Goal: Task Accomplishment & Management: Manage account settings

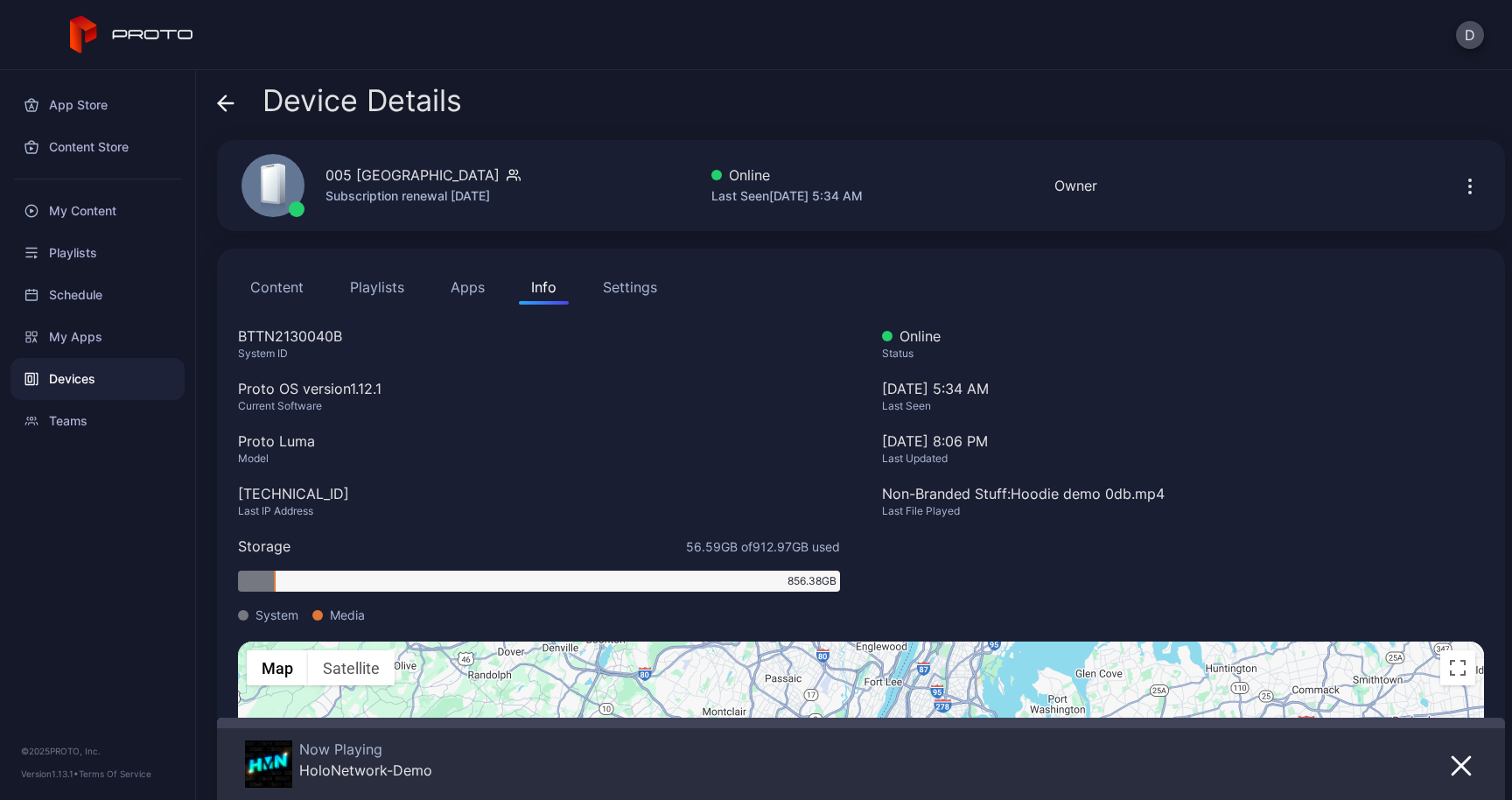
click at [230, 104] on icon at bounding box center [225, 103] width 18 height 18
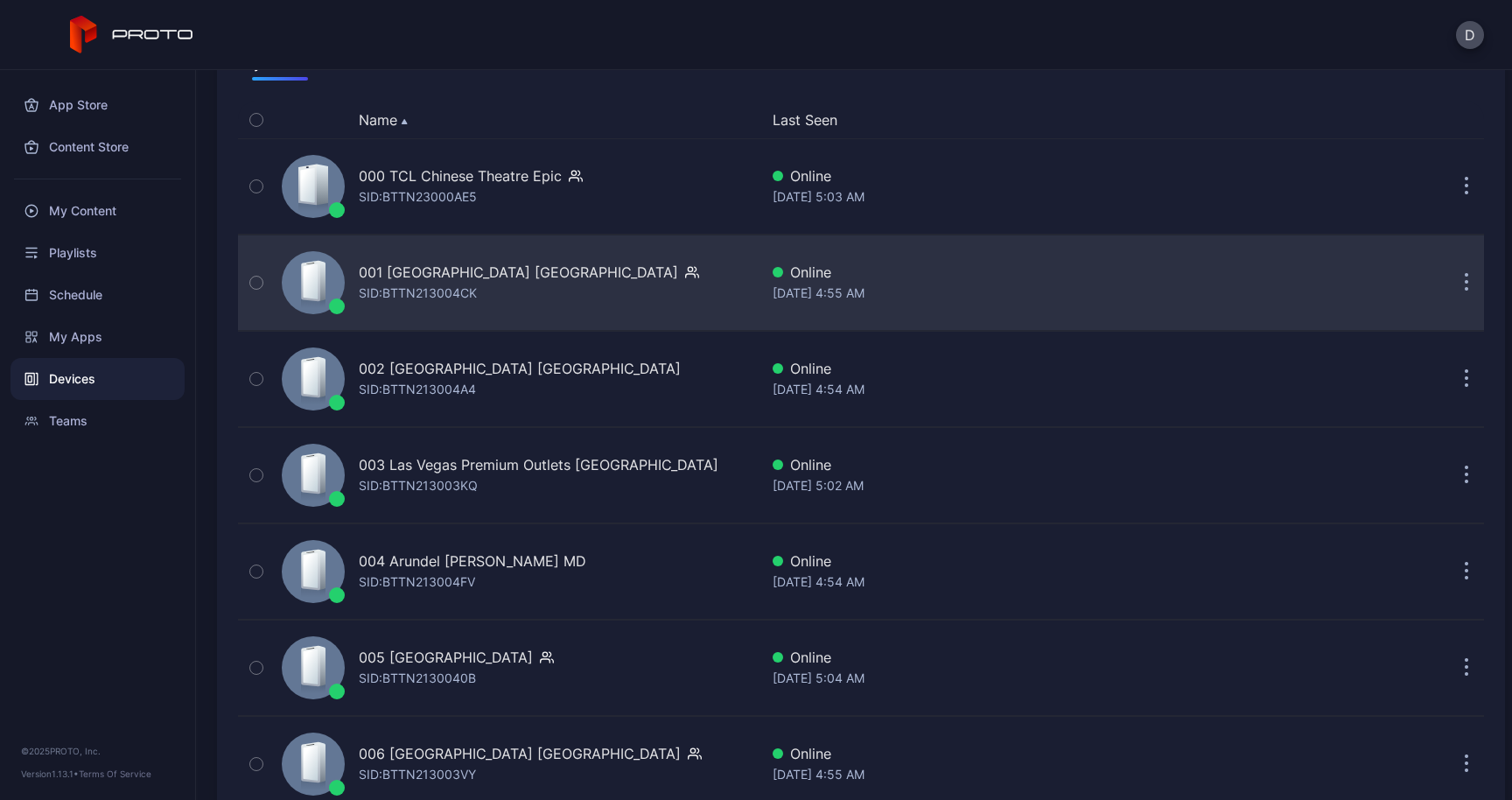
scroll to position [159, 0]
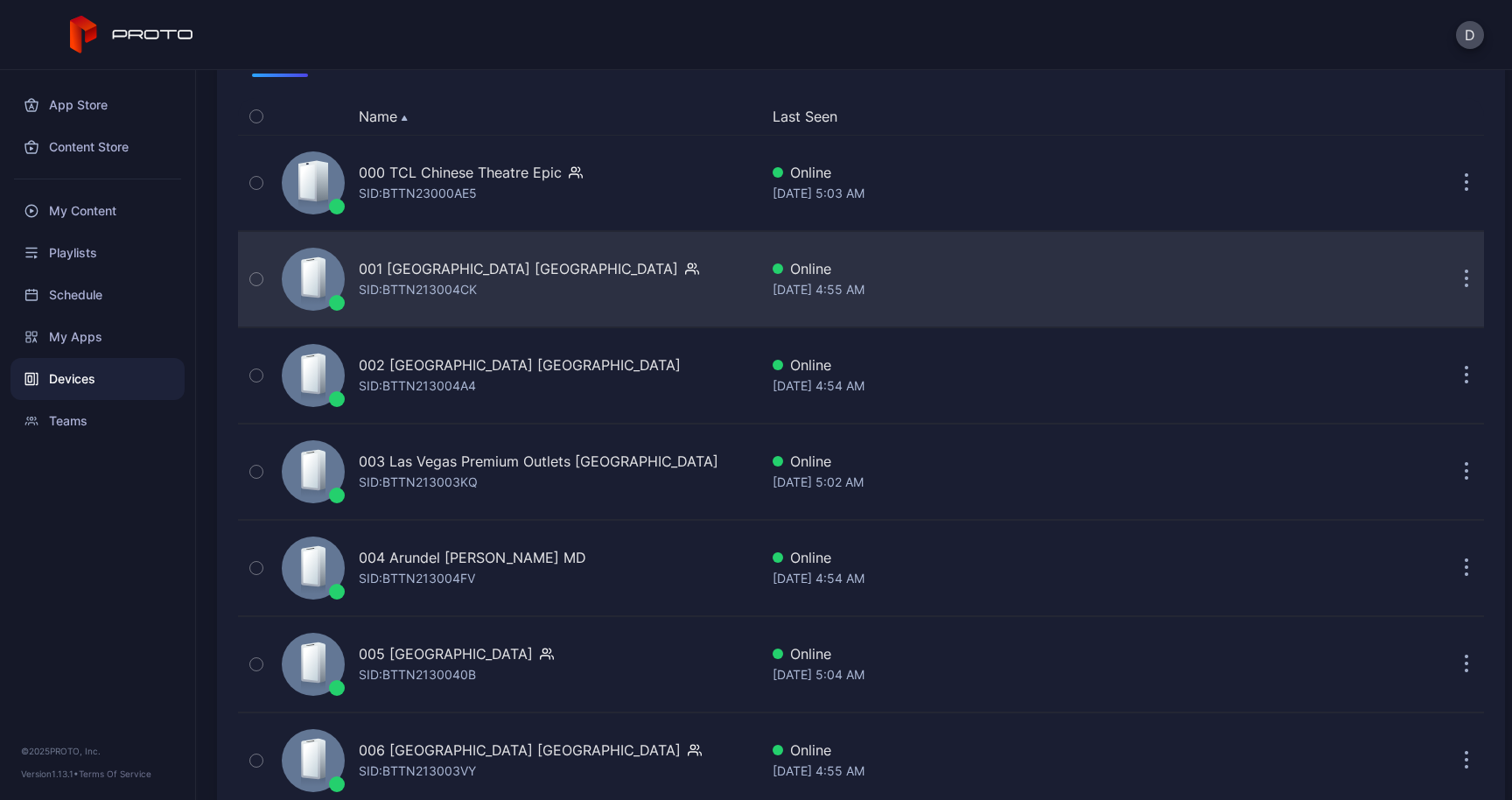
click at [1465, 279] on icon "button" at bounding box center [1466, 280] width 3 height 3
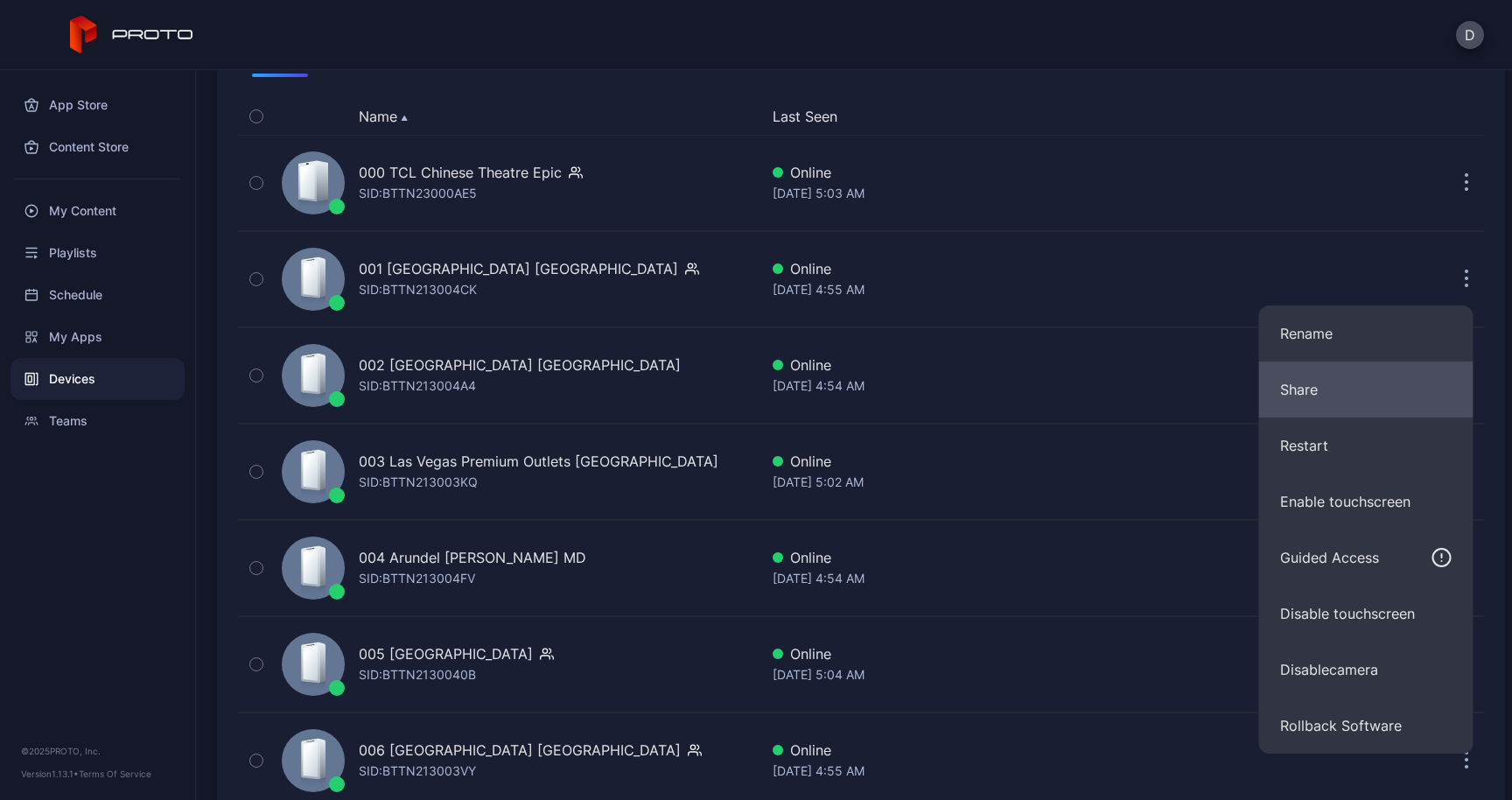
click at [1368, 378] on button "Share" at bounding box center [1366, 388] width 215 height 56
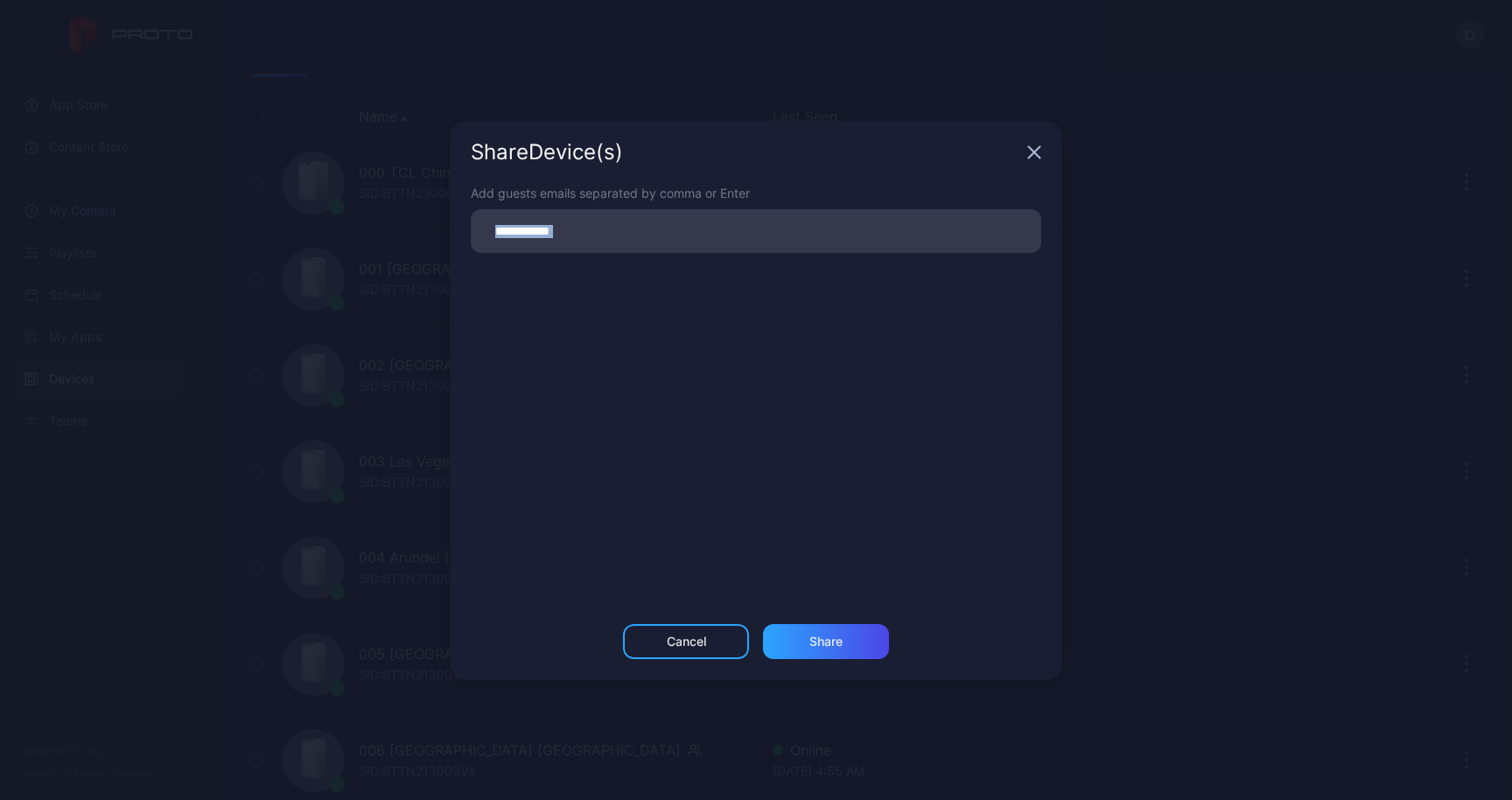
click at [1368, 378] on div "Share Device (s) Add guests emails separated by comma or Enter Cancel Share" at bounding box center [756, 400] width 1512 height 800
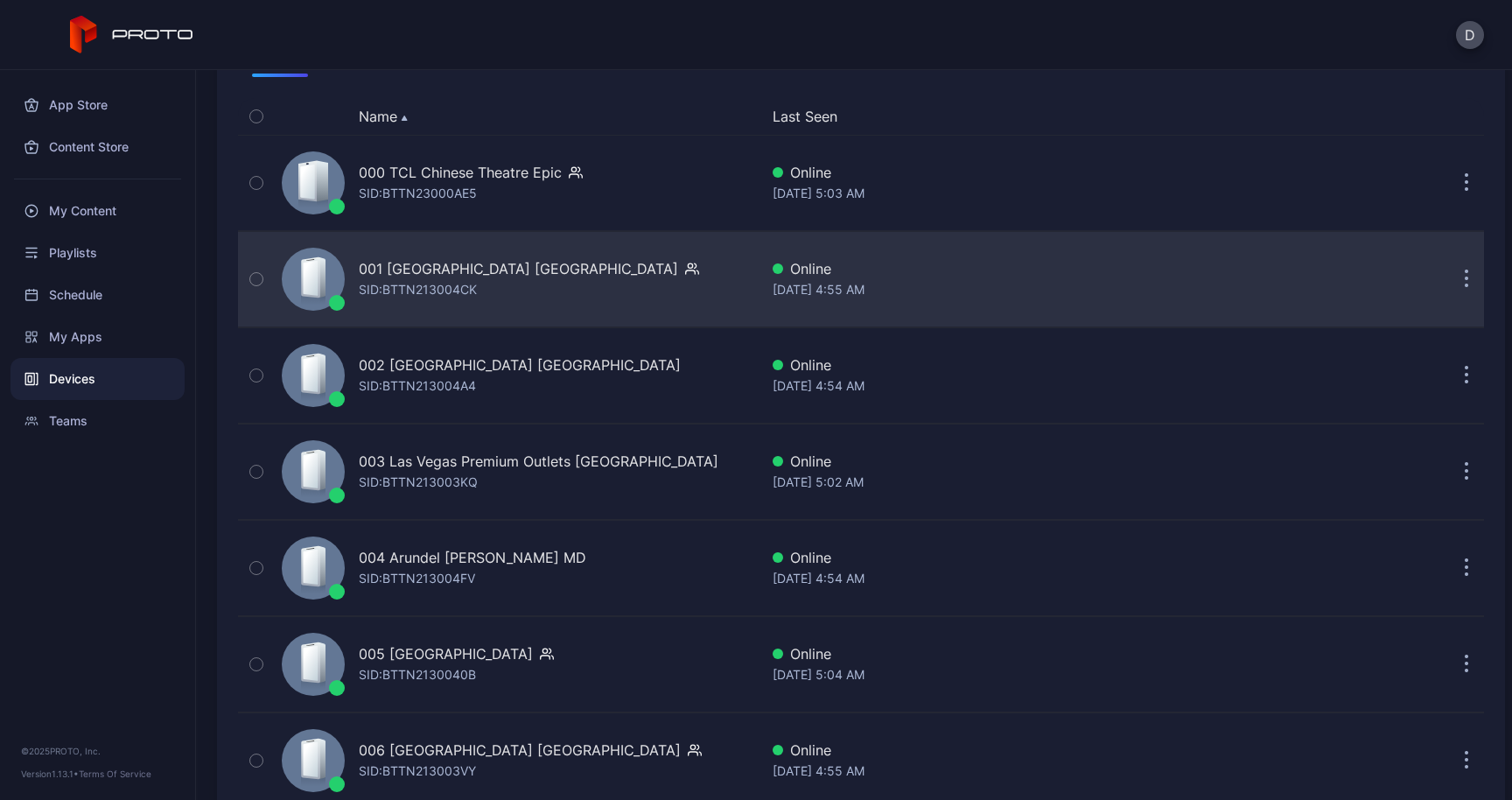
click at [1449, 277] on button "button" at bounding box center [1466, 279] width 35 height 35
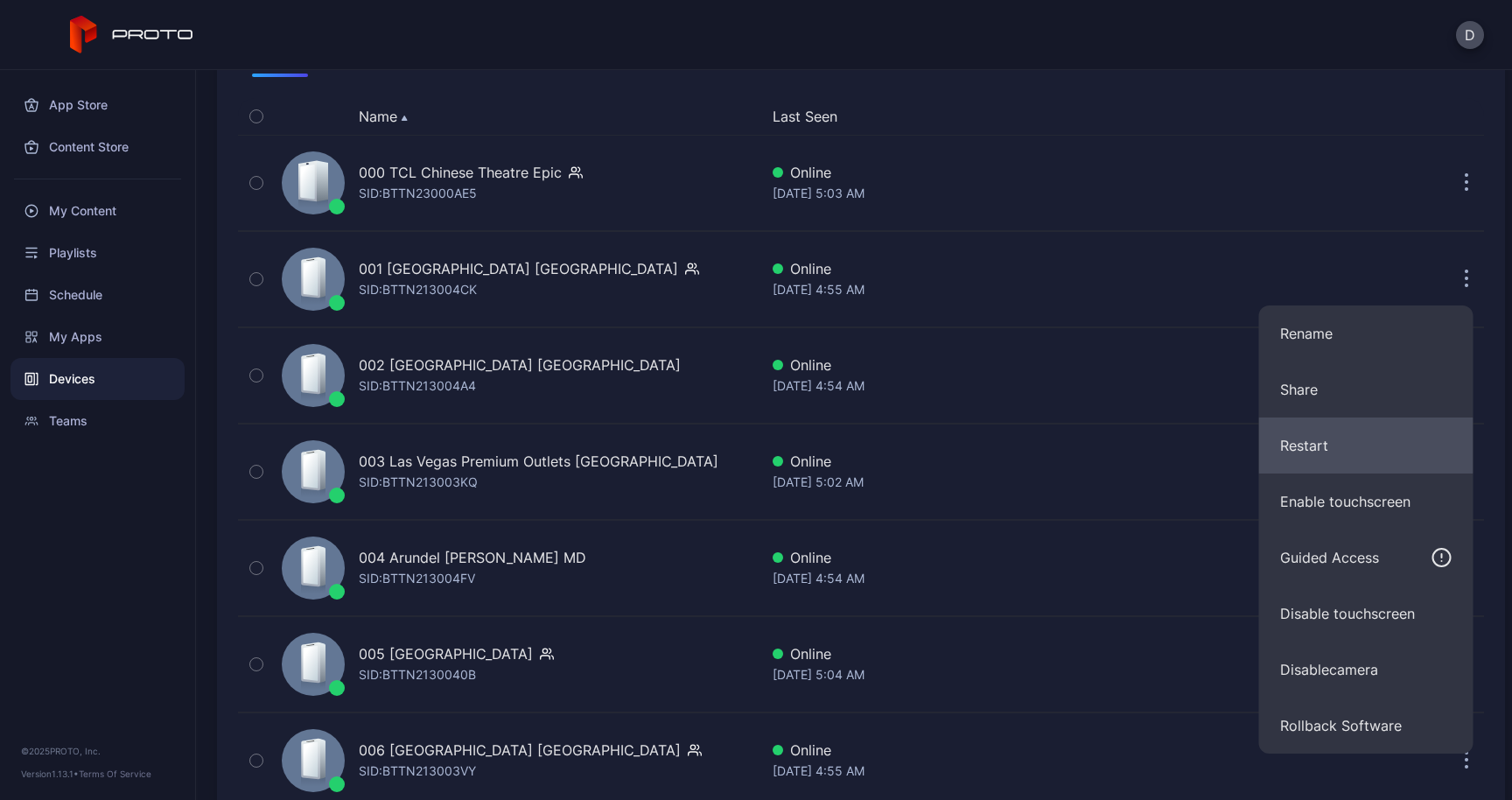
click at [1354, 438] on button "Restart" at bounding box center [1366, 445] width 215 height 56
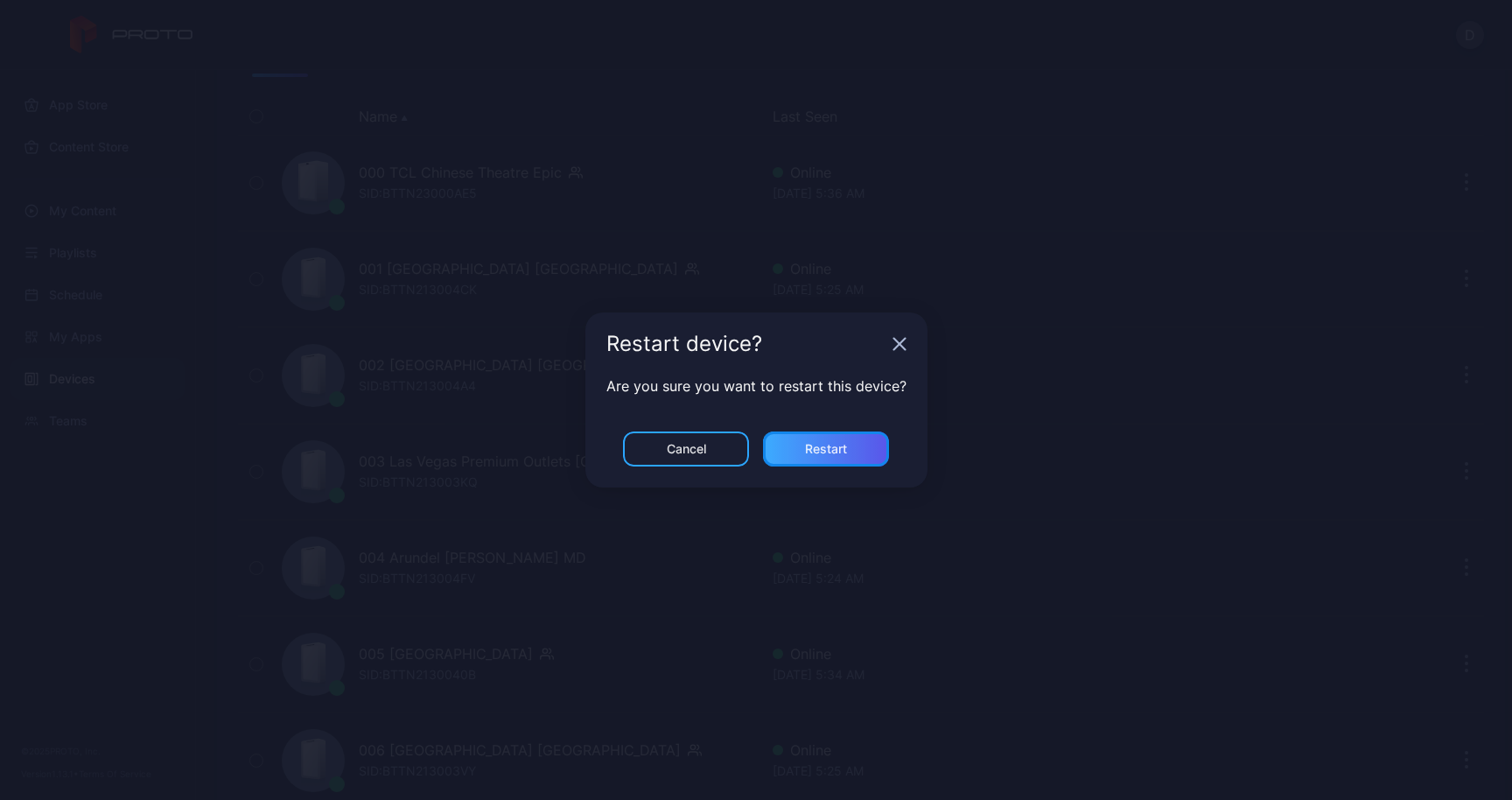
click at [817, 454] on div "Restart" at bounding box center [825, 449] width 42 height 14
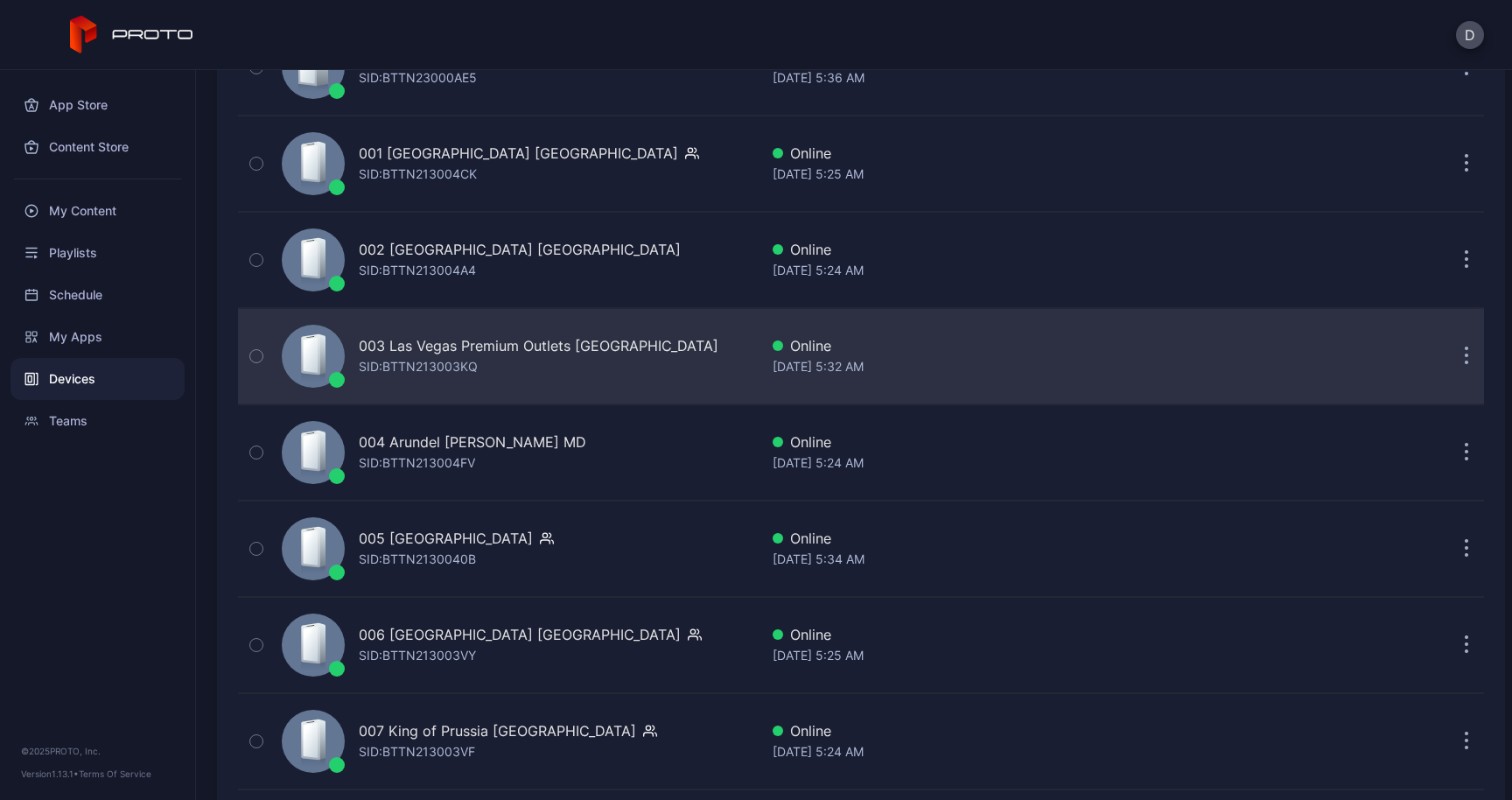
scroll to position [291, 0]
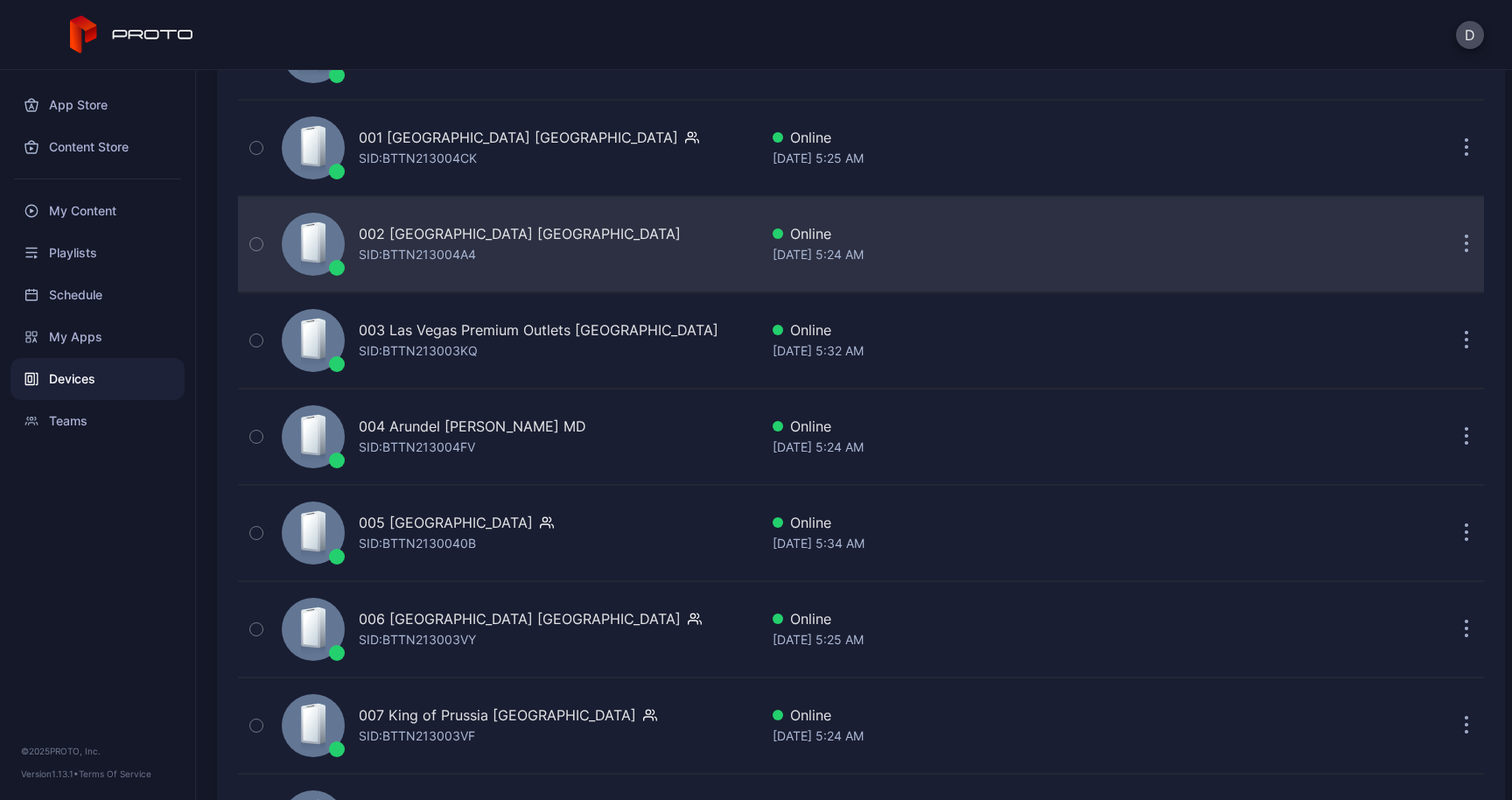
click at [1449, 242] on button "button" at bounding box center [1466, 244] width 35 height 35
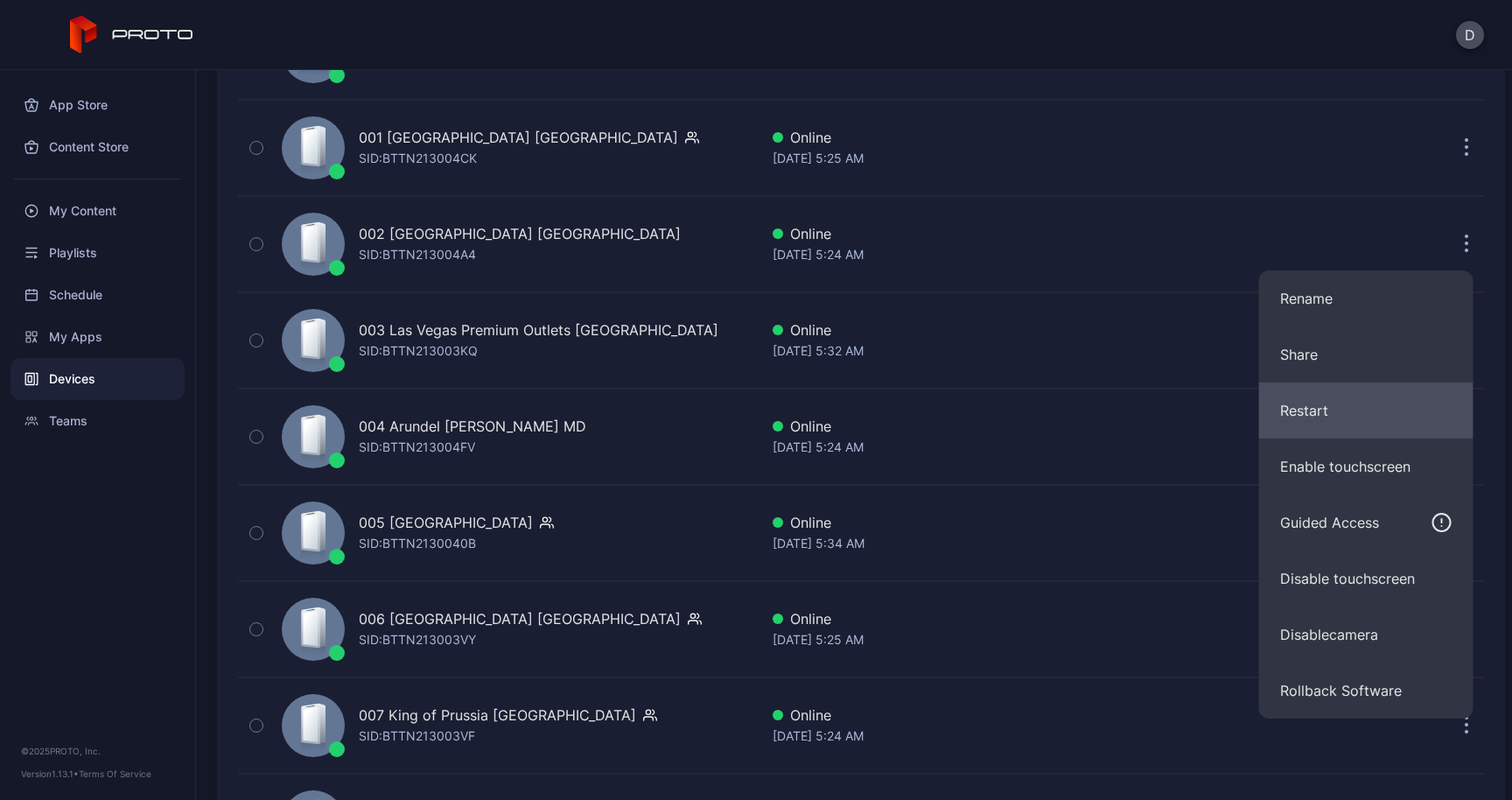
click at [1366, 401] on button "Restart" at bounding box center [1366, 410] width 215 height 56
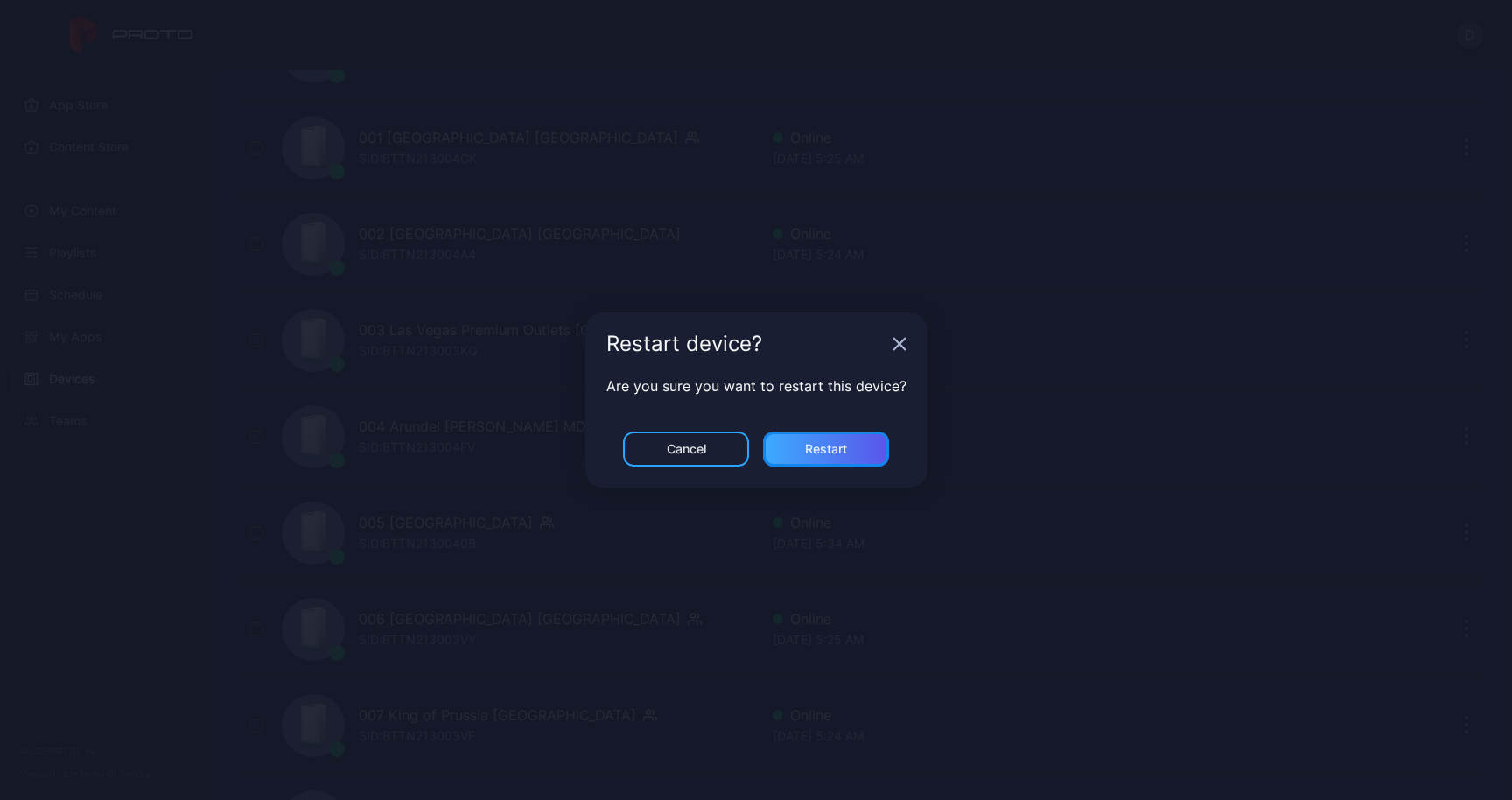
click at [844, 446] on div "Restart" at bounding box center [825, 449] width 42 height 14
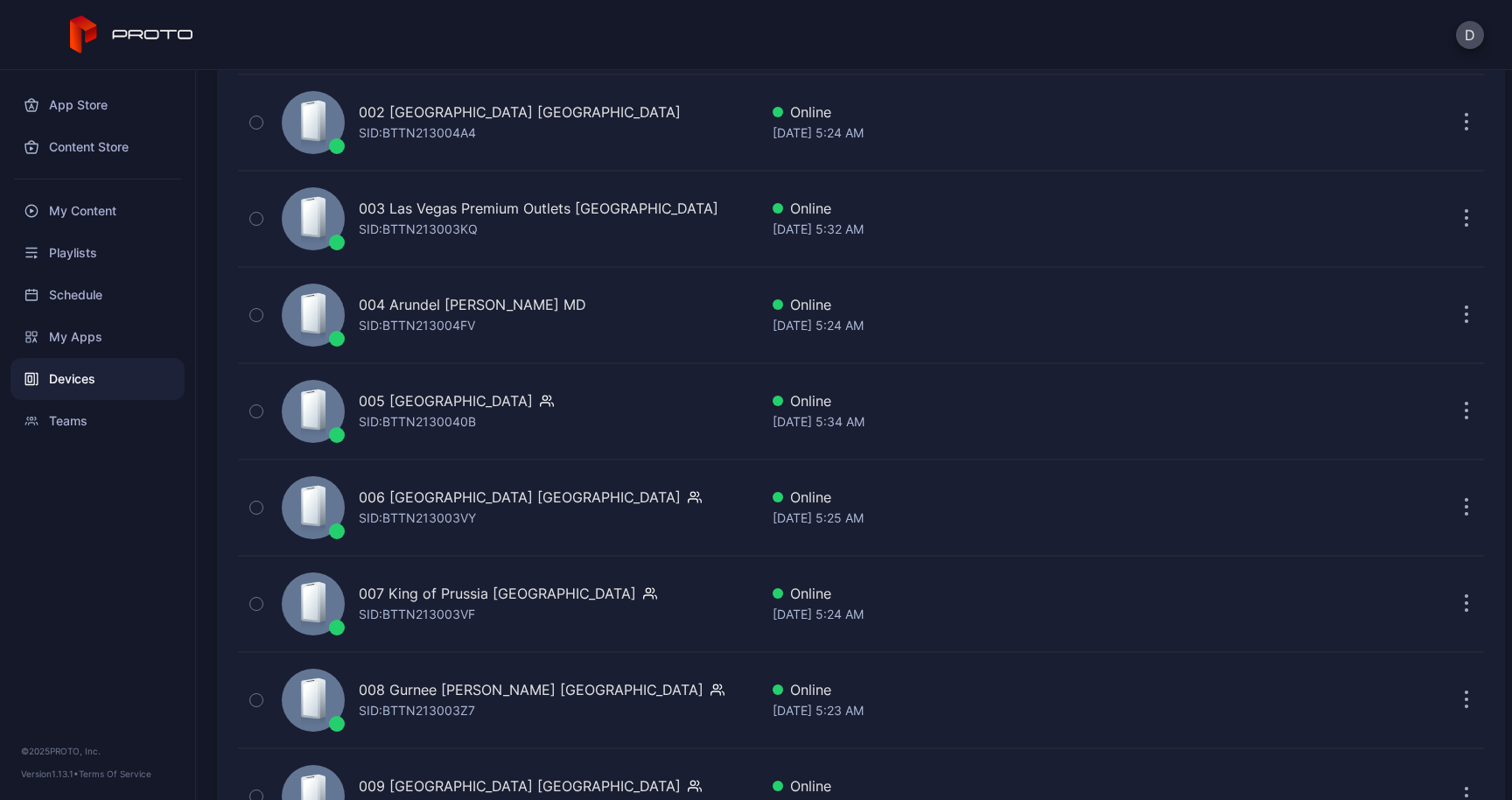
scroll to position [428, 0]
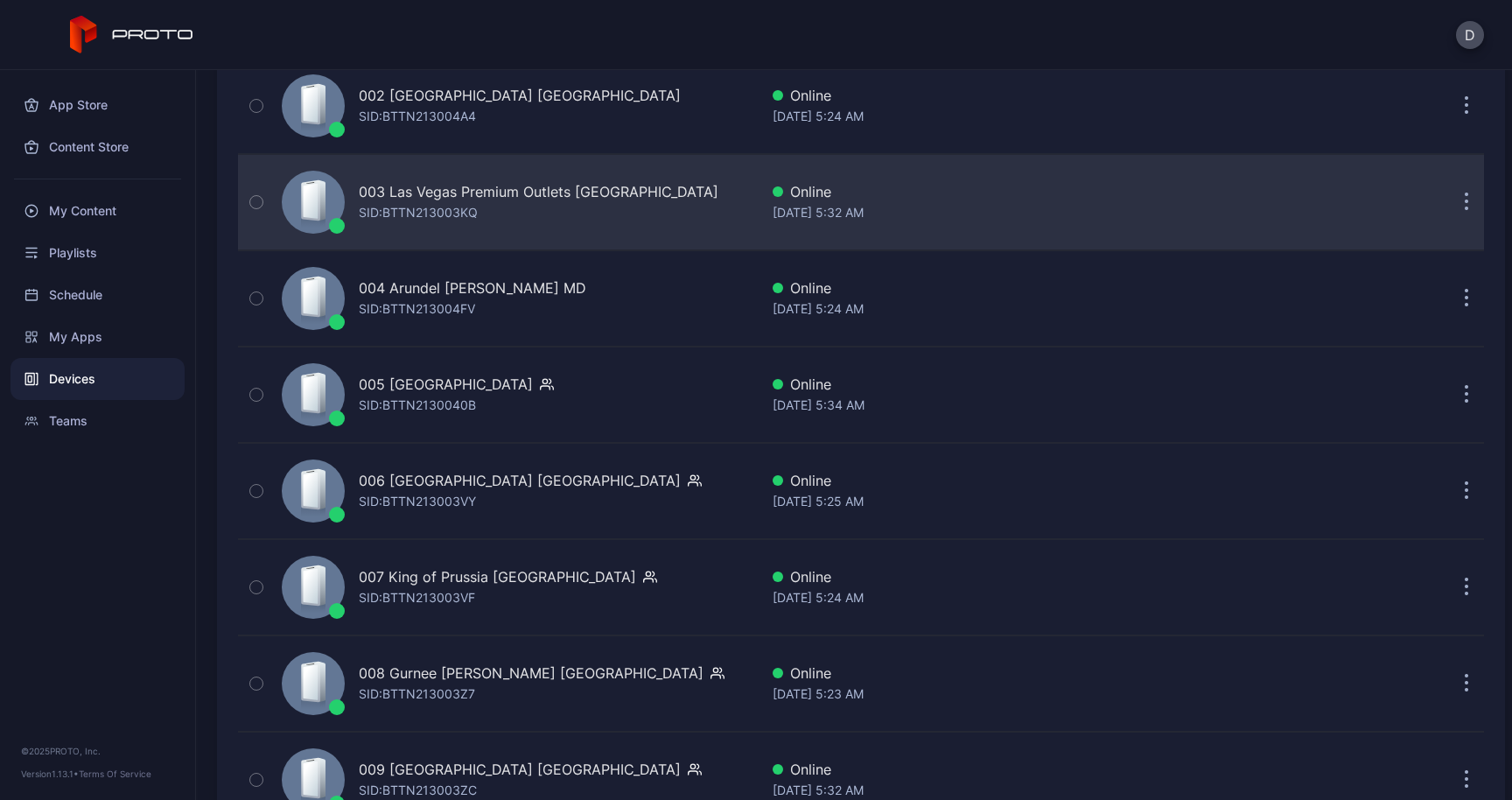
click at [1449, 199] on button "button" at bounding box center [1466, 202] width 35 height 35
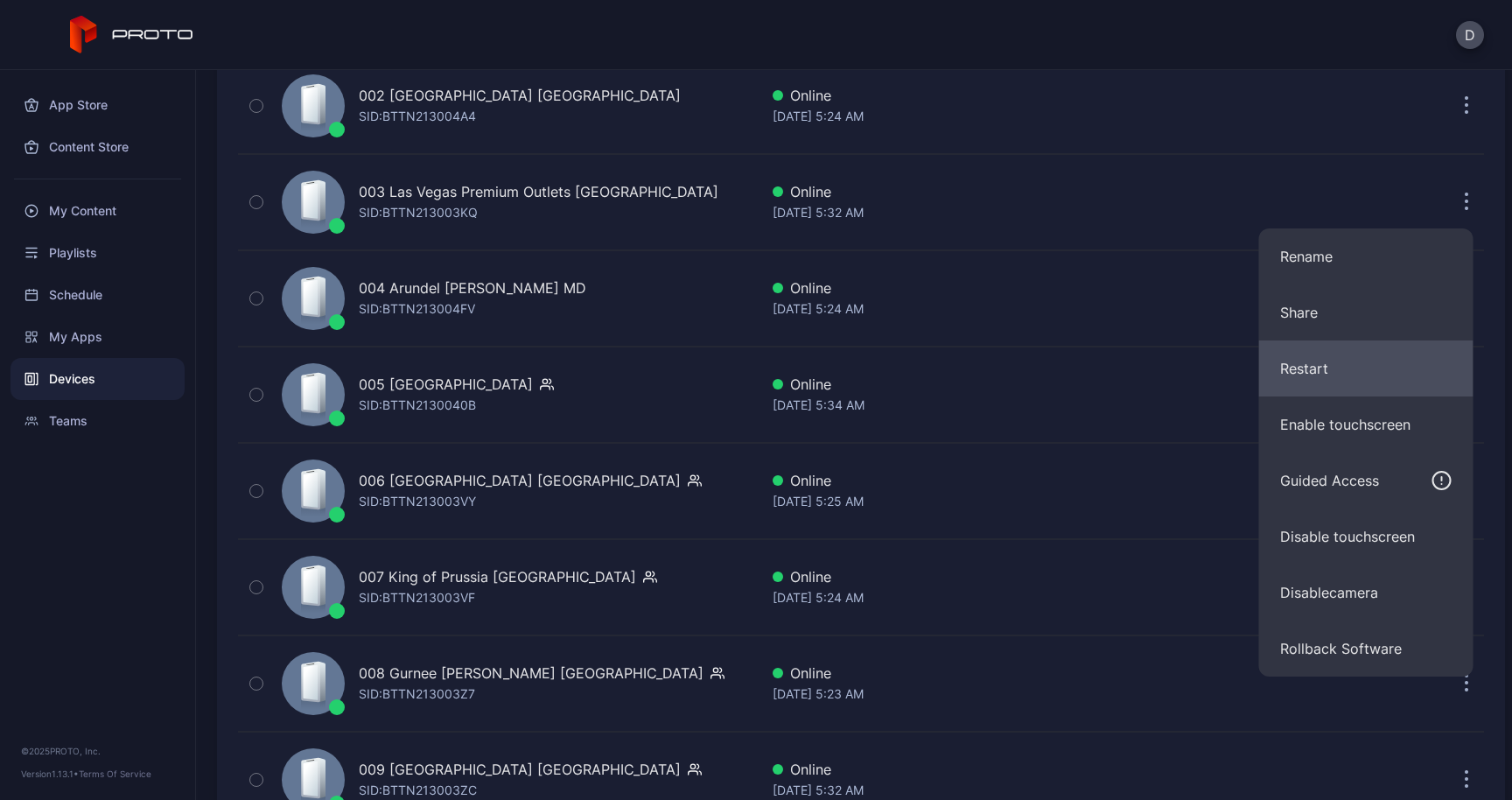
click at [1362, 346] on button "Restart" at bounding box center [1366, 368] width 215 height 56
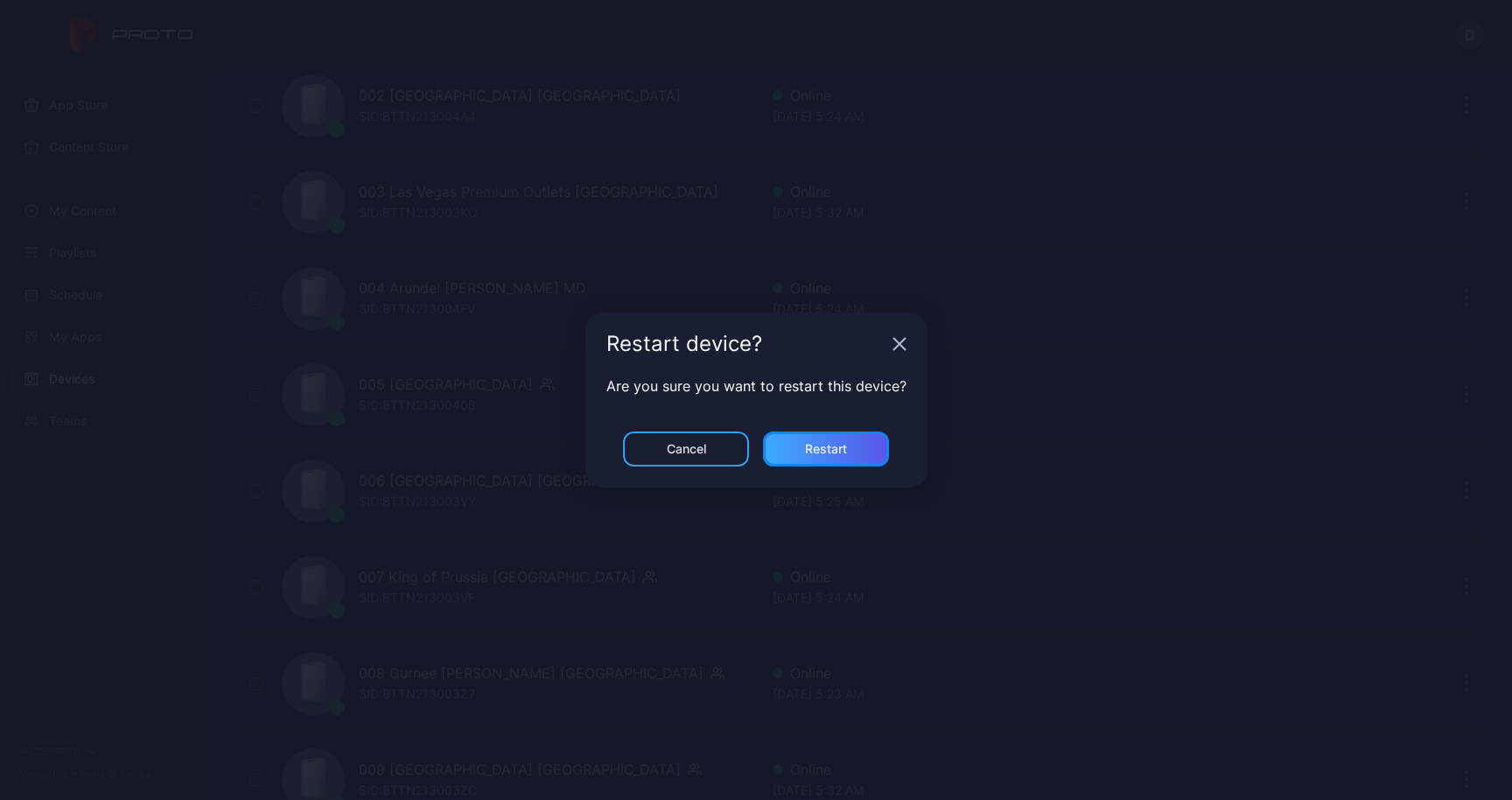
click at [838, 440] on div "Restart" at bounding box center [825, 449] width 126 height 35
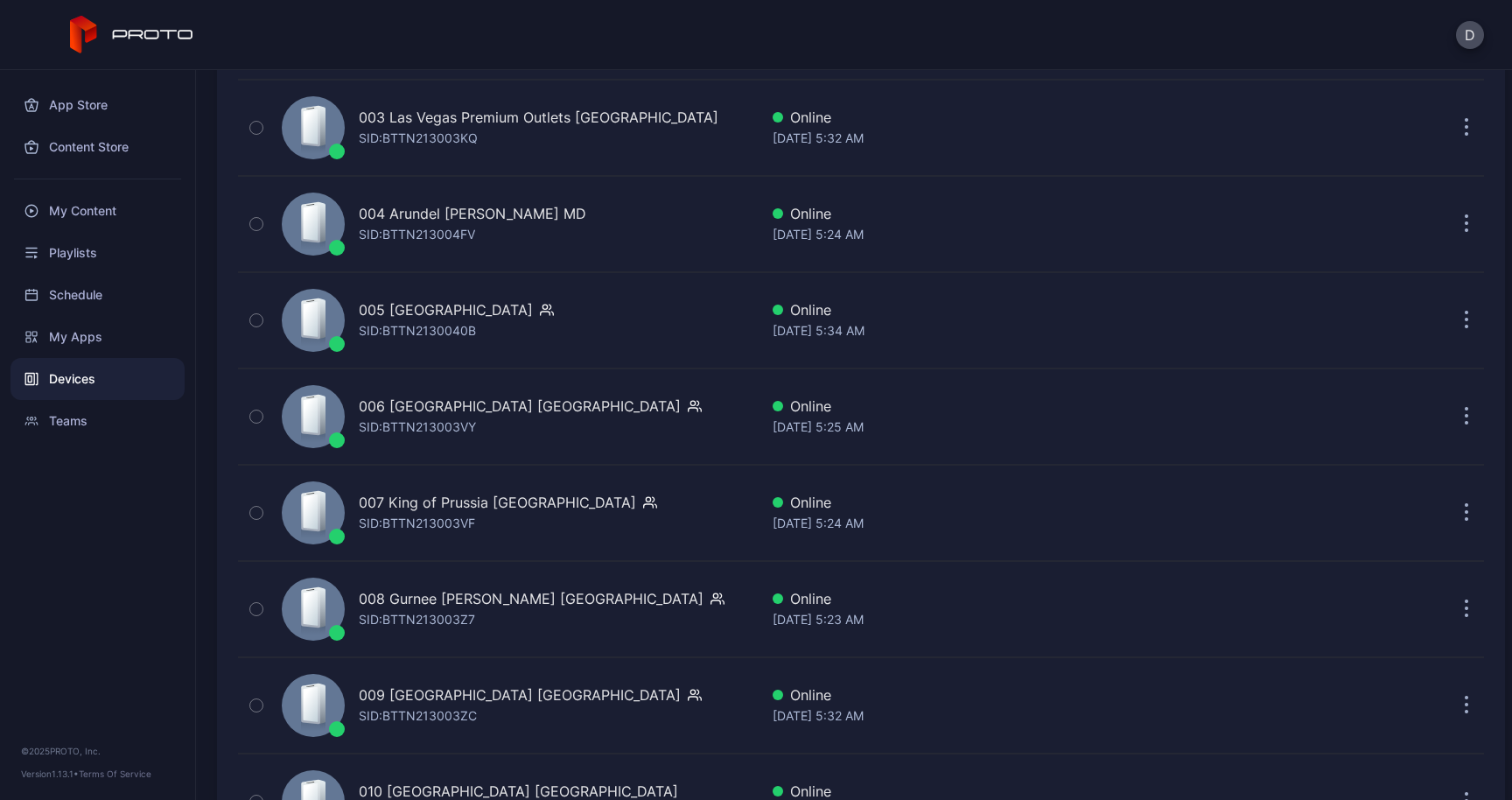
scroll to position [504, 0]
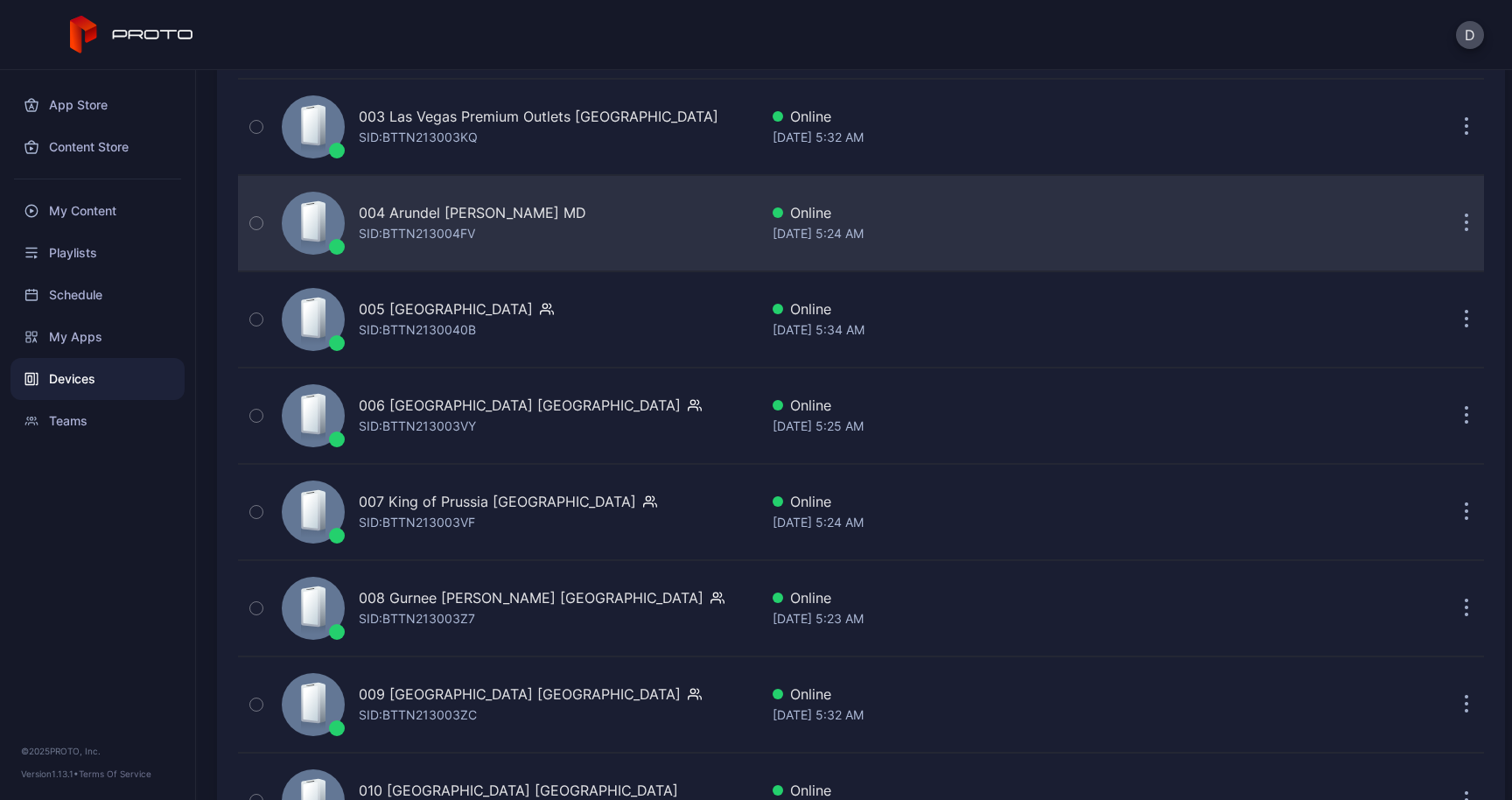
click at [1464, 228] on icon "button" at bounding box center [1466, 223] width 4 height 20
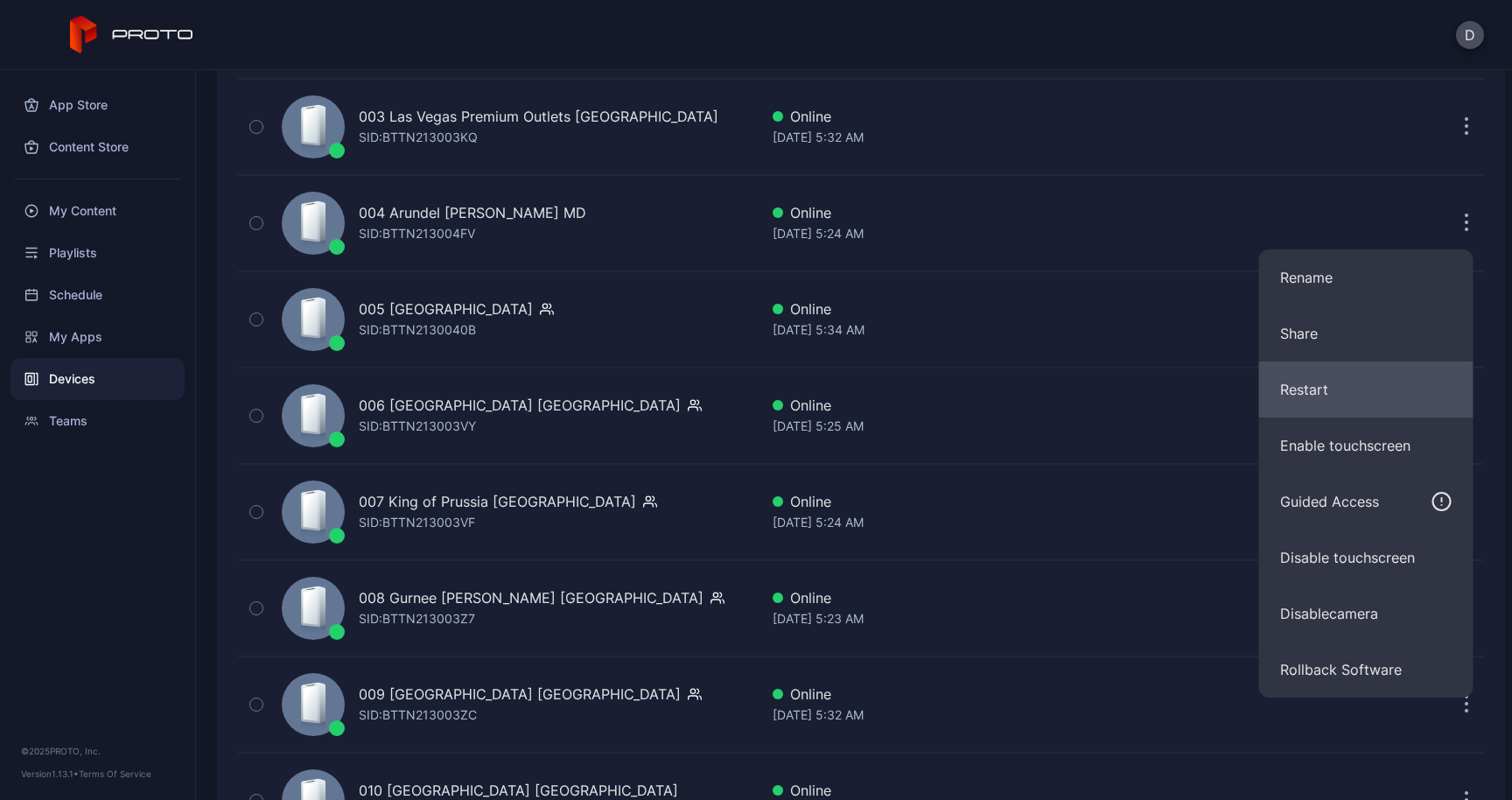
click at [1351, 386] on button "Restart" at bounding box center [1366, 388] width 215 height 56
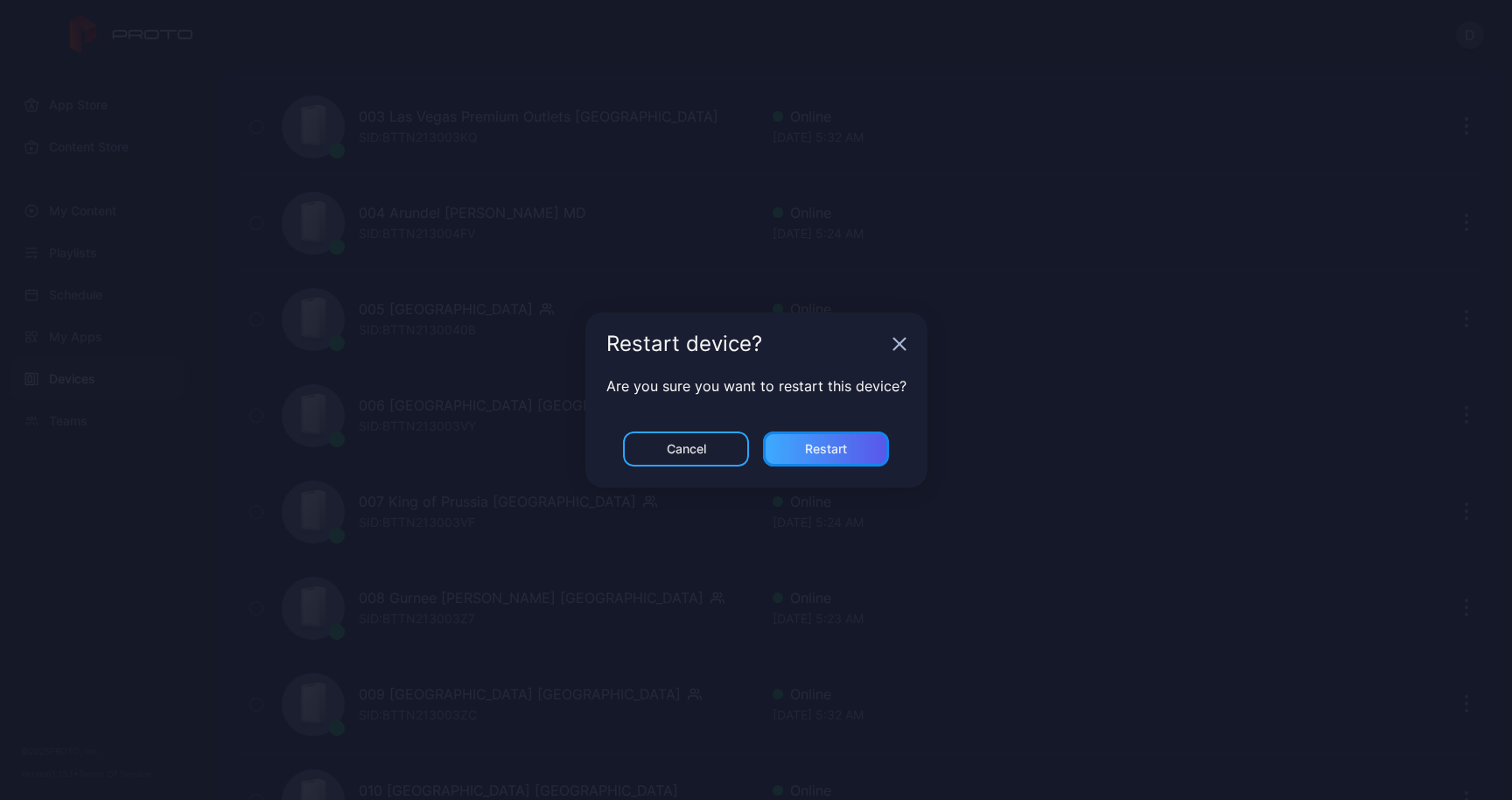
click at [808, 440] on div "Restart" at bounding box center [825, 449] width 126 height 35
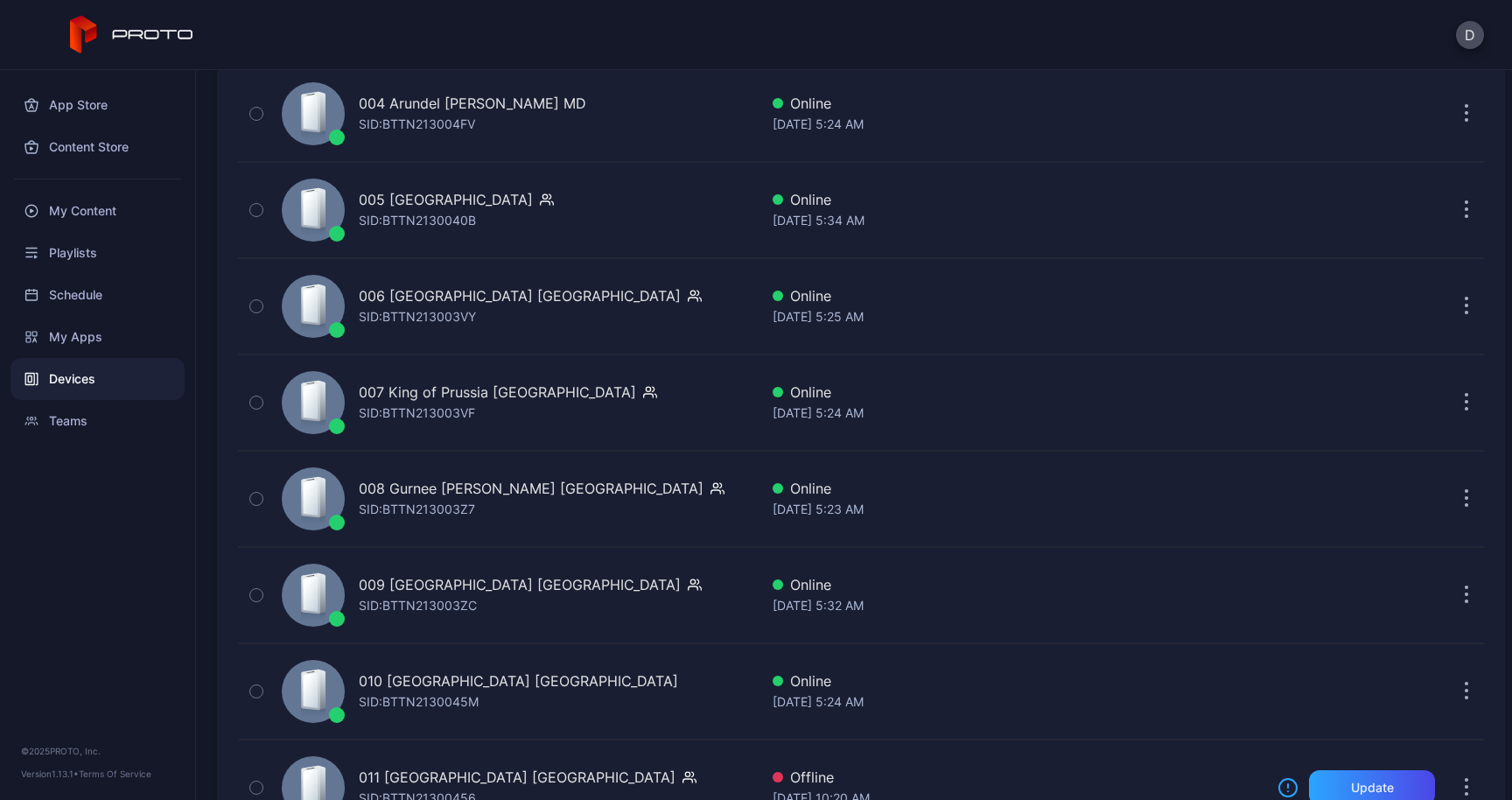
scroll to position [623, 0]
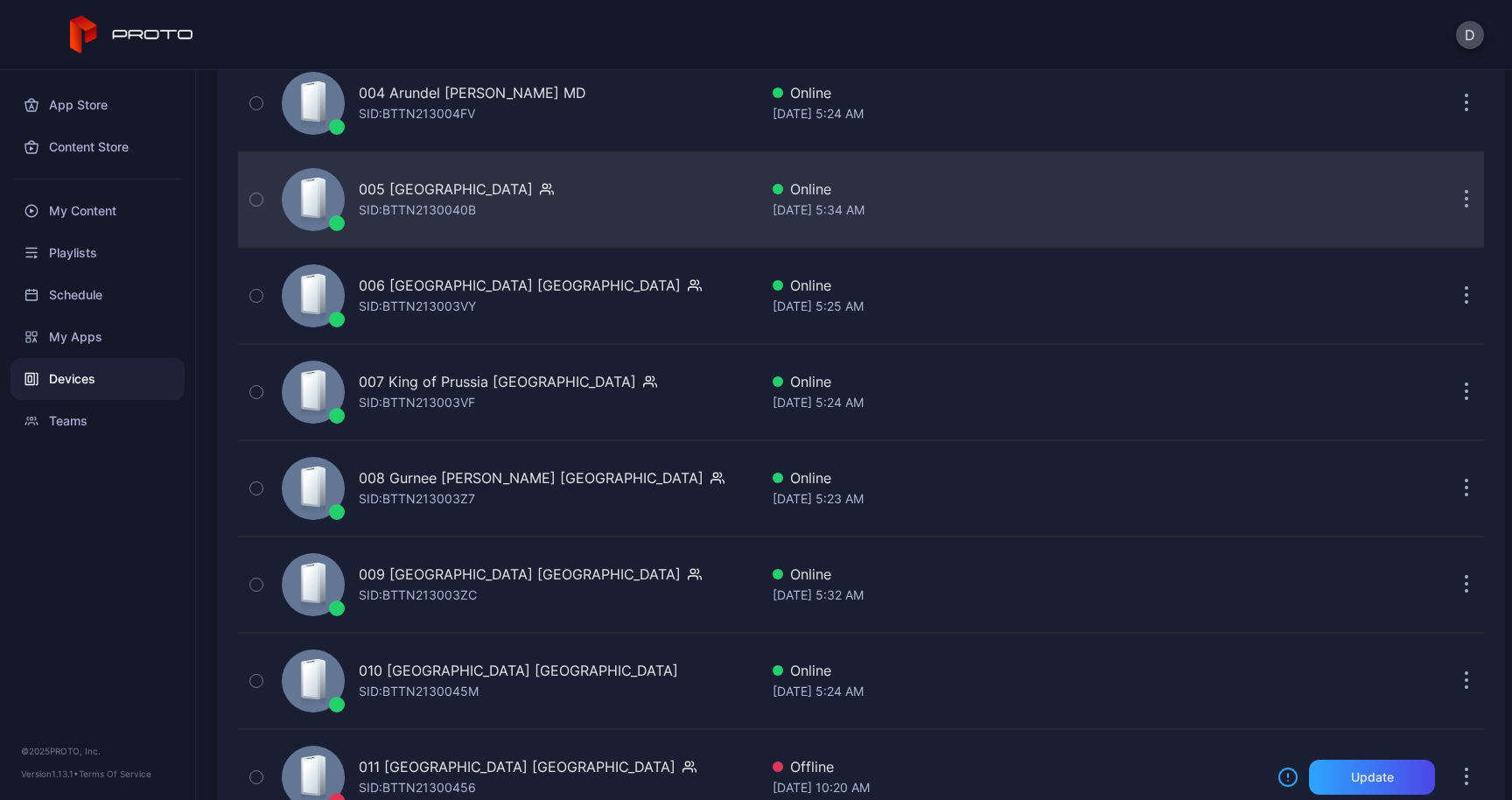
click at [1464, 202] on icon "button" at bounding box center [1466, 200] width 4 height 20
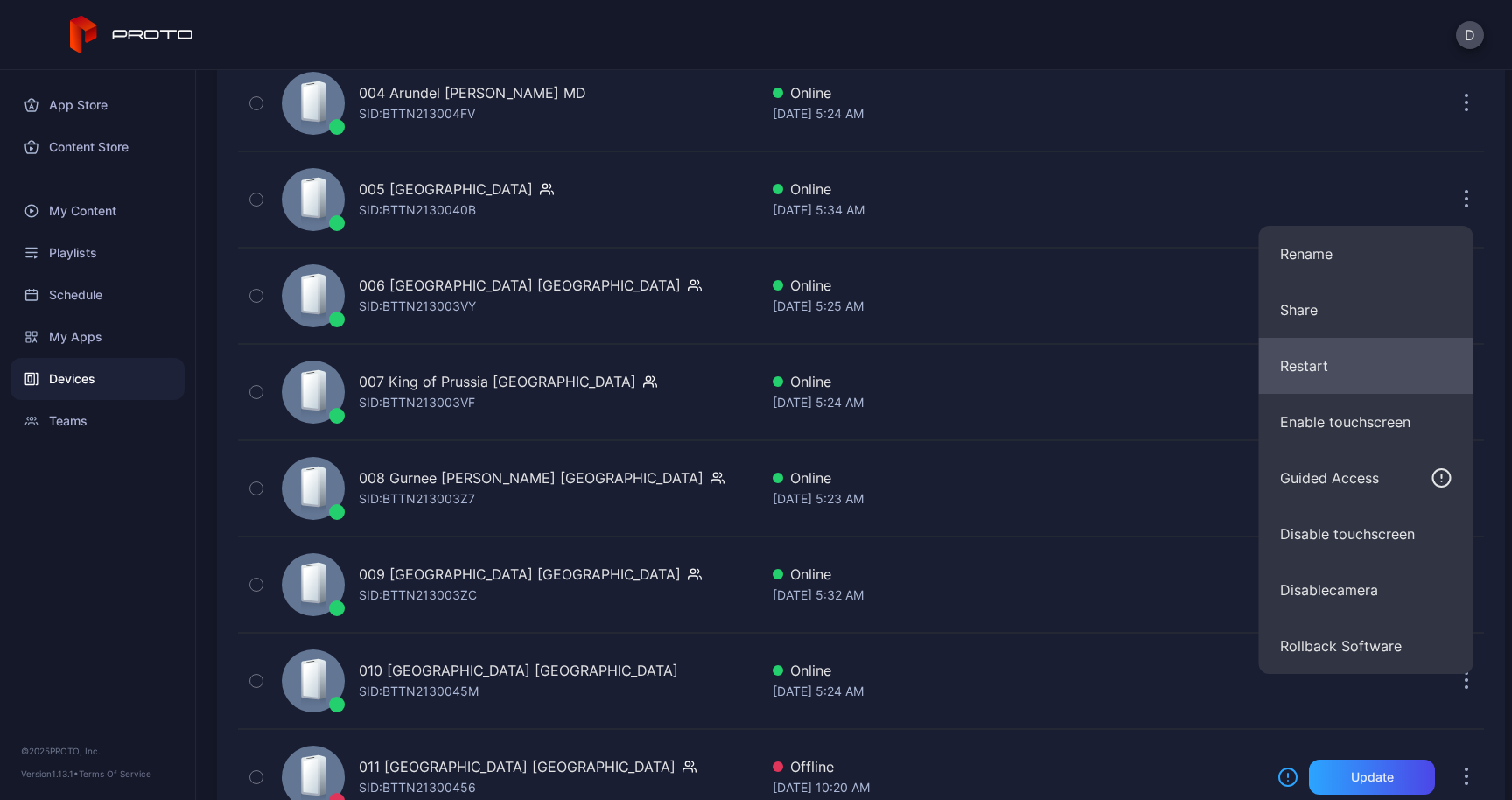
click at [1340, 351] on button "Restart" at bounding box center [1366, 365] width 215 height 56
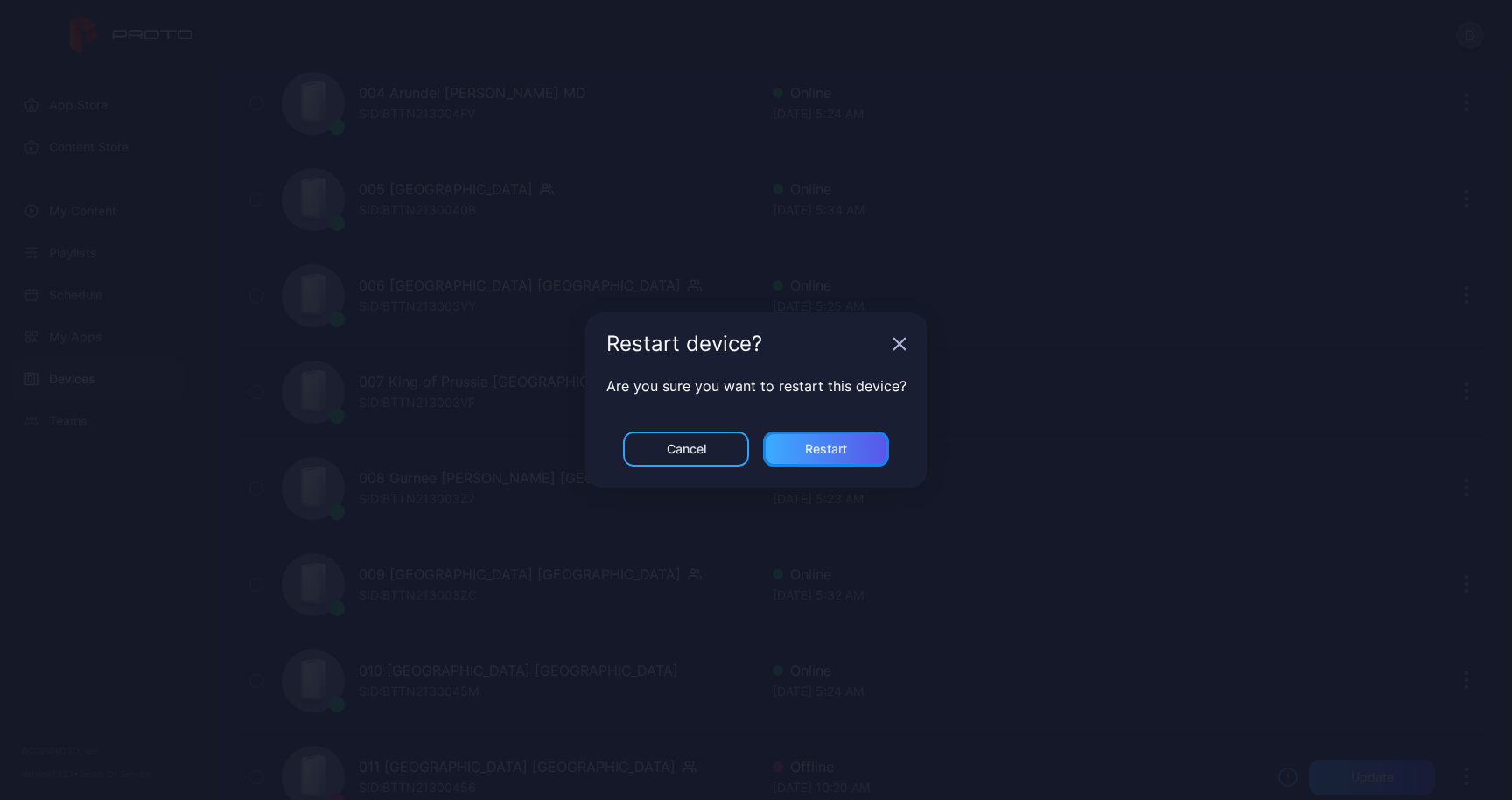
click at [835, 454] on div "Restart" at bounding box center [825, 449] width 42 height 14
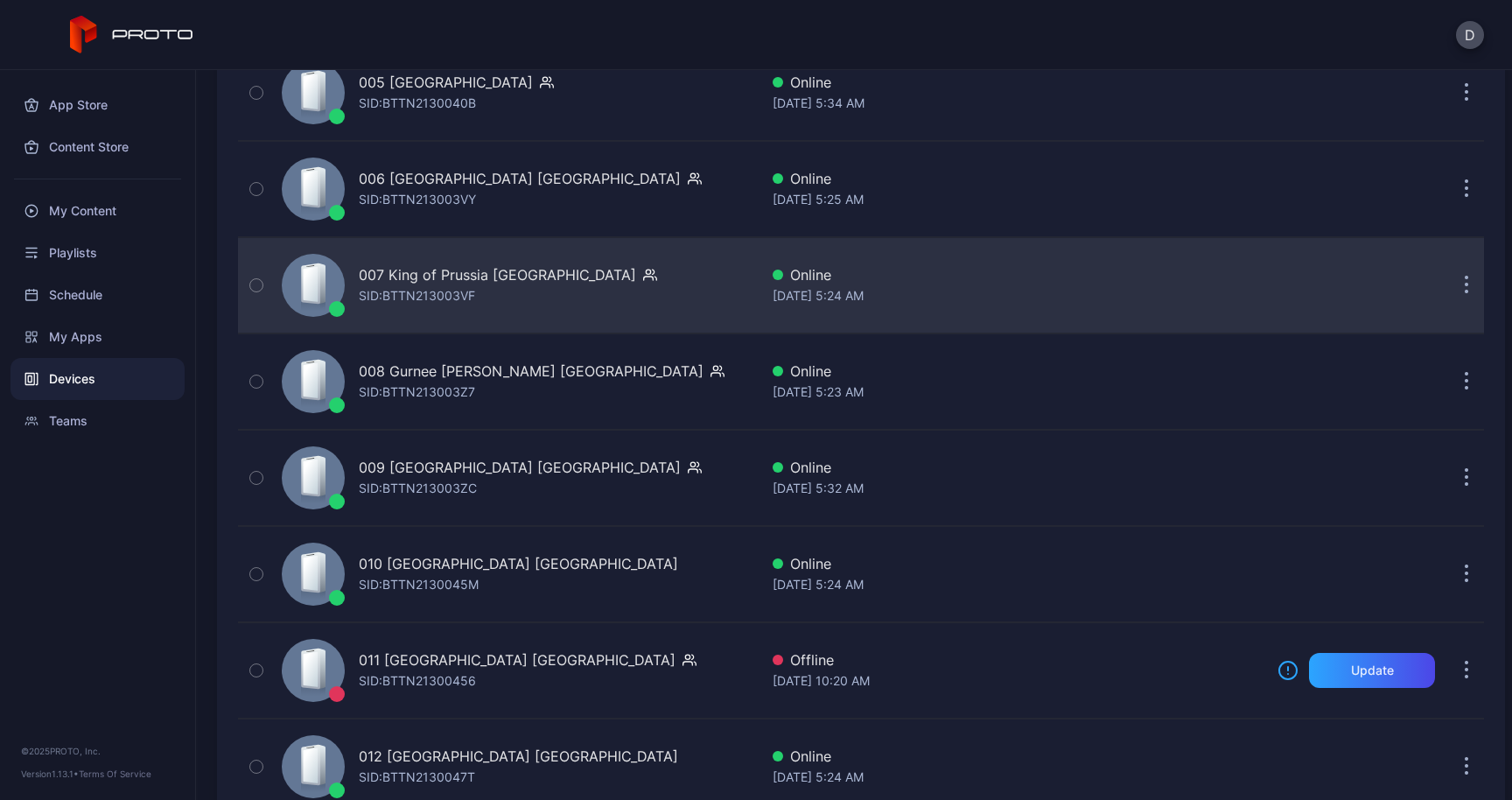
scroll to position [744, 0]
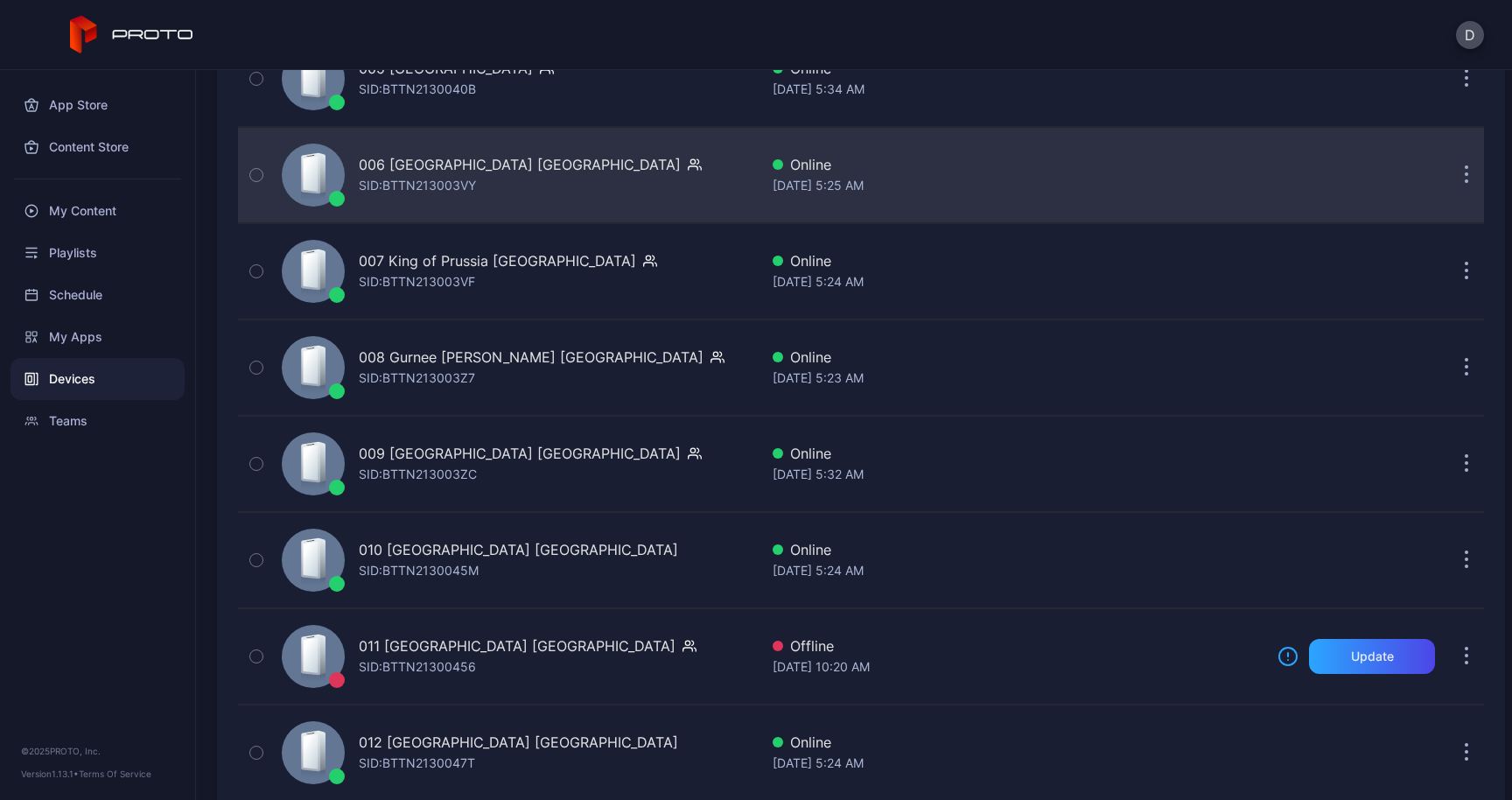
click at [1464, 176] on icon "button" at bounding box center [1466, 175] width 4 height 20
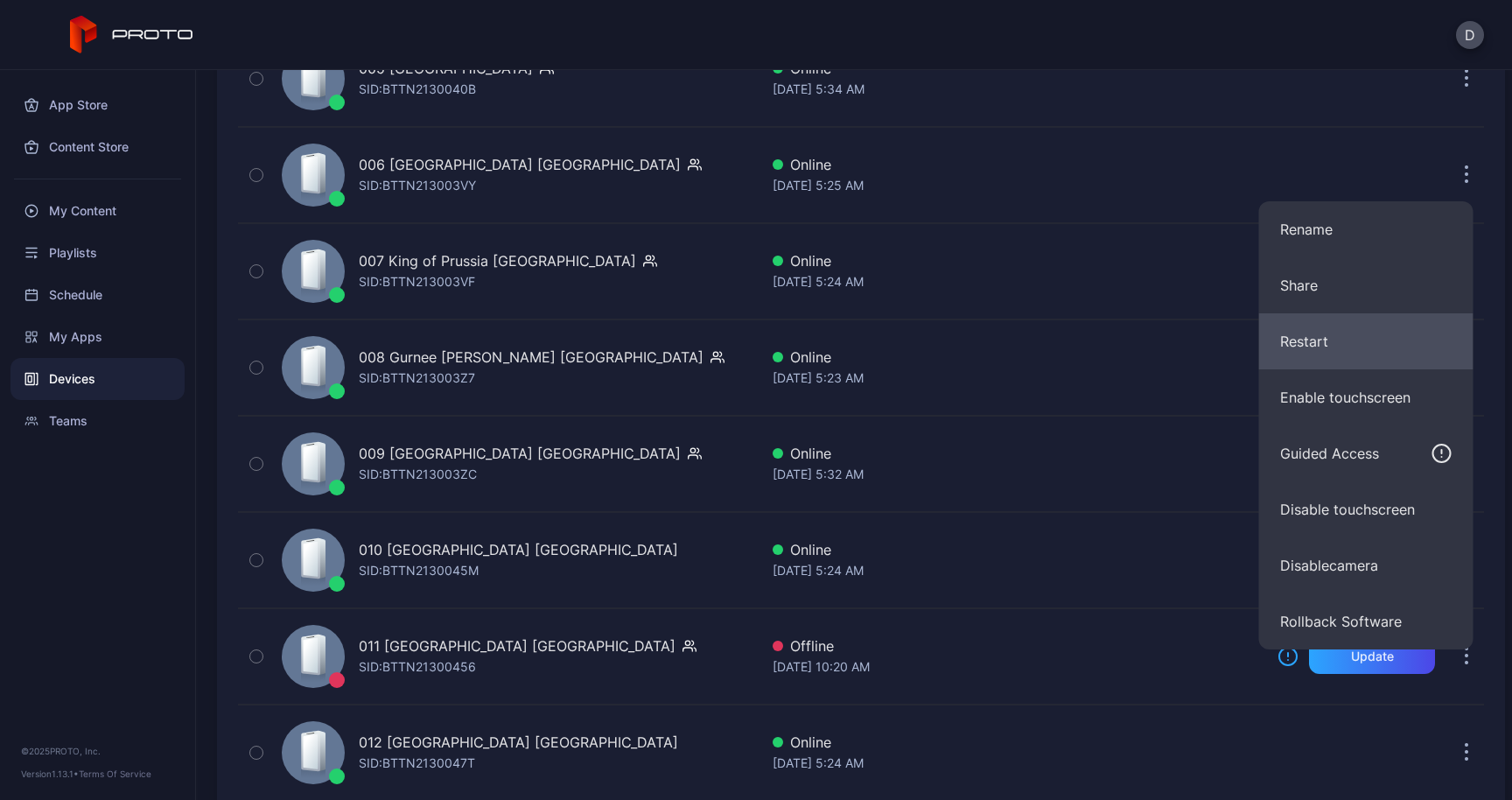
click at [1352, 368] on button "Restart" at bounding box center [1366, 340] width 215 height 56
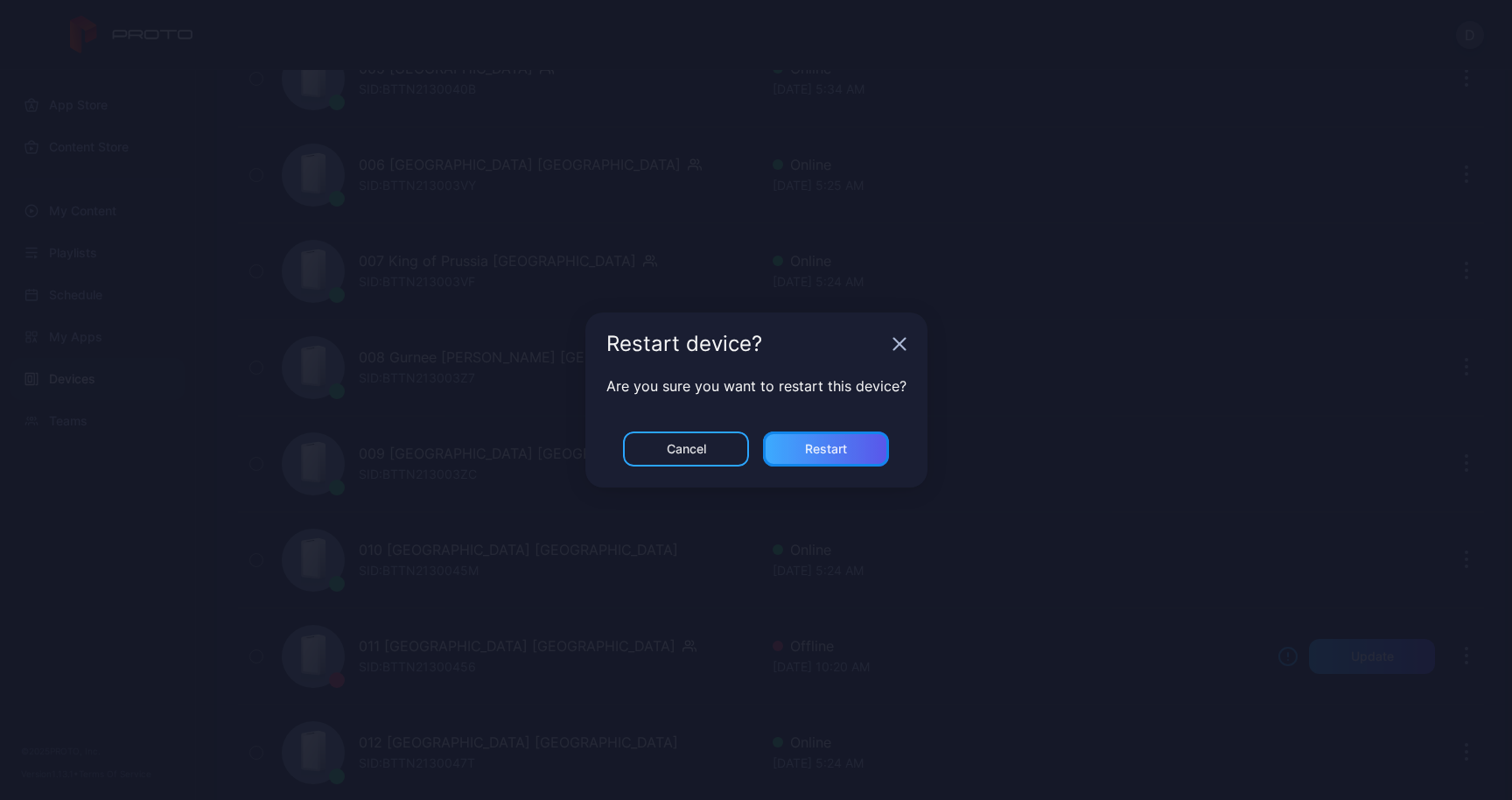
click at [867, 434] on div "Restart" at bounding box center [825, 449] width 126 height 35
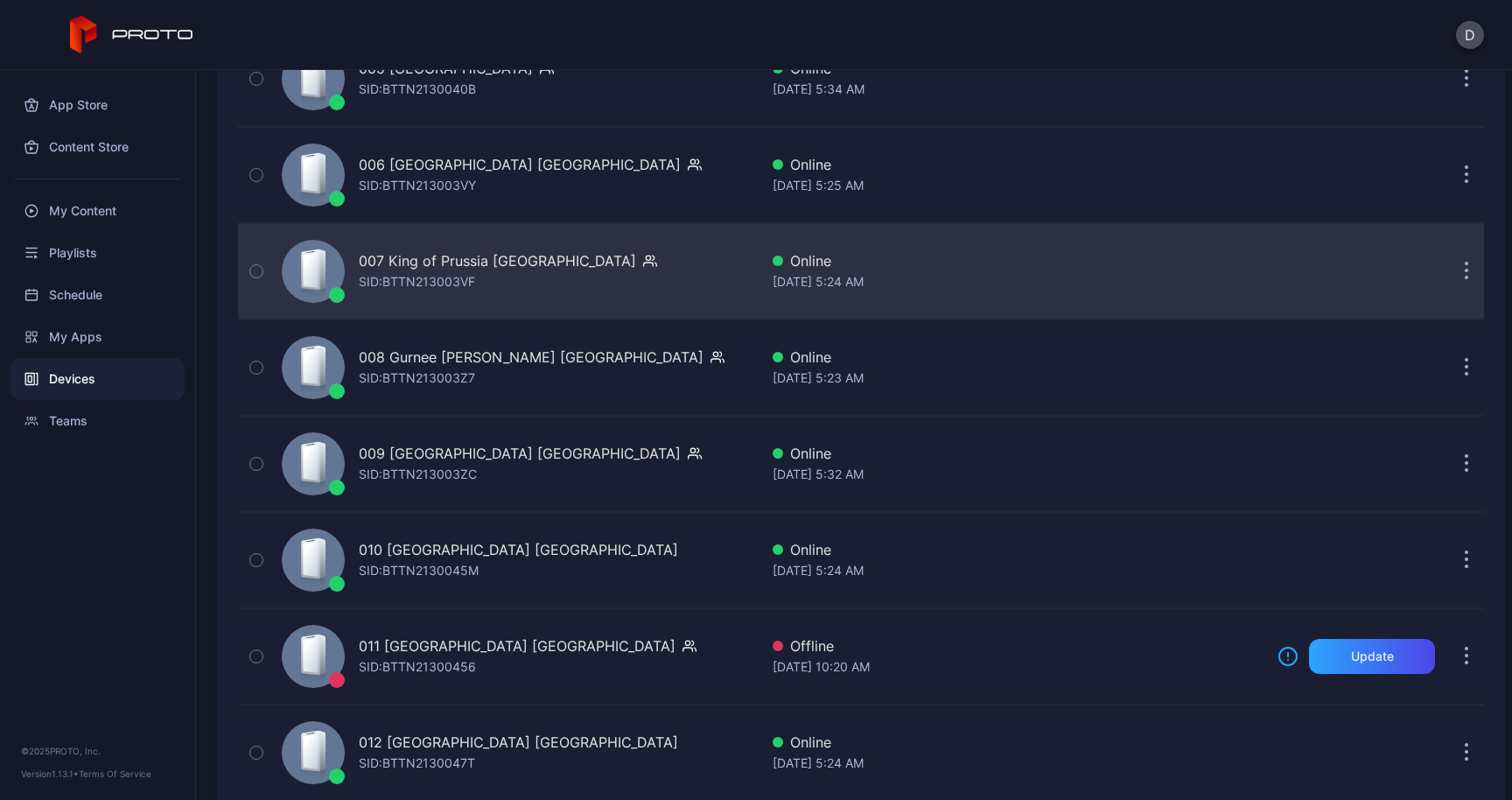
click at [1449, 271] on button "button" at bounding box center [1466, 271] width 35 height 35
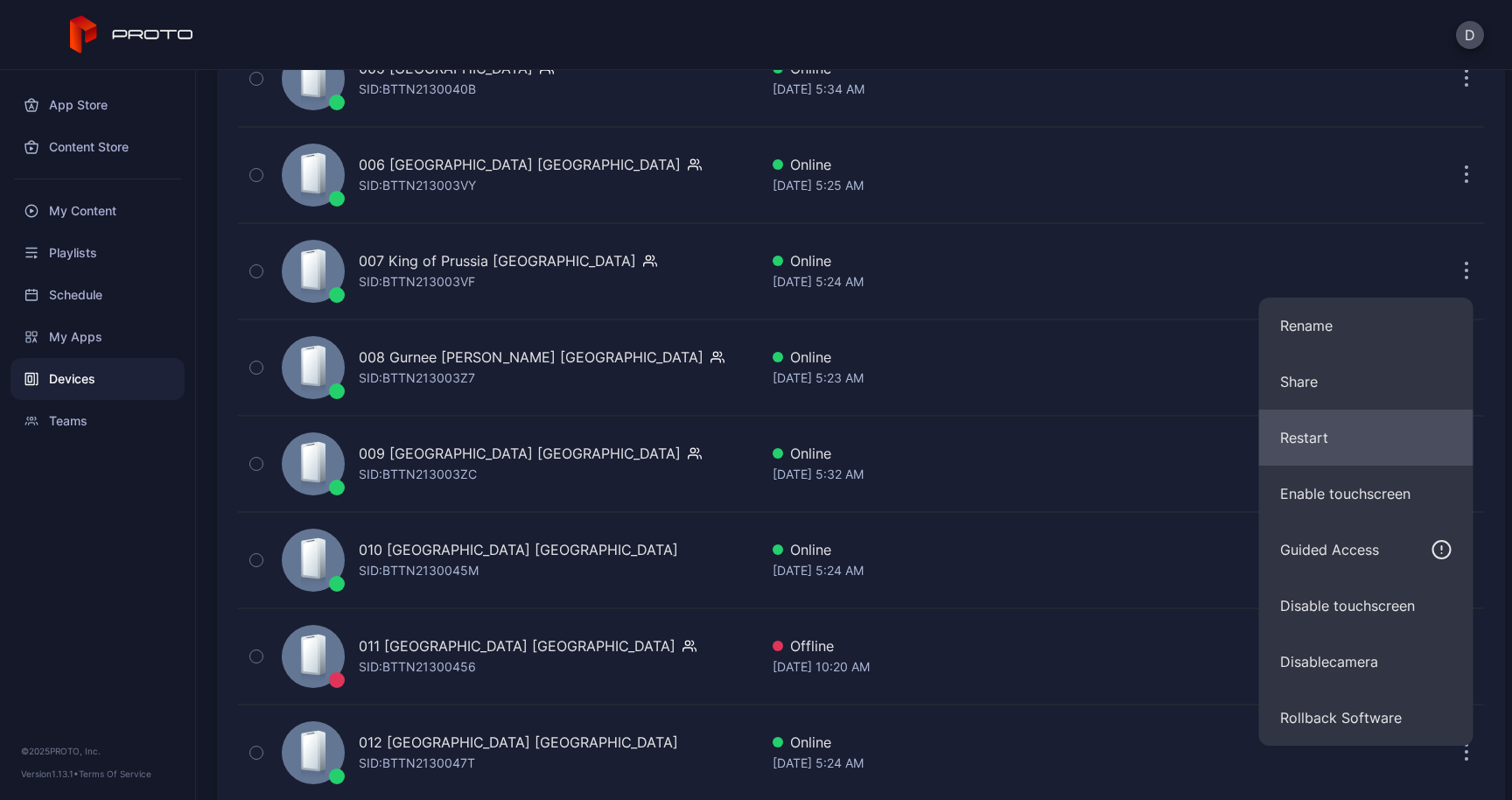
click at [1313, 437] on button "Restart" at bounding box center [1366, 437] width 215 height 56
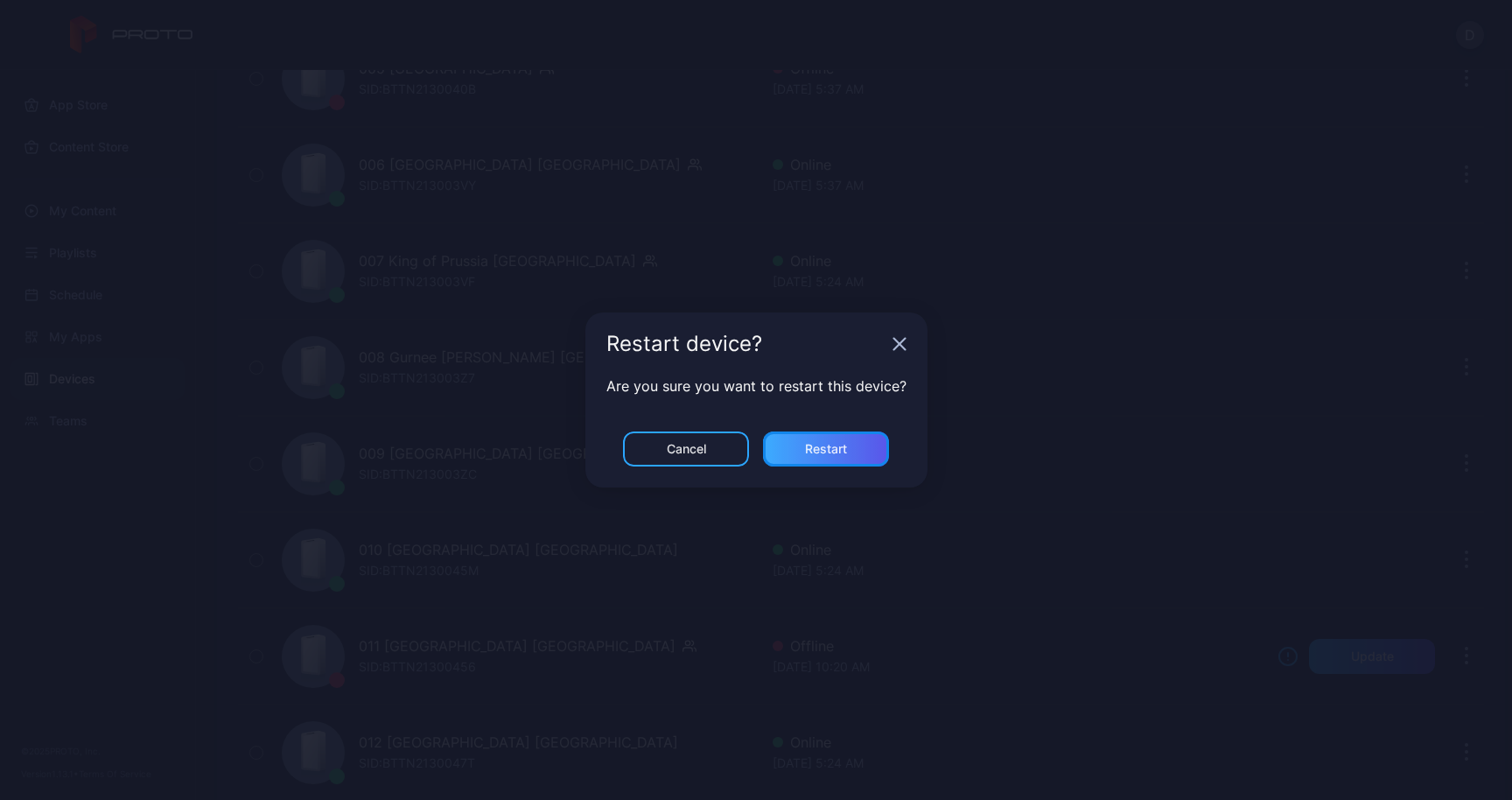
click at [866, 449] on div "Restart" at bounding box center [825, 449] width 126 height 35
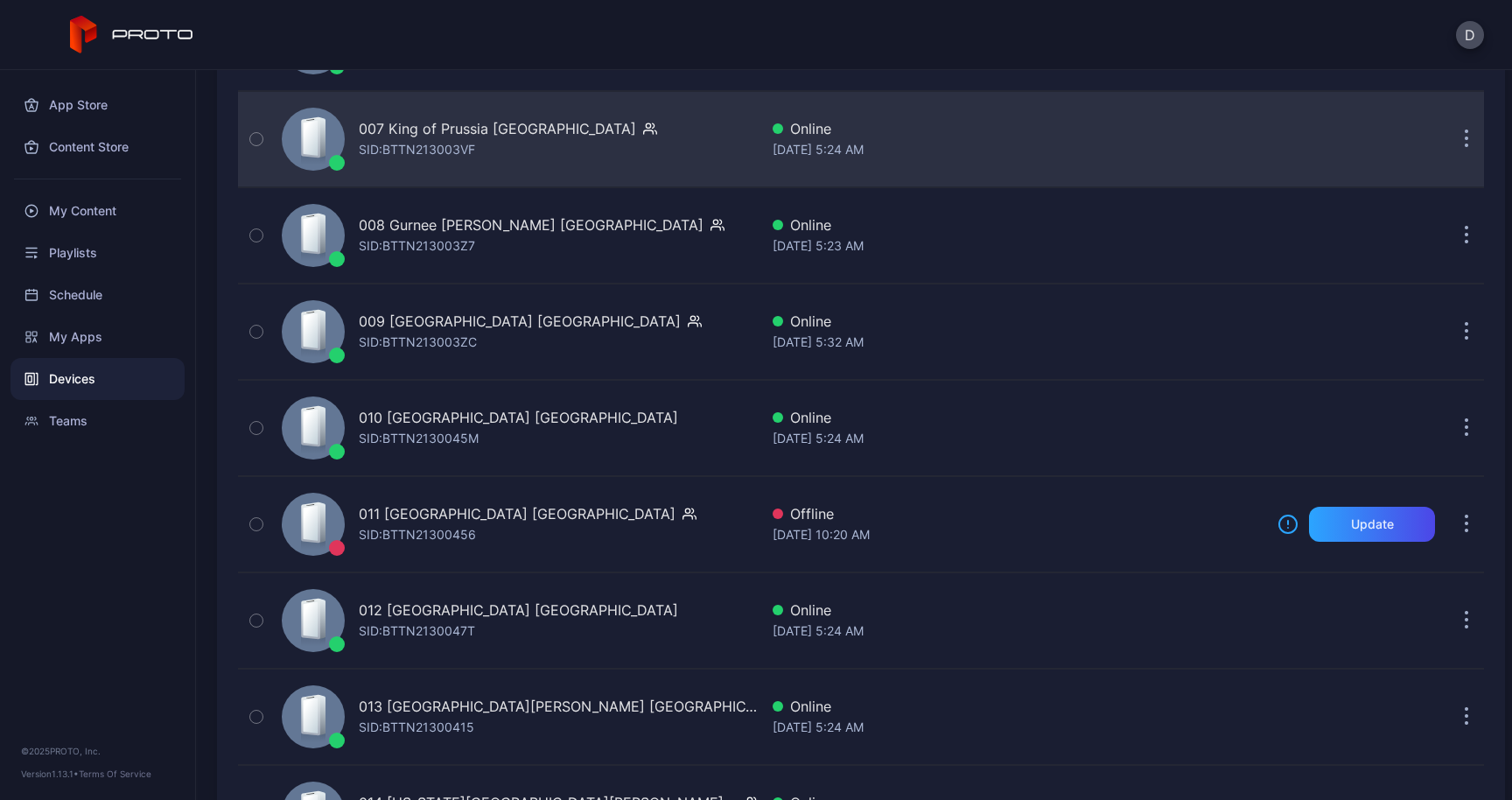
scroll to position [880, 0]
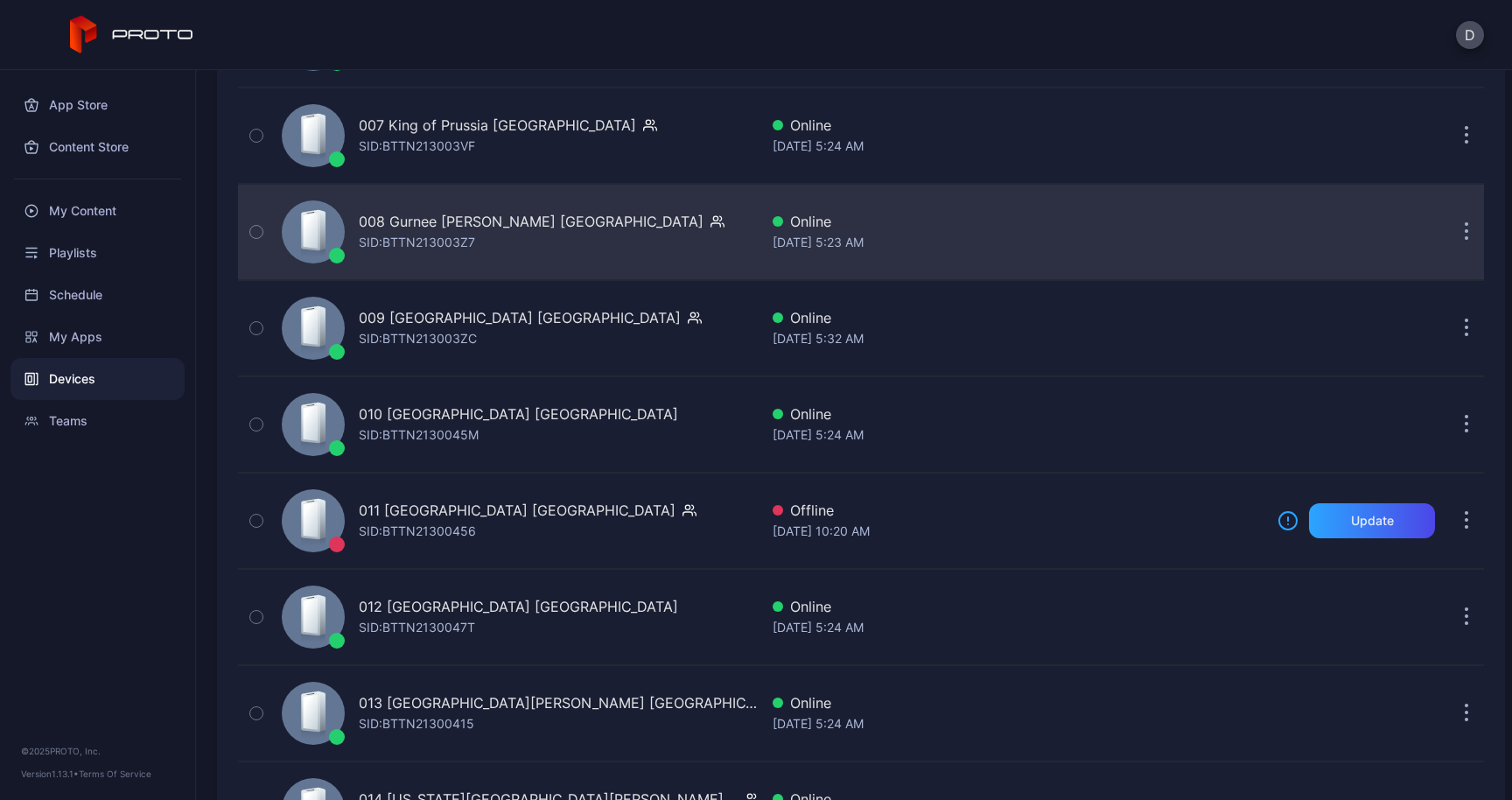
click at [1449, 239] on button "button" at bounding box center [1466, 232] width 35 height 35
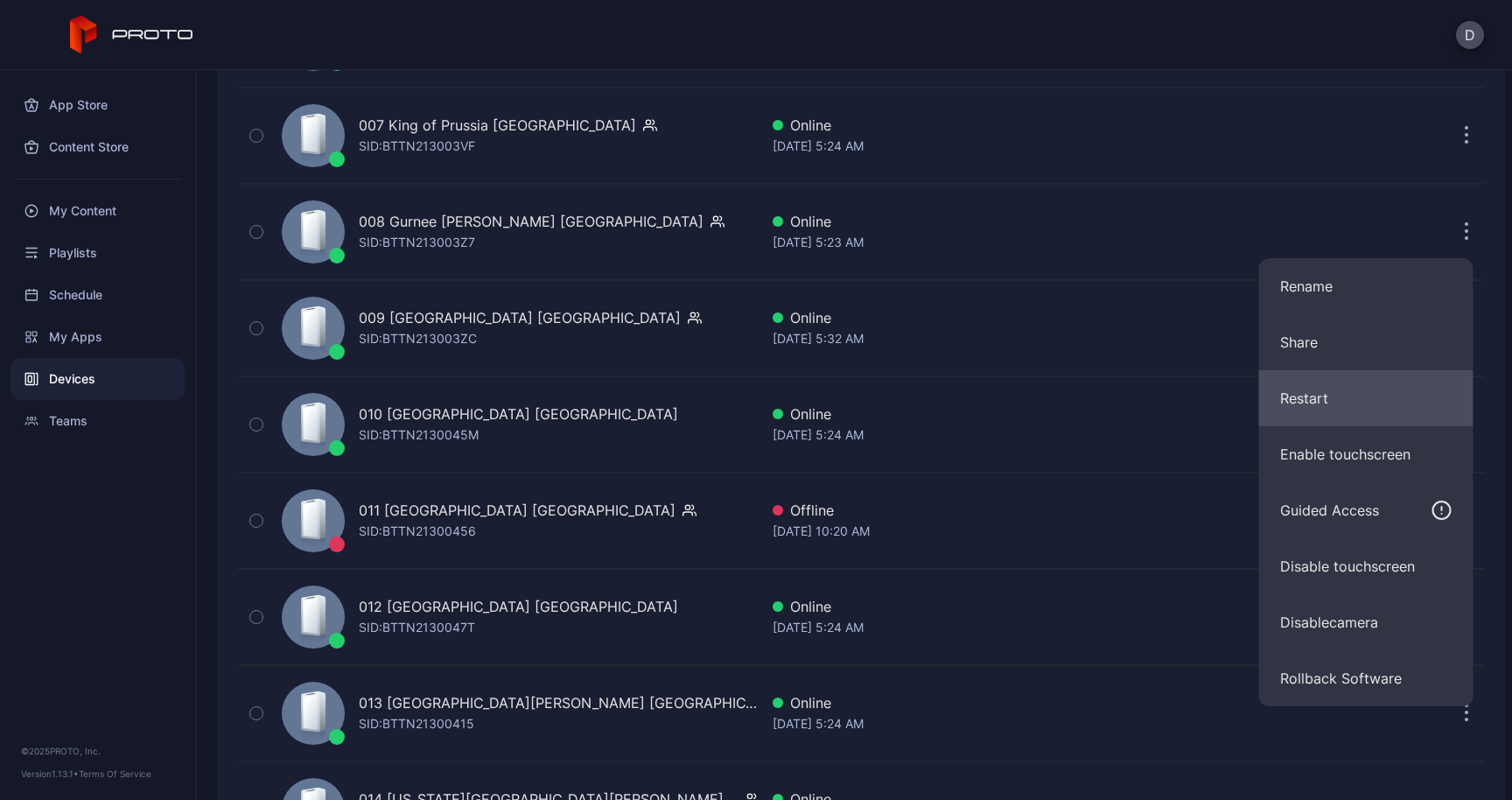
click at [1323, 390] on button "Restart" at bounding box center [1366, 397] width 215 height 56
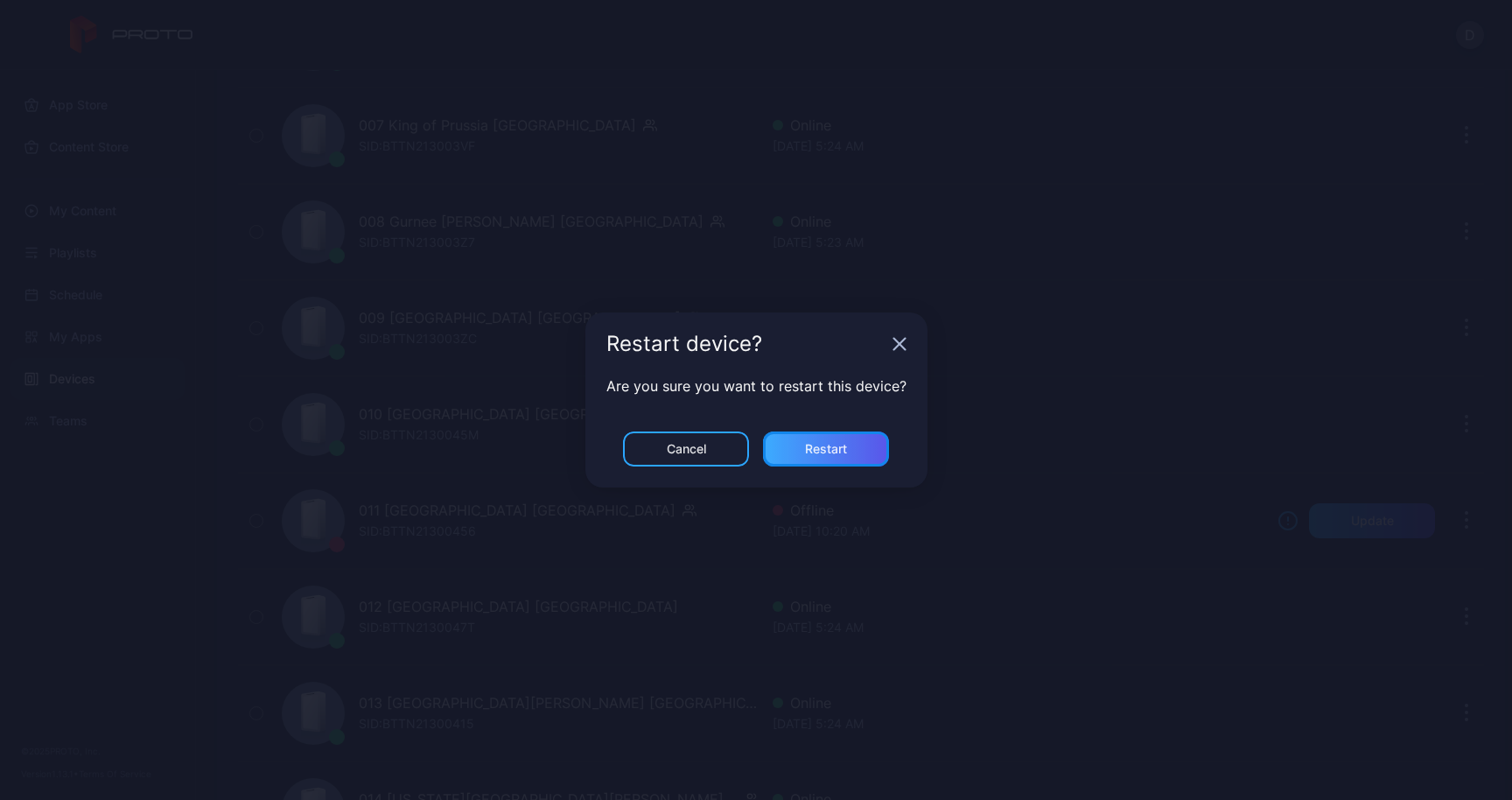
click at [835, 438] on div "Restart" at bounding box center [825, 449] width 126 height 35
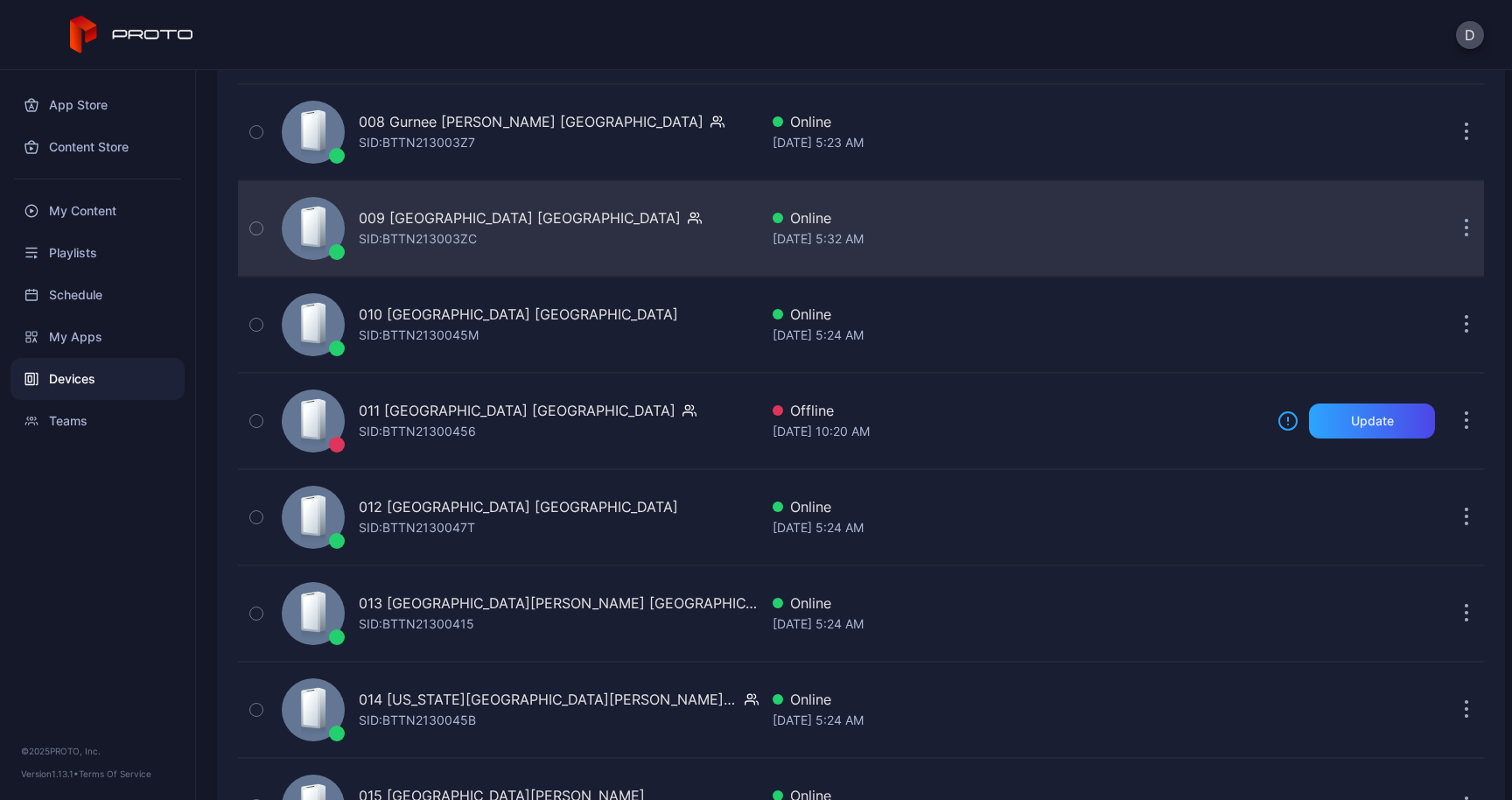
scroll to position [997, 0]
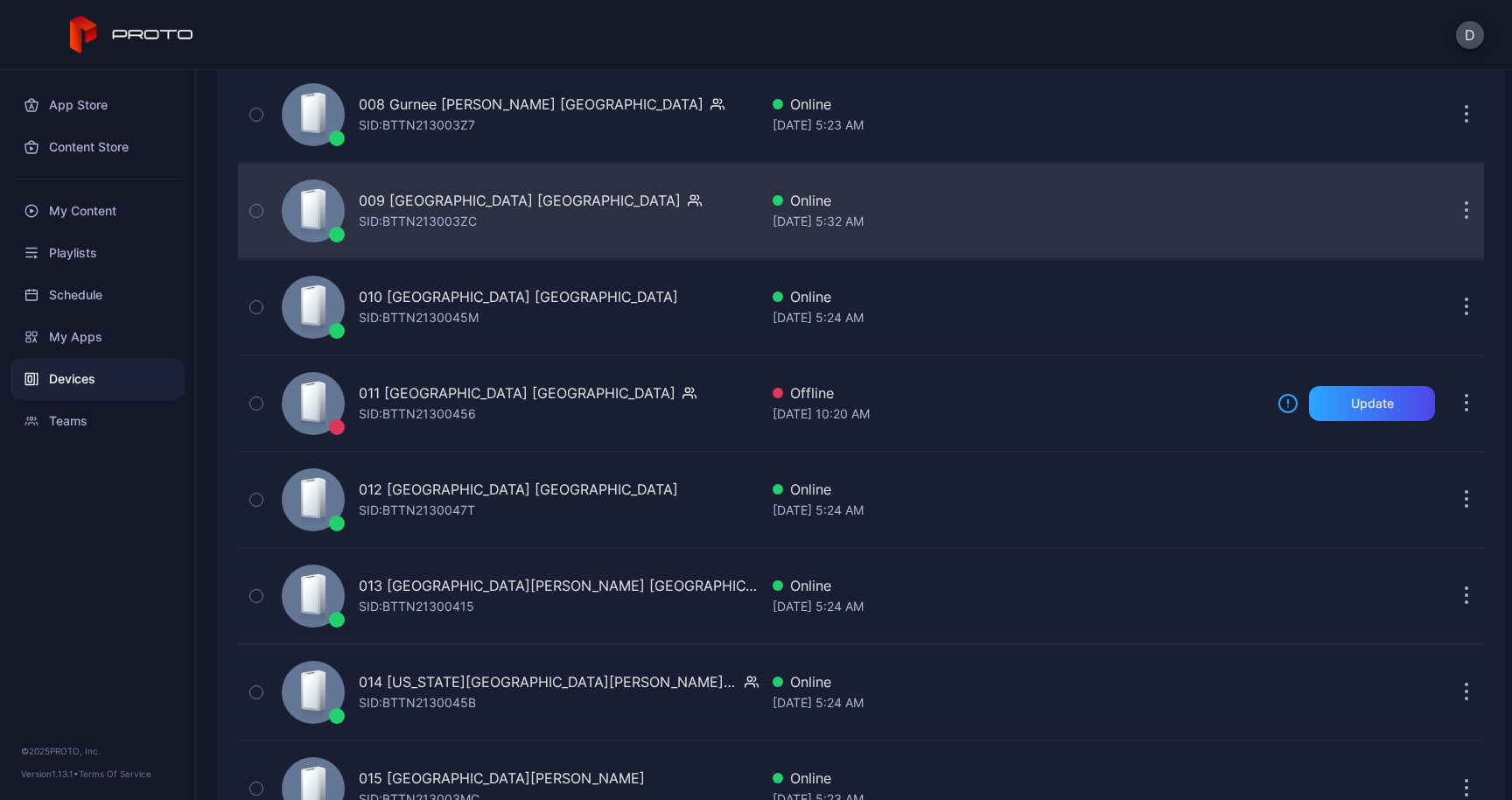
click at [1453, 211] on button "button" at bounding box center [1466, 211] width 35 height 35
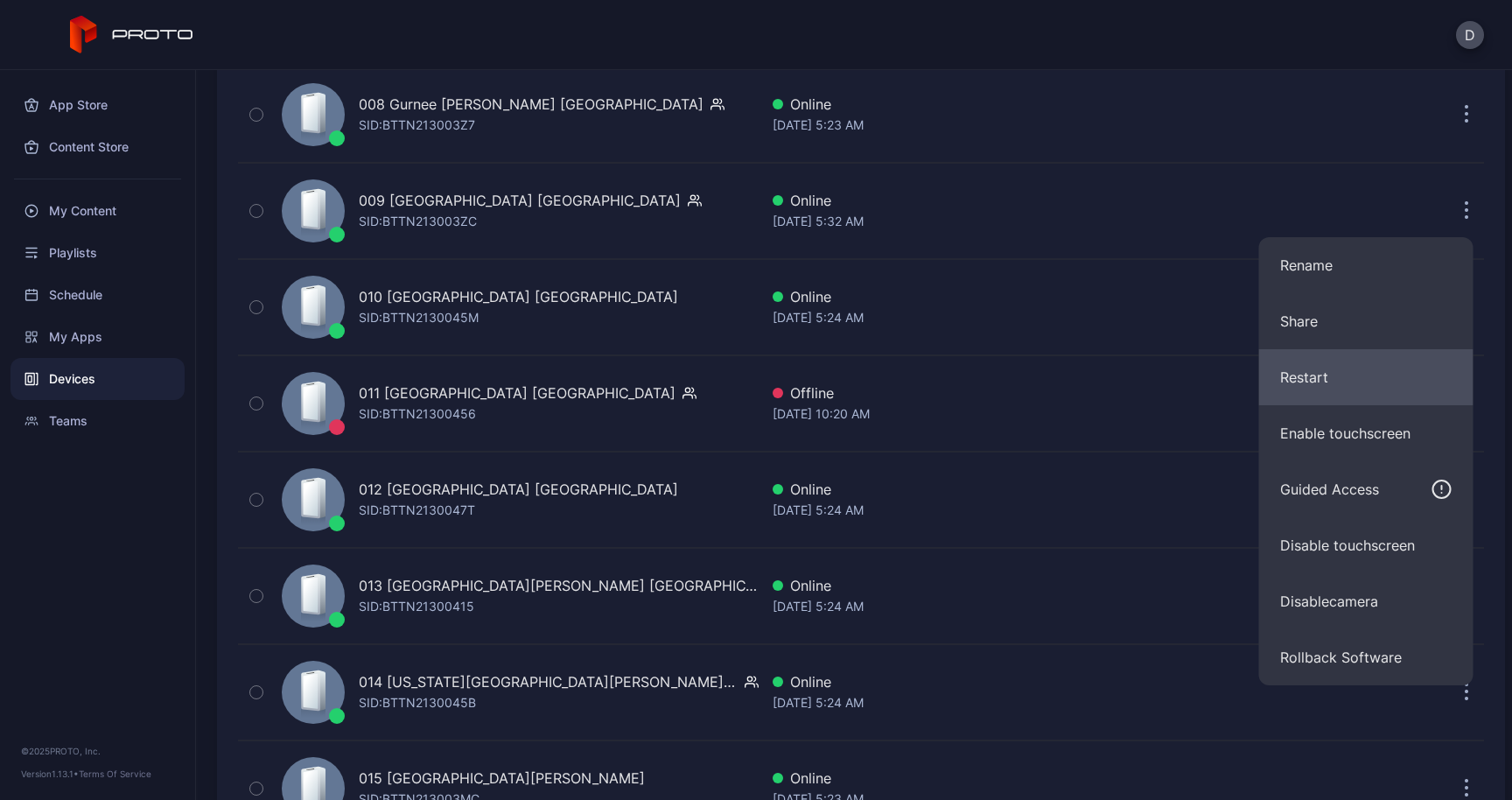
click at [1356, 381] on button "Restart" at bounding box center [1366, 377] width 215 height 56
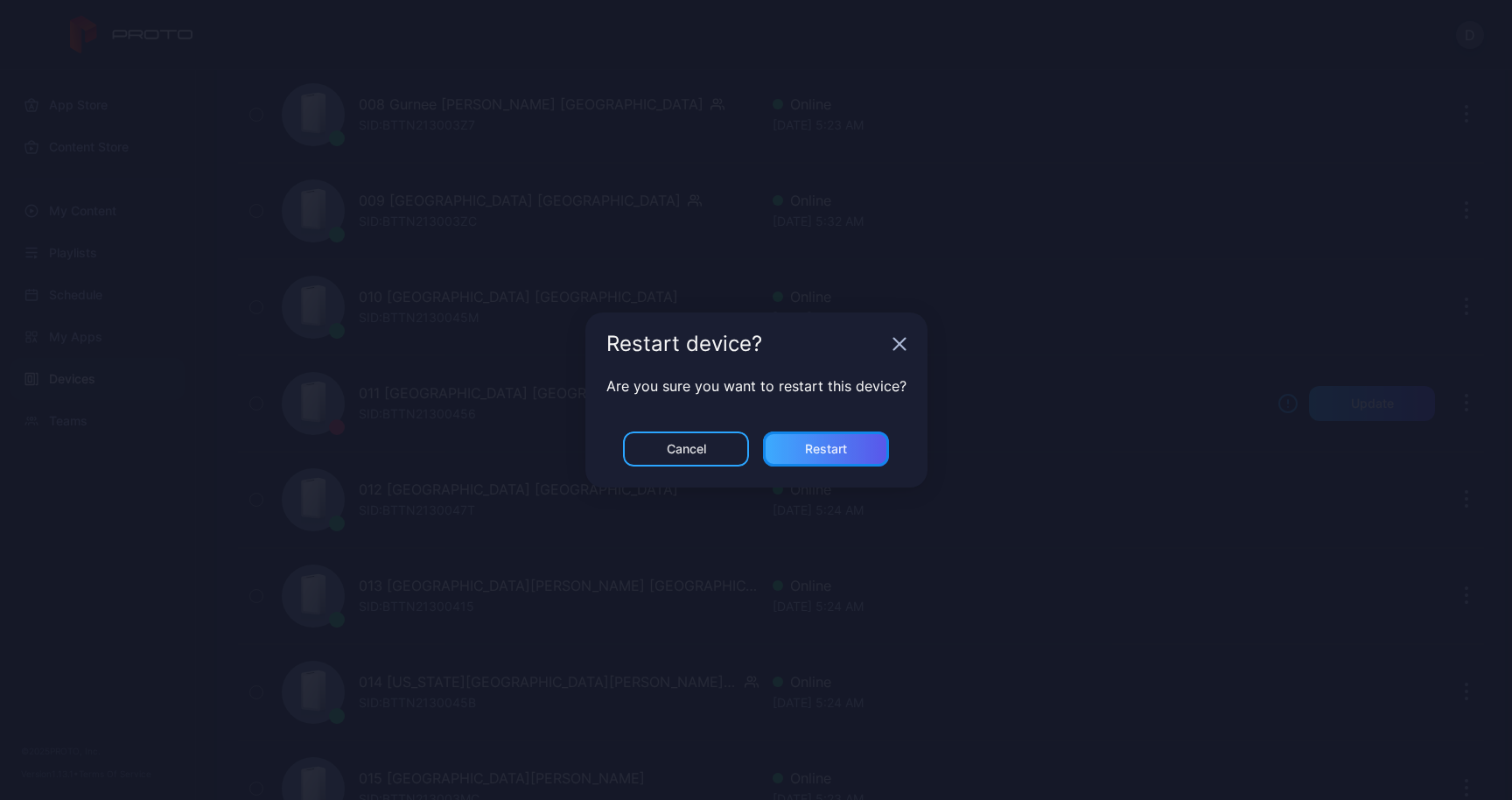
click at [835, 457] on div "Restart" at bounding box center [825, 449] width 126 height 35
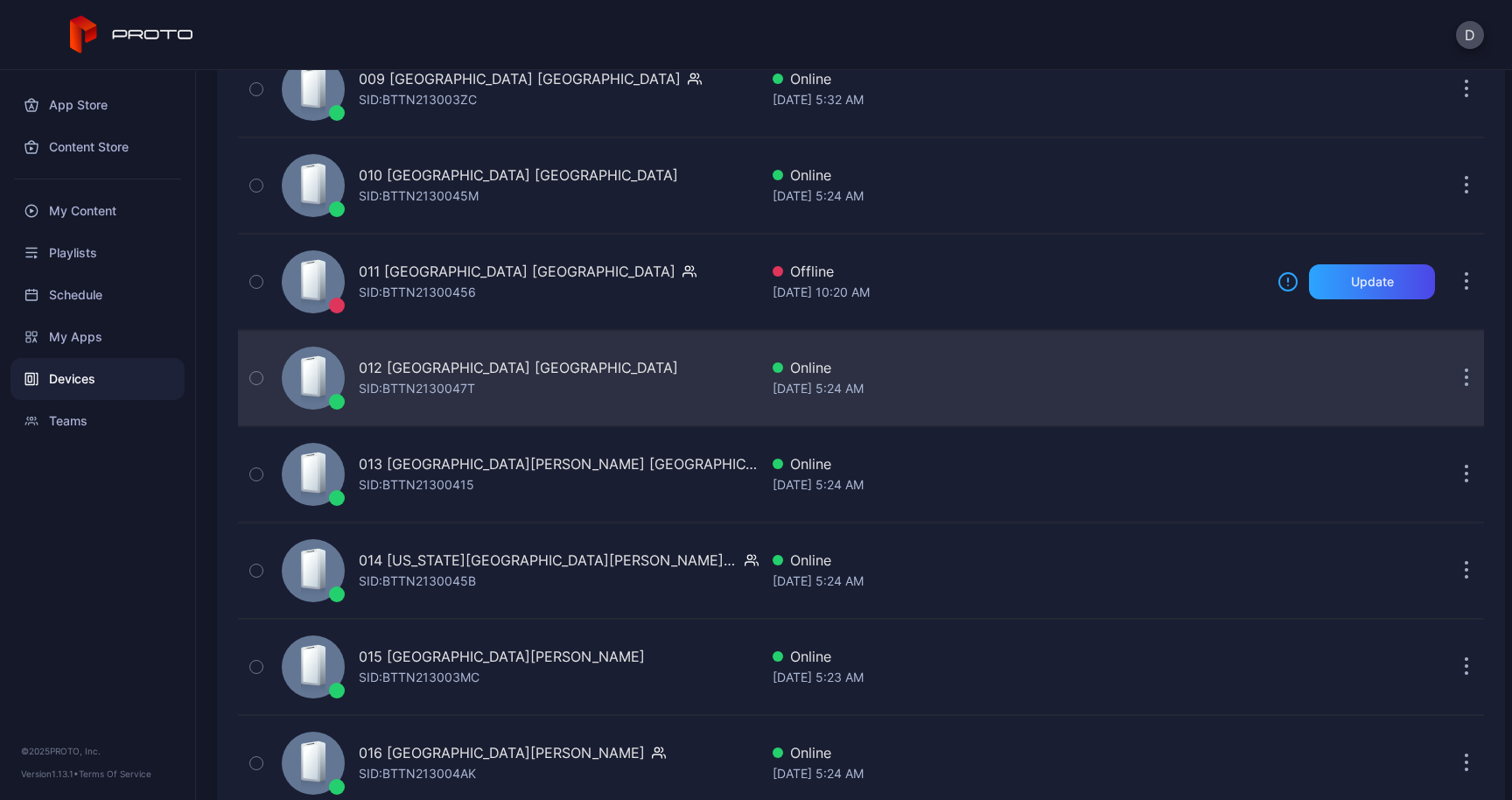
scroll to position [1140, 0]
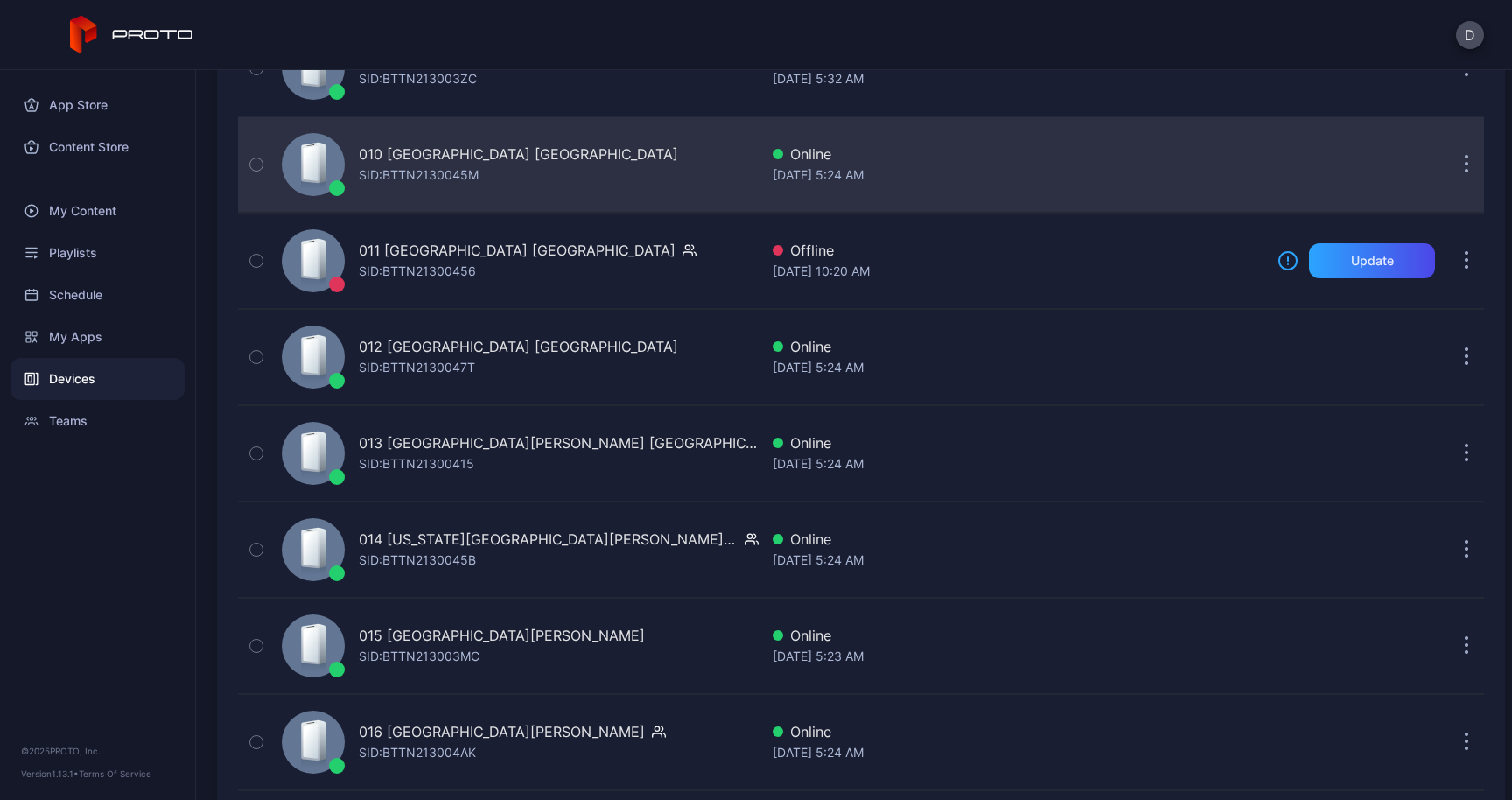
click at [1464, 159] on icon "button" at bounding box center [1466, 165] width 4 height 20
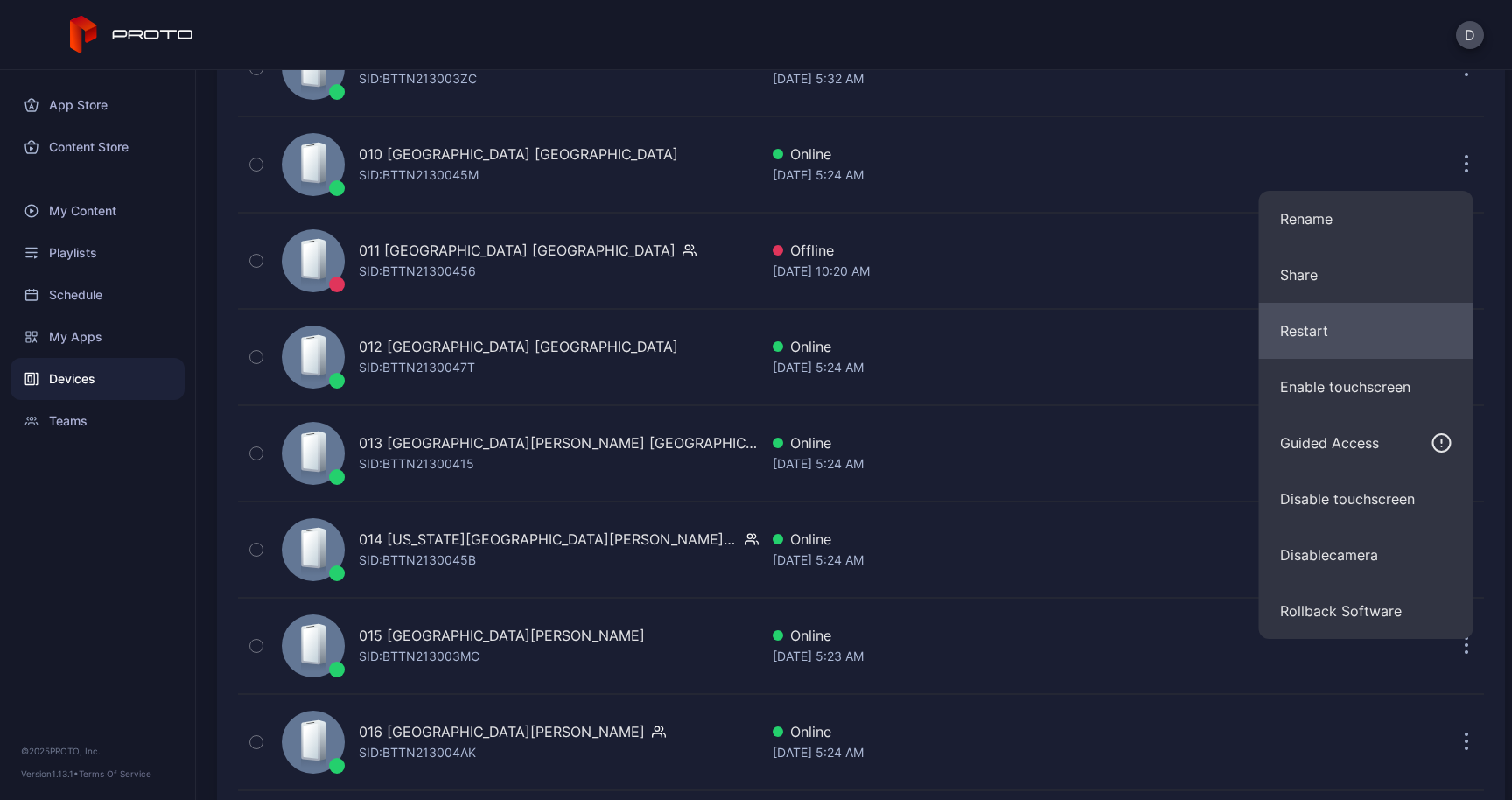
click at [1325, 327] on button "Restart" at bounding box center [1366, 330] width 215 height 56
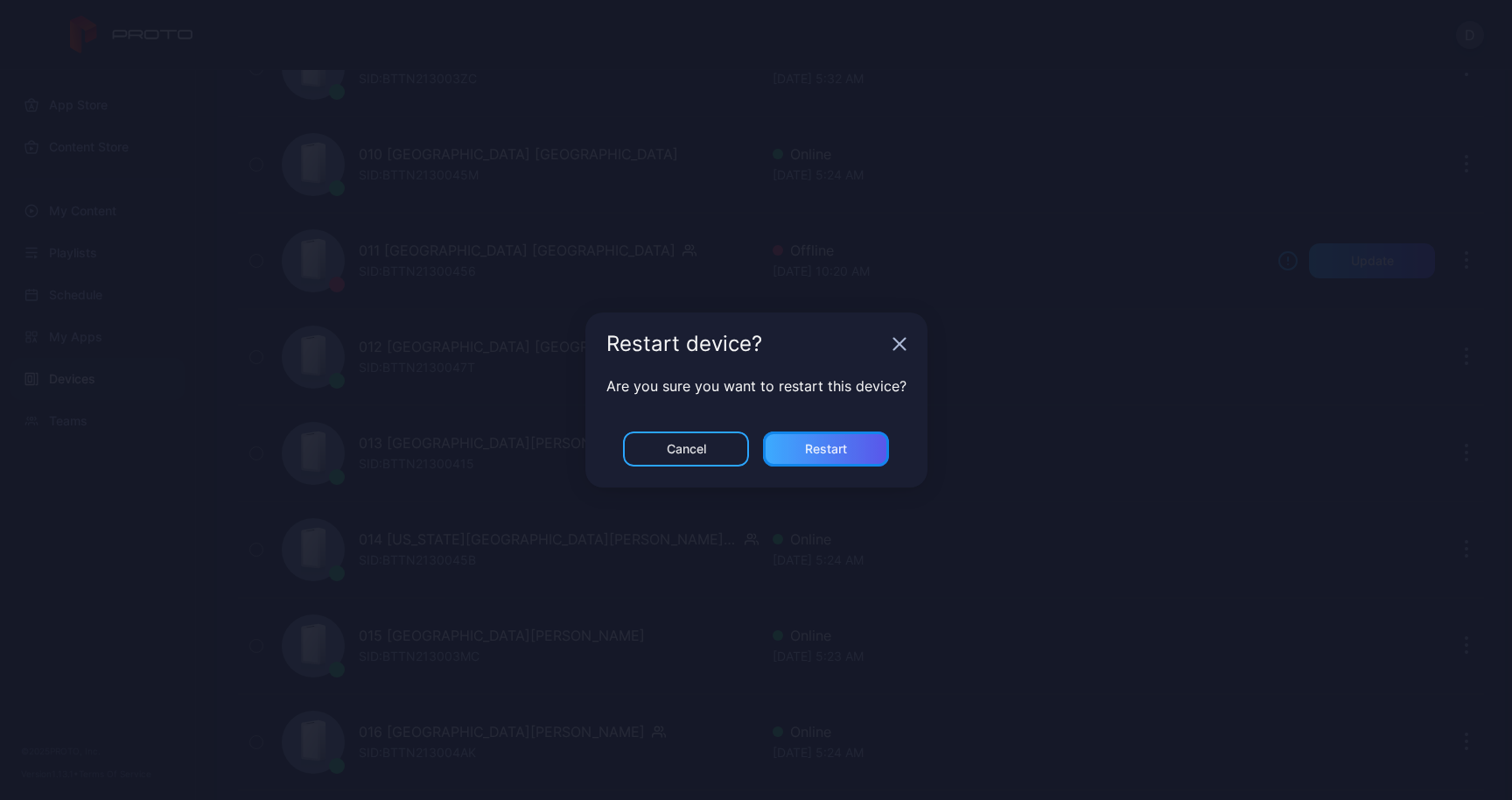
click at [865, 444] on div "Restart" at bounding box center [825, 449] width 126 height 35
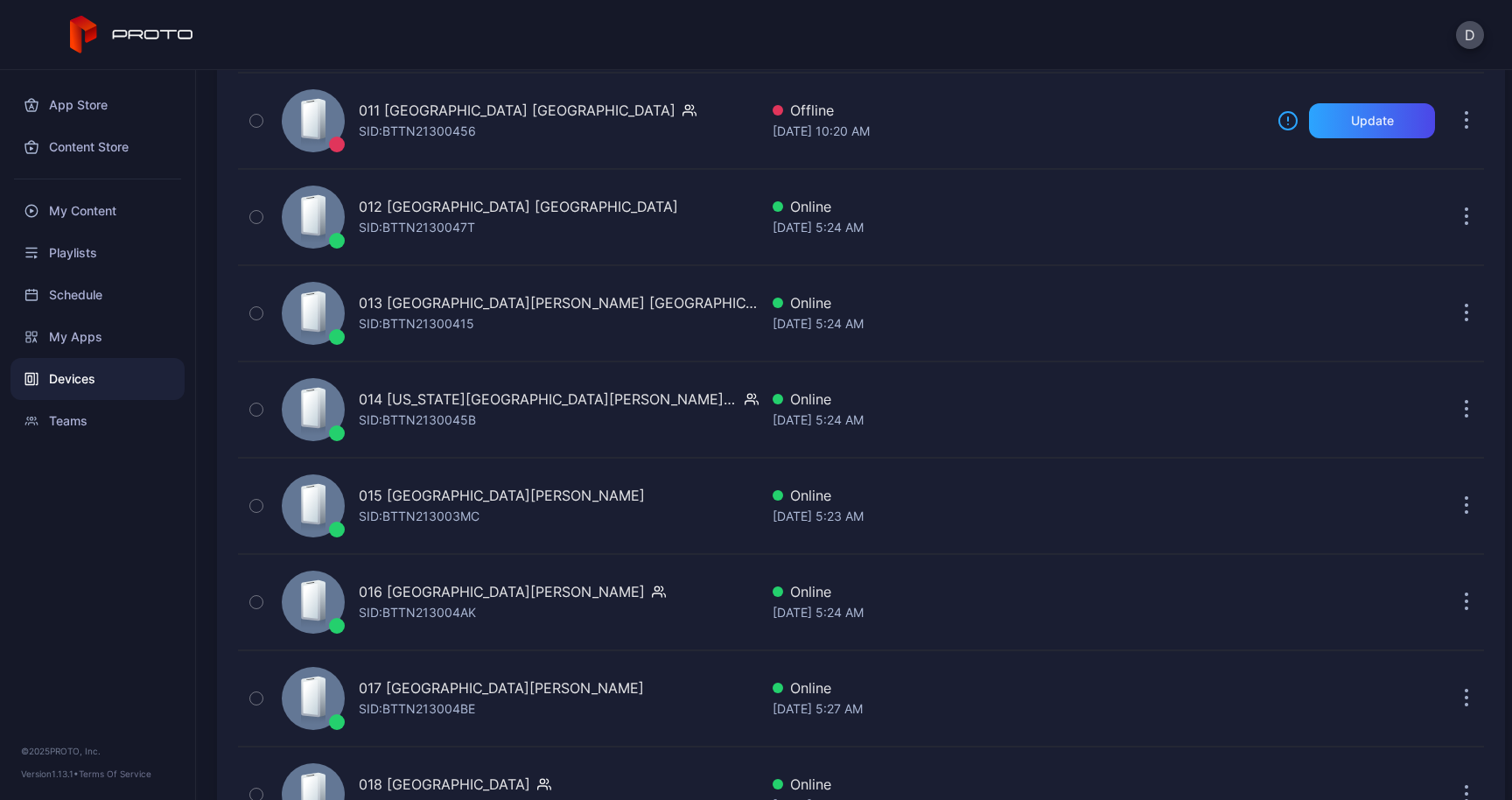
scroll to position [1285, 0]
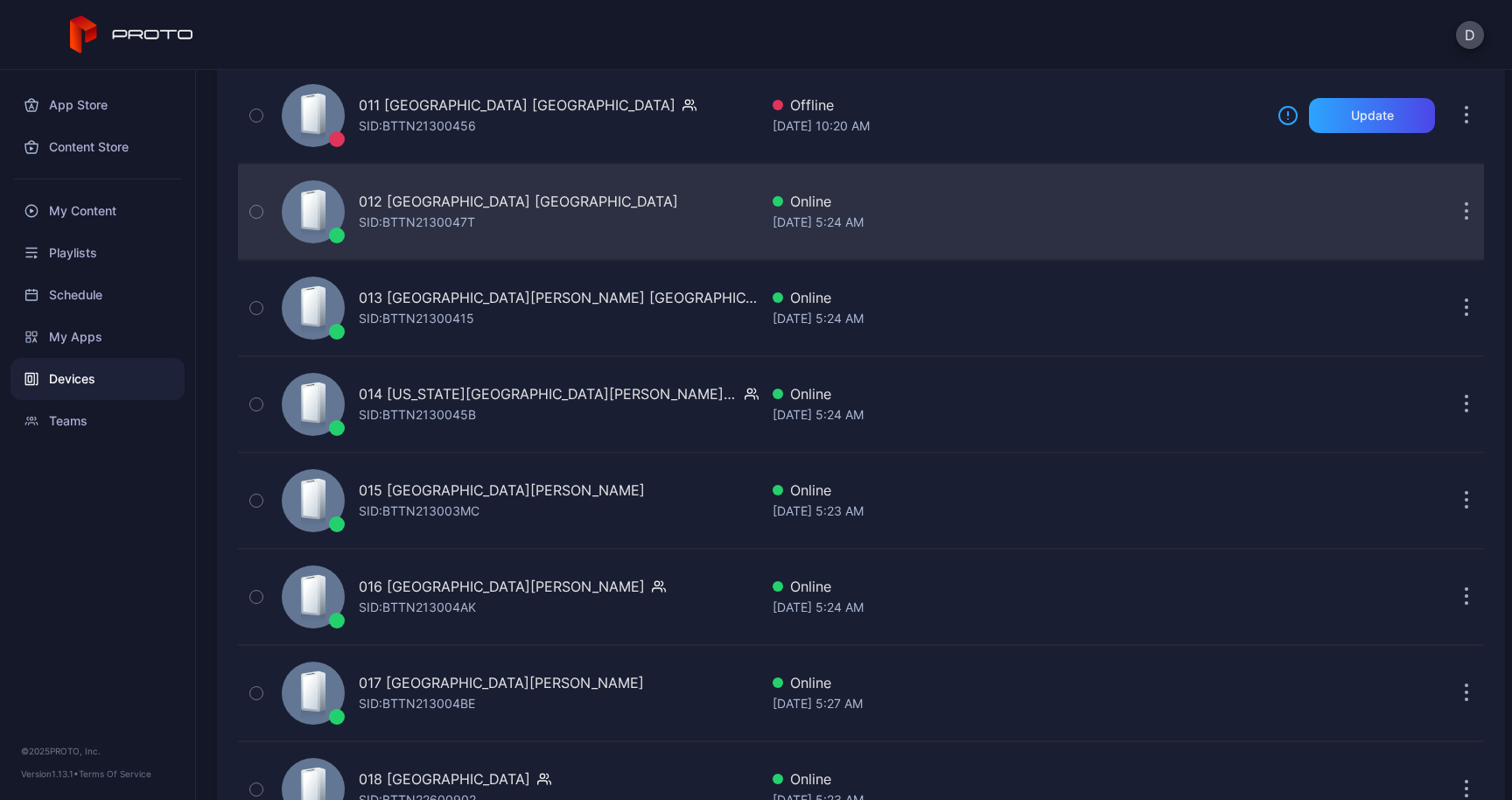
click at [1449, 217] on button "button" at bounding box center [1466, 212] width 35 height 35
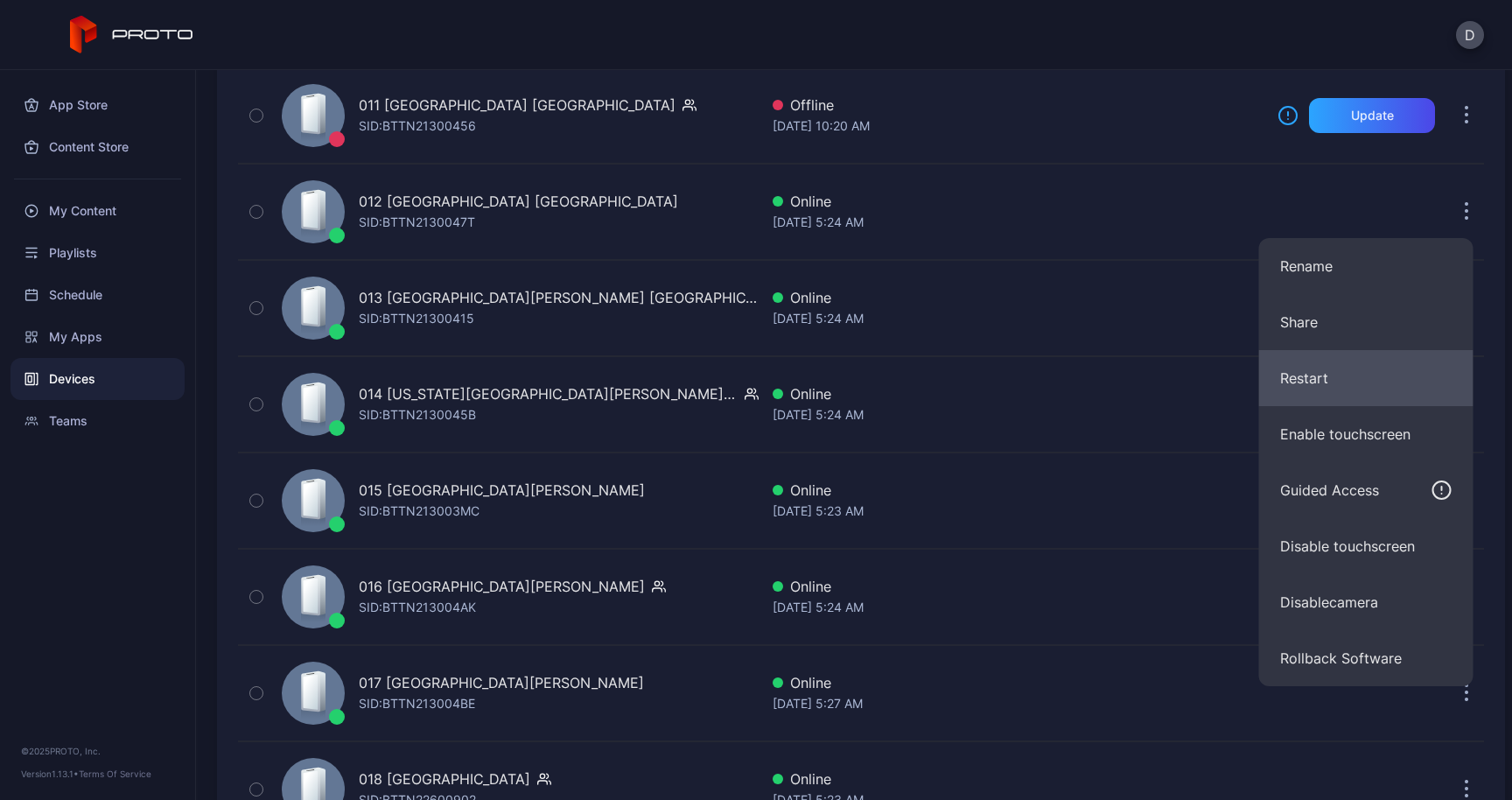
click at [1346, 379] on button "Restart" at bounding box center [1366, 378] width 215 height 56
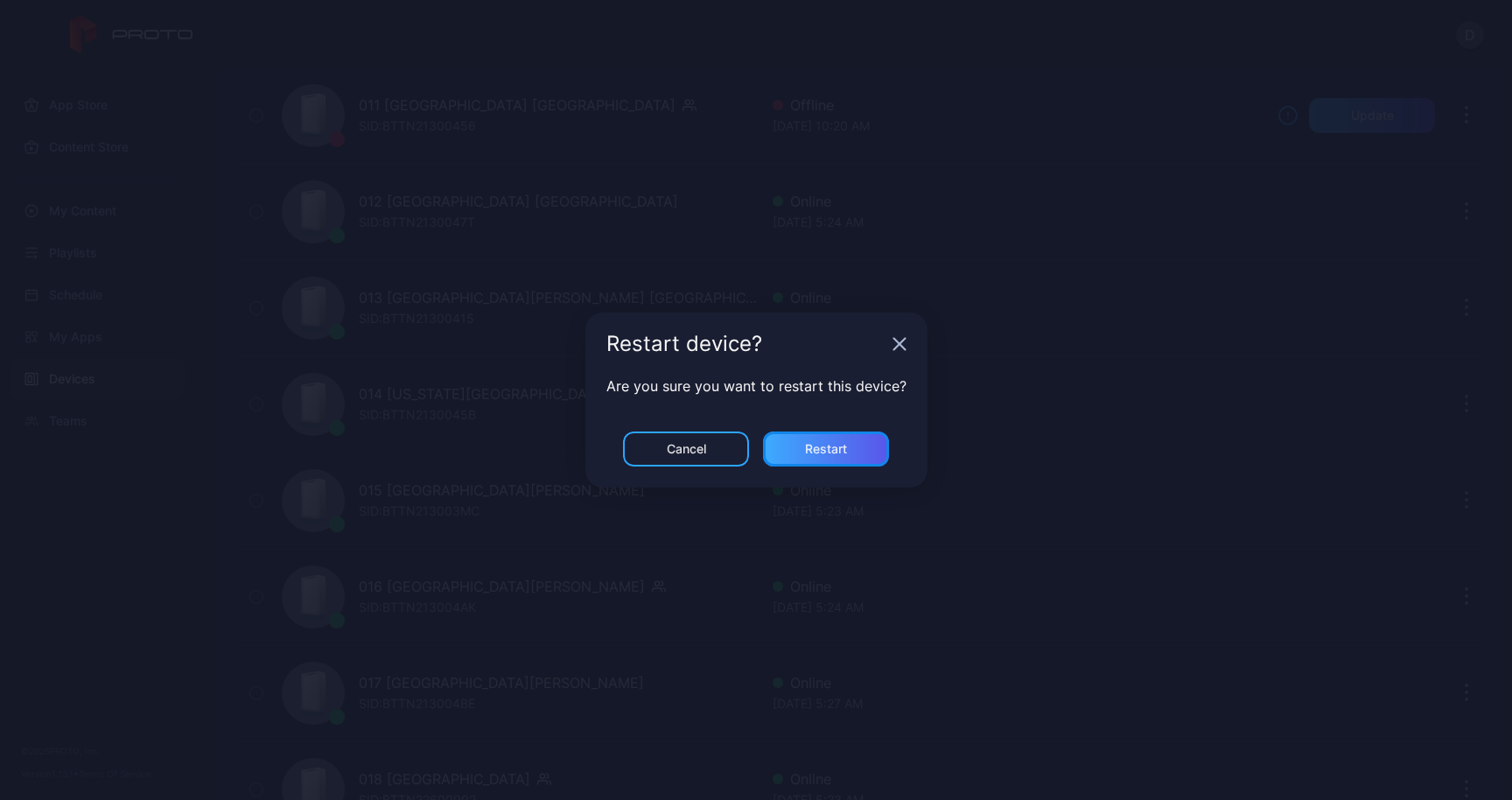
click at [867, 442] on div "Restart" at bounding box center [825, 449] width 126 height 35
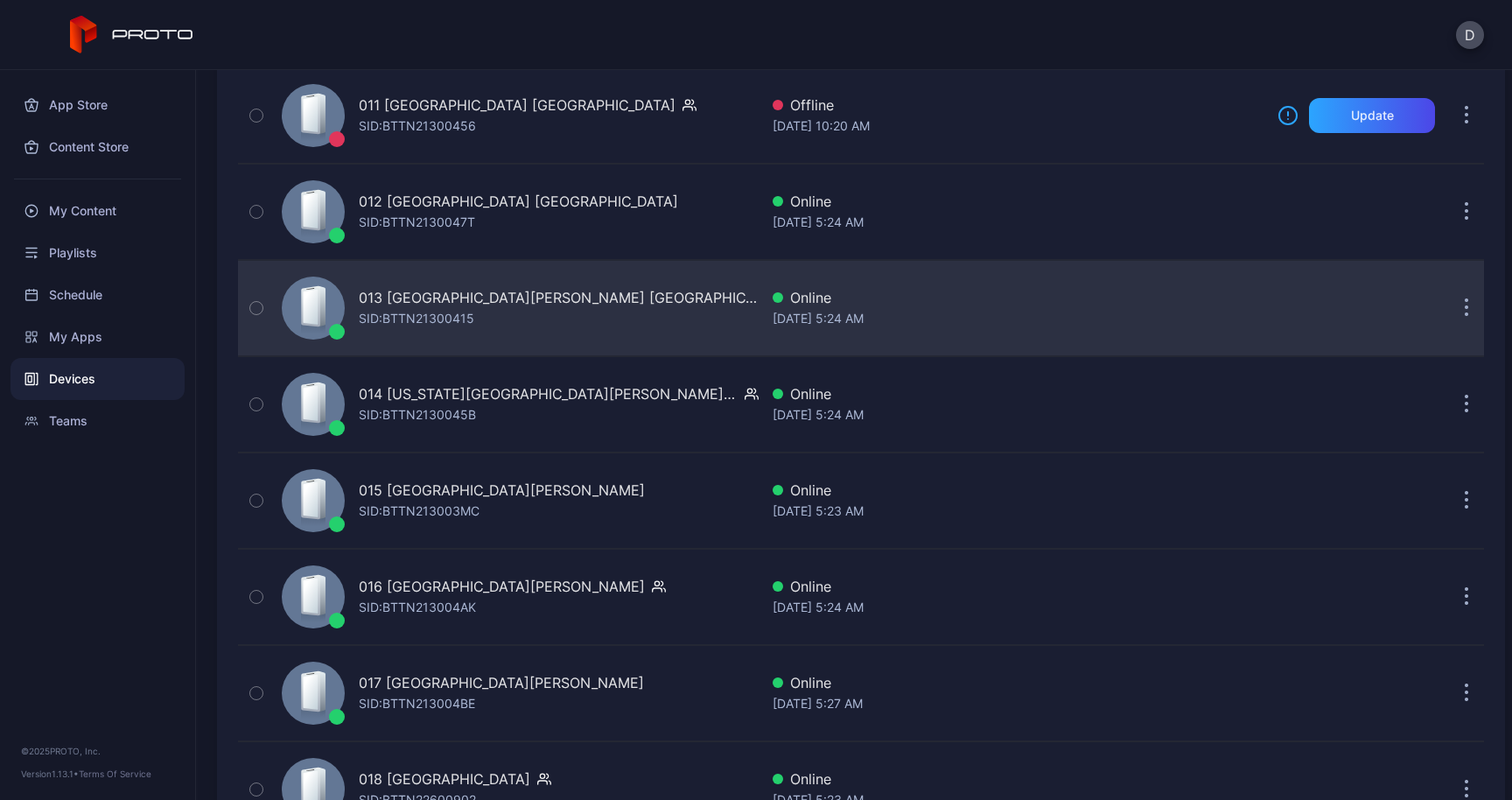
click at [1449, 310] on button "button" at bounding box center [1466, 308] width 35 height 35
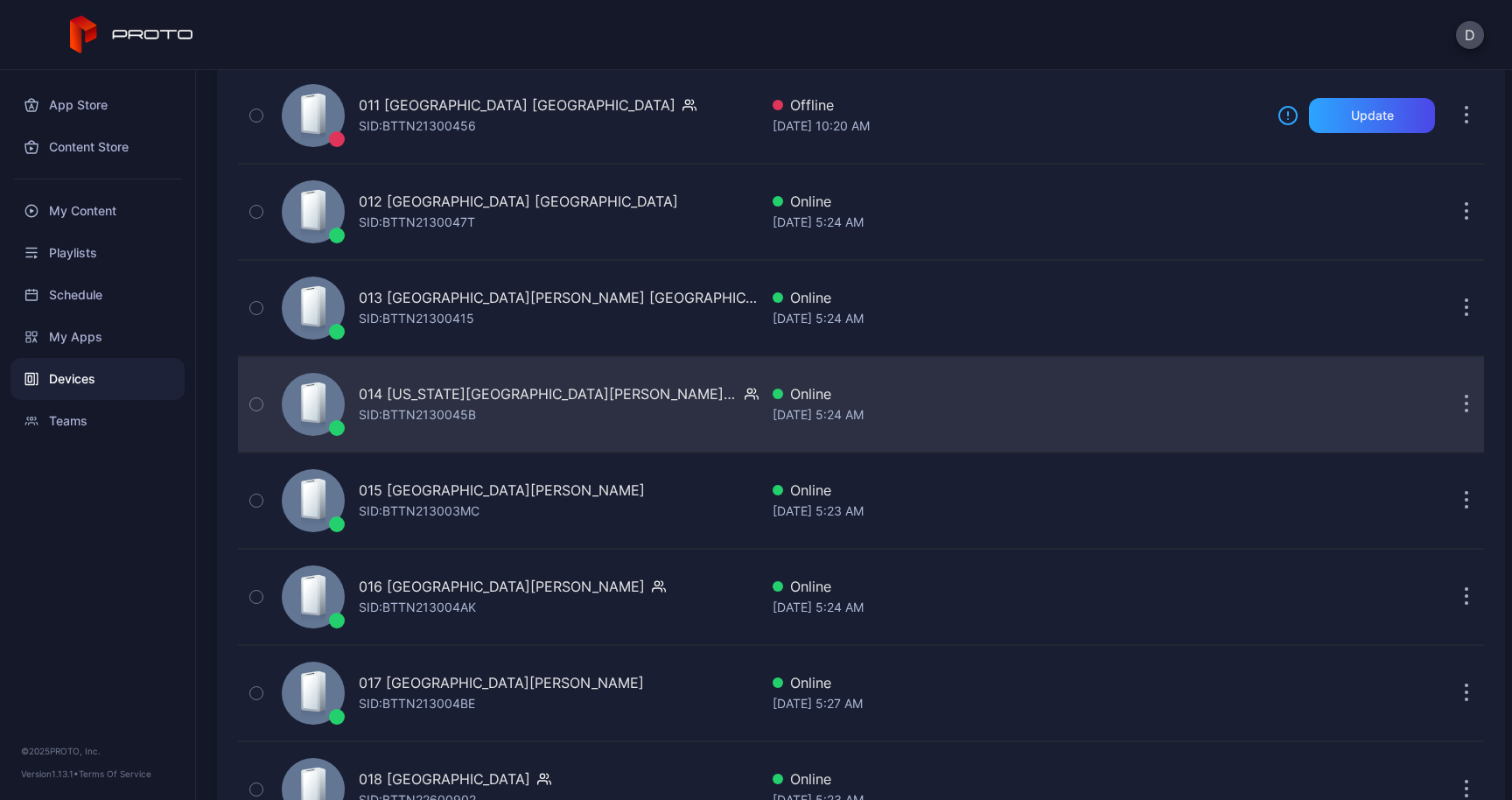
click at [1086, 413] on div "[DATE] 5:24 AM" at bounding box center [1017, 415] width 491 height 21
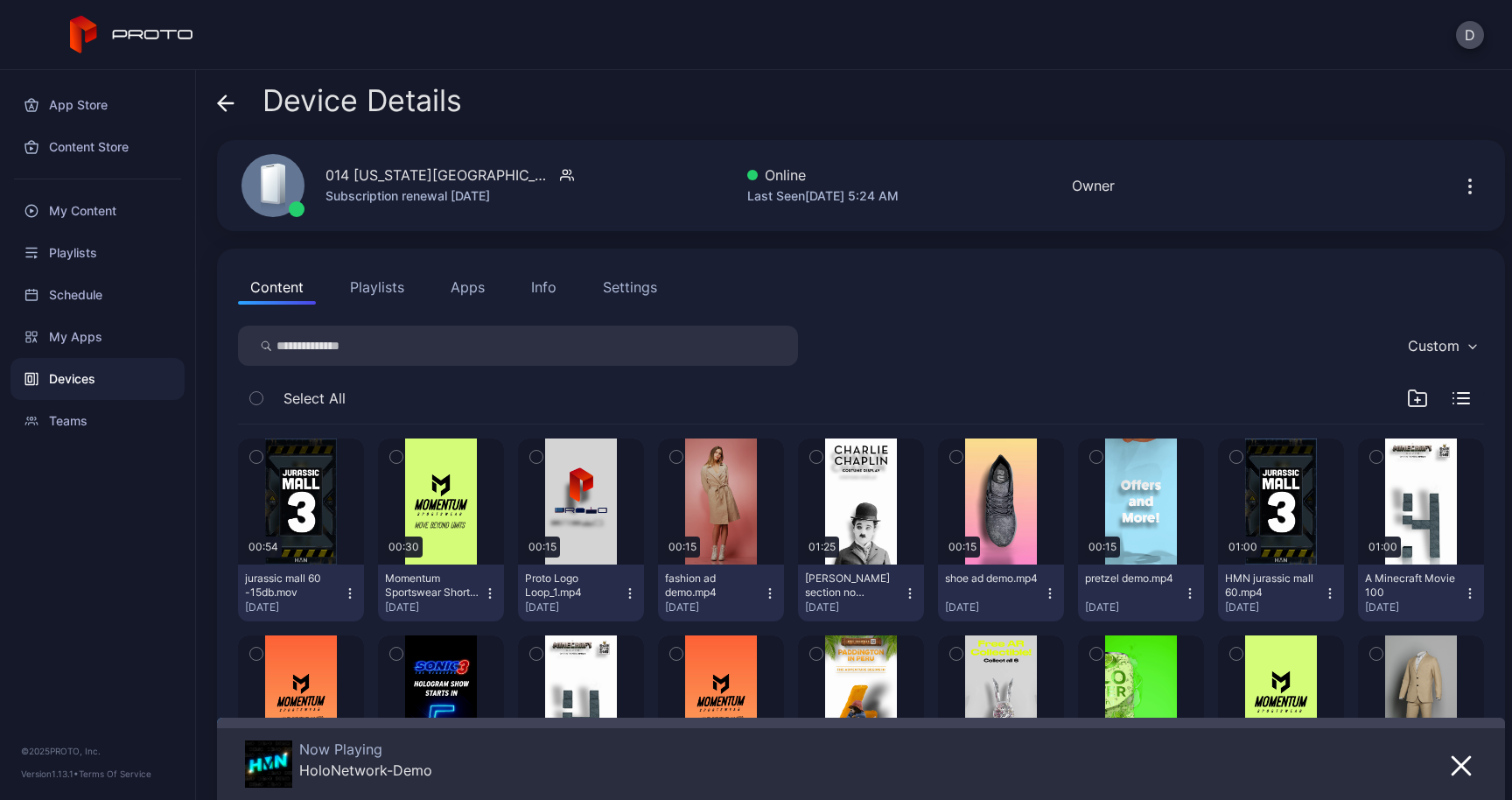
click at [231, 100] on icon at bounding box center [225, 103] width 18 height 18
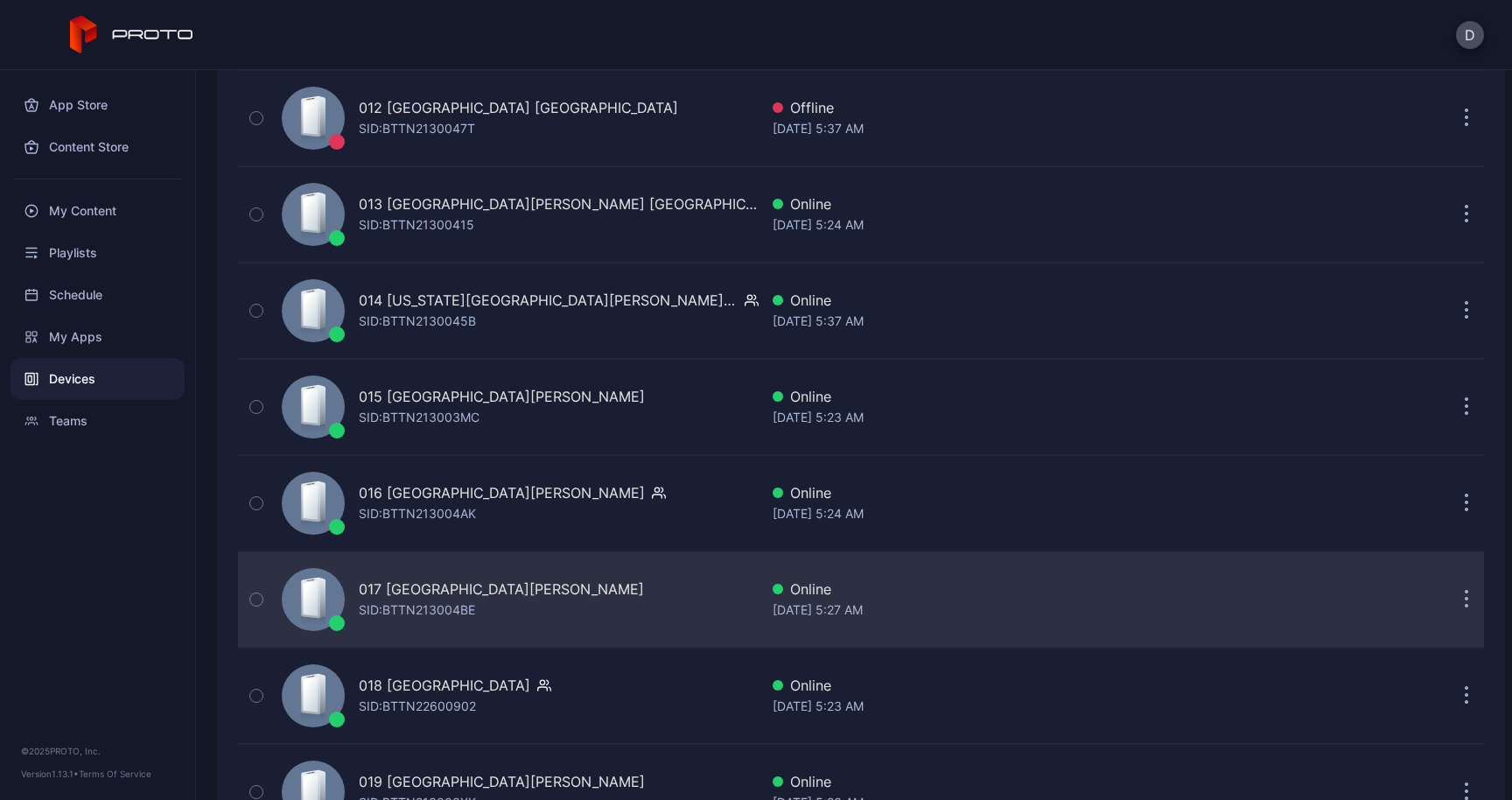
scroll to position [1396, 0]
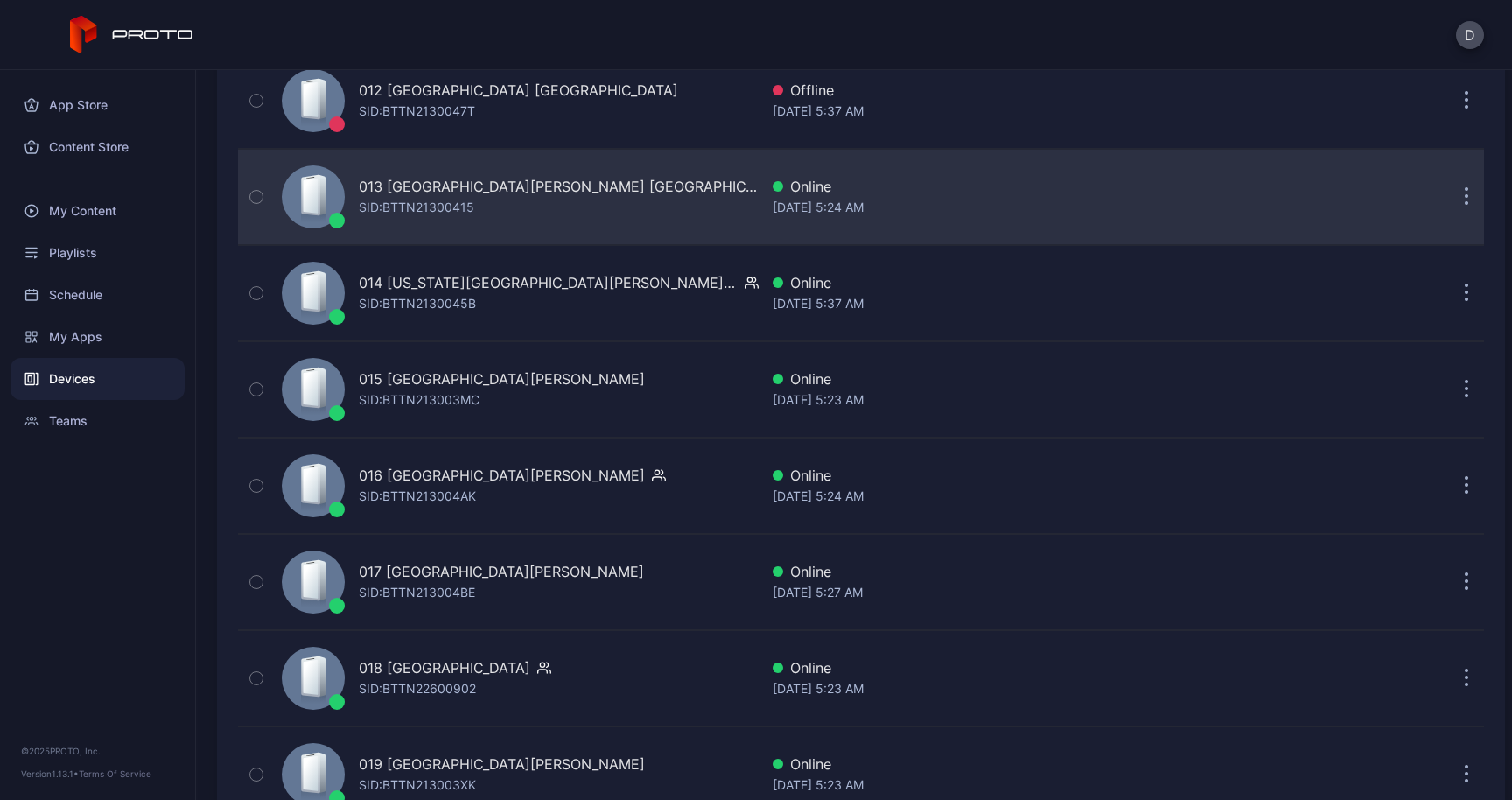
click at [1461, 192] on button "button" at bounding box center [1466, 197] width 35 height 35
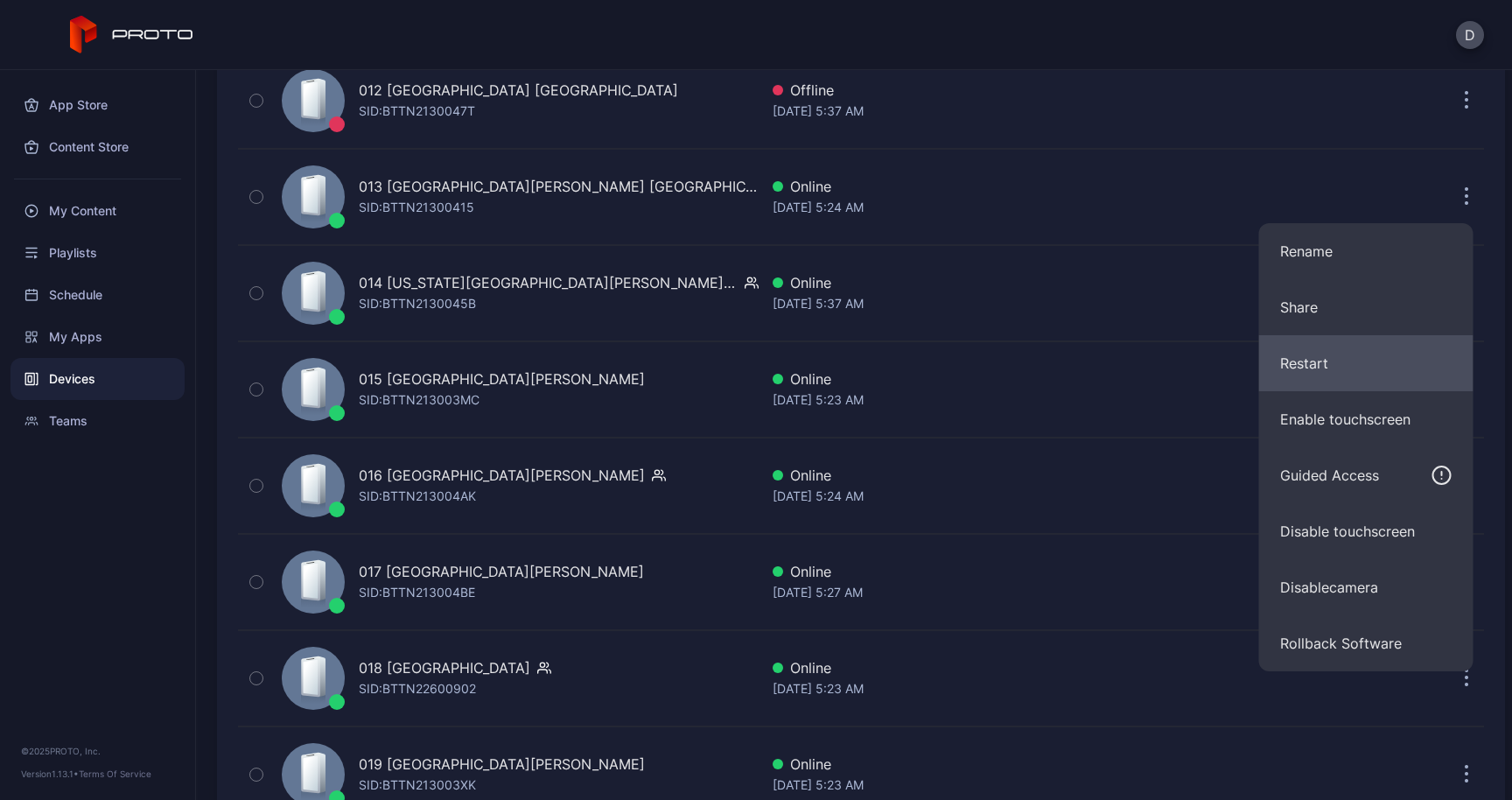
click at [1358, 359] on button "Restart" at bounding box center [1366, 362] width 215 height 56
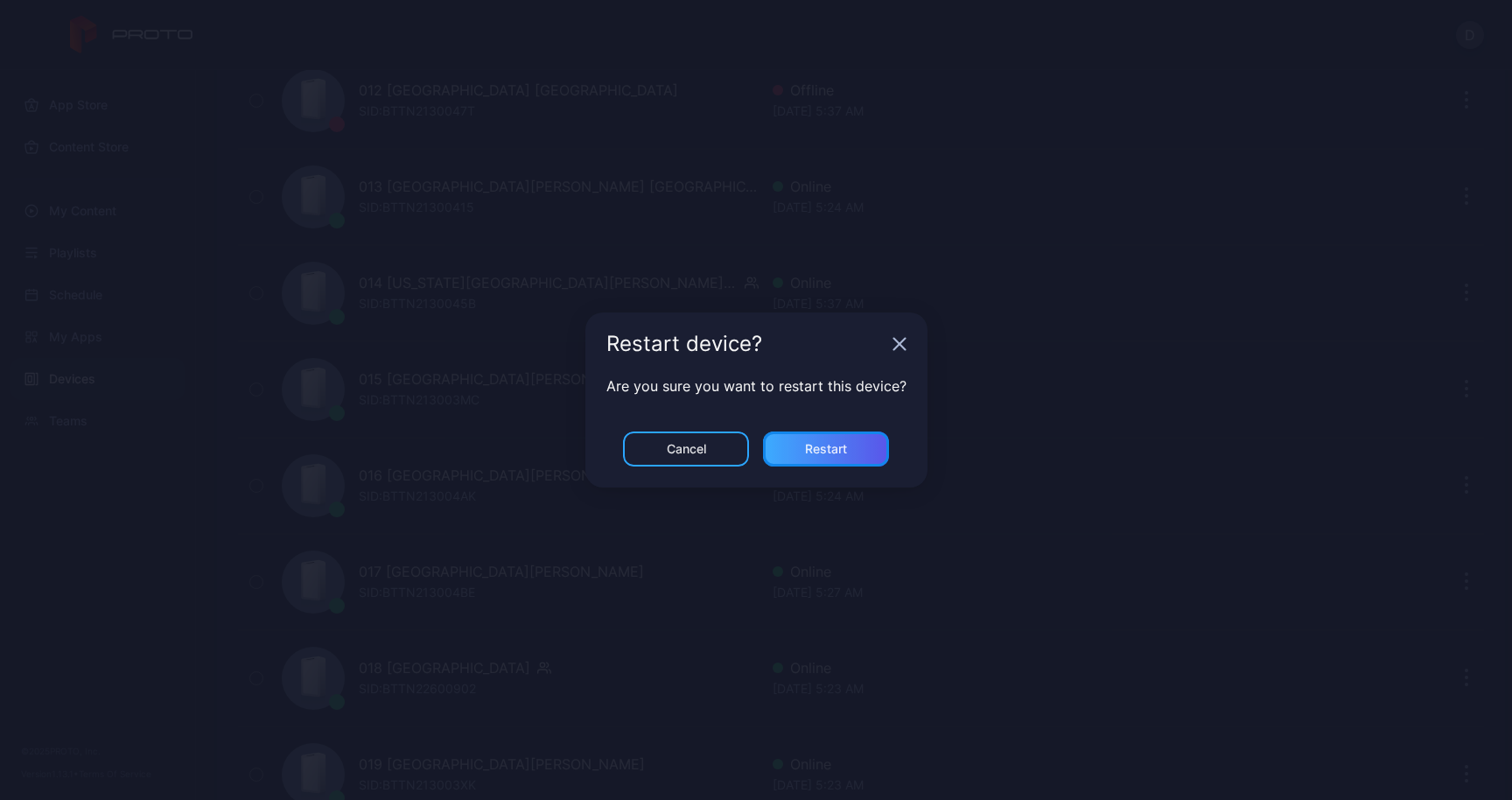
click at [863, 445] on div "Restart" at bounding box center [825, 449] width 126 height 35
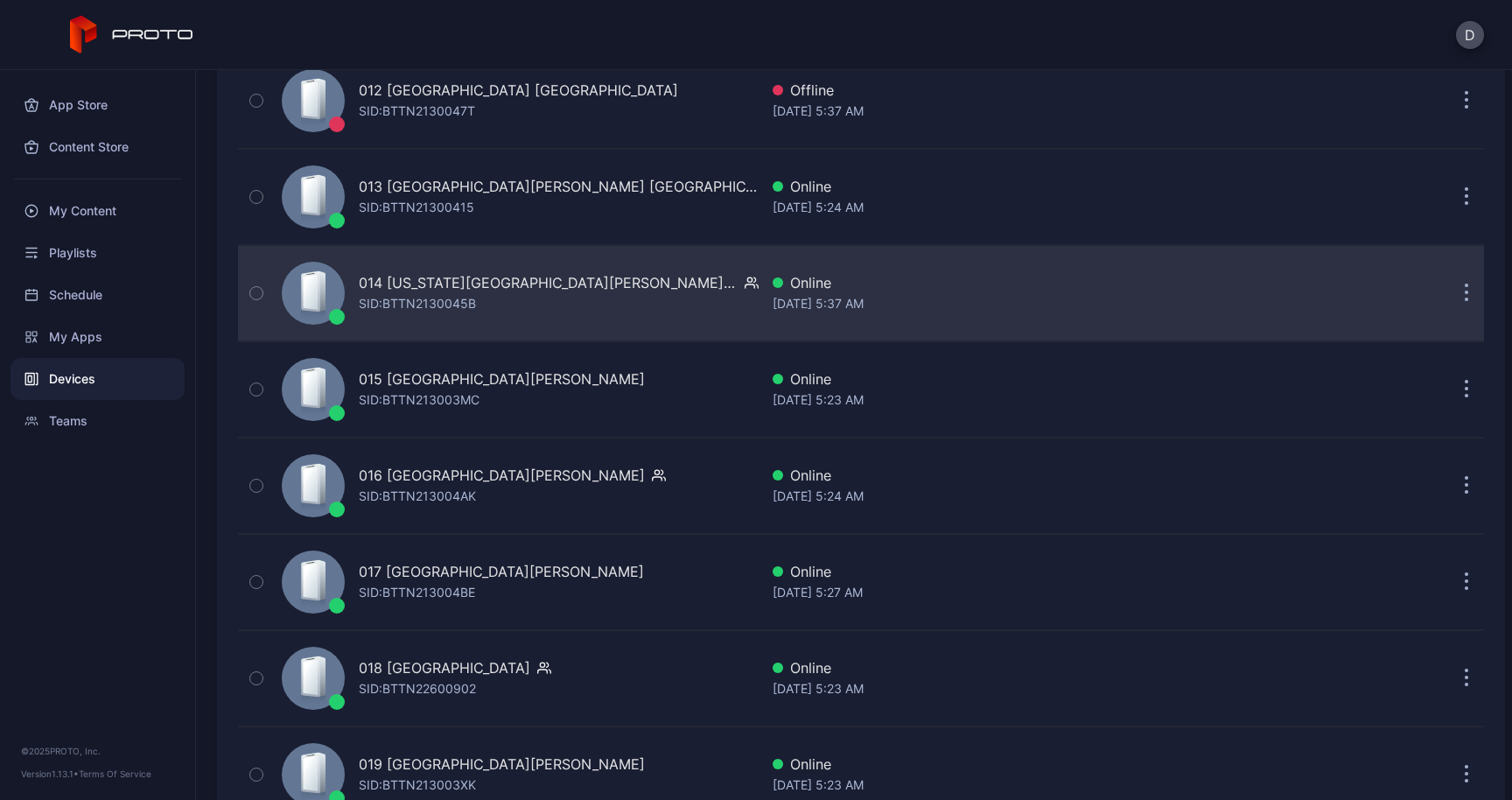
click at [1449, 301] on button "button" at bounding box center [1466, 293] width 35 height 35
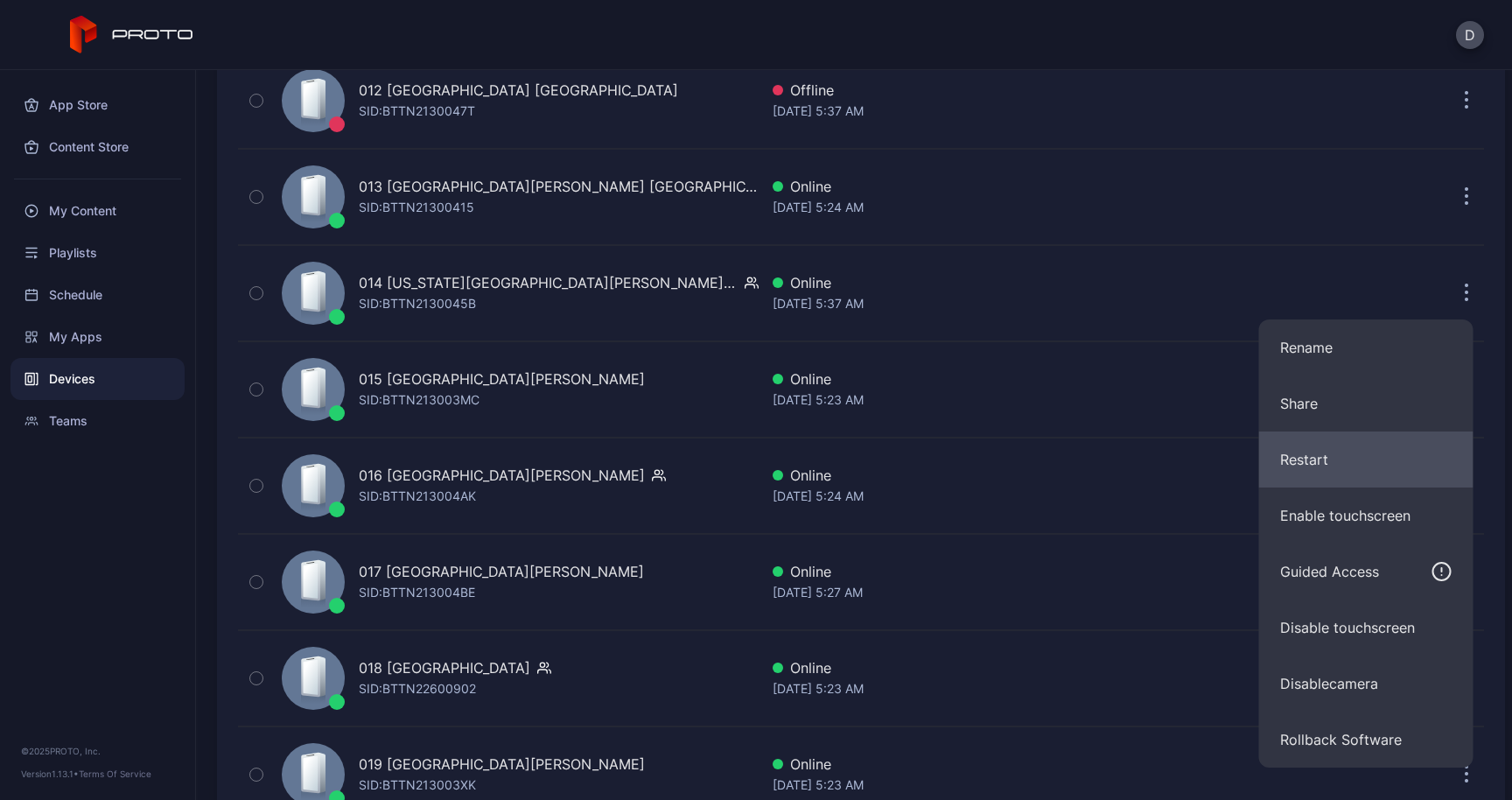
click at [1356, 443] on button "Restart" at bounding box center [1366, 459] width 215 height 56
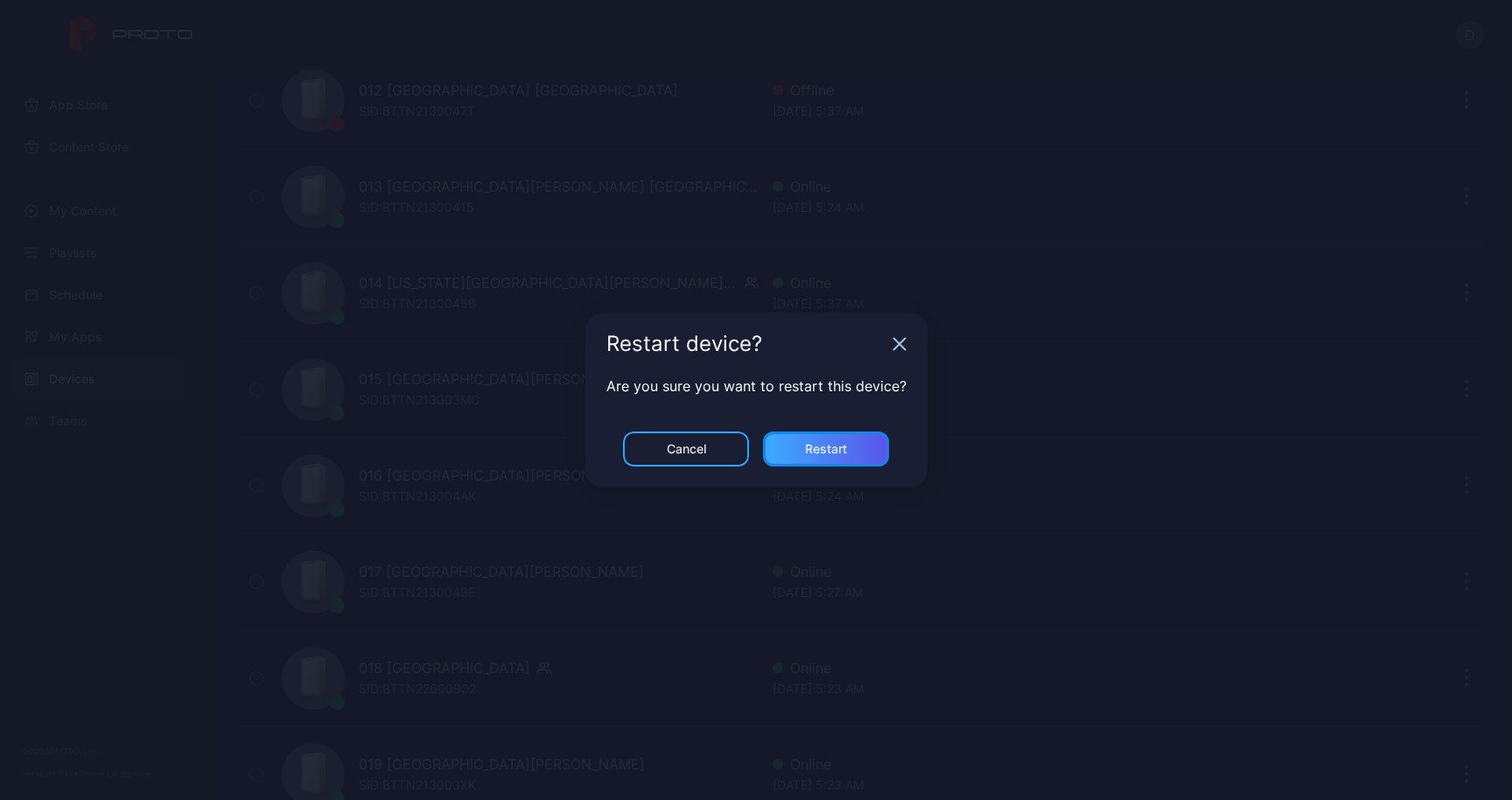
click at [848, 440] on div "Restart" at bounding box center [825, 449] width 126 height 35
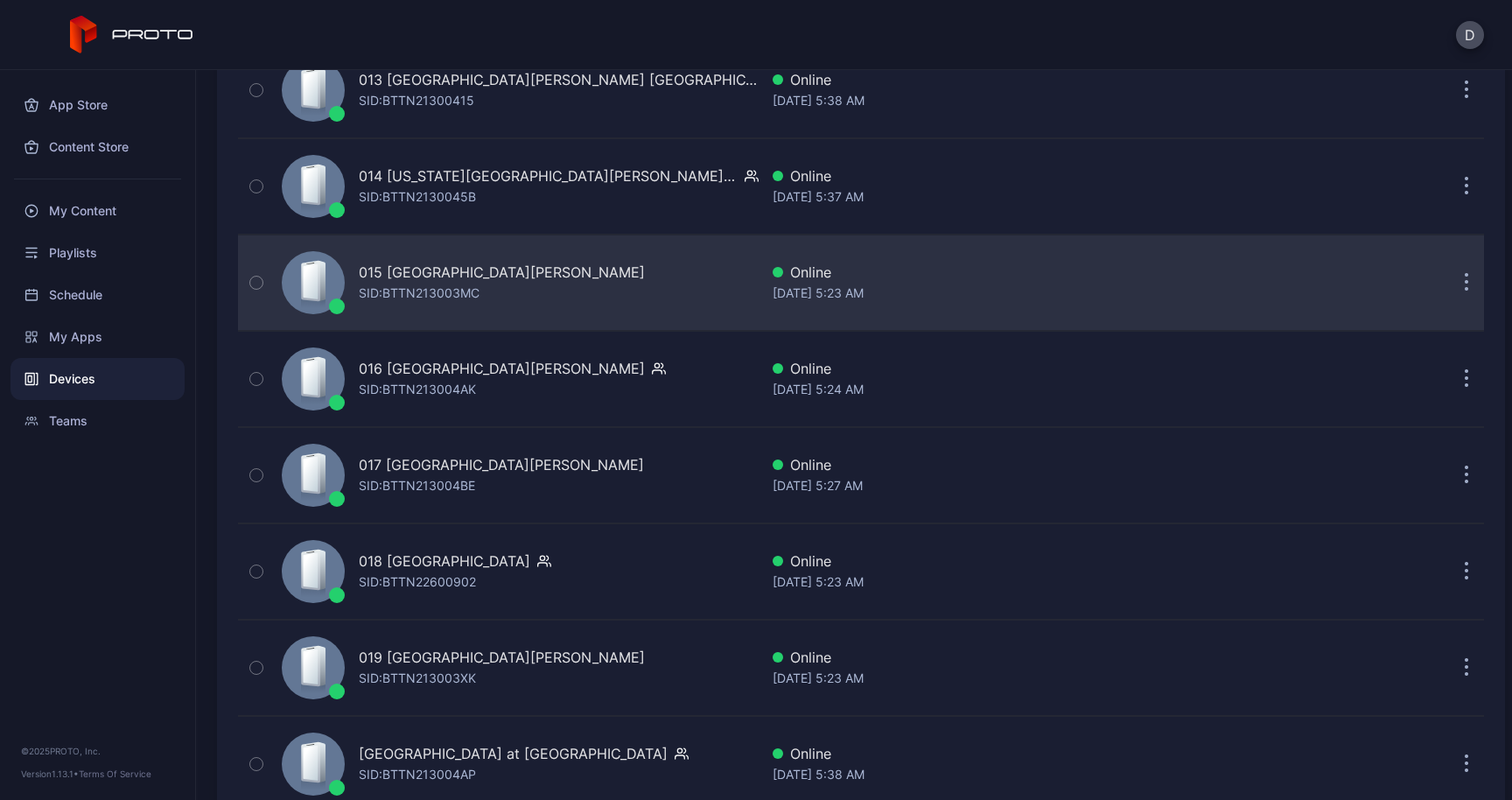
scroll to position [1522, 0]
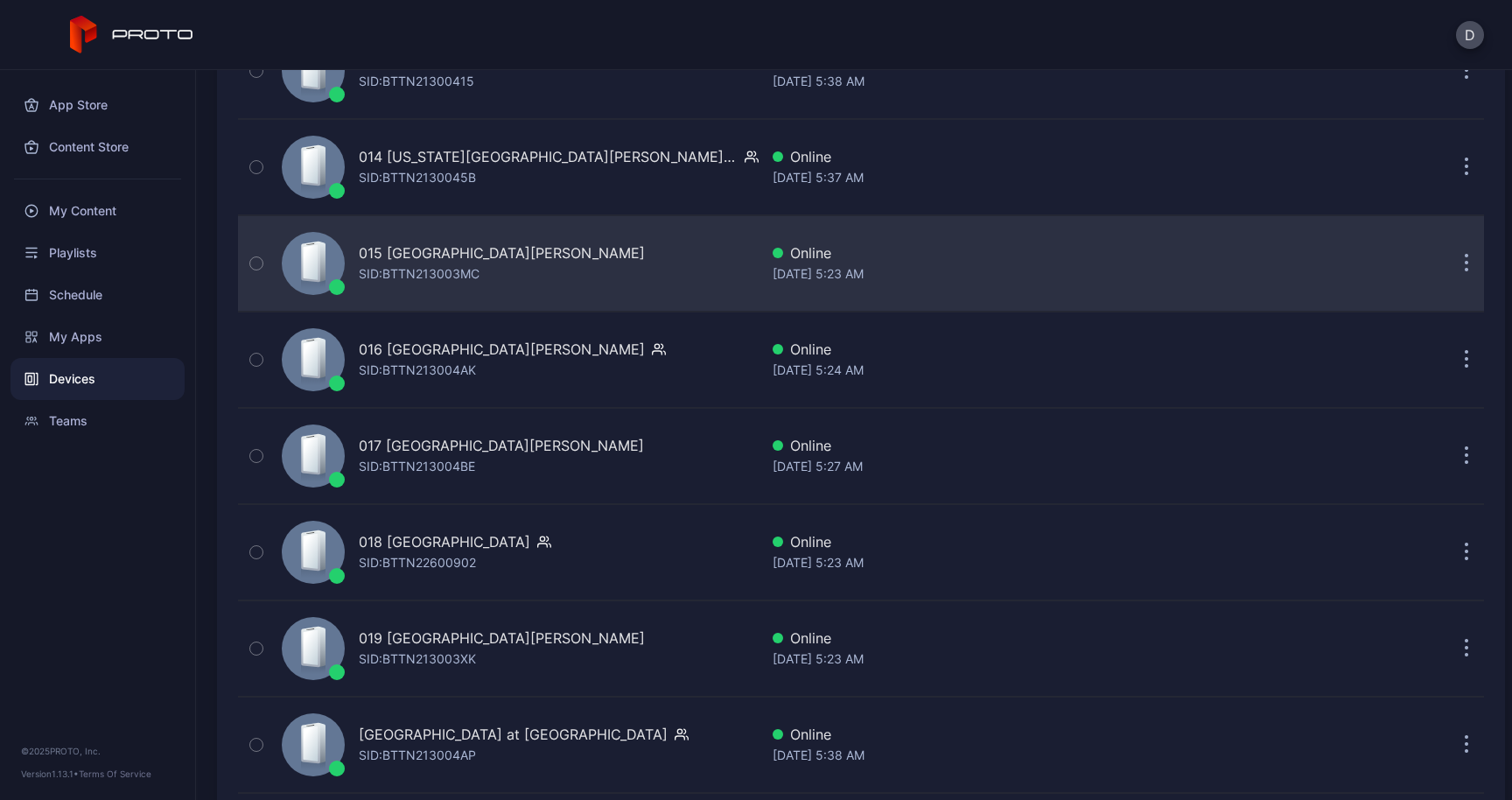
click at [1449, 268] on button "button" at bounding box center [1466, 263] width 35 height 35
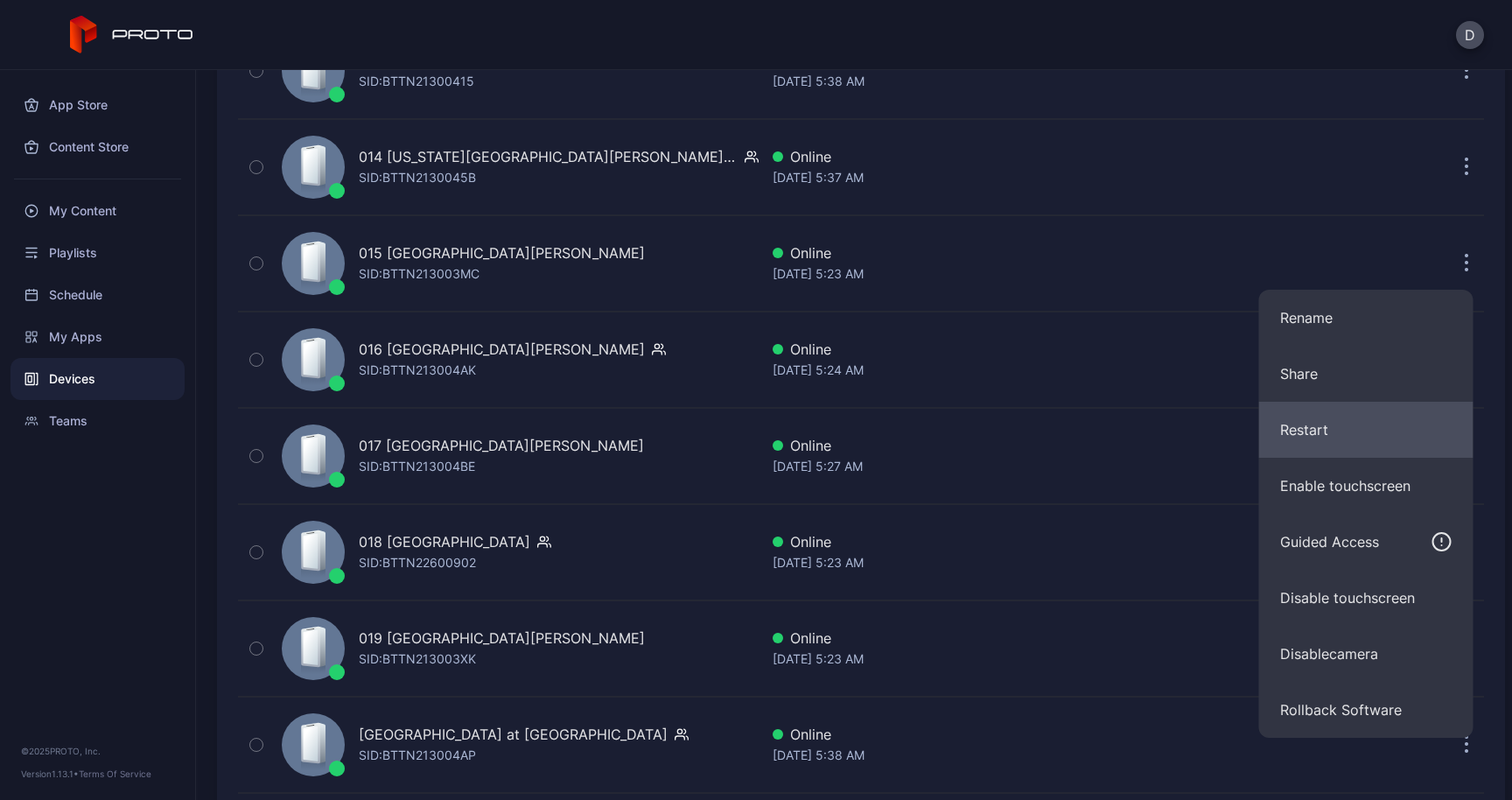
click at [1343, 442] on button "Restart" at bounding box center [1366, 429] width 215 height 56
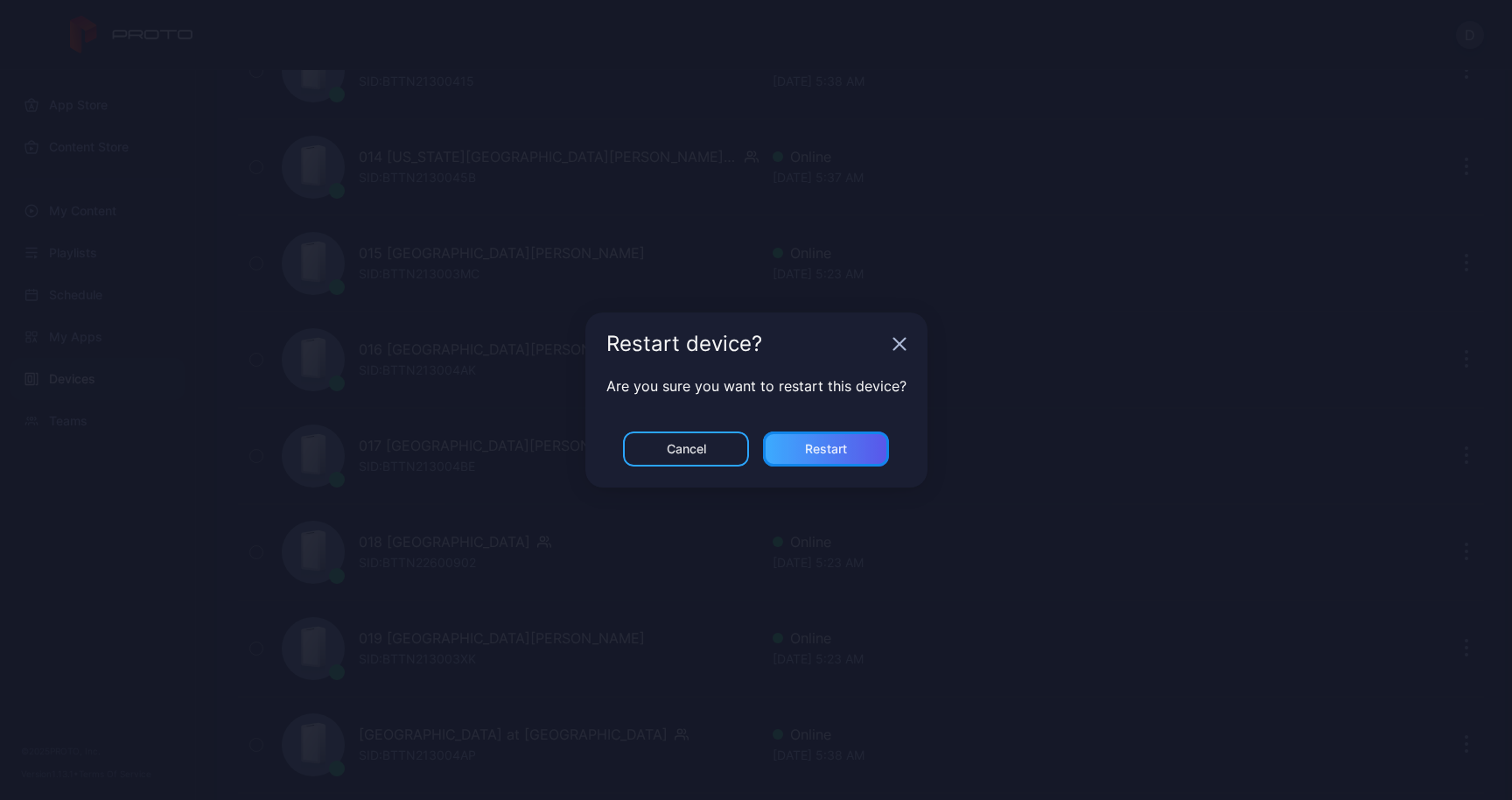
click at [845, 454] on div "Restart" at bounding box center [825, 449] width 42 height 14
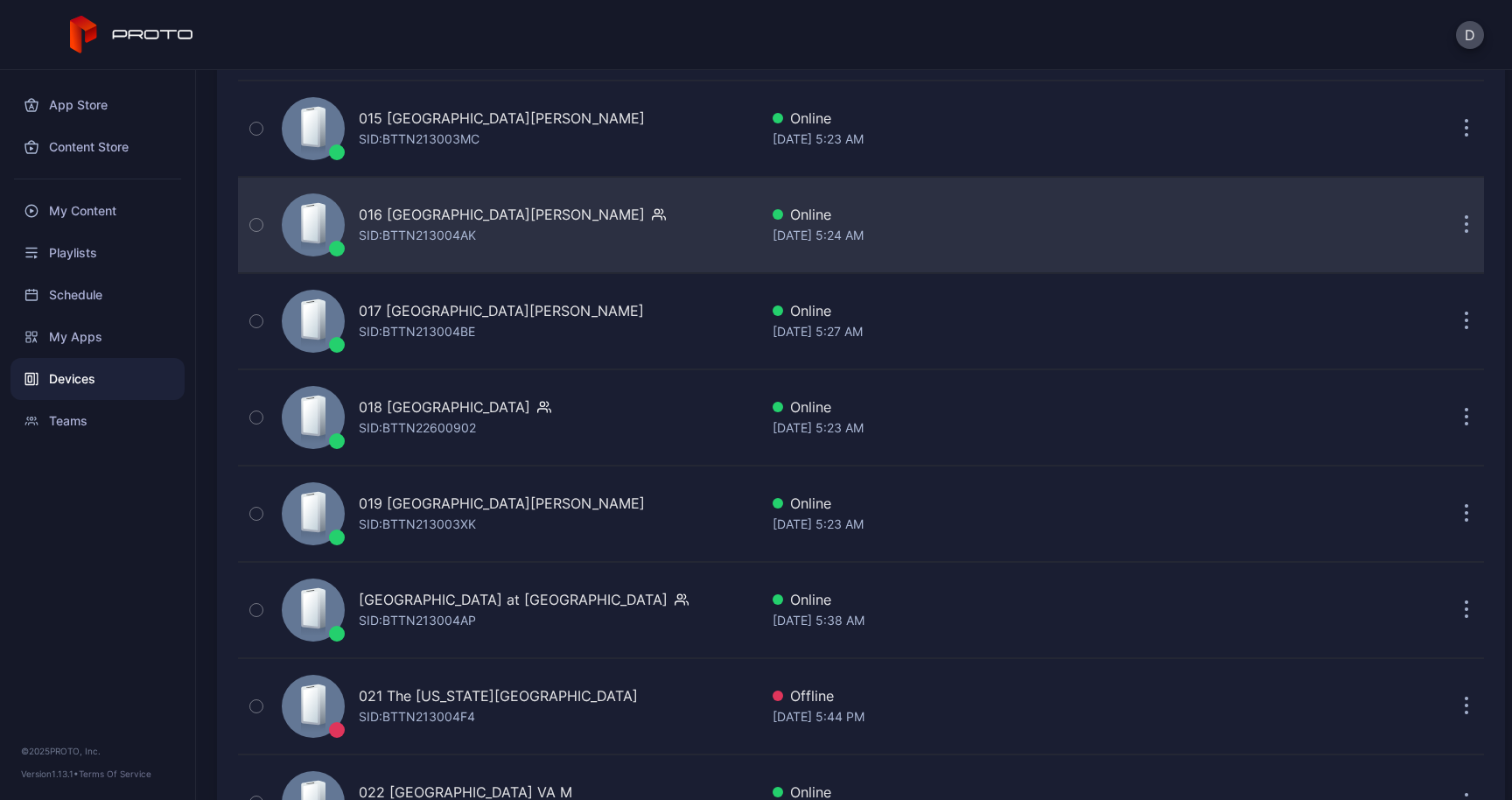
scroll to position [1673, 0]
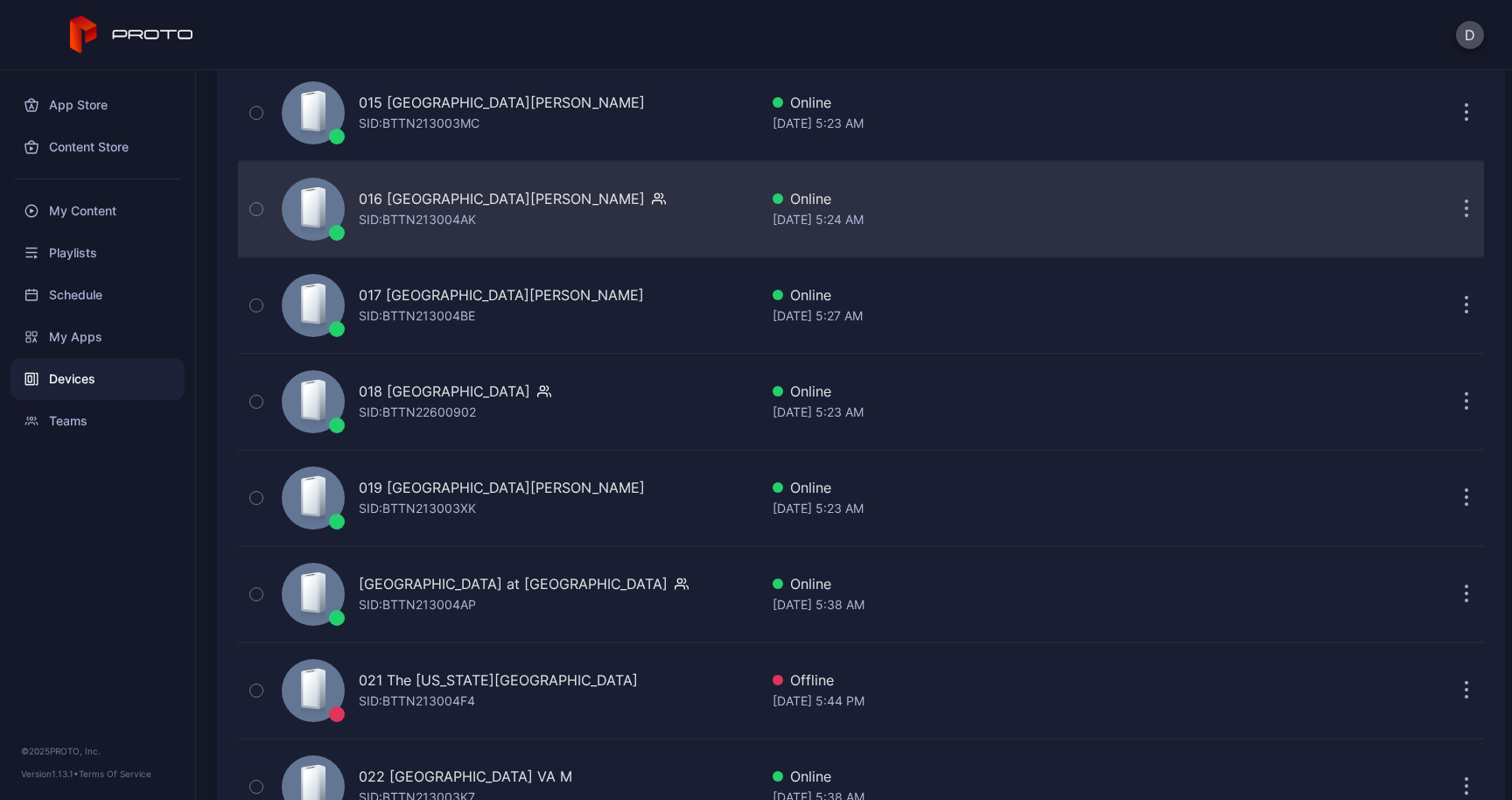
click at [1449, 217] on button "button" at bounding box center [1466, 209] width 35 height 35
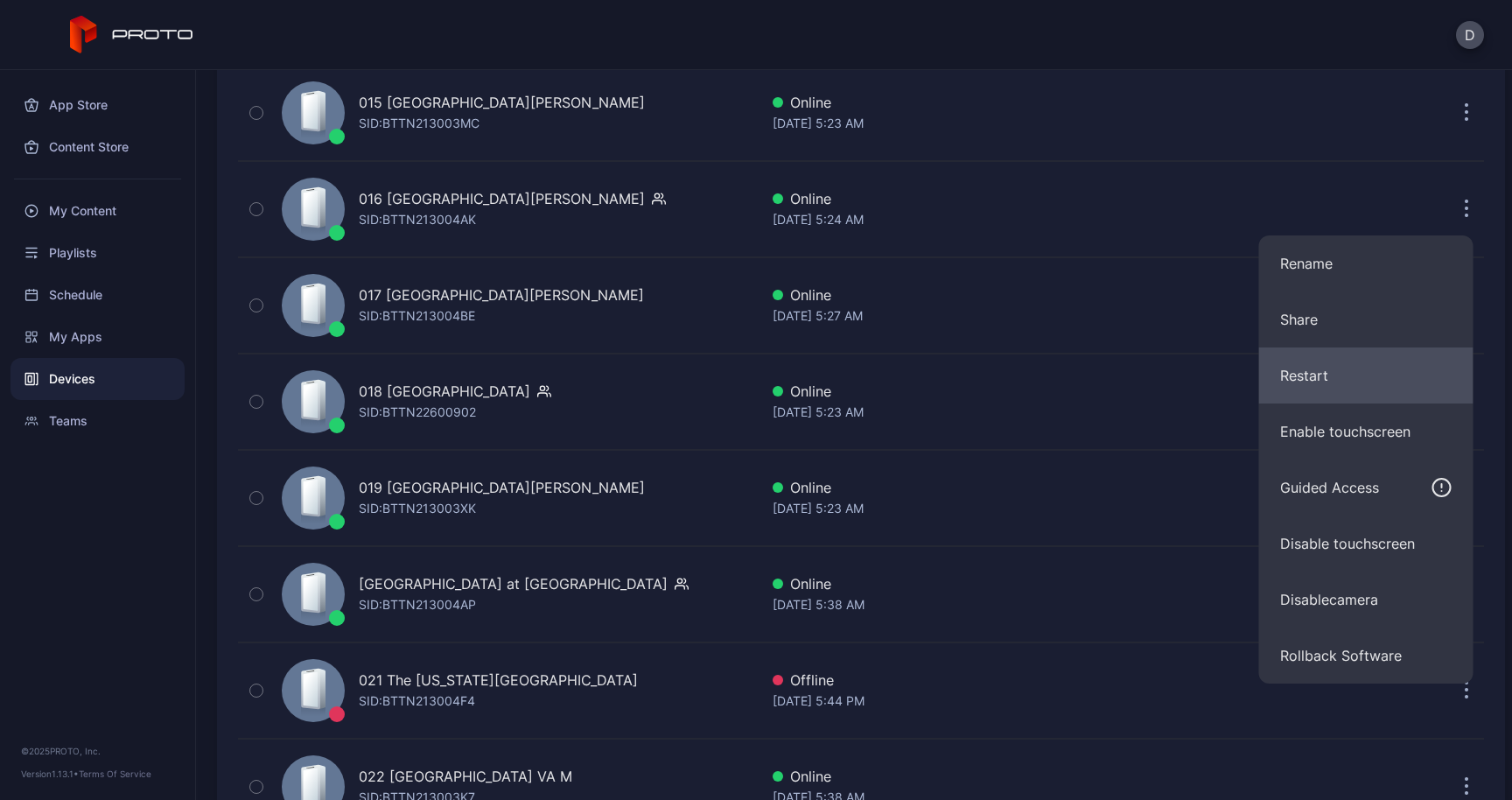
click at [1303, 377] on button "Restart" at bounding box center [1366, 375] width 215 height 56
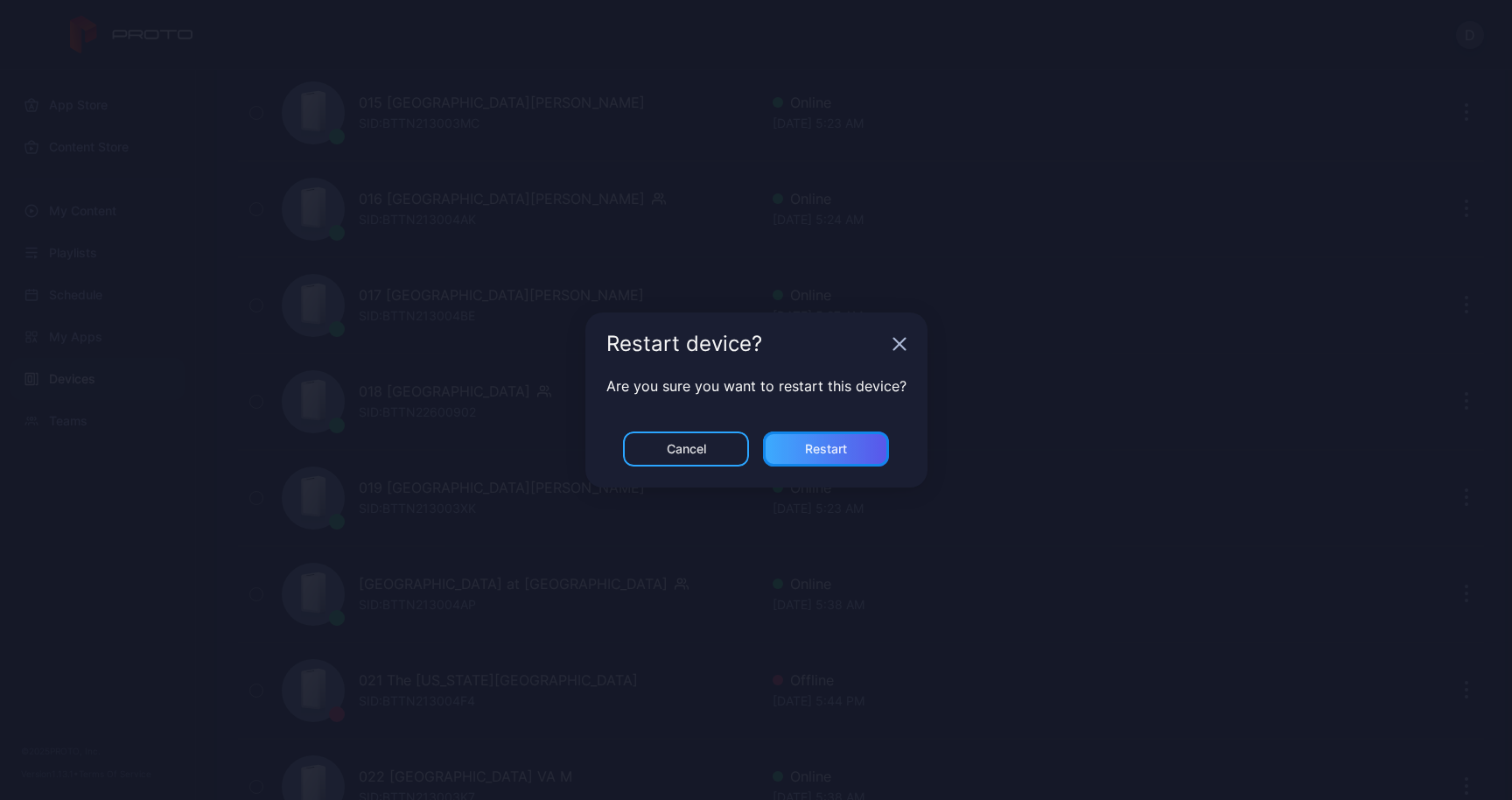
click at [845, 459] on div "Restart" at bounding box center [825, 449] width 126 height 35
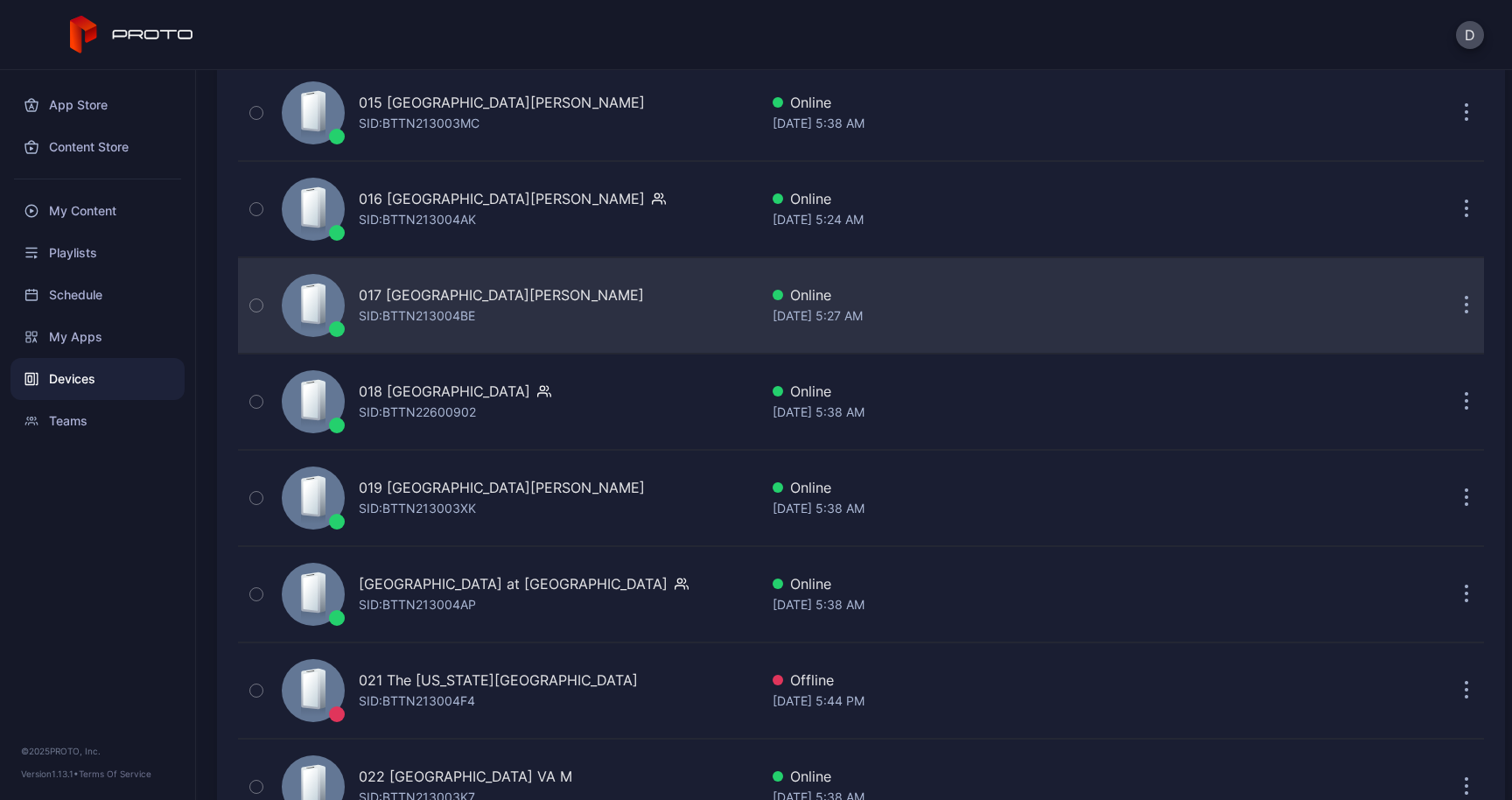
click at [1449, 315] on button "button" at bounding box center [1466, 305] width 35 height 35
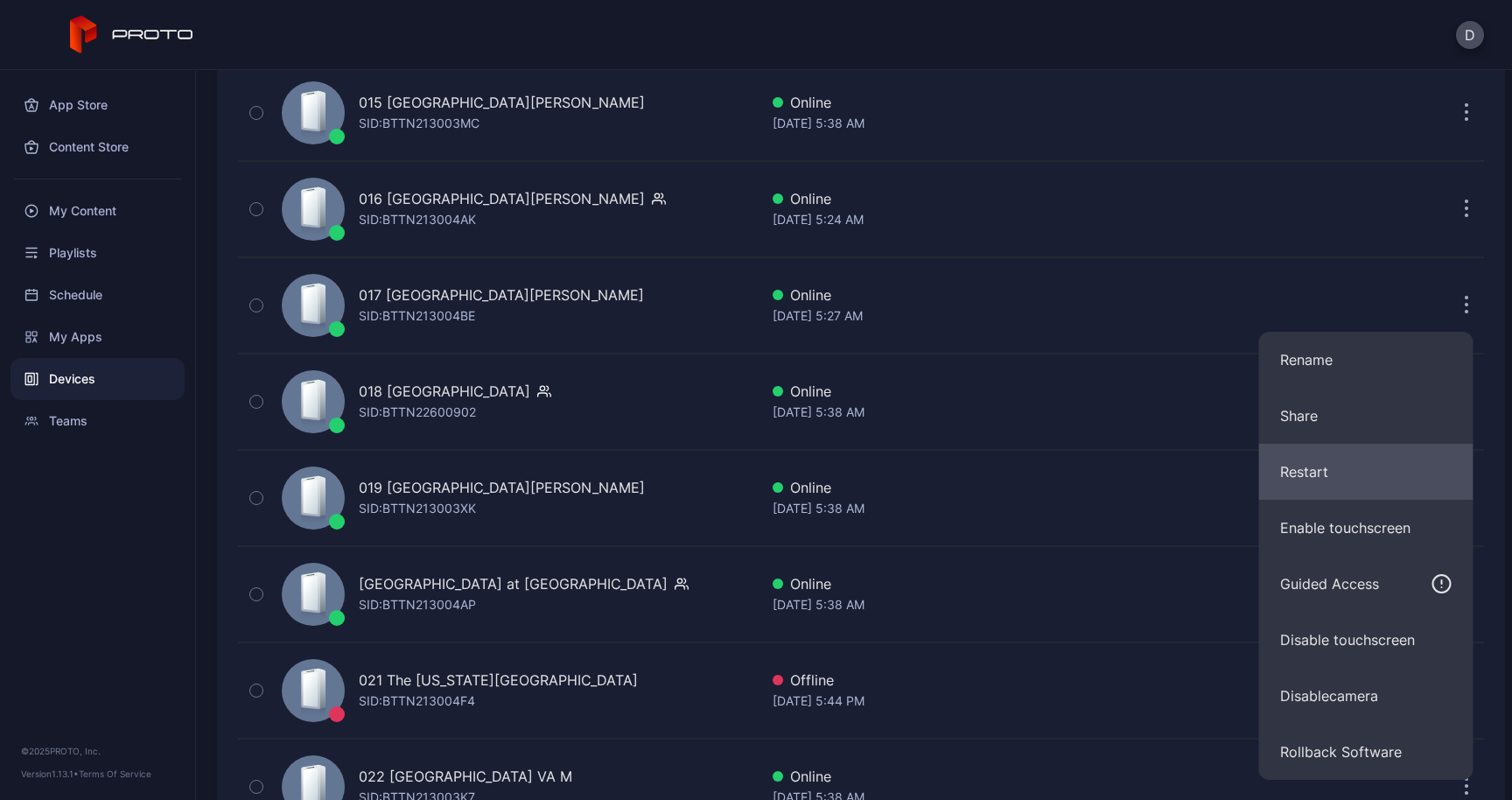
click at [1284, 483] on button "Restart" at bounding box center [1366, 471] width 215 height 56
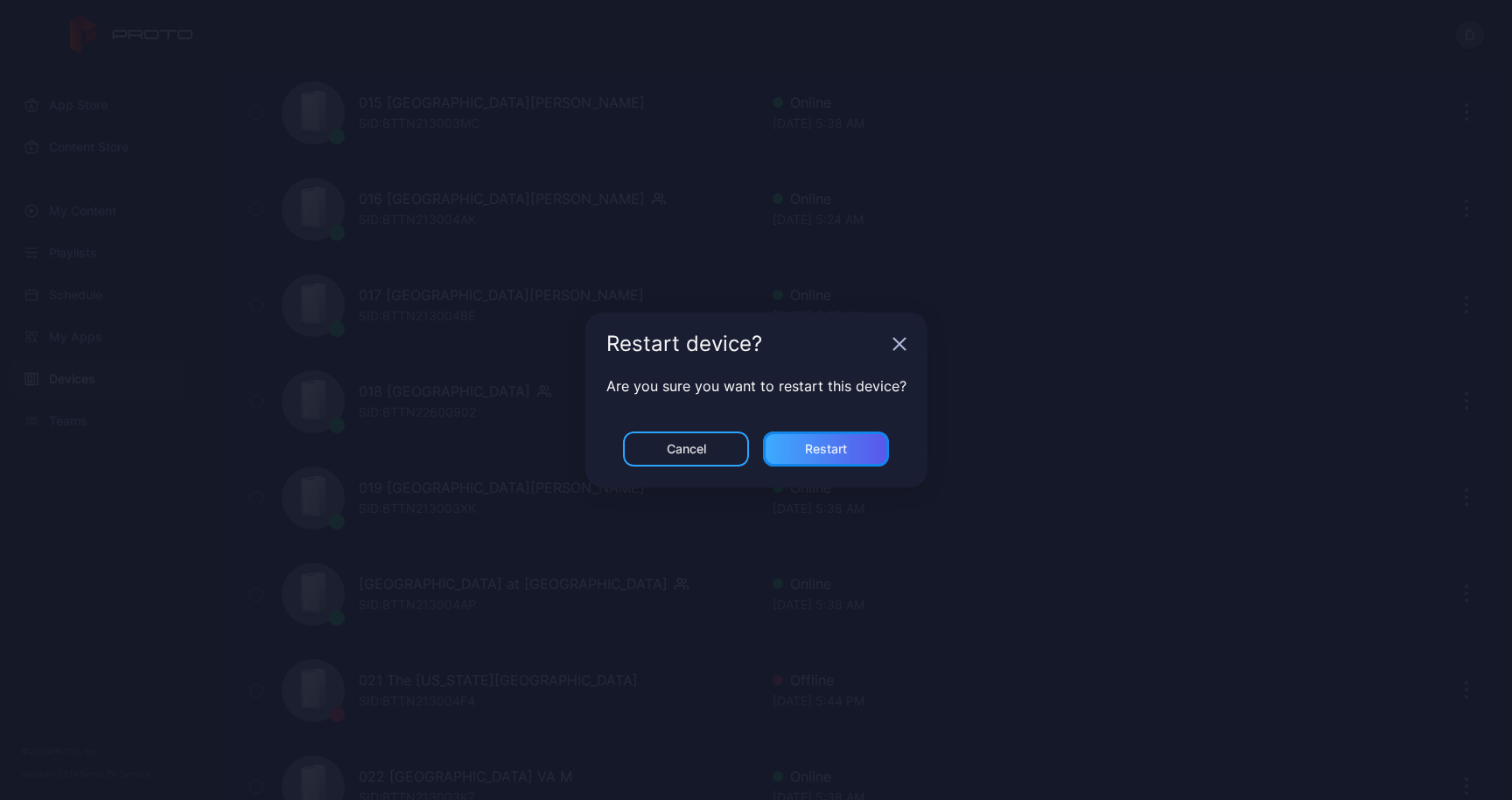
click at [848, 452] on div "Restart" at bounding box center [825, 449] width 126 height 35
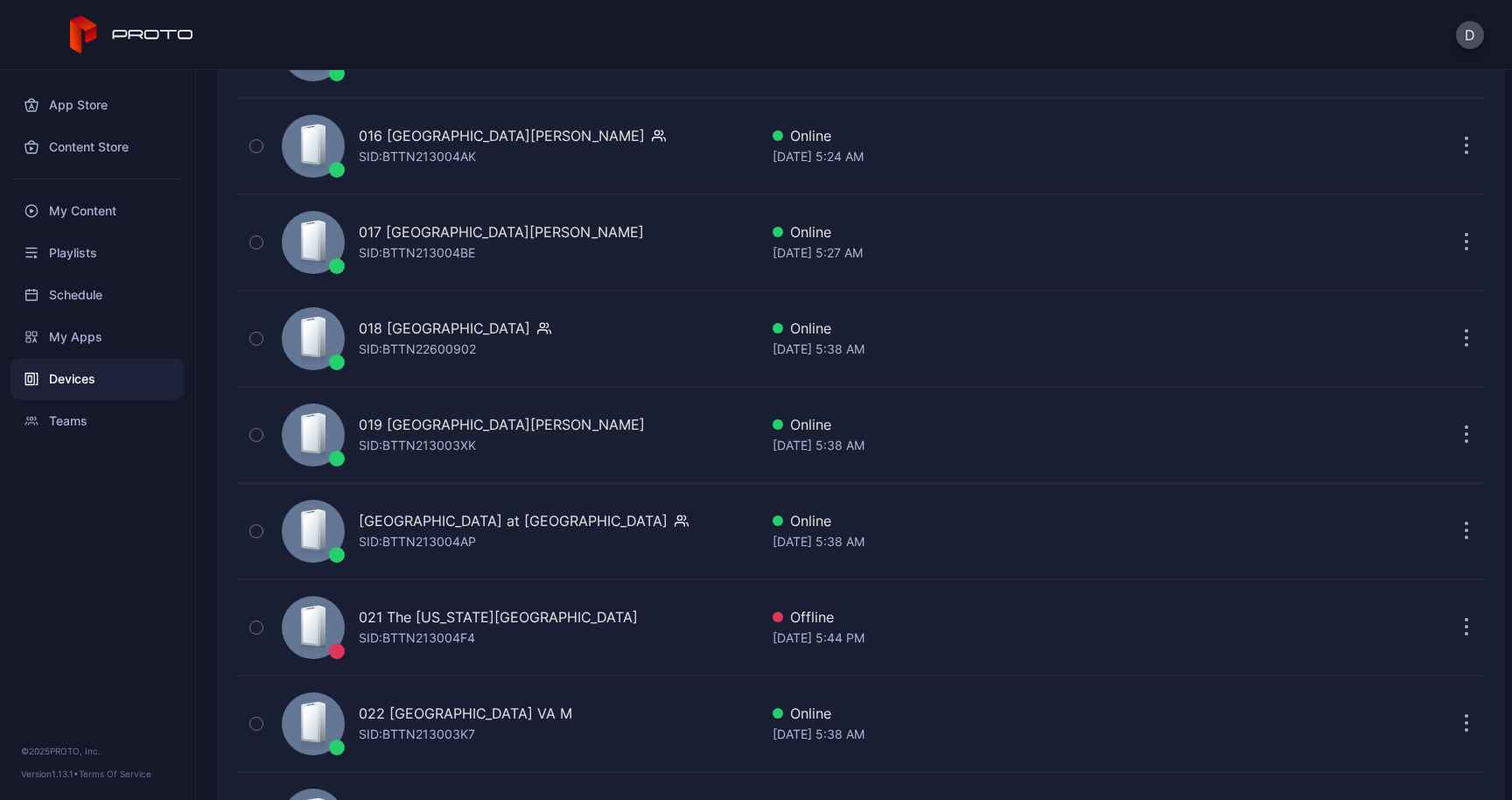
scroll to position [1743, 0]
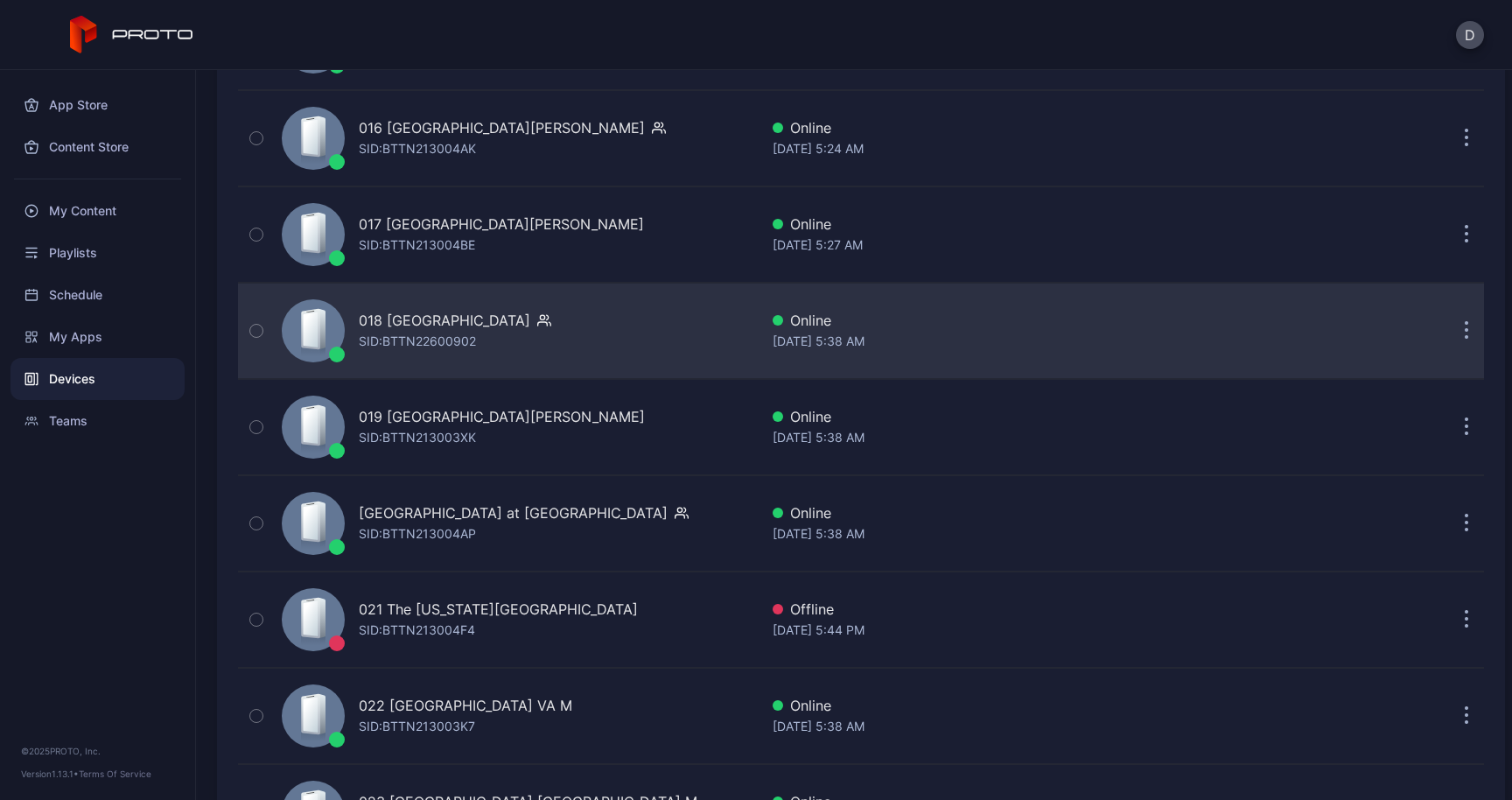
click at [1464, 334] on icon "button" at bounding box center [1466, 331] width 4 height 20
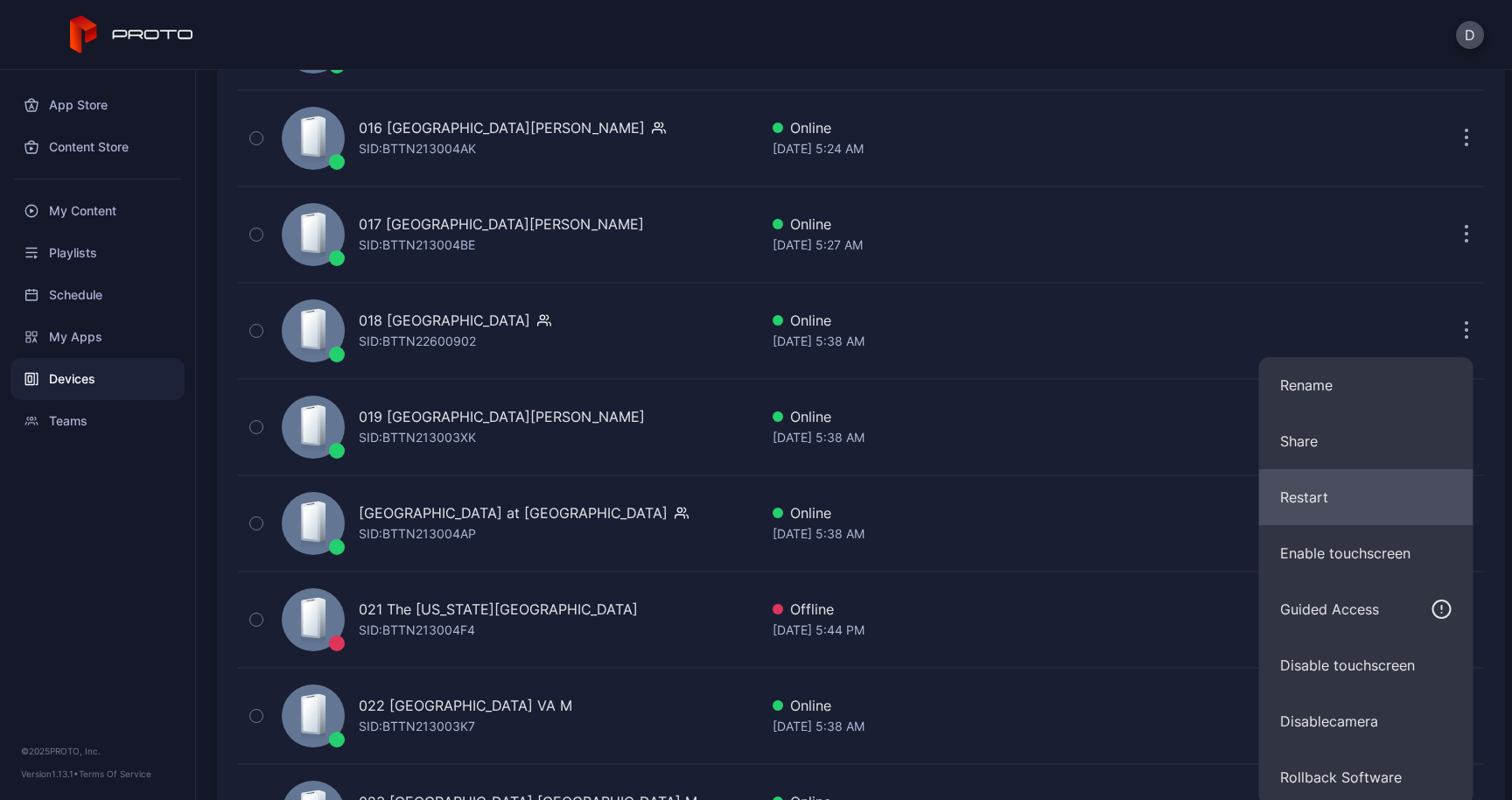
click at [1352, 485] on button "Restart" at bounding box center [1366, 497] width 215 height 56
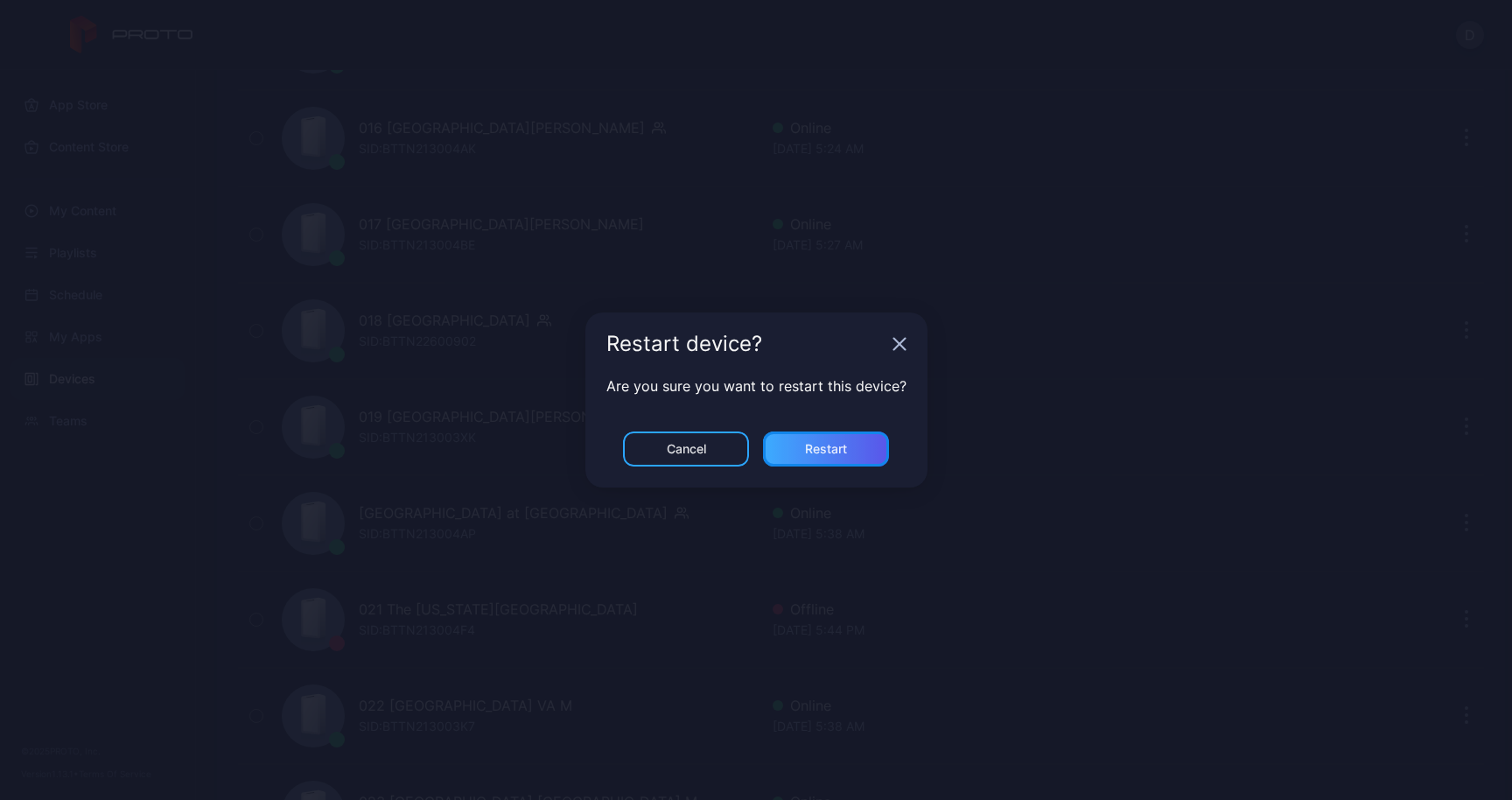
click at [812, 439] on div "Restart" at bounding box center [825, 449] width 126 height 35
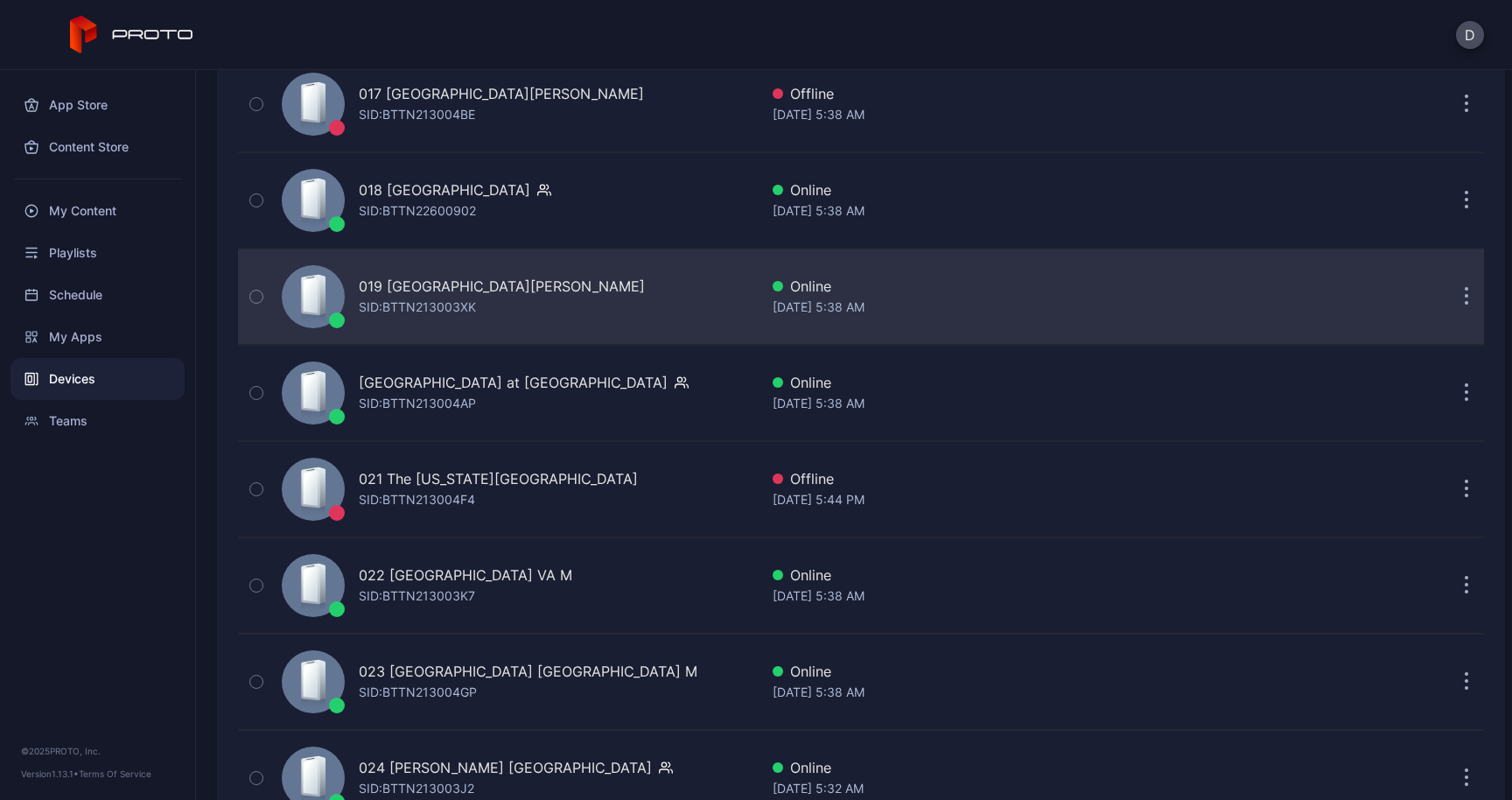
scroll to position [1863, 0]
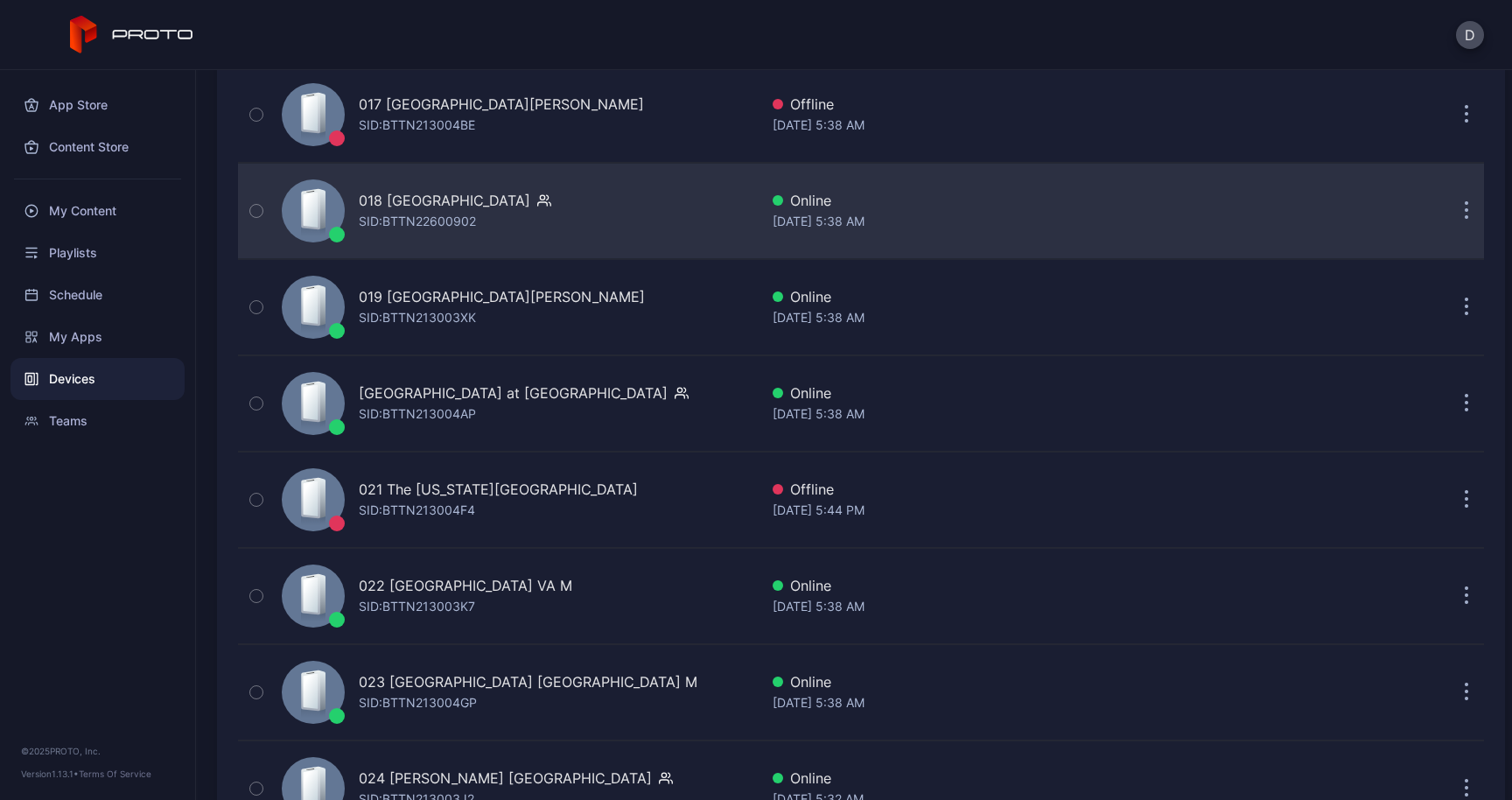
click at [1454, 218] on button "button" at bounding box center [1466, 211] width 35 height 35
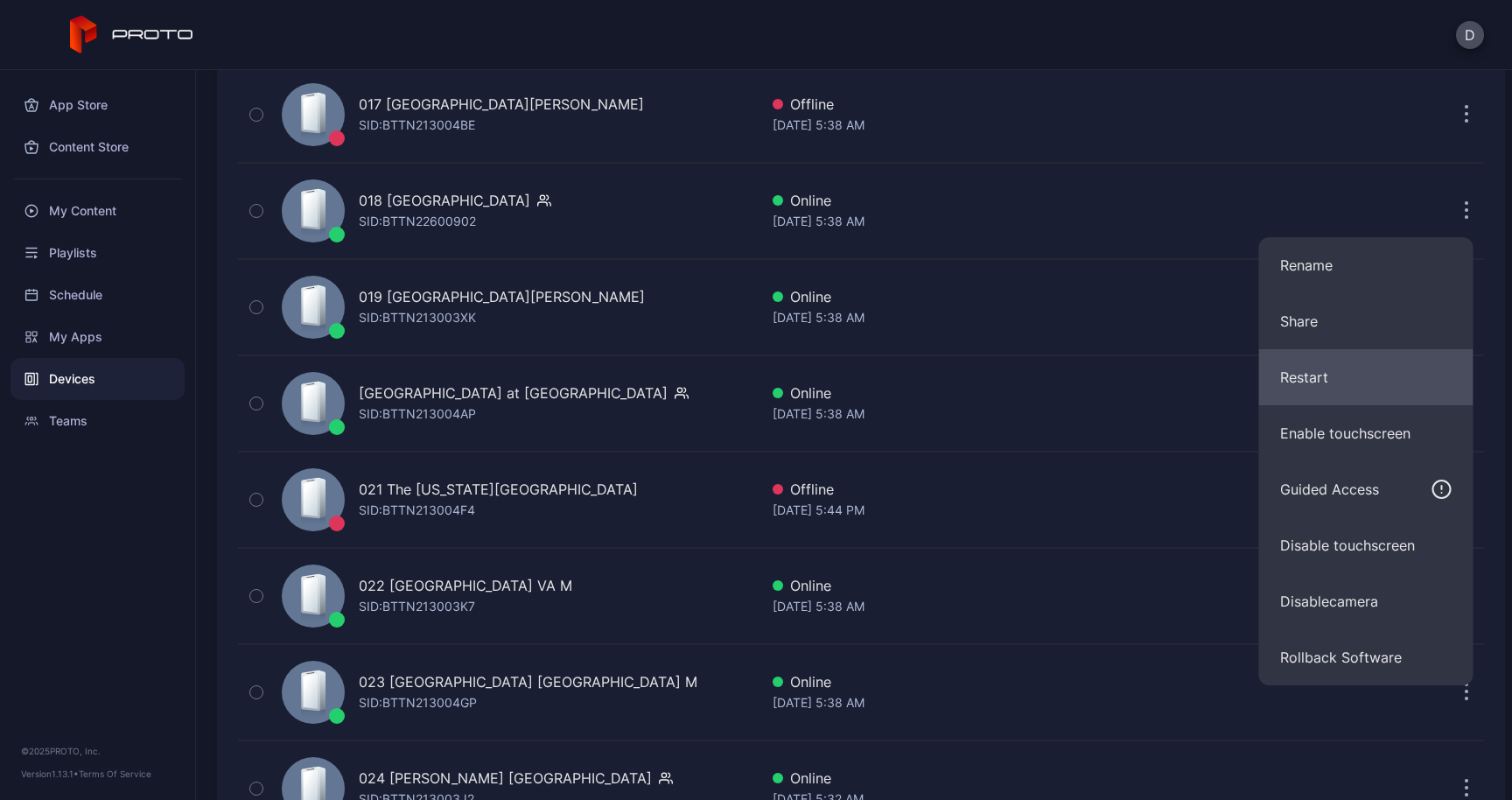
click at [1327, 369] on button "Restart" at bounding box center [1366, 377] width 215 height 56
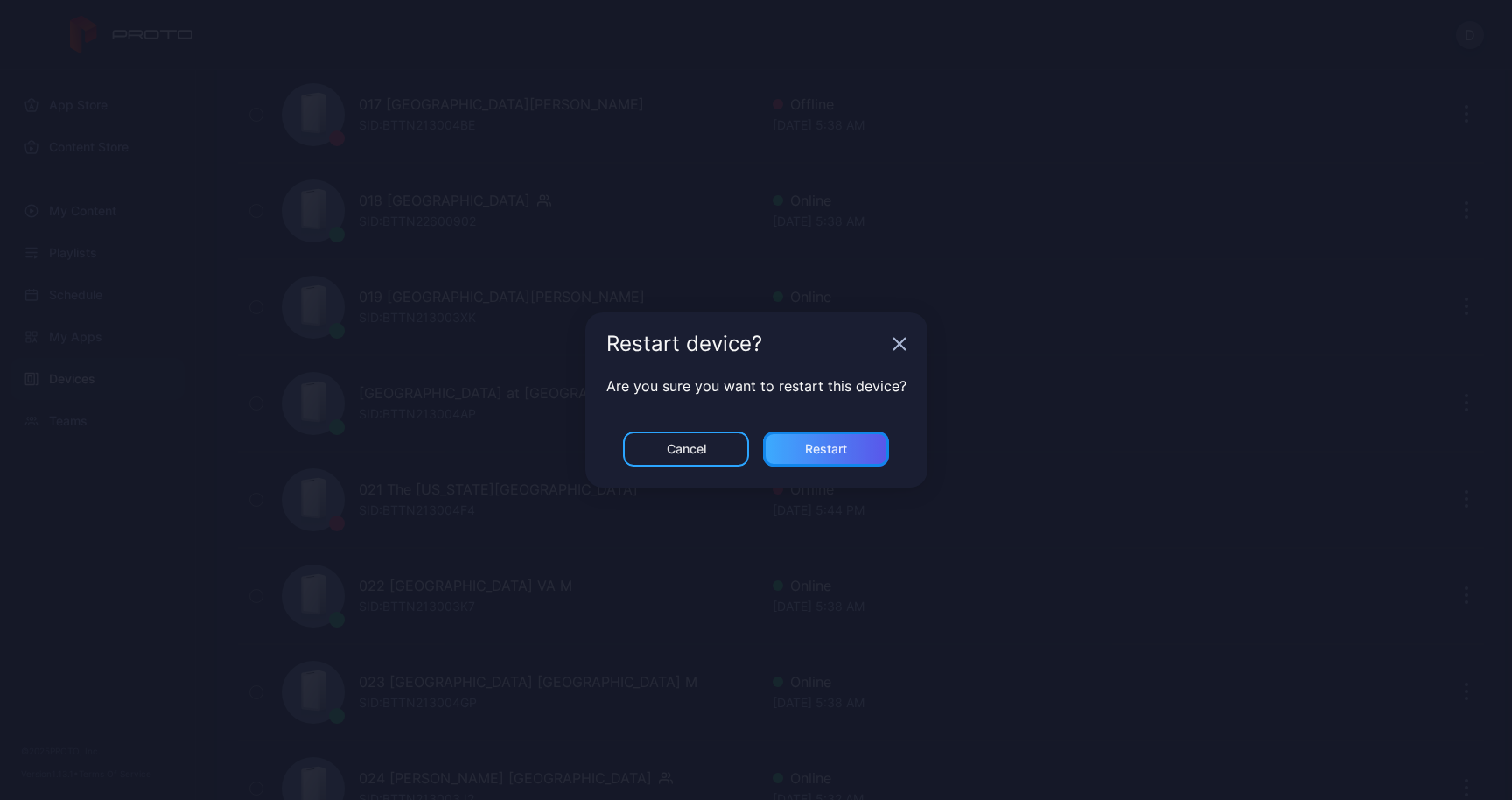
click at [834, 453] on div "Restart" at bounding box center [825, 449] width 42 height 14
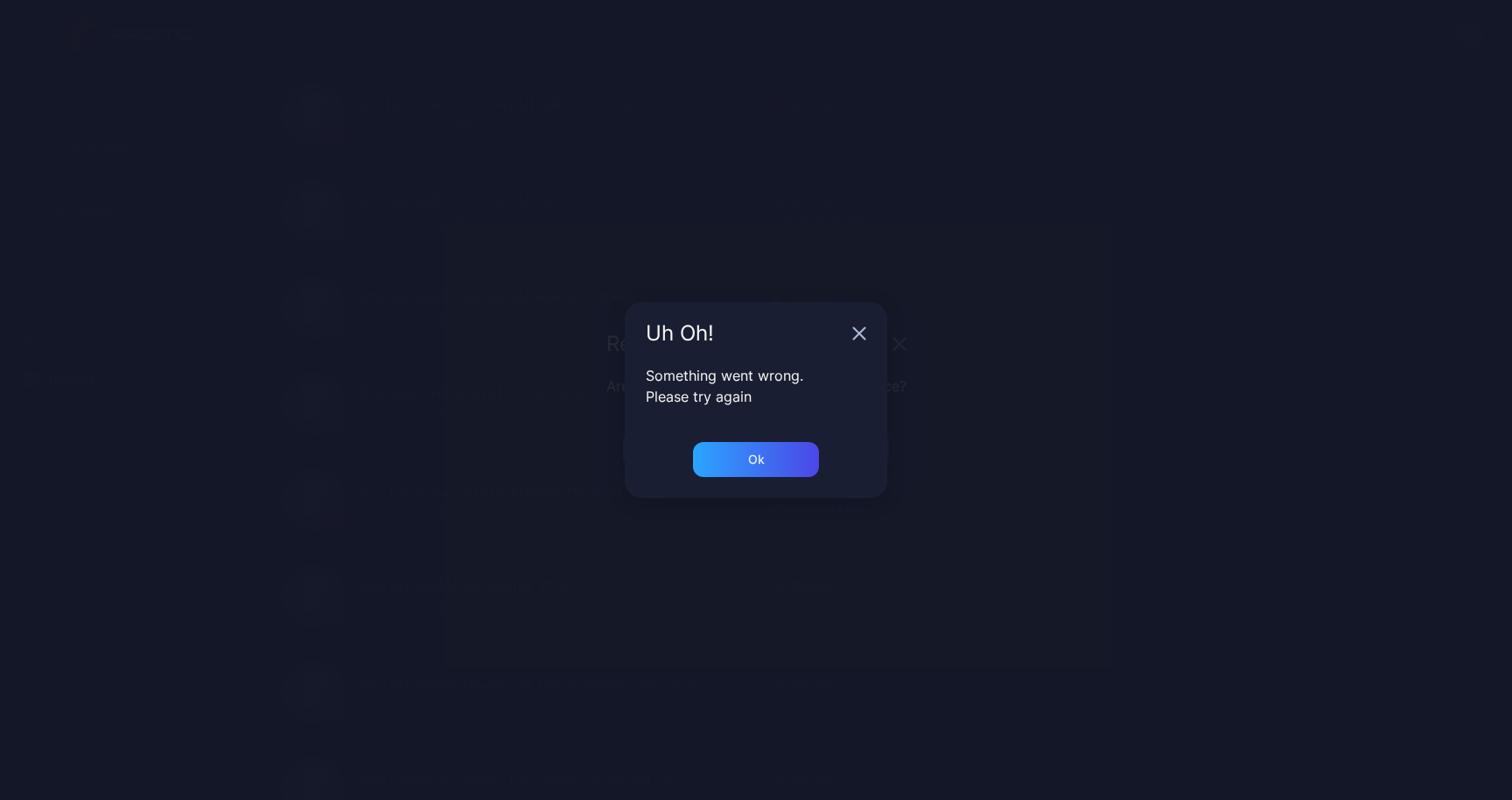
click at [857, 335] on icon "button" at bounding box center [859, 334] width 12 height 12
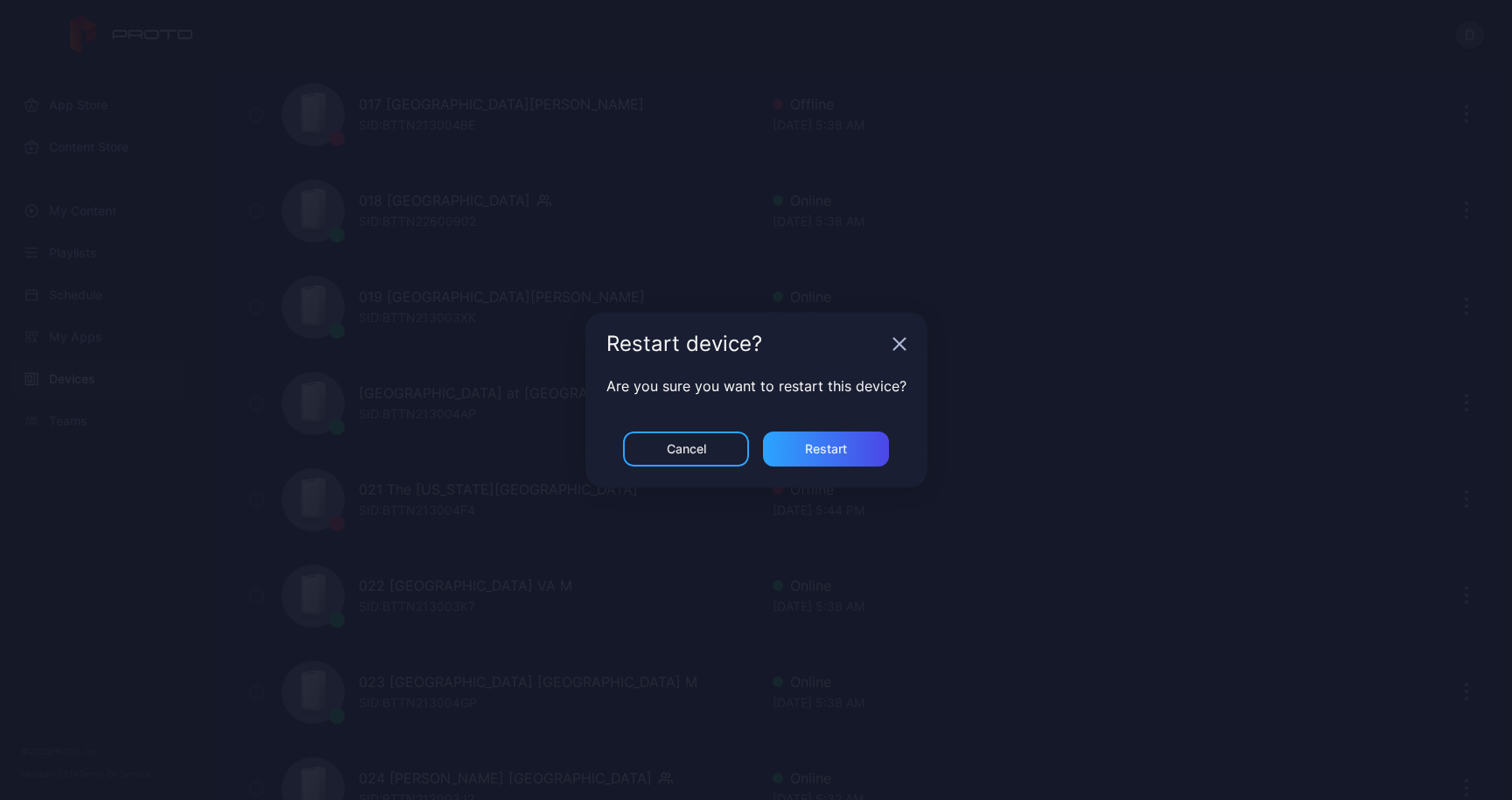
click at [900, 344] on icon "button" at bounding box center [899, 343] width 14 height 14
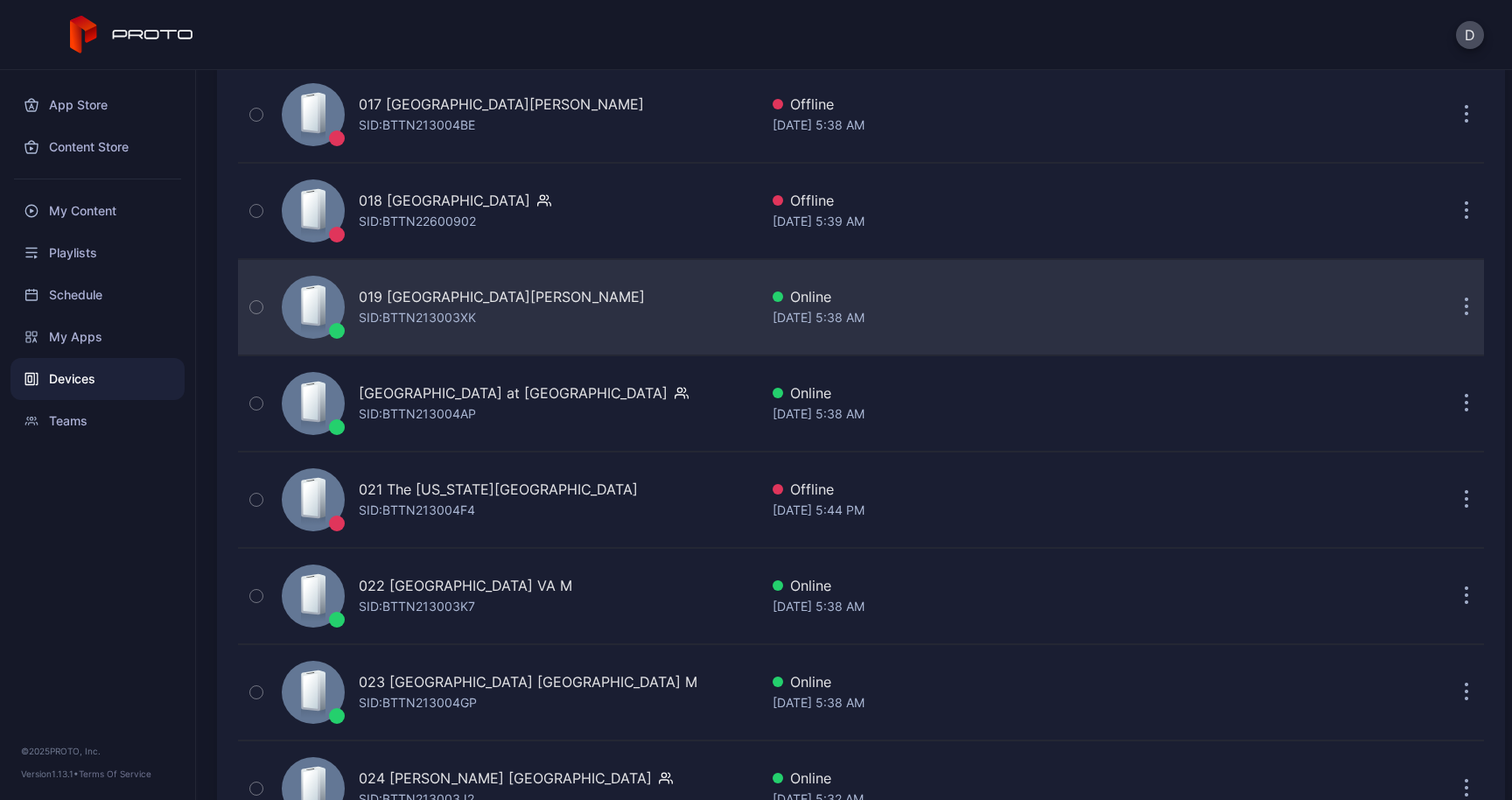
click at [1452, 311] on button "button" at bounding box center [1466, 307] width 35 height 35
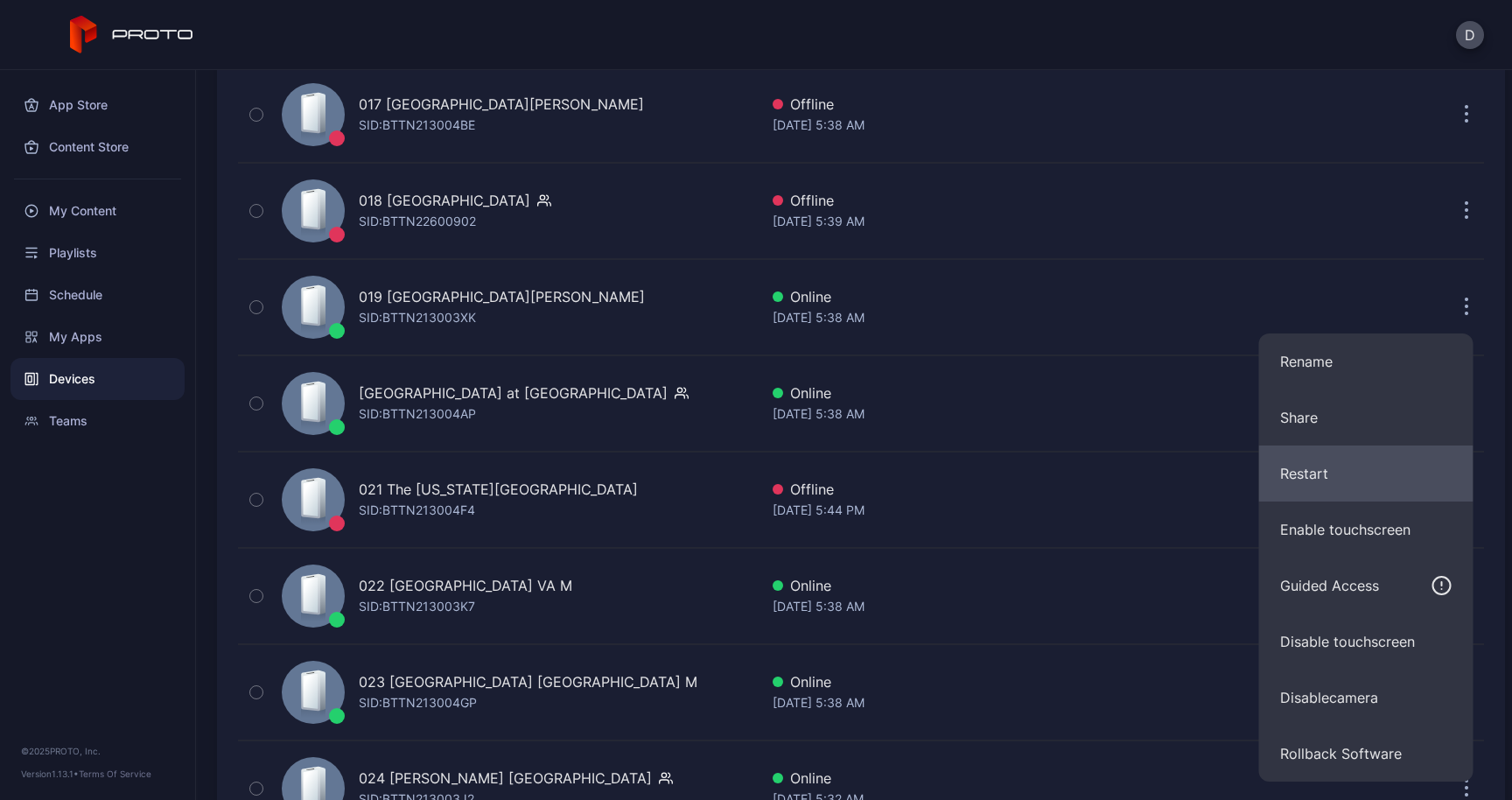
click at [1351, 479] on button "Restart" at bounding box center [1366, 472] width 215 height 56
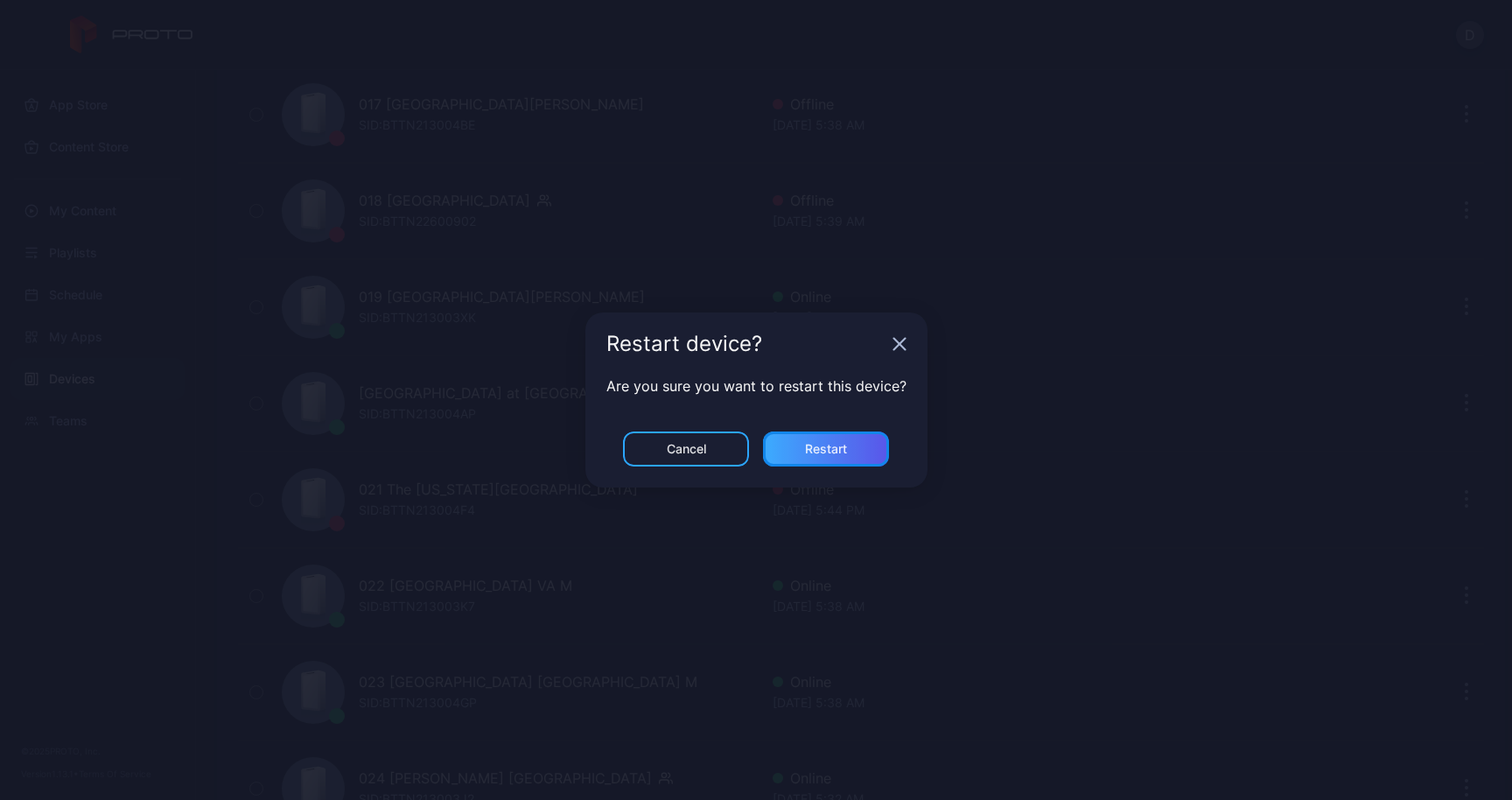
click at [845, 454] on div "Restart" at bounding box center [825, 449] width 42 height 14
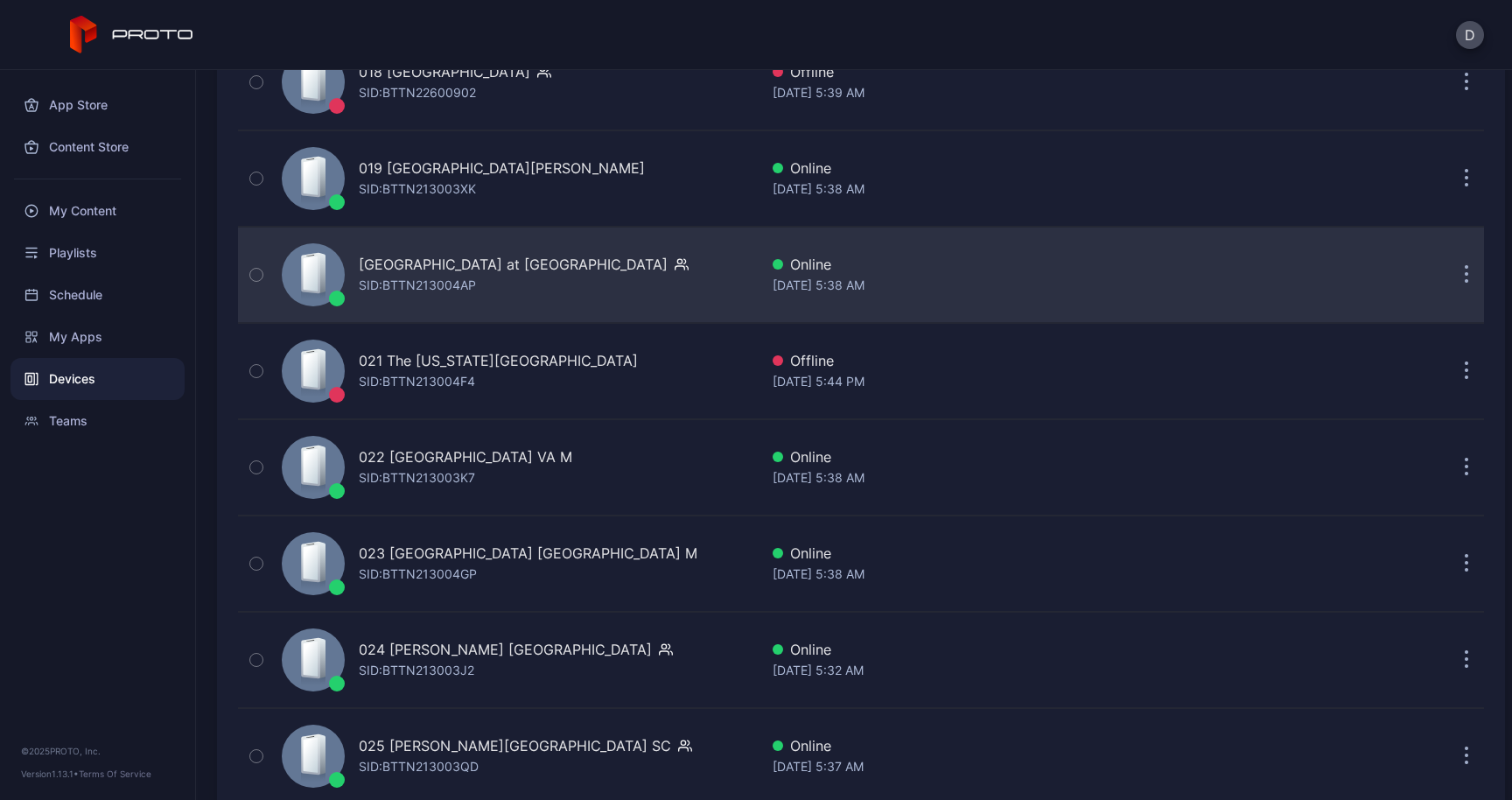
scroll to position [1996, 0]
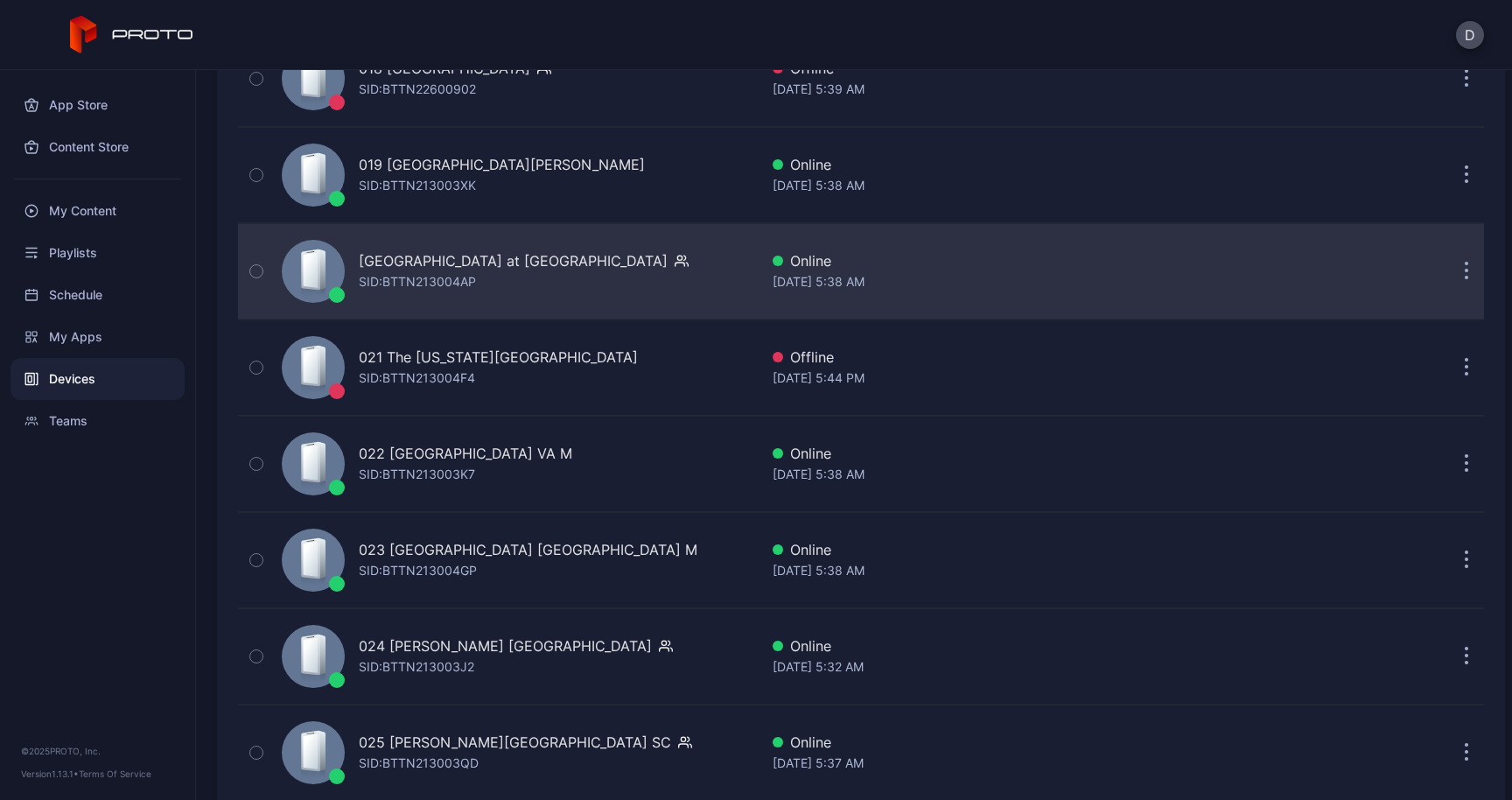
click at [1451, 275] on button "button" at bounding box center [1466, 271] width 35 height 35
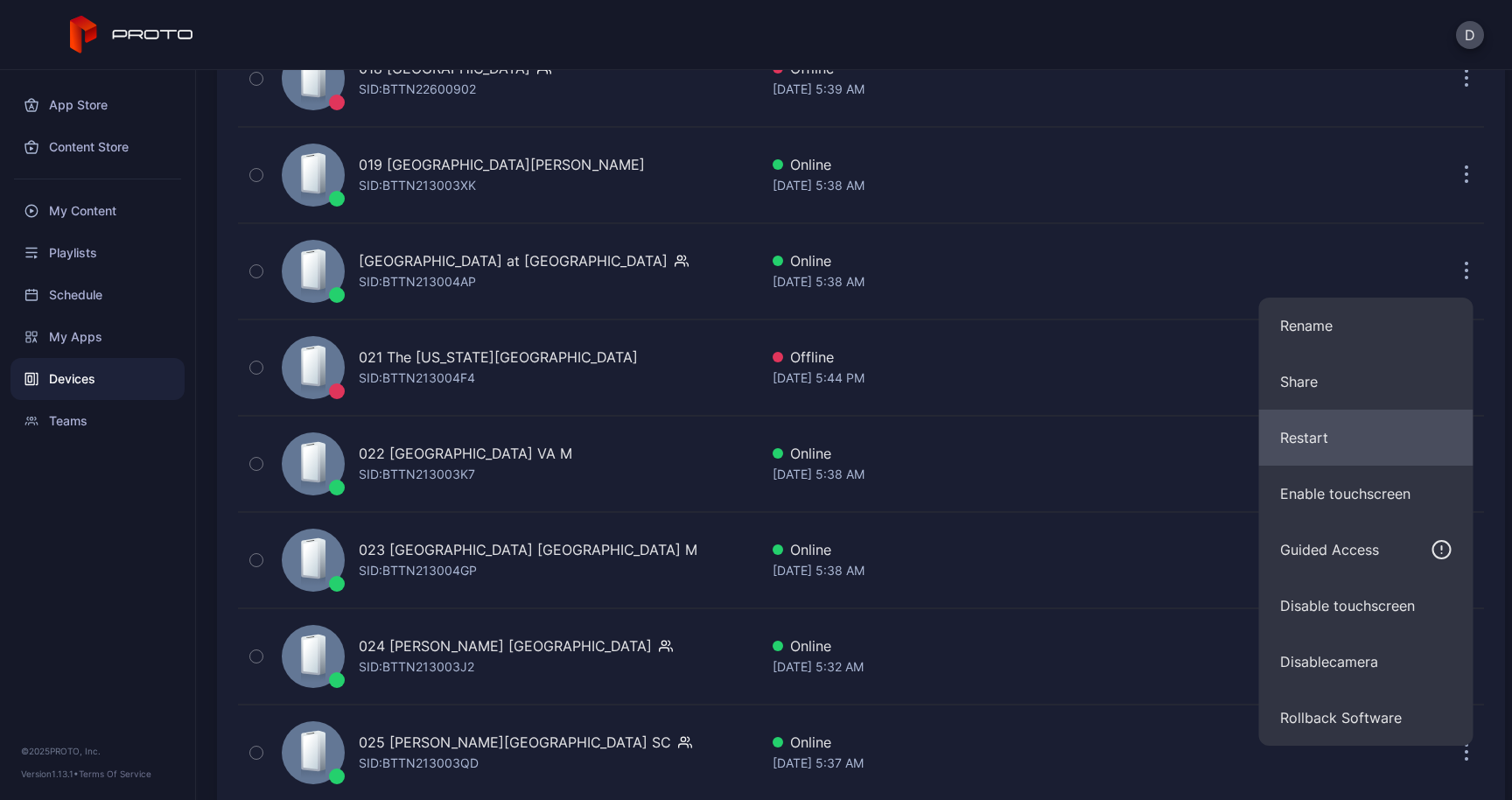
click at [1344, 431] on button "Restart" at bounding box center [1366, 437] width 215 height 56
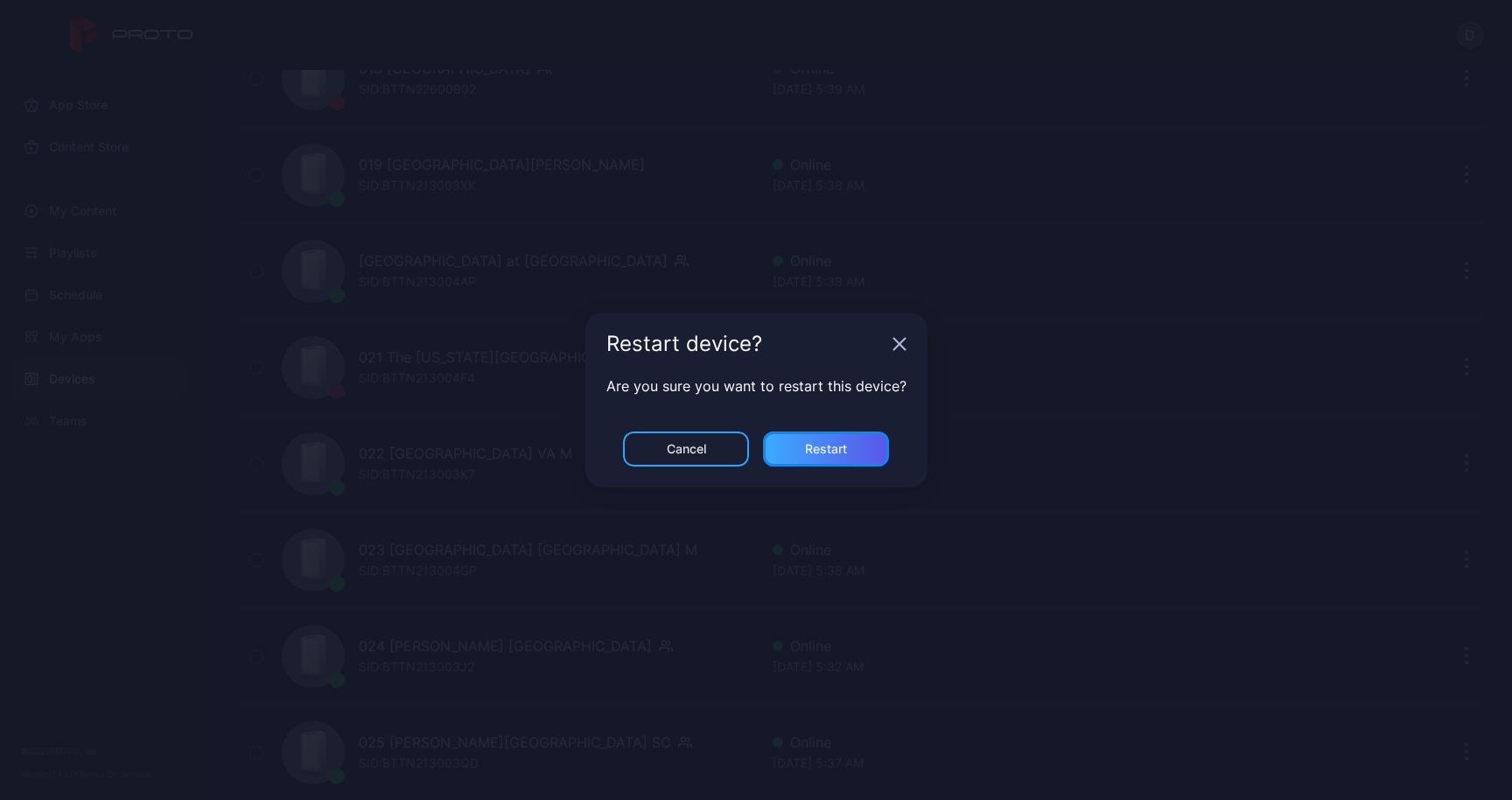
click at [860, 454] on div "Restart" at bounding box center [825, 449] width 126 height 35
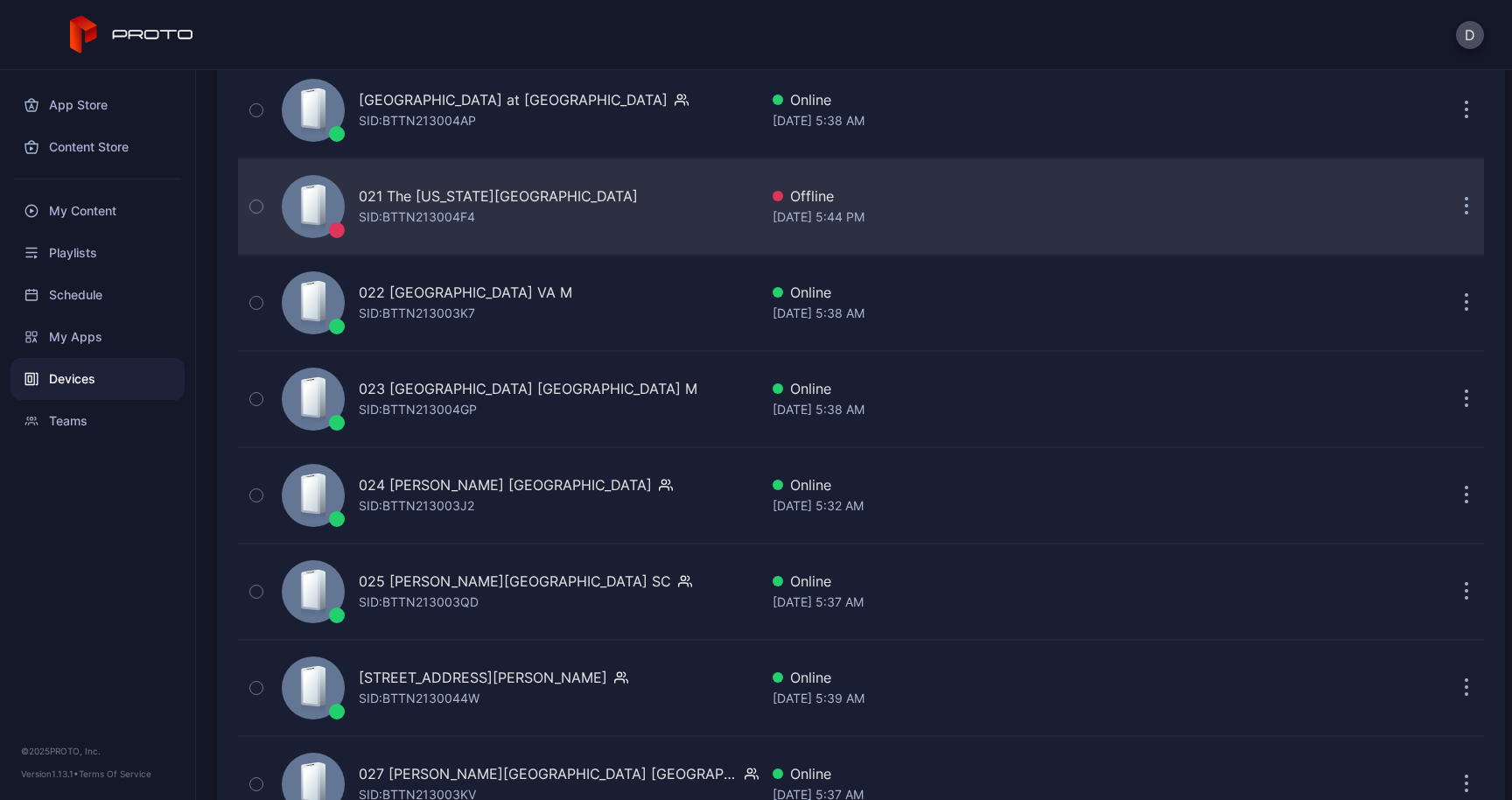
scroll to position [2160, 0]
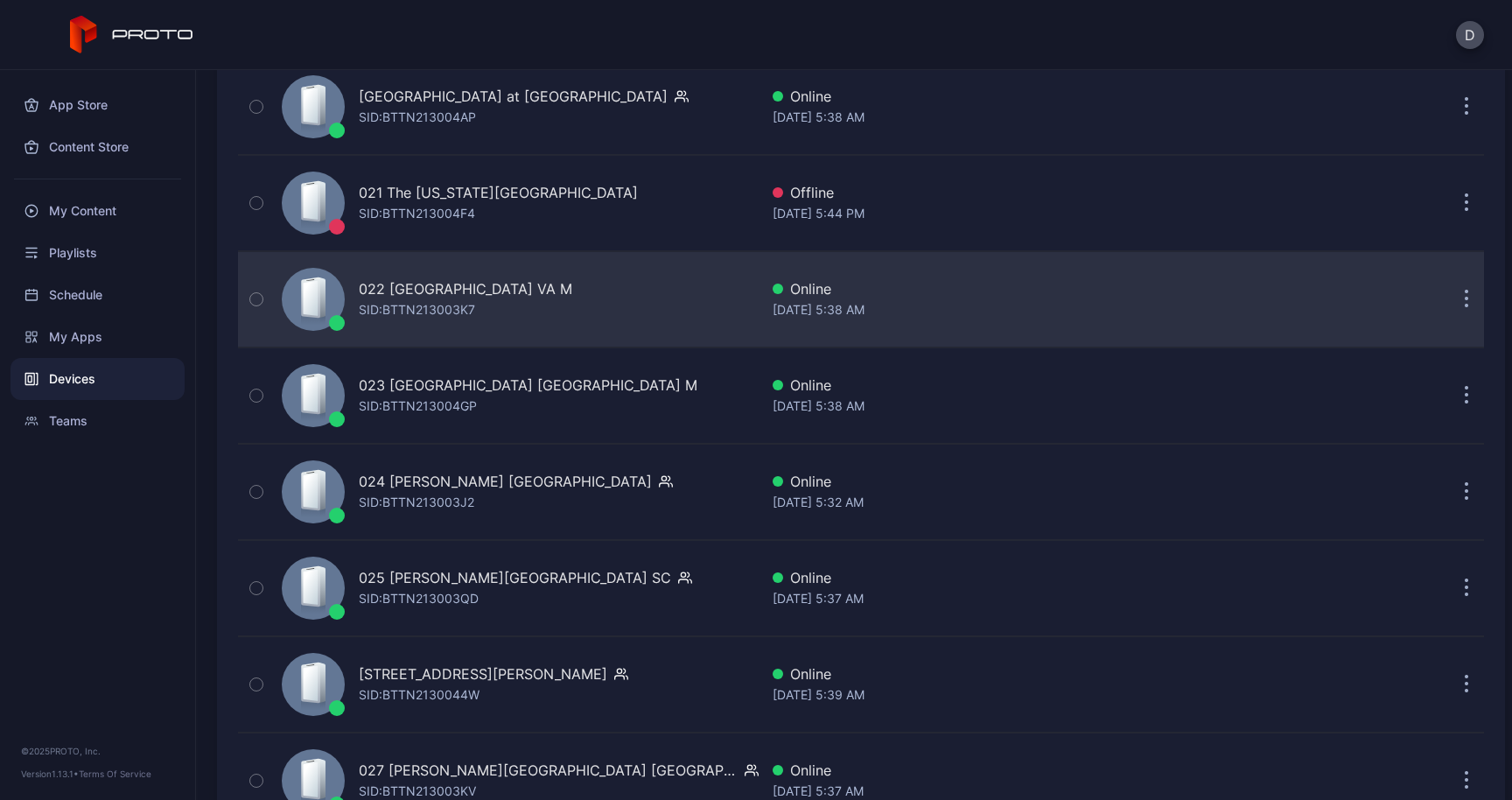
click at [1464, 304] on icon "button" at bounding box center [1466, 300] width 4 height 20
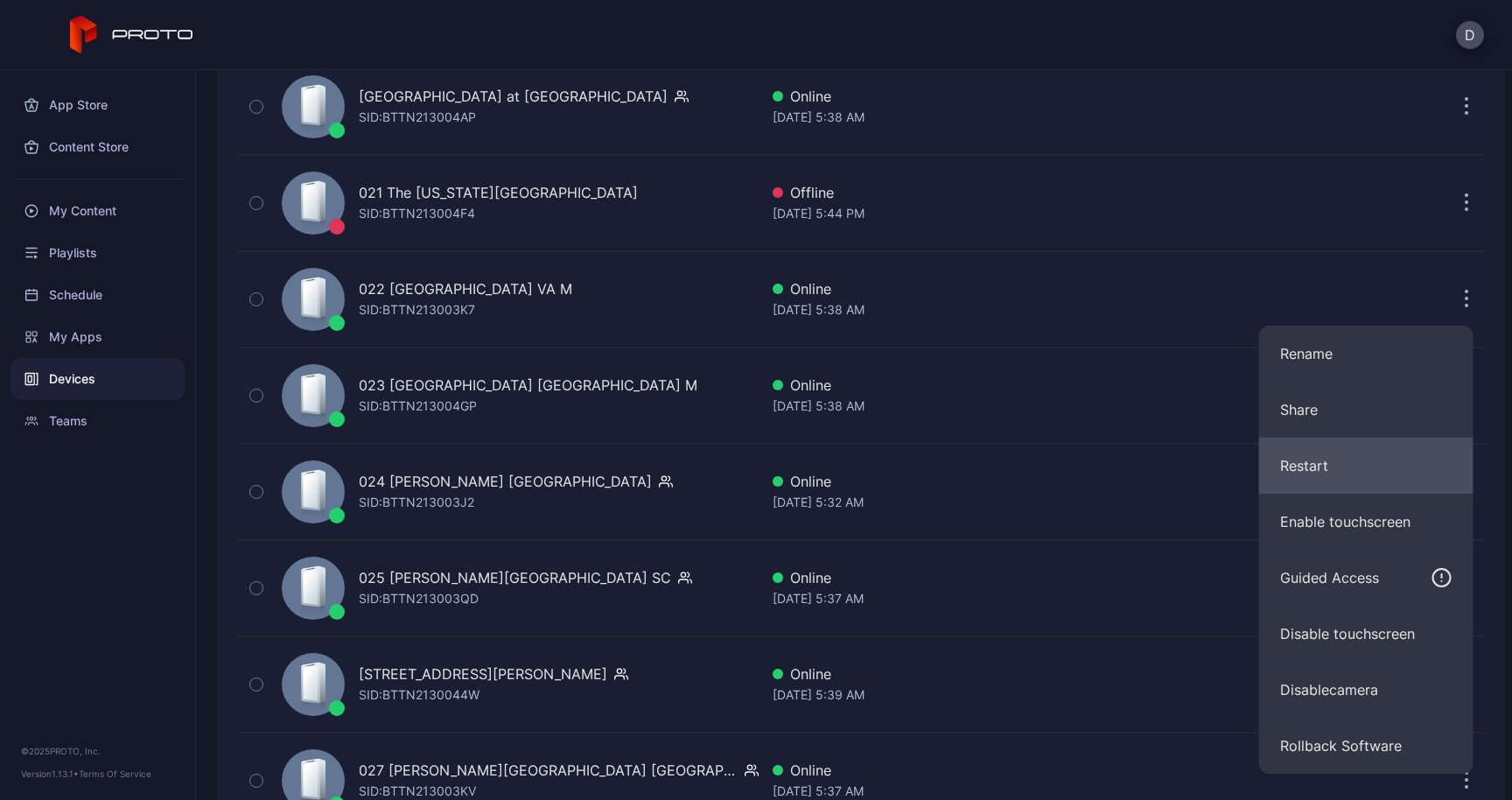
click at [1323, 458] on button "Restart" at bounding box center [1366, 464] width 215 height 56
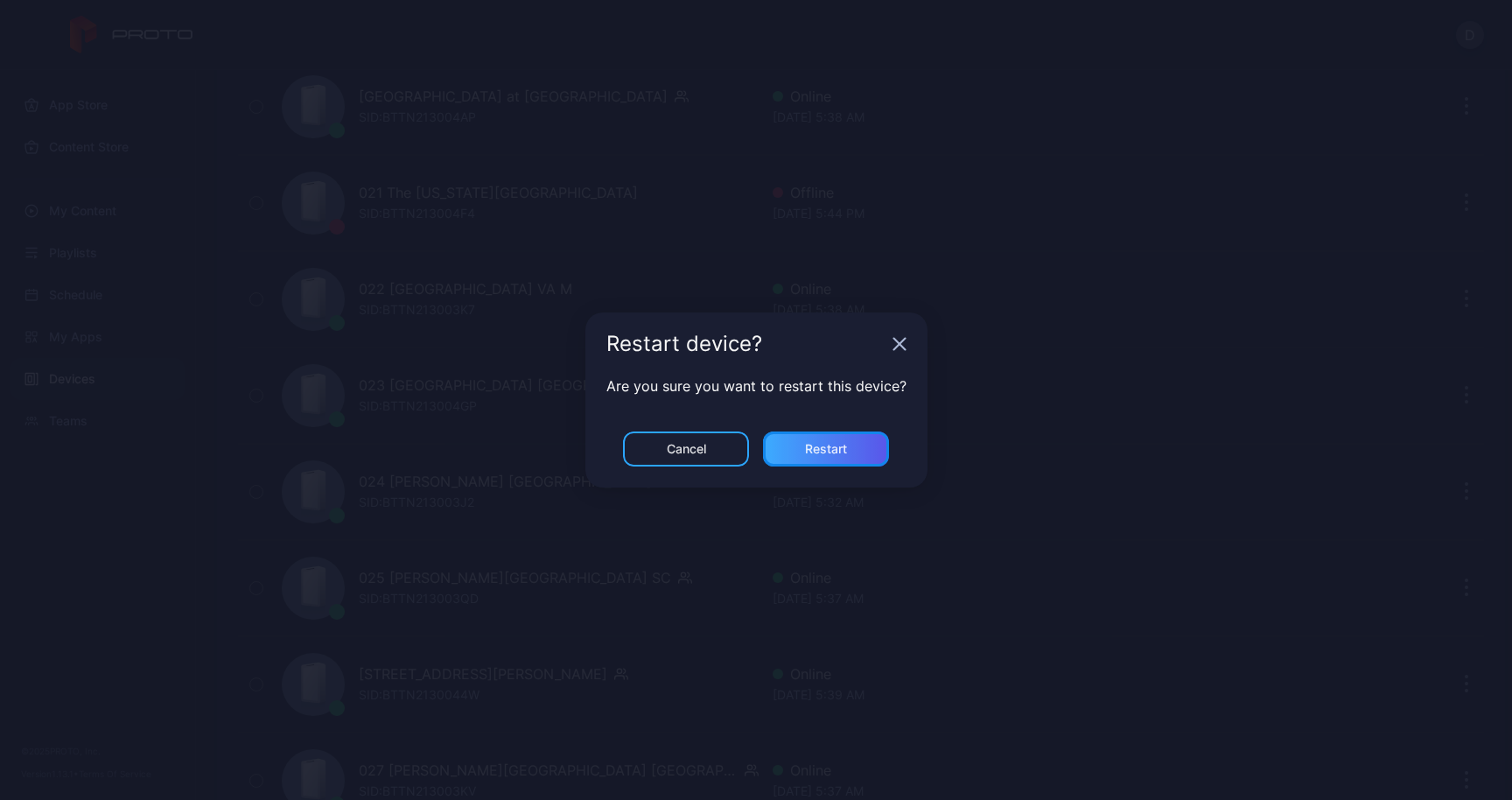
click at [865, 445] on div "Restart" at bounding box center [825, 449] width 126 height 35
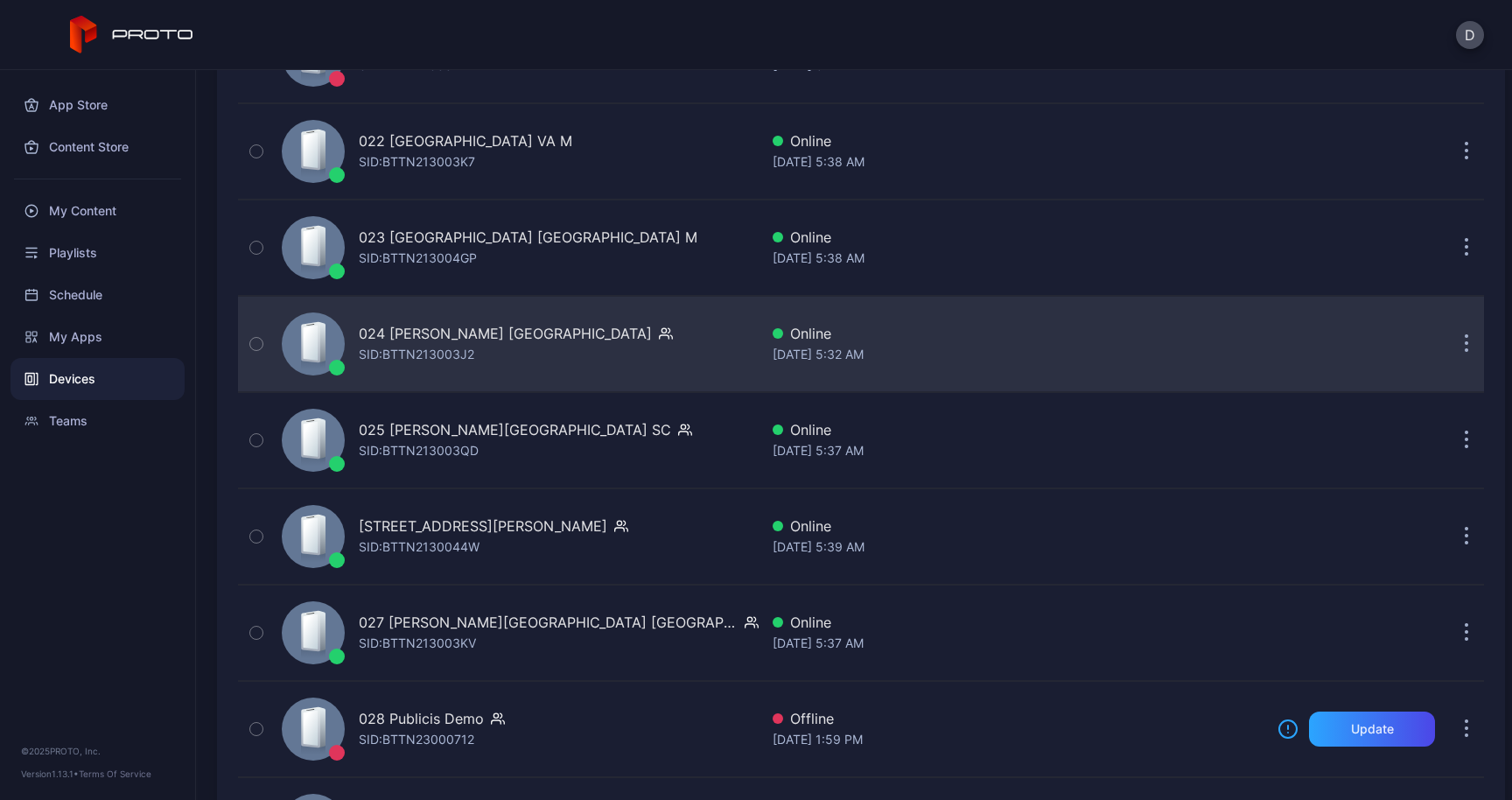
scroll to position [2320, 0]
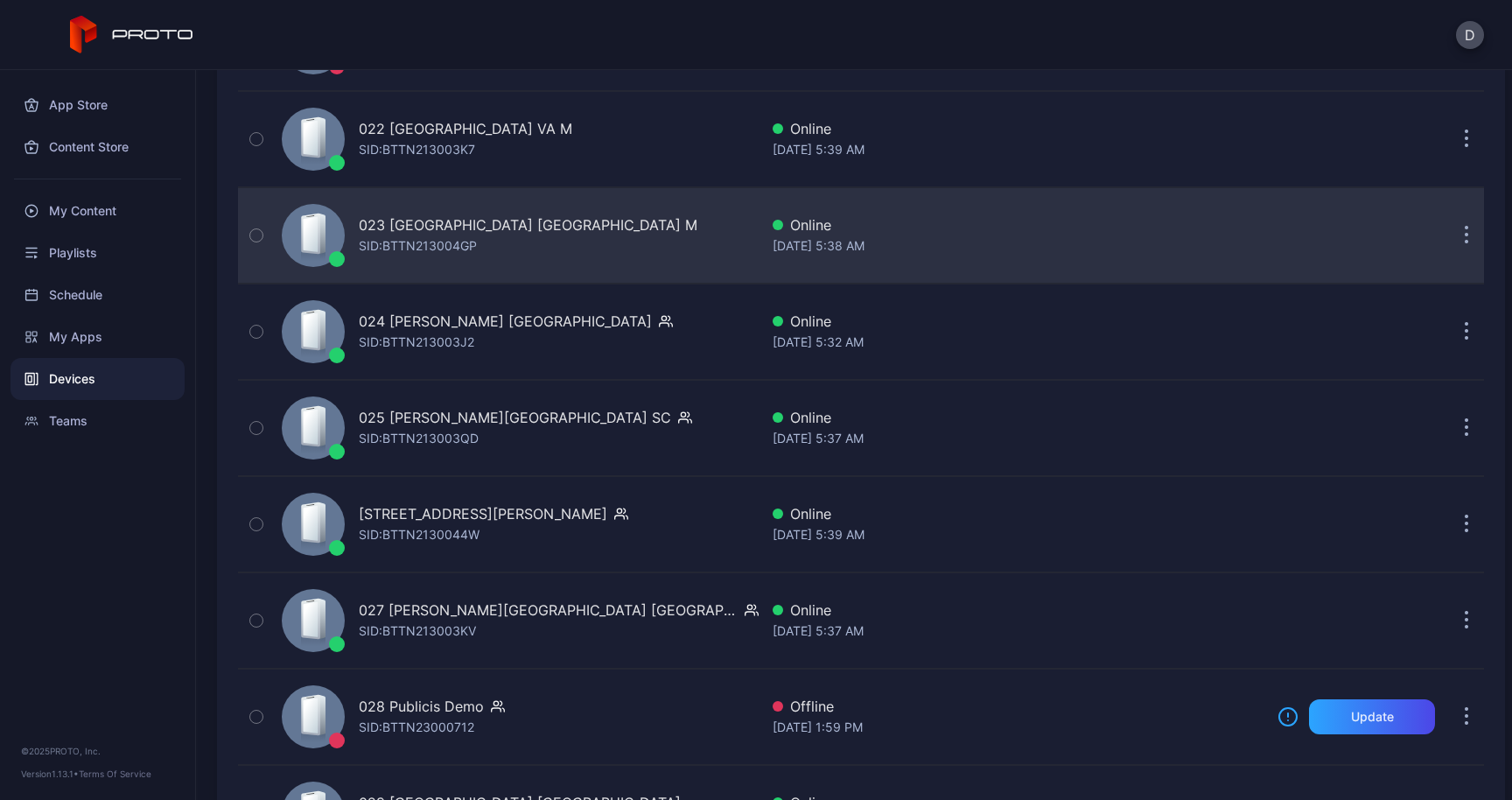
click at [1450, 238] on button "button" at bounding box center [1466, 235] width 35 height 35
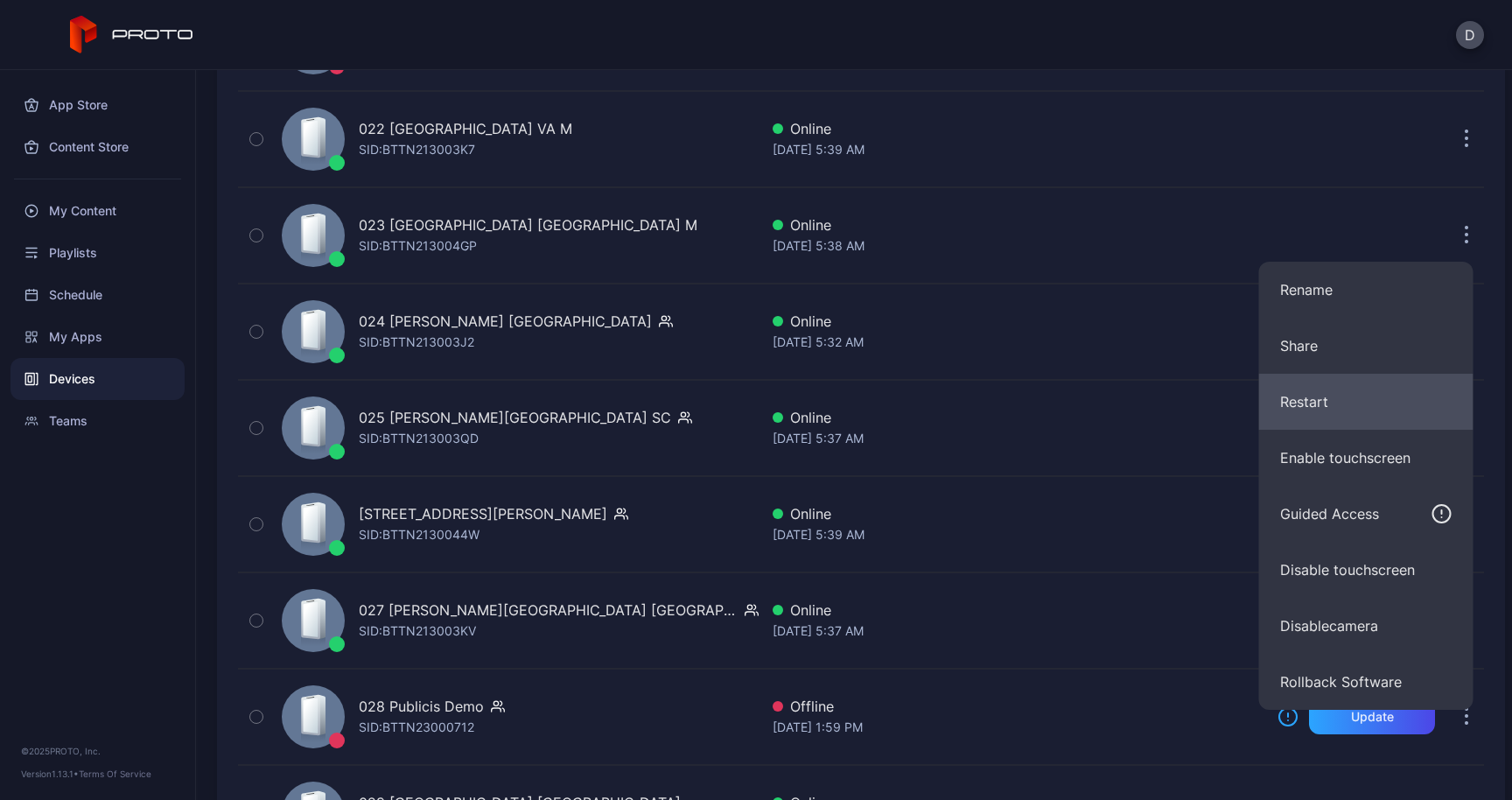
click at [1312, 399] on button "Restart" at bounding box center [1366, 401] width 215 height 56
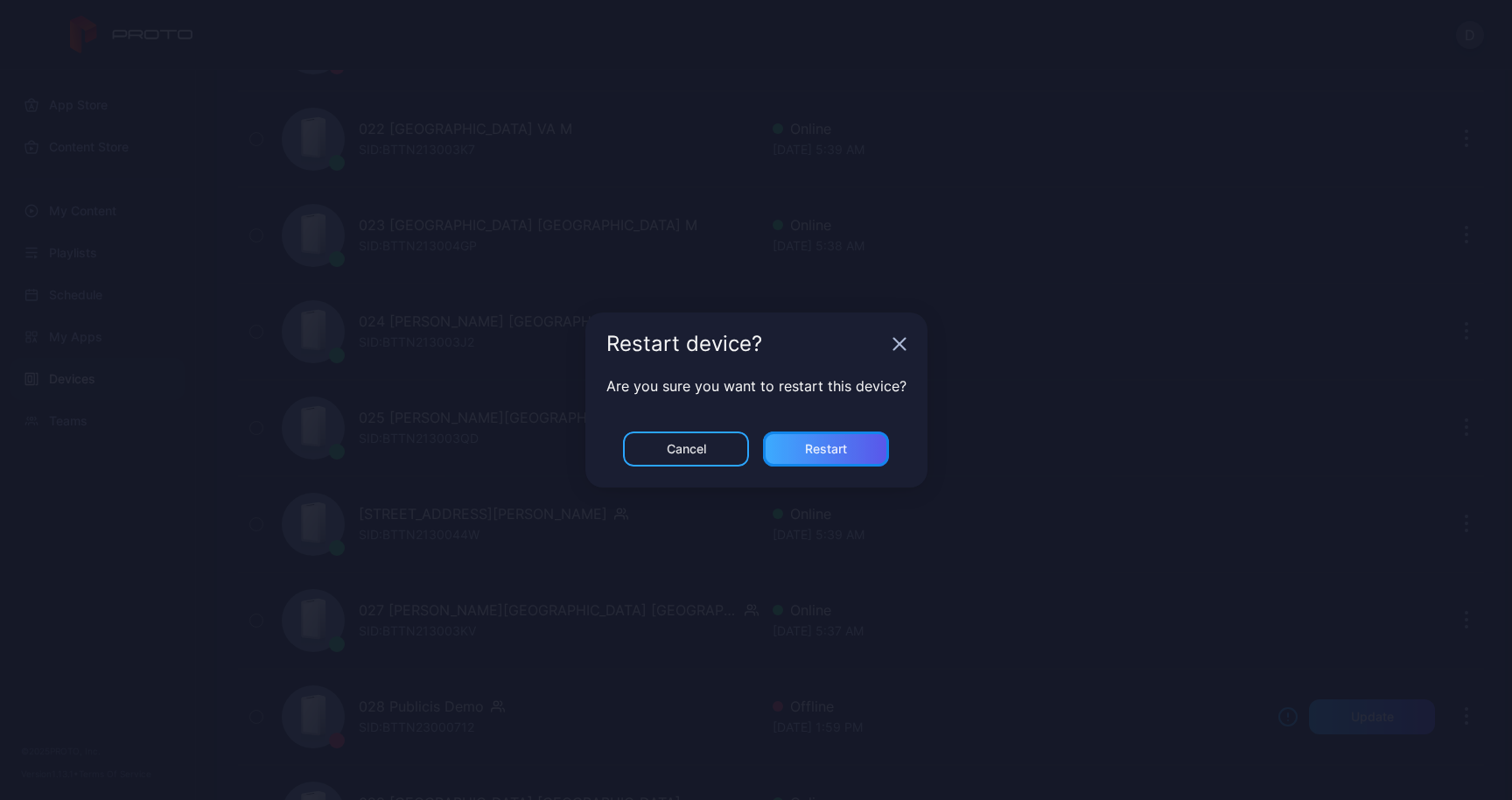
click at [864, 440] on div "Restart" at bounding box center [825, 449] width 126 height 35
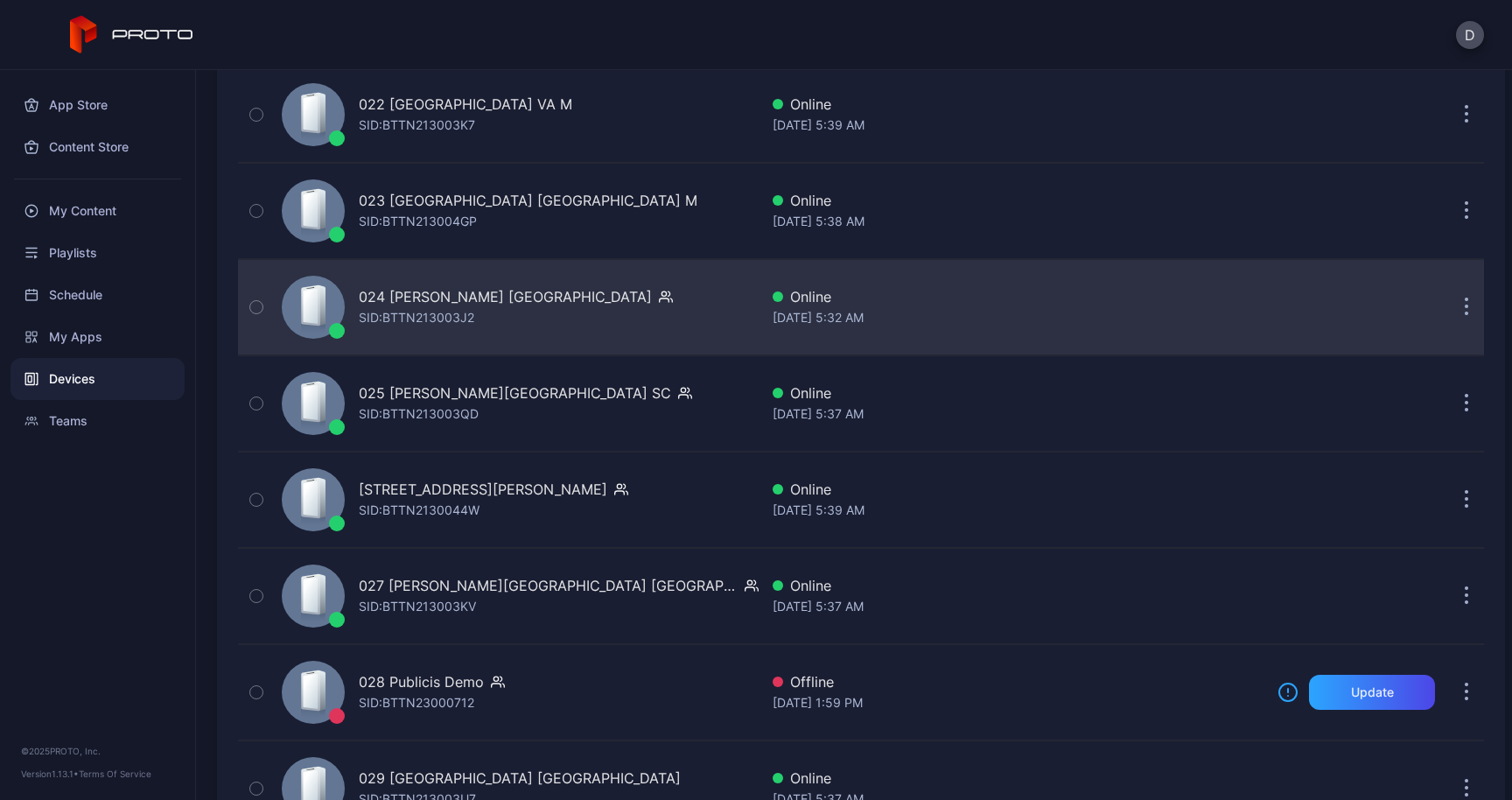
scroll to position [2351, 0]
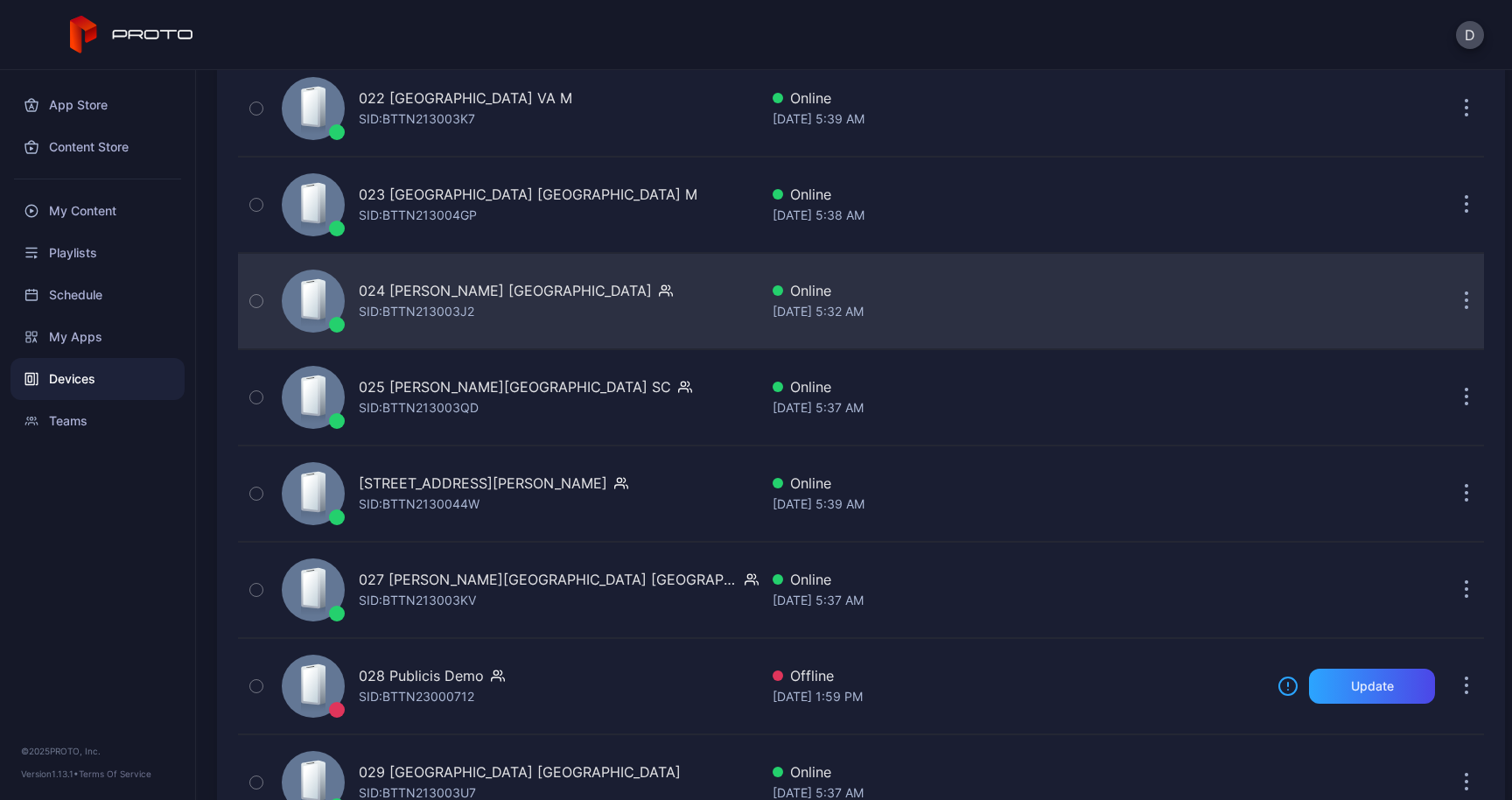
click at [1449, 299] on button "button" at bounding box center [1466, 301] width 35 height 35
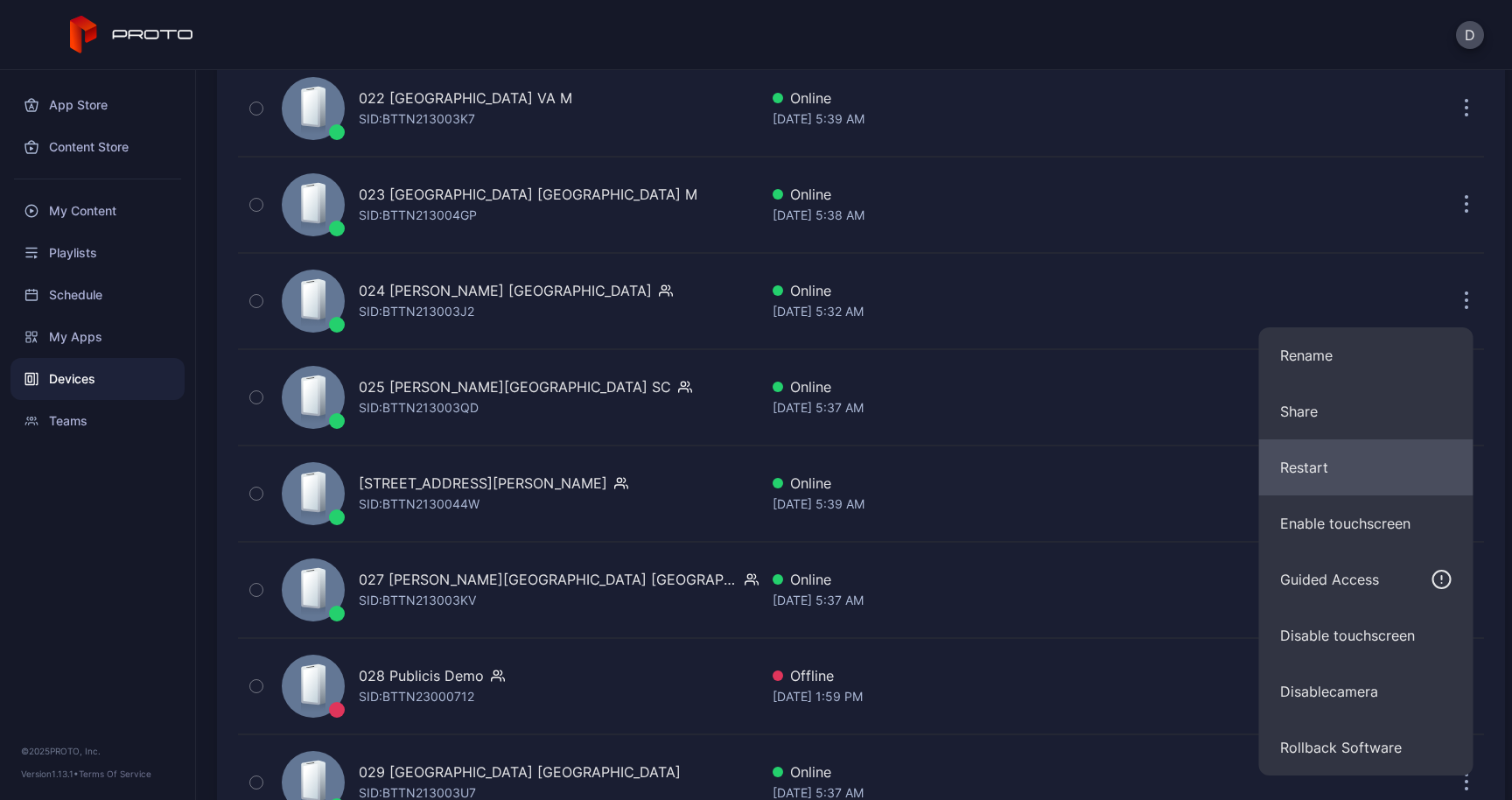
click at [1306, 463] on button "Restart" at bounding box center [1366, 466] width 215 height 56
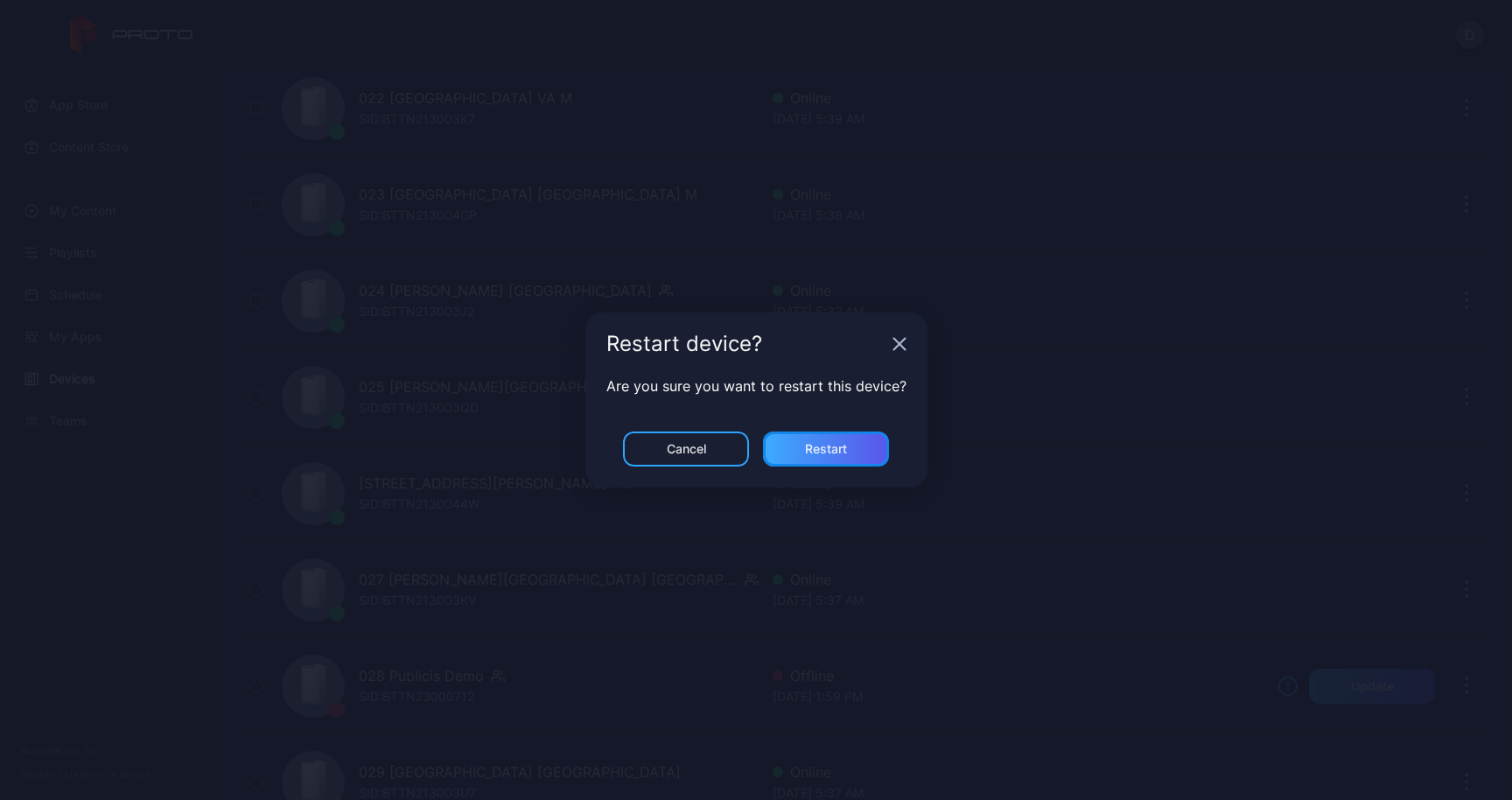
click at [810, 446] on div "Restart" at bounding box center [825, 449] width 42 height 14
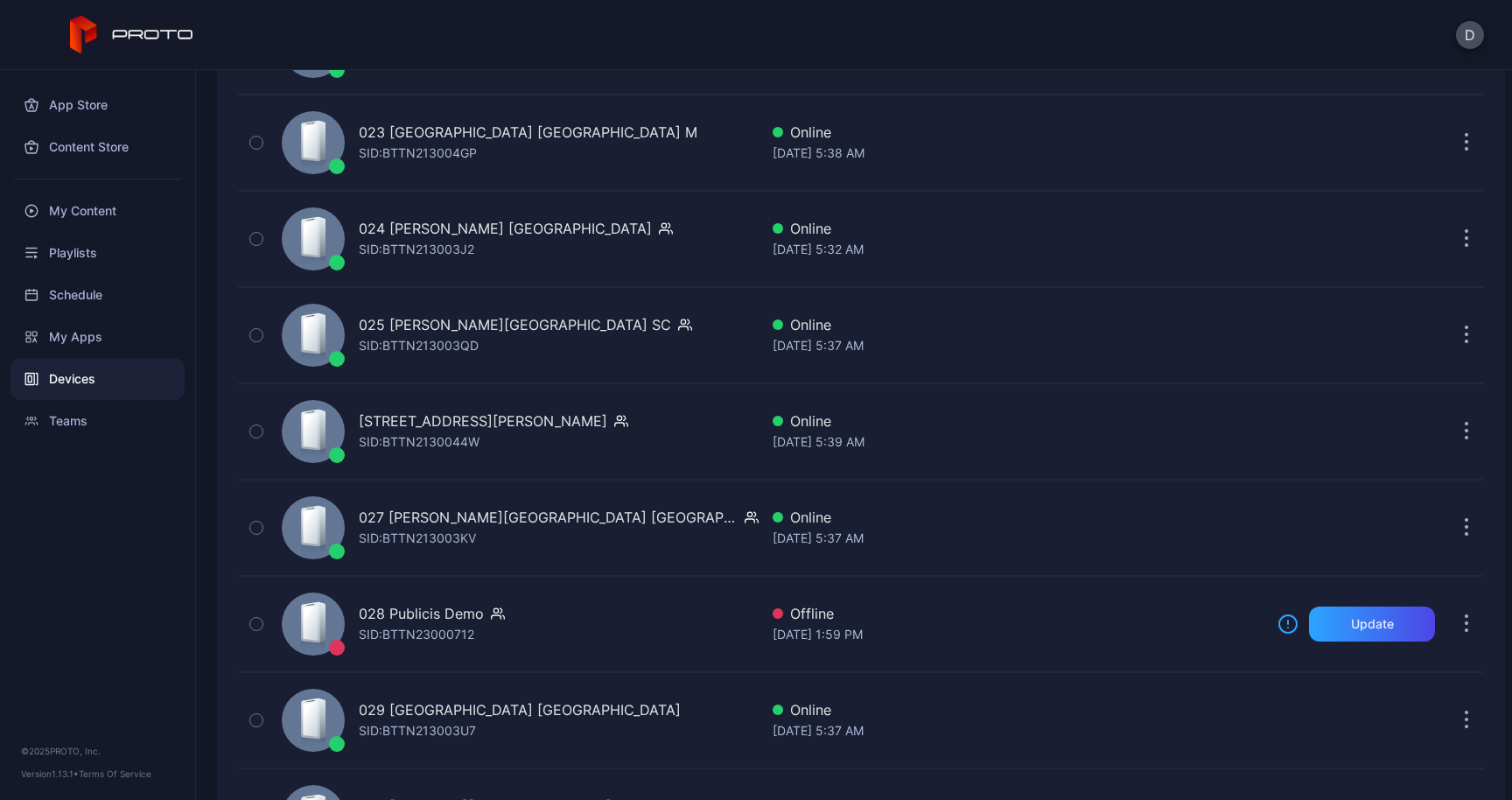
scroll to position [2415, 0]
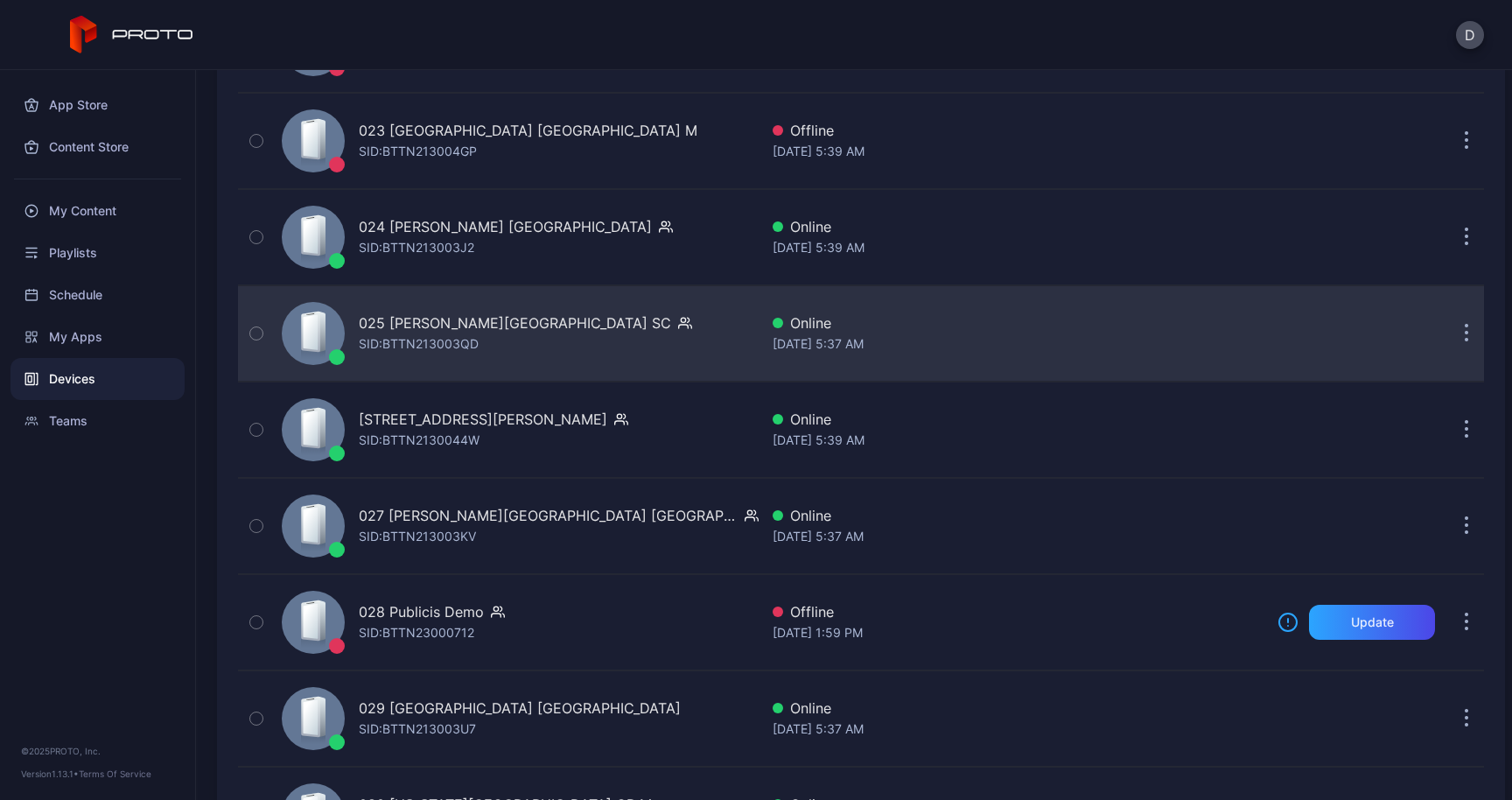
click at [1464, 337] on icon "button" at bounding box center [1466, 334] width 4 height 20
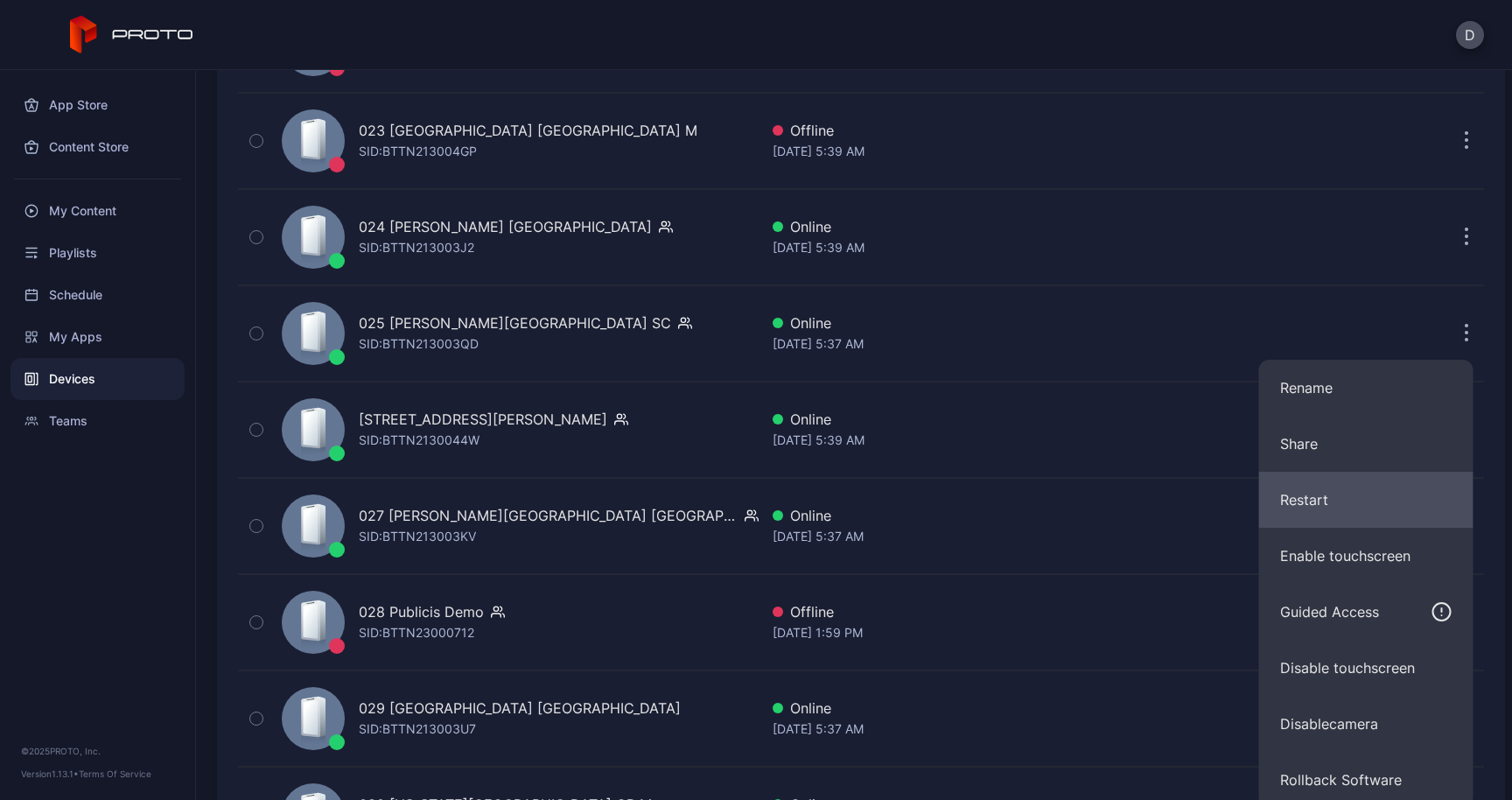
click at [1301, 494] on button "Restart" at bounding box center [1366, 499] width 215 height 56
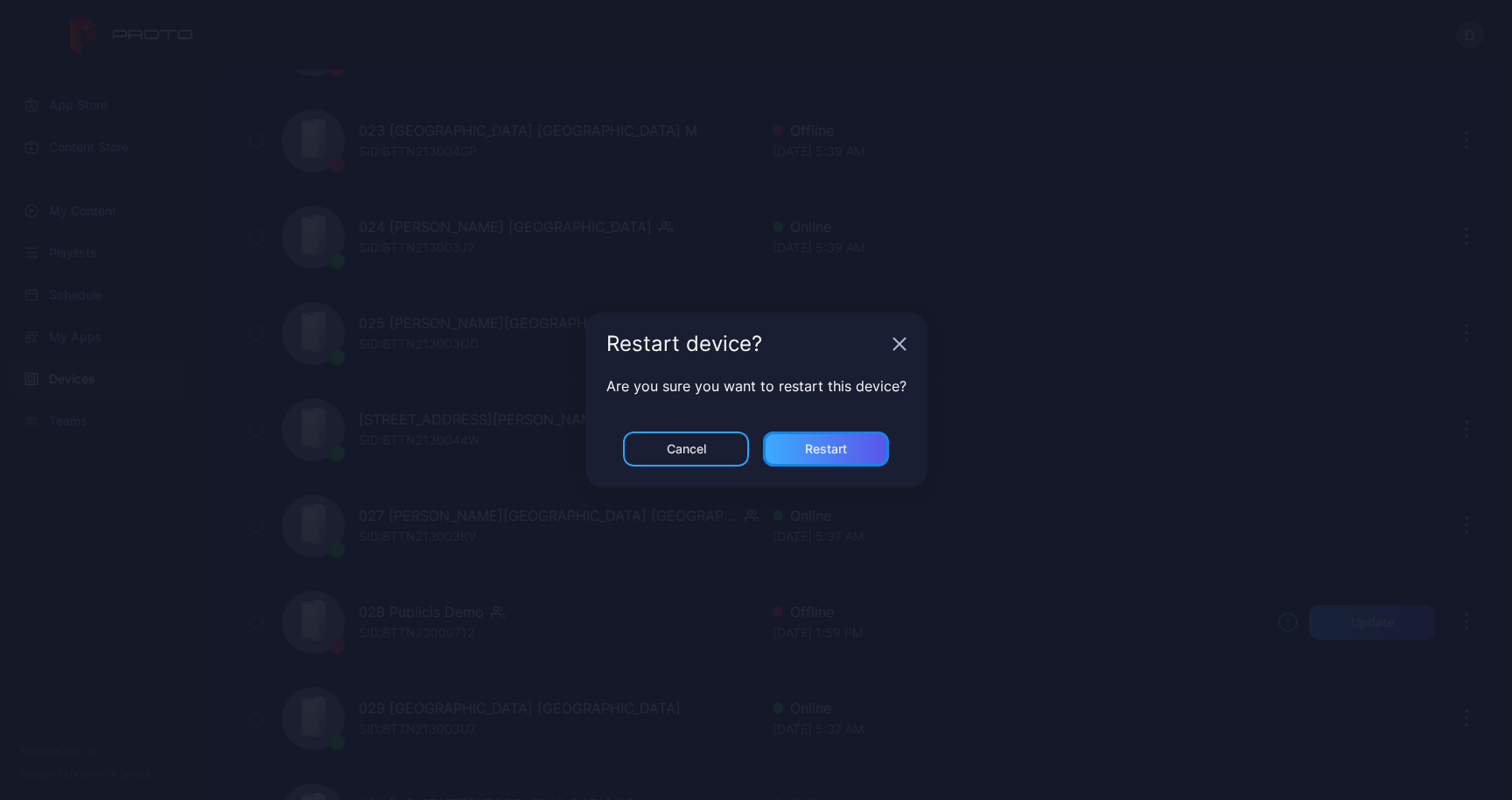
click at [837, 433] on div "Restart" at bounding box center [825, 449] width 126 height 35
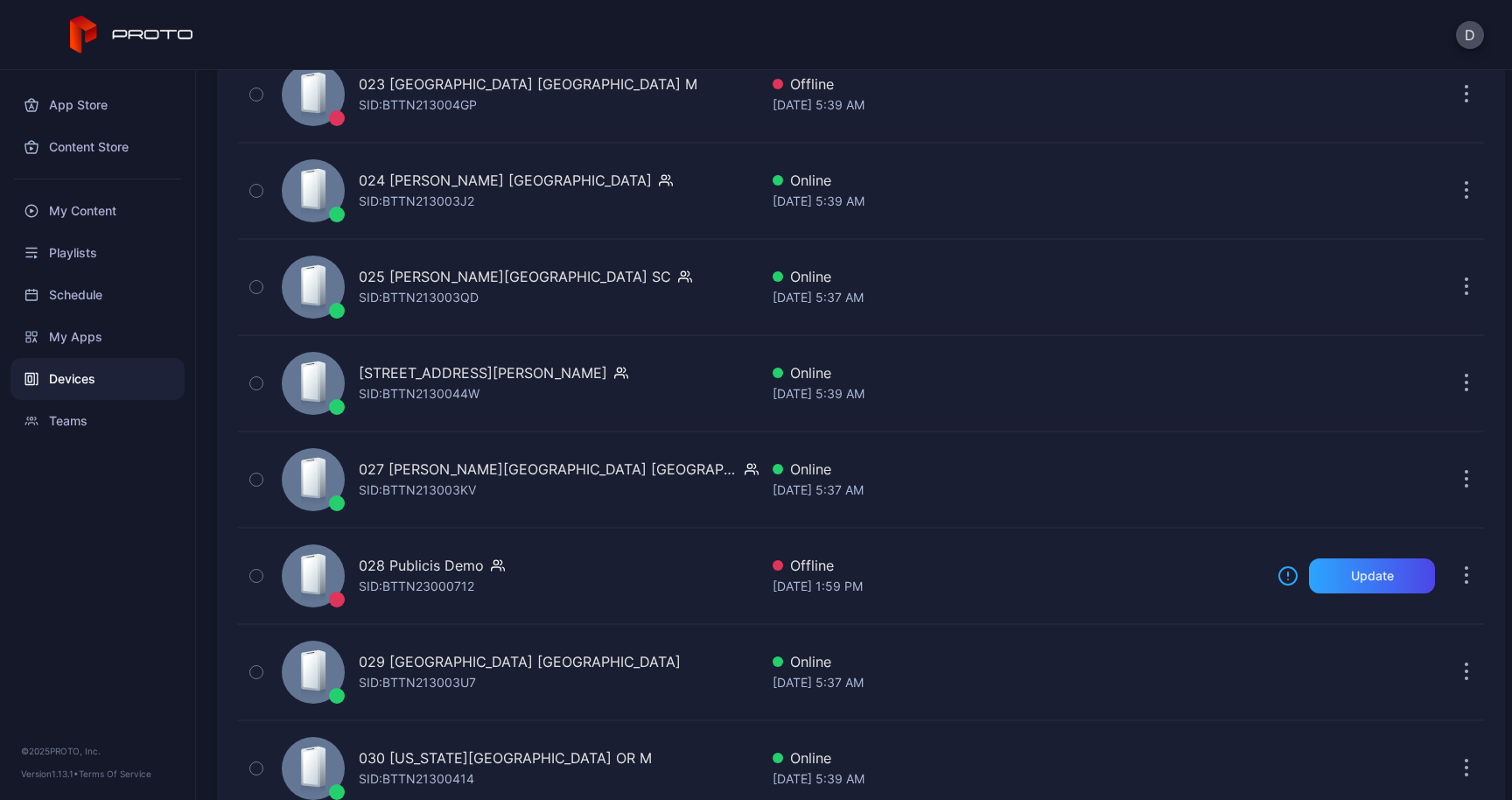
scroll to position [2476, 0]
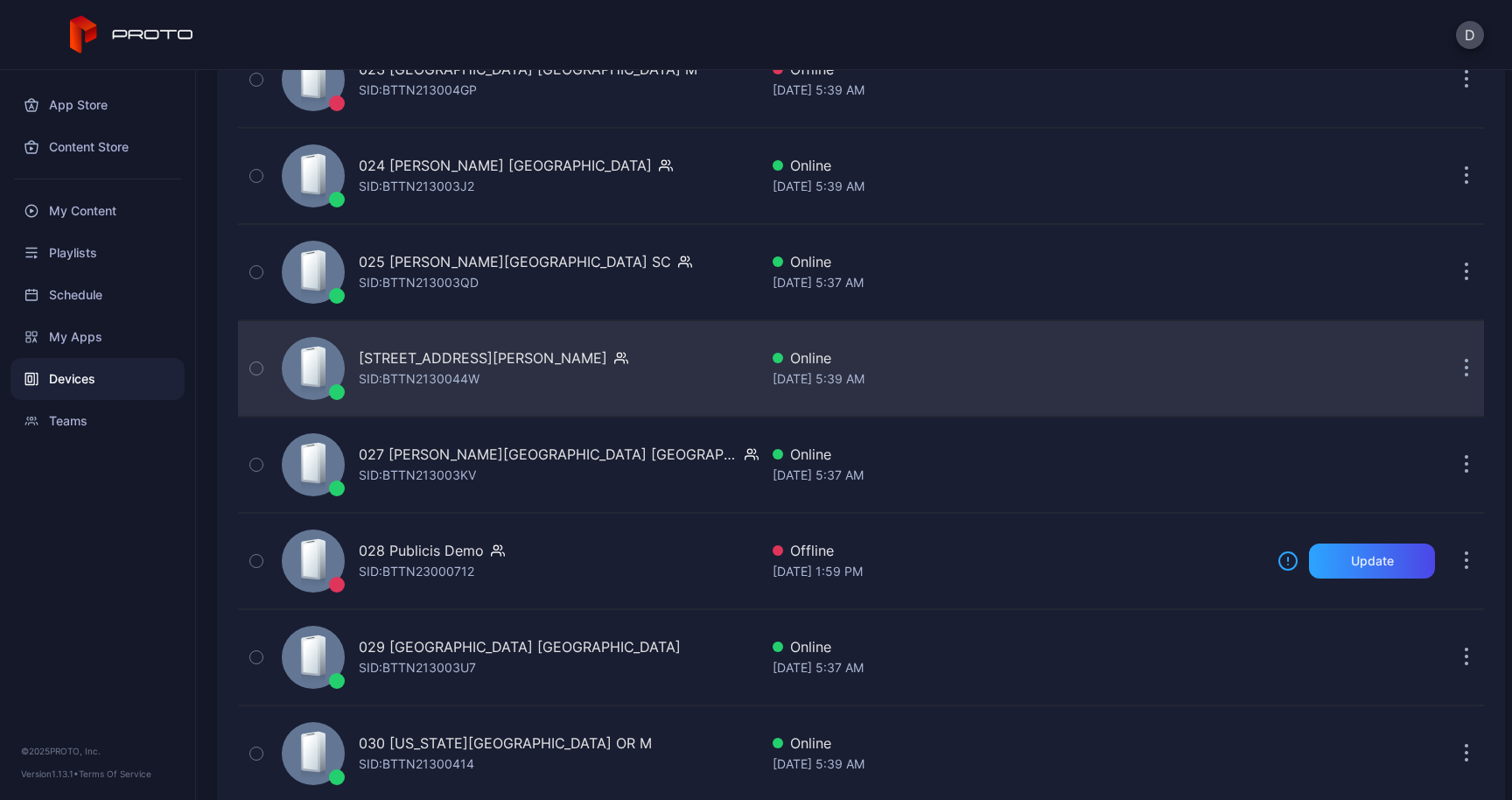
click at [1464, 372] on icon "button" at bounding box center [1466, 369] width 4 height 20
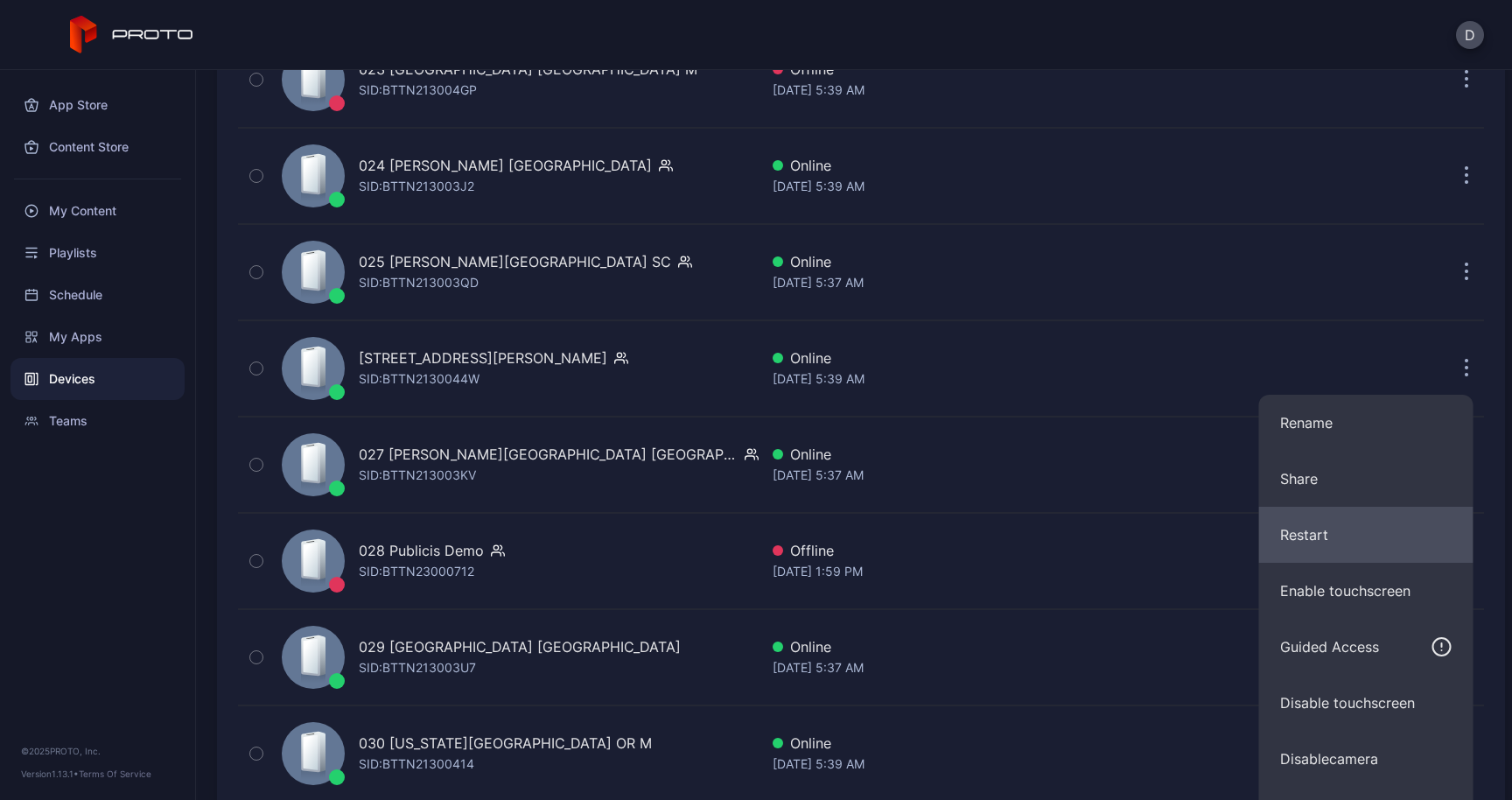
click at [1325, 524] on button "Restart" at bounding box center [1366, 534] width 215 height 56
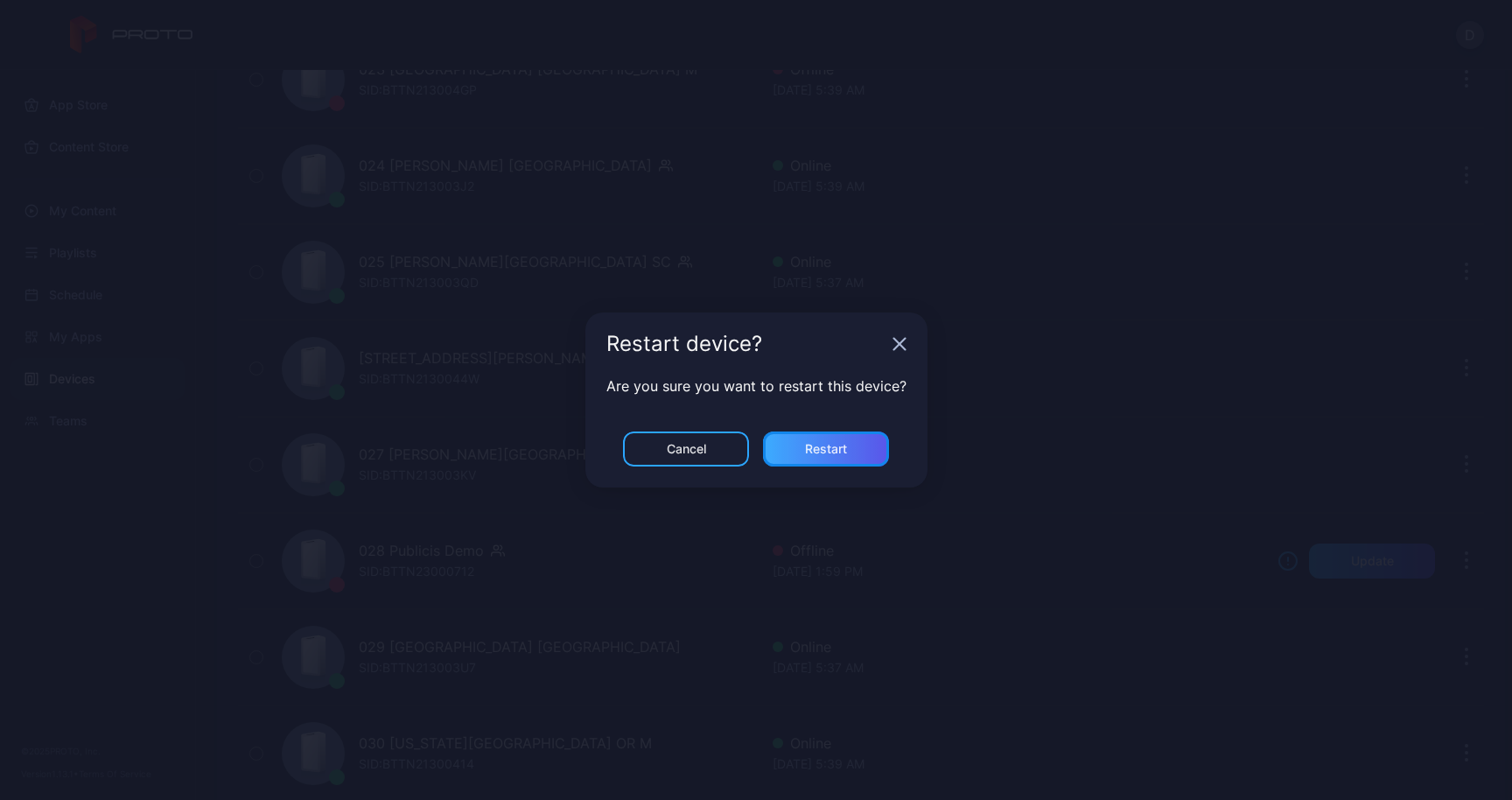
click at [860, 445] on div "Restart" at bounding box center [825, 449] width 126 height 35
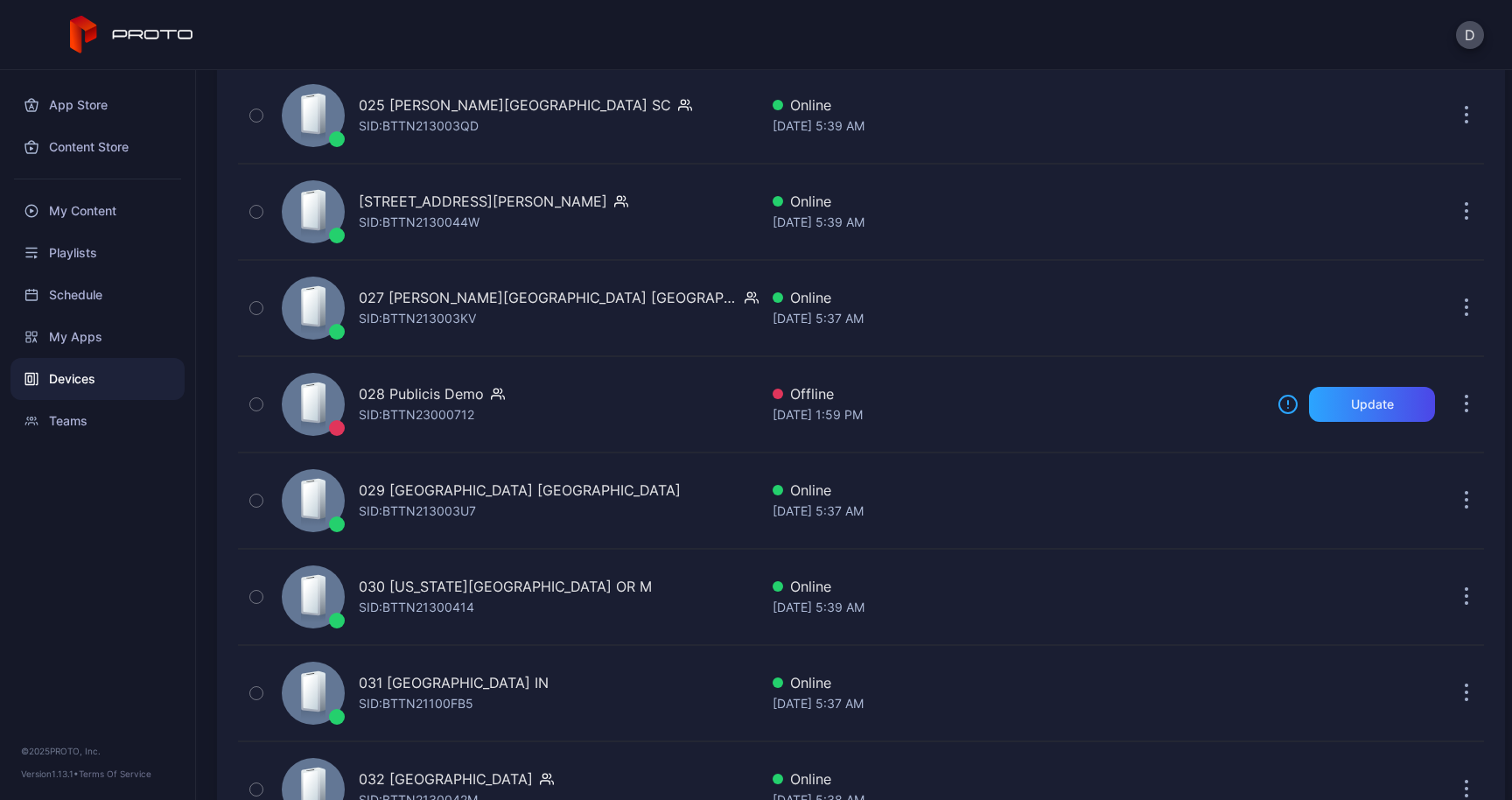
scroll to position [2674, 0]
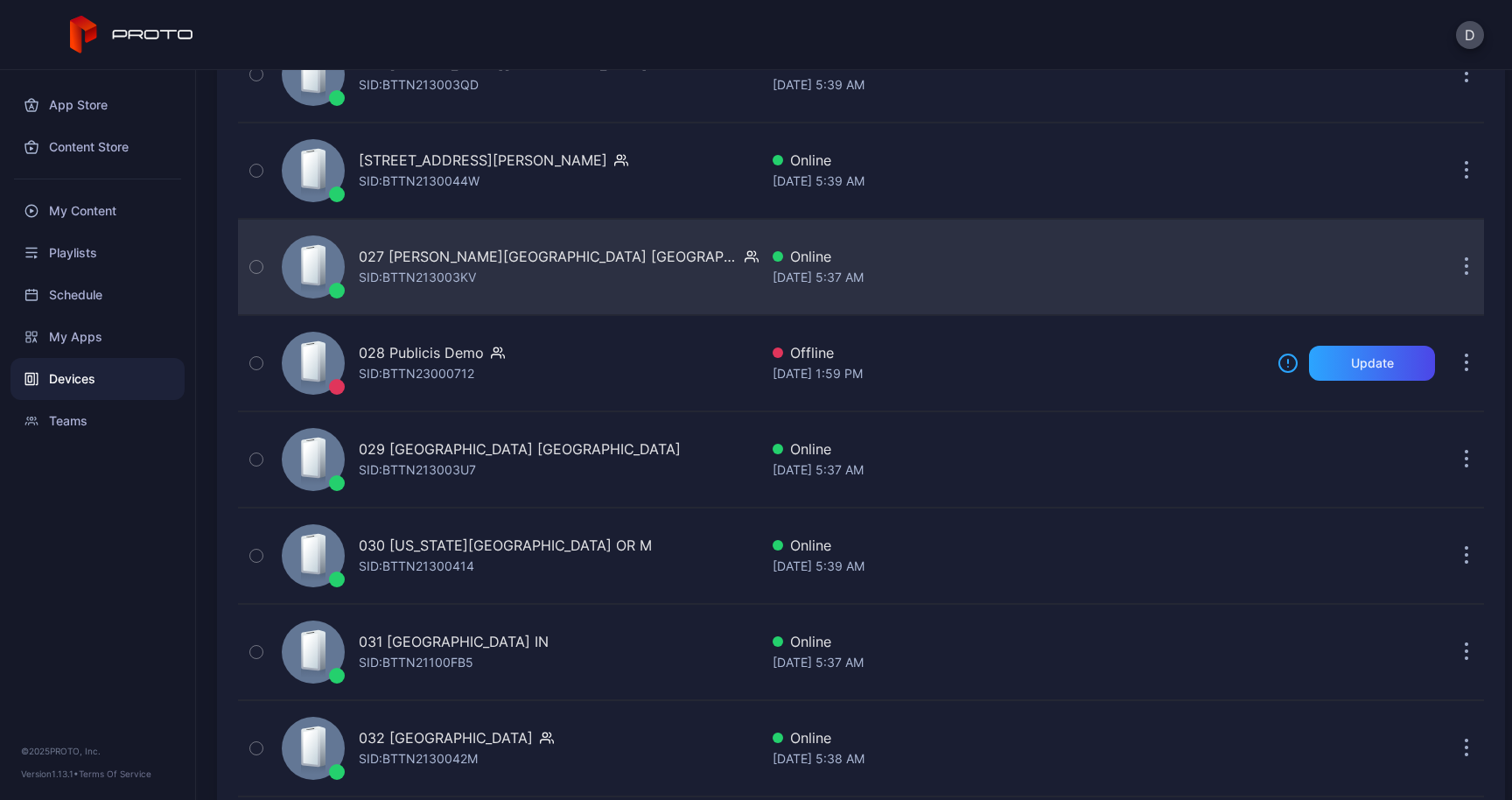
click at [1450, 263] on button "button" at bounding box center [1466, 267] width 35 height 35
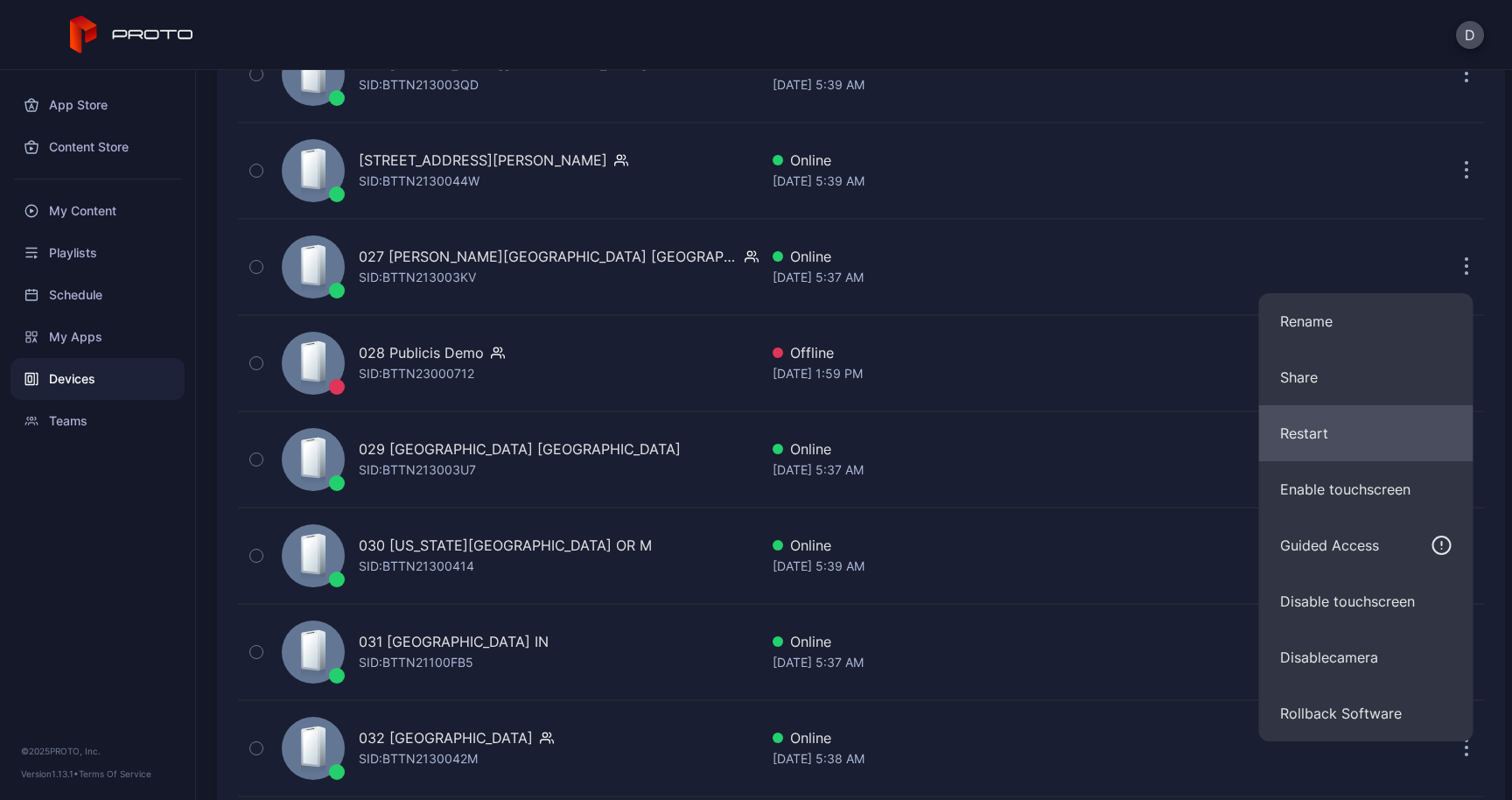
click at [1335, 420] on button "Restart" at bounding box center [1366, 432] width 215 height 56
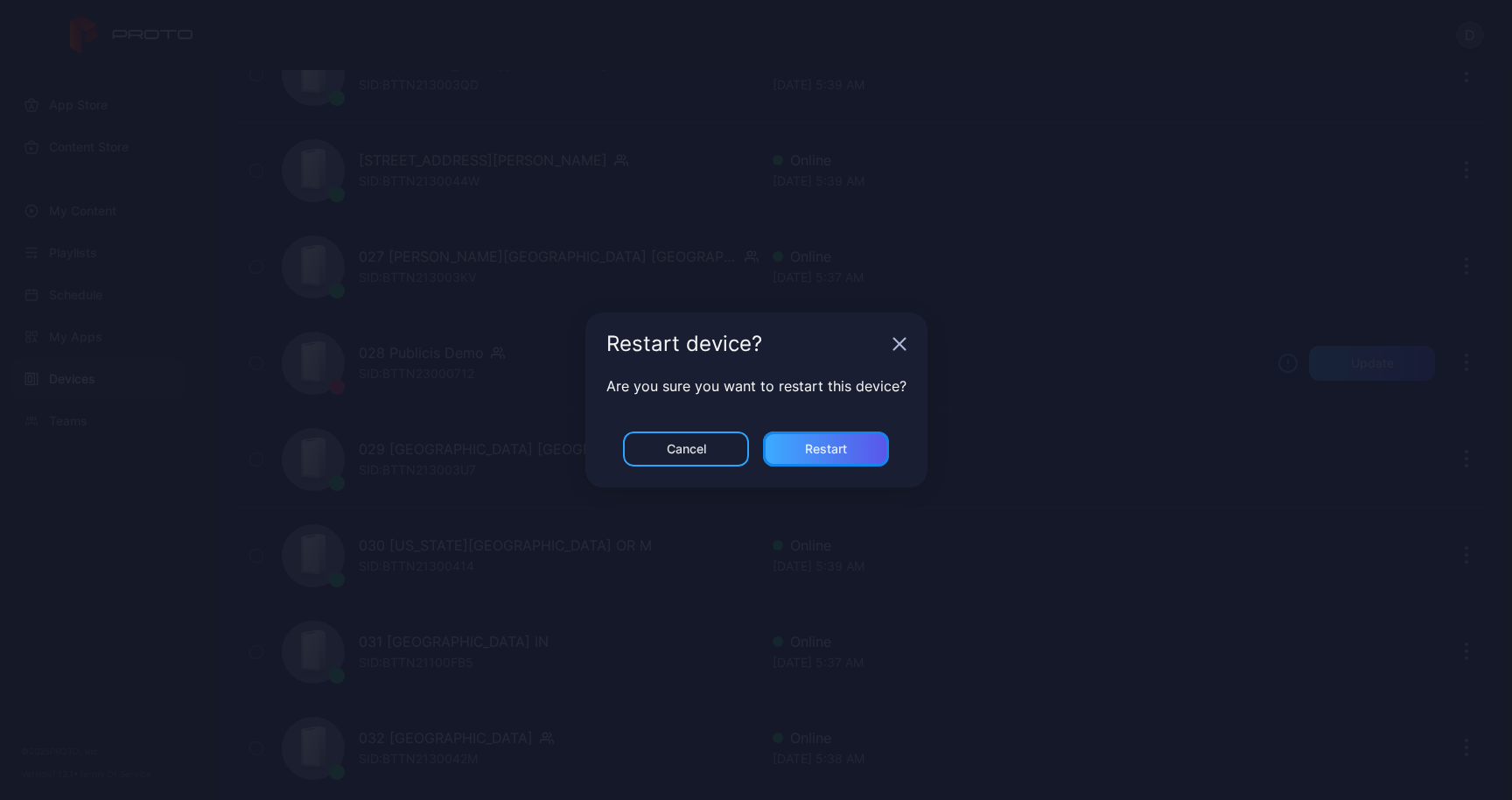
click at [836, 451] on div "Restart" at bounding box center [825, 449] width 42 height 14
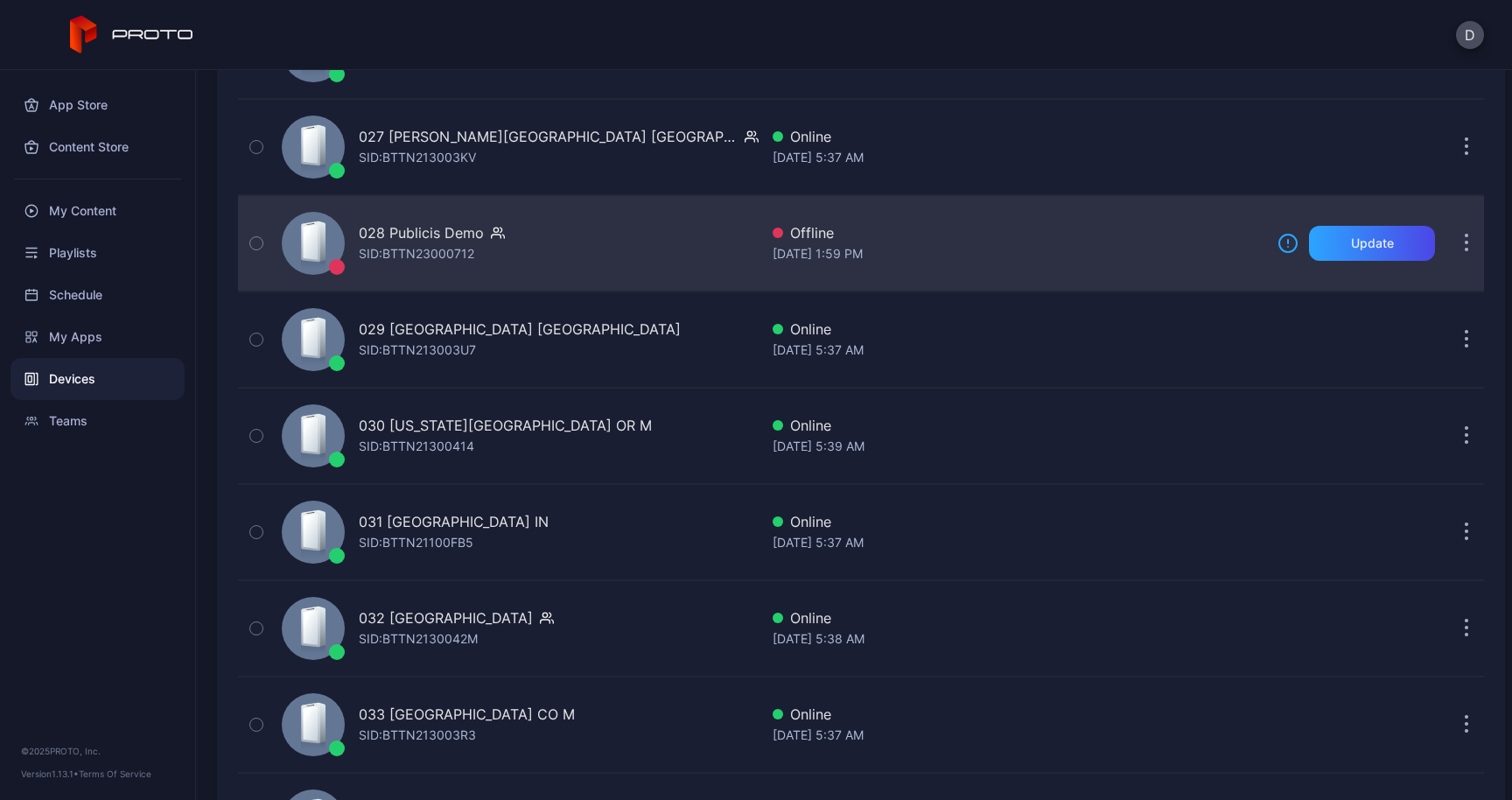
scroll to position [2794, 0]
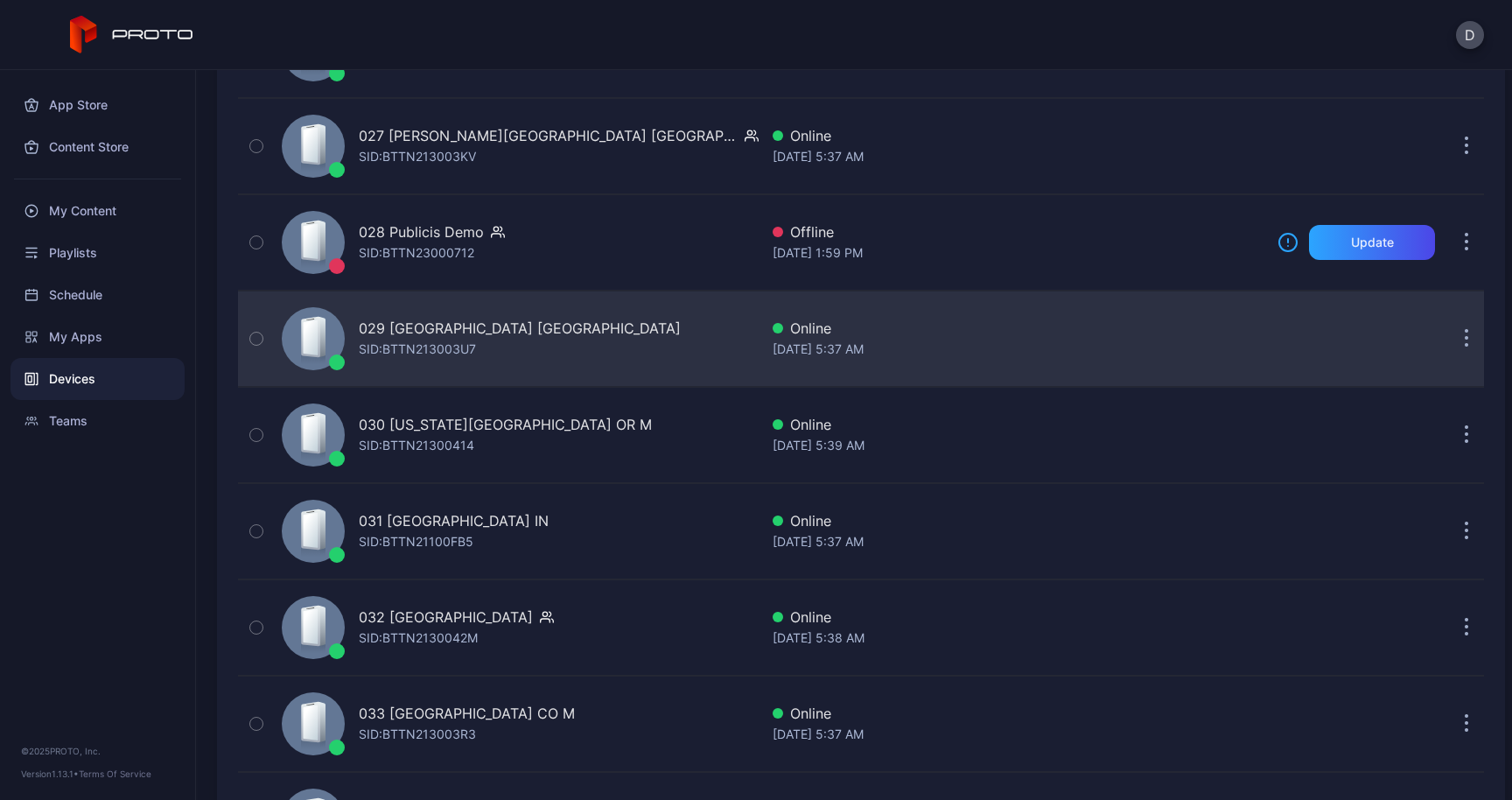
click at [1464, 338] on icon "button" at bounding box center [1466, 339] width 4 height 20
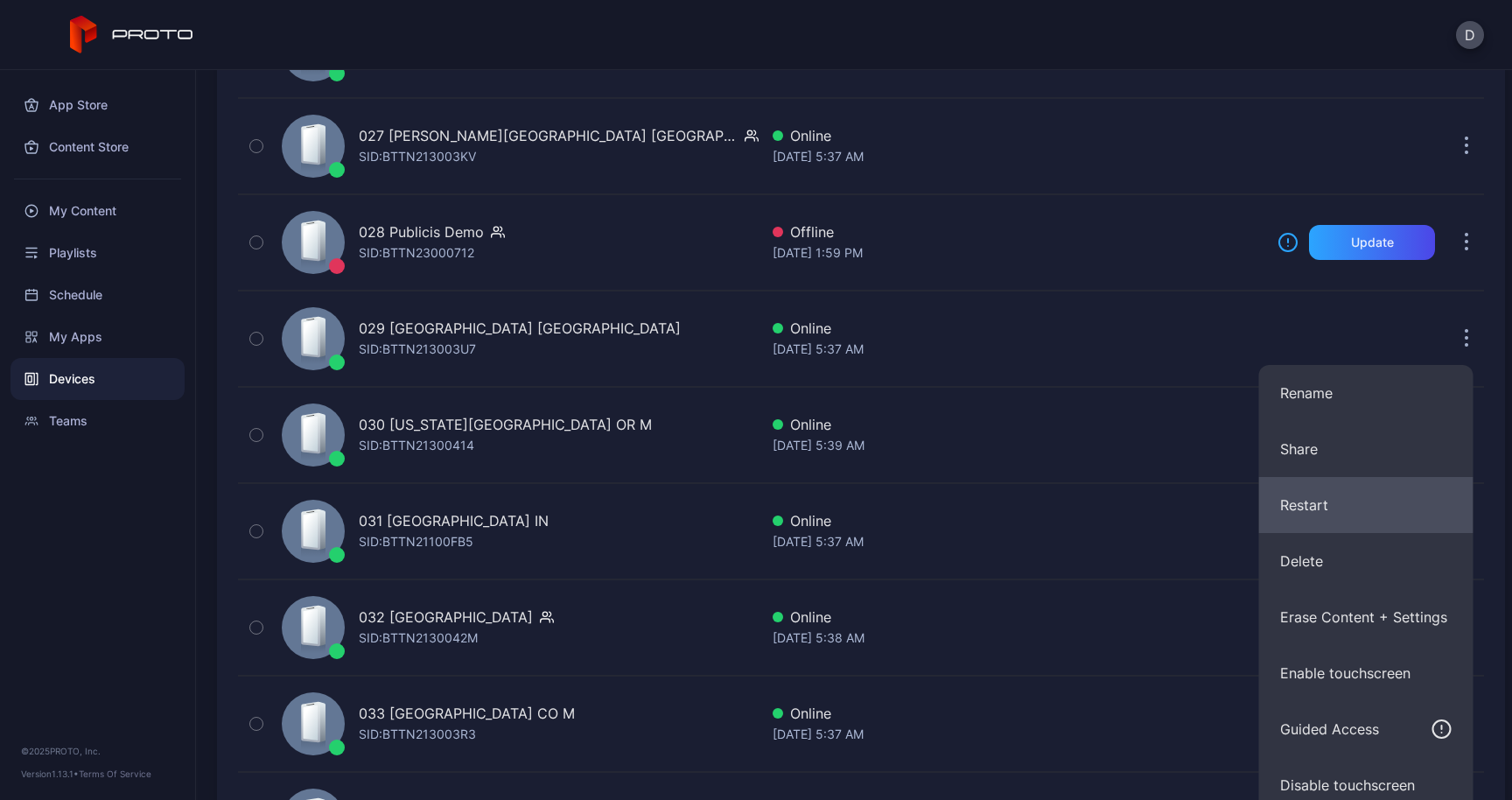
click at [1311, 501] on button "Restart" at bounding box center [1366, 504] width 215 height 56
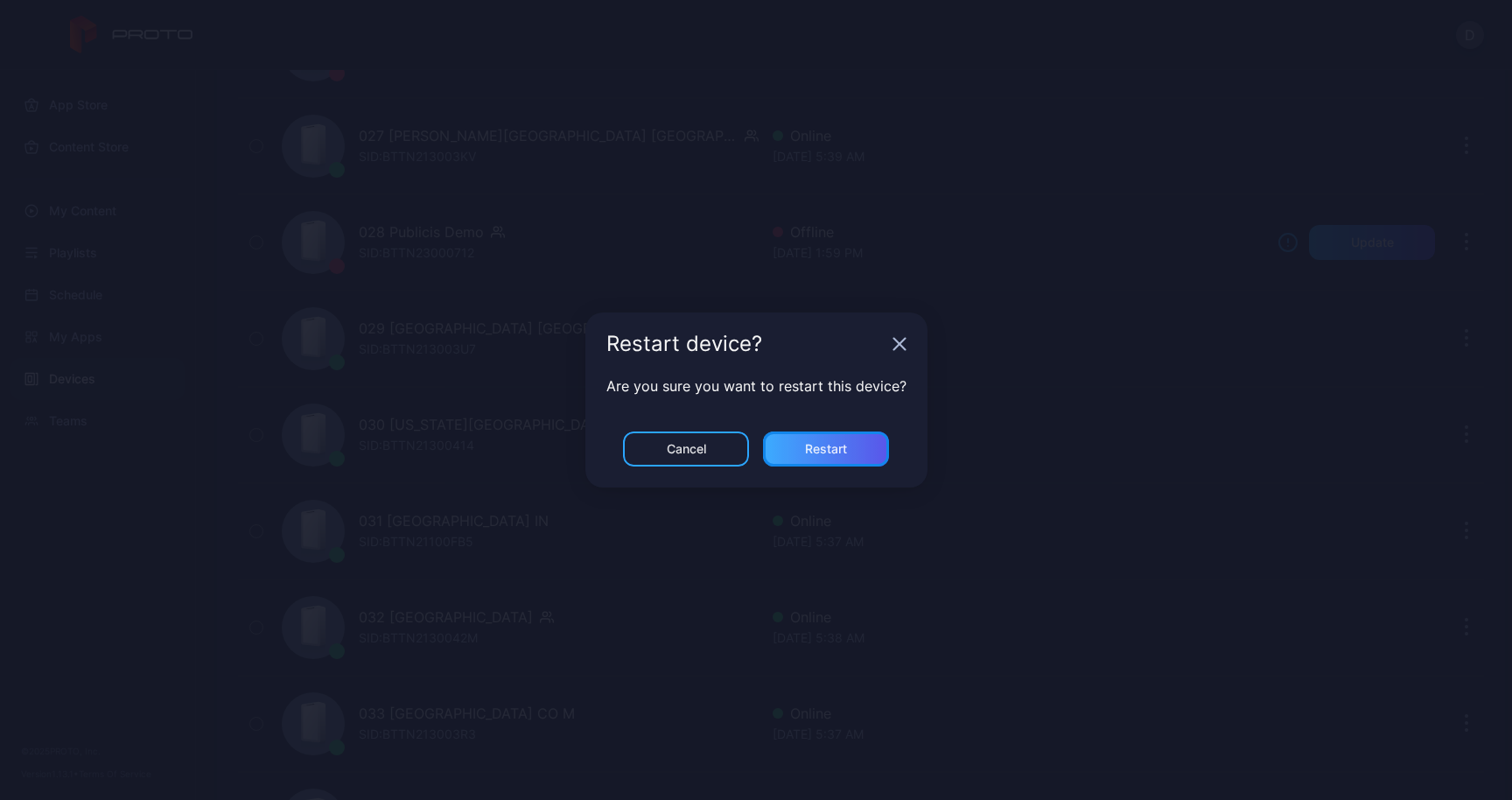
click at [848, 437] on div "Restart" at bounding box center [825, 449] width 126 height 35
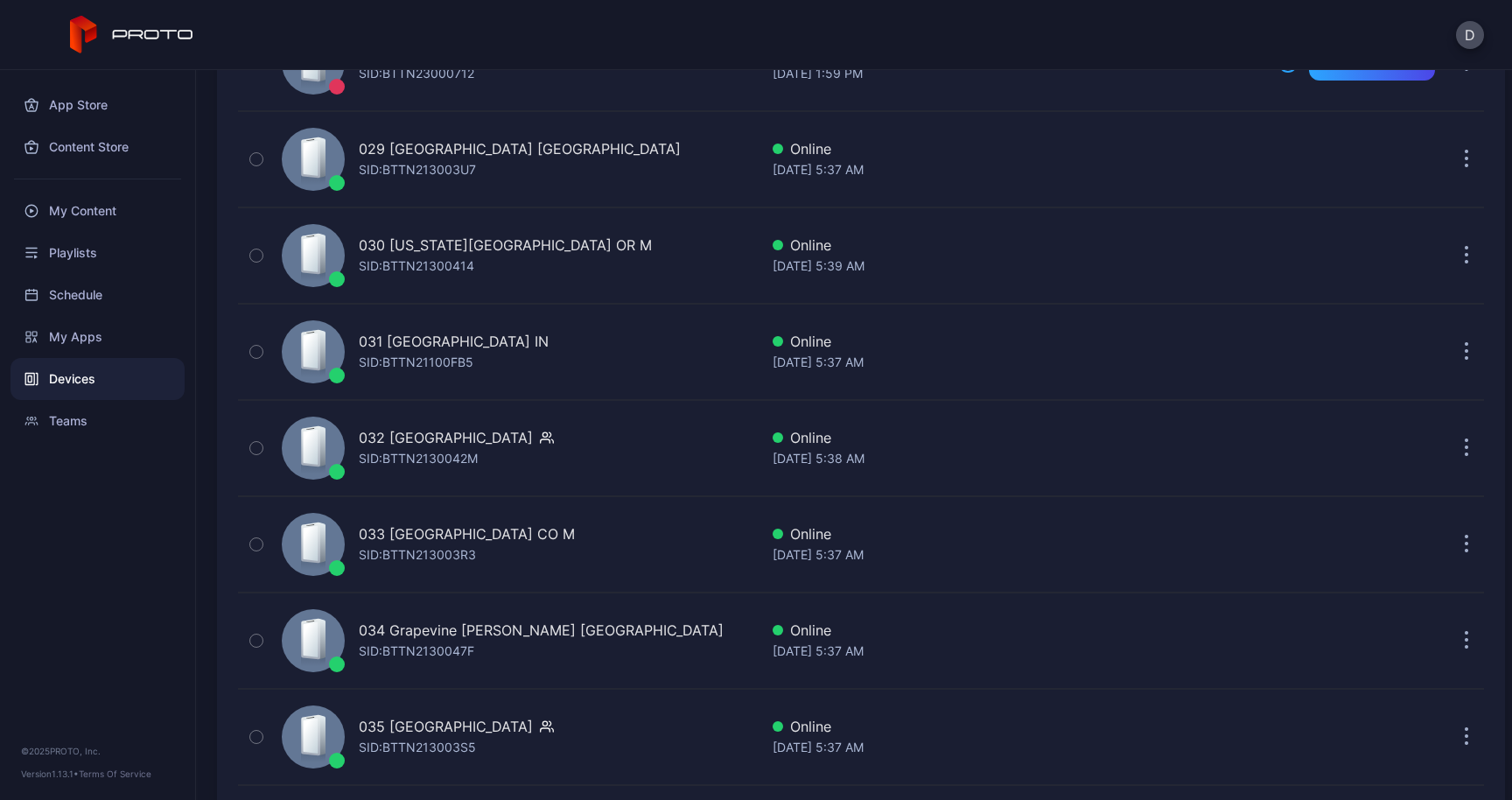
scroll to position [2976, 0]
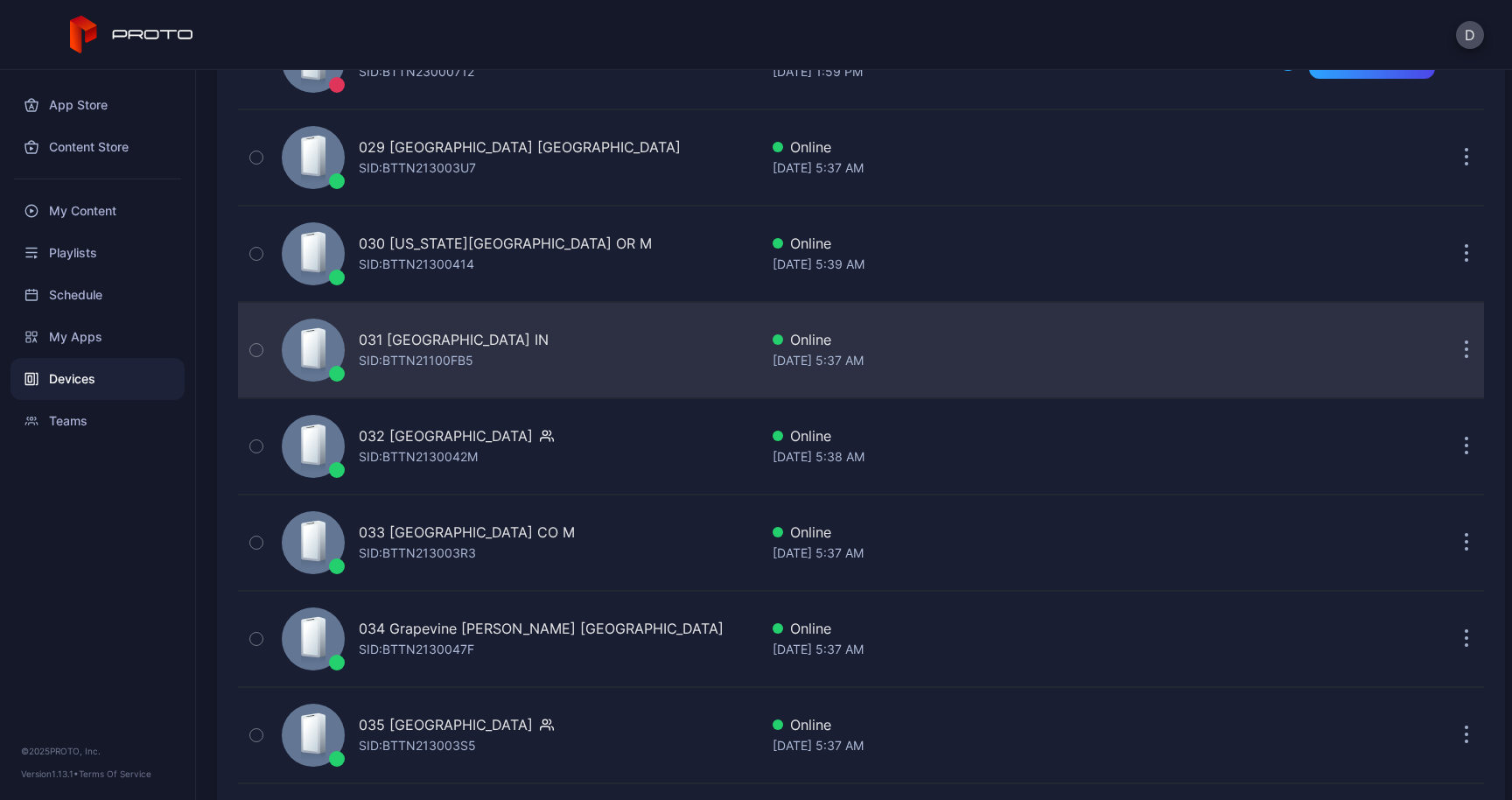
click at [1450, 344] on button "button" at bounding box center [1466, 350] width 35 height 35
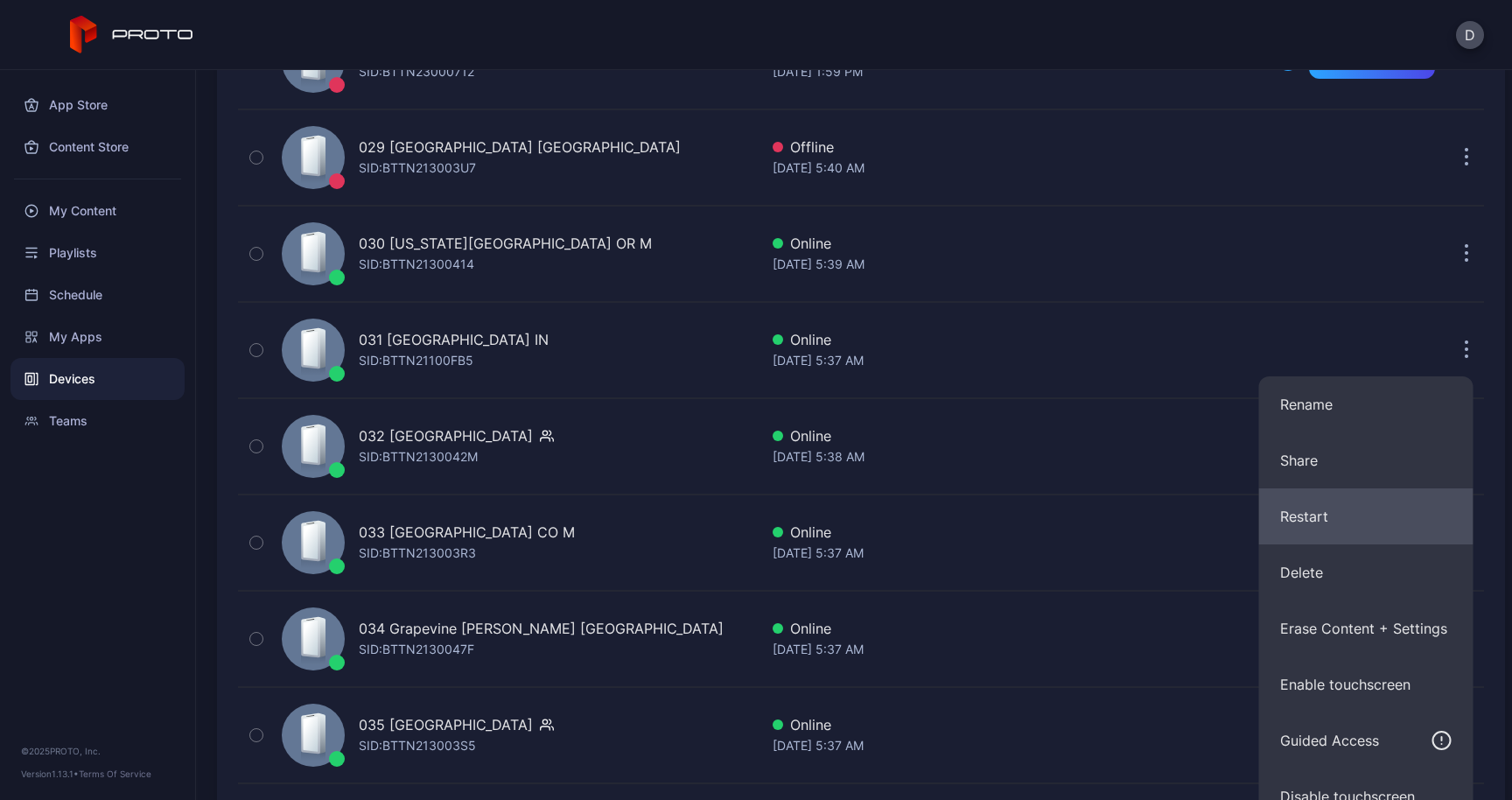
click at [1309, 507] on button "Restart" at bounding box center [1366, 515] width 215 height 56
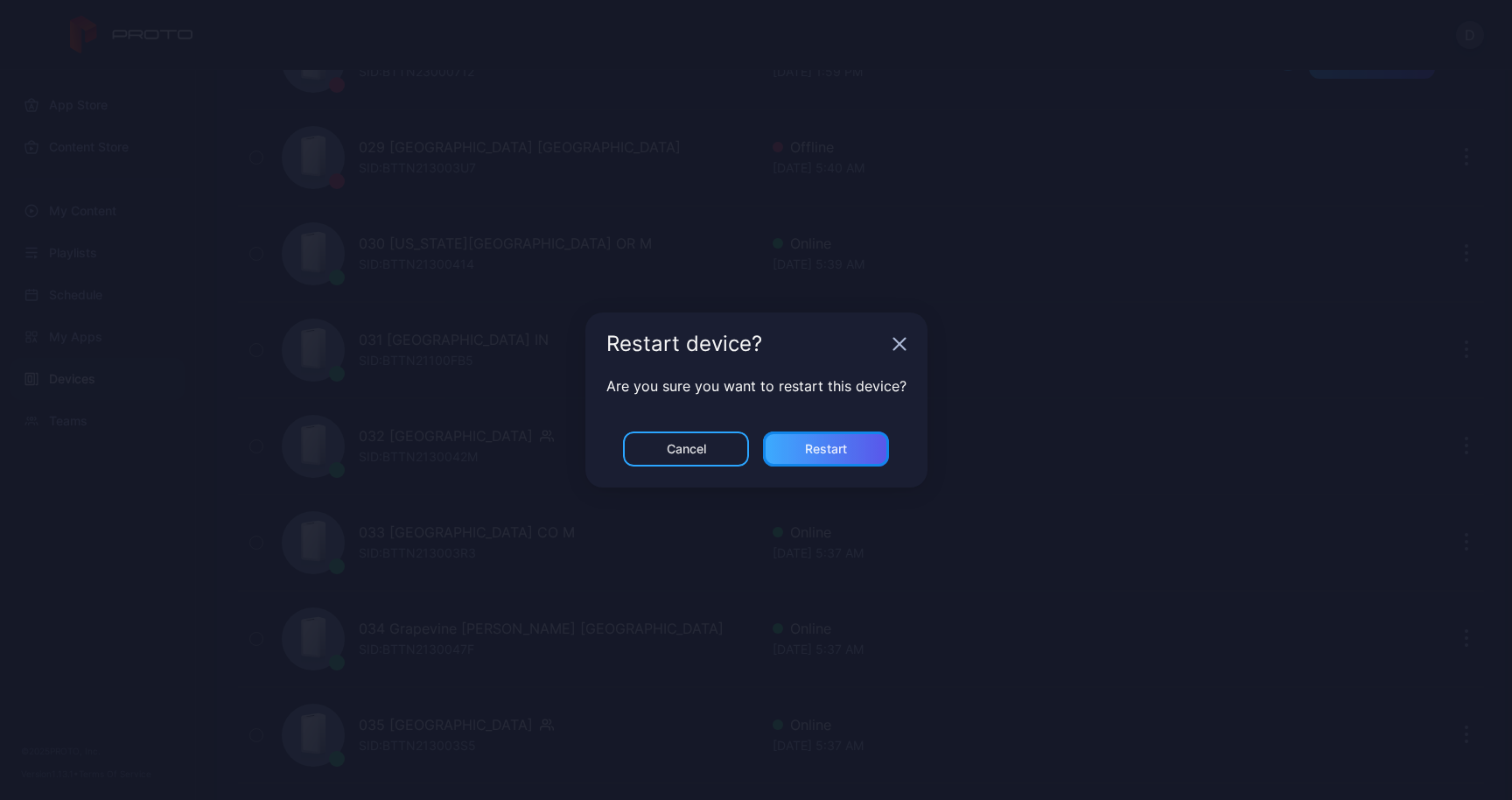
click at [866, 456] on div "Restart" at bounding box center [825, 449] width 126 height 35
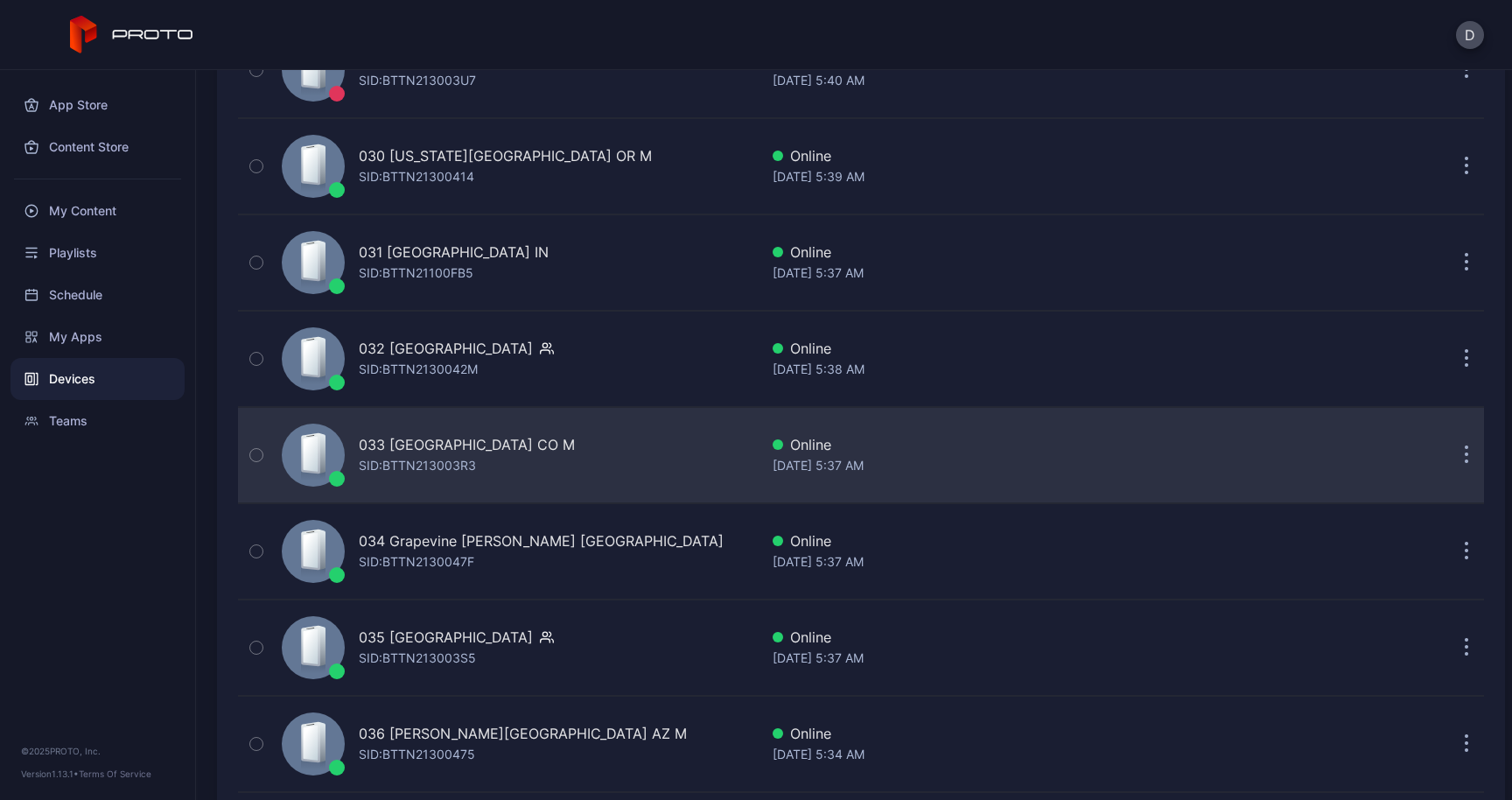
scroll to position [3079, 0]
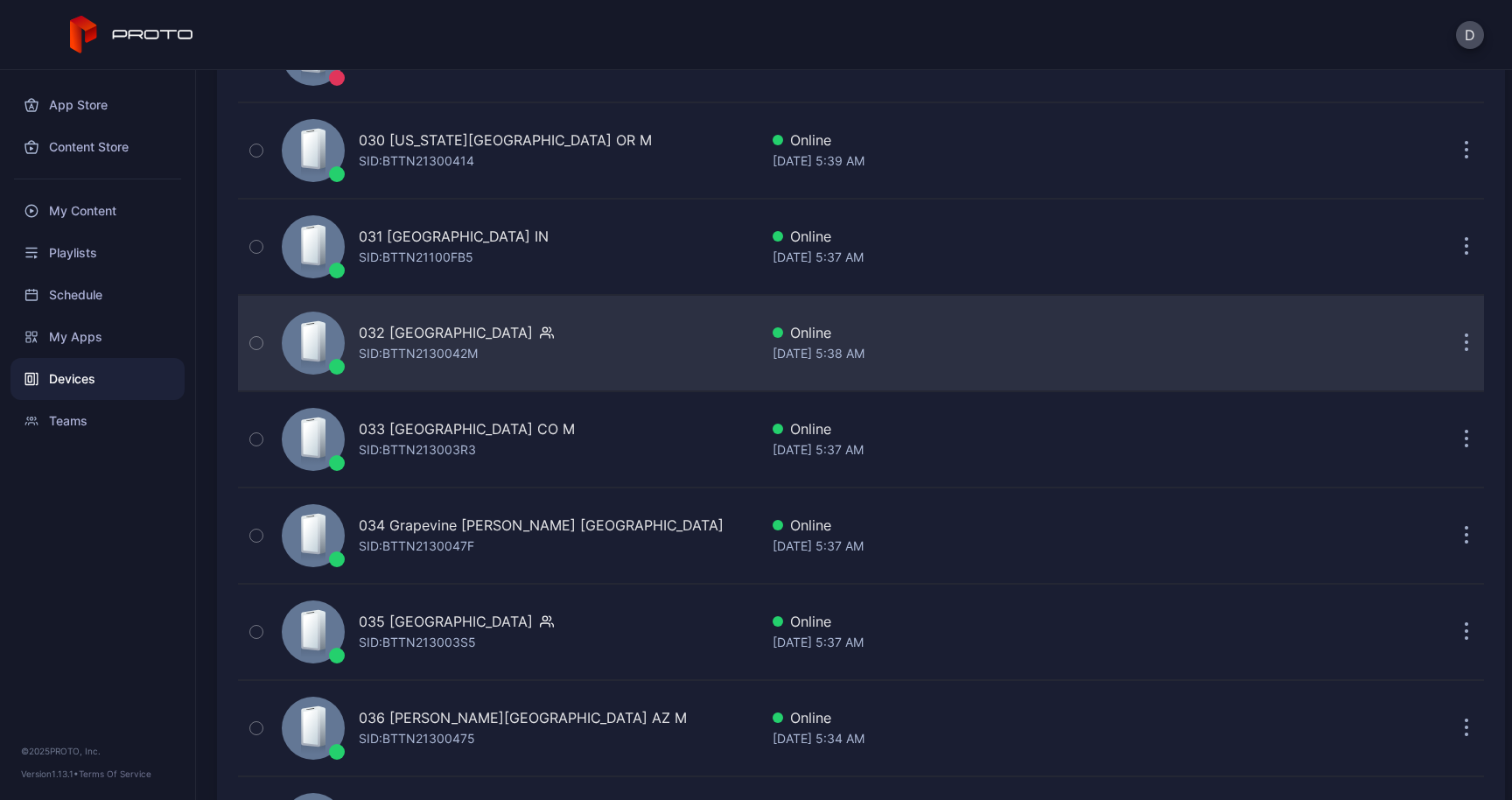
click at [1452, 336] on button "button" at bounding box center [1466, 343] width 35 height 35
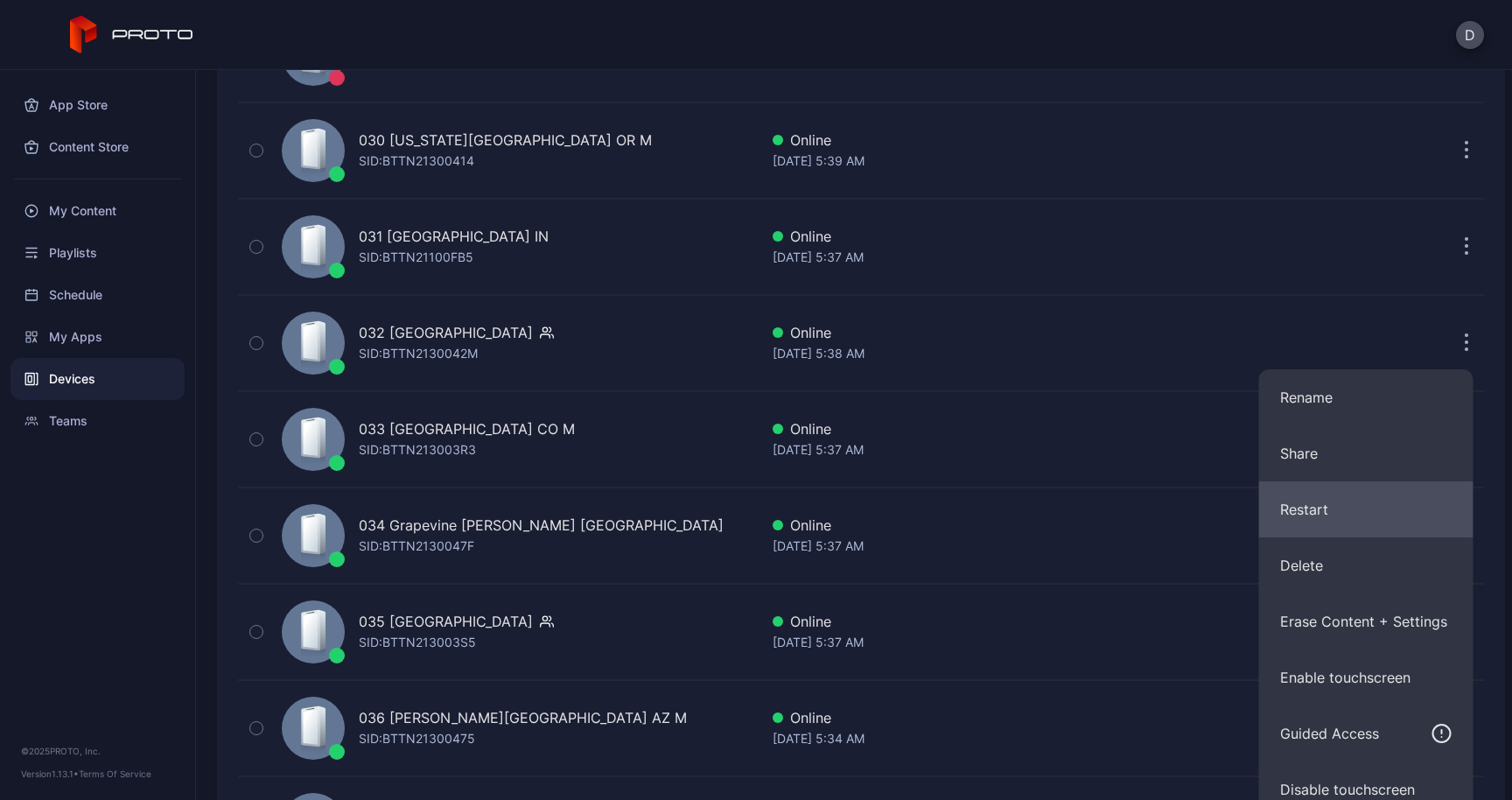
click at [1309, 511] on button "Restart" at bounding box center [1366, 508] width 215 height 56
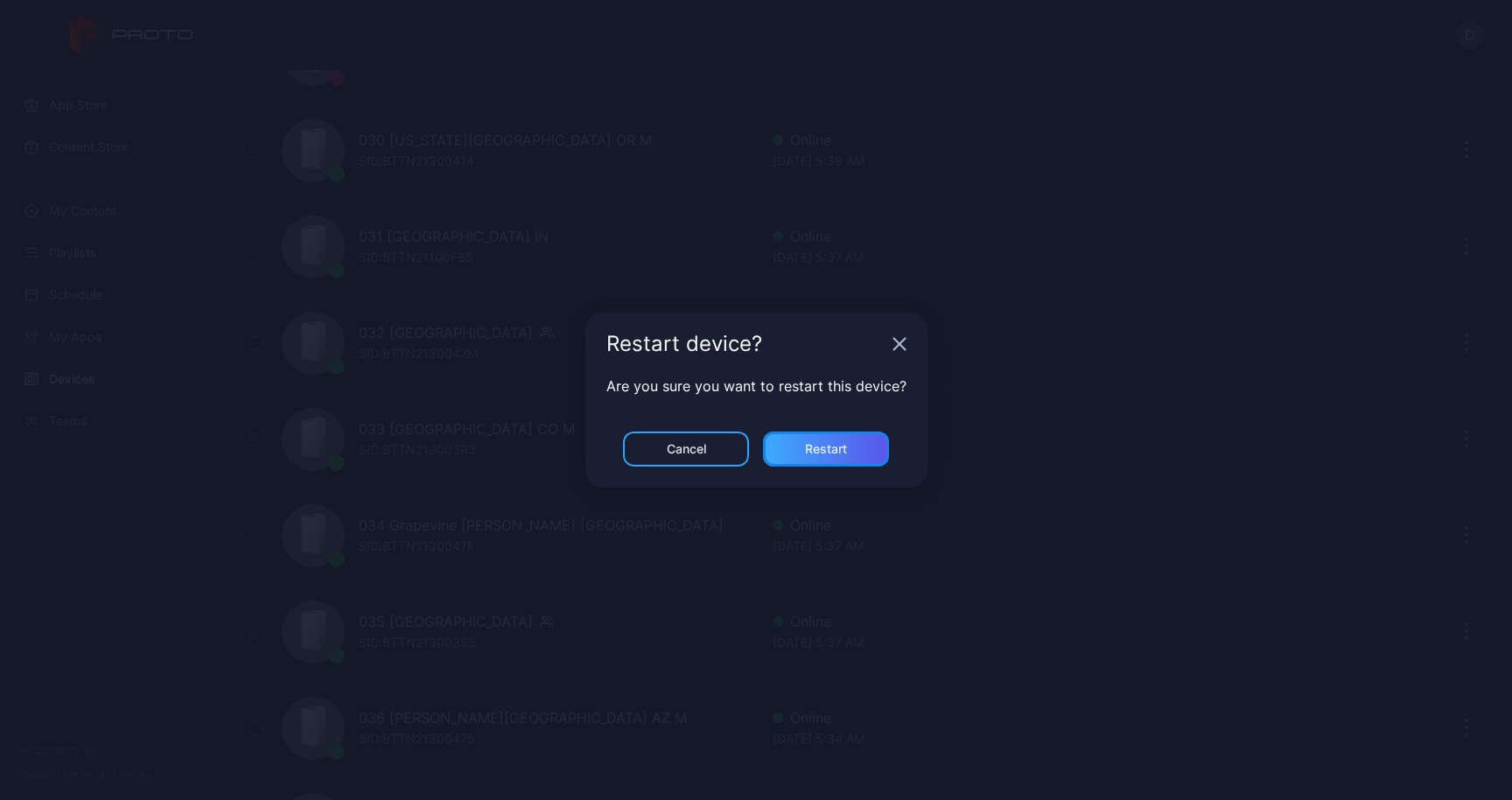
click at [825, 449] on div "Restart" at bounding box center [825, 449] width 42 height 14
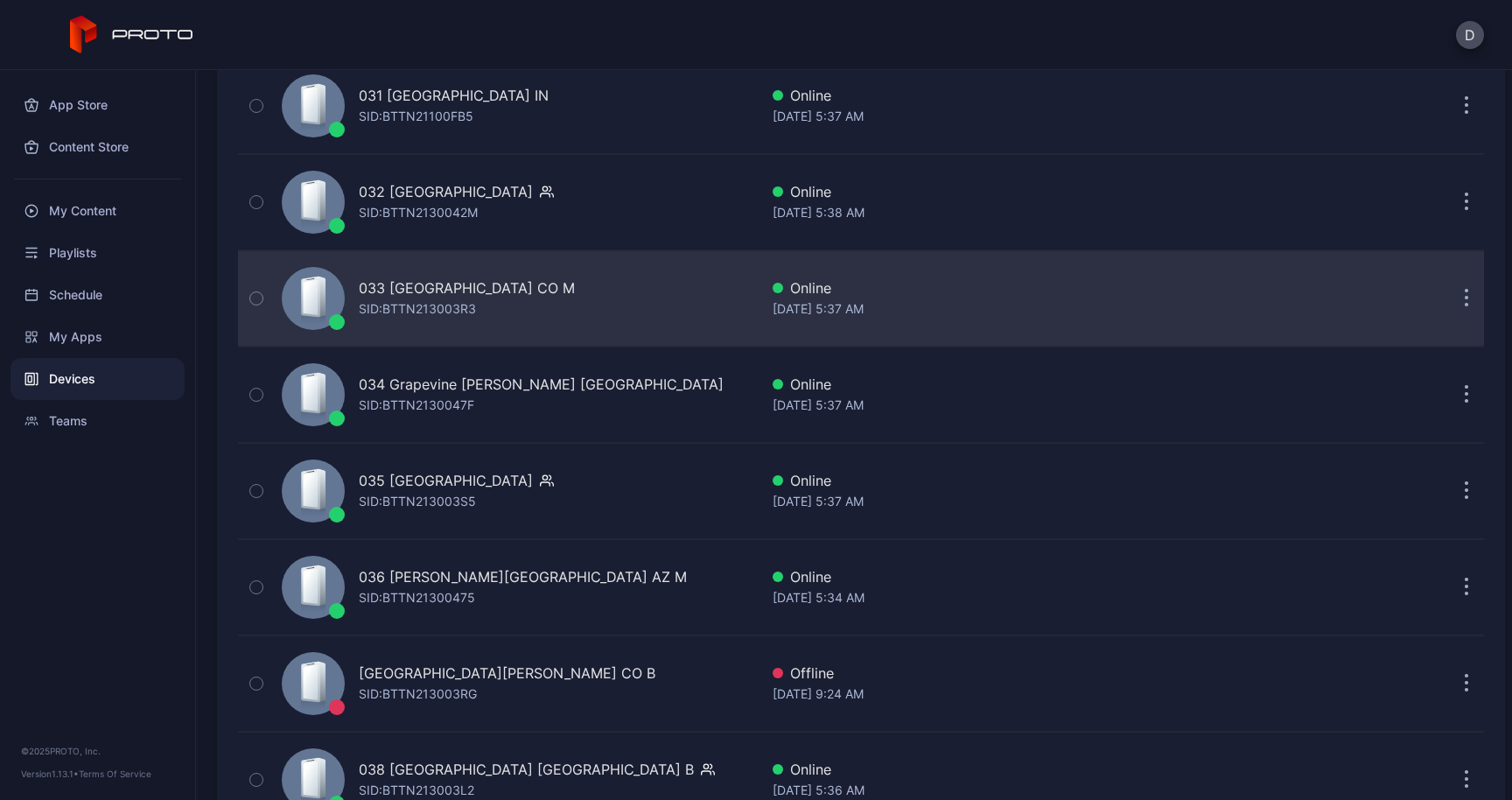
scroll to position [3234, 0]
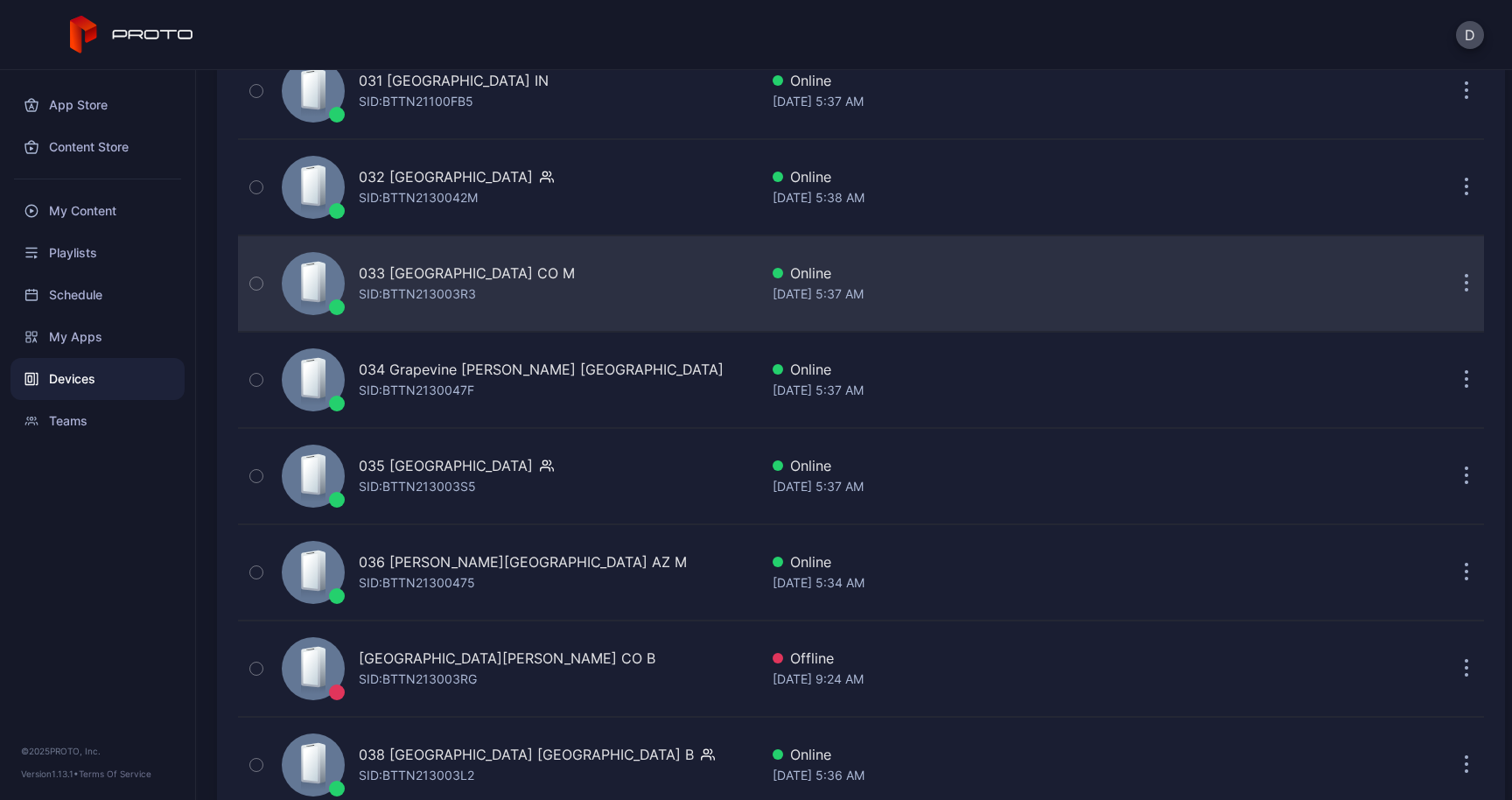
click at [1449, 284] on button "button" at bounding box center [1466, 284] width 35 height 35
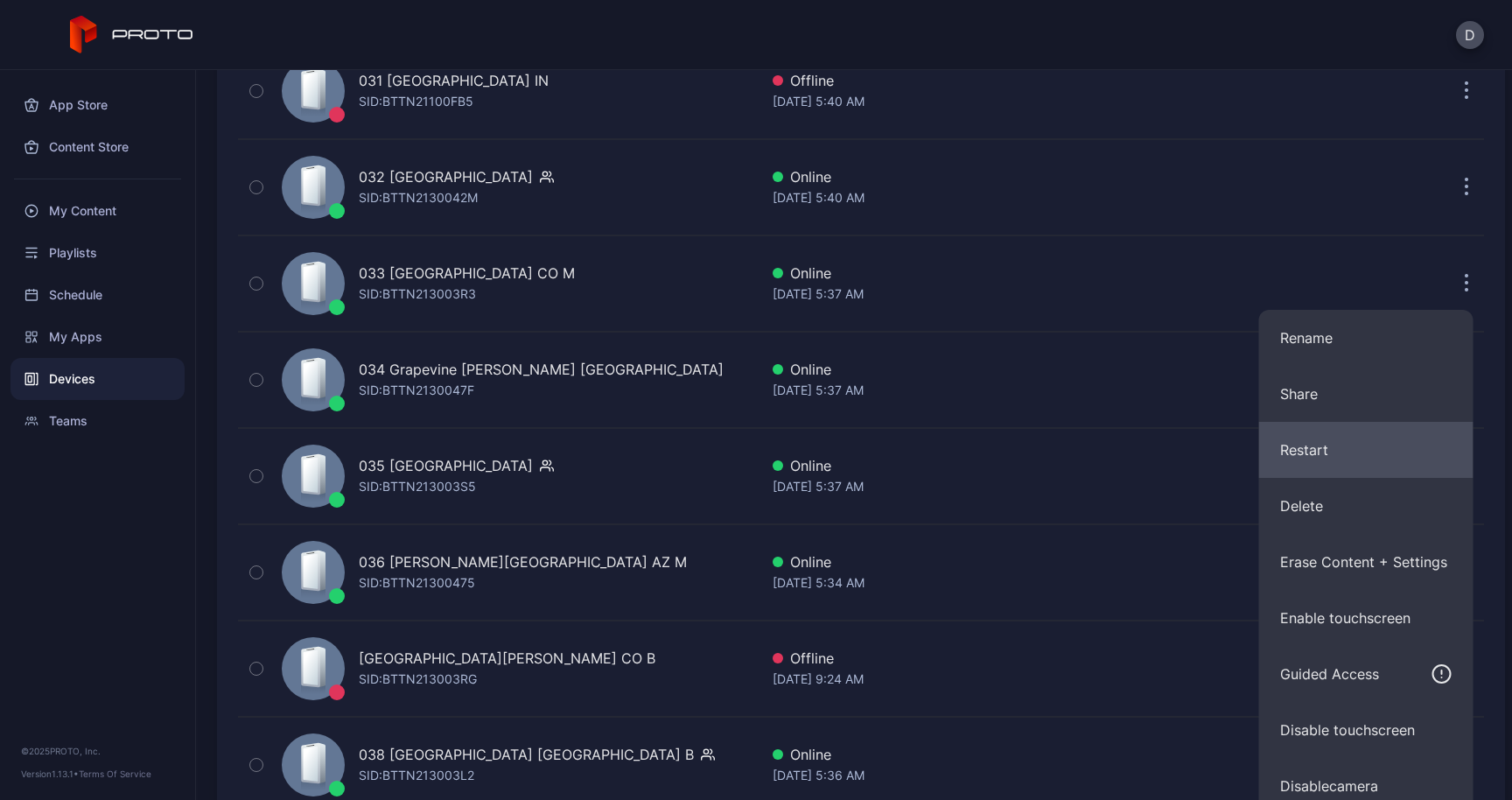
click at [1320, 453] on button "Restart" at bounding box center [1366, 449] width 215 height 56
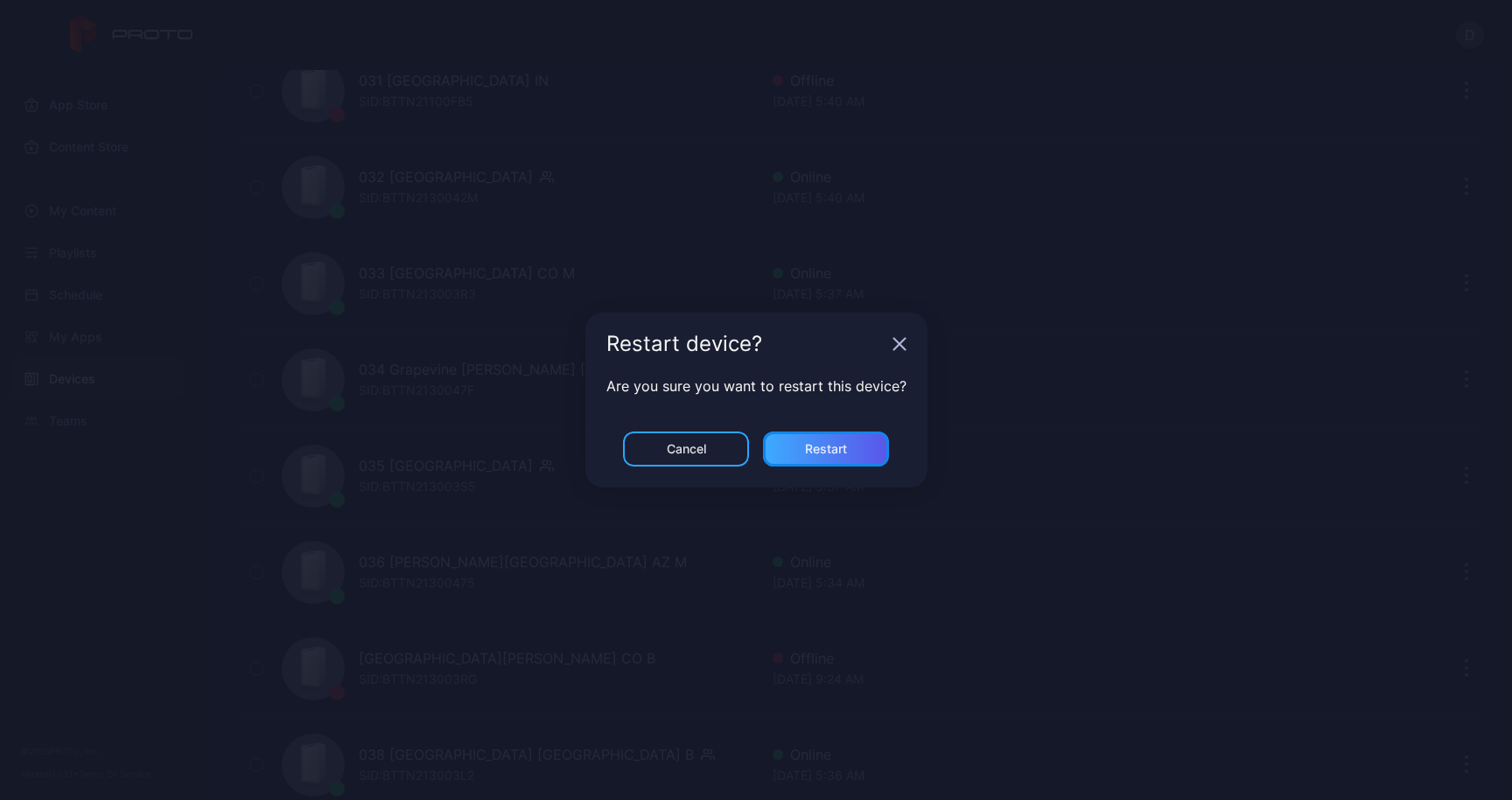
click at [840, 449] on div "Restart" at bounding box center [825, 449] width 42 height 14
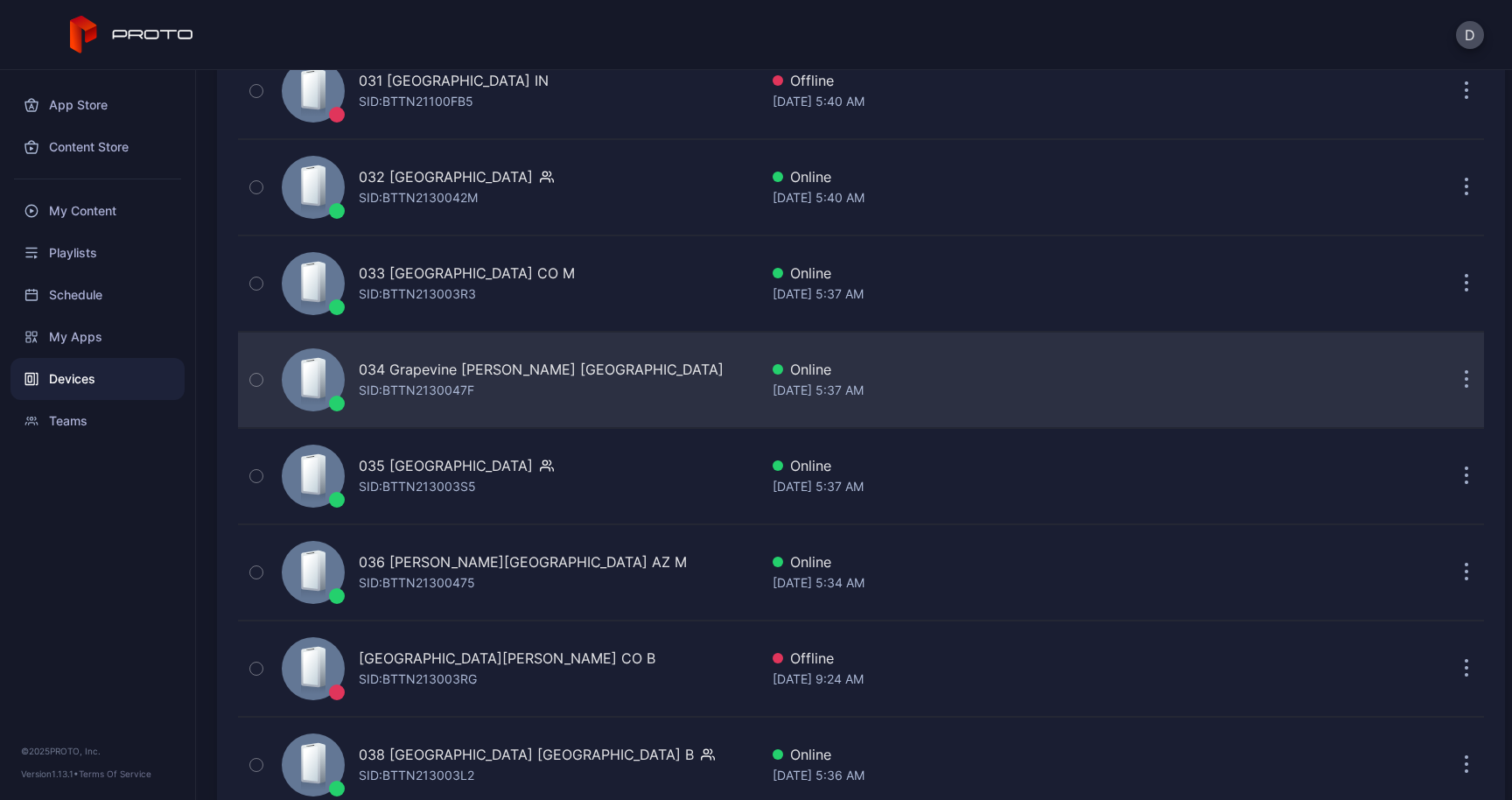
click at [1449, 383] on button "button" at bounding box center [1466, 380] width 35 height 35
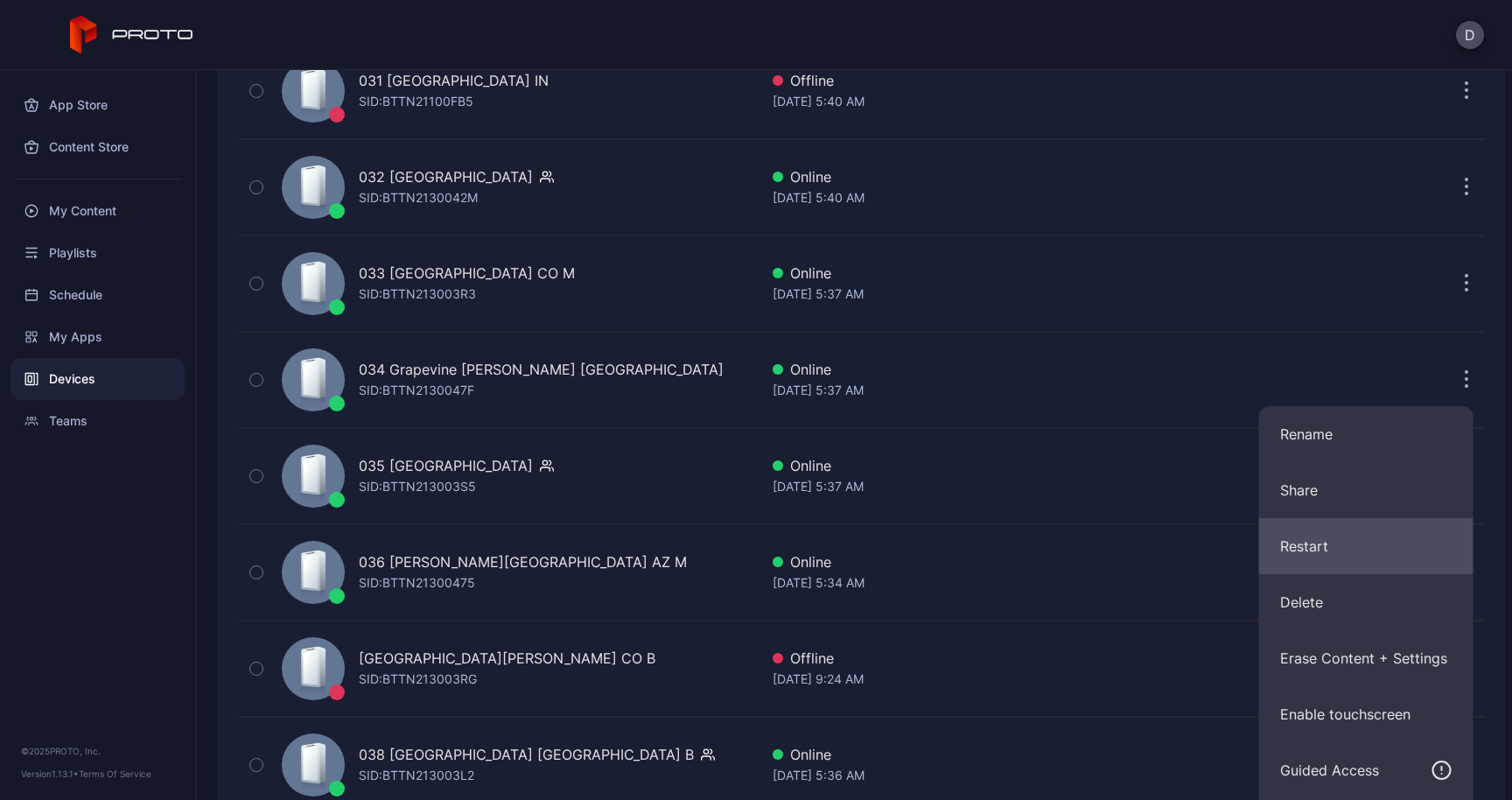
click at [1381, 528] on button "Restart" at bounding box center [1366, 545] width 215 height 56
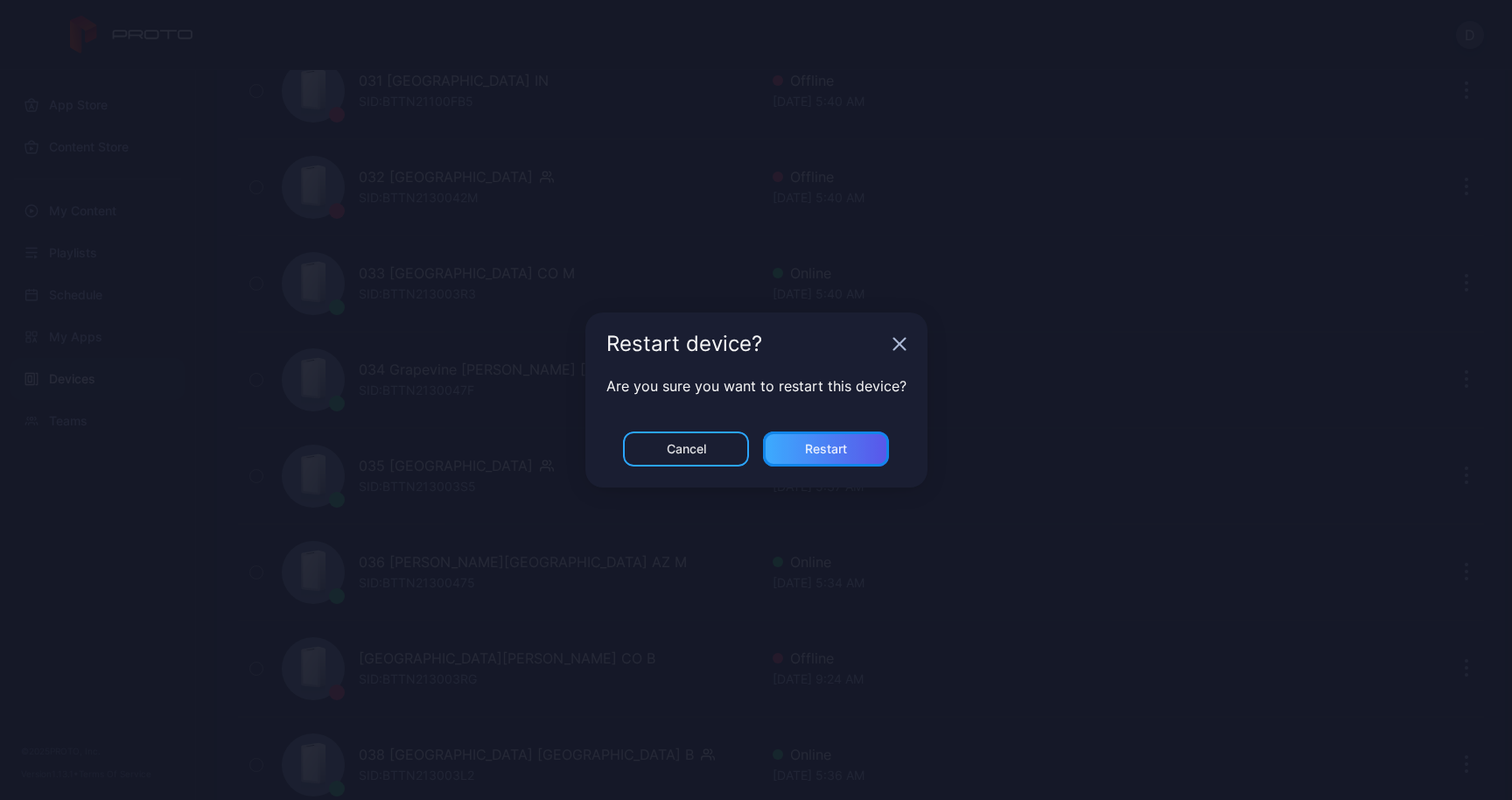
click at [836, 444] on div "Restart" at bounding box center [825, 449] width 42 height 14
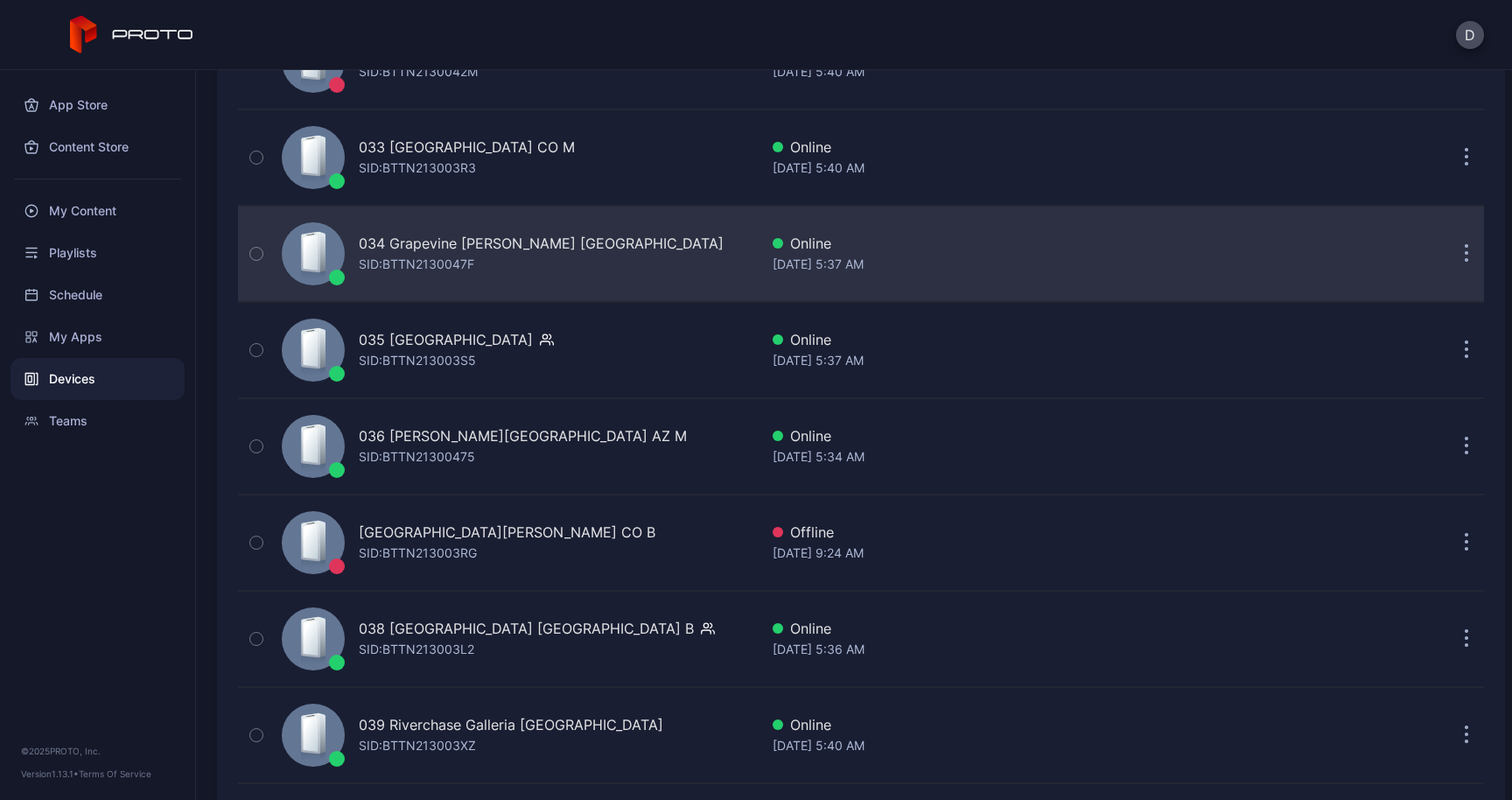
scroll to position [3384, 0]
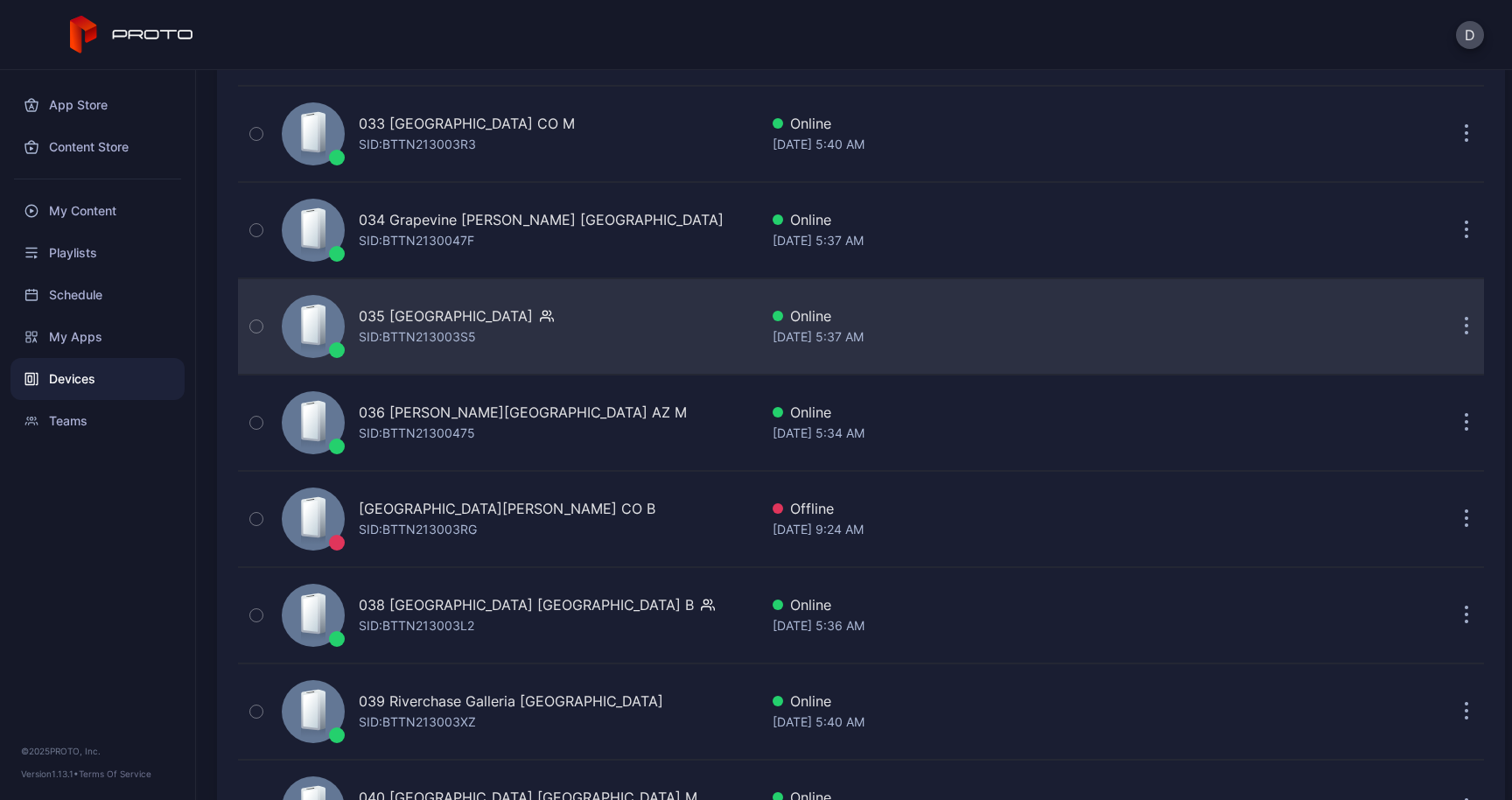
click at [1465, 327] on icon "button" at bounding box center [1466, 328] width 3 height 3
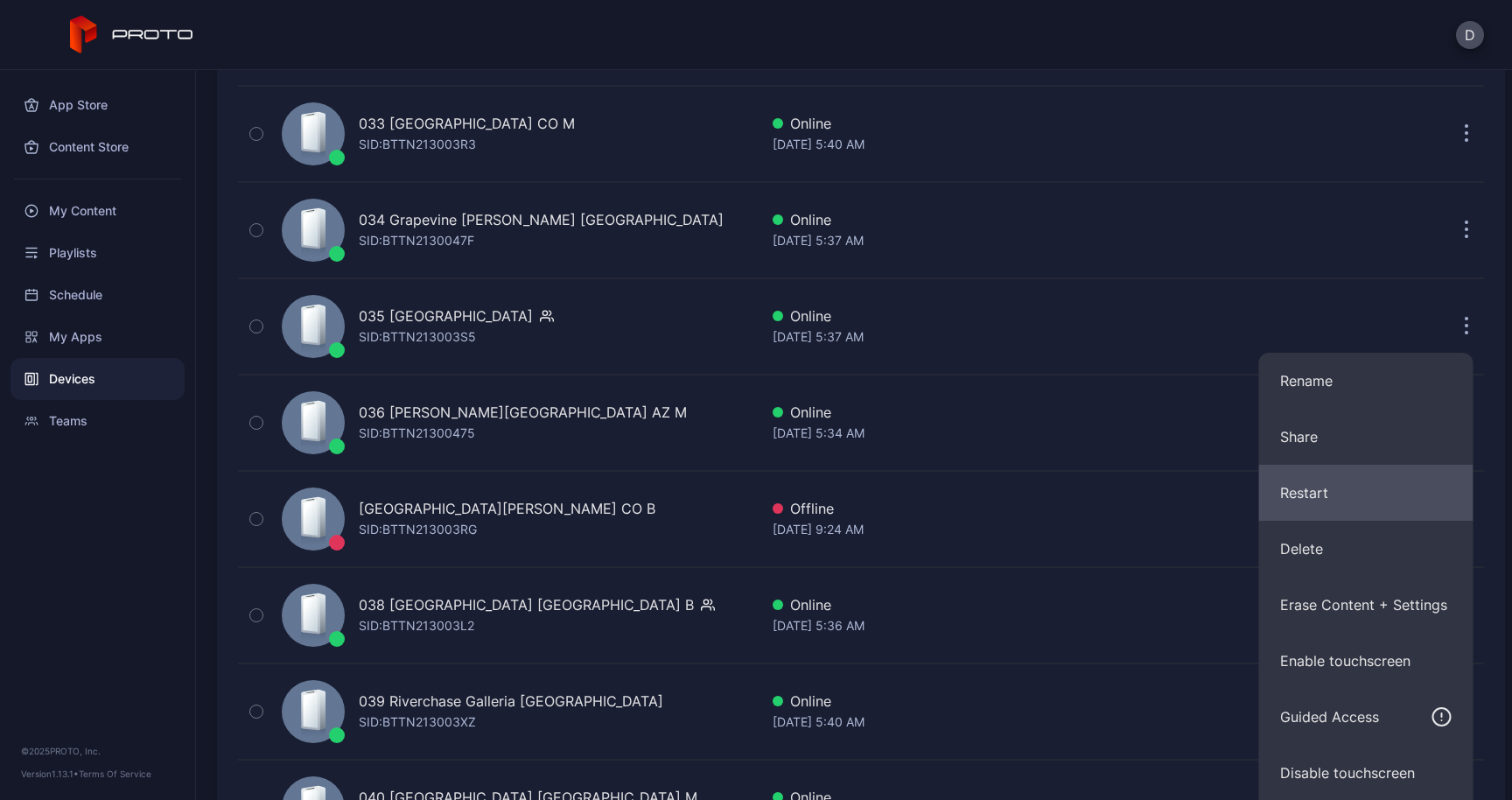
click at [1339, 489] on button "Restart" at bounding box center [1366, 492] width 215 height 56
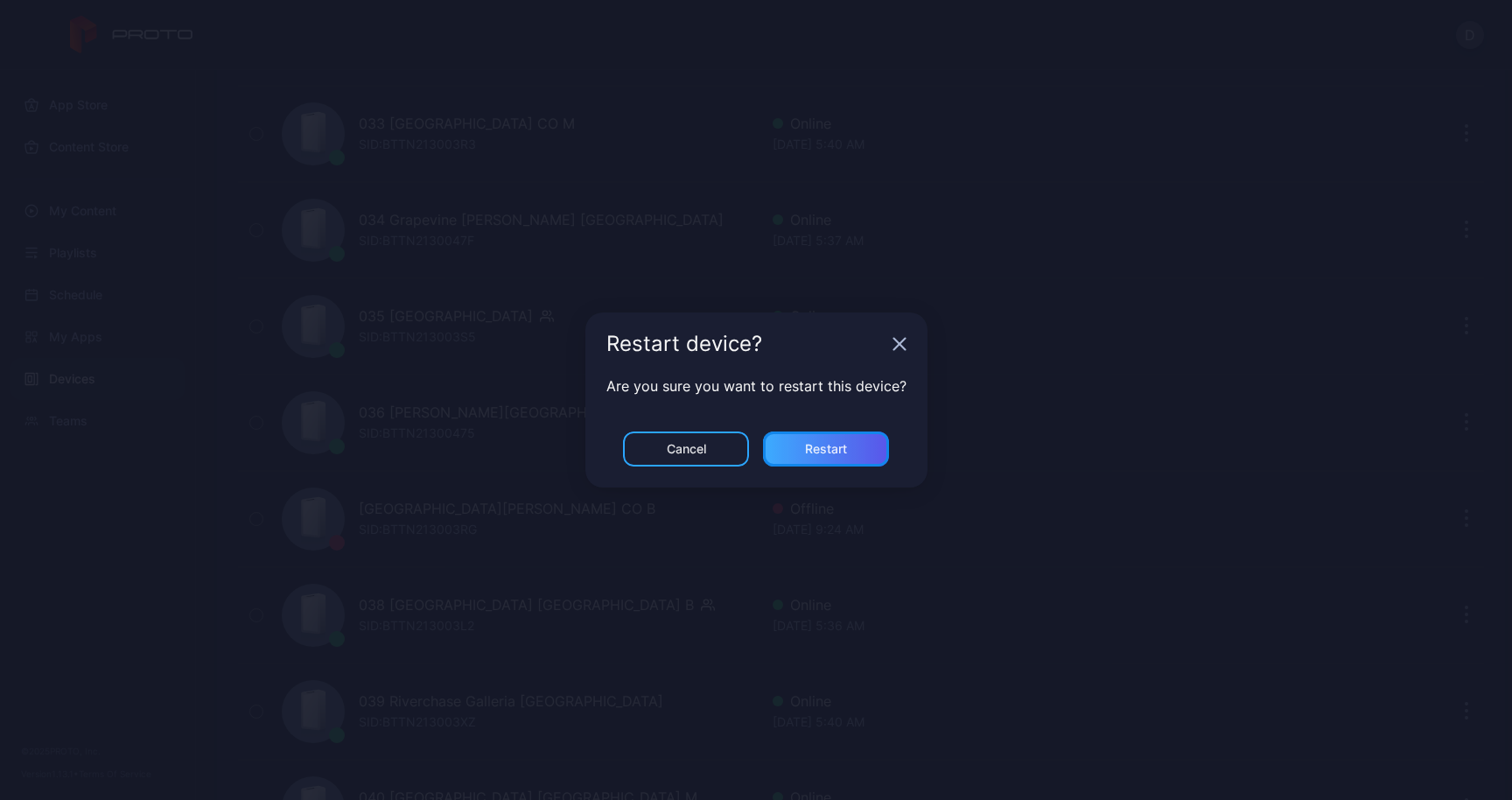
click at [850, 451] on div "Restart" at bounding box center [825, 449] width 126 height 35
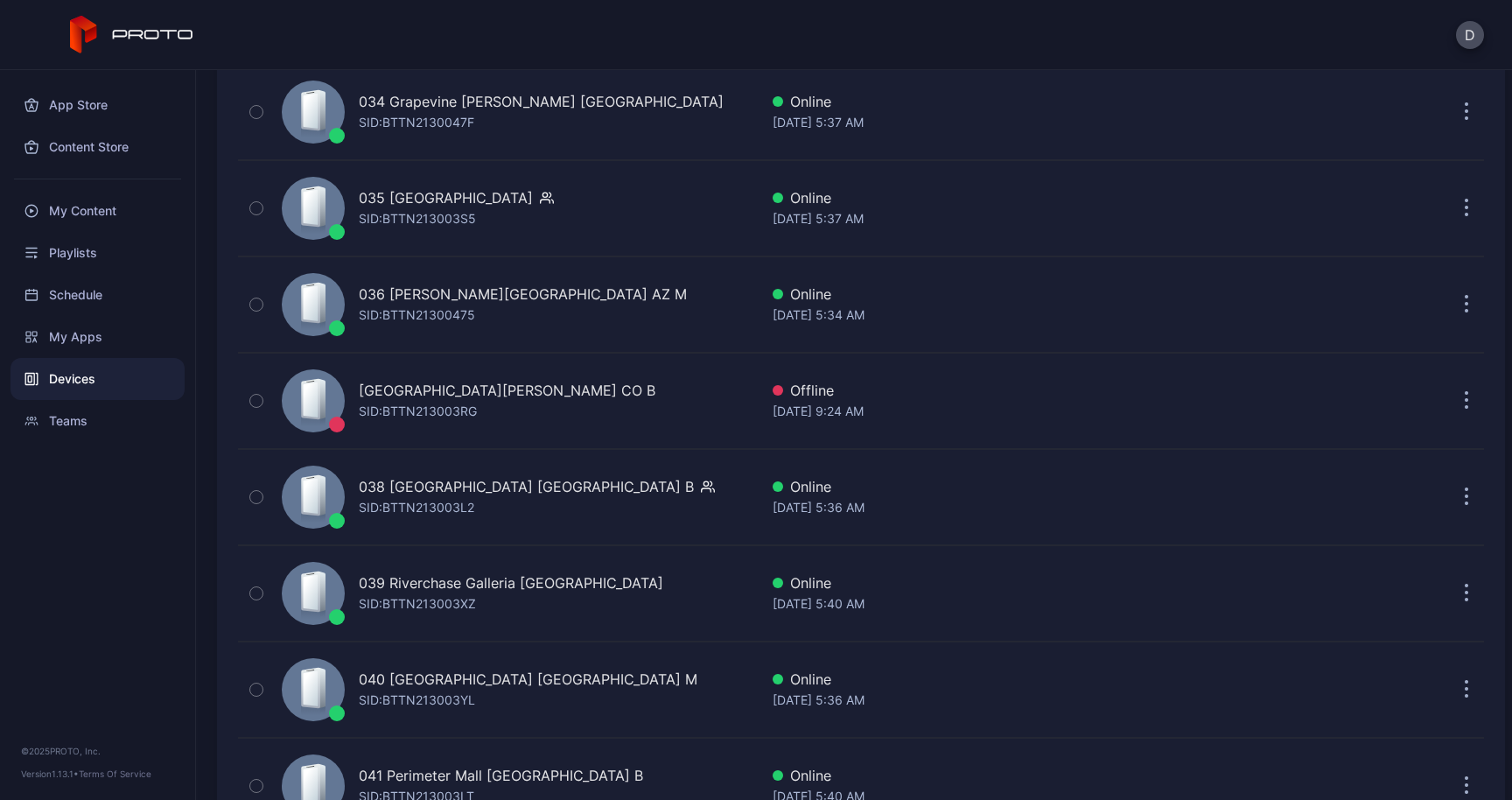
scroll to position [3509, 0]
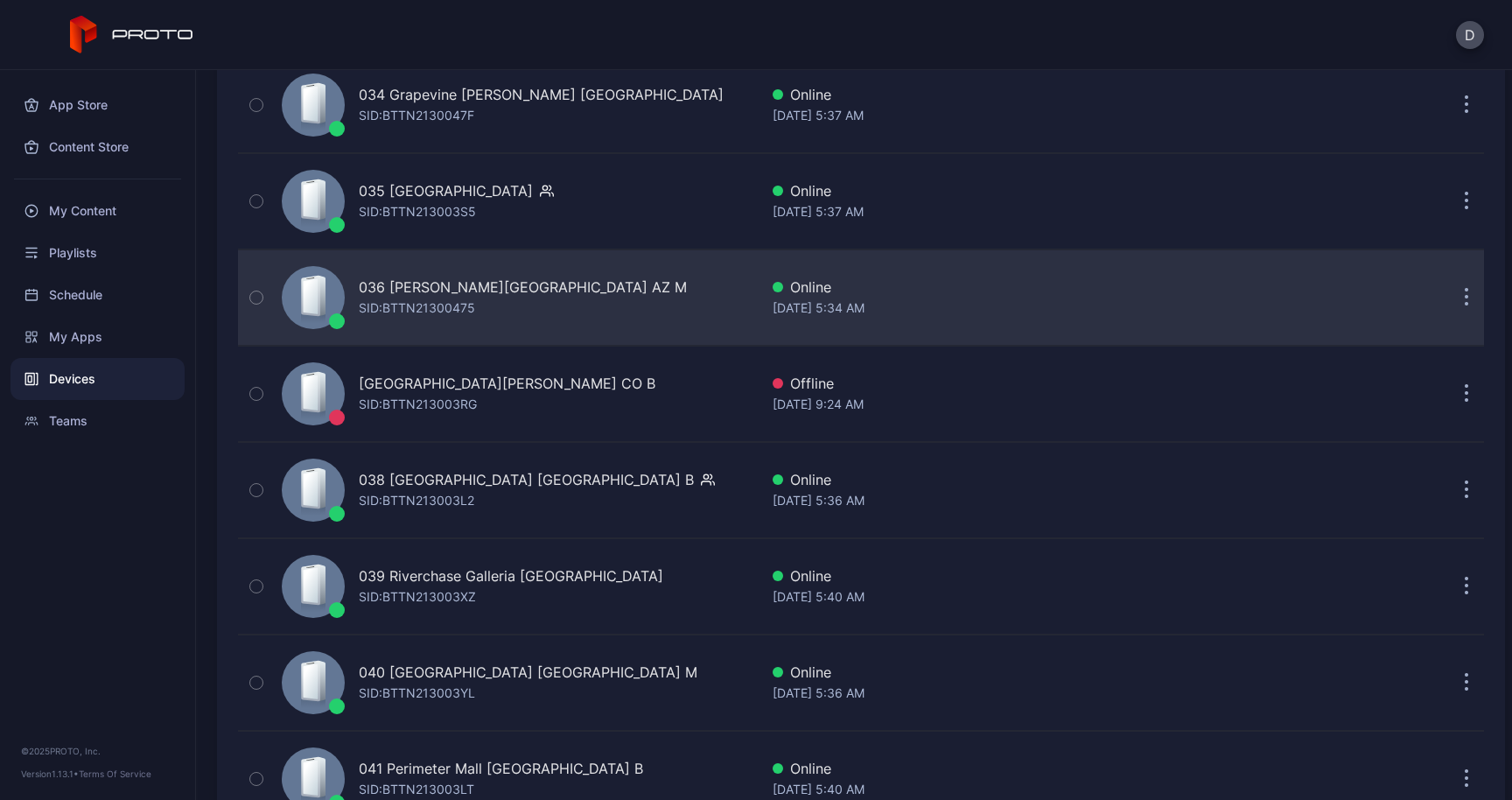
click at [1449, 298] on button "button" at bounding box center [1466, 298] width 35 height 35
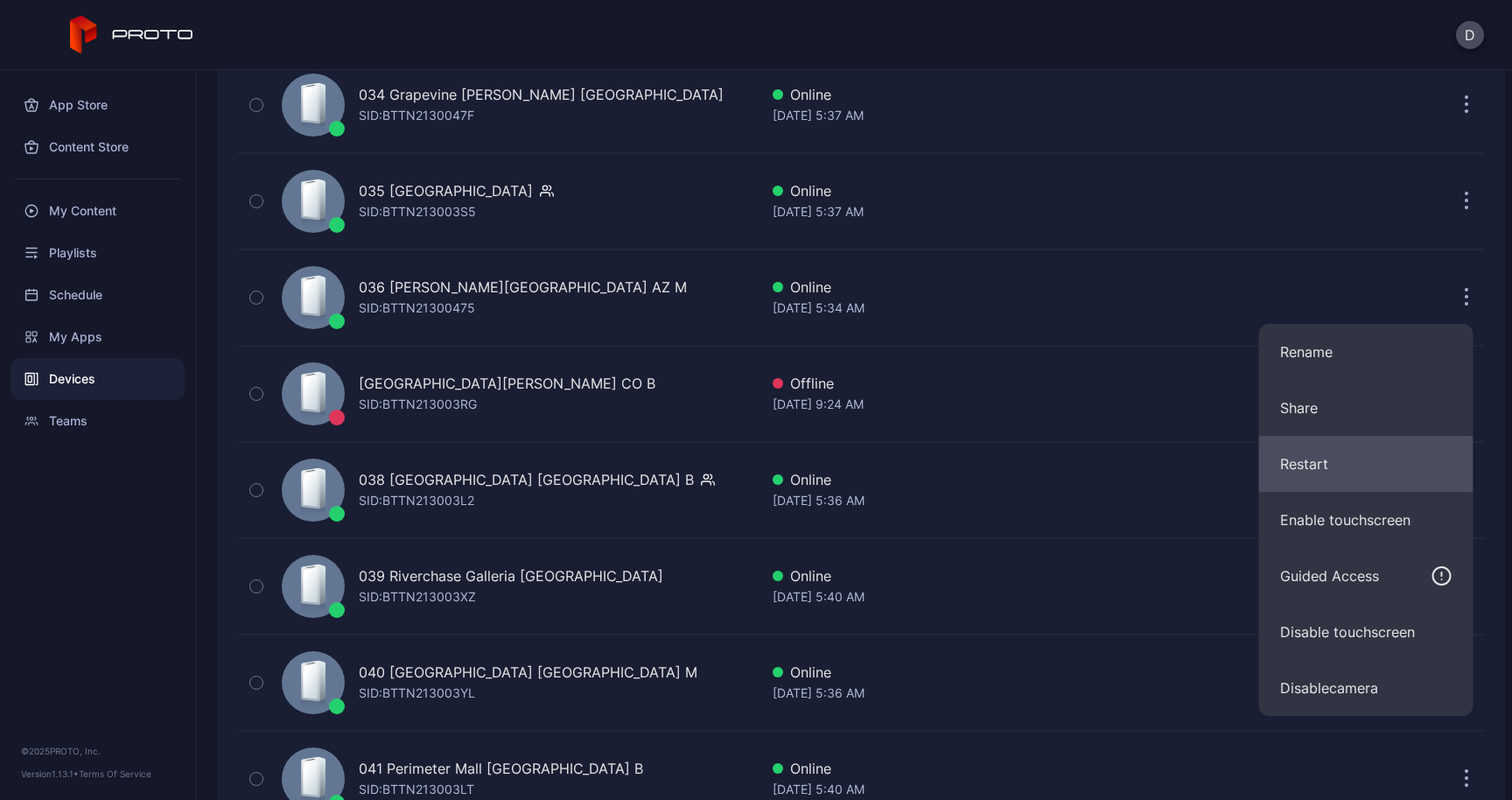
click at [1302, 462] on button "Restart" at bounding box center [1366, 463] width 215 height 56
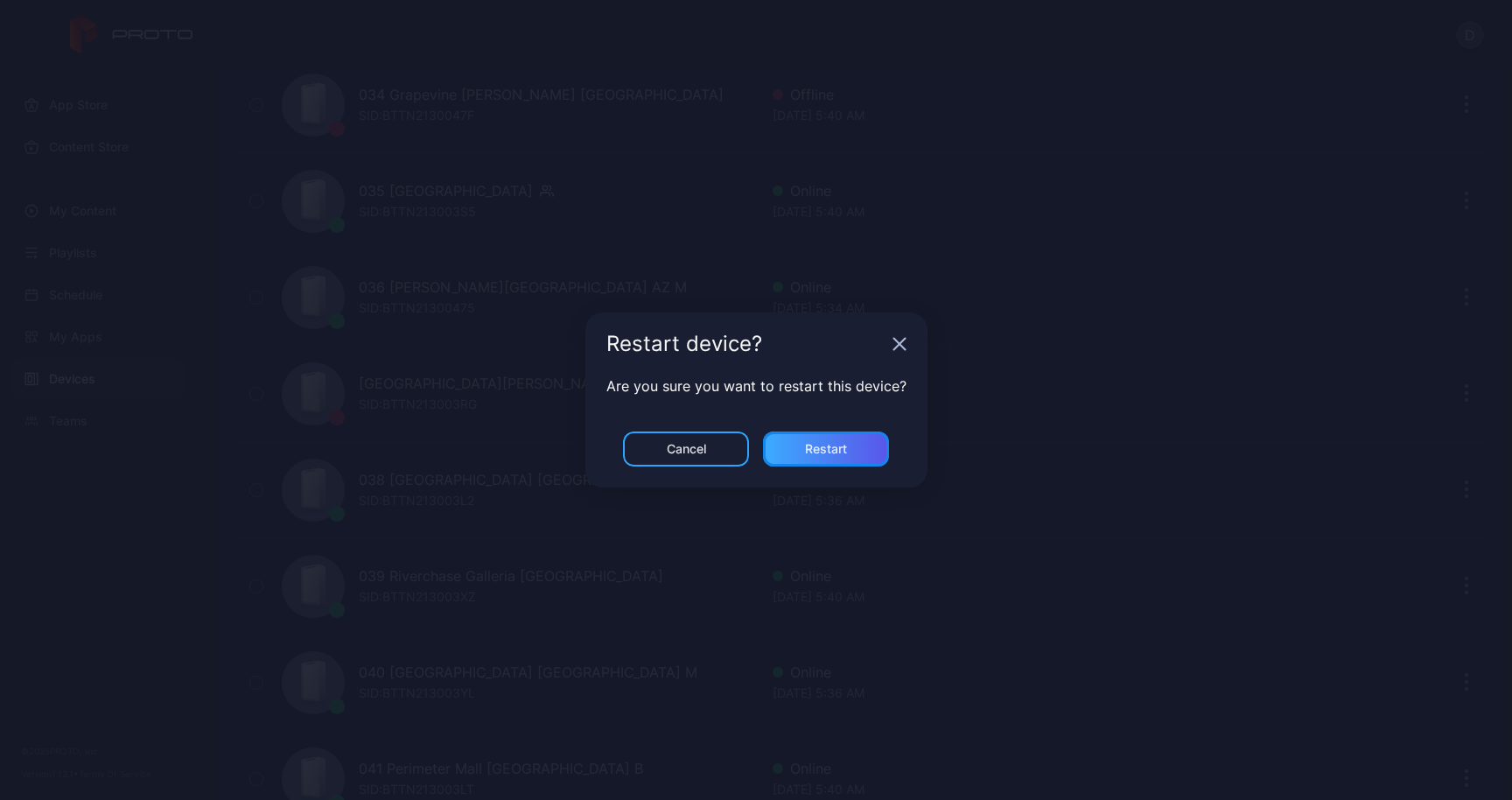
click at [827, 445] on div "Restart" at bounding box center [825, 449] width 42 height 14
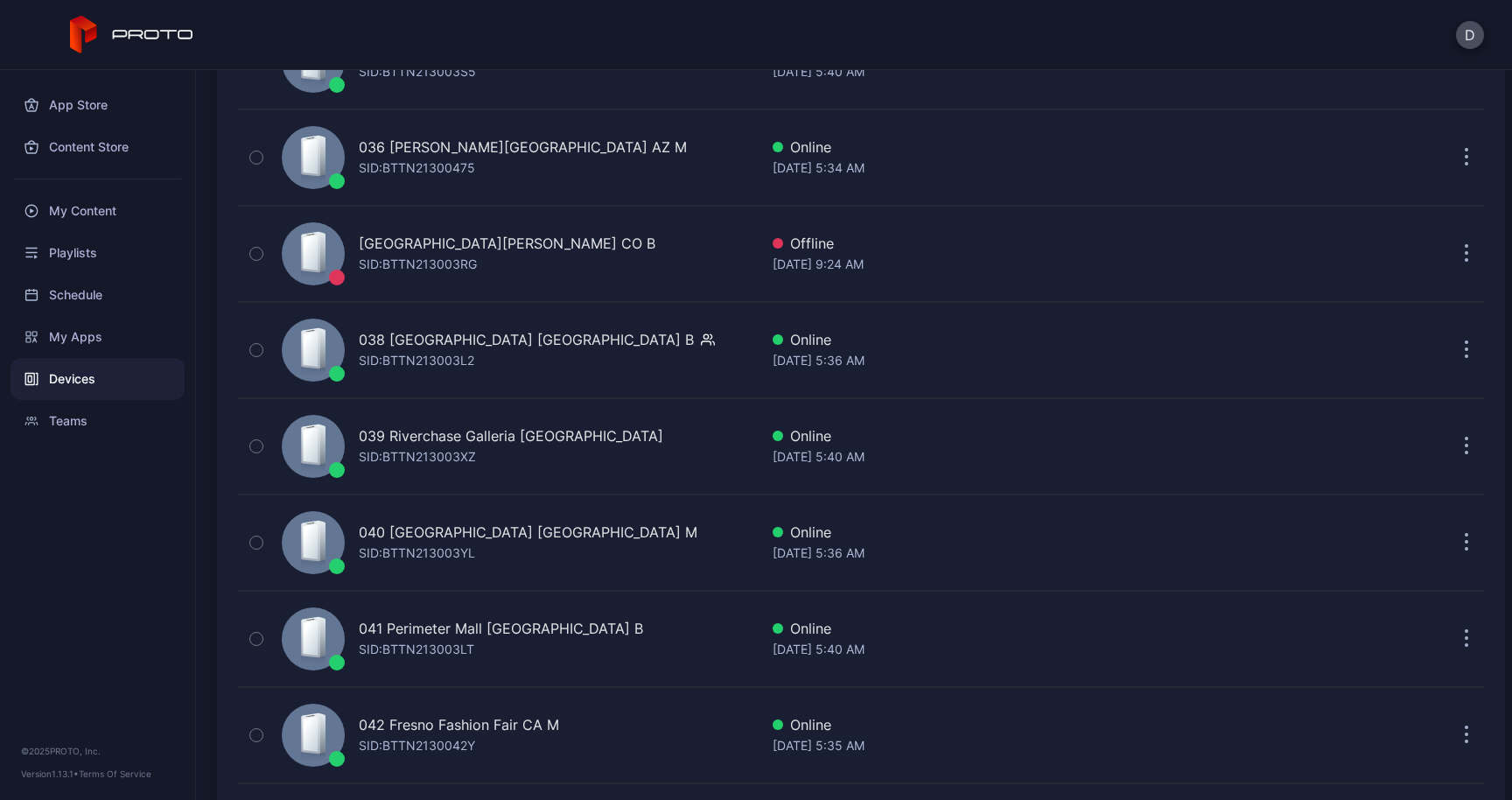
scroll to position [3650, 0]
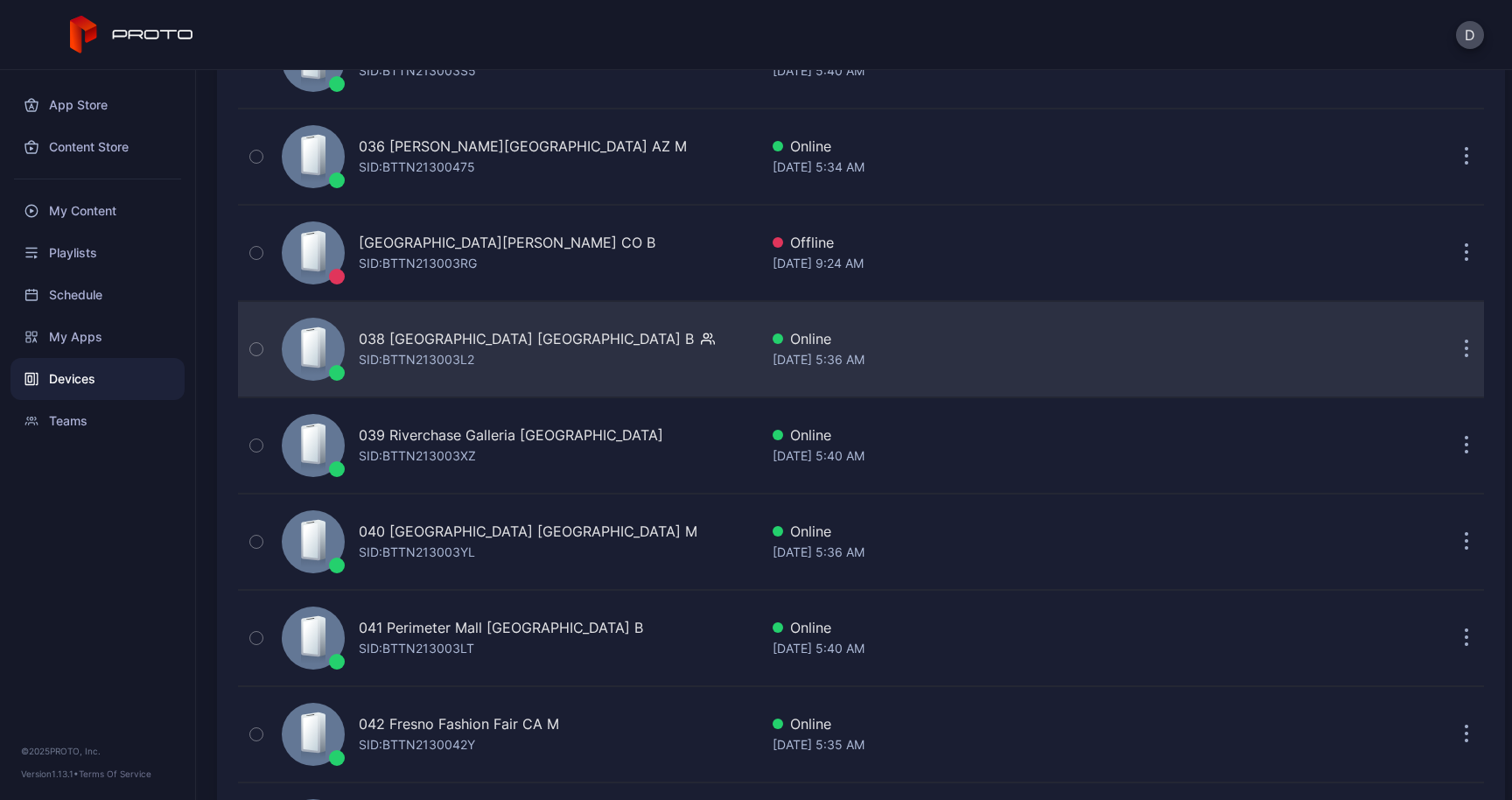
click at [1449, 347] on button "button" at bounding box center [1466, 349] width 35 height 35
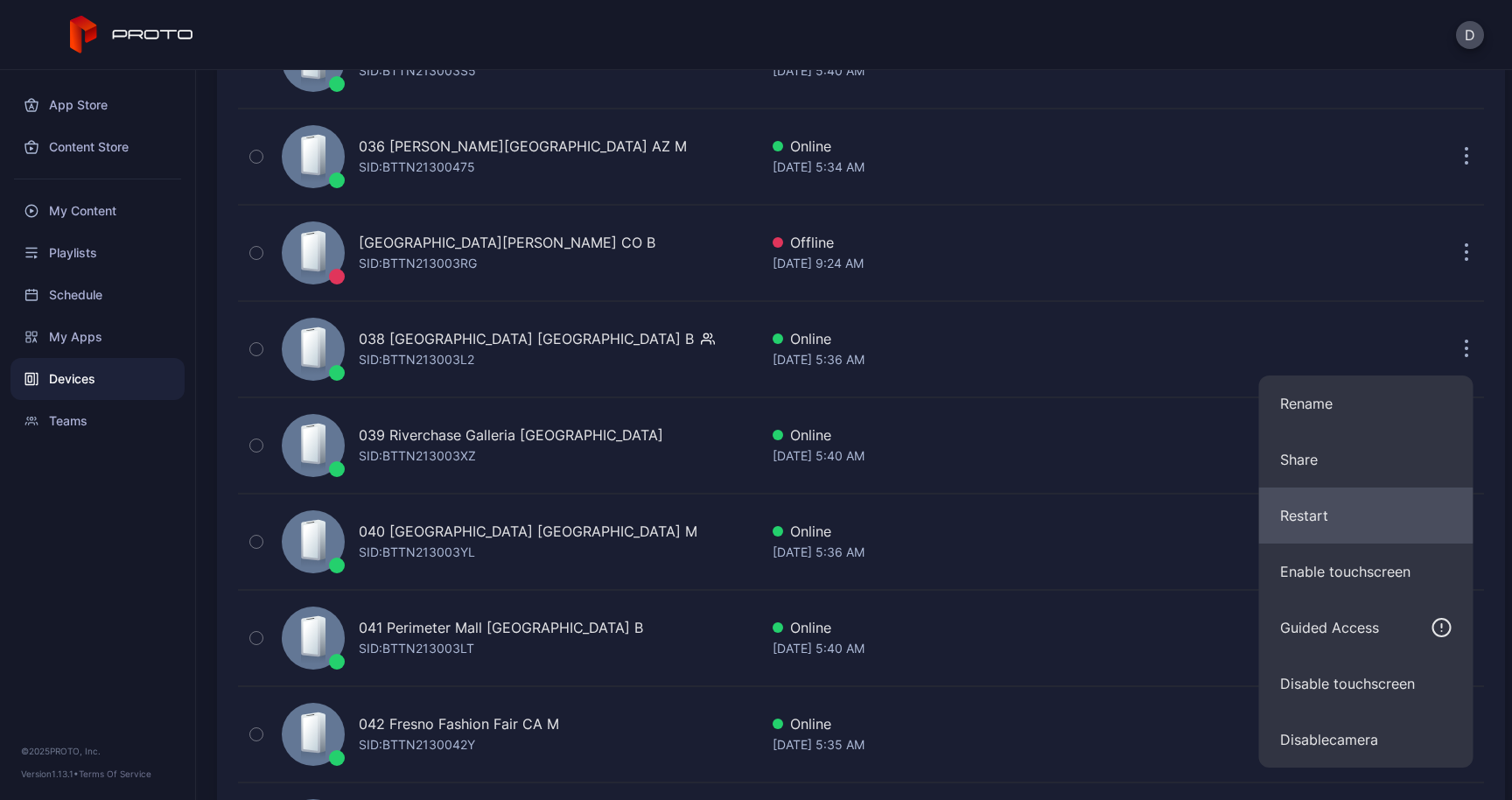
click at [1293, 513] on button "Restart" at bounding box center [1366, 515] width 215 height 56
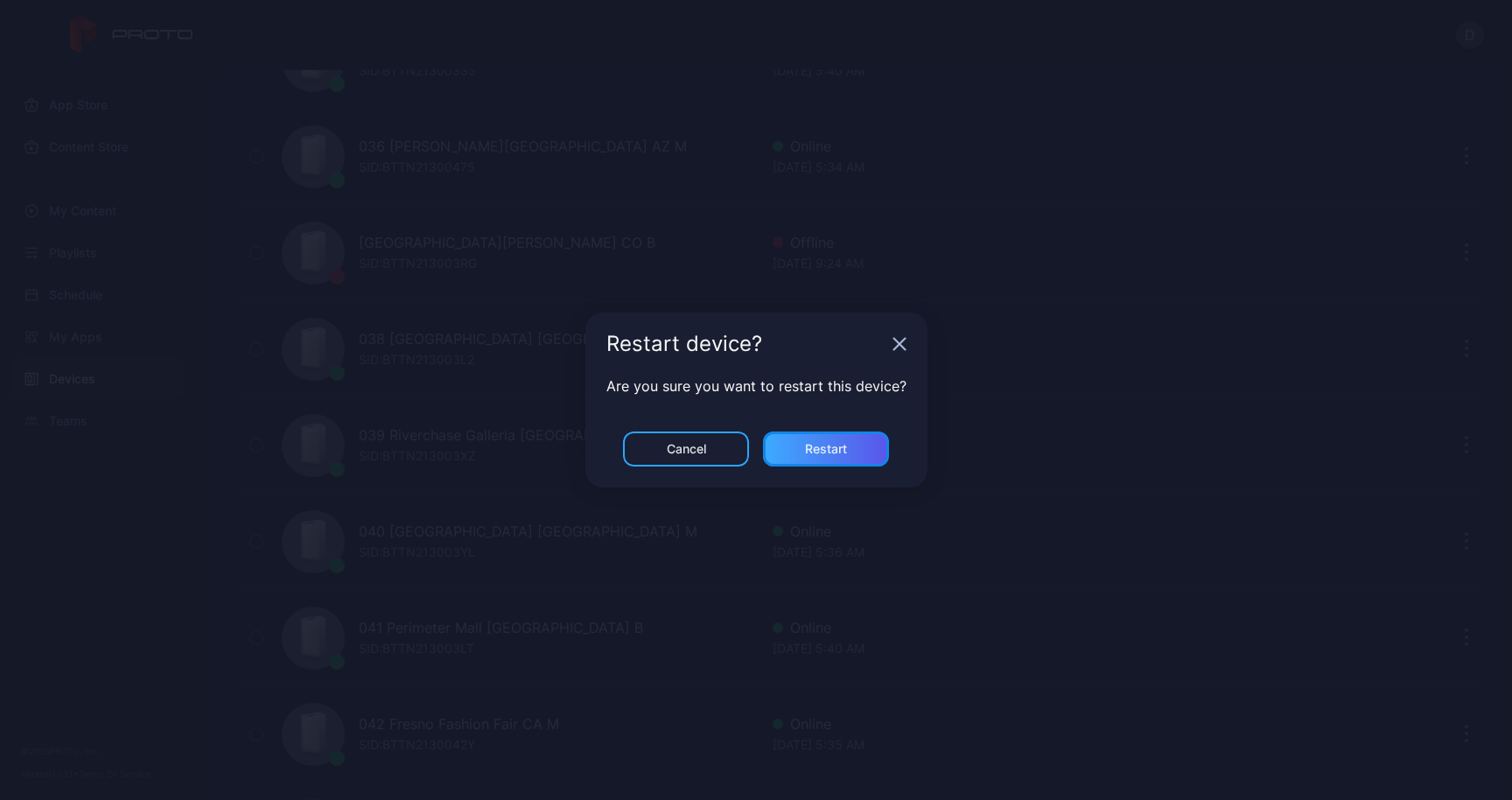
click at [830, 449] on div "Restart" at bounding box center [825, 449] width 42 height 14
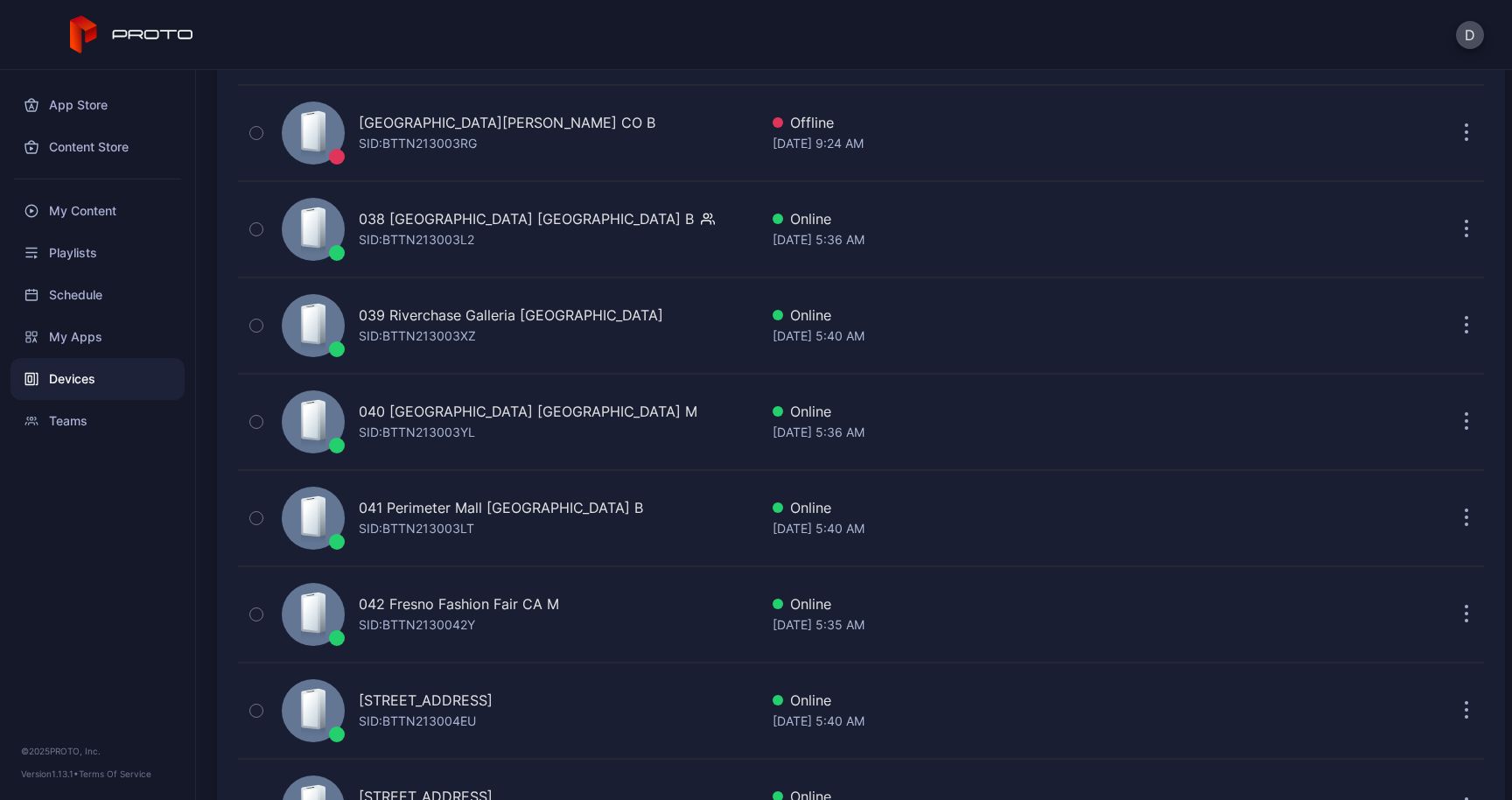
scroll to position [3771, 0]
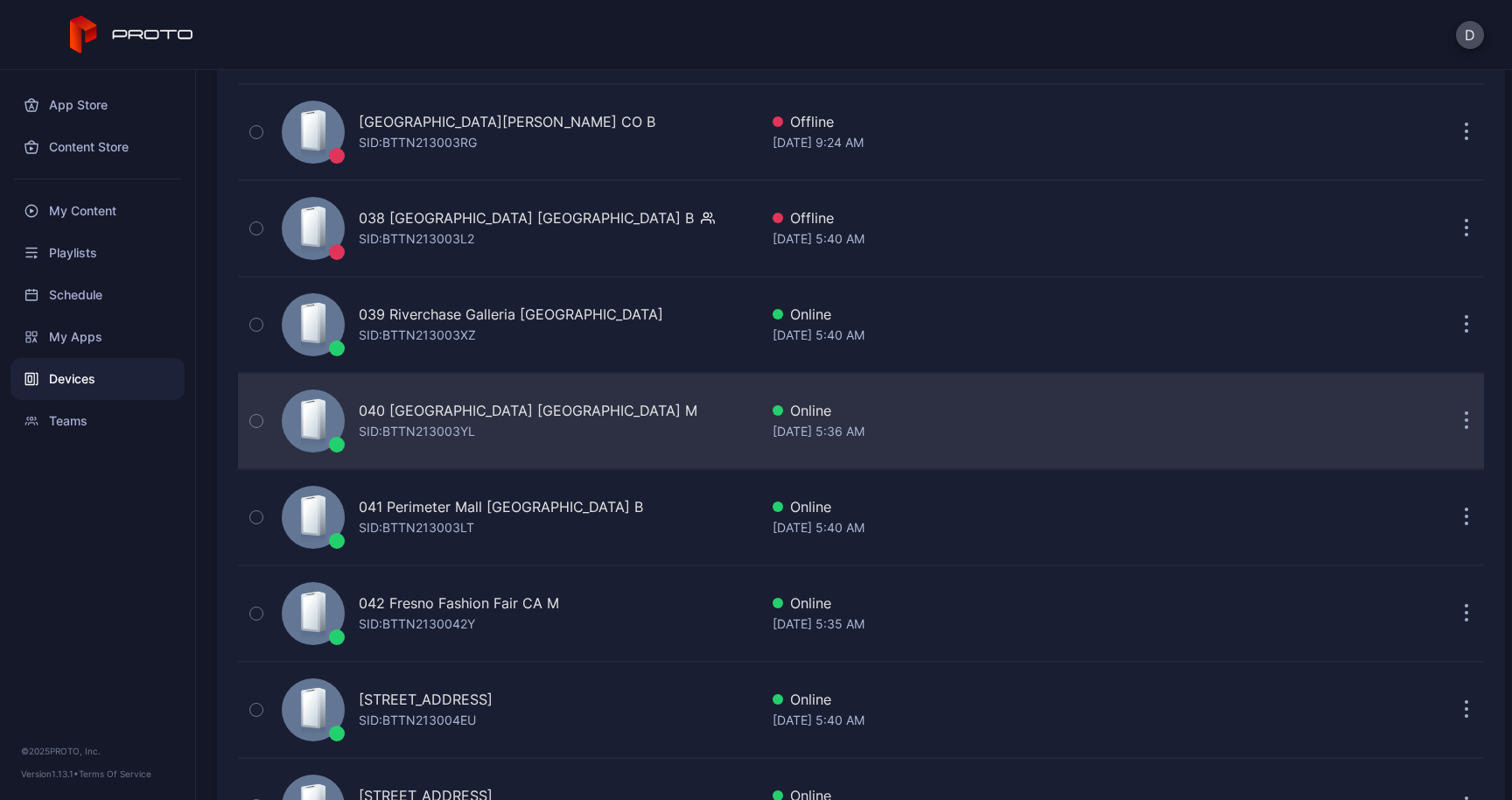
click at [1449, 420] on button "button" at bounding box center [1466, 420] width 35 height 35
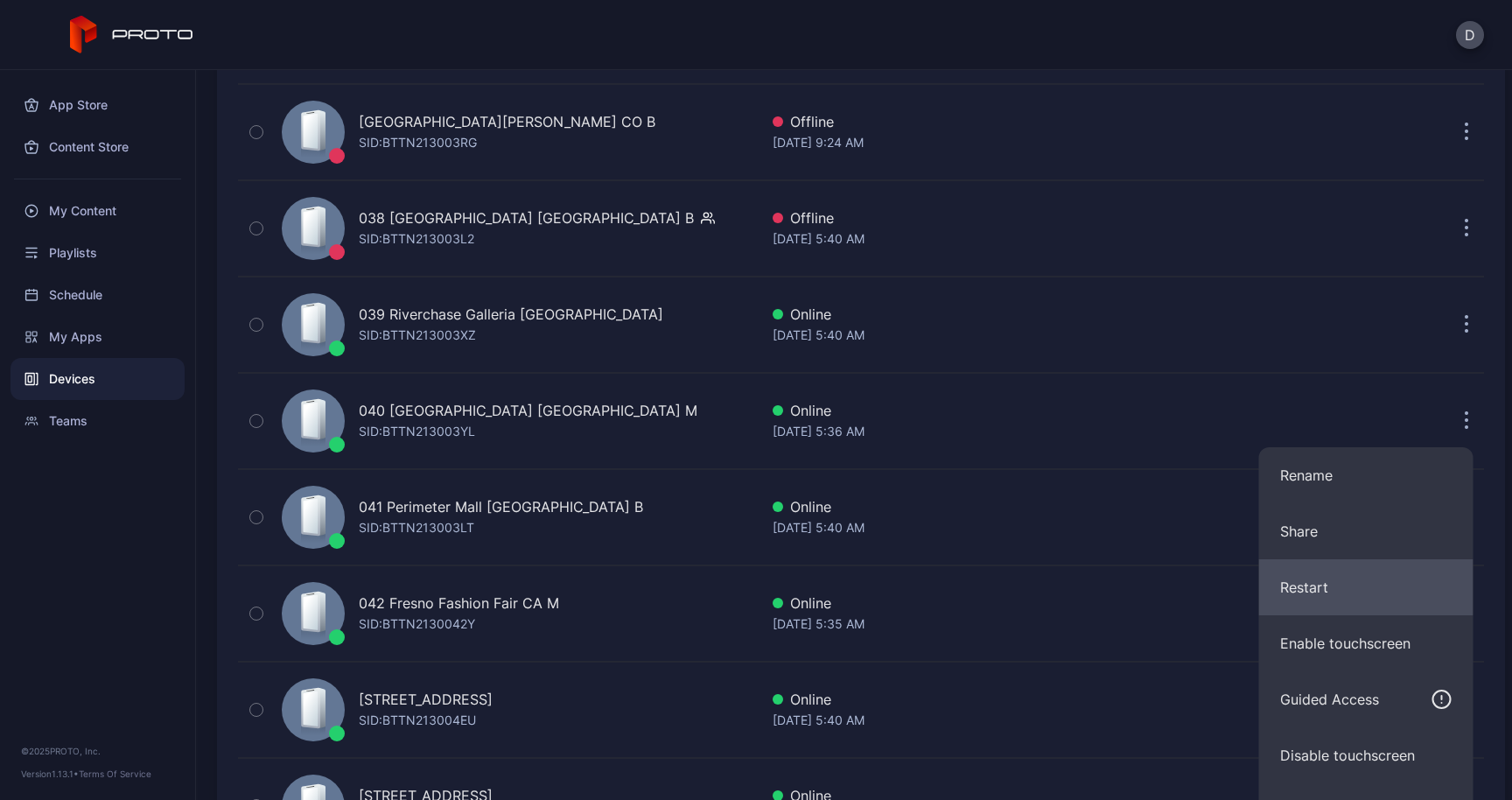
click at [1347, 580] on button "Restart" at bounding box center [1366, 586] width 215 height 56
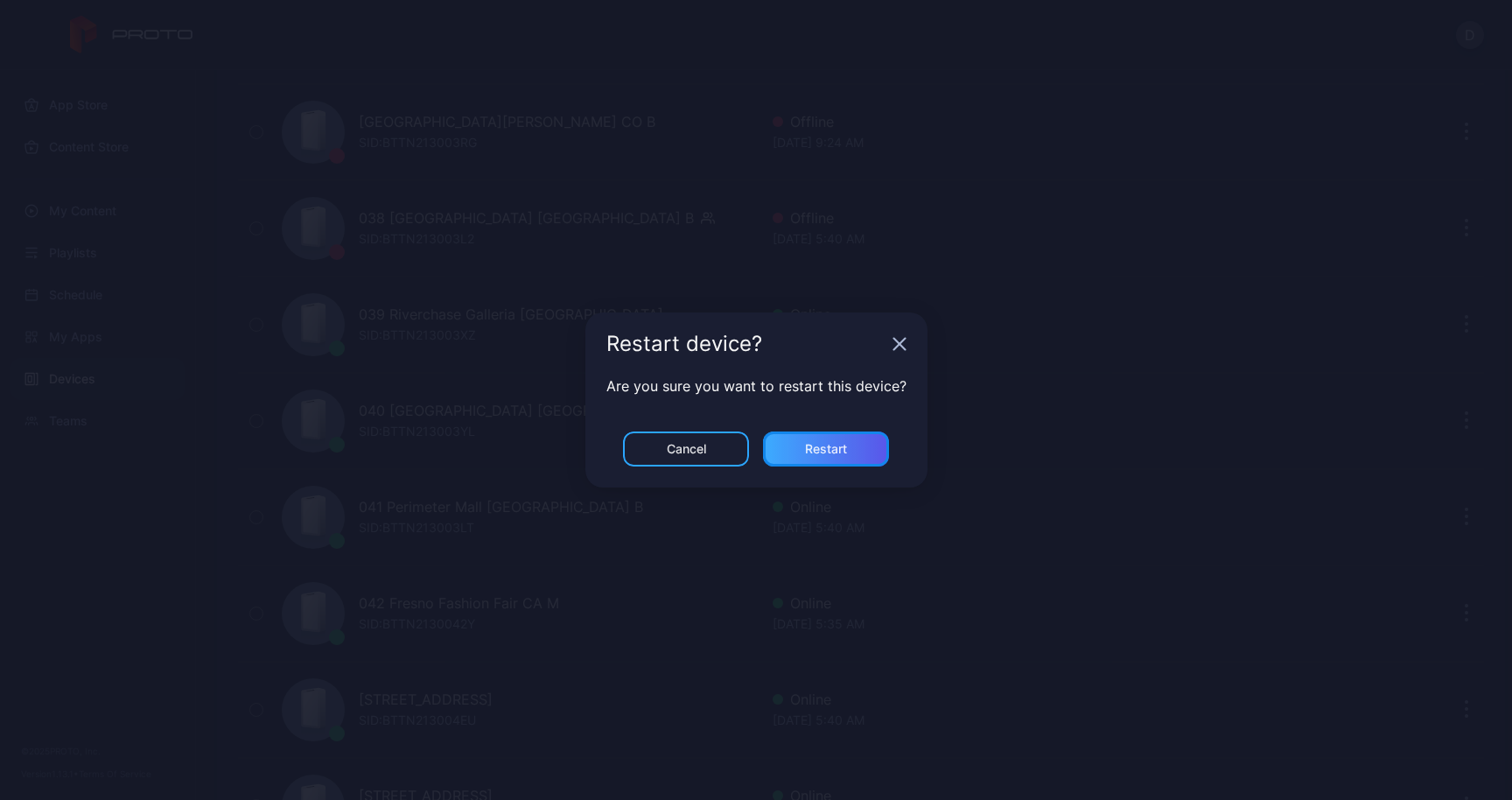
click at [877, 455] on div "Restart" at bounding box center [825, 449] width 126 height 35
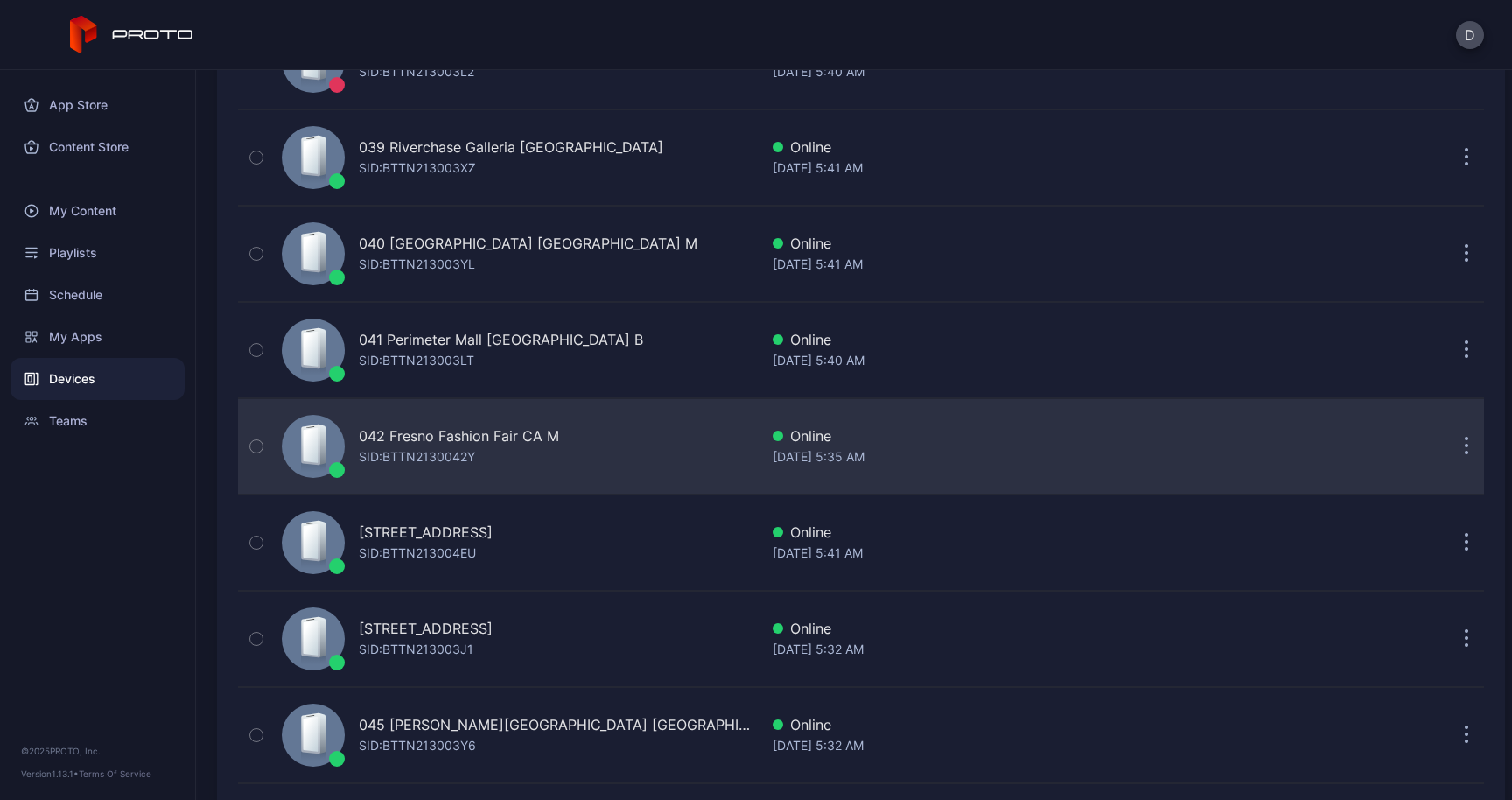
scroll to position [3940, 0]
click at [1465, 445] on icon "button" at bounding box center [1466, 446] width 3 height 3
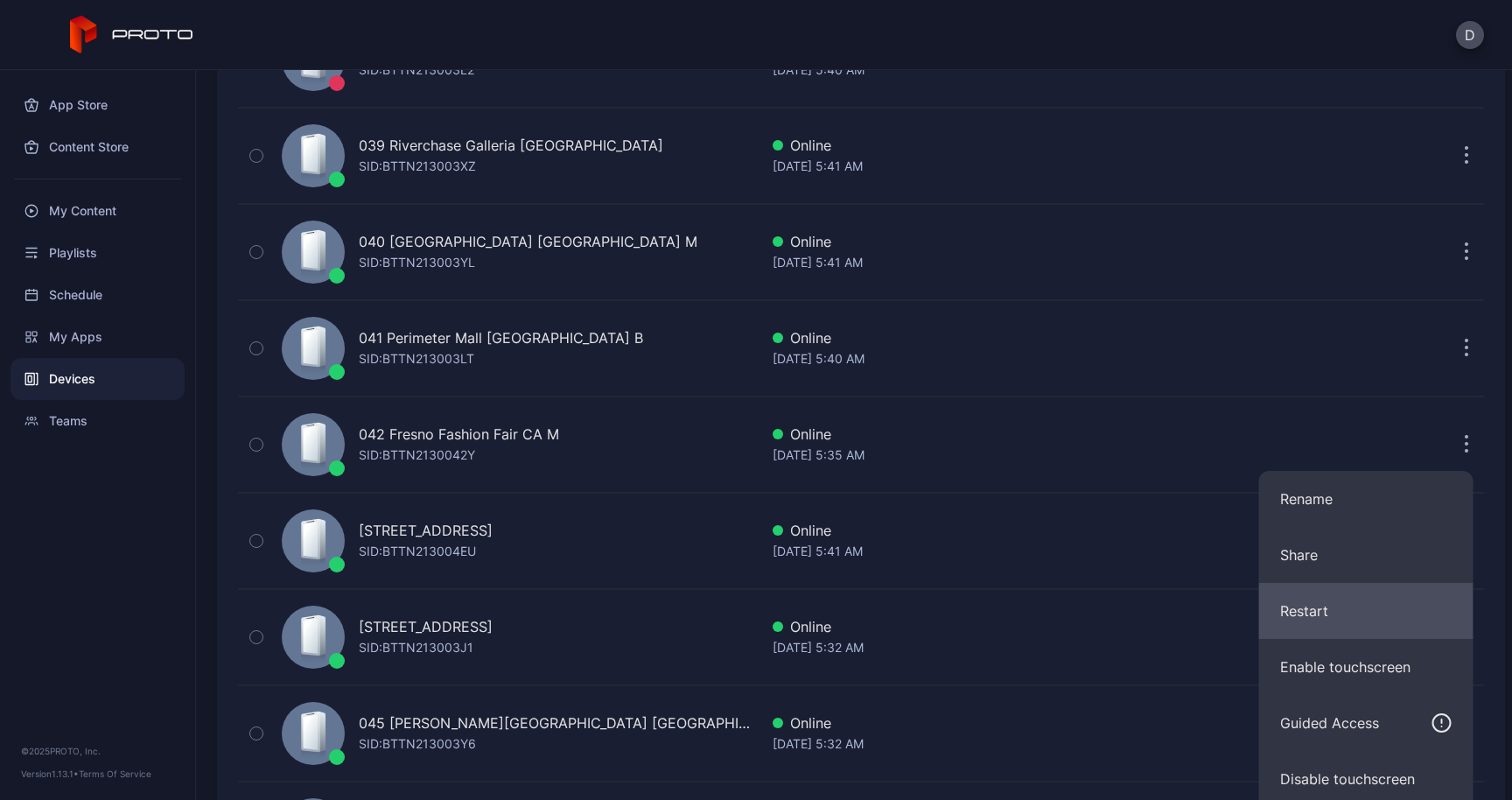
click at [1324, 609] on button "Restart" at bounding box center [1366, 610] width 215 height 56
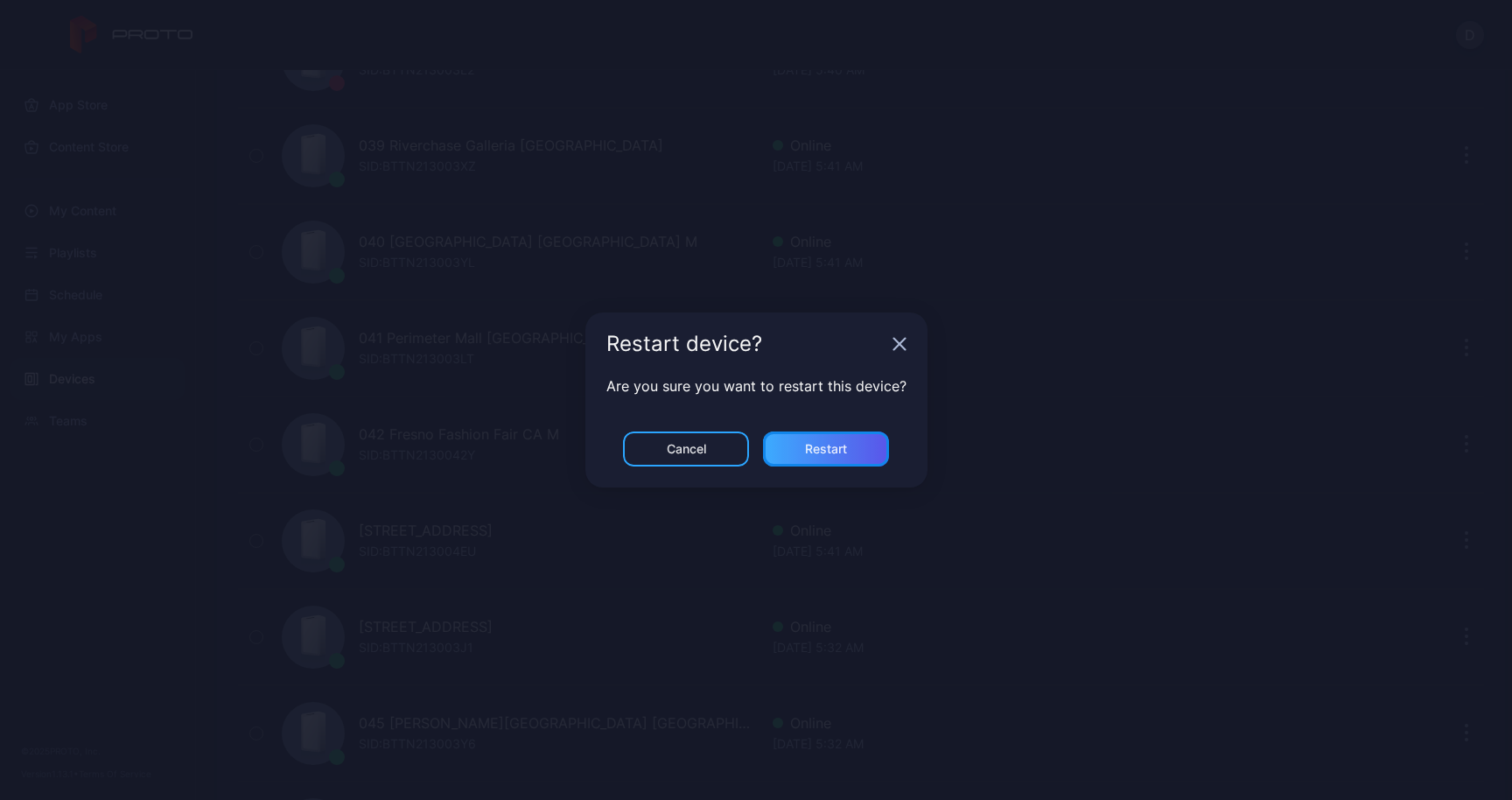
click at [852, 458] on div "Restart" at bounding box center [825, 449] width 126 height 35
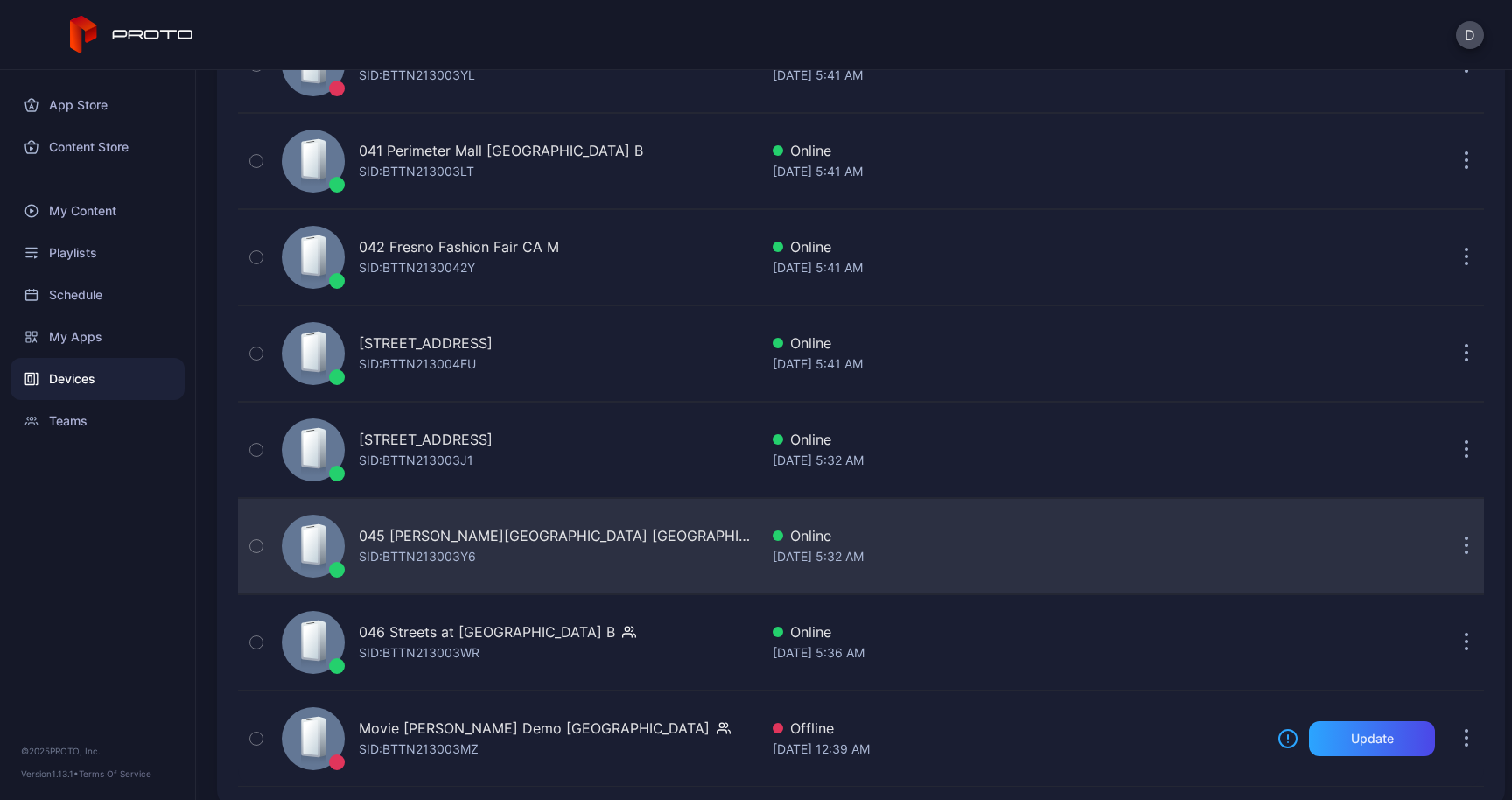
scroll to position [4149, 0]
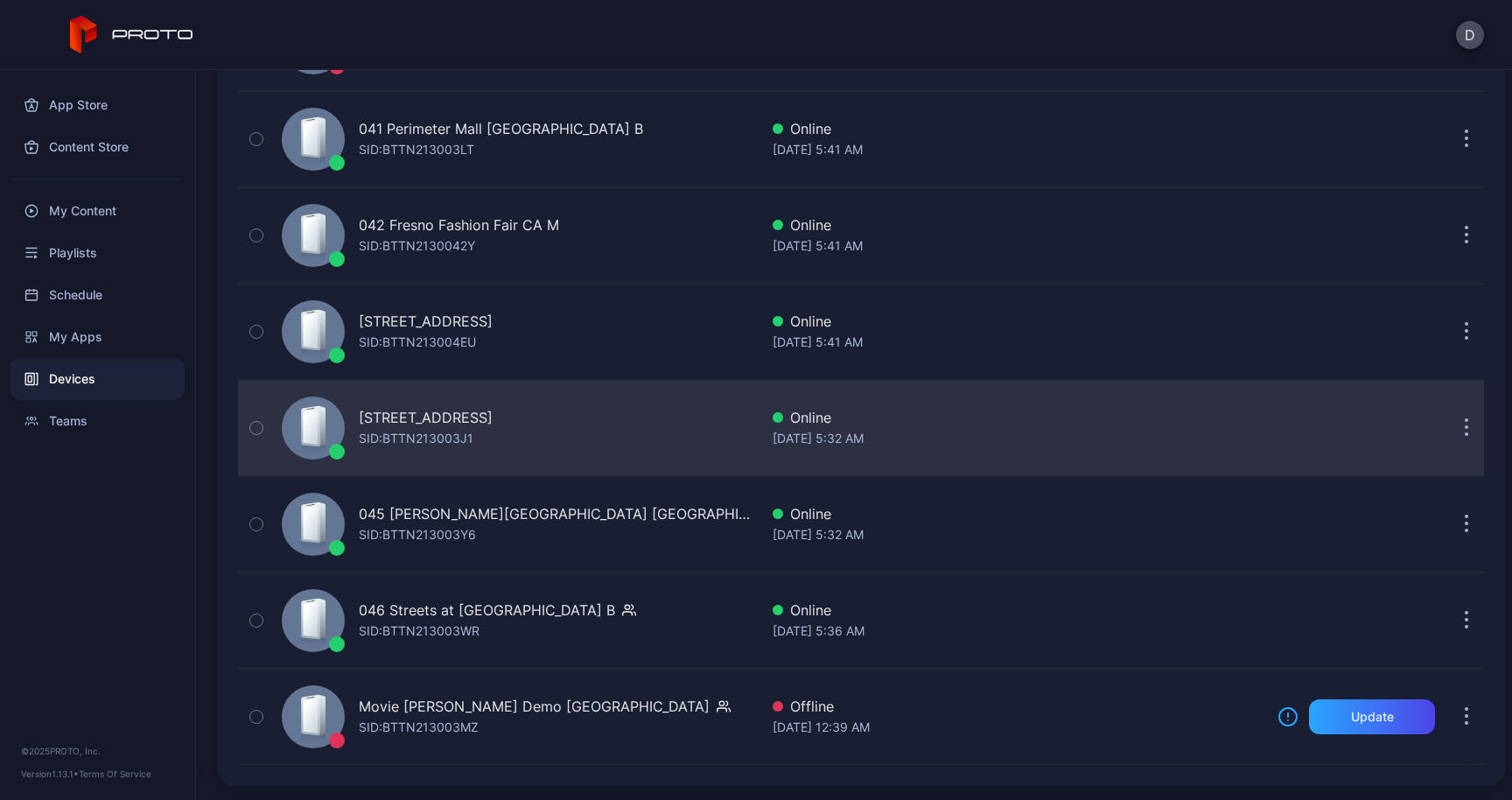
click at [1464, 429] on icon "button" at bounding box center [1466, 428] width 4 height 20
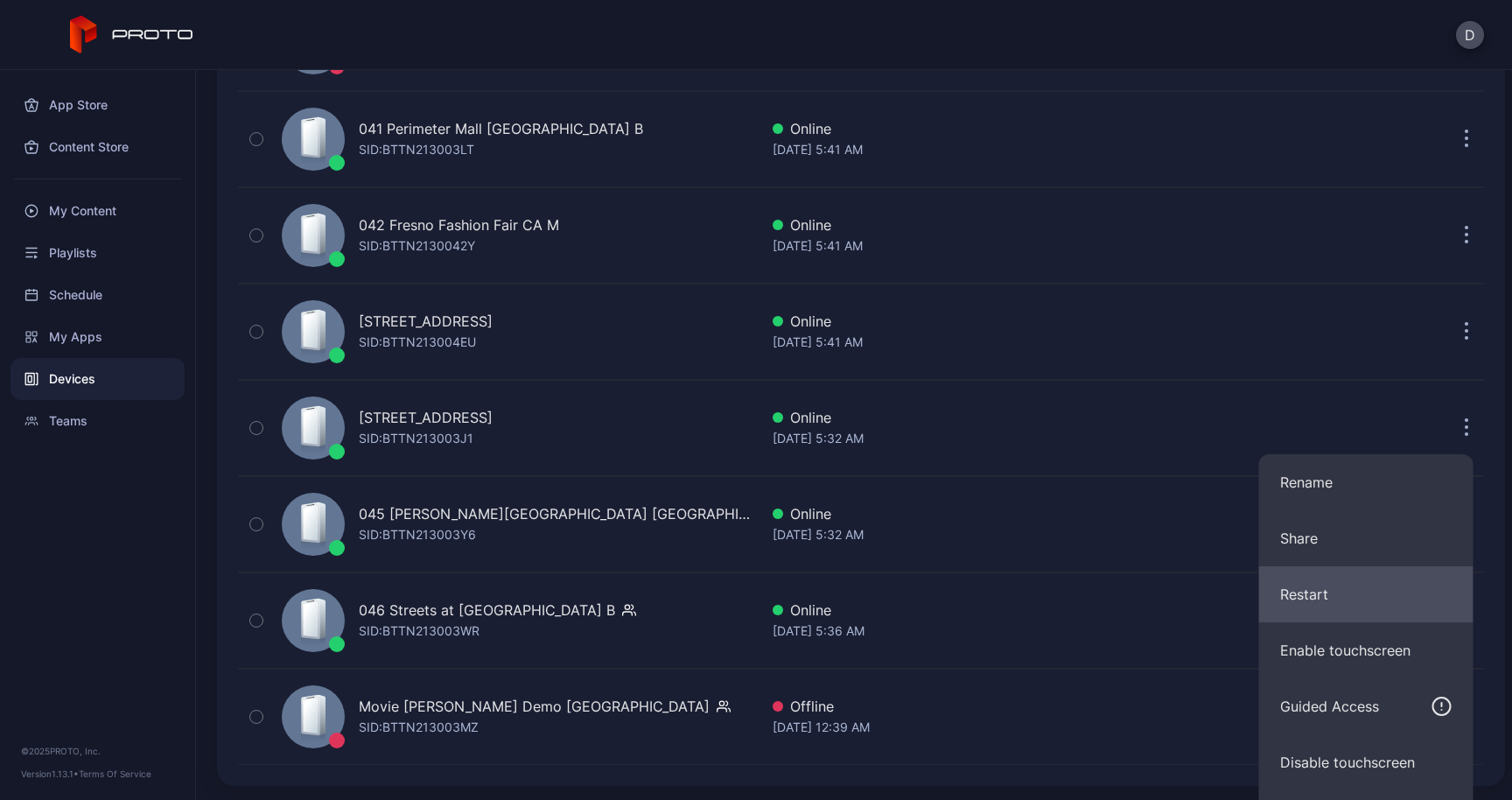
click at [1372, 592] on button "Restart" at bounding box center [1366, 593] width 215 height 56
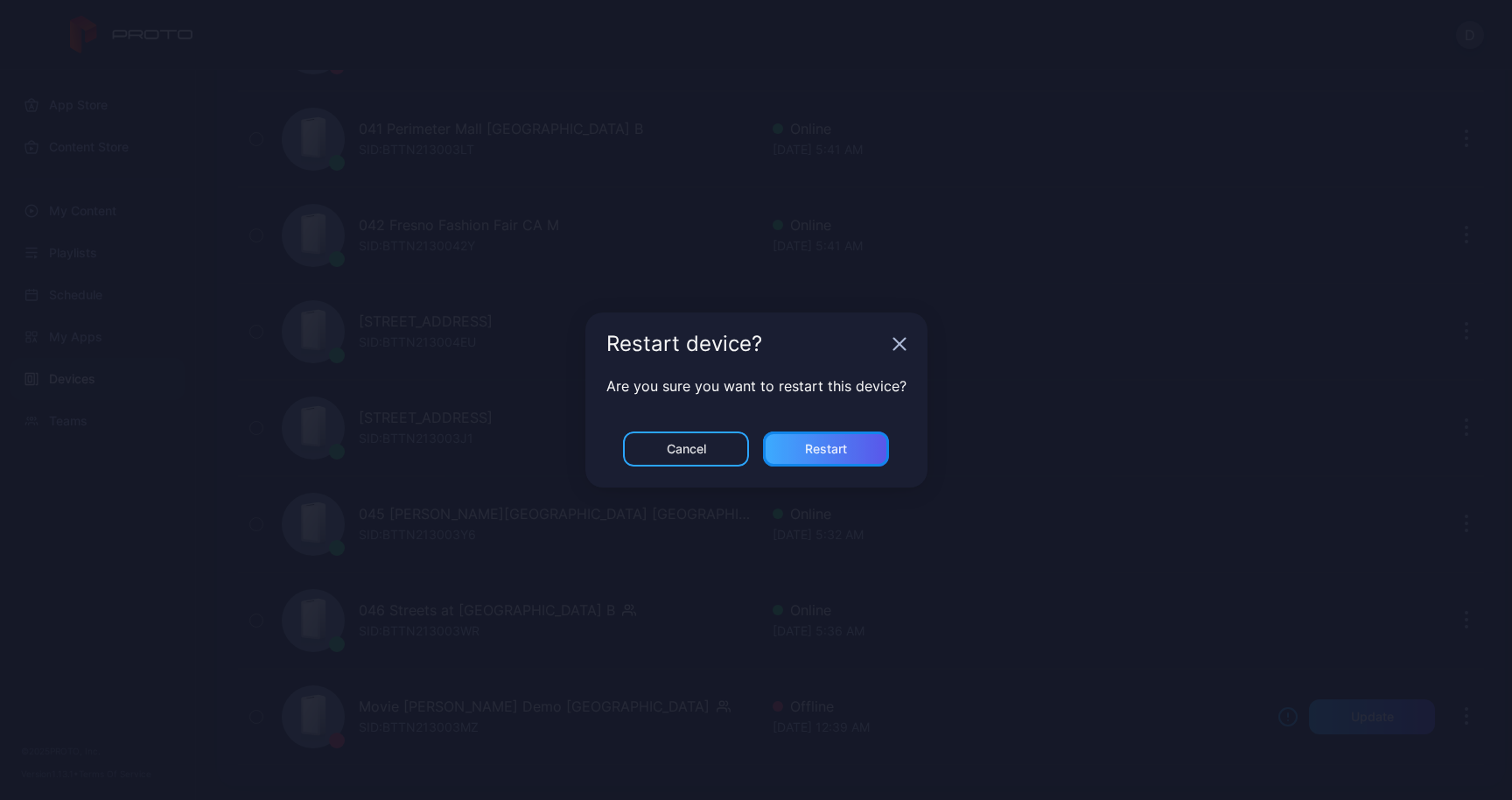
click at [864, 432] on div "Restart" at bounding box center [825, 449] width 126 height 35
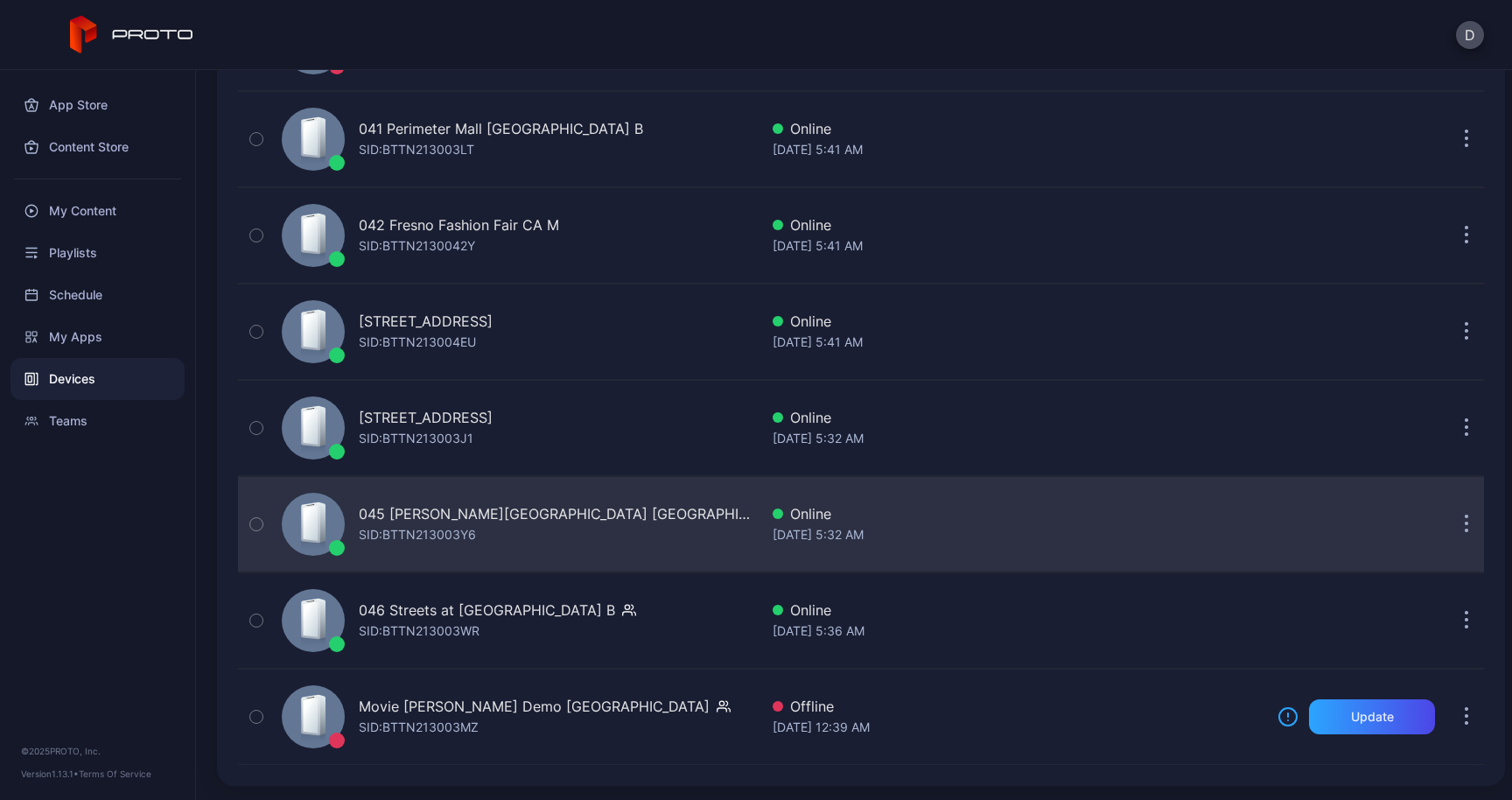
click at [1464, 530] on icon "button" at bounding box center [1466, 524] width 4 height 20
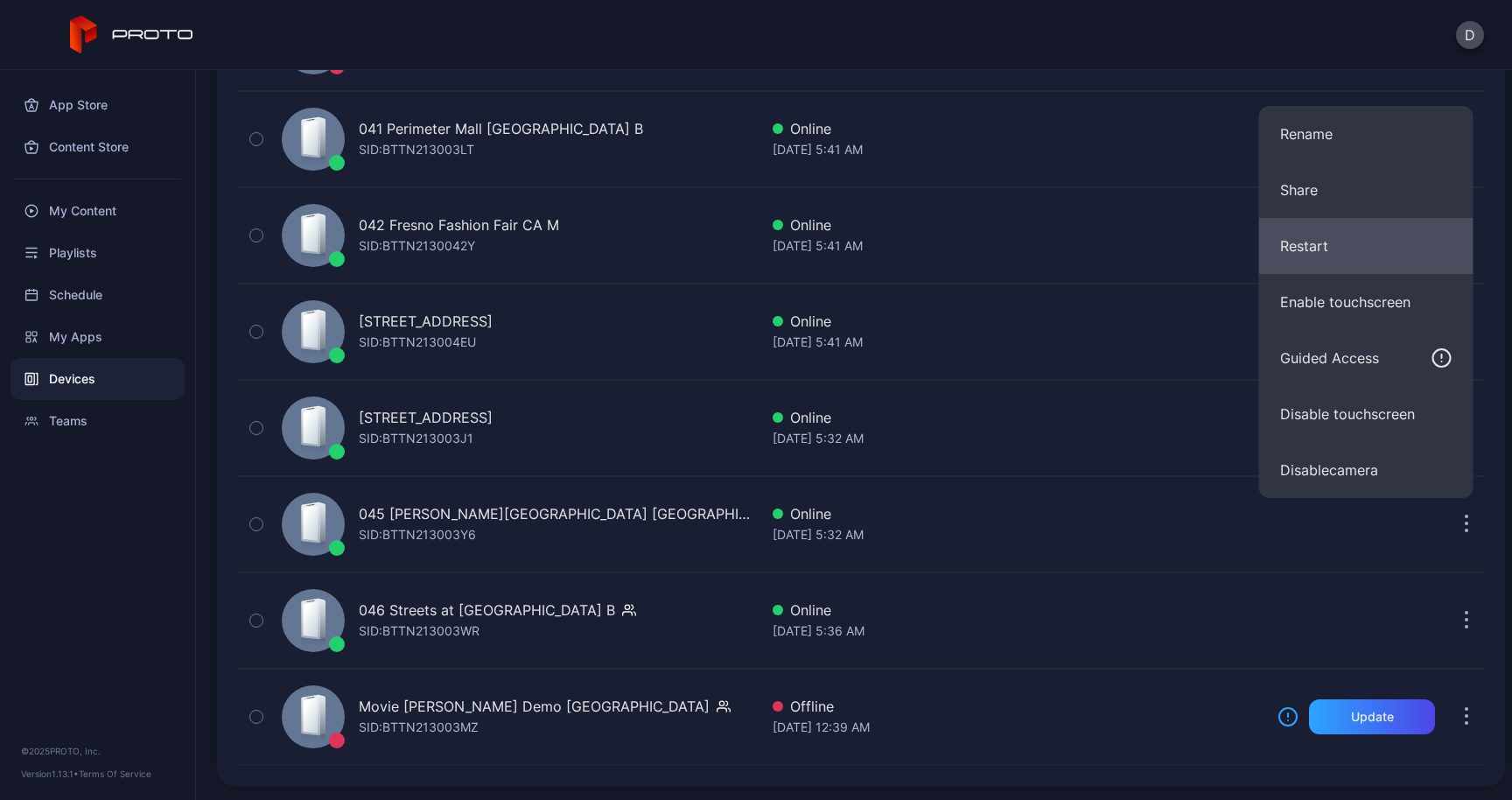
click at [1315, 230] on button "Restart" at bounding box center [1366, 245] width 215 height 56
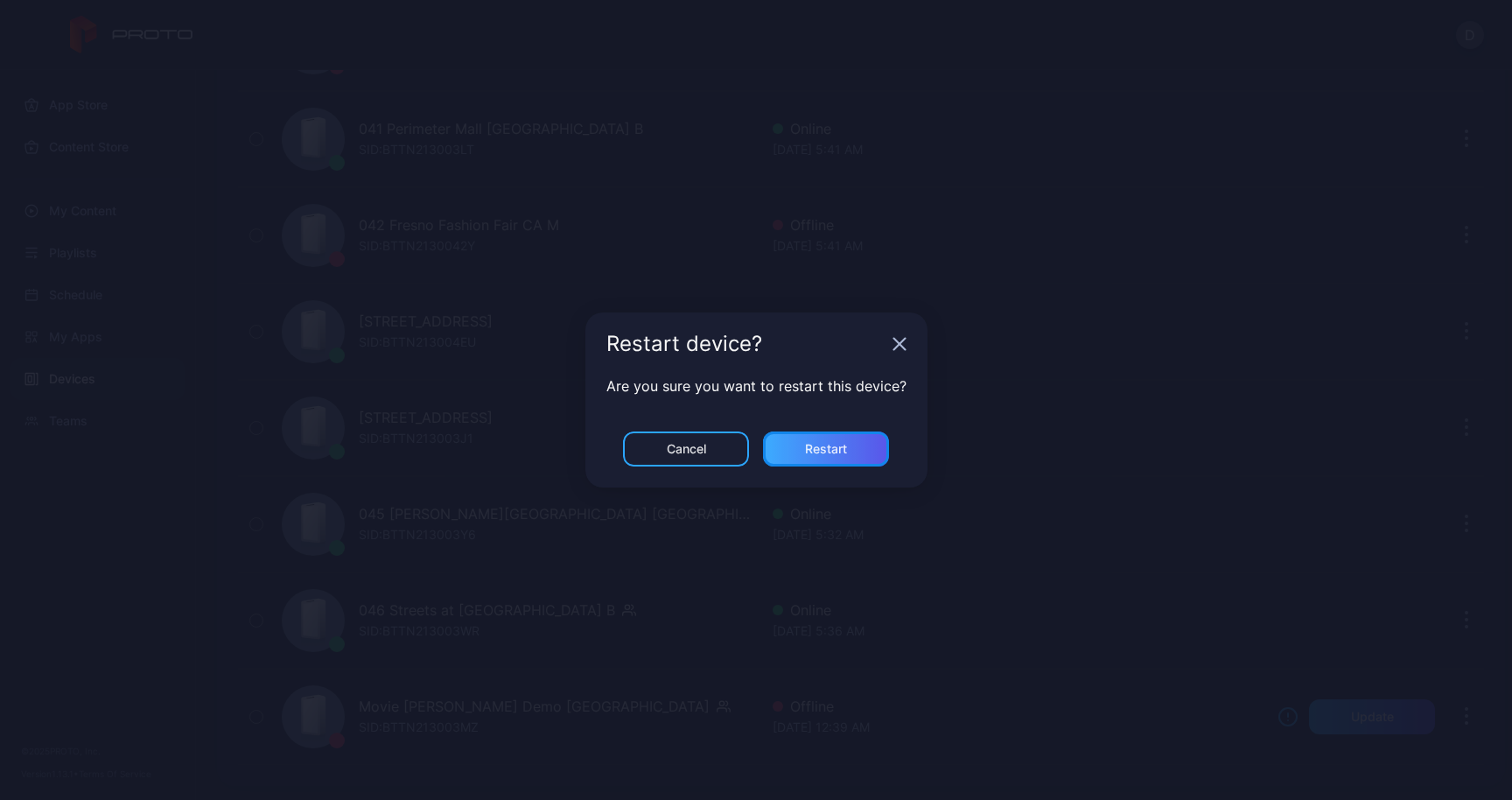
click at [845, 440] on div "Restart" at bounding box center [825, 449] width 126 height 35
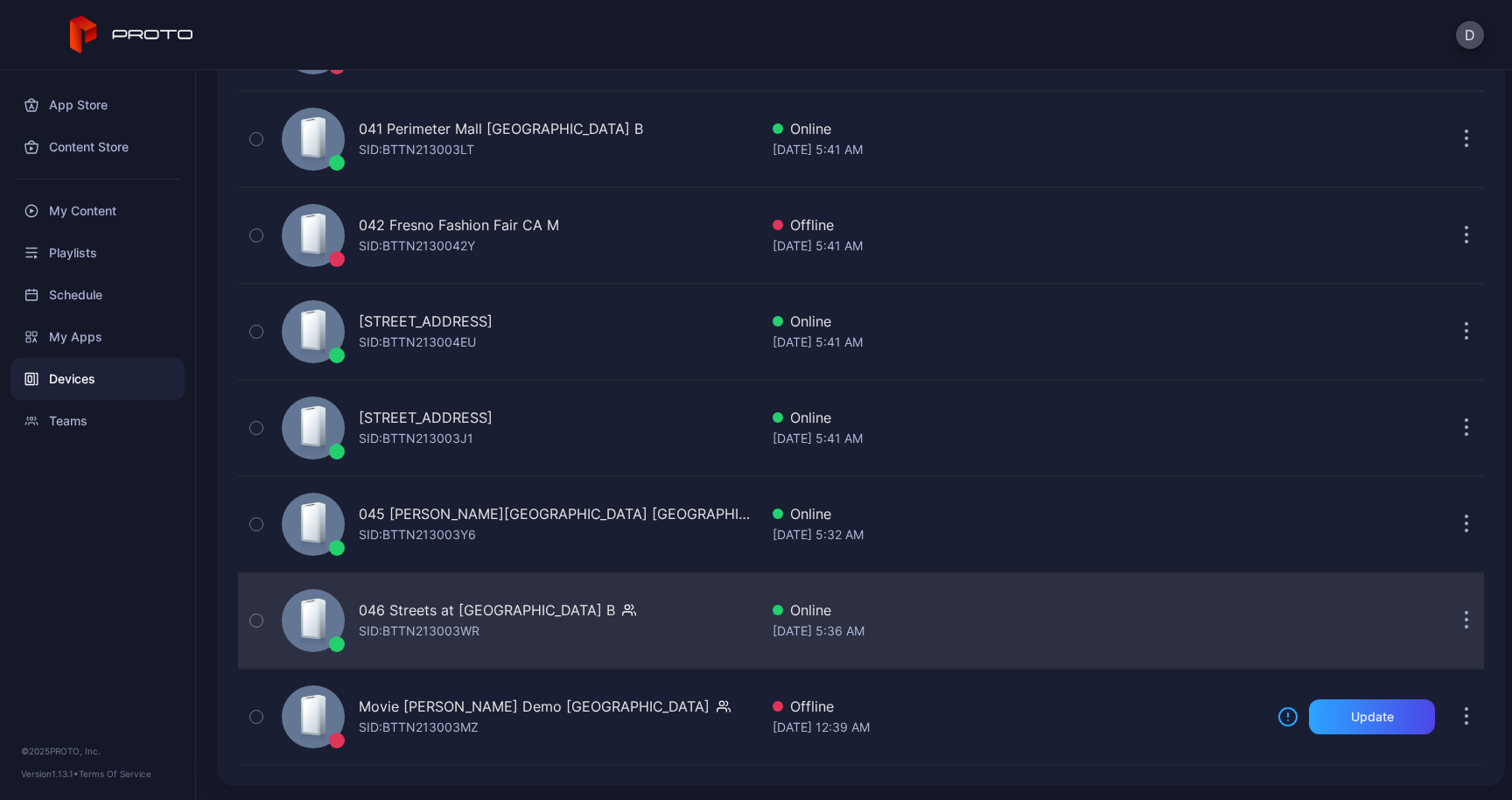
click at [1449, 620] on button "button" at bounding box center [1466, 620] width 35 height 35
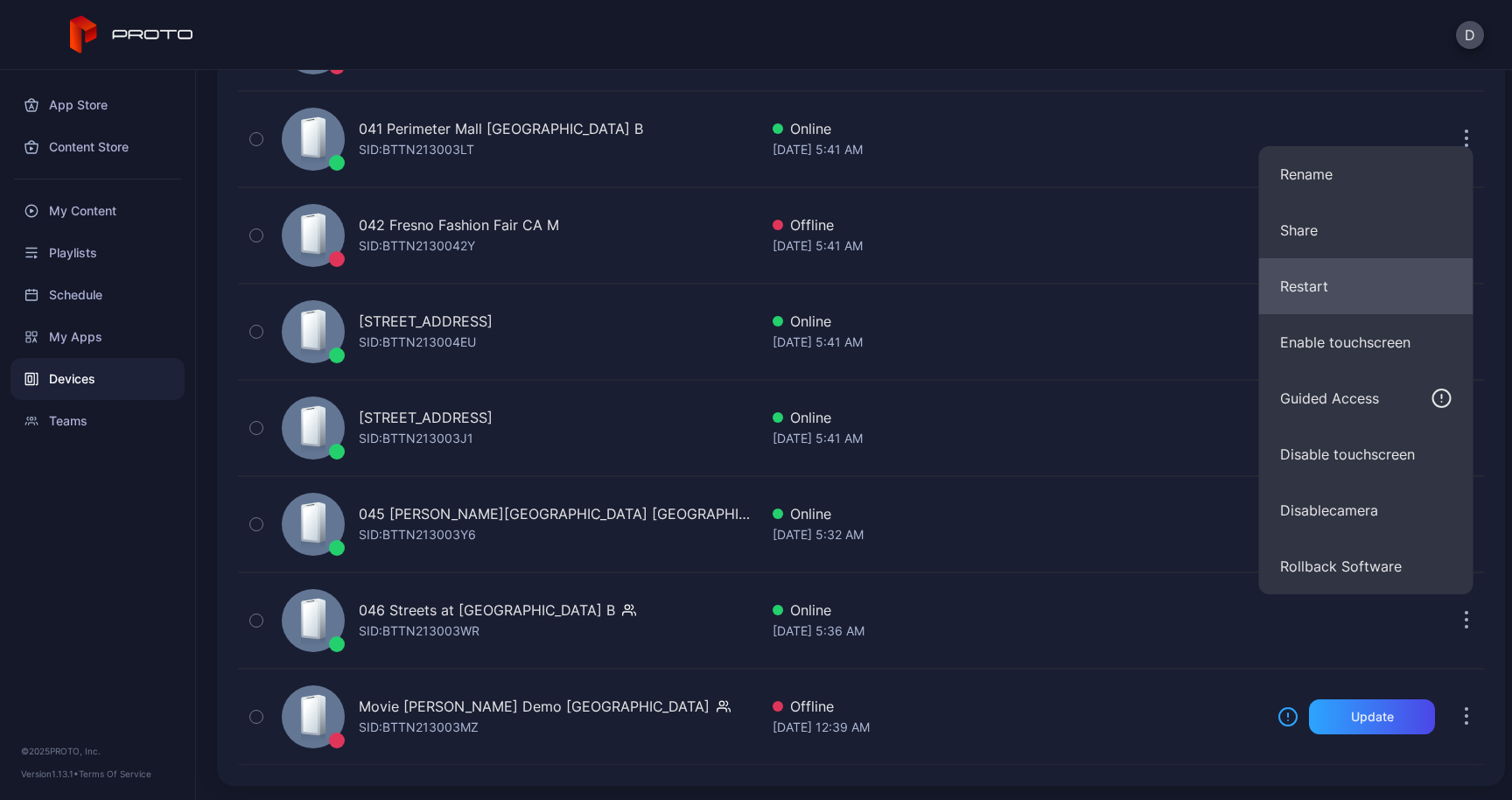
click at [1339, 289] on button "Restart" at bounding box center [1366, 286] width 215 height 56
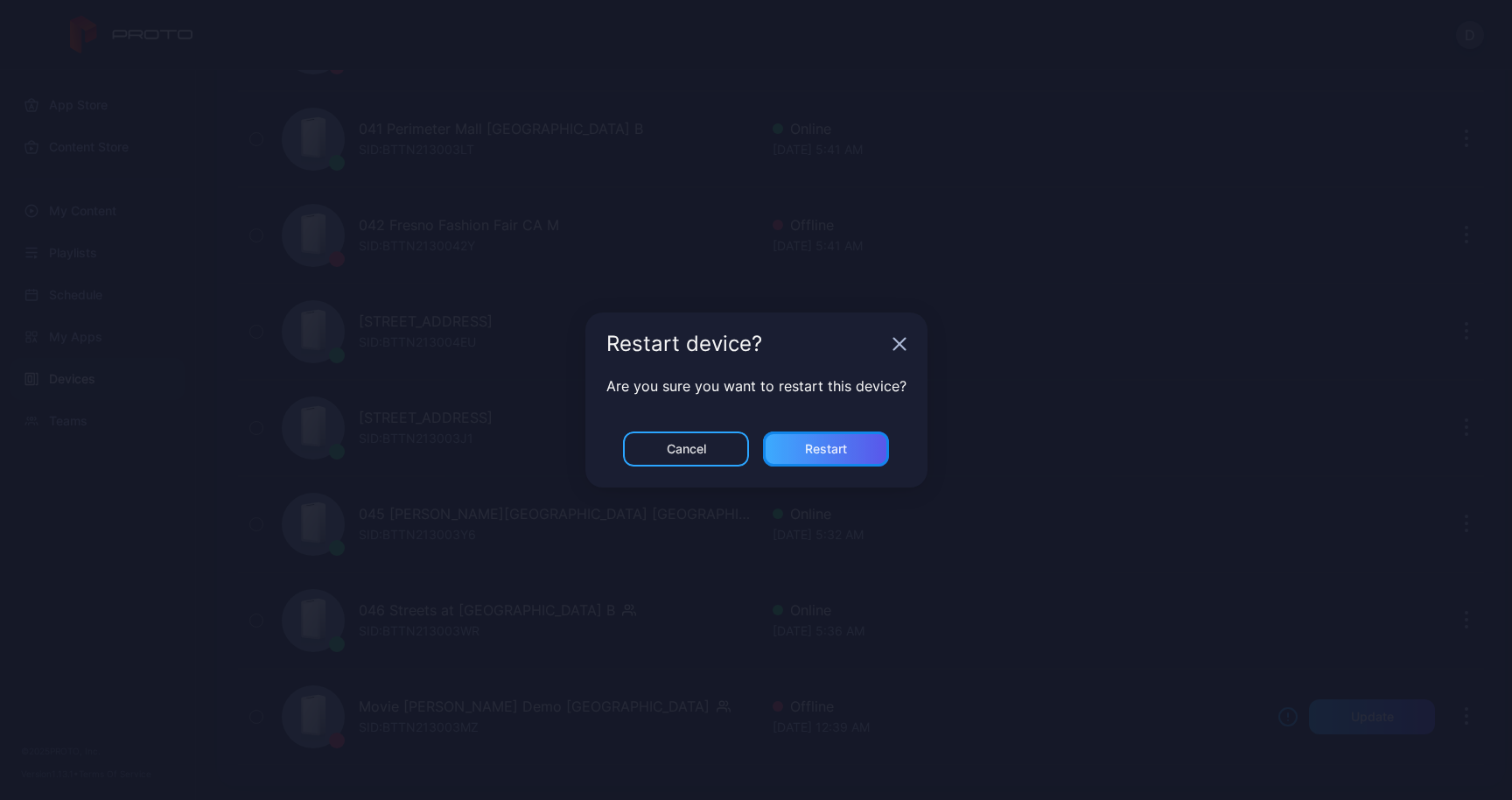
click at [827, 443] on div "Restart" at bounding box center [825, 449] width 42 height 14
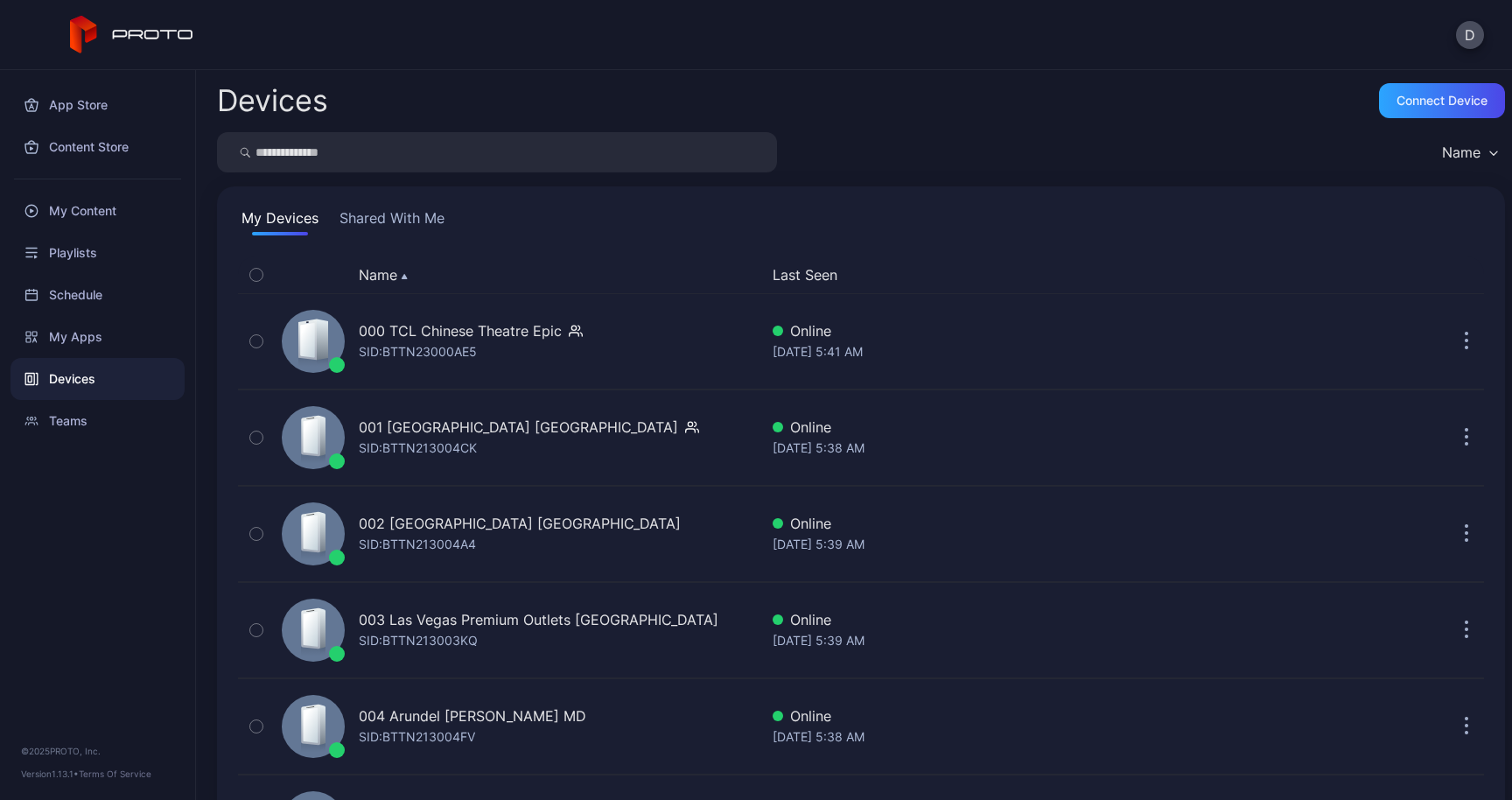
scroll to position [0, 0]
click at [102, 214] on div "My Content" at bounding box center [98, 211] width 174 height 42
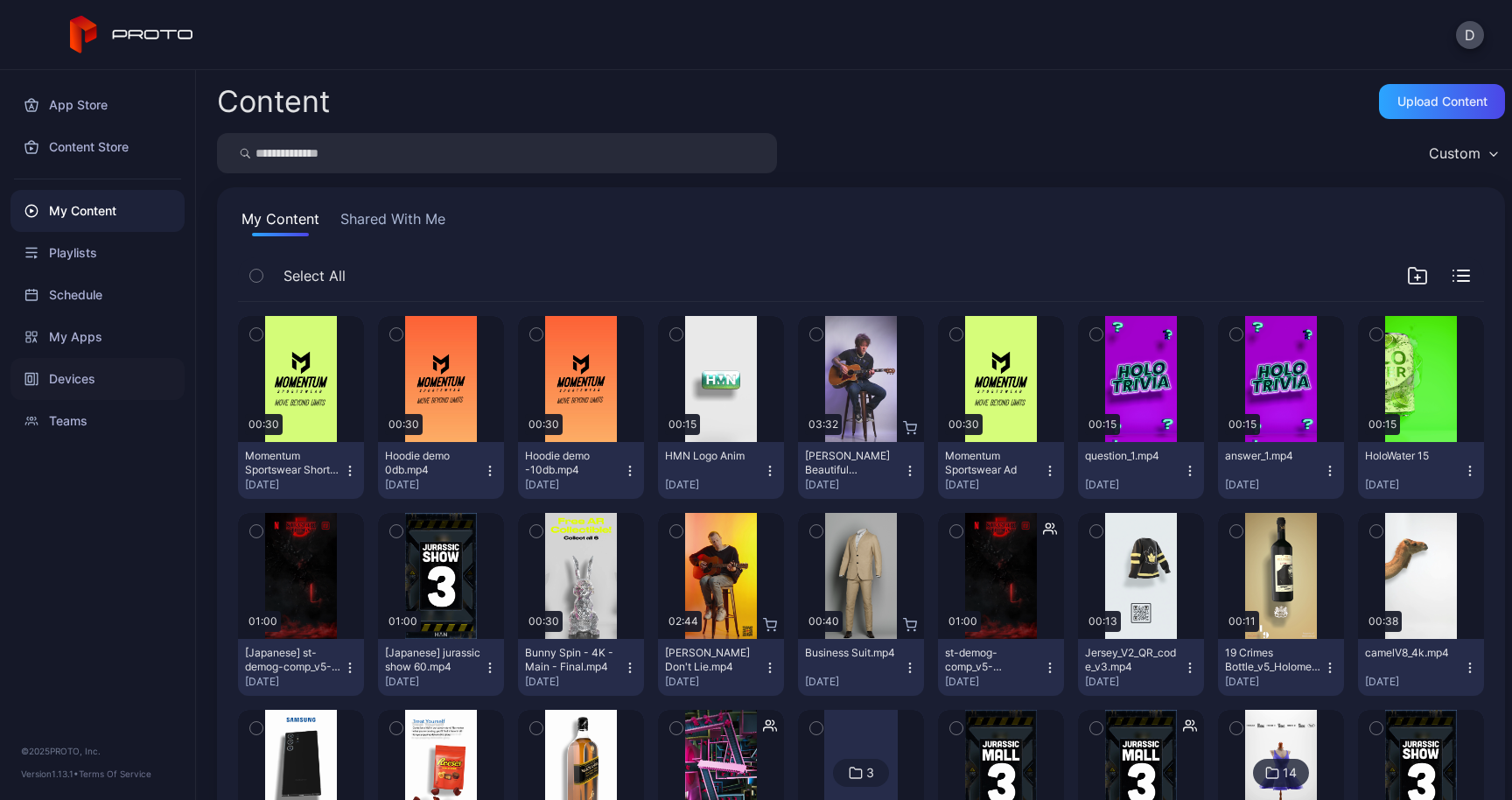
click at [87, 372] on div "Devices" at bounding box center [98, 379] width 174 height 42
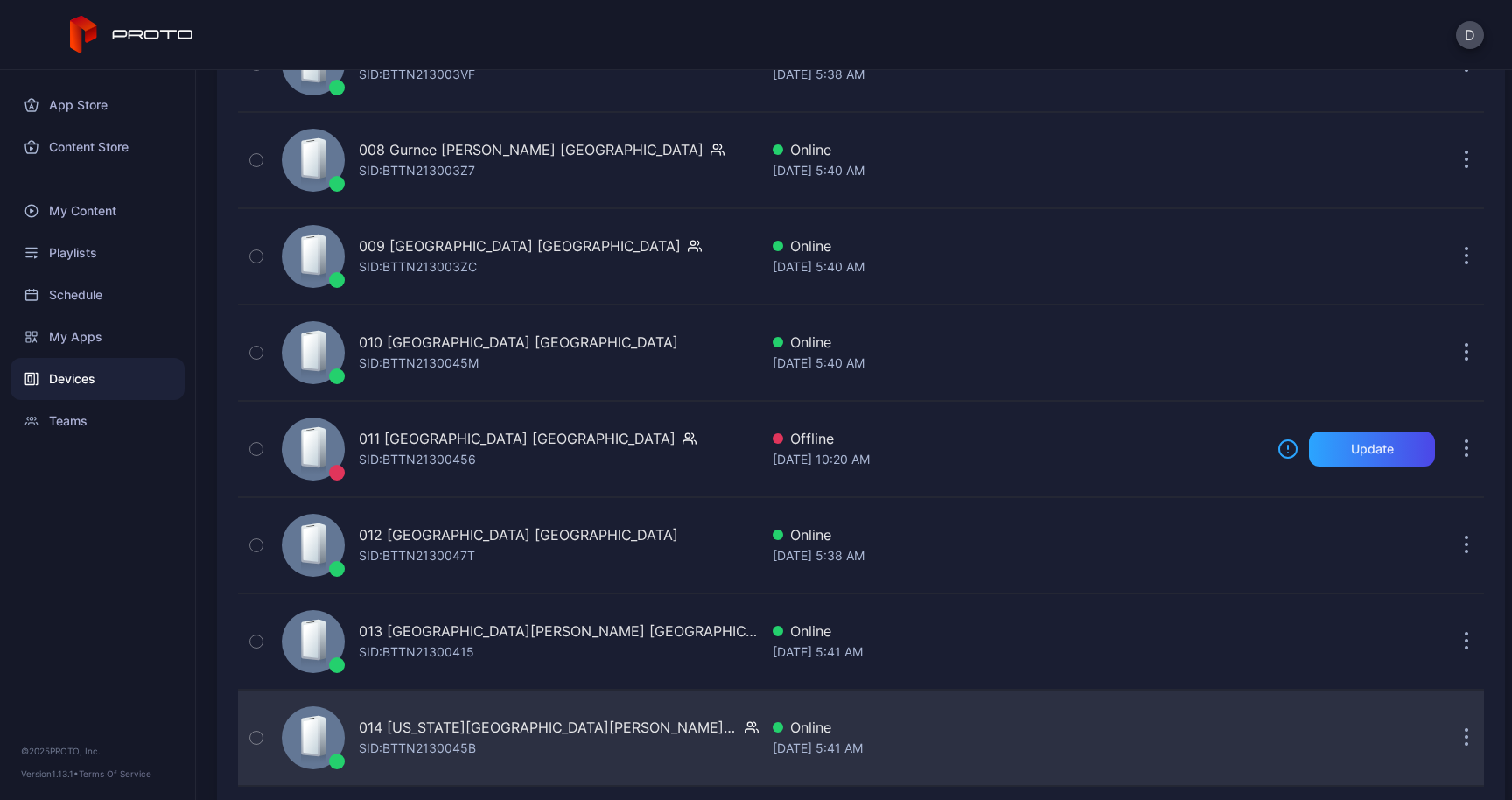
scroll to position [946, 0]
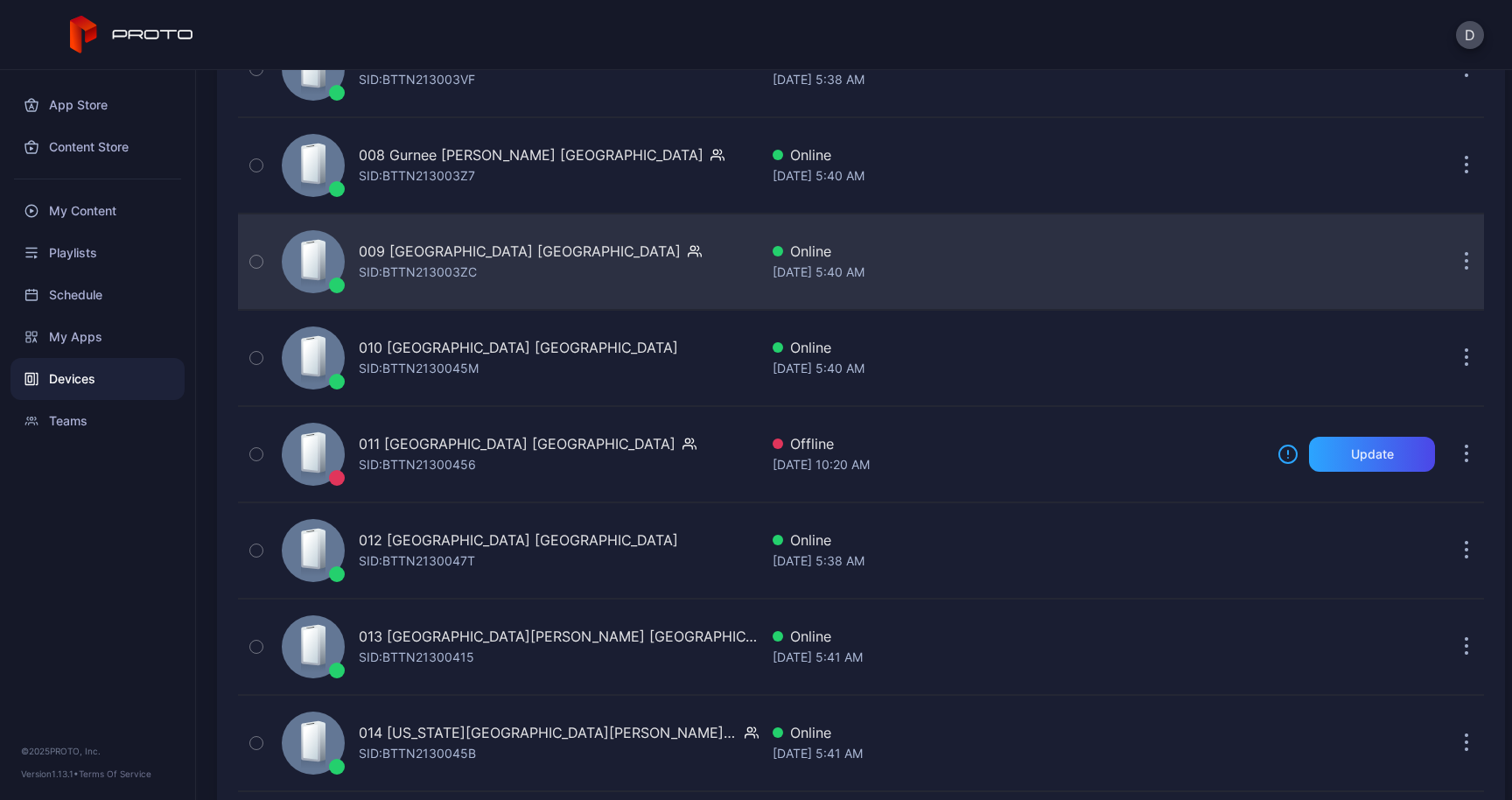
click at [1464, 260] on icon "button" at bounding box center [1466, 261] width 4 height 20
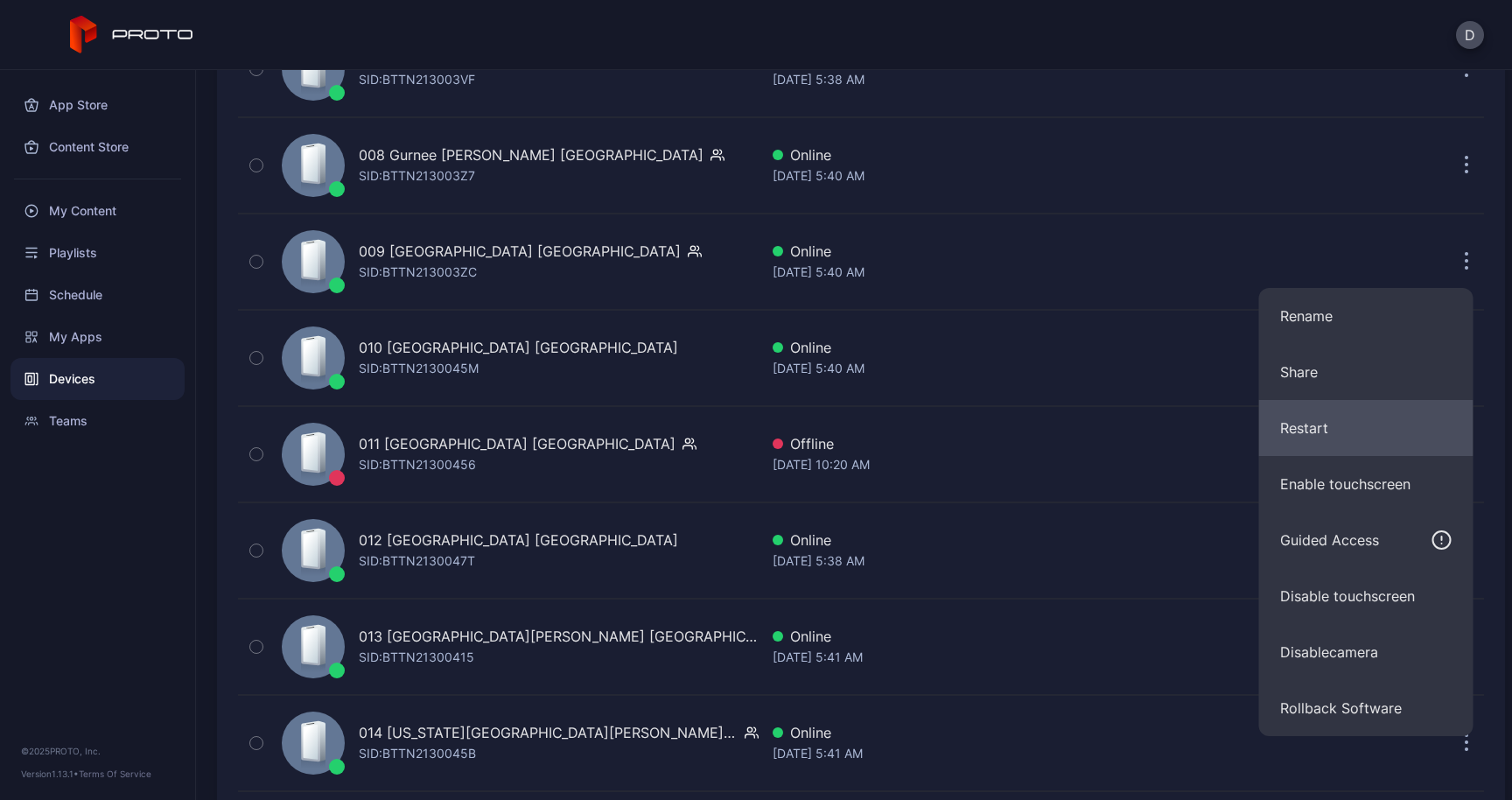
click at [1293, 429] on button "Restart" at bounding box center [1366, 427] width 215 height 56
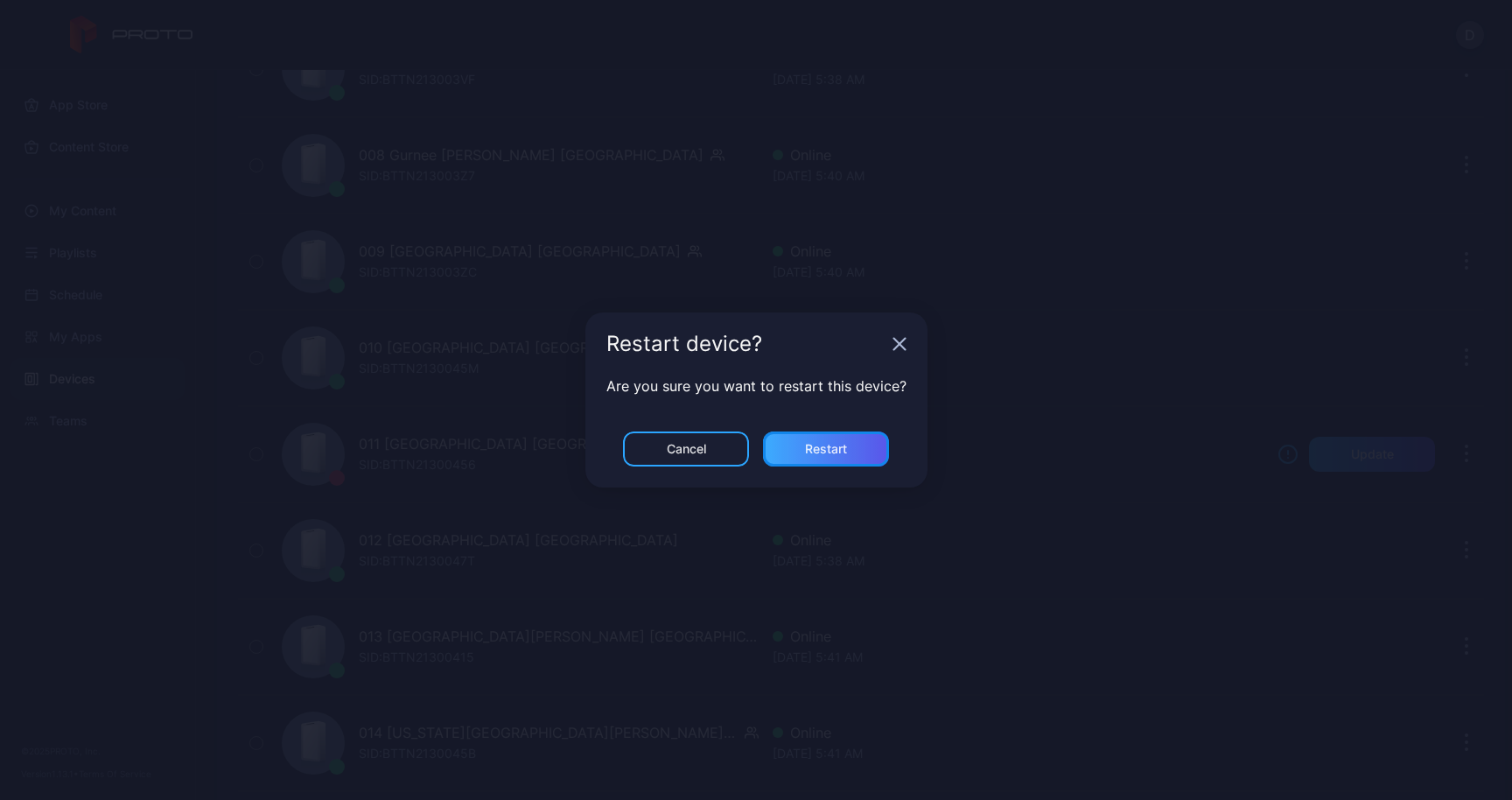
click at [826, 442] on div "Restart" at bounding box center [825, 449] width 42 height 14
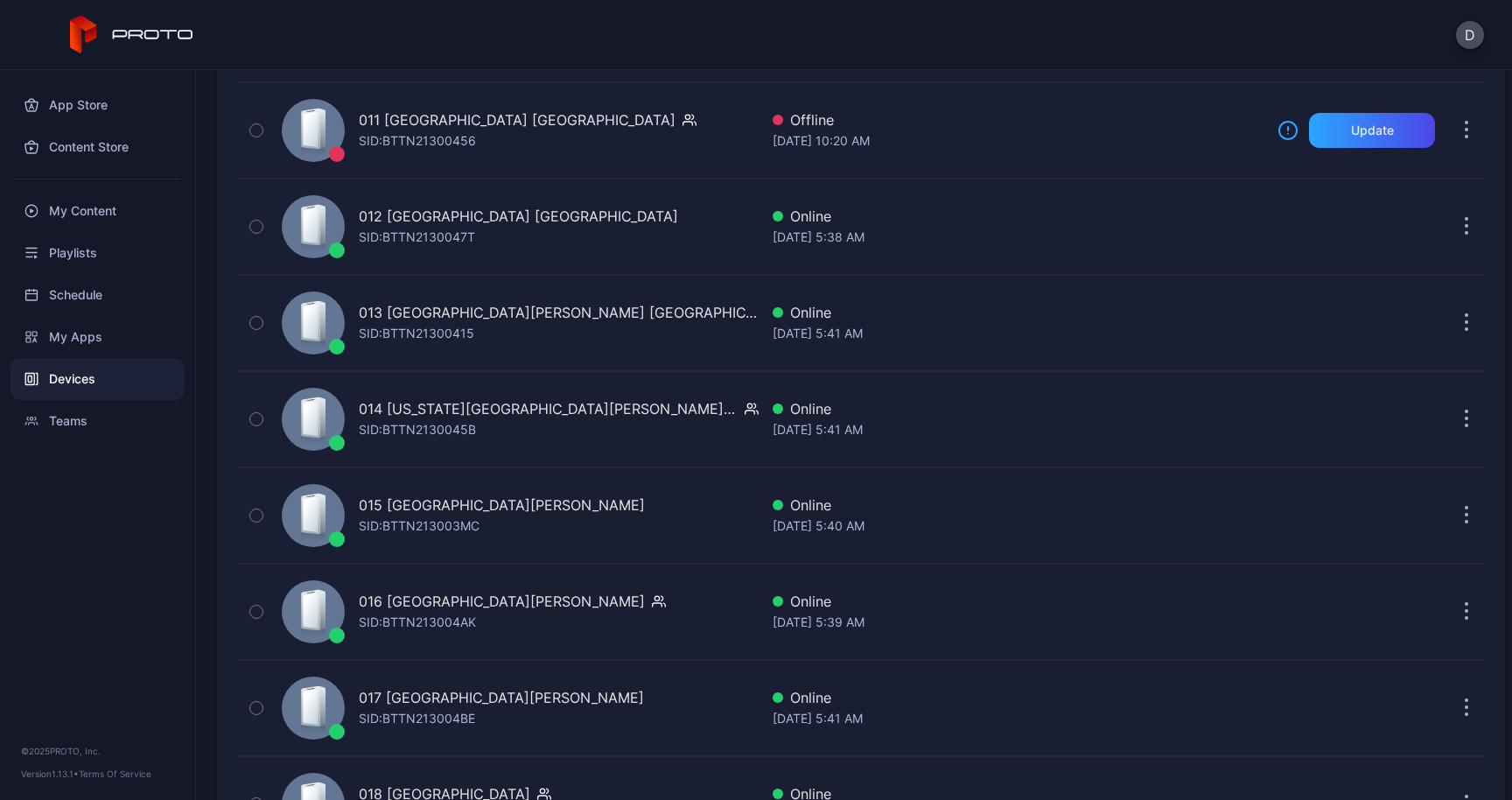
scroll to position [1266, 0]
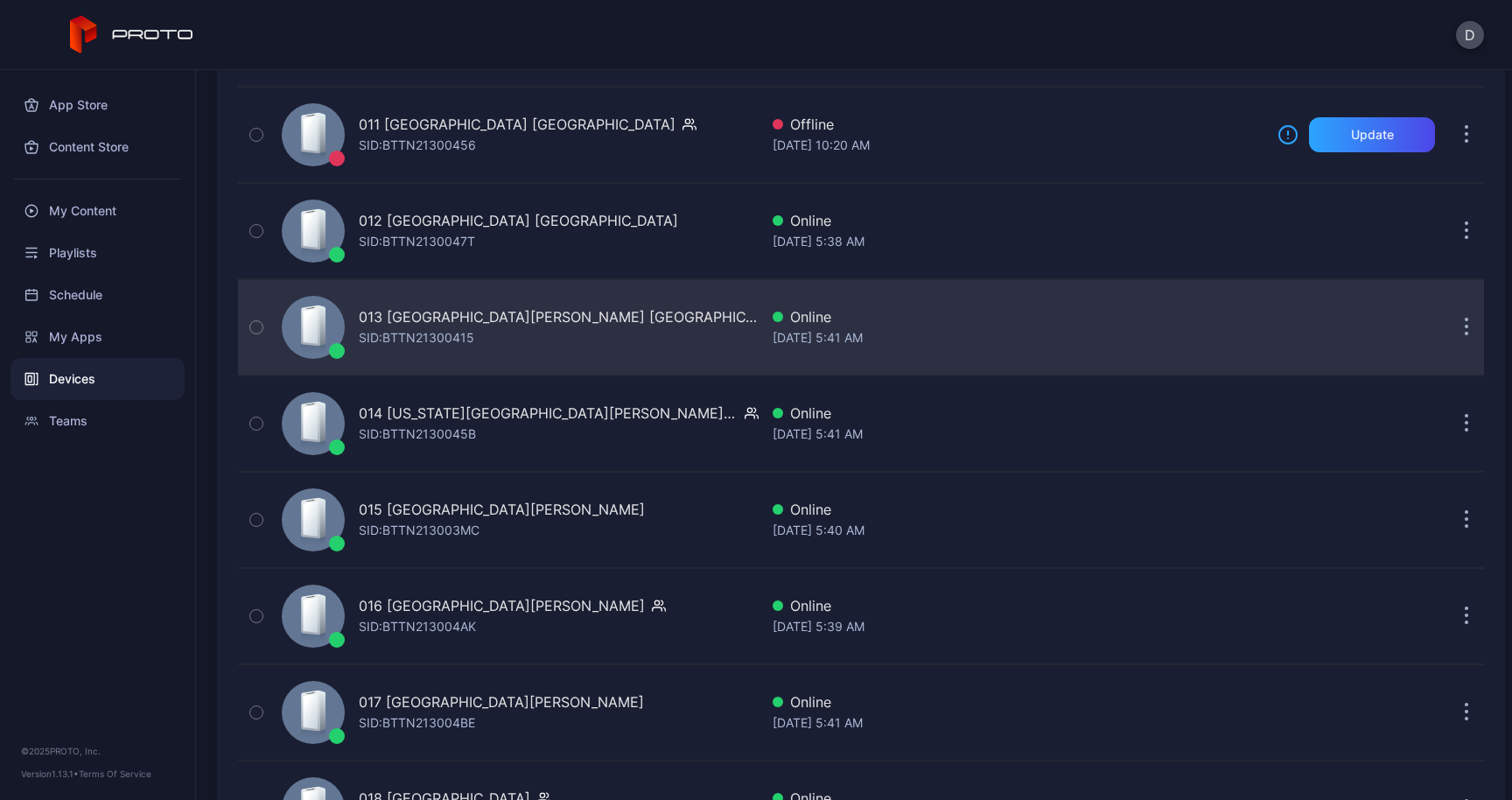
click at [1449, 327] on button "button" at bounding box center [1466, 327] width 35 height 35
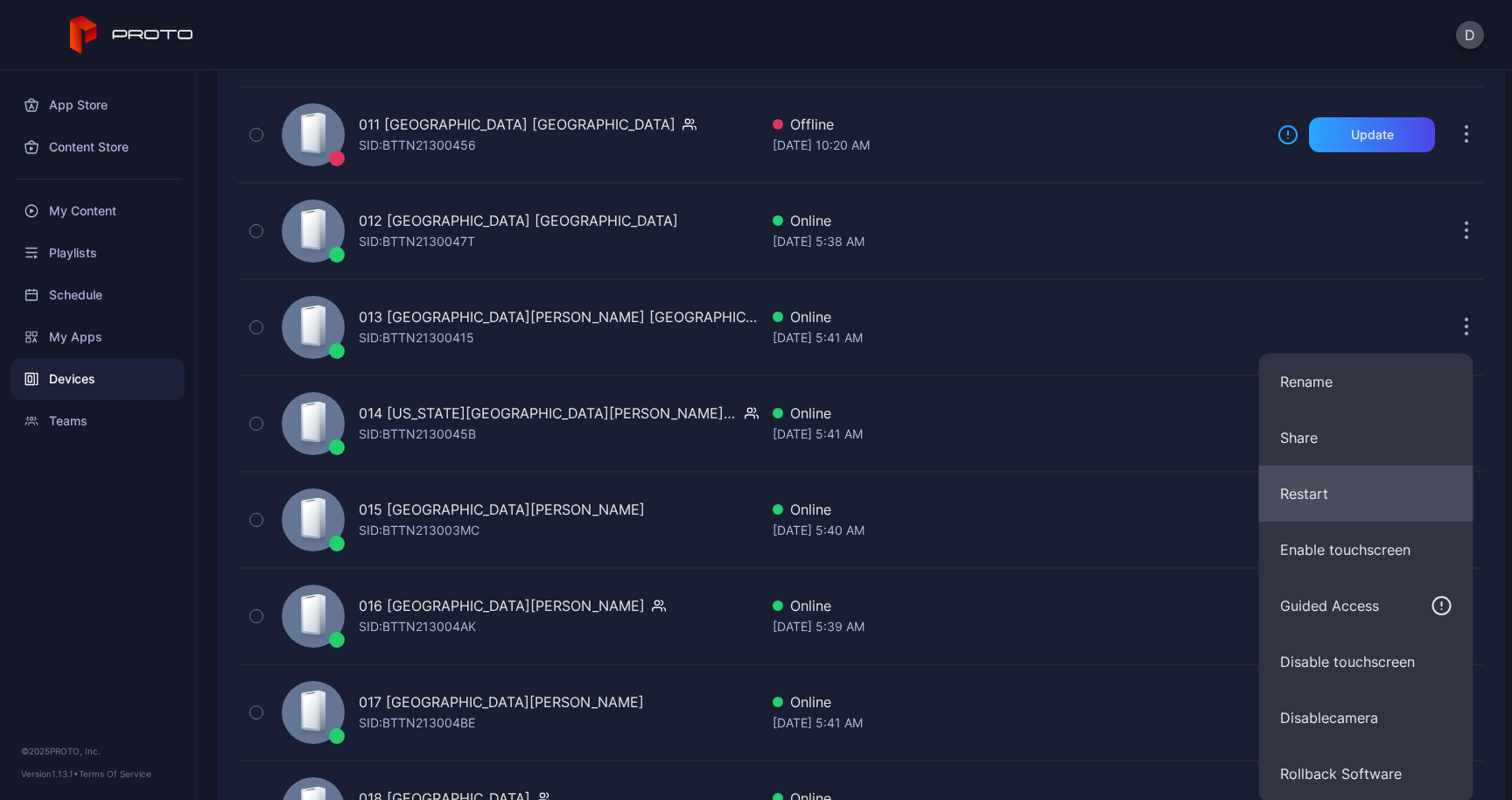
click at [1336, 483] on button "Restart" at bounding box center [1366, 493] width 215 height 56
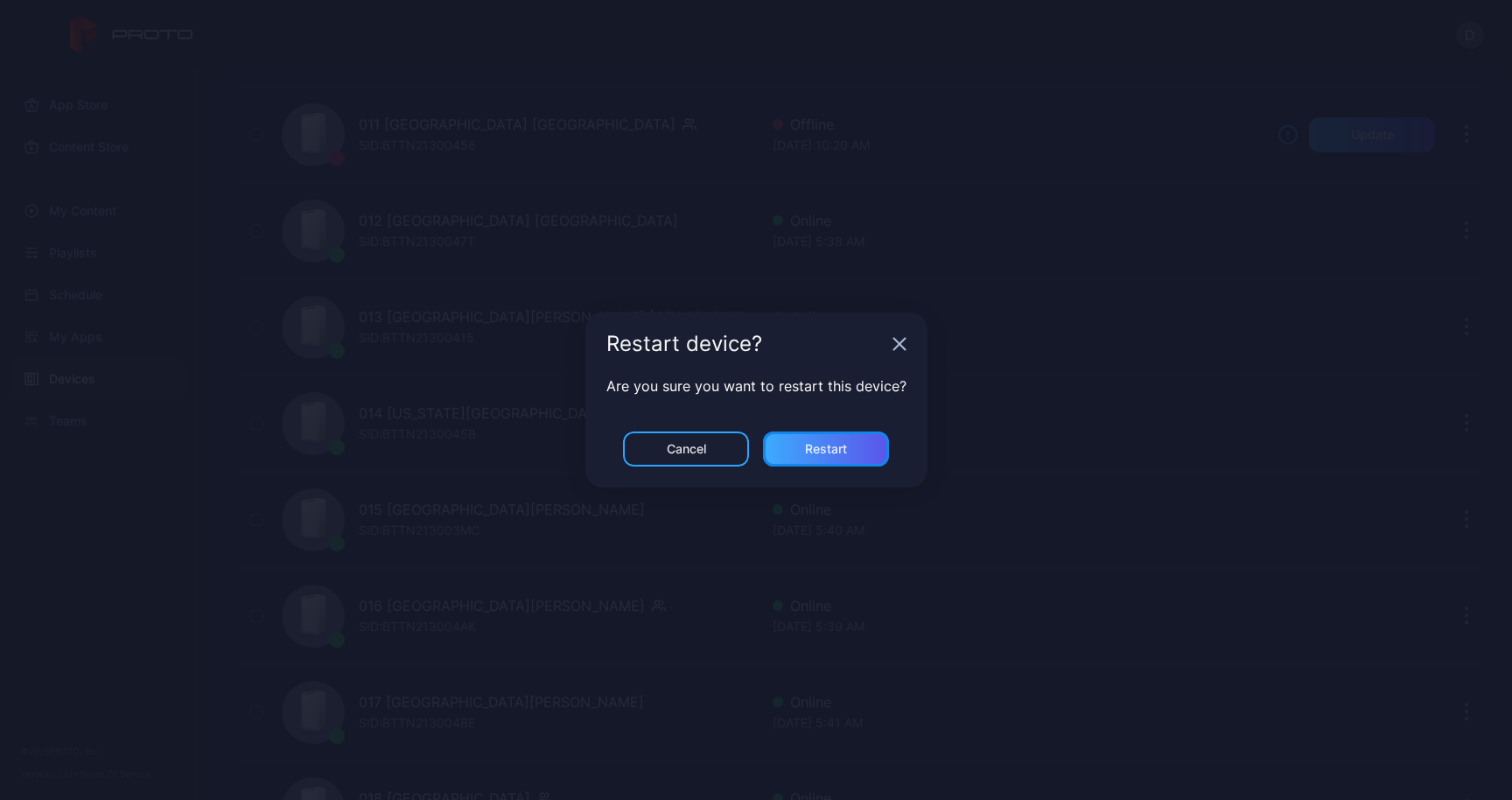
click at [862, 431] on div "Restart" at bounding box center [825, 449] width 126 height 35
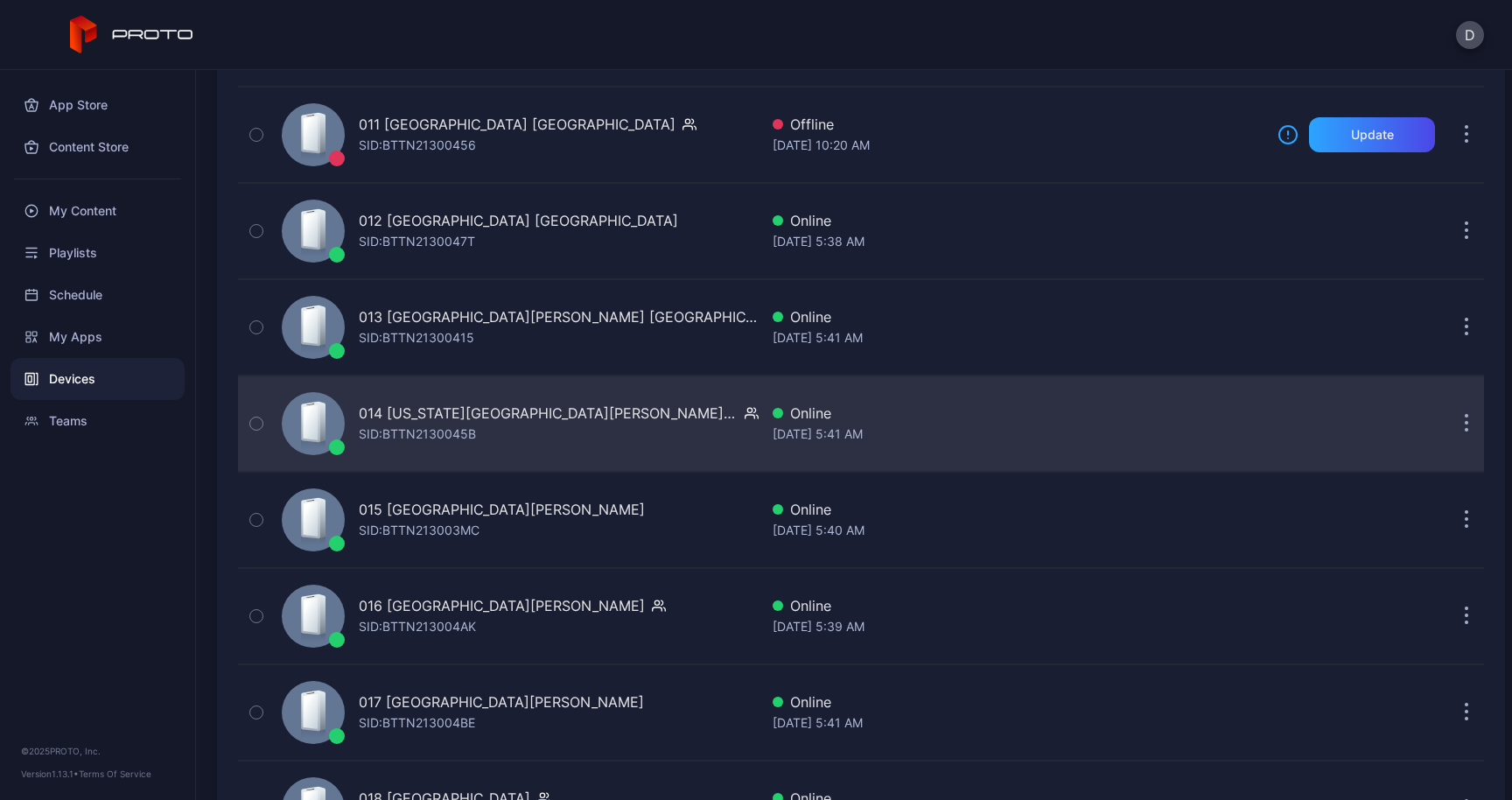
click at [1452, 421] on button "button" at bounding box center [1466, 423] width 35 height 35
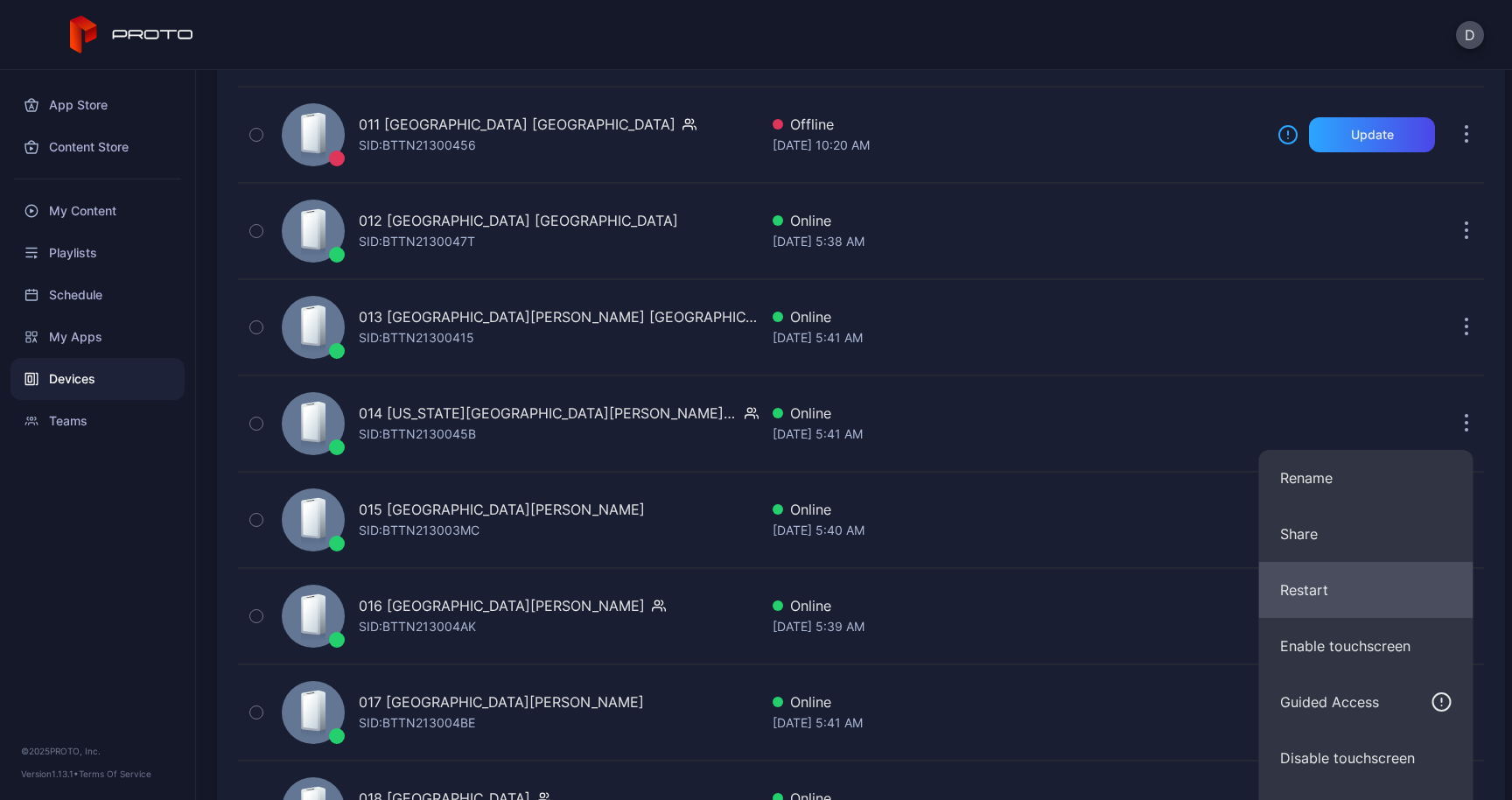
click at [1329, 563] on button "Restart" at bounding box center [1366, 589] width 215 height 56
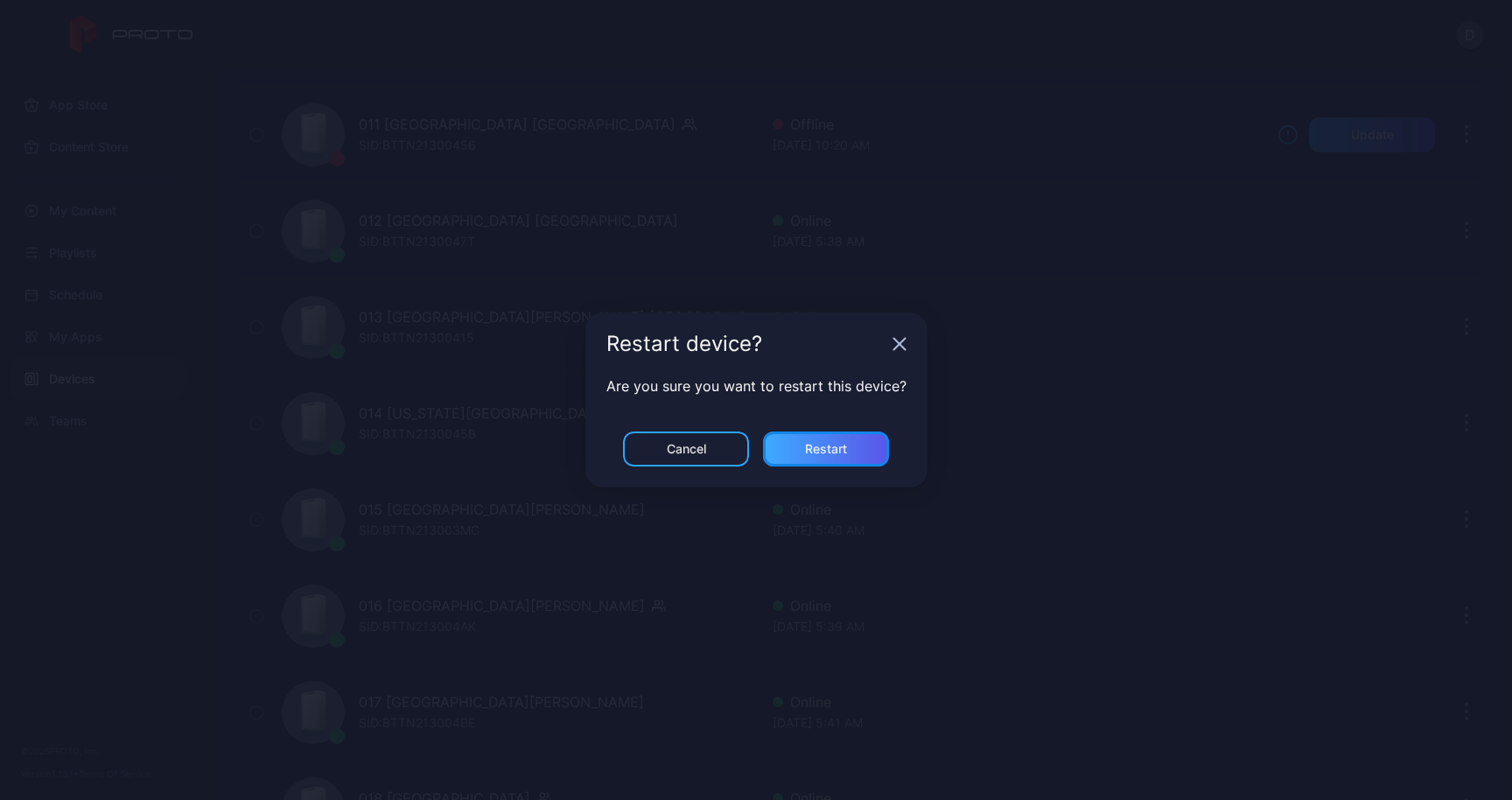
click at [870, 444] on div "Restart" at bounding box center [825, 449] width 126 height 35
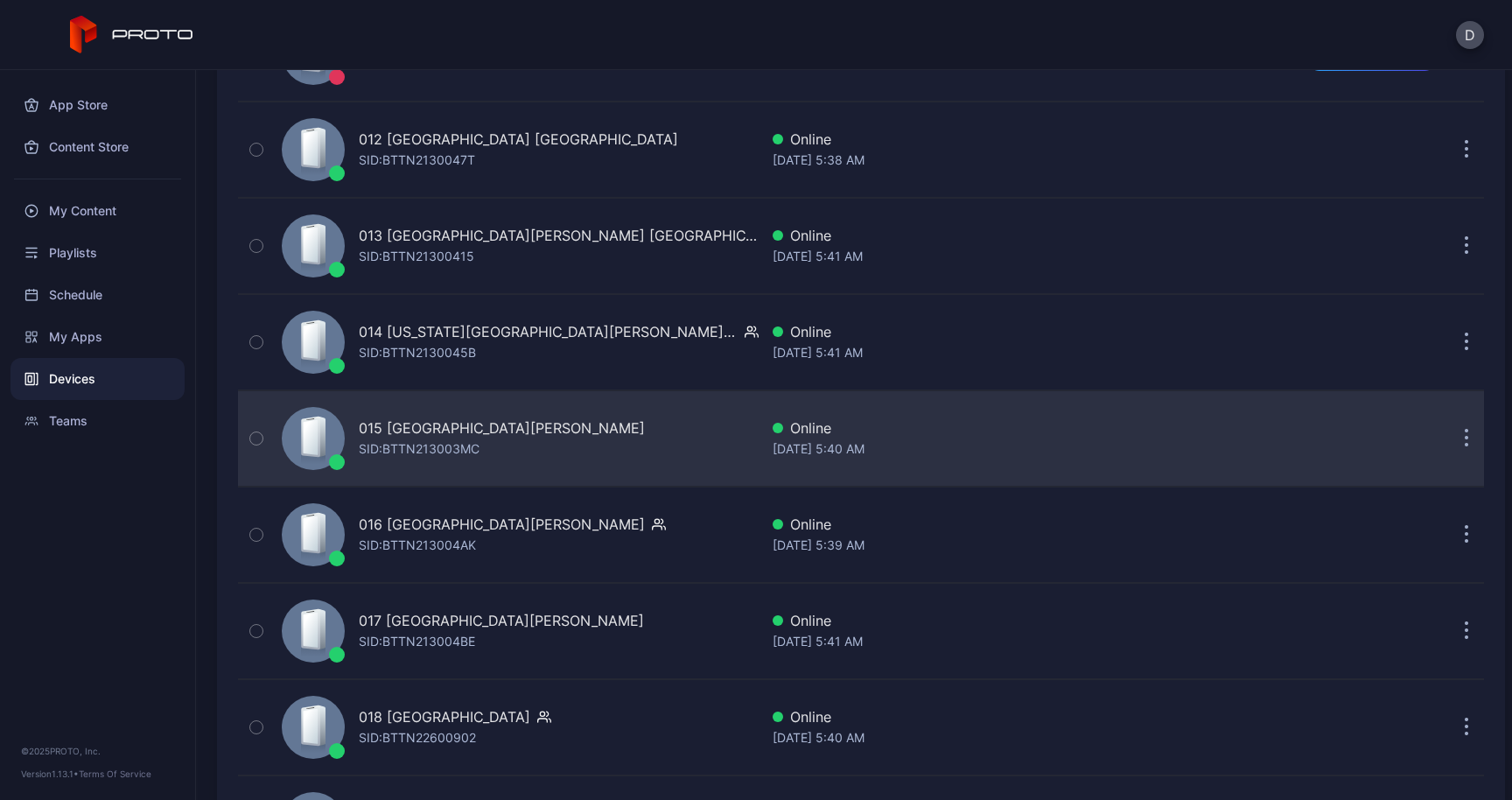
scroll to position [1365, 0]
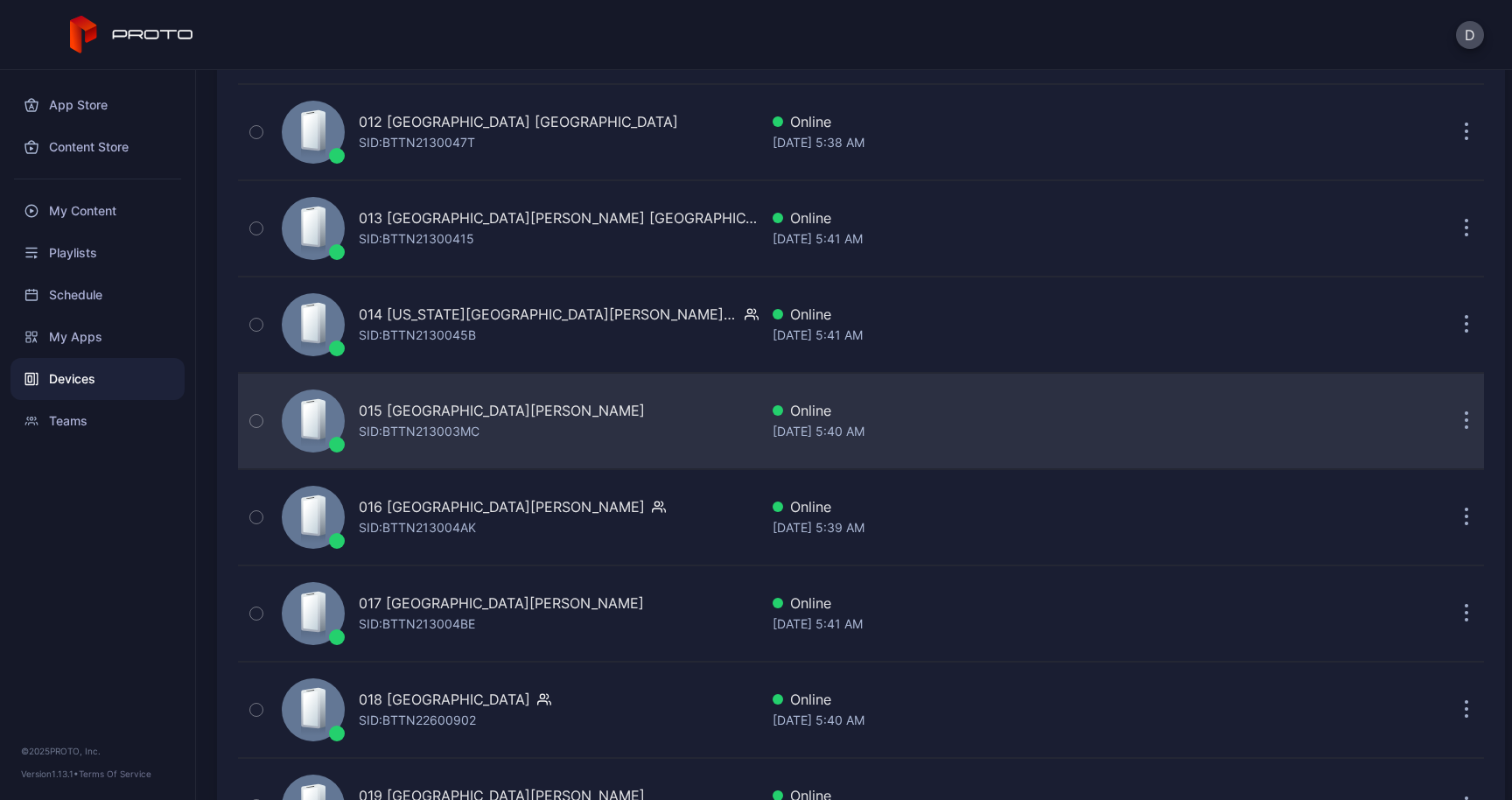
click at [1451, 425] on button "button" at bounding box center [1466, 420] width 35 height 35
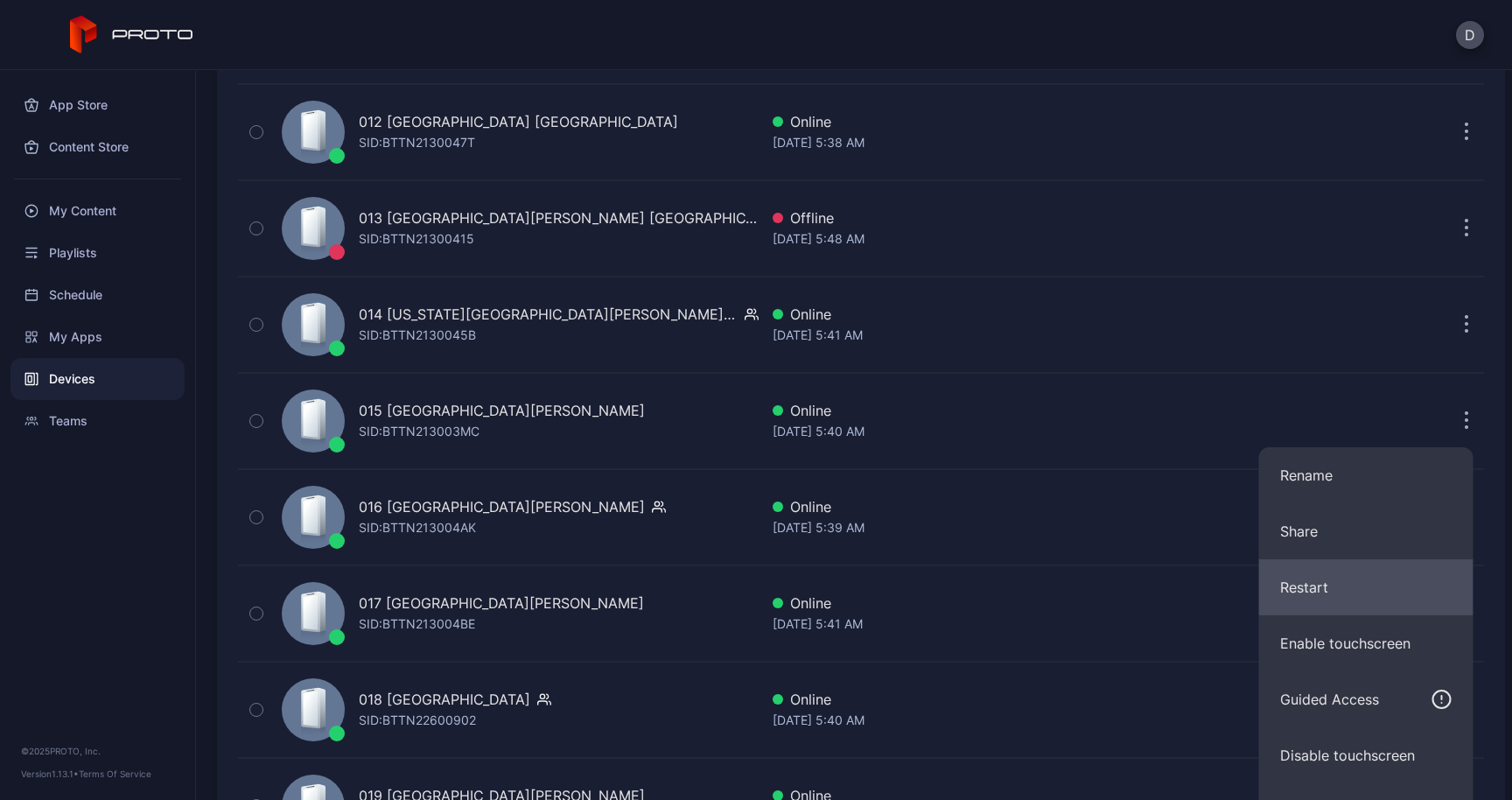
click at [1326, 574] on button "Restart" at bounding box center [1366, 586] width 215 height 56
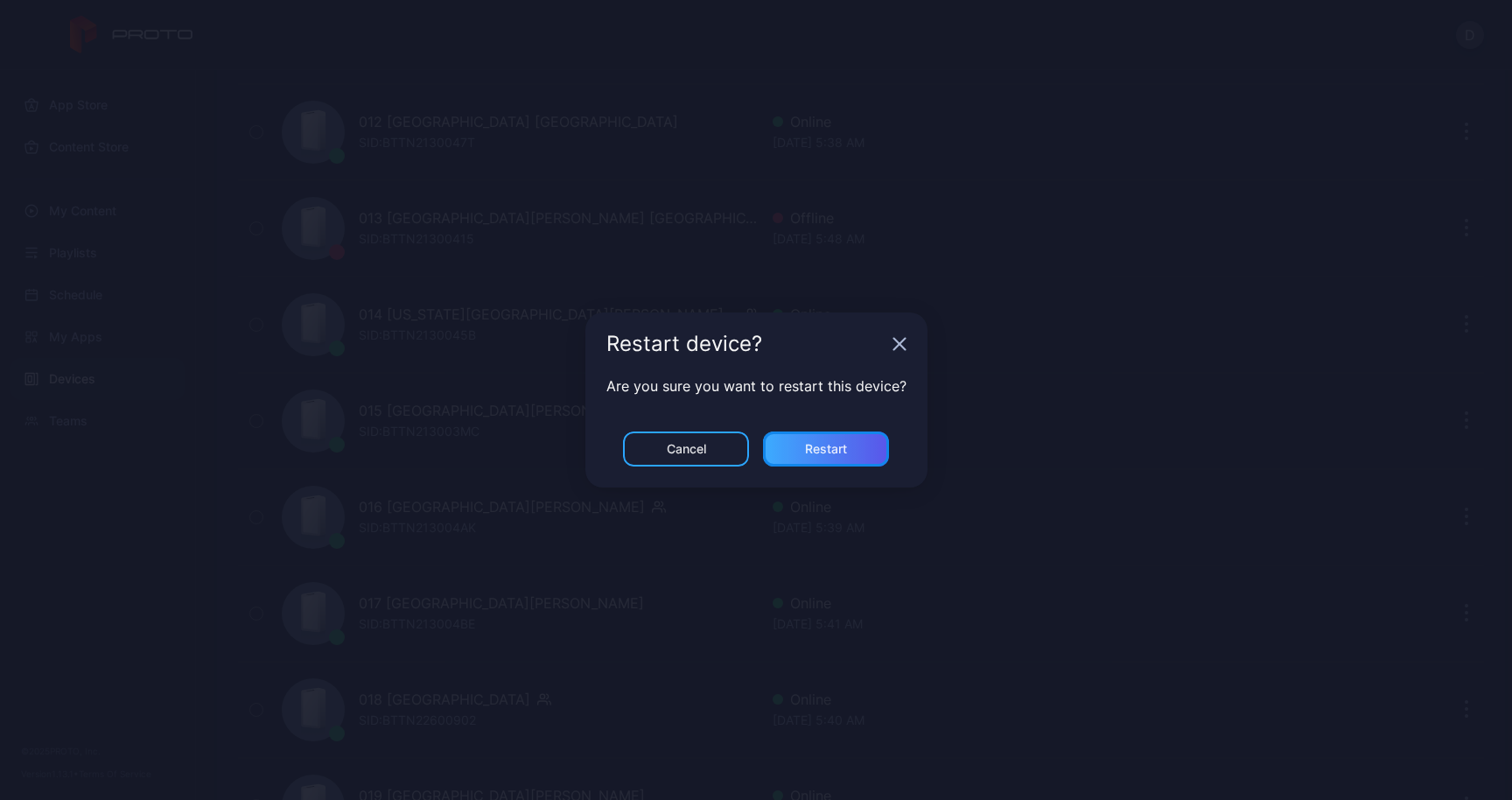
click at [864, 453] on div "Restart" at bounding box center [825, 449] width 126 height 35
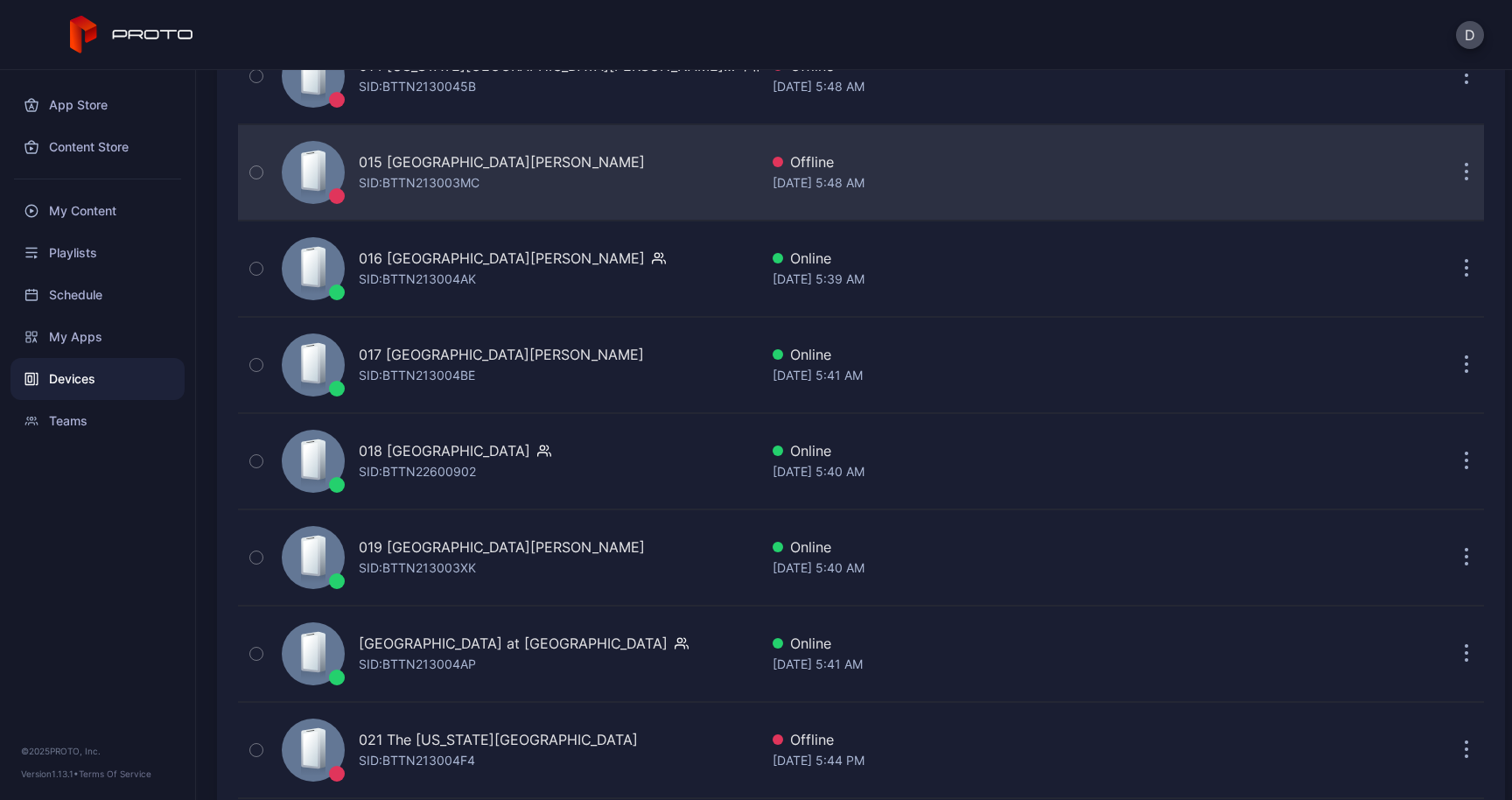
scroll to position [1615, 0]
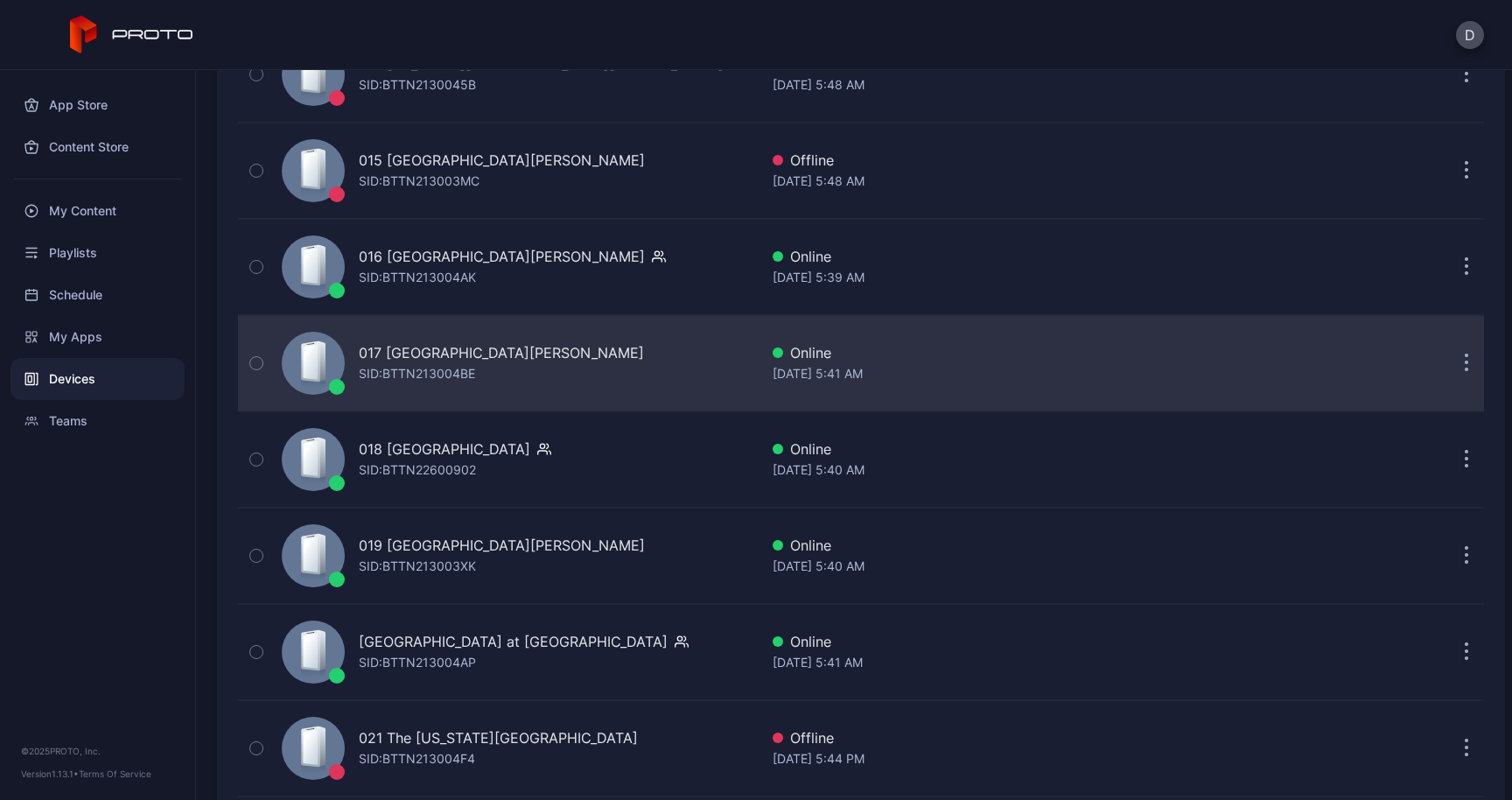
click at [1465, 354] on icon "button" at bounding box center [1466, 355] width 3 height 3
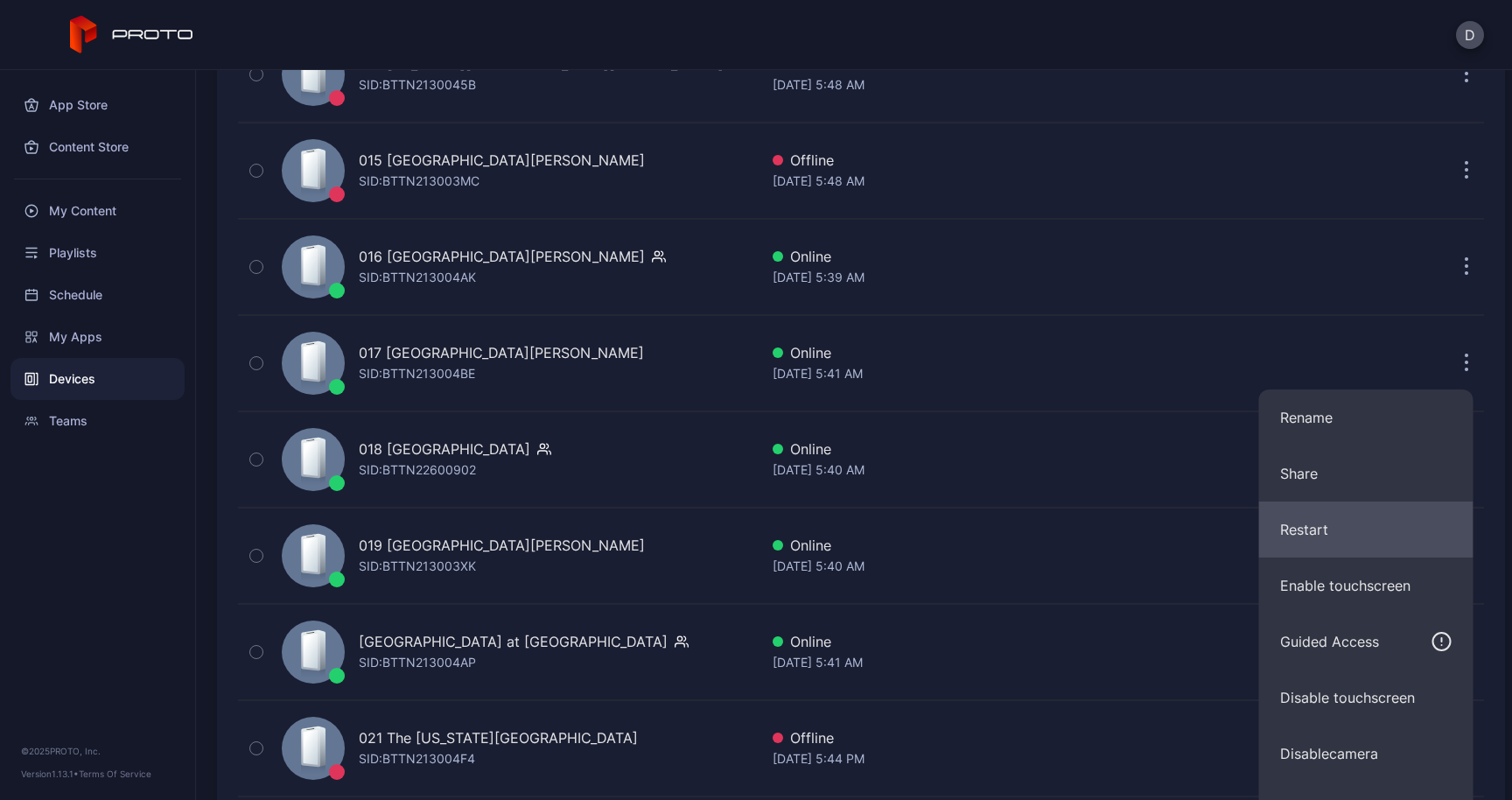
click at [1335, 521] on button "Restart" at bounding box center [1366, 529] width 215 height 56
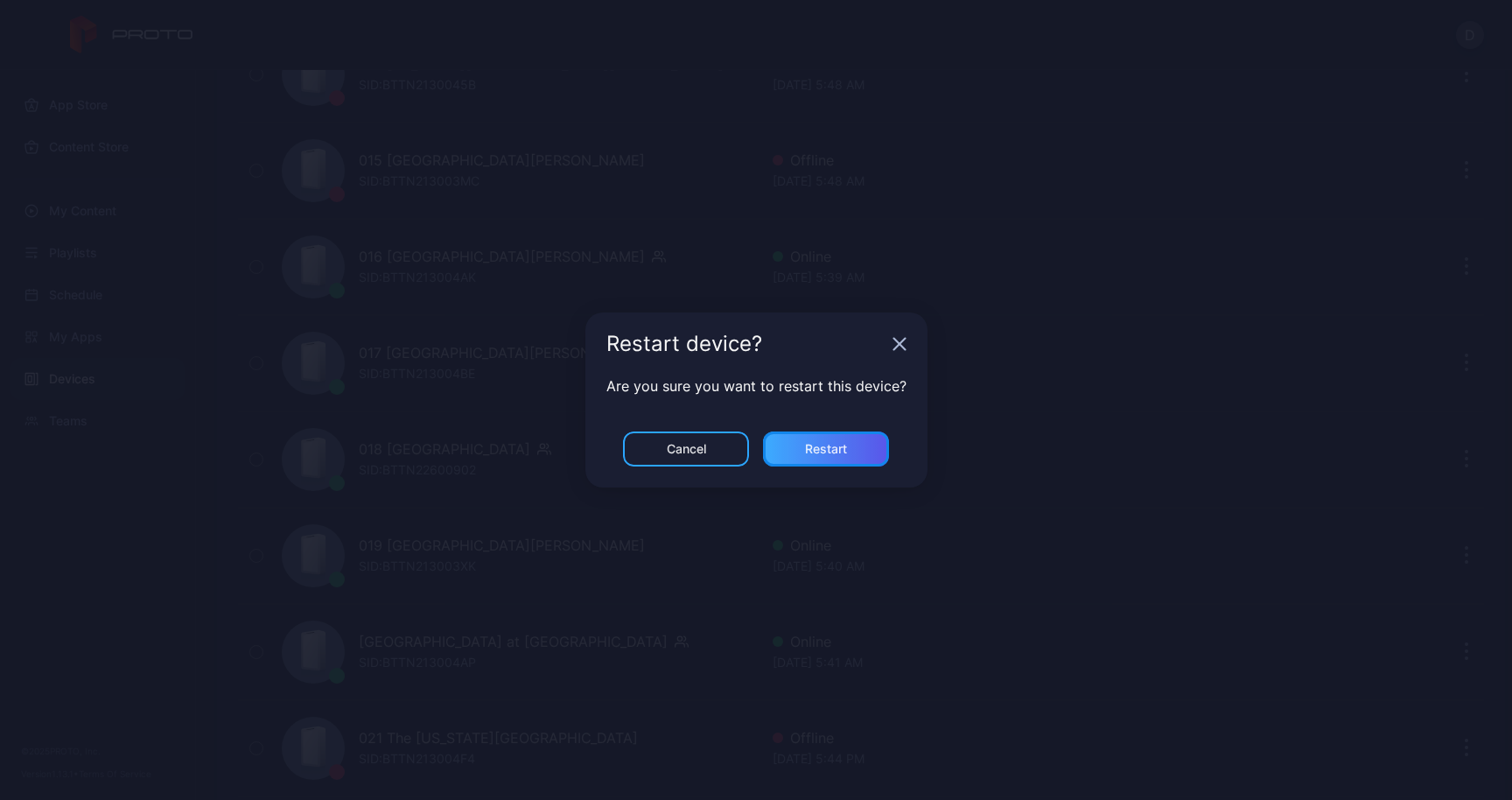
click at [838, 442] on div "Restart" at bounding box center [825, 449] width 42 height 14
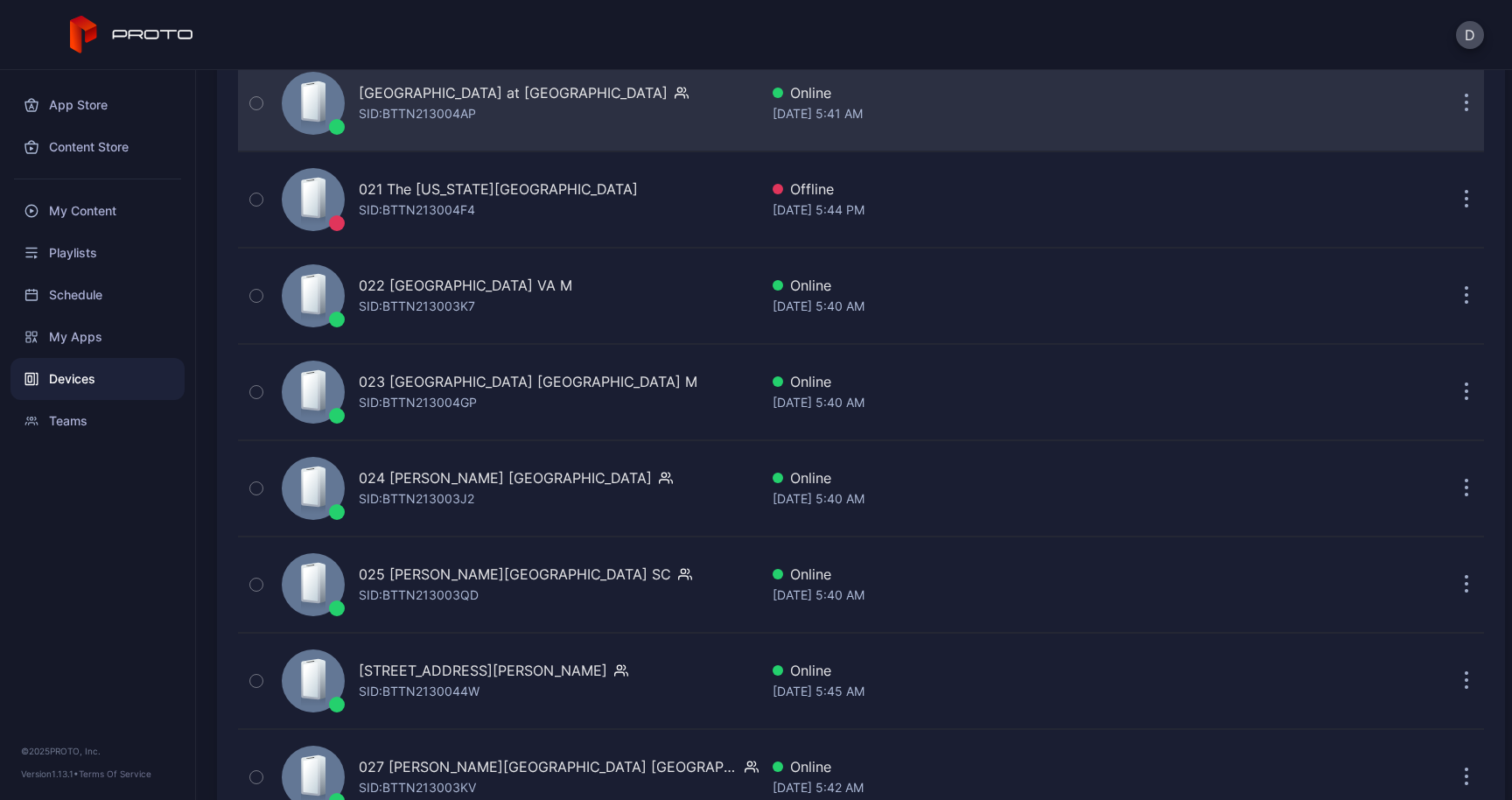
scroll to position [2183, 0]
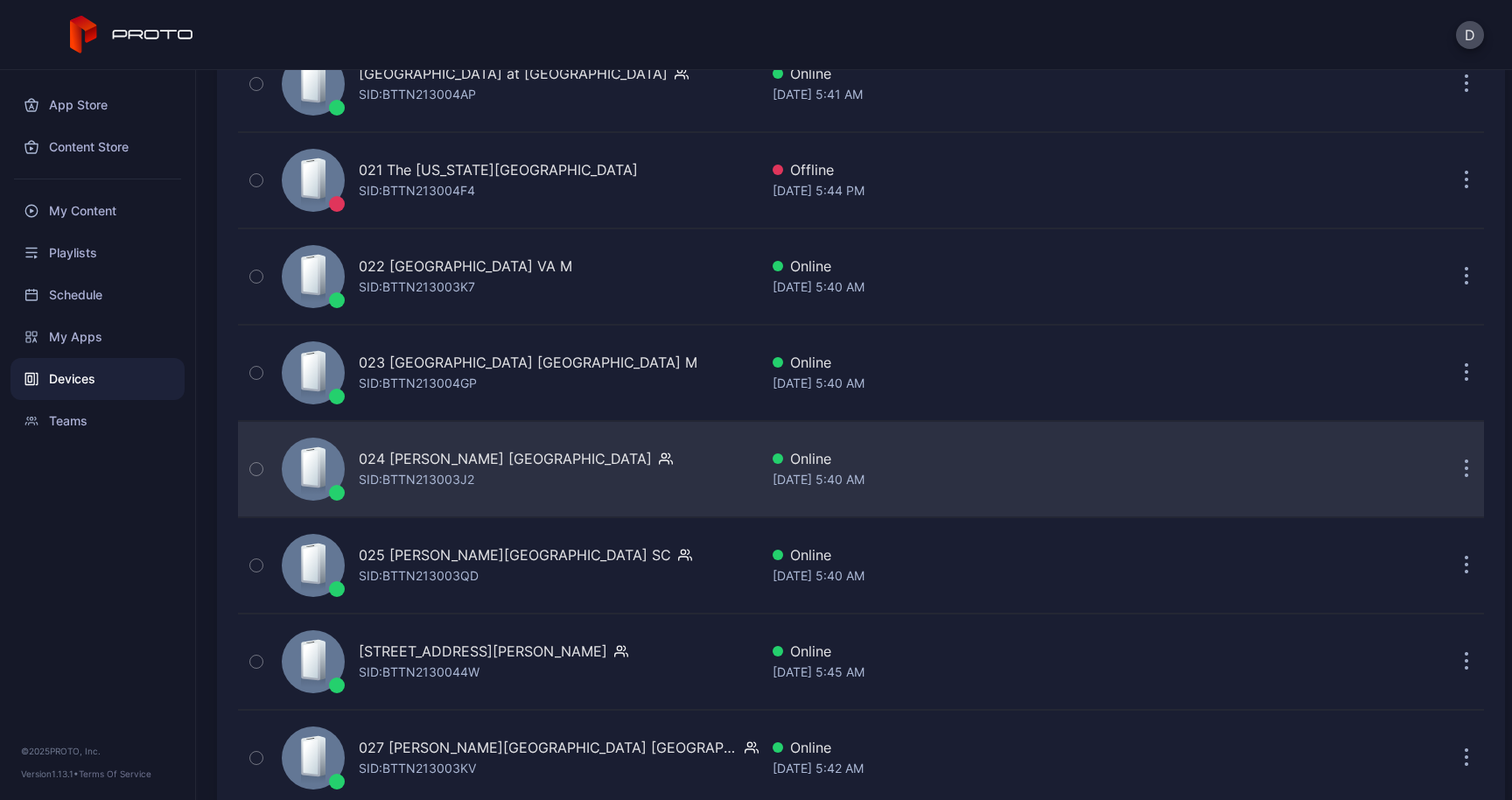
click at [1449, 470] on button "button" at bounding box center [1466, 469] width 35 height 35
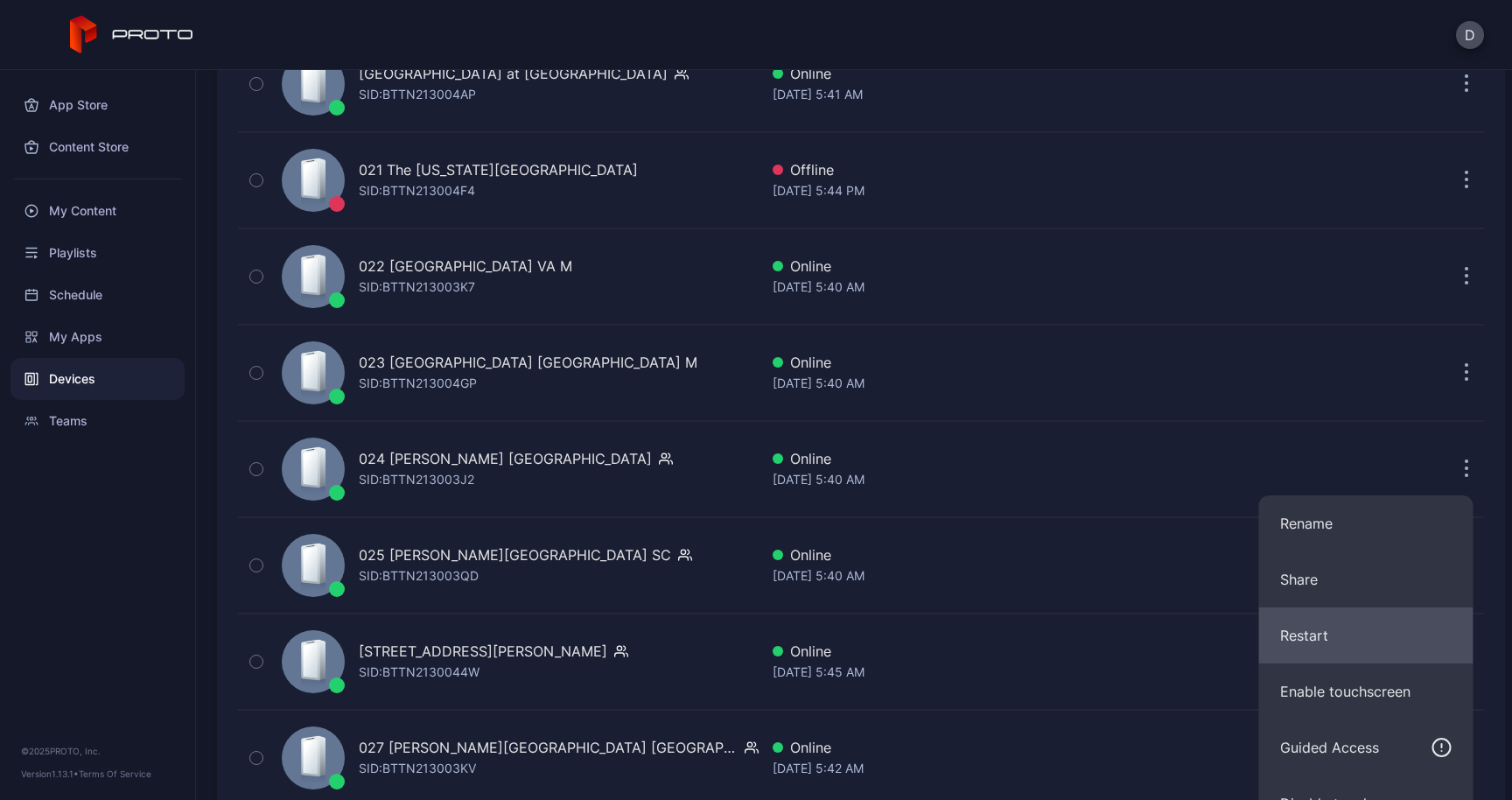
click at [1352, 620] on button "Restart" at bounding box center [1366, 634] width 215 height 56
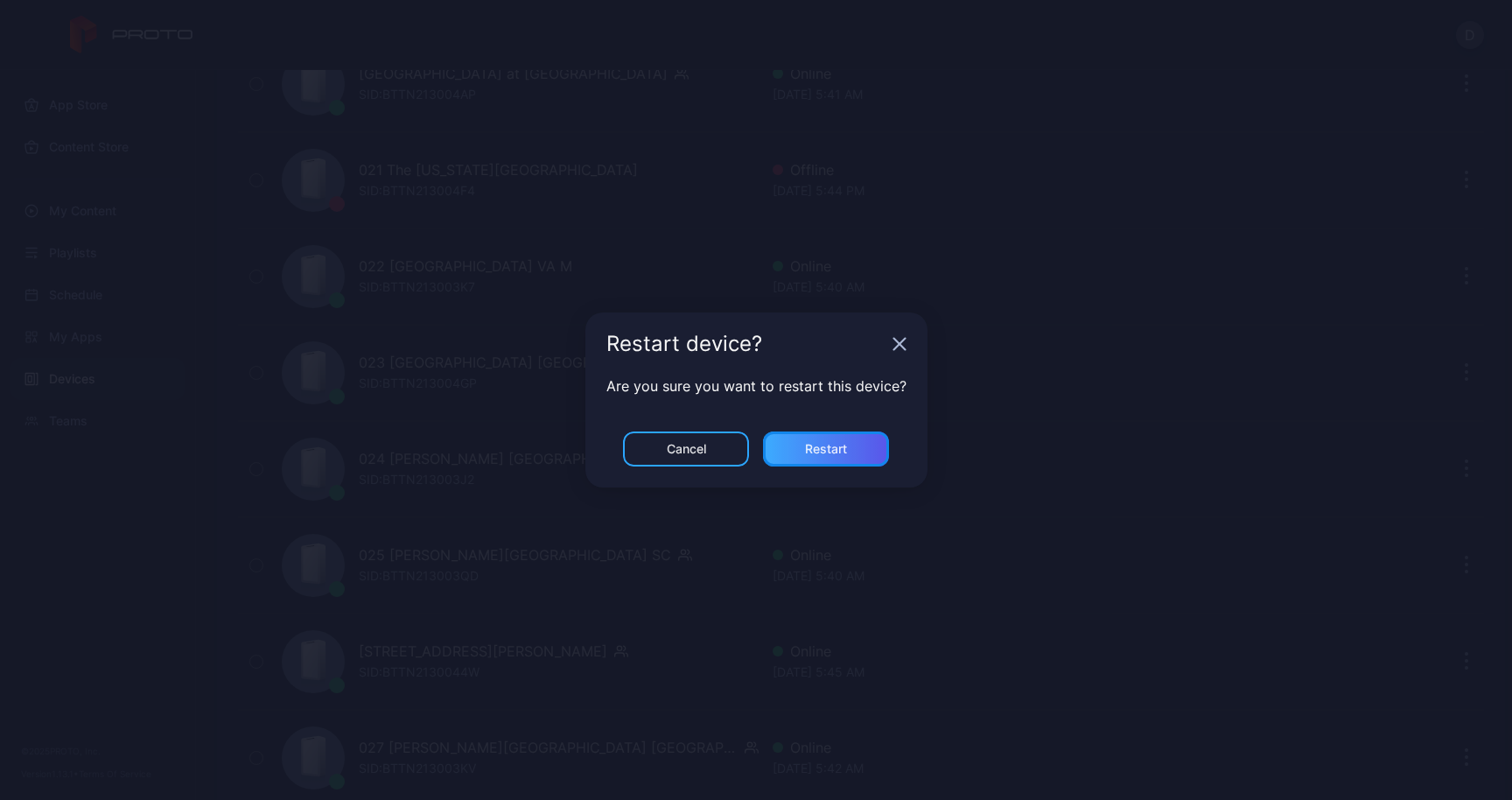
click at [864, 442] on div "Restart" at bounding box center [825, 449] width 126 height 35
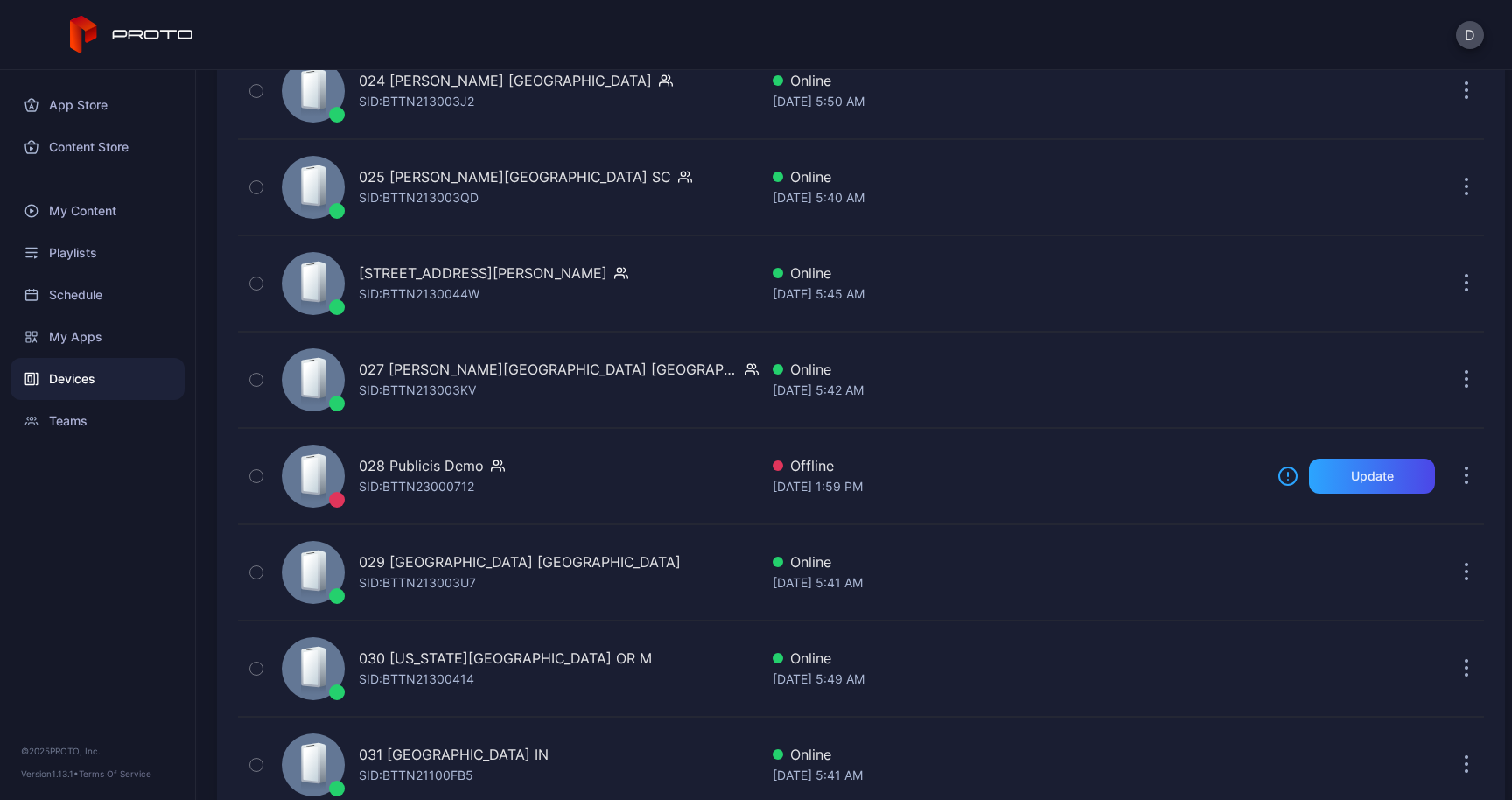
scroll to position [2562, 0]
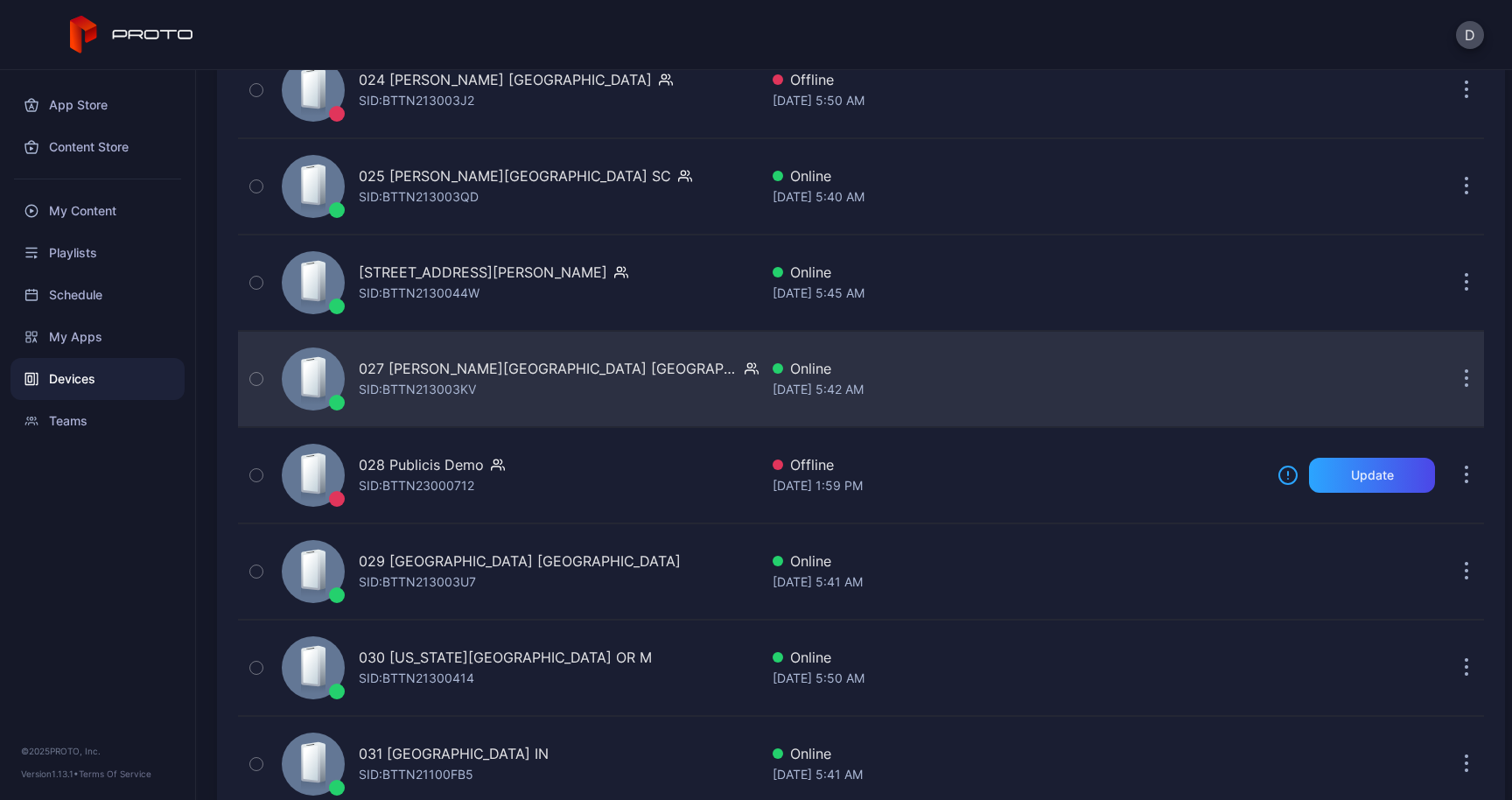
click at [1455, 378] on button "button" at bounding box center [1466, 379] width 35 height 35
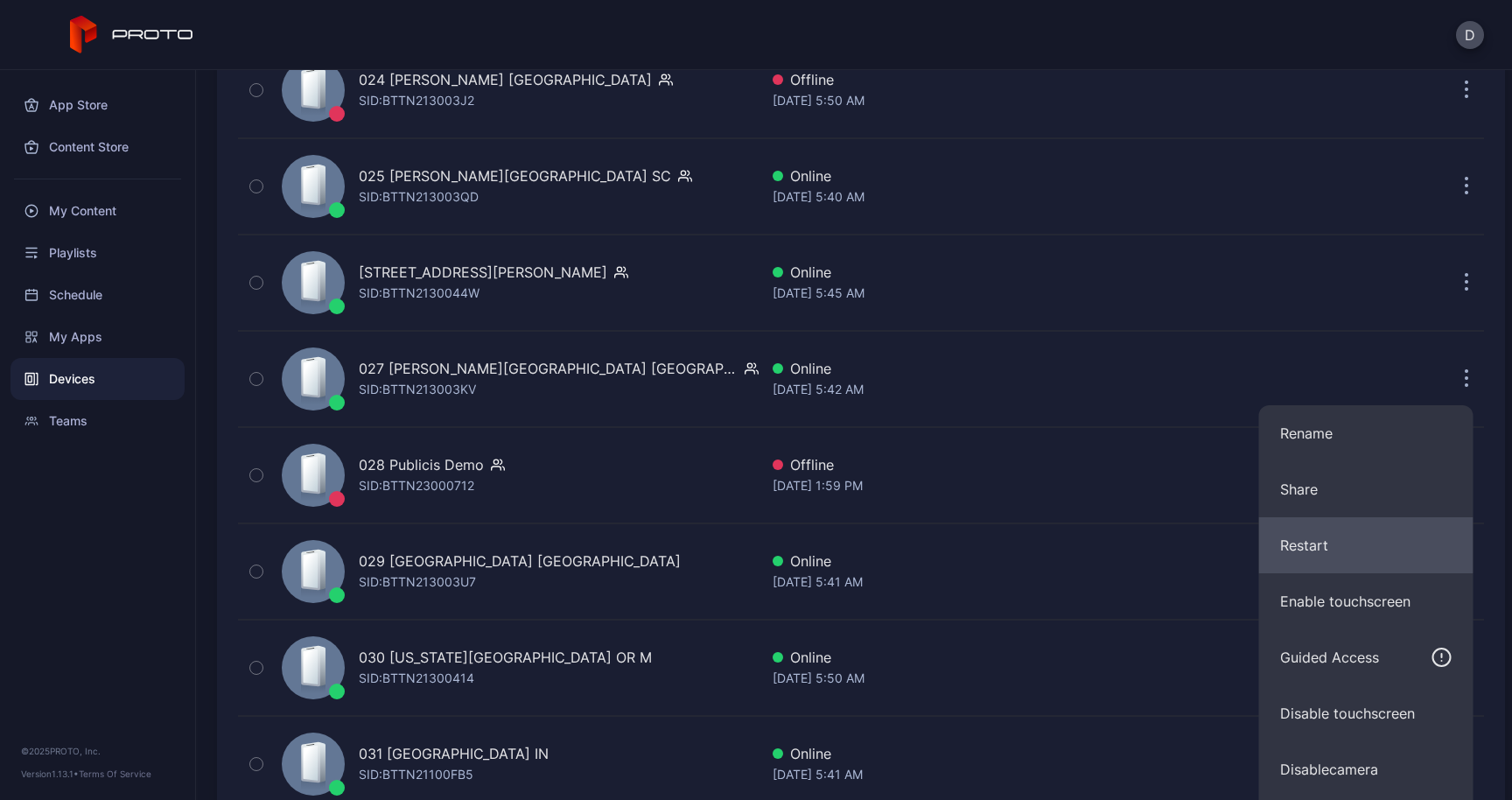
click at [1309, 541] on button "Restart" at bounding box center [1366, 544] width 215 height 56
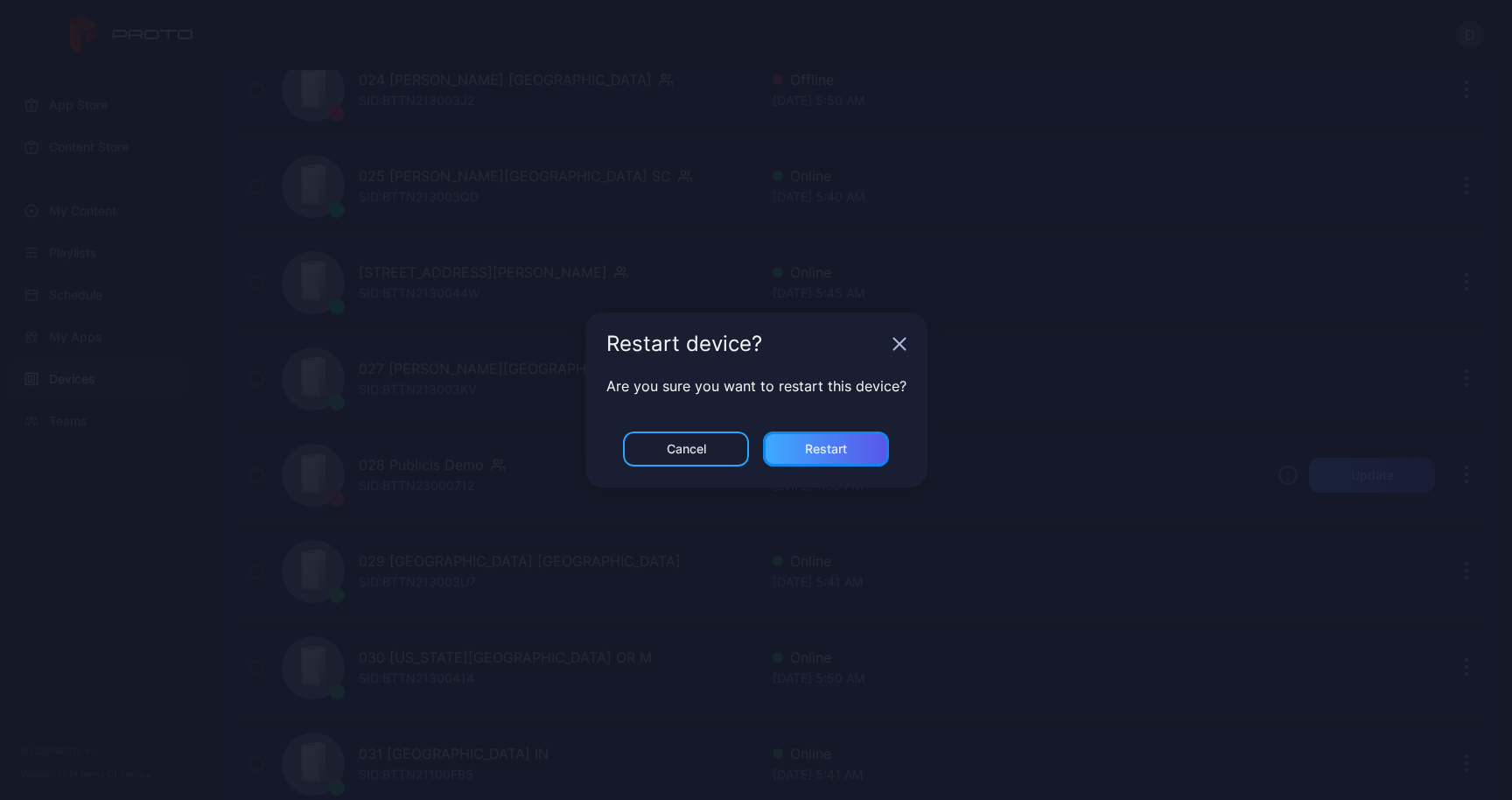
click at [845, 445] on div "Restart" at bounding box center [825, 449] width 42 height 14
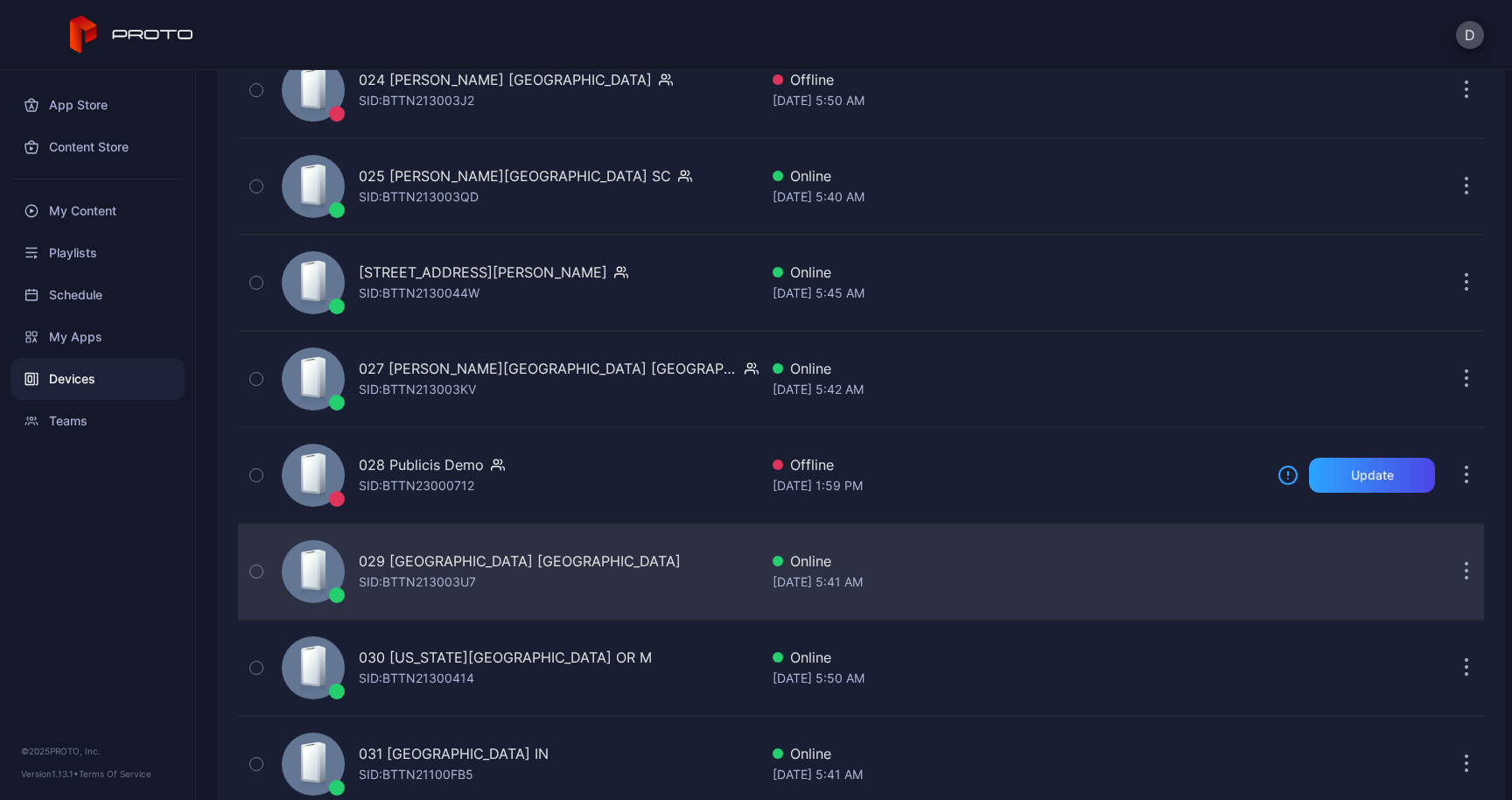
click at [1449, 575] on button "button" at bounding box center [1466, 572] width 35 height 35
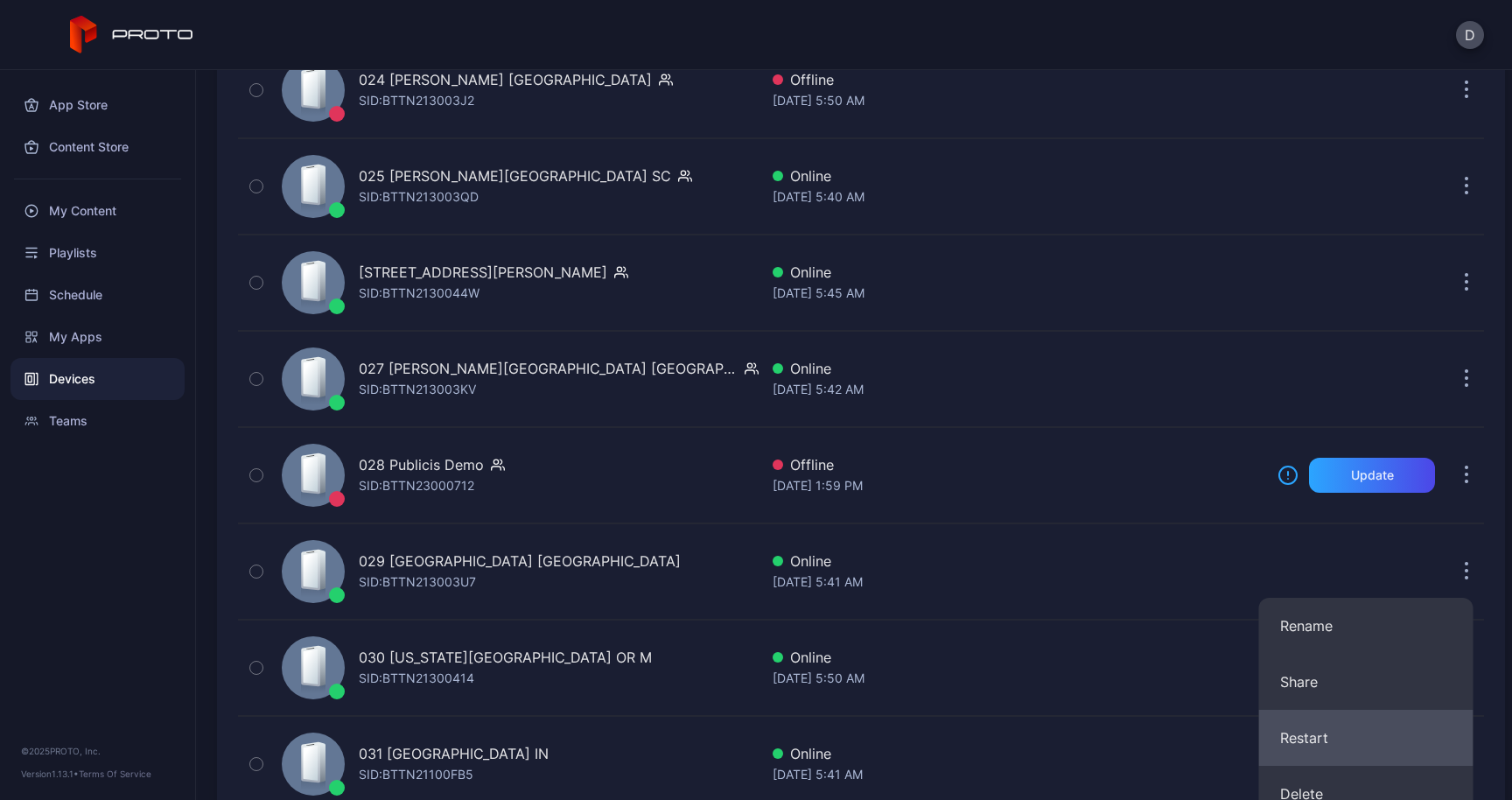
click at [1318, 727] on button "Restart" at bounding box center [1366, 737] width 215 height 56
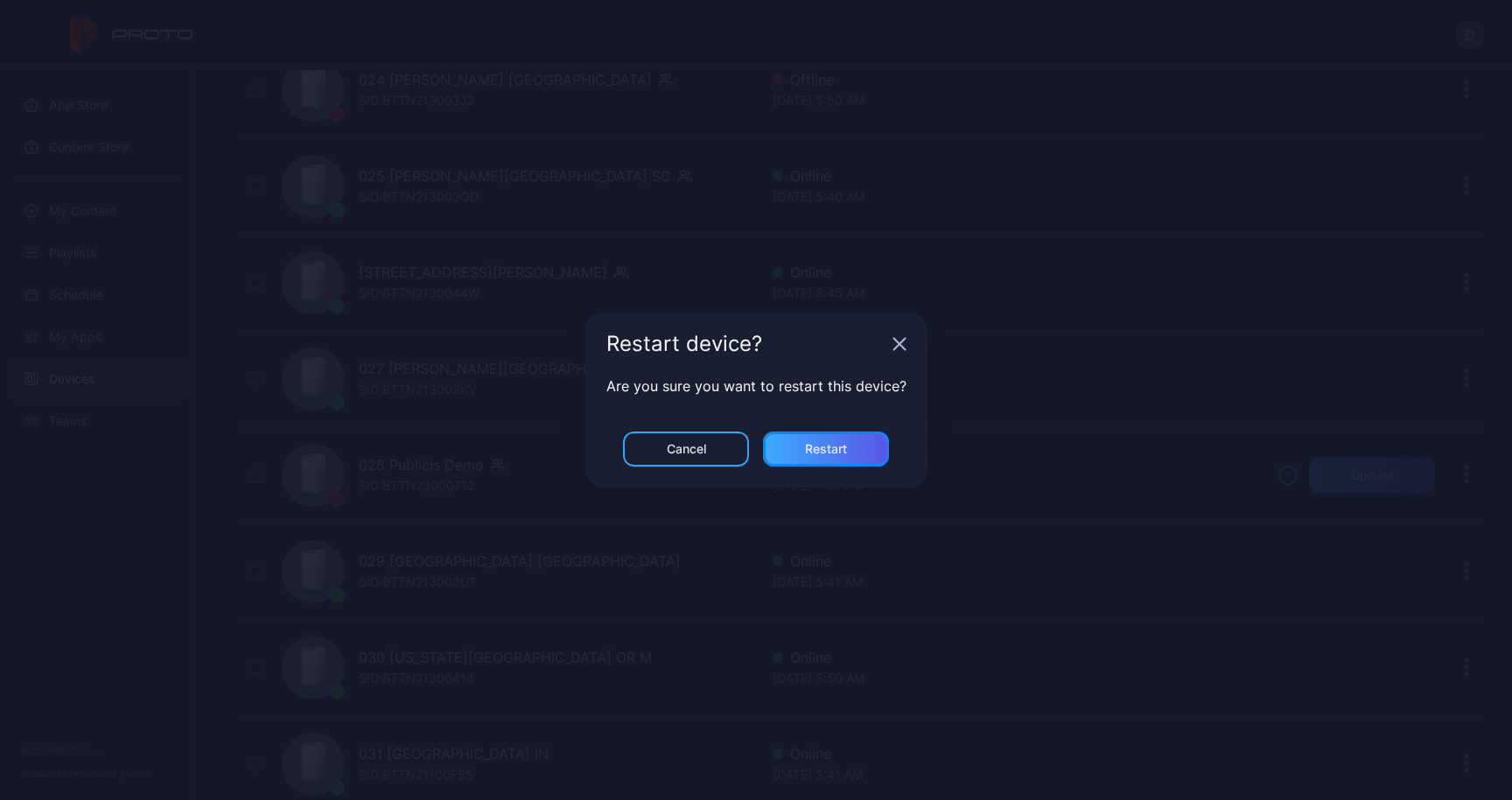
click at [855, 452] on div "Restart" at bounding box center [825, 449] width 126 height 35
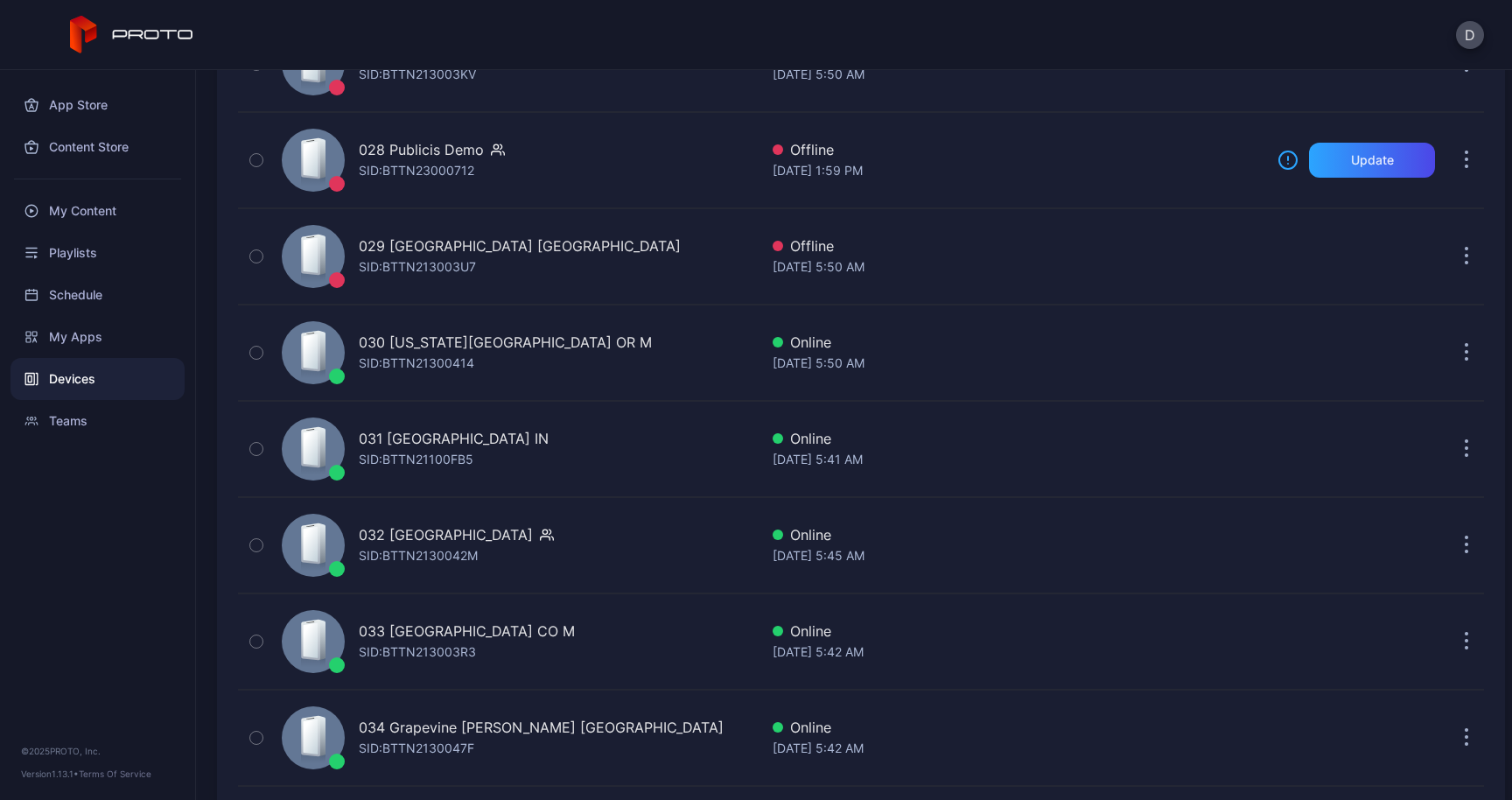
scroll to position [2878, 0]
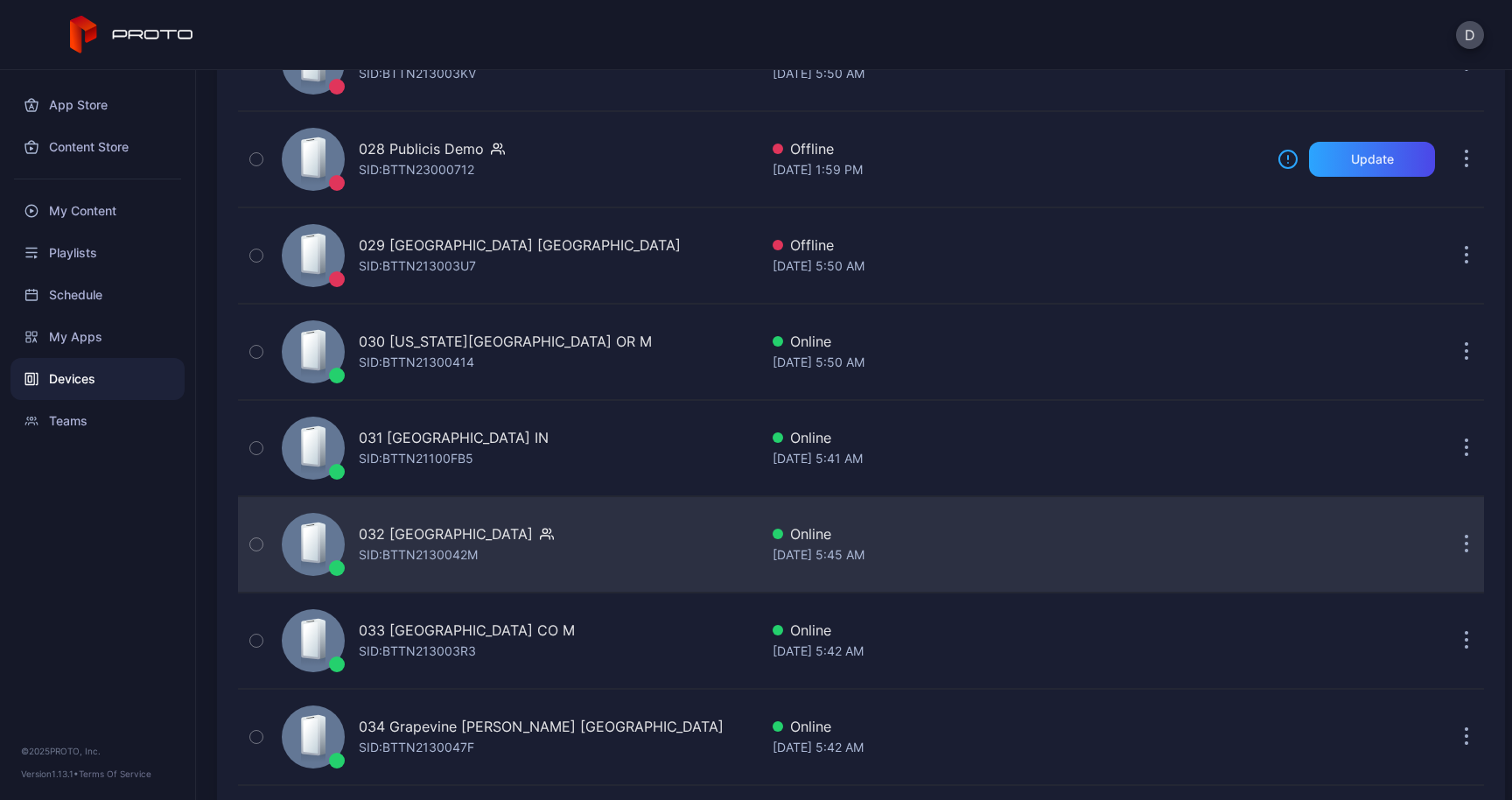
click at [1465, 544] on icon "button" at bounding box center [1466, 545] width 3 height 3
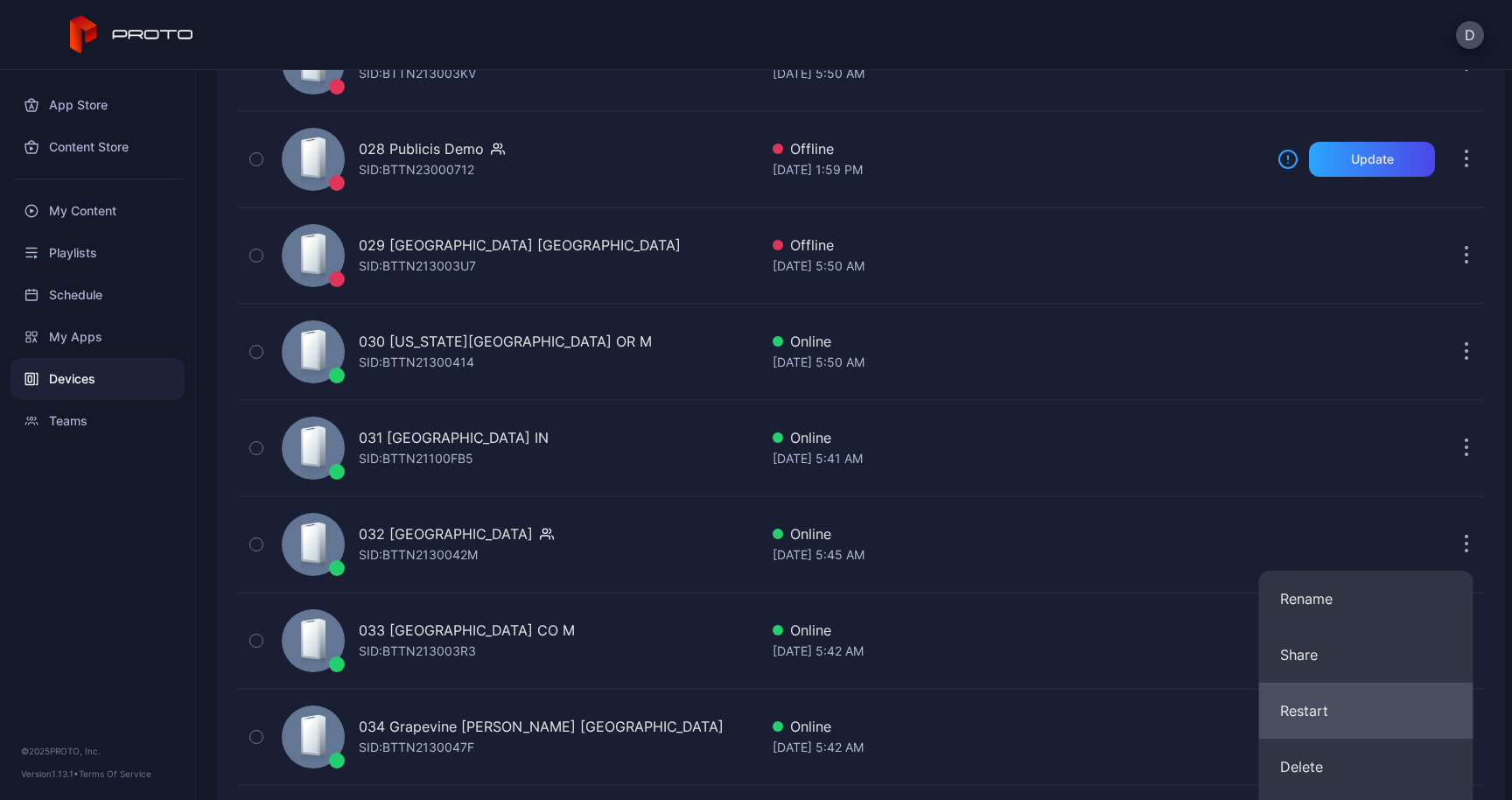
click at [1314, 718] on button "Restart" at bounding box center [1366, 710] width 215 height 56
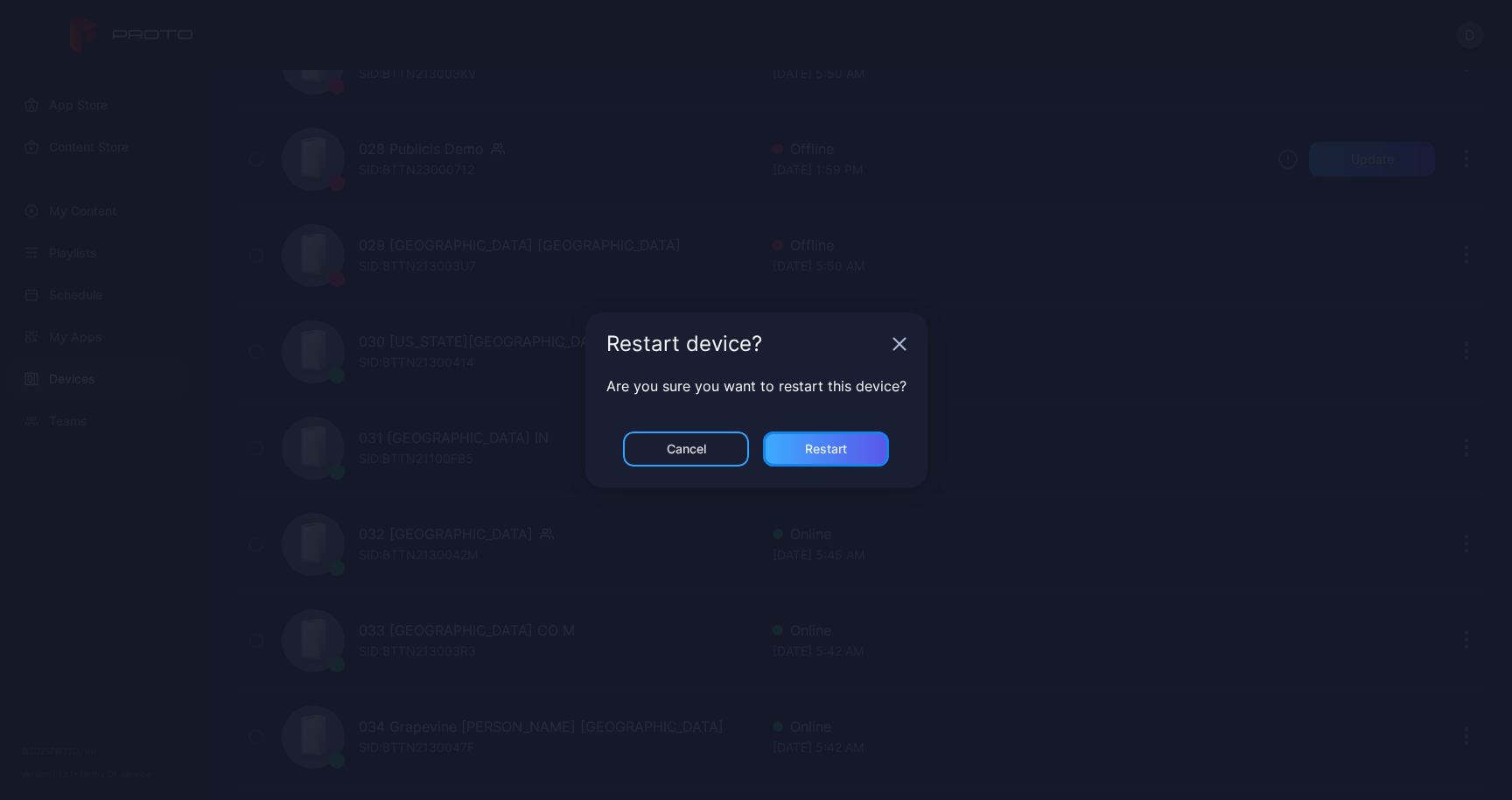
click at [841, 445] on div "Restart" at bounding box center [825, 449] width 42 height 14
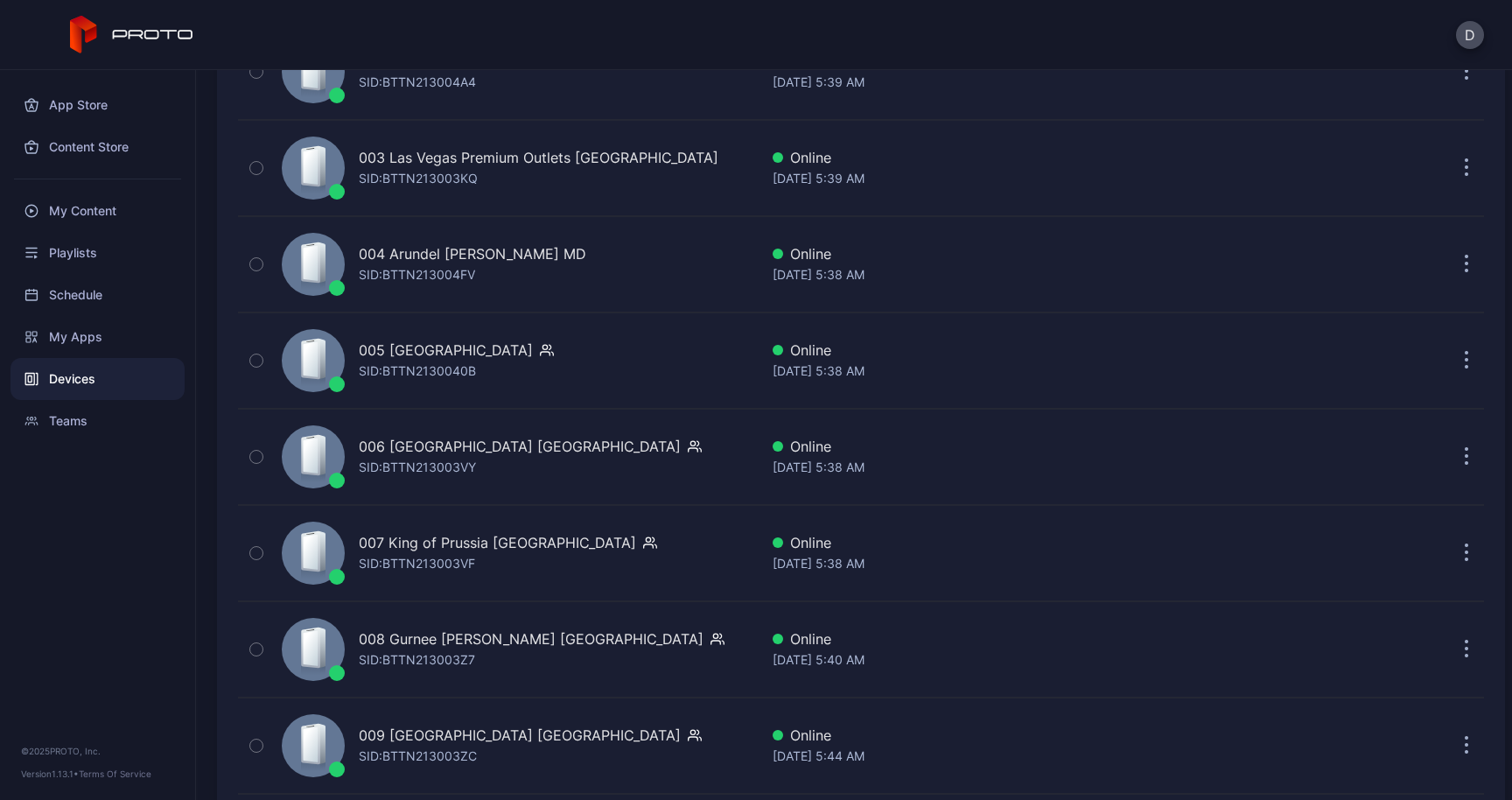
scroll to position [310, 0]
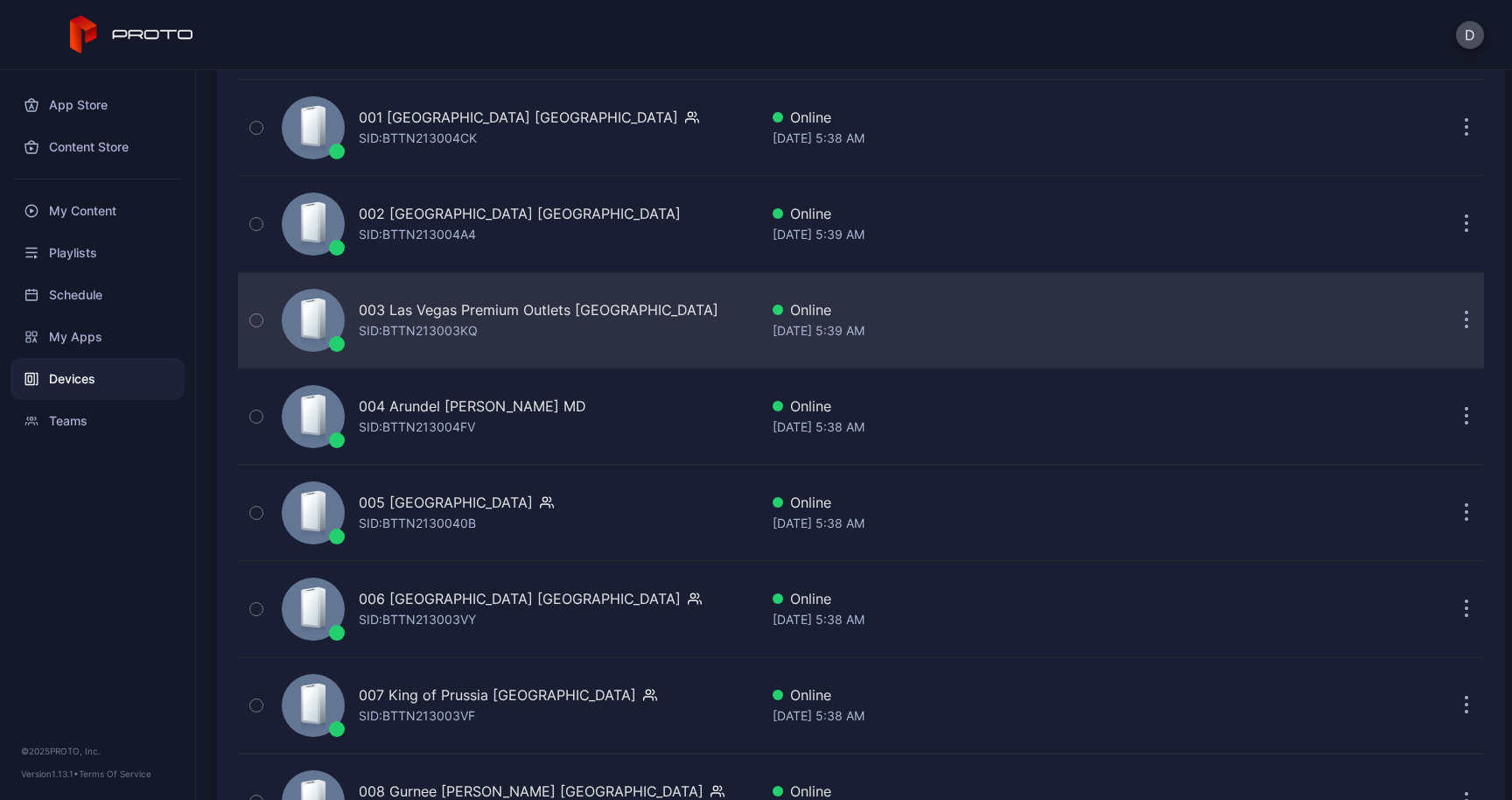
click at [1450, 317] on button "button" at bounding box center [1466, 320] width 35 height 35
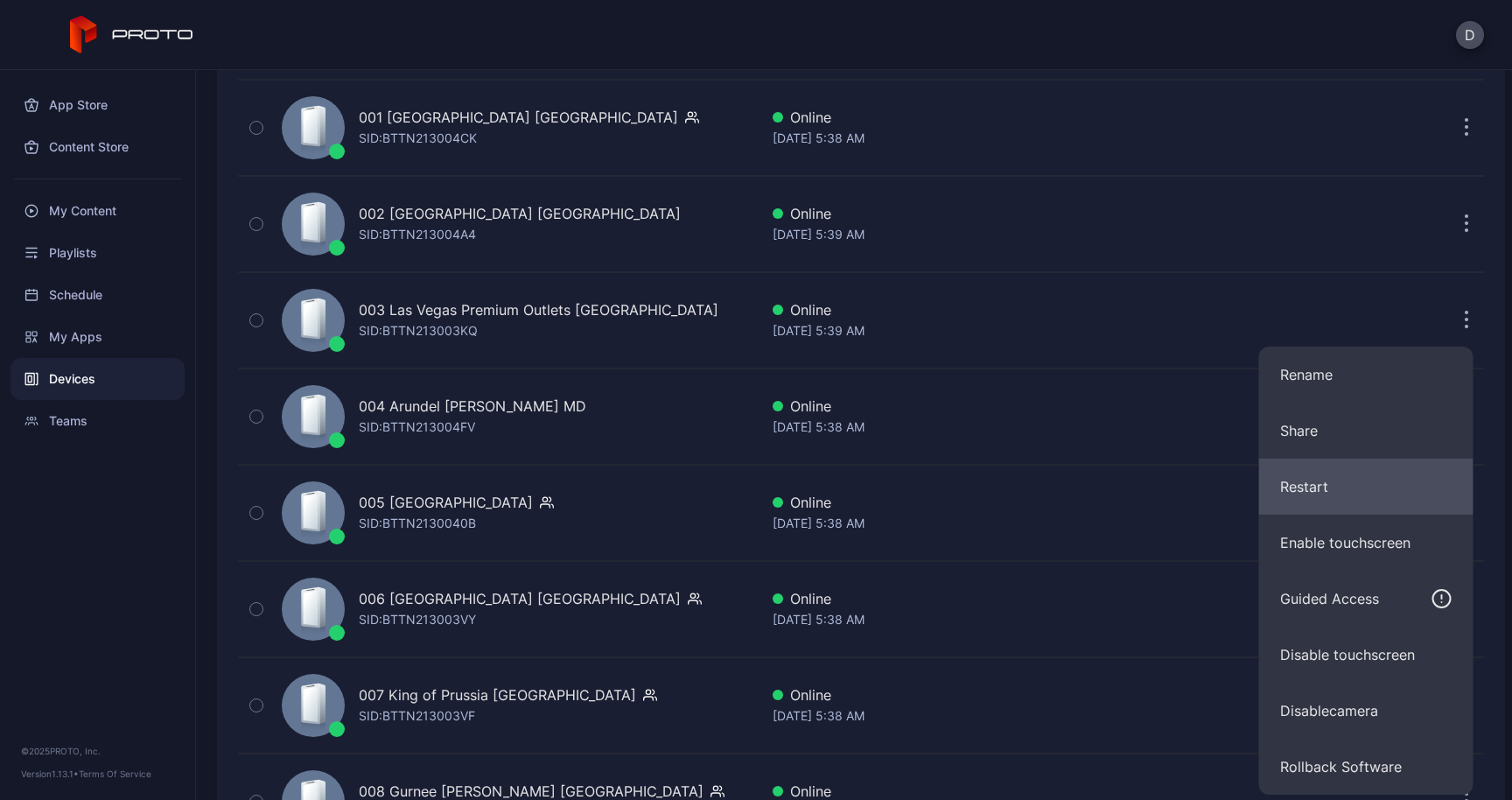
click at [1336, 493] on button "Restart" at bounding box center [1366, 486] width 215 height 56
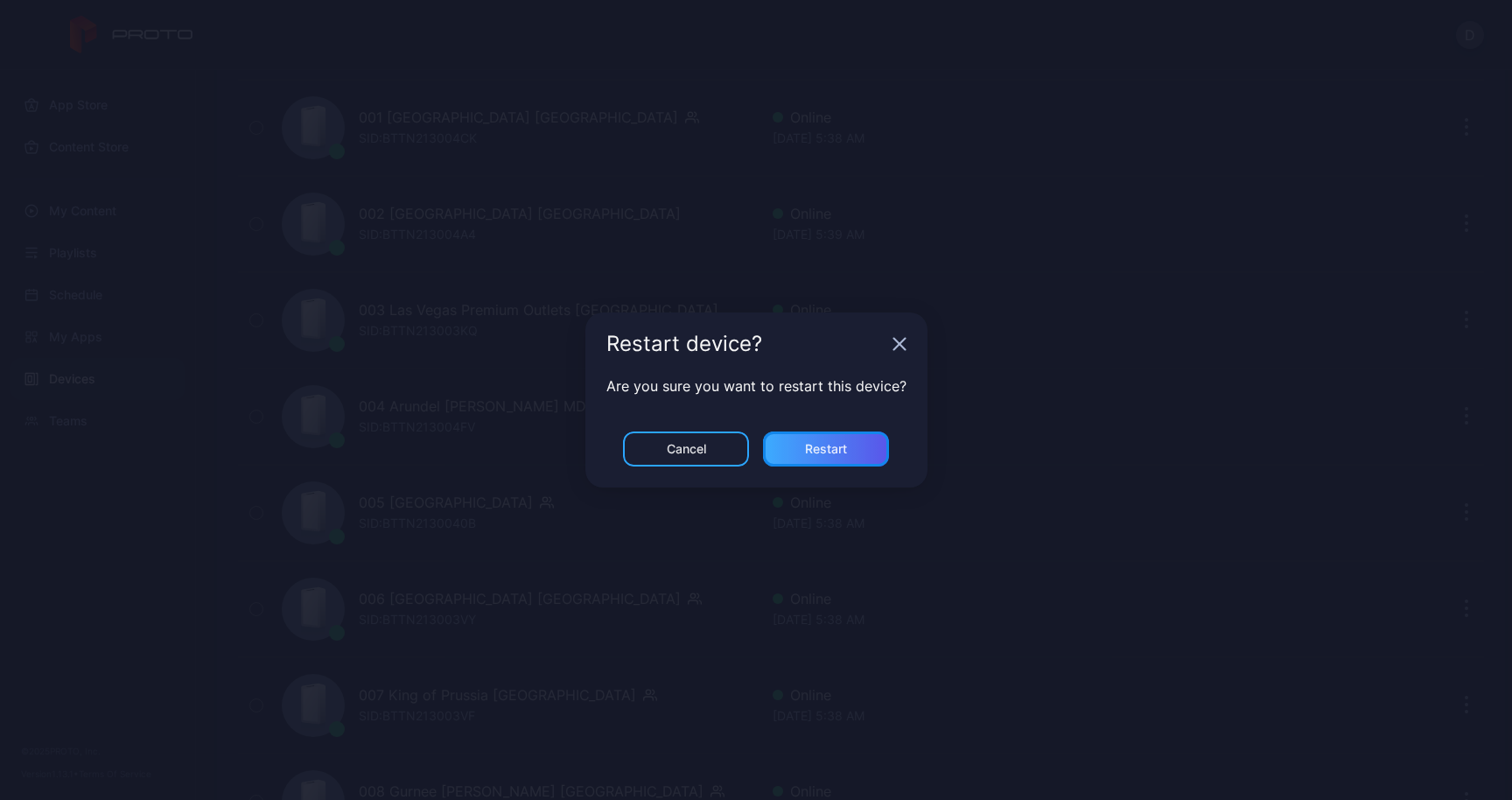
click at [844, 442] on div "Restart" at bounding box center [825, 449] width 42 height 14
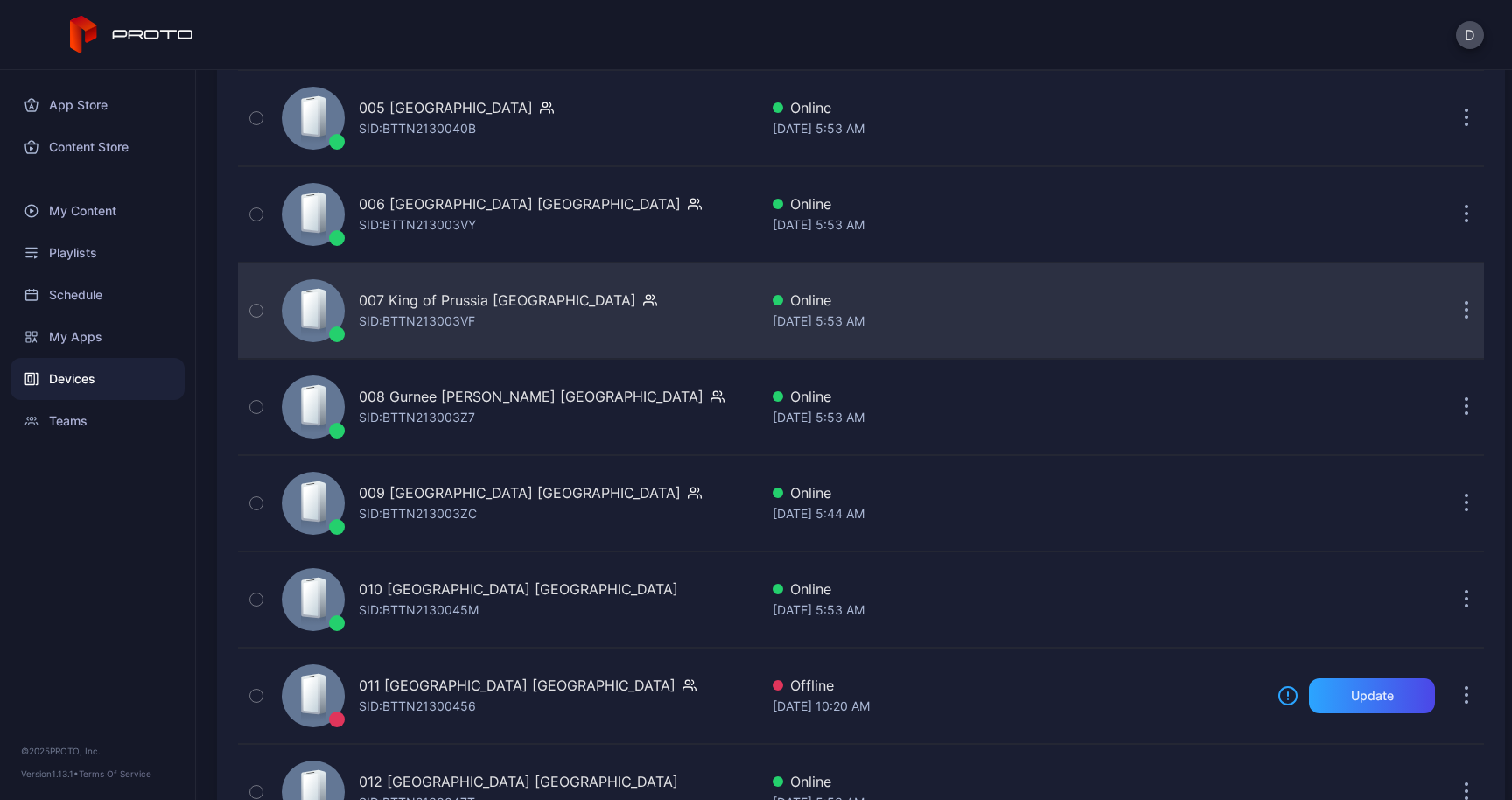
scroll to position [707, 0]
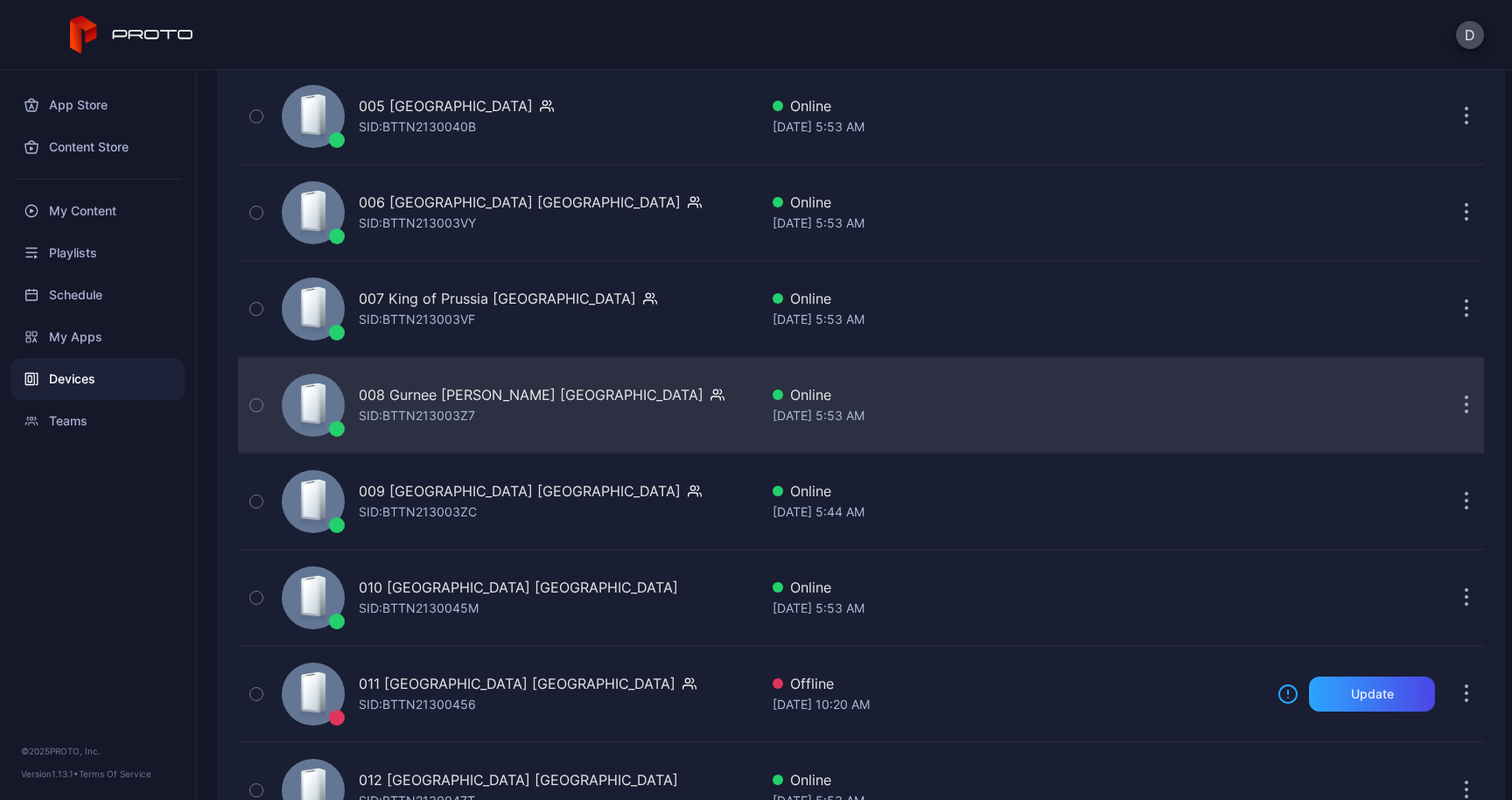
click at [1464, 403] on icon "button" at bounding box center [1466, 405] width 4 height 20
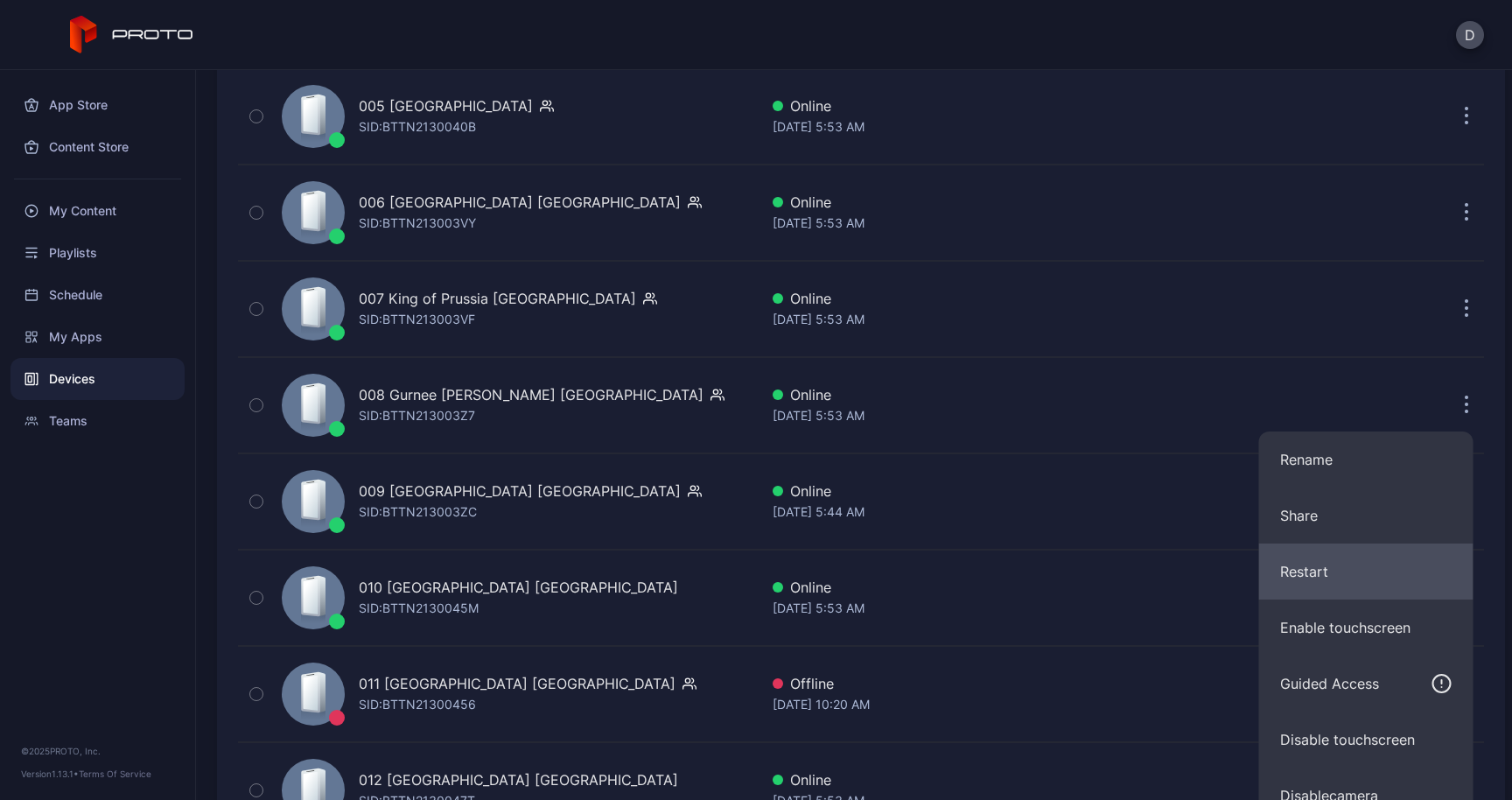
click at [1318, 565] on button "Restart" at bounding box center [1366, 571] width 215 height 56
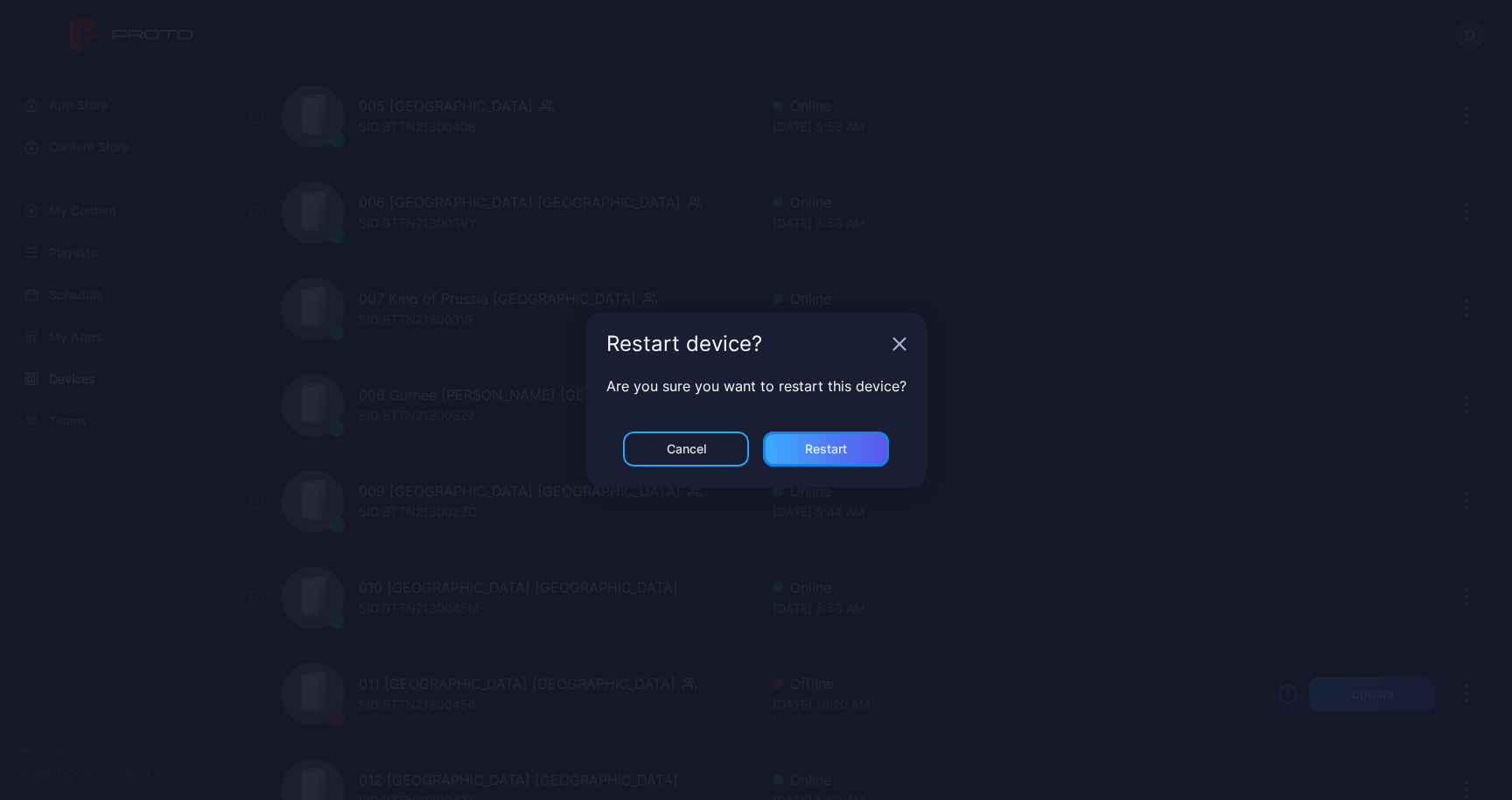
click at [834, 450] on div "Restart" at bounding box center [825, 449] width 42 height 14
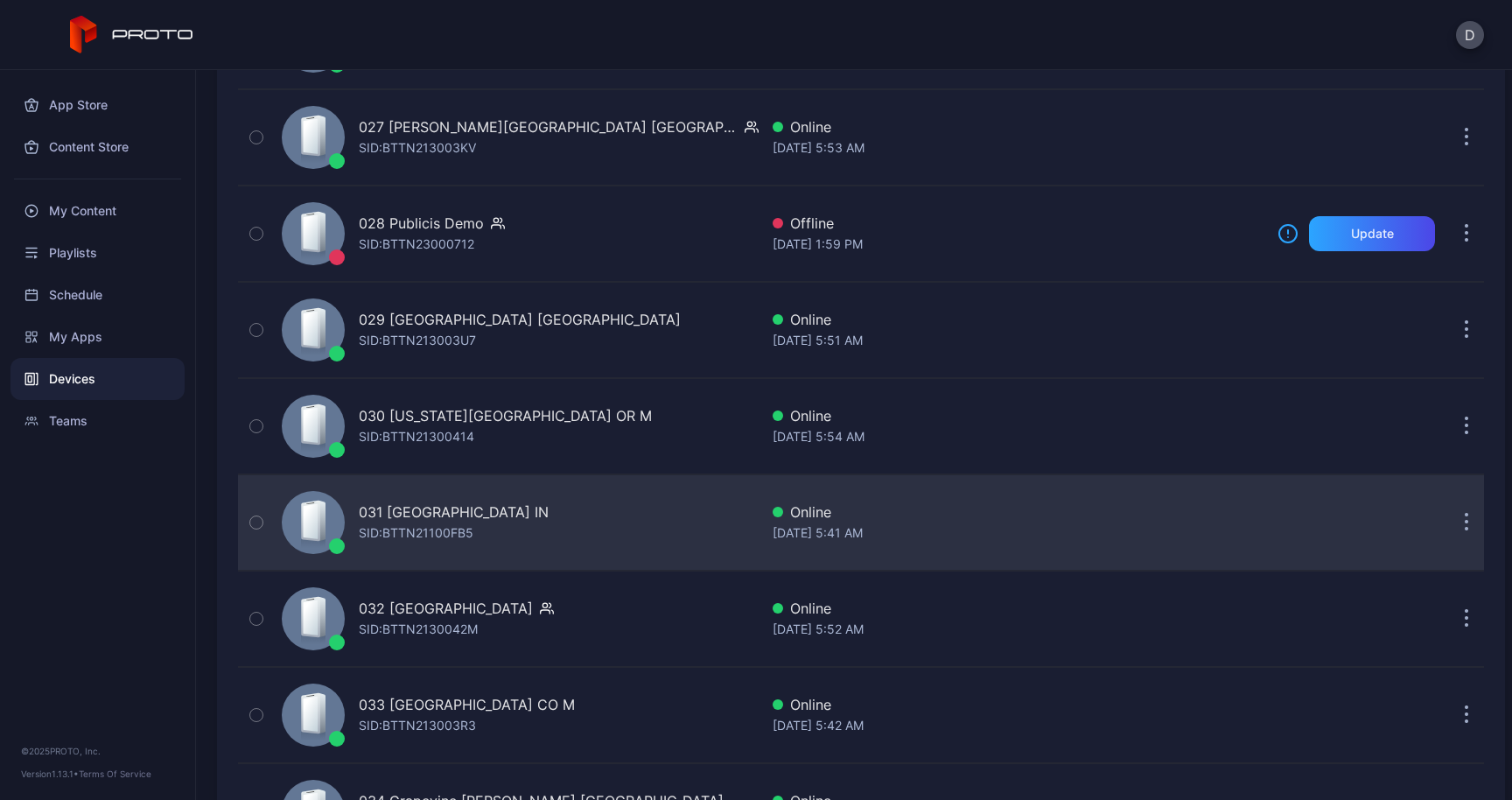
scroll to position [2805, 0]
click at [1465, 530] on icon "button" at bounding box center [1466, 530] width 3 height 3
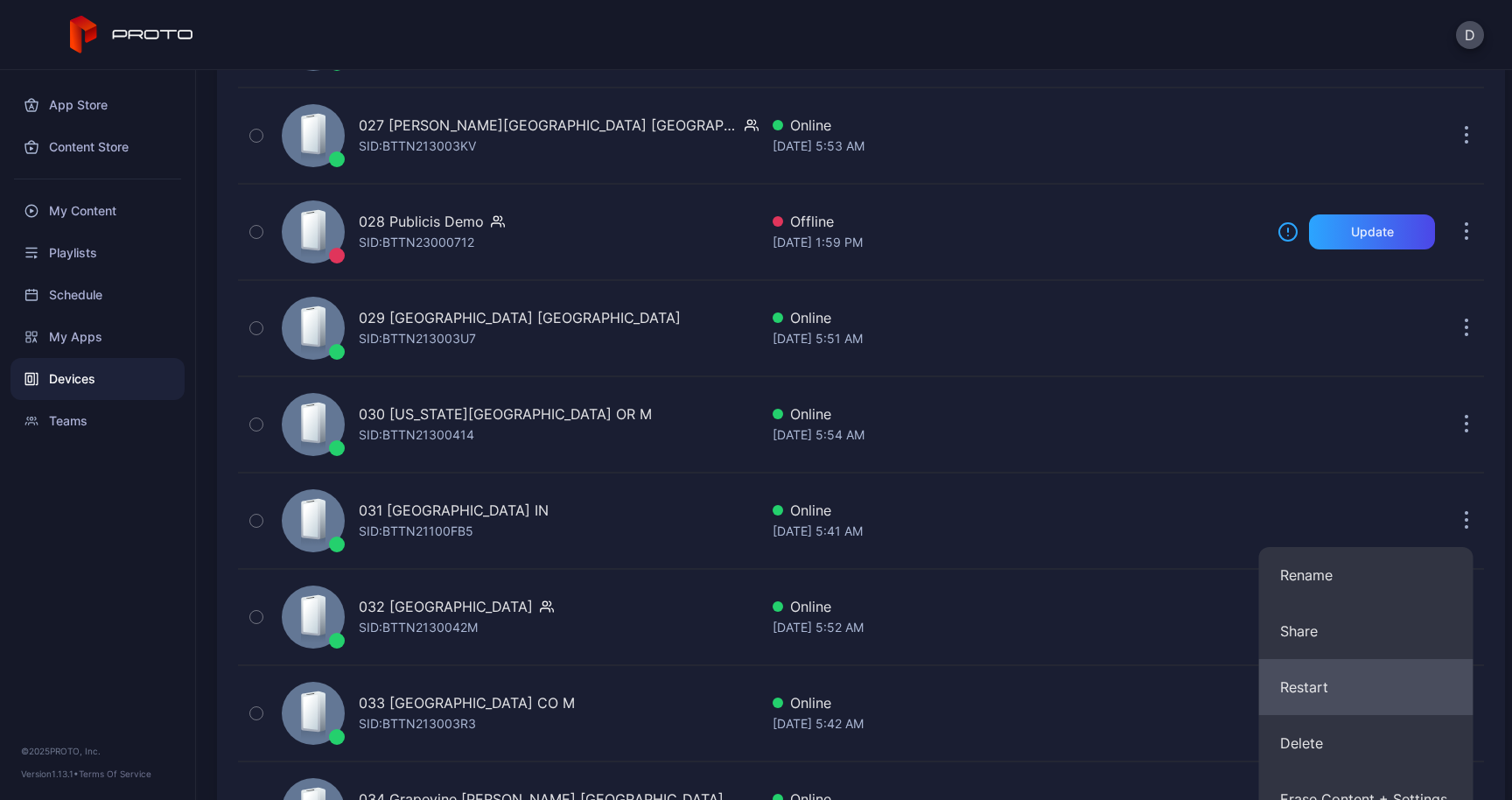
click at [1333, 678] on button "Restart" at bounding box center [1366, 686] width 215 height 56
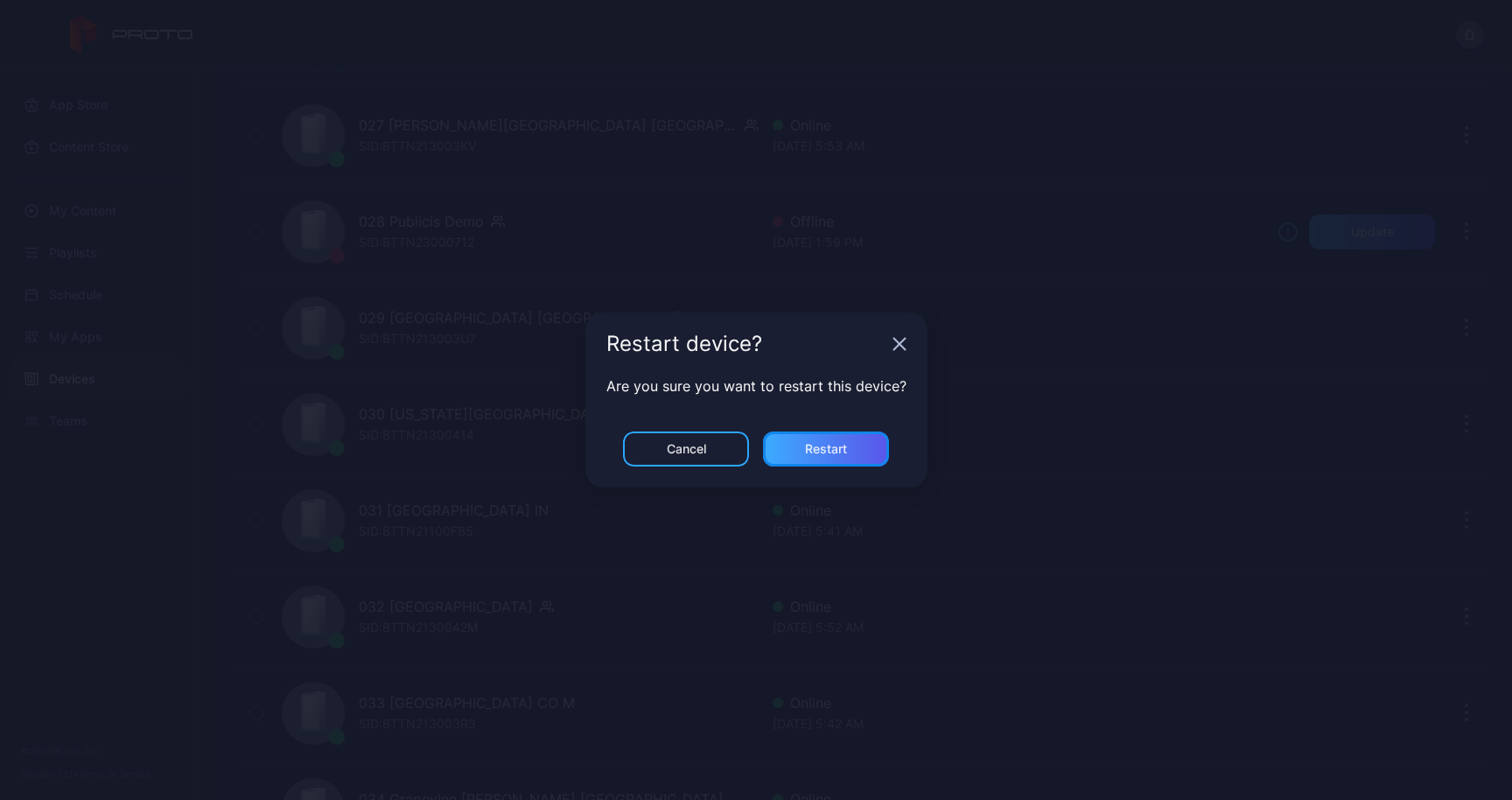
click at [863, 450] on div "Restart" at bounding box center [825, 449] width 126 height 35
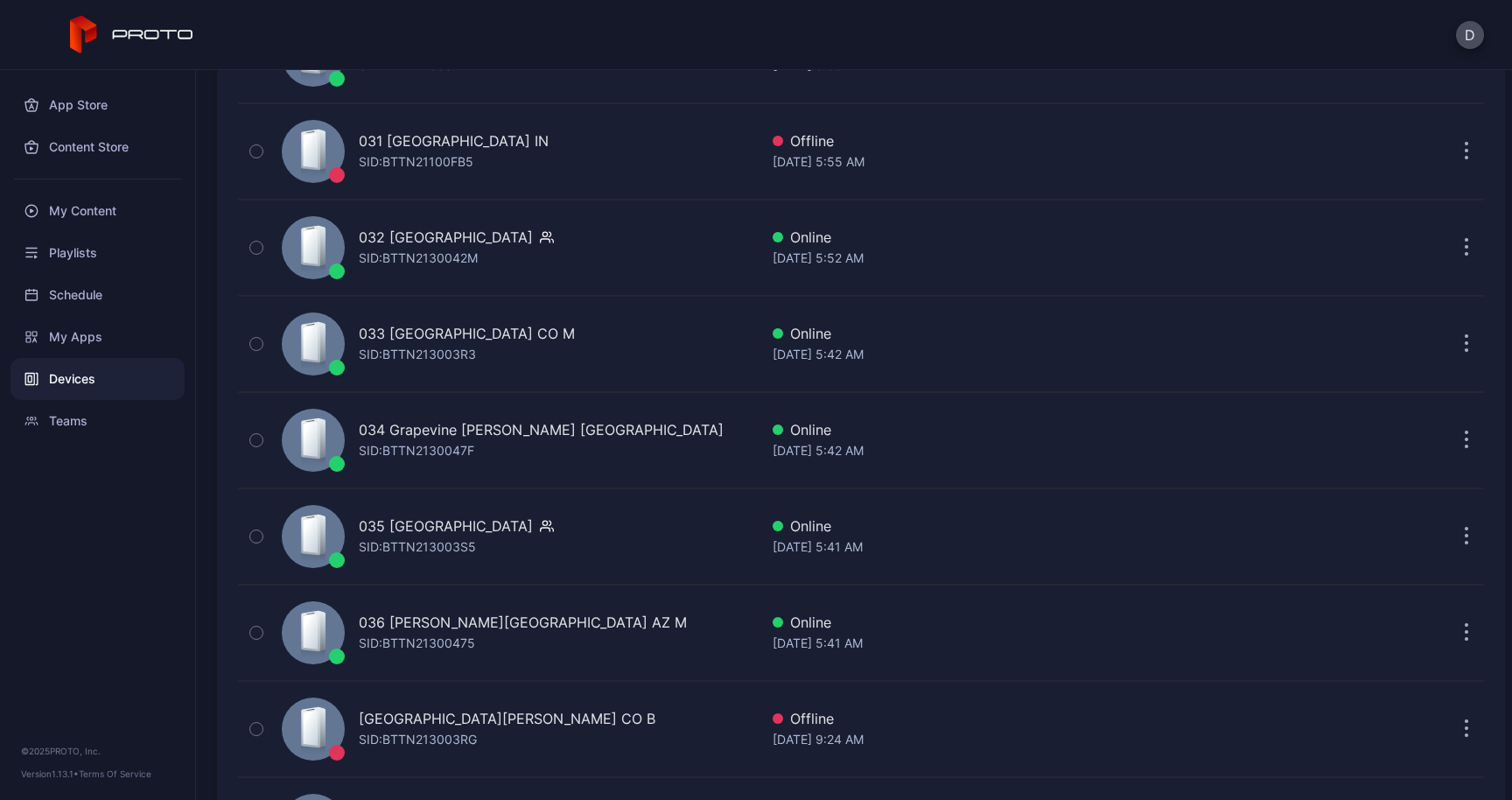
scroll to position [3200, 0]
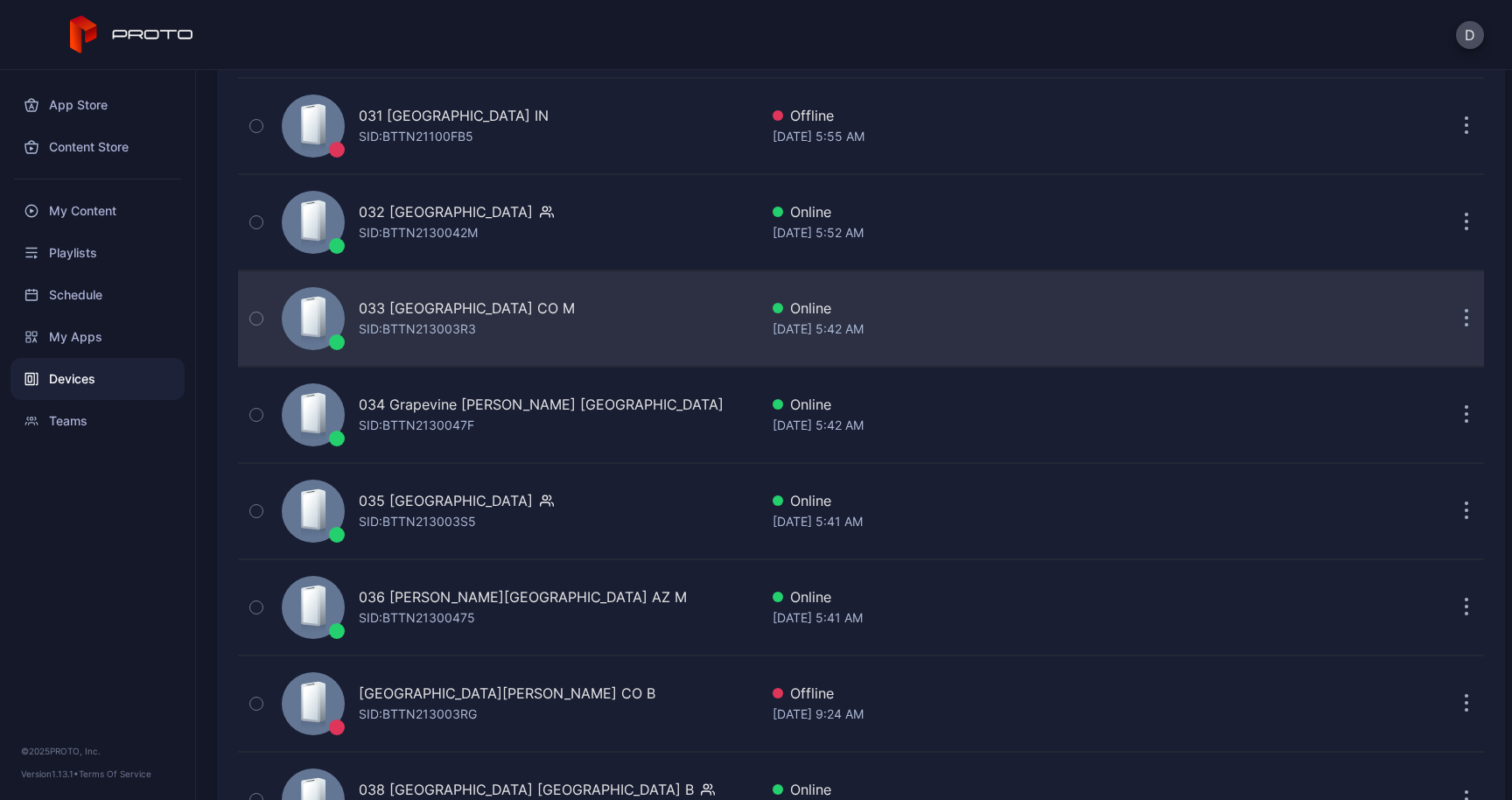
click at [1465, 319] on icon "button" at bounding box center [1466, 319] width 3 height 3
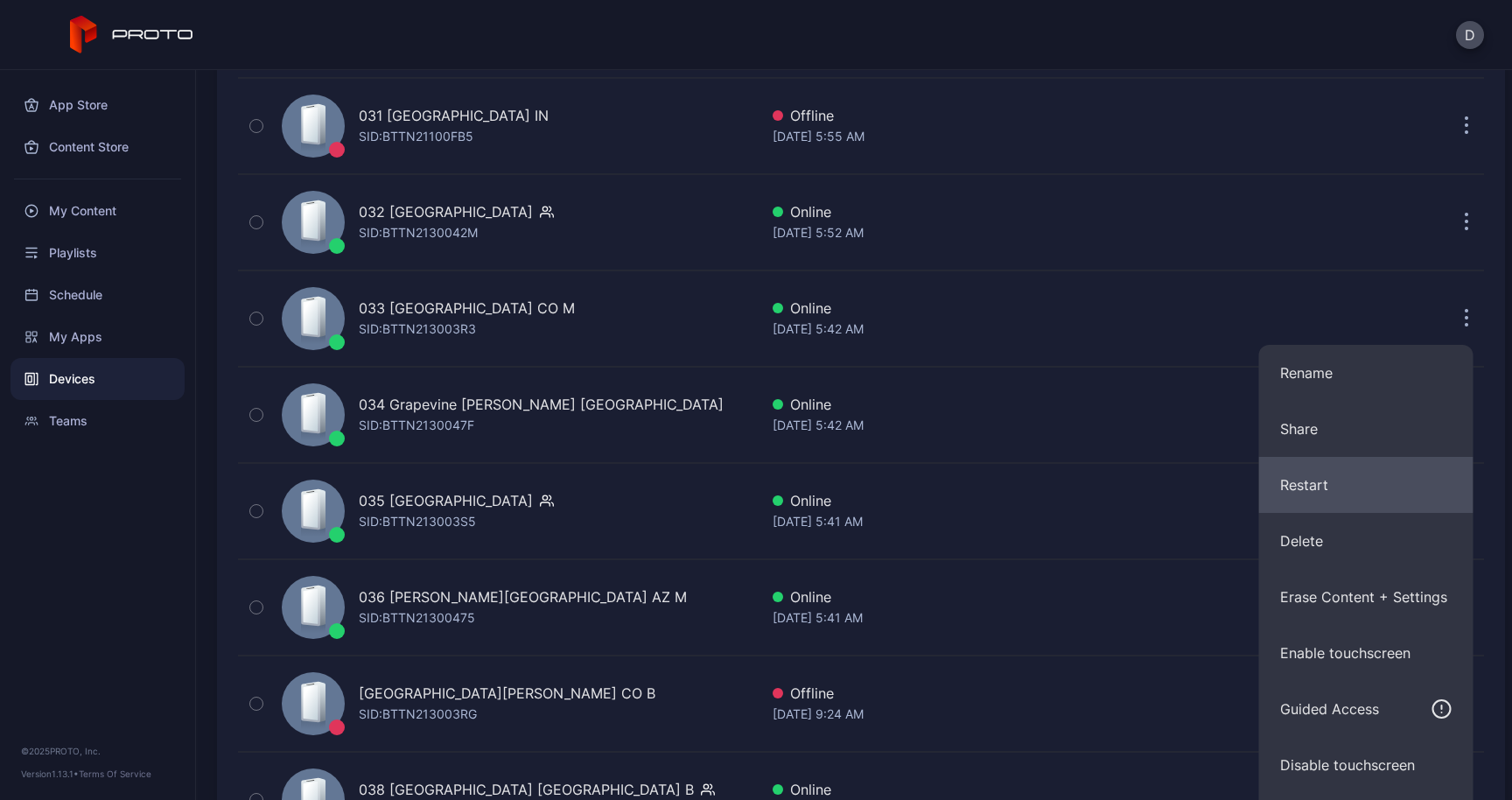
click at [1345, 489] on button "Restart" at bounding box center [1366, 484] width 215 height 56
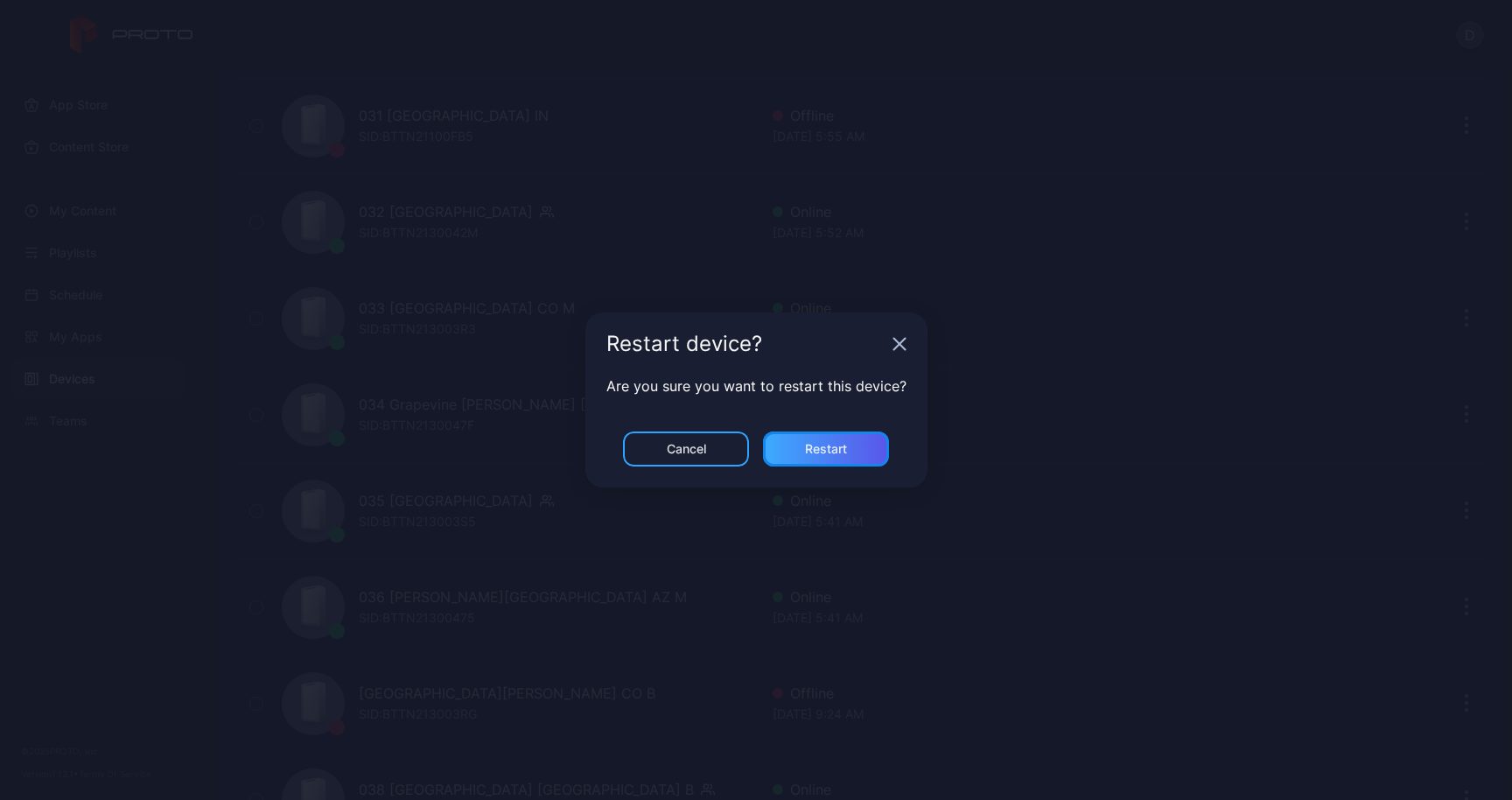
click at [856, 446] on div "Restart" at bounding box center [825, 449] width 126 height 35
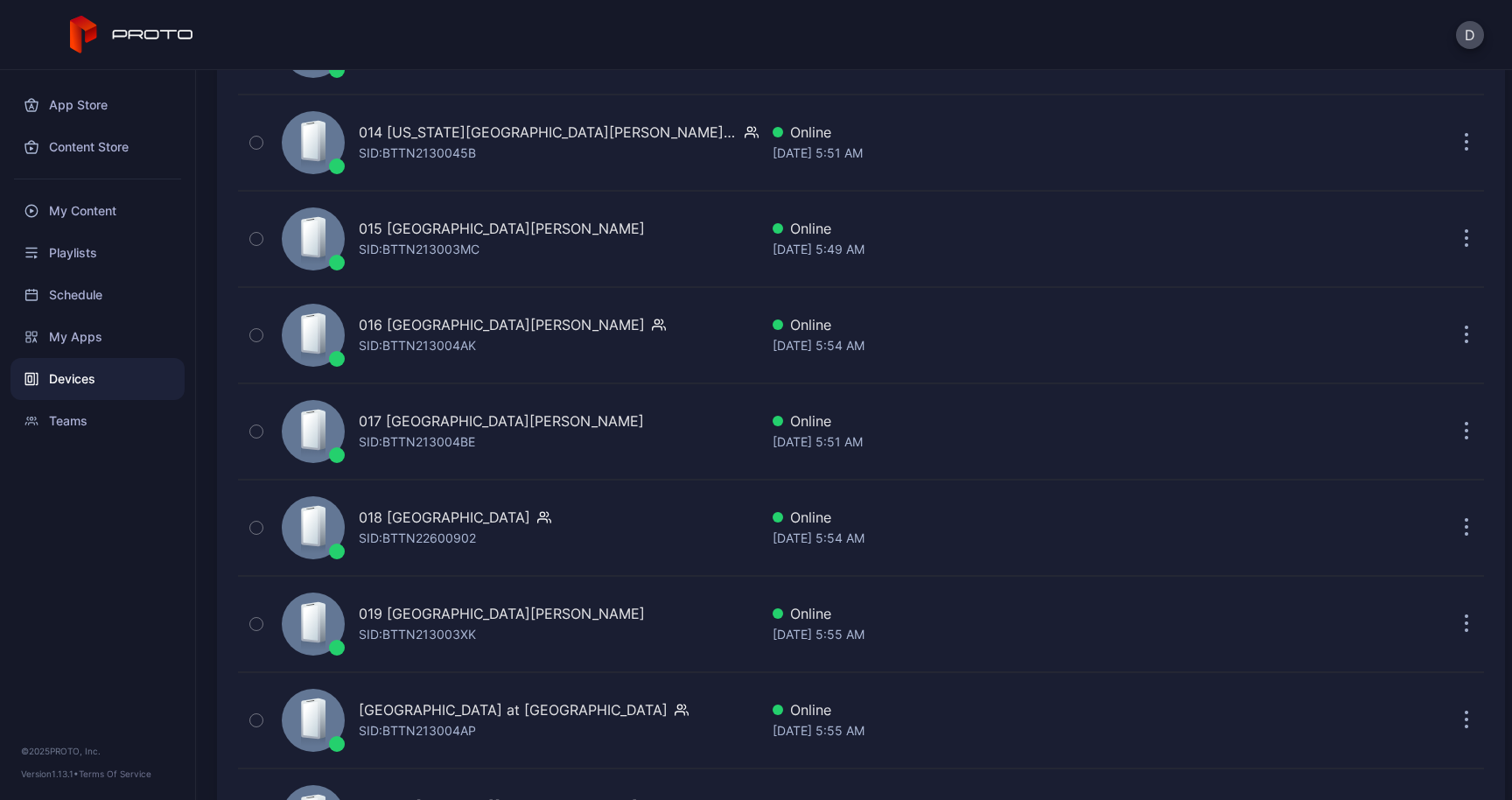
scroll to position [1549, 0]
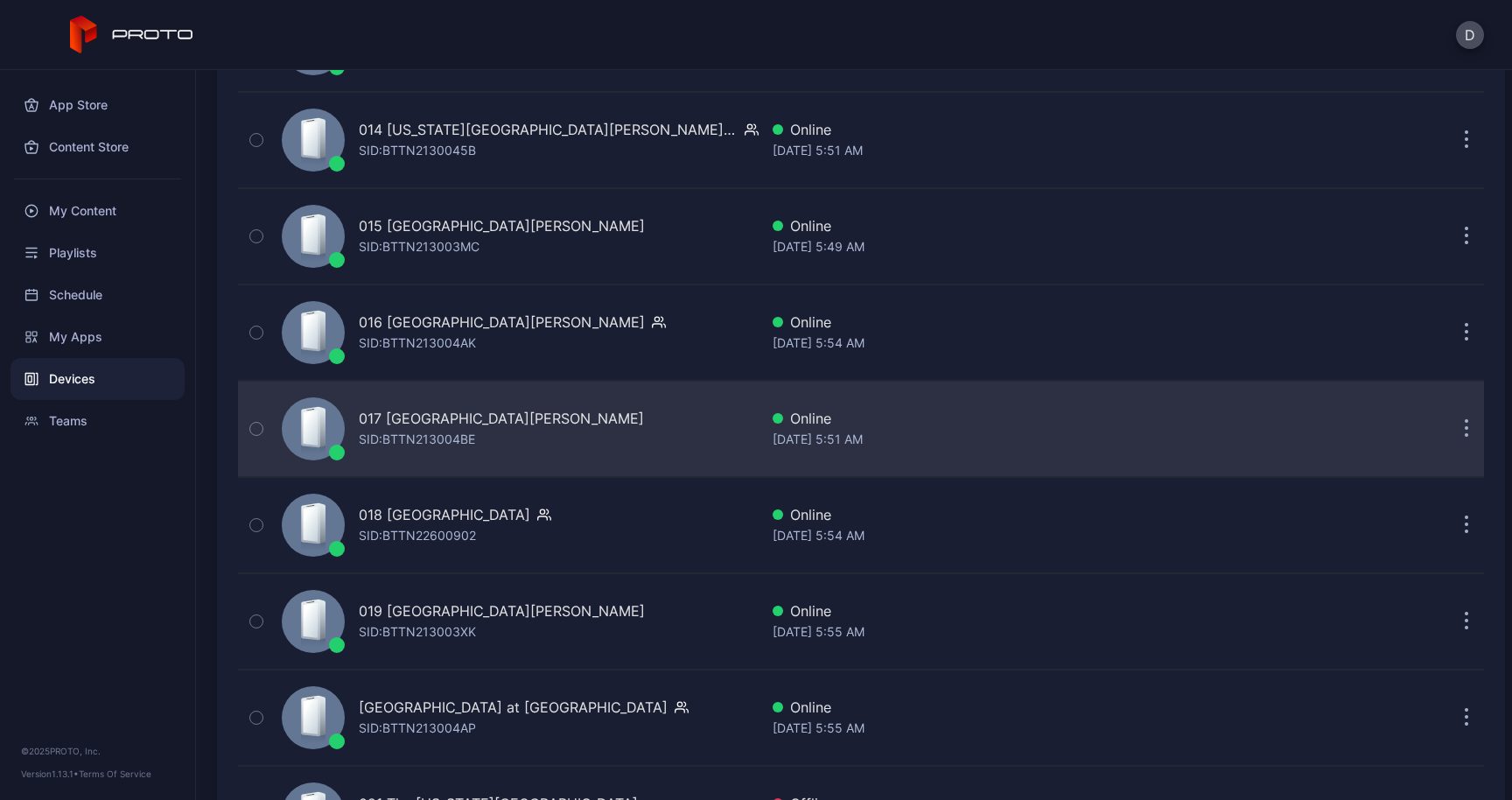
click at [1465, 429] on icon "button" at bounding box center [1466, 429] width 3 height 3
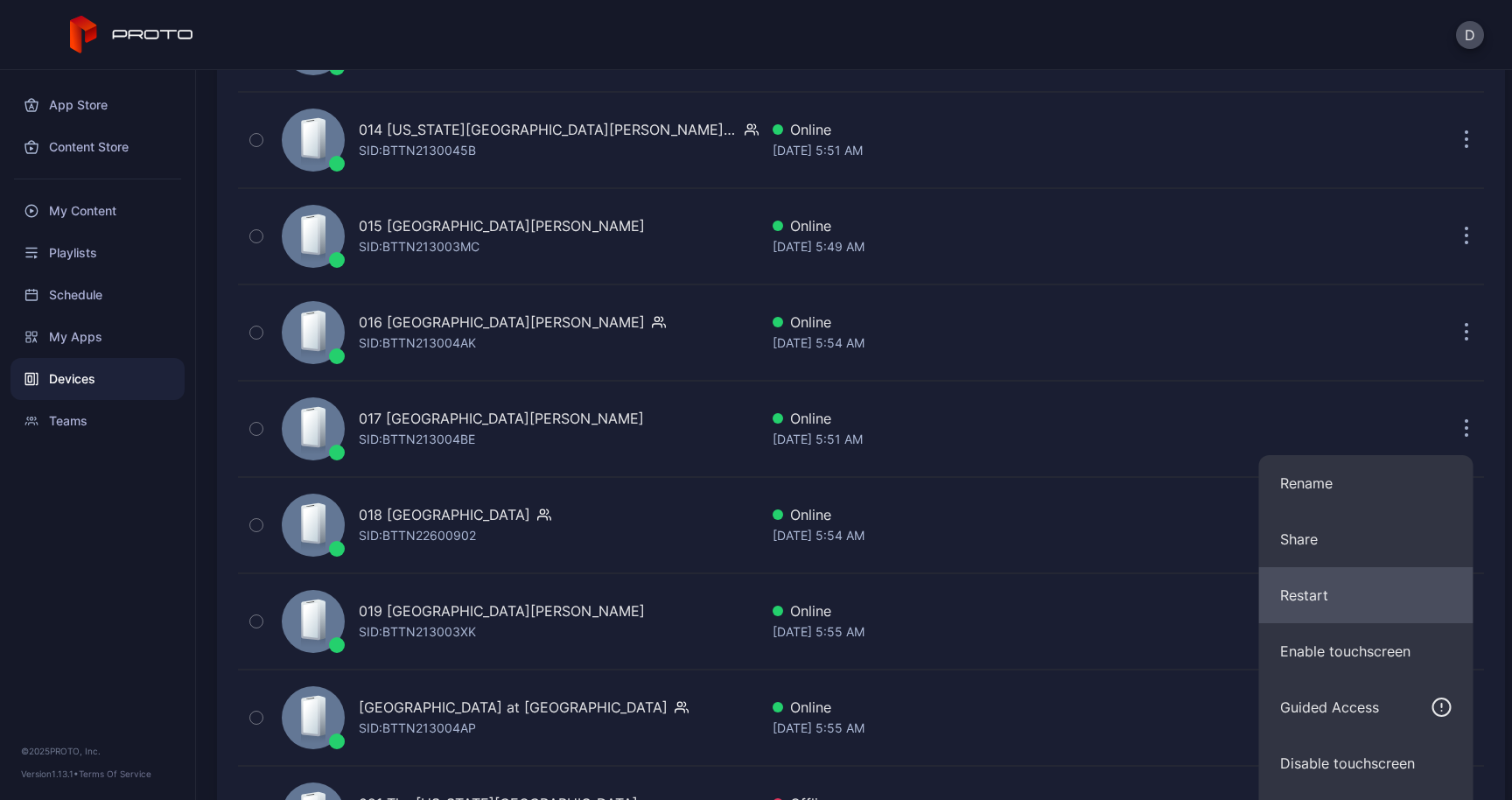
click at [1337, 588] on button "Restart" at bounding box center [1366, 594] width 215 height 56
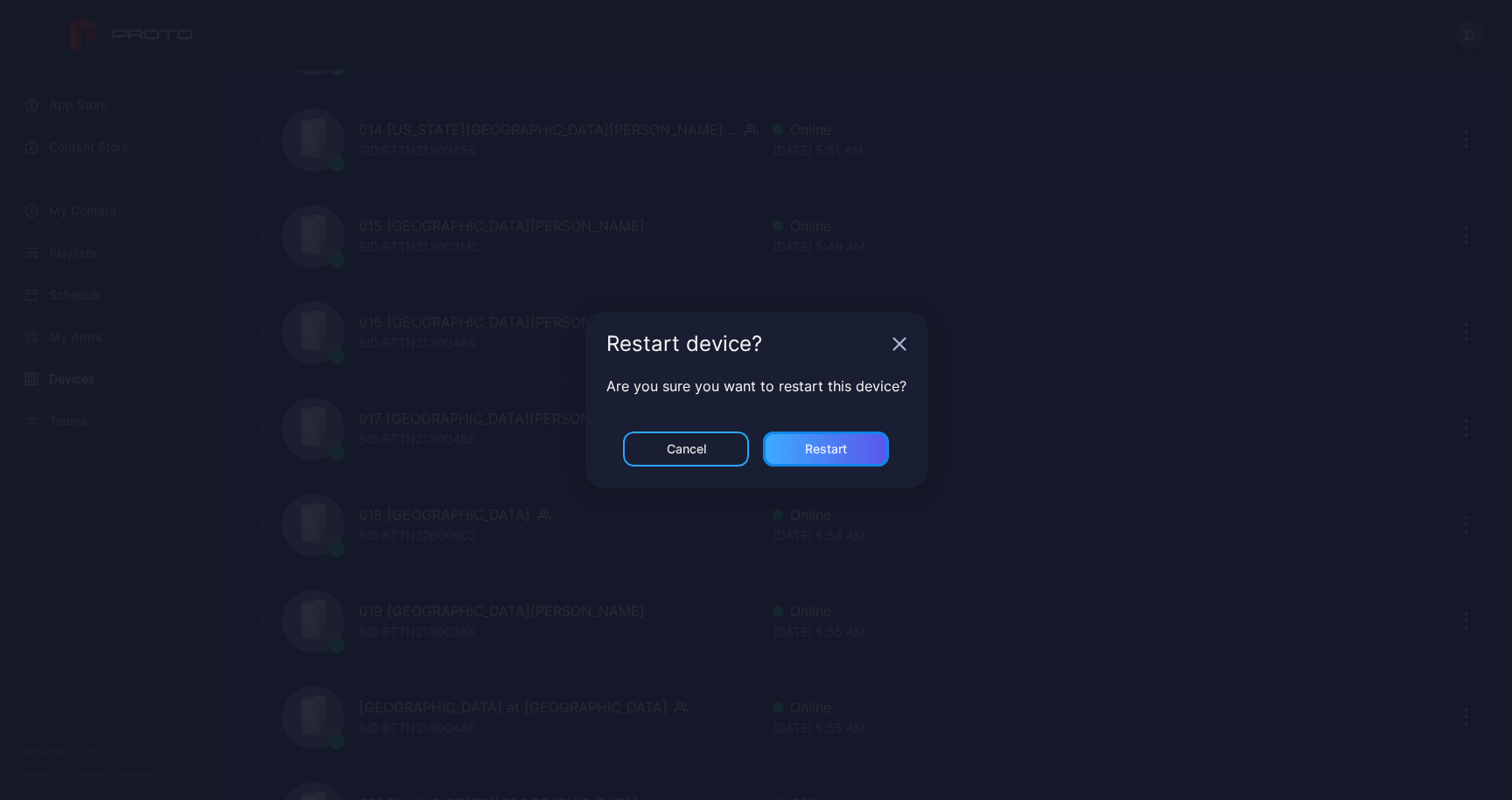
click at [880, 441] on div "Restart" at bounding box center [825, 449] width 126 height 35
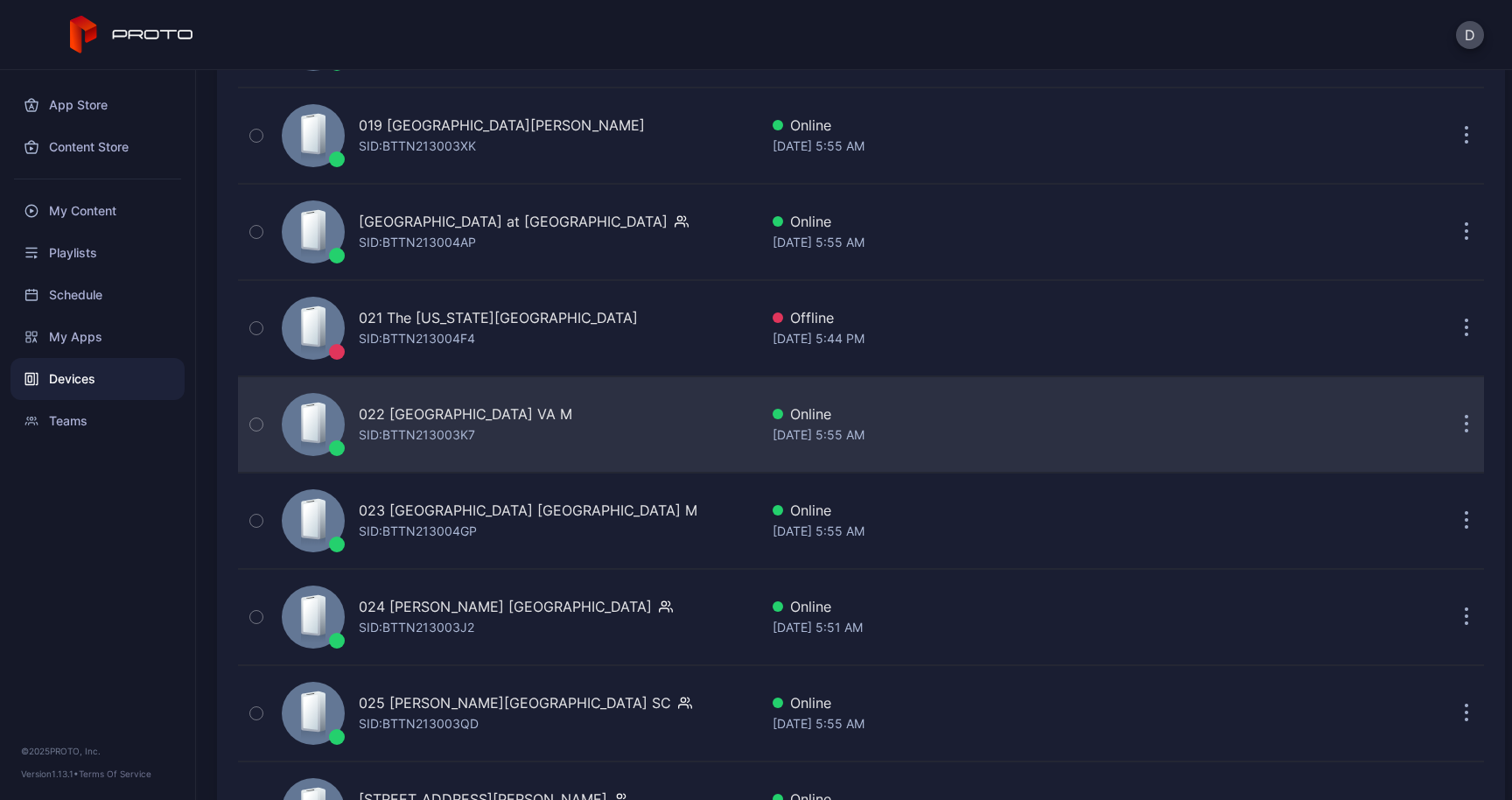
scroll to position [2049, 0]
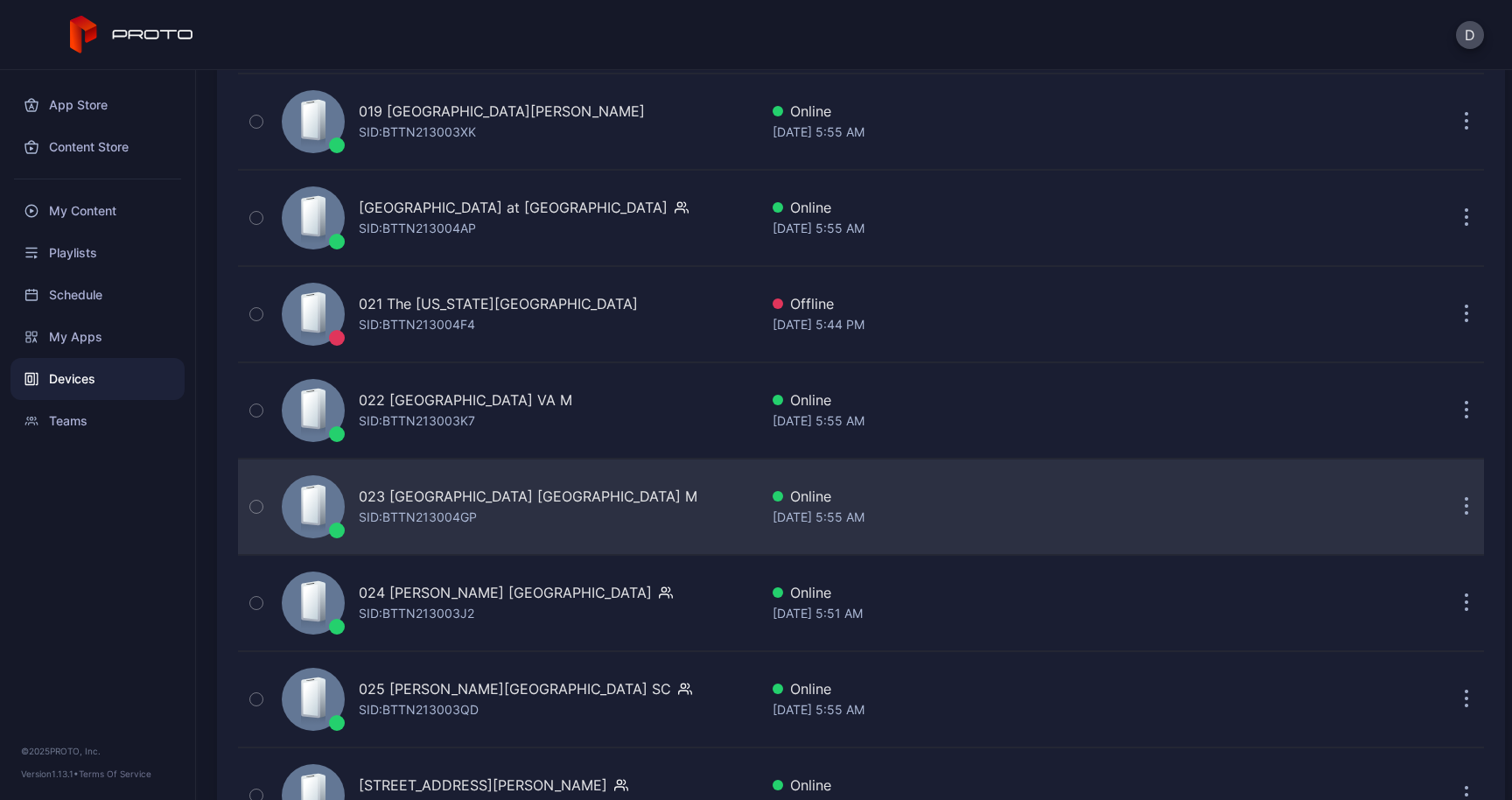
click at [1464, 510] on icon "button" at bounding box center [1466, 506] width 4 height 20
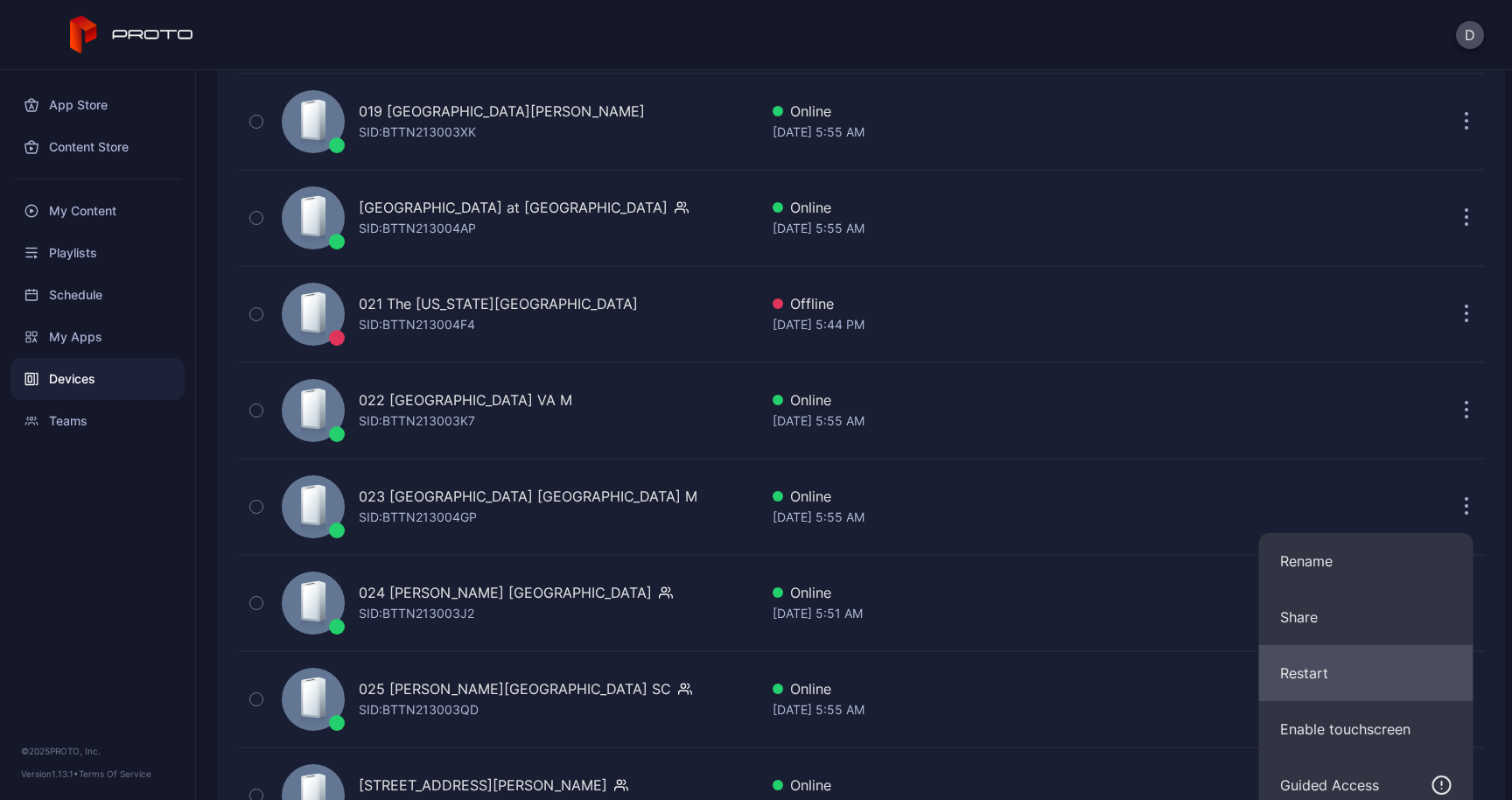
click at [1335, 671] on button "Restart" at bounding box center [1366, 672] width 215 height 56
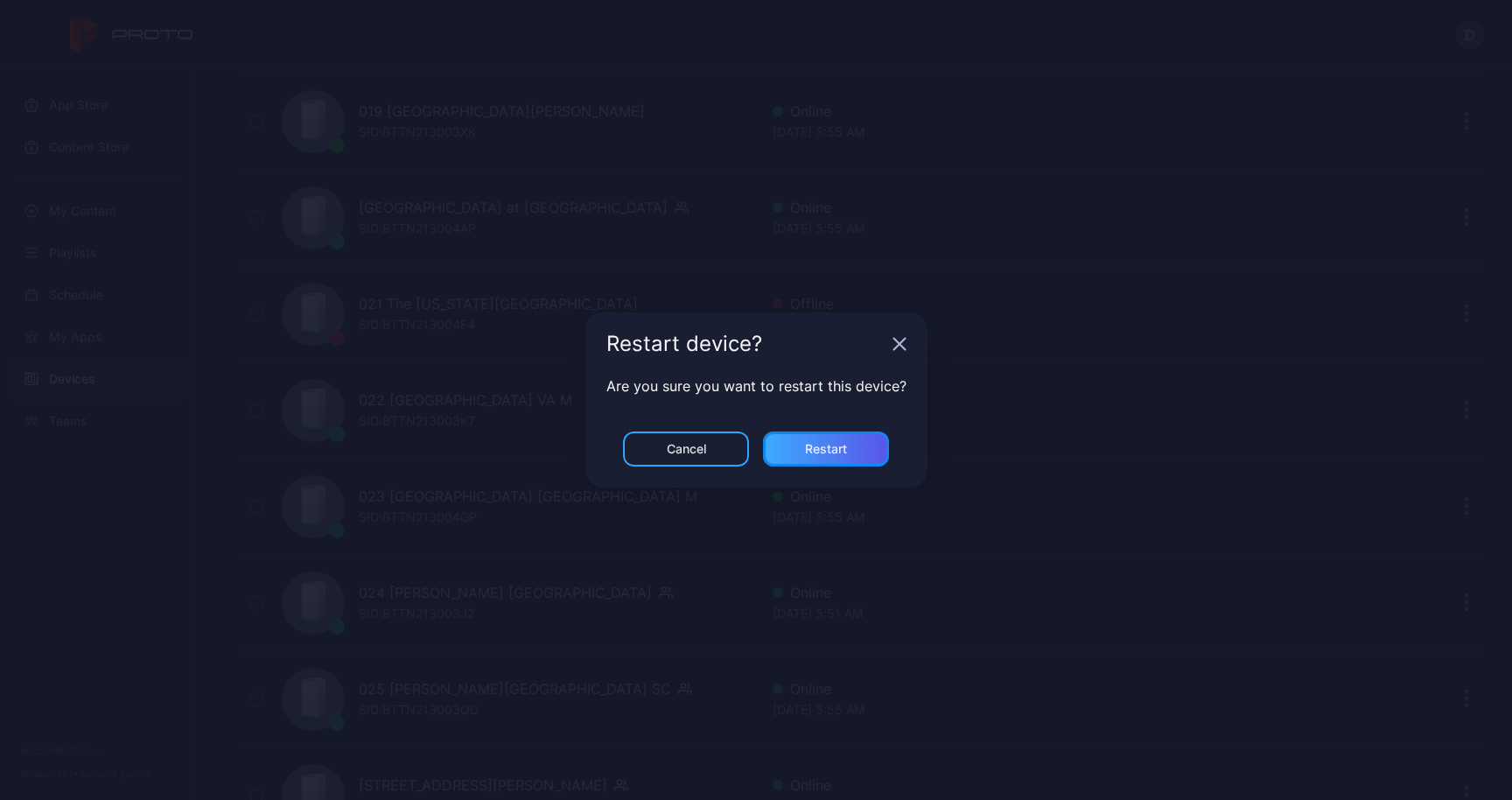
click at [852, 445] on div "Restart" at bounding box center [825, 449] width 126 height 35
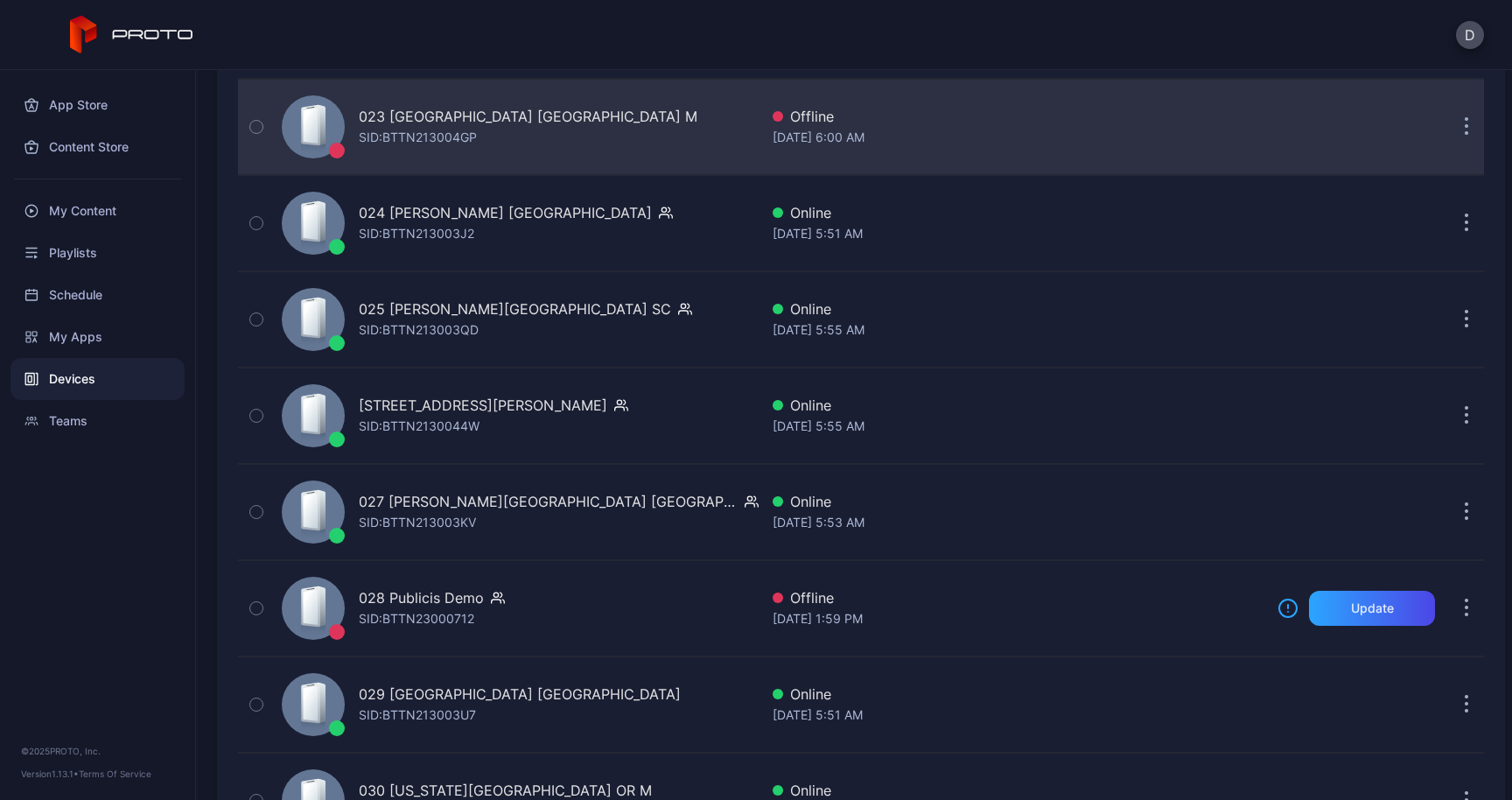
scroll to position [2429, 0]
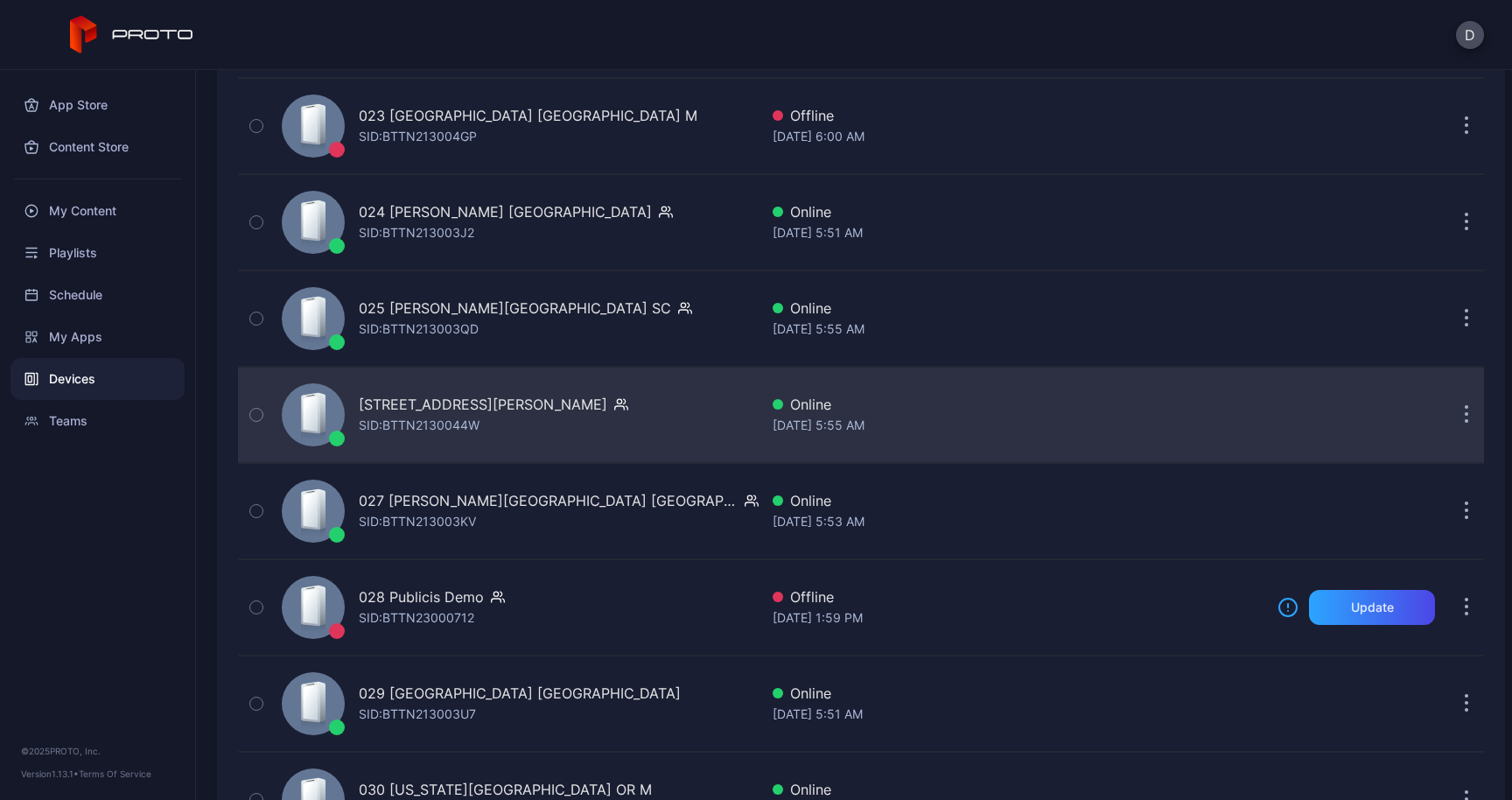
click at [1450, 417] on button "button" at bounding box center [1466, 415] width 35 height 35
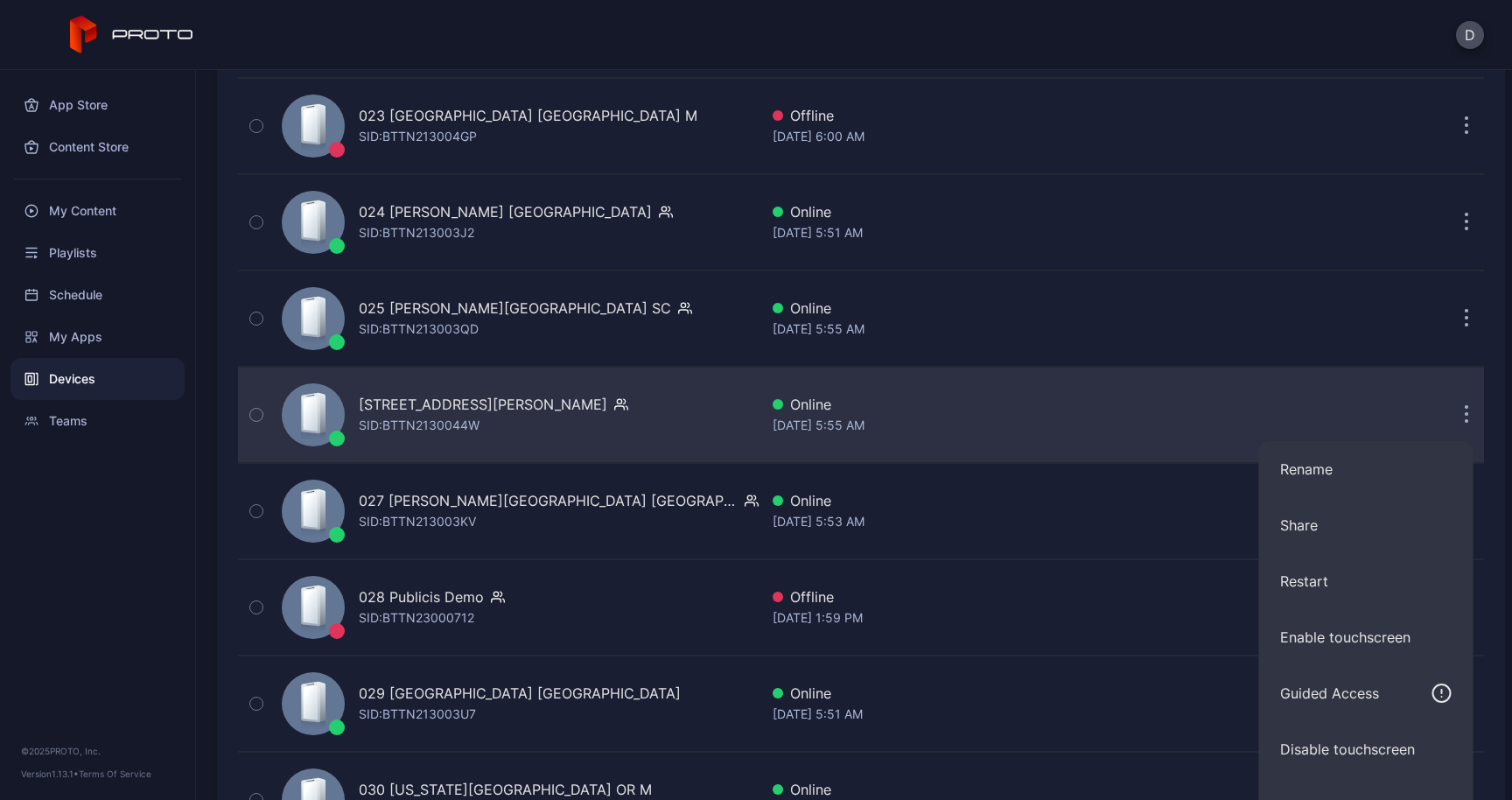
click at [1449, 411] on button "button" at bounding box center [1466, 415] width 35 height 35
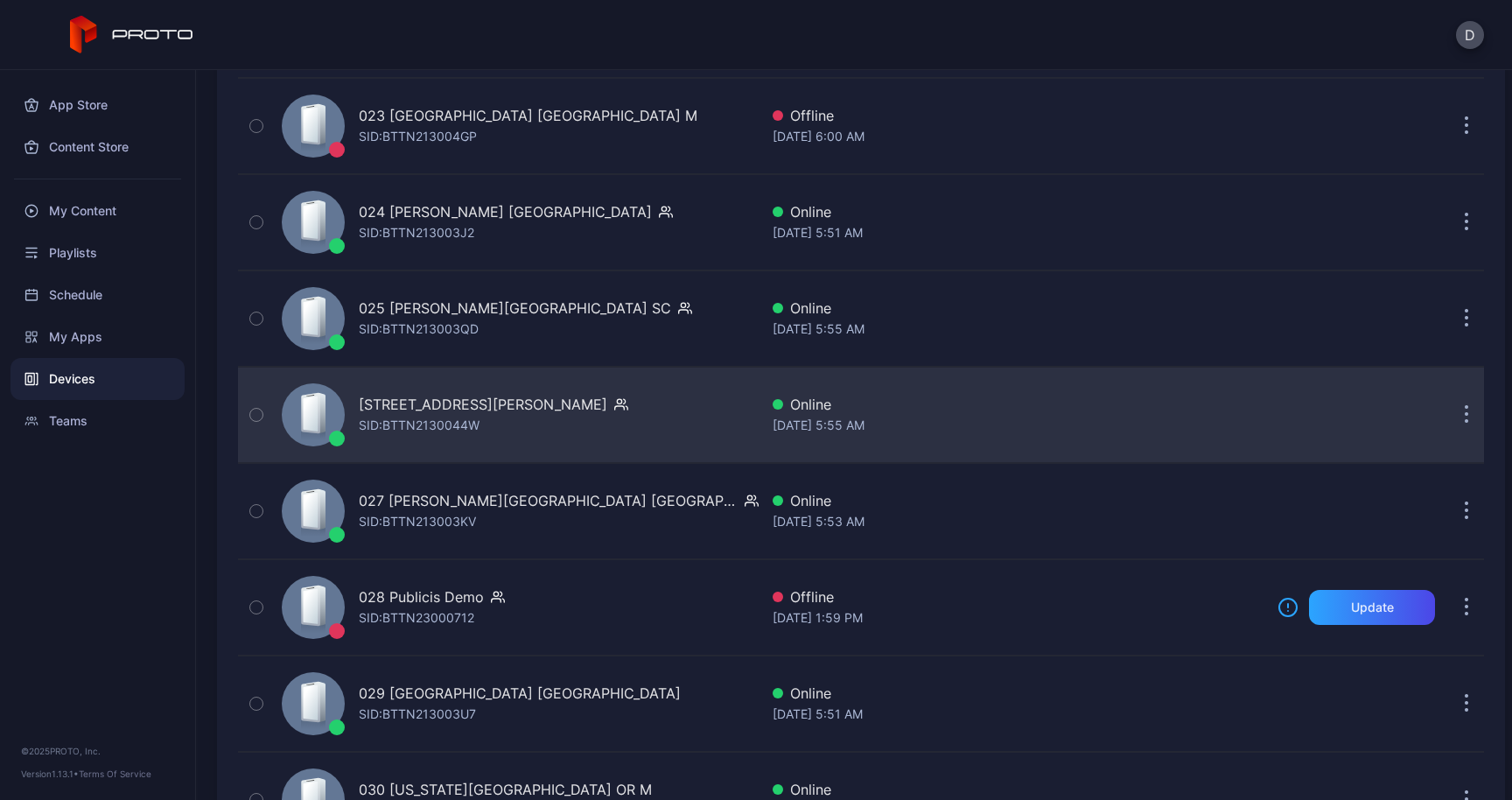
click at [1449, 412] on button "button" at bounding box center [1466, 415] width 35 height 35
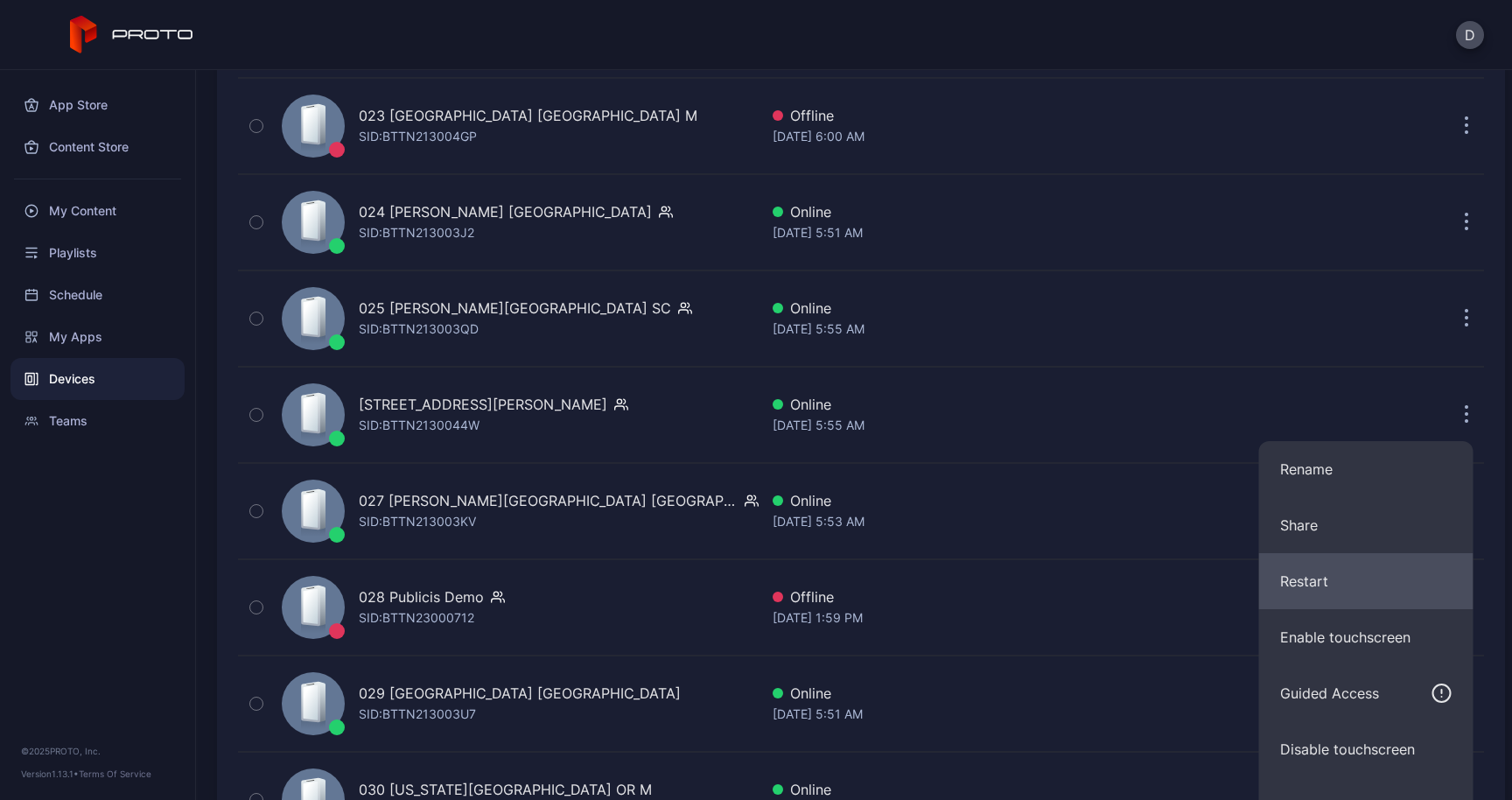
click at [1334, 555] on button "Restart" at bounding box center [1366, 580] width 215 height 56
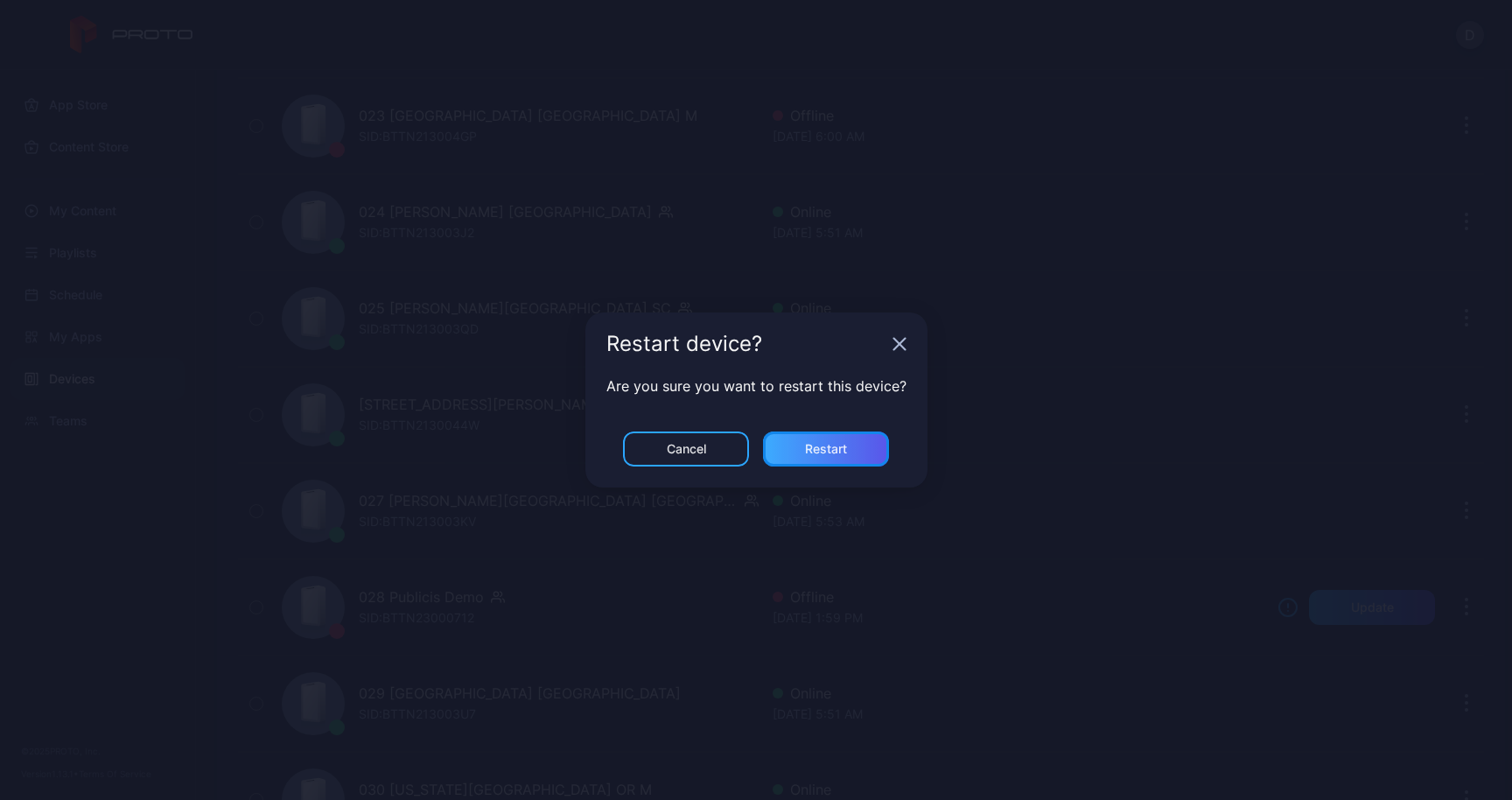
click at [839, 445] on div "Restart" at bounding box center [825, 449] width 42 height 14
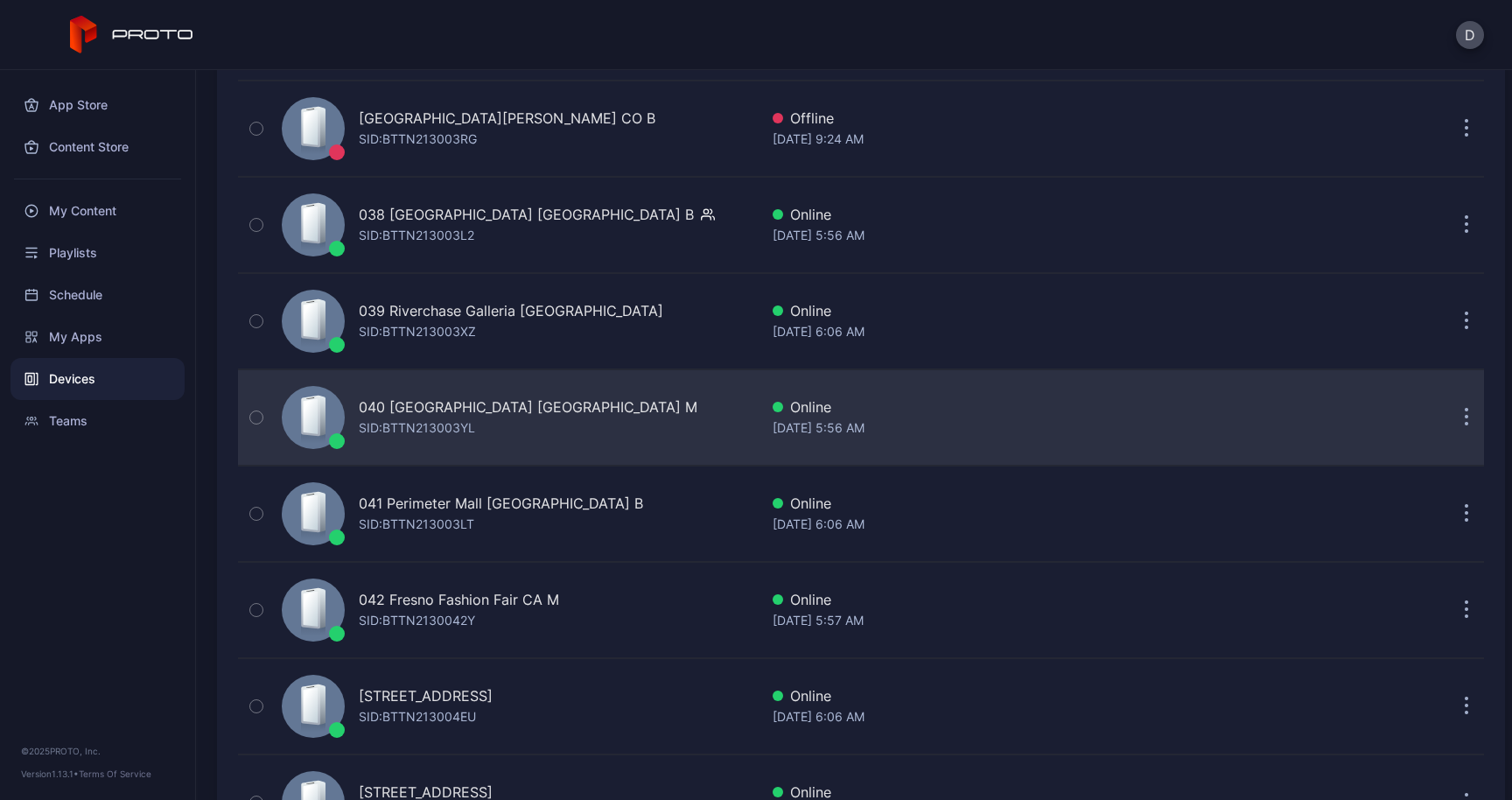
scroll to position [4149, 0]
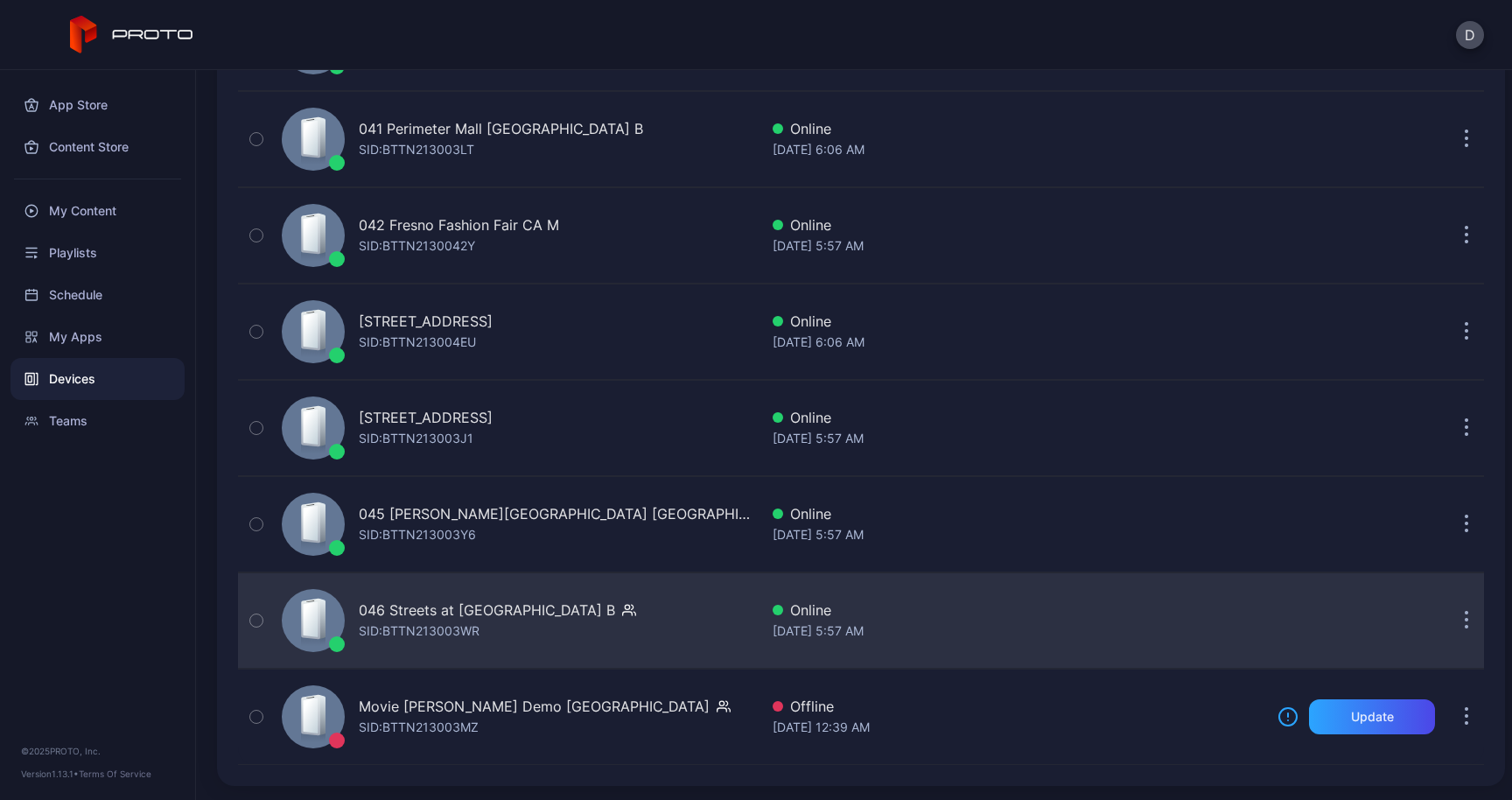
click at [1449, 606] on button "button" at bounding box center [1466, 620] width 35 height 35
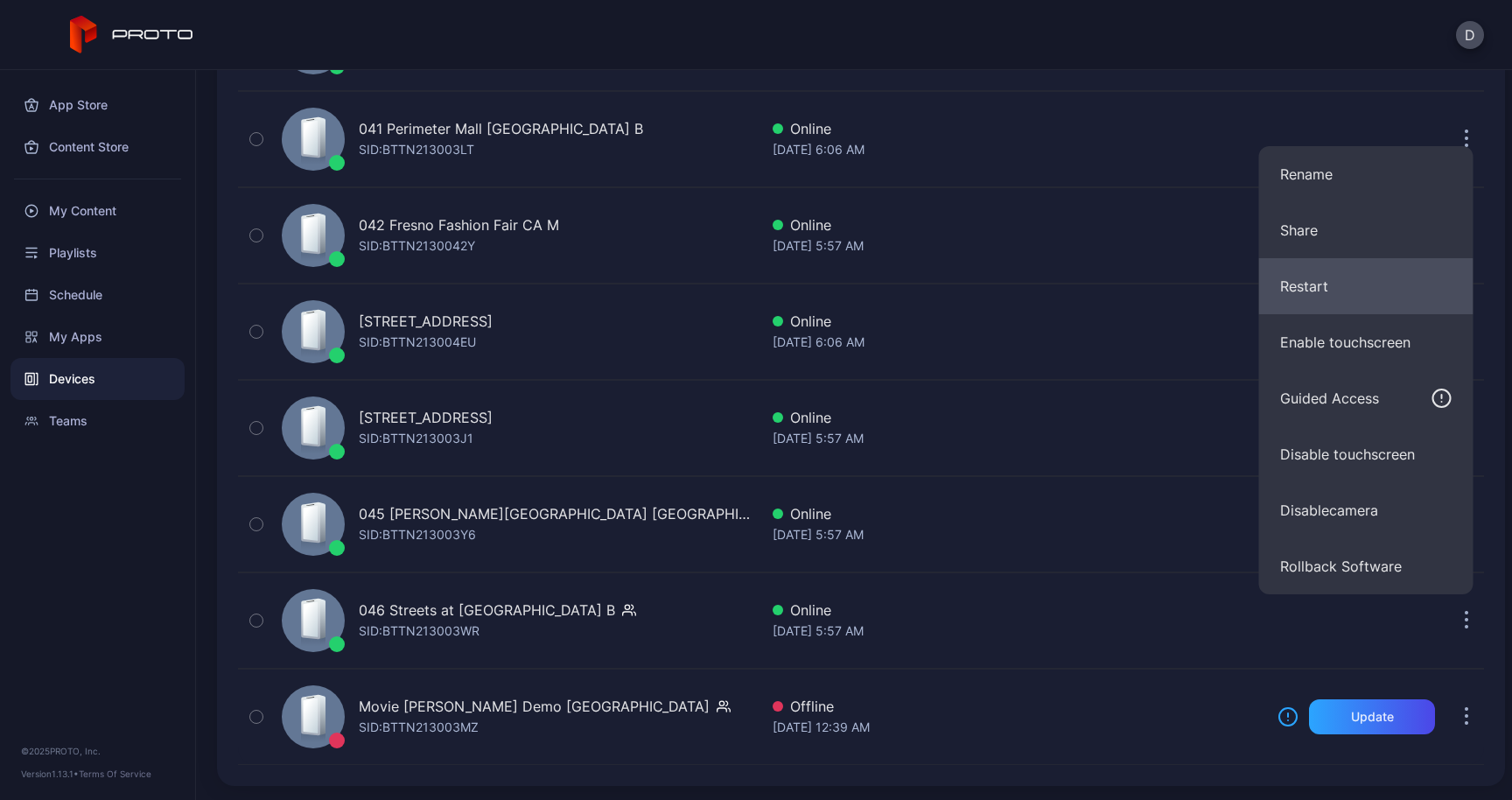
click at [1342, 277] on button "Restart" at bounding box center [1366, 286] width 215 height 56
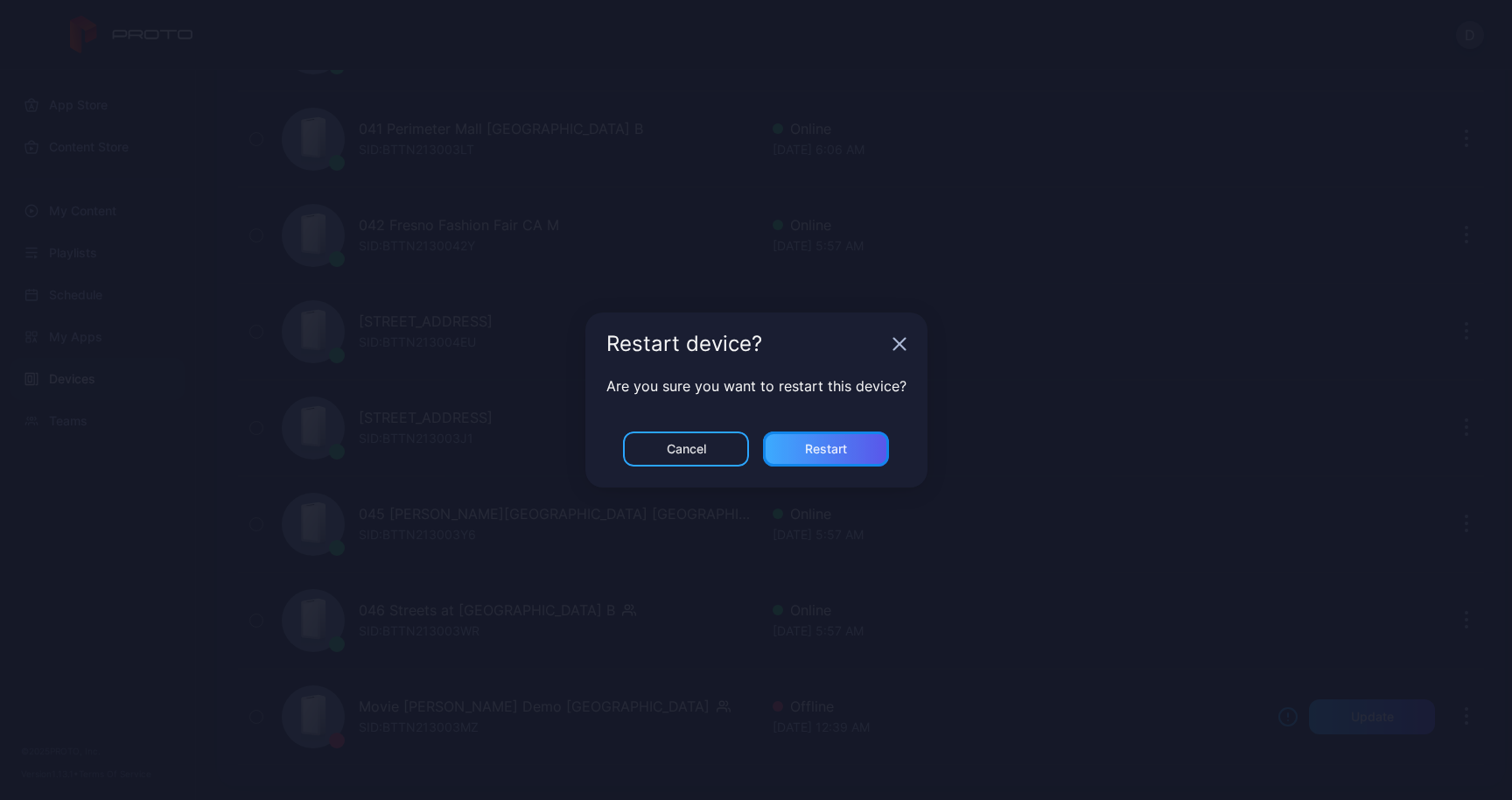
click at [872, 436] on div "Restart" at bounding box center [825, 449] width 126 height 35
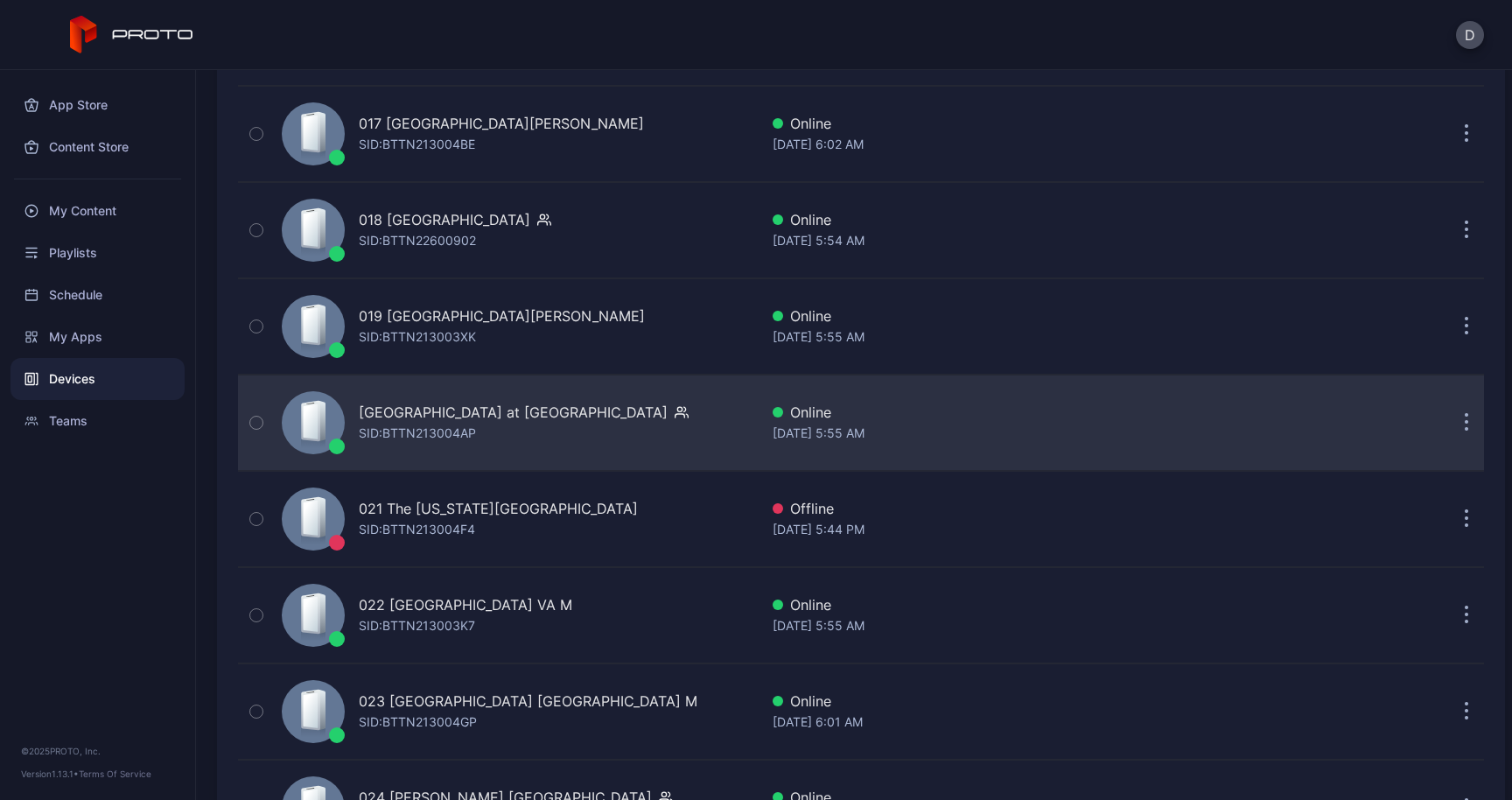
scroll to position [1835, 0]
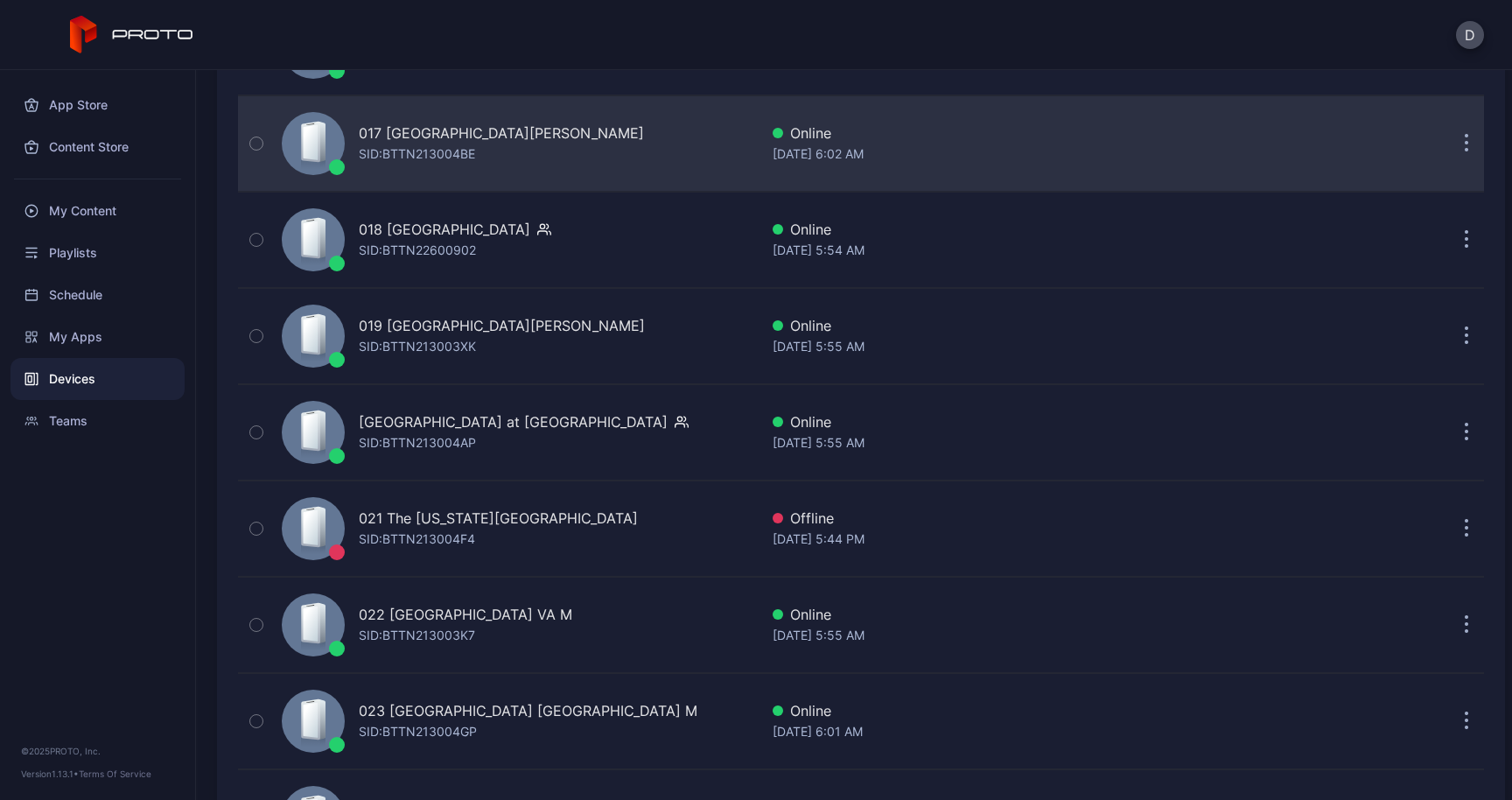
click at [1449, 145] on button "button" at bounding box center [1466, 143] width 35 height 35
click at [649, 157] on div "017 Sawgrass [PERSON_NAME] [GEOGRAPHIC_DATA] [PERSON_NAME]: BTTN213004BE" at bounding box center [517, 143] width 484 height 88
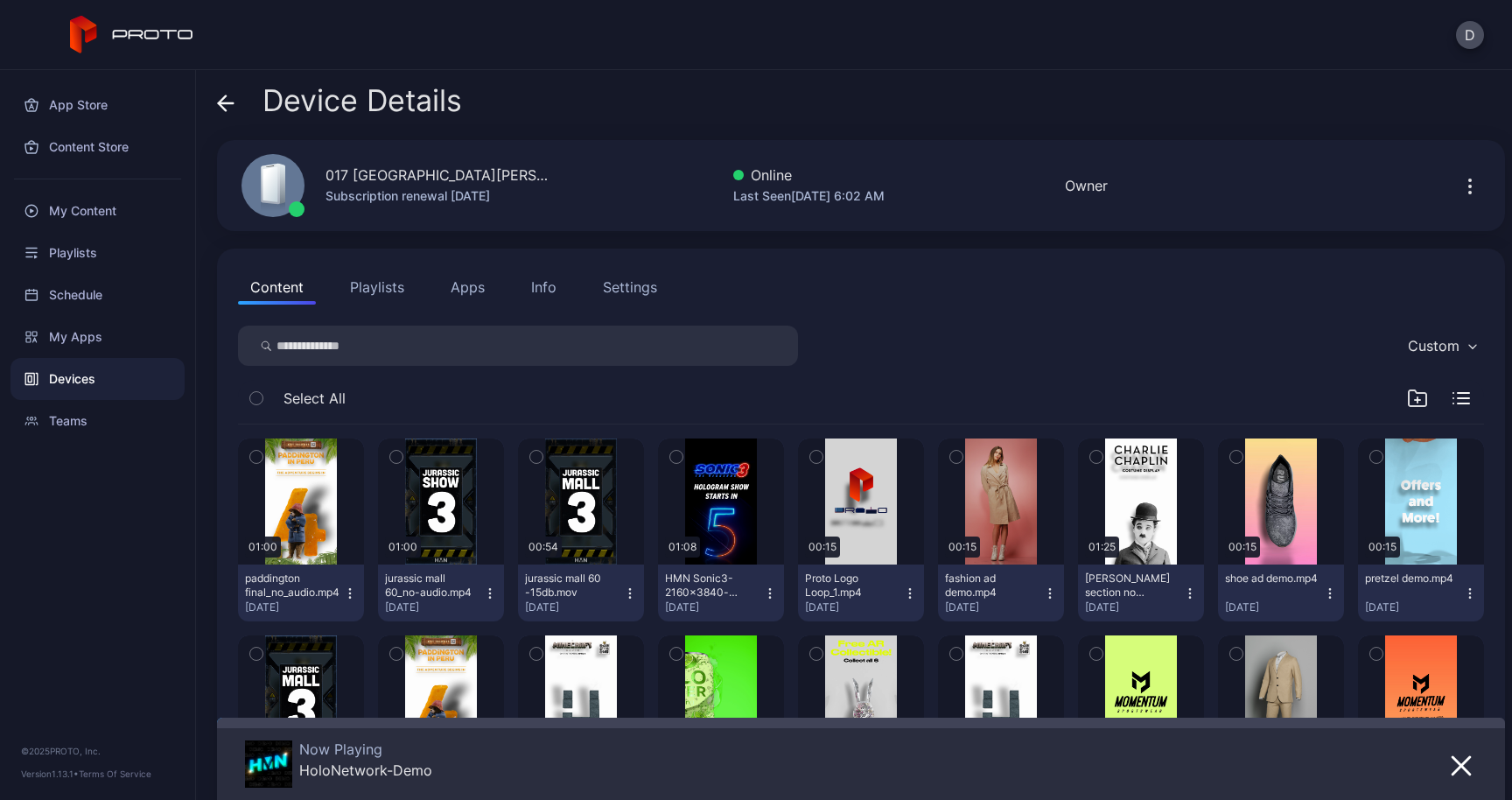
click at [476, 291] on button "Apps" at bounding box center [467, 287] width 59 height 35
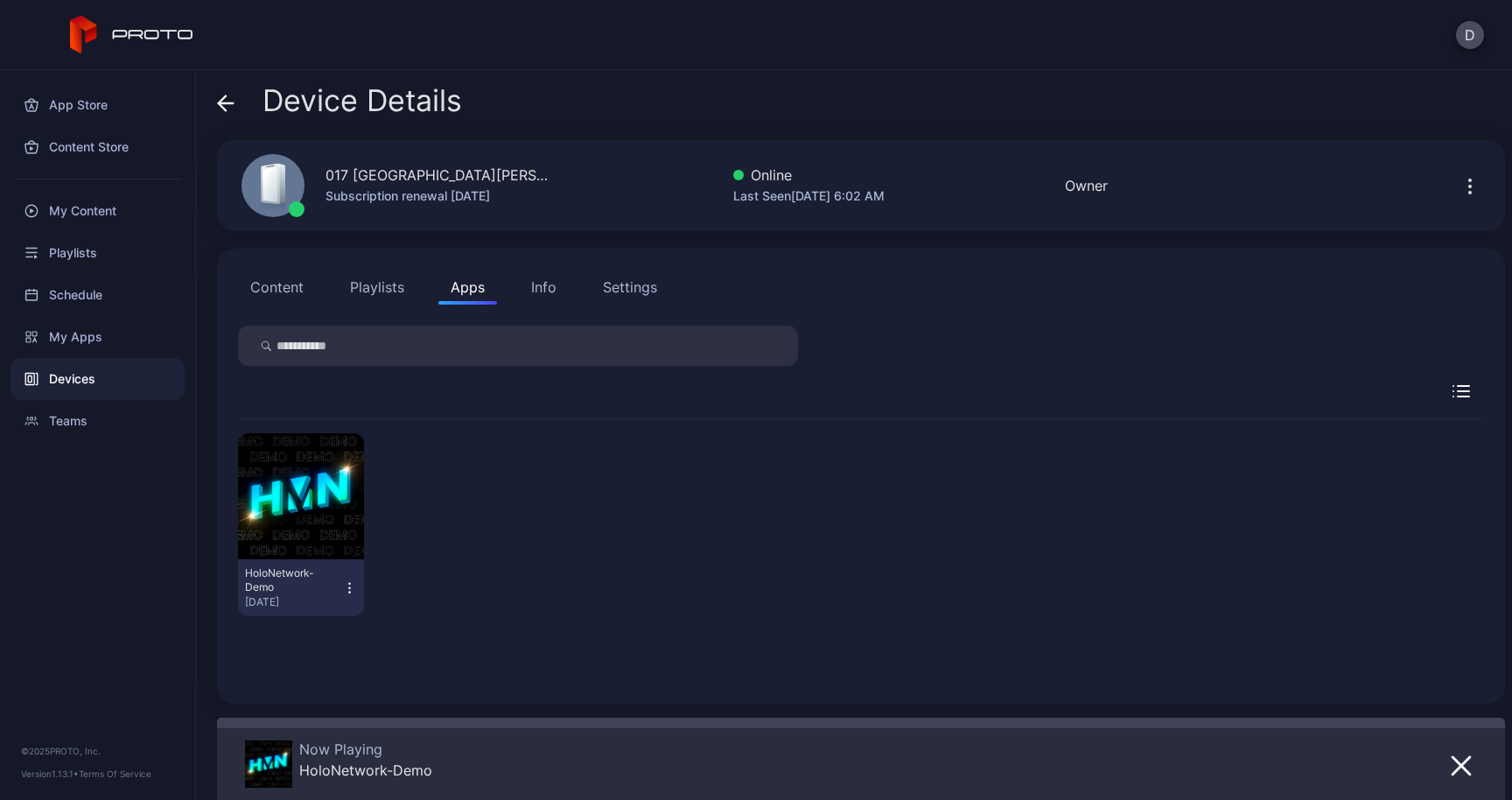
click at [1459, 196] on icon "button" at bounding box center [1470, 186] width 21 height 21
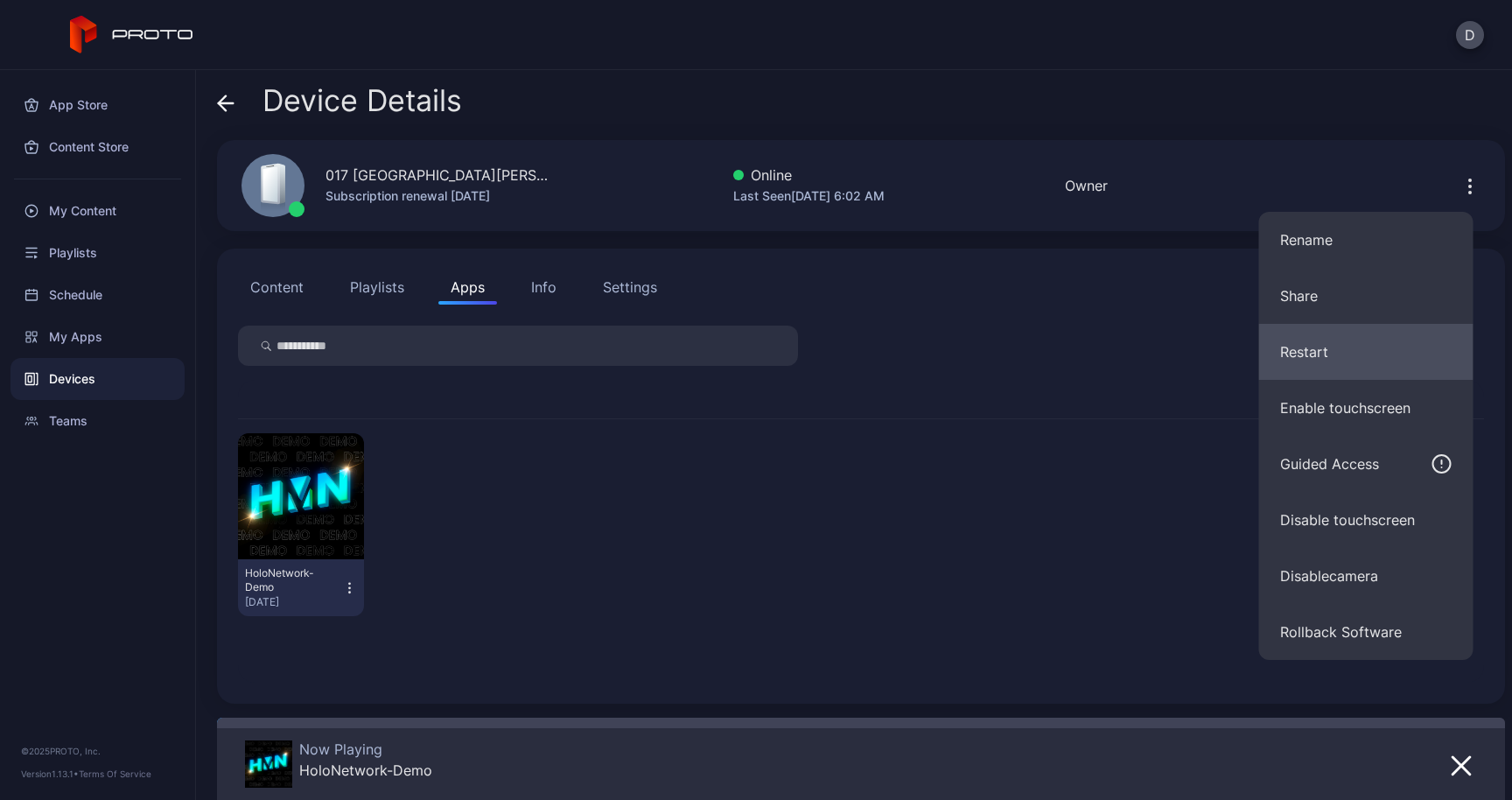
click at [1357, 348] on button "Restart" at bounding box center [1366, 351] width 215 height 56
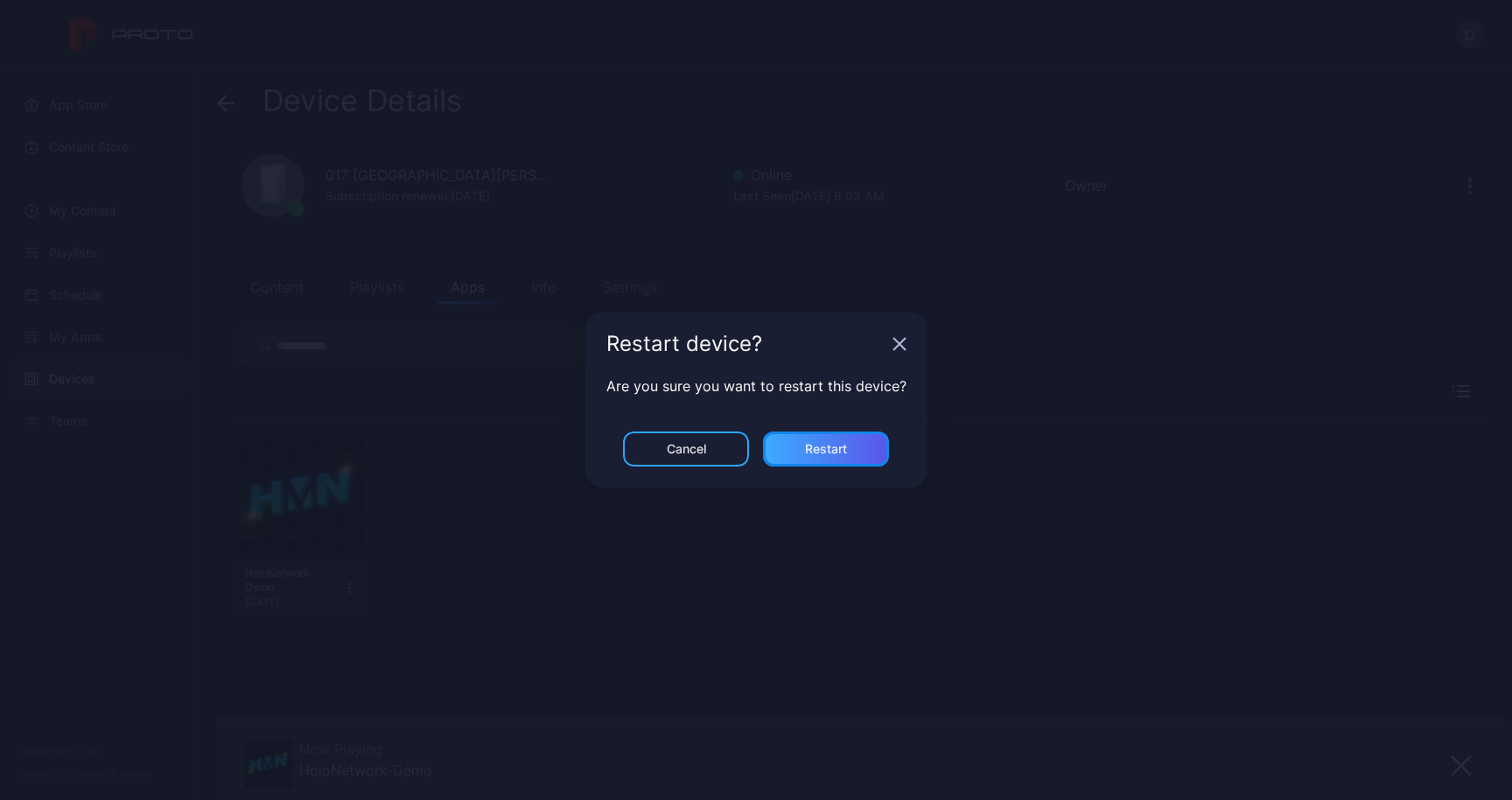
click at [858, 441] on div "Restart" at bounding box center [825, 449] width 126 height 35
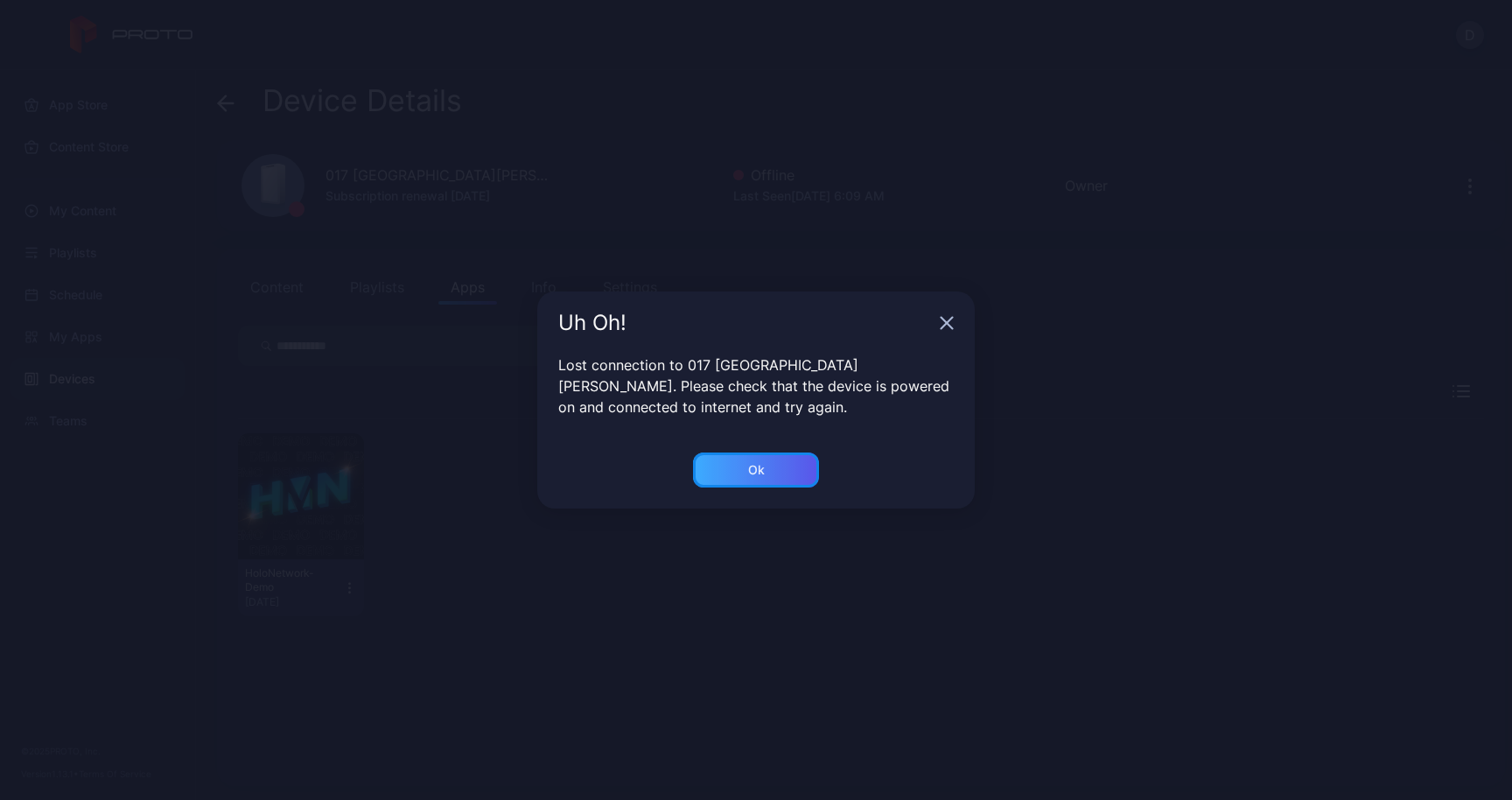
click at [759, 470] on div "Ok" at bounding box center [756, 469] width 17 height 14
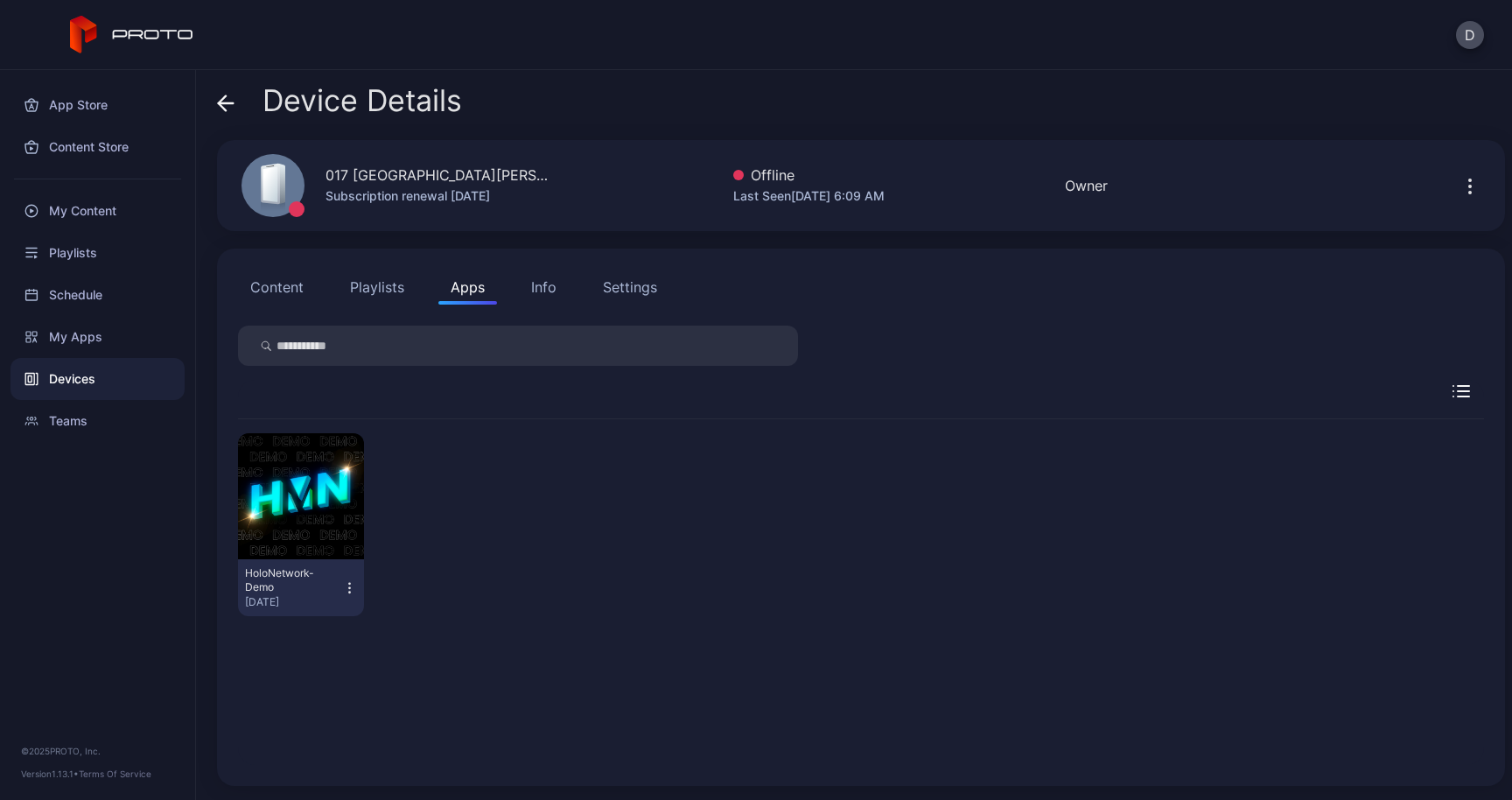
click at [217, 105] on icon at bounding box center [225, 103] width 18 height 18
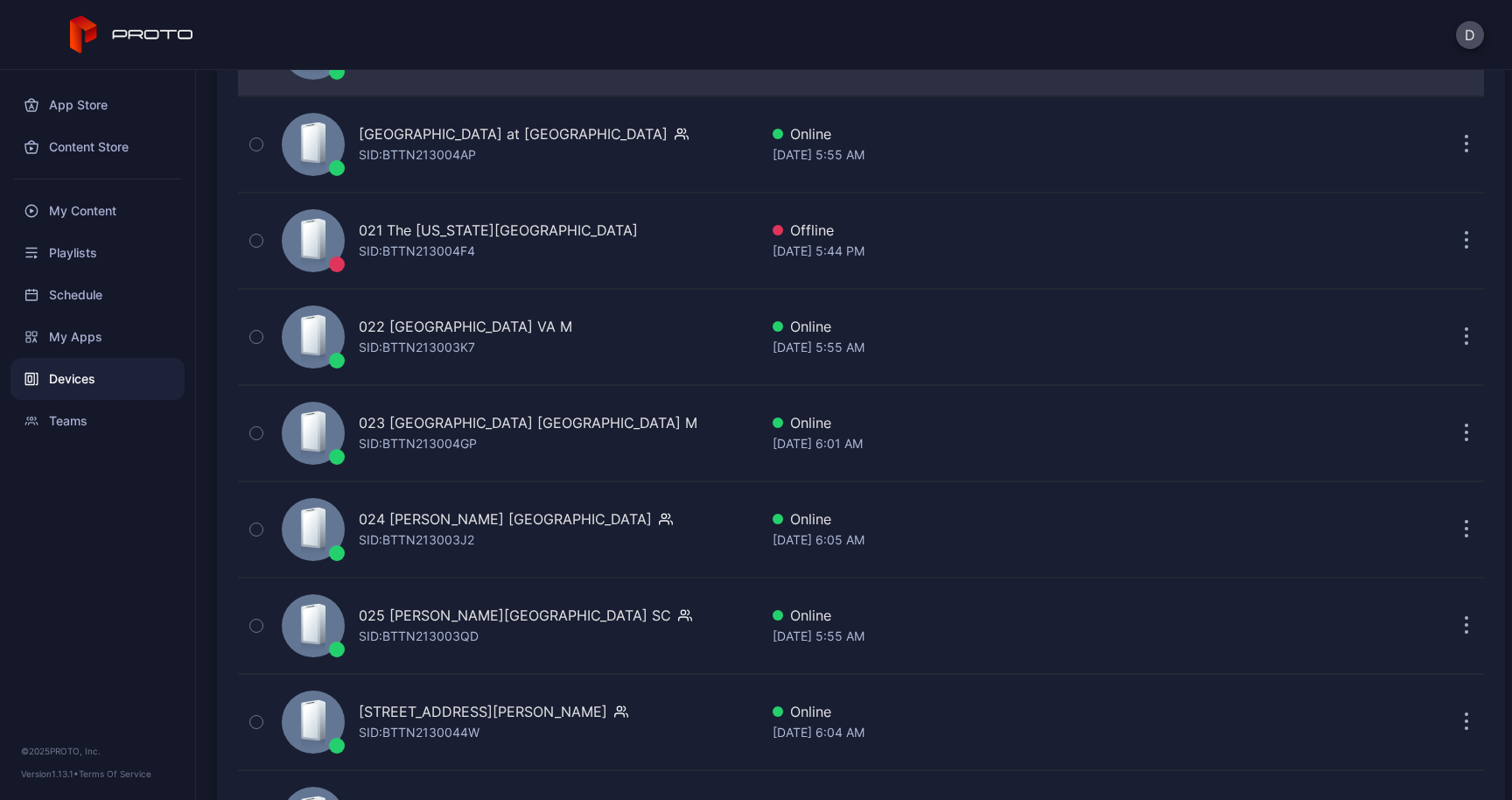
scroll to position [2137, 0]
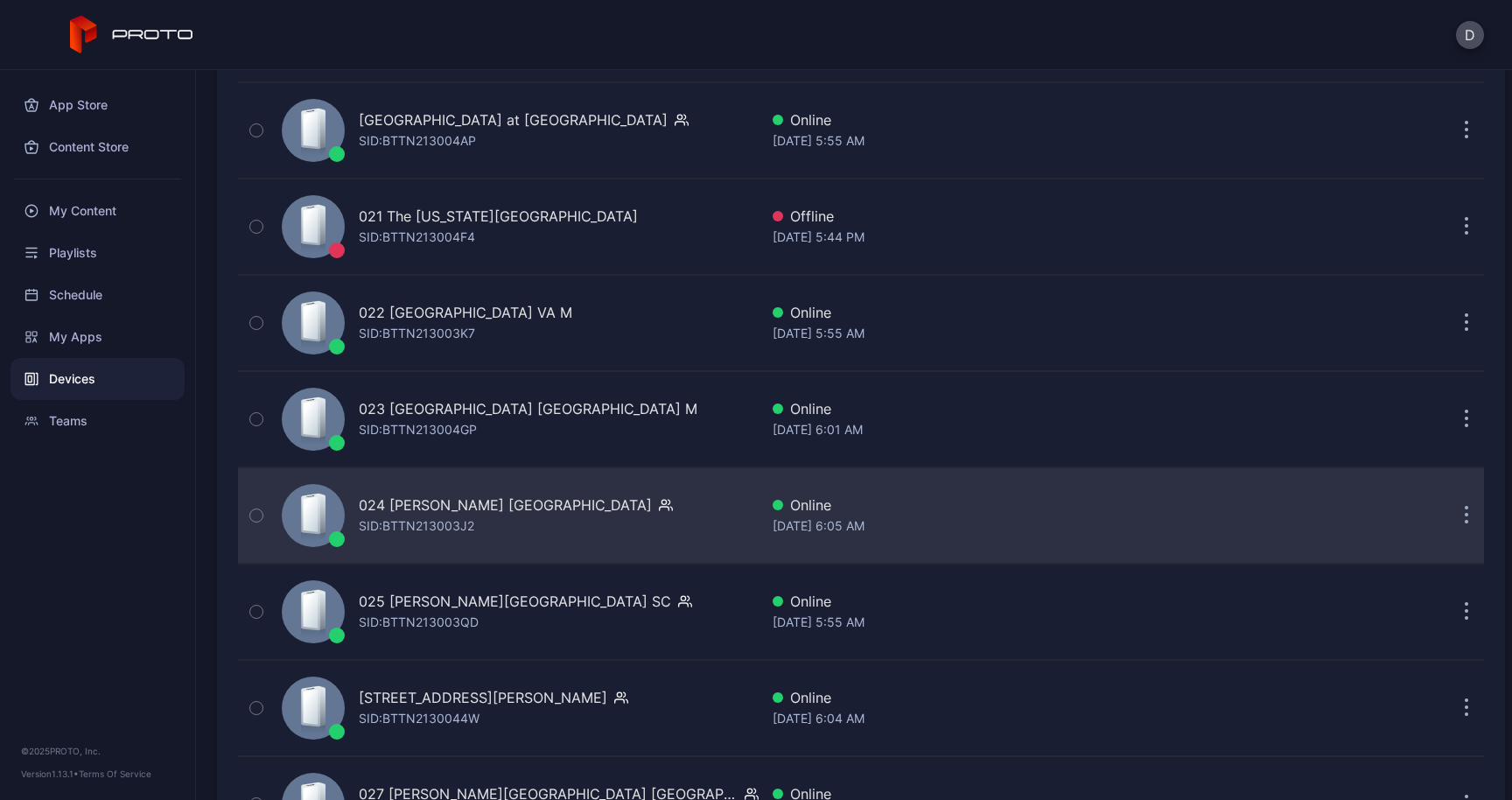
click at [412, 504] on div "024 [PERSON_NAME] [GEOGRAPHIC_DATA]" at bounding box center [505, 505] width 293 height 21
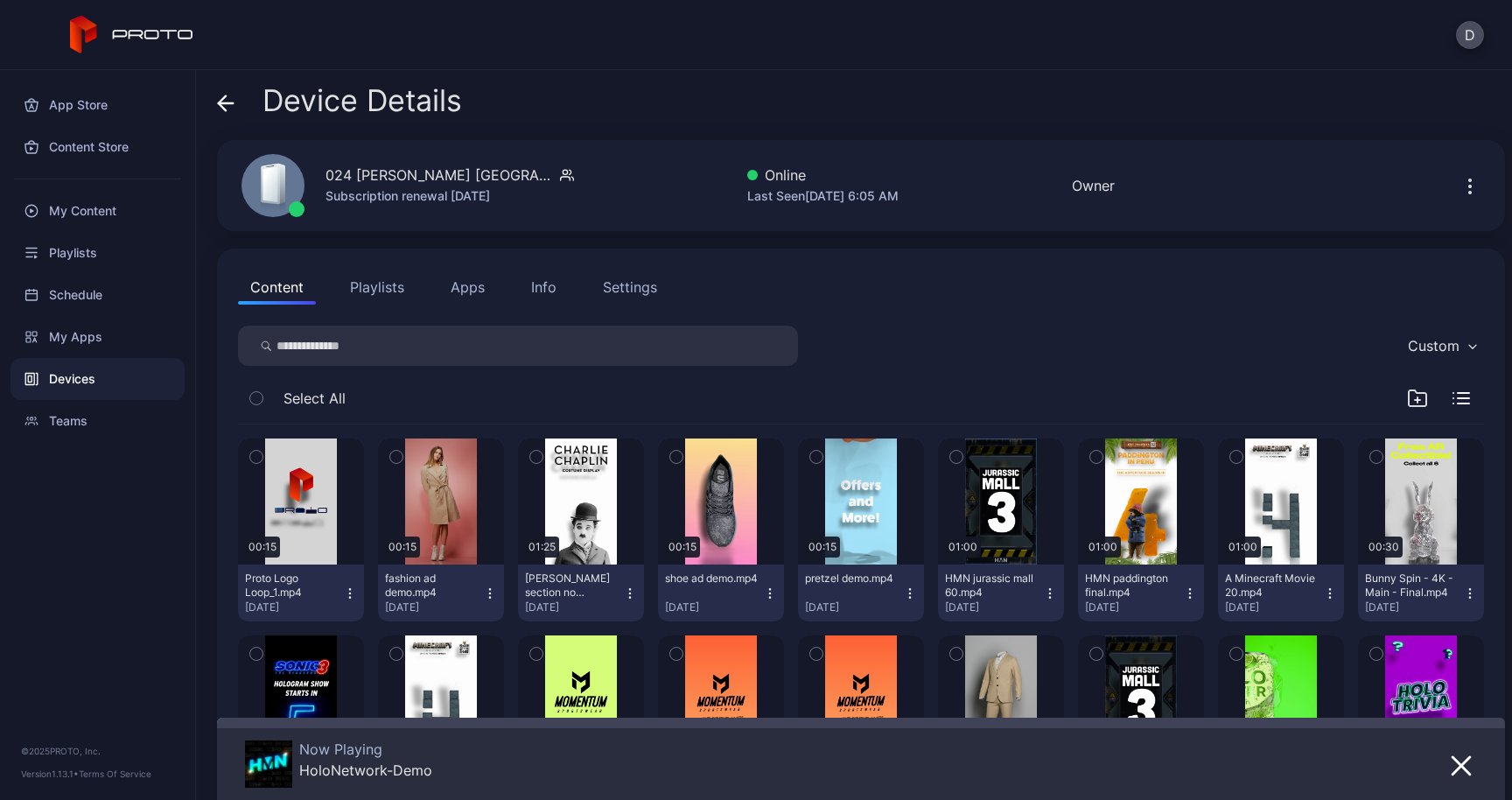
click at [1447, 206] on div "024 [PERSON_NAME] [GEOGRAPHIC_DATA] Subscription renewal [DATE] Online Last See…" at bounding box center [860, 184] width 1288 height 91
click at [1459, 189] on icon "button" at bounding box center [1470, 186] width 21 height 21
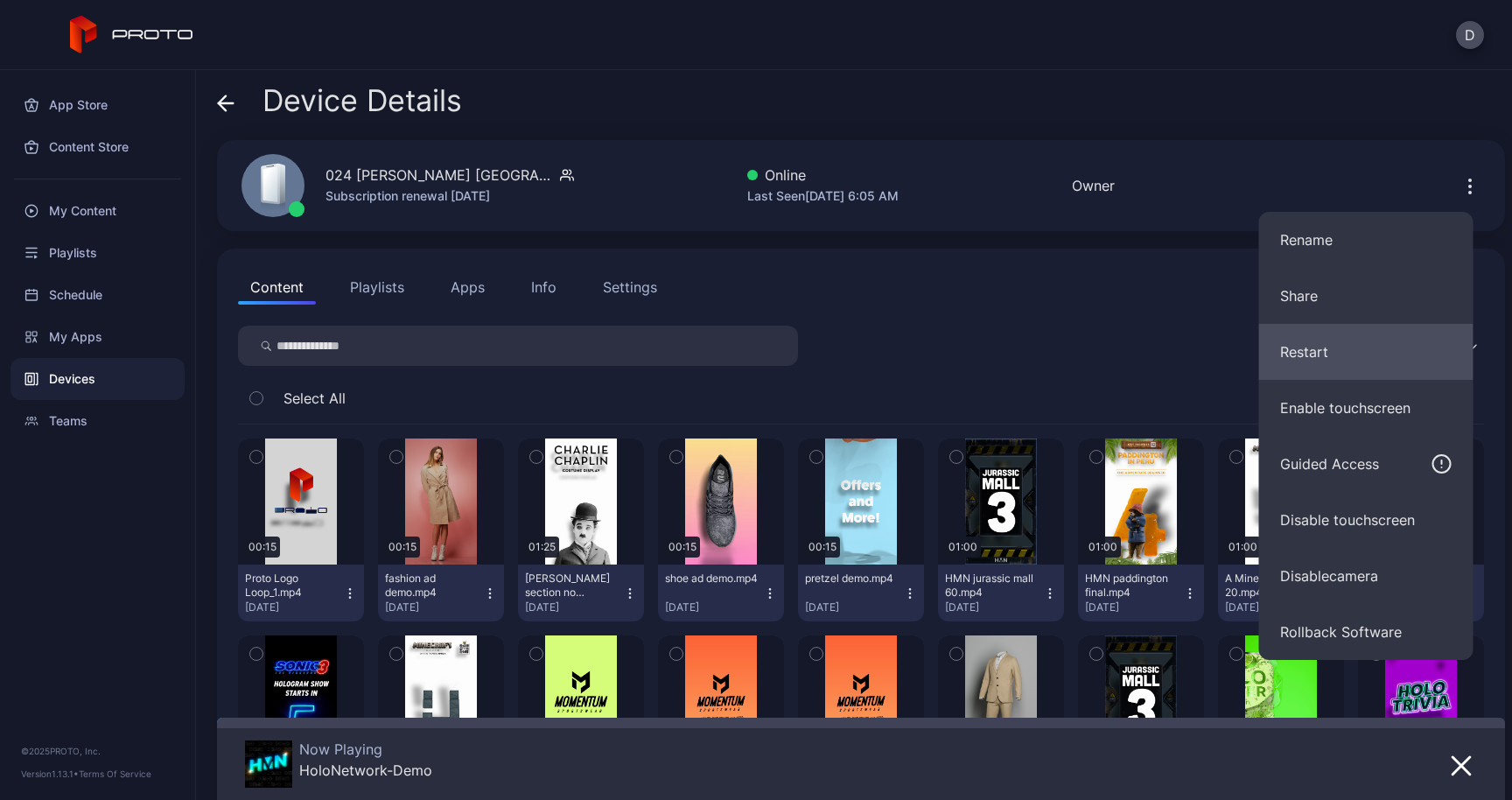
click at [1335, 347] on button "Restart" at bounding box center [1366, 351] width 215 height 56
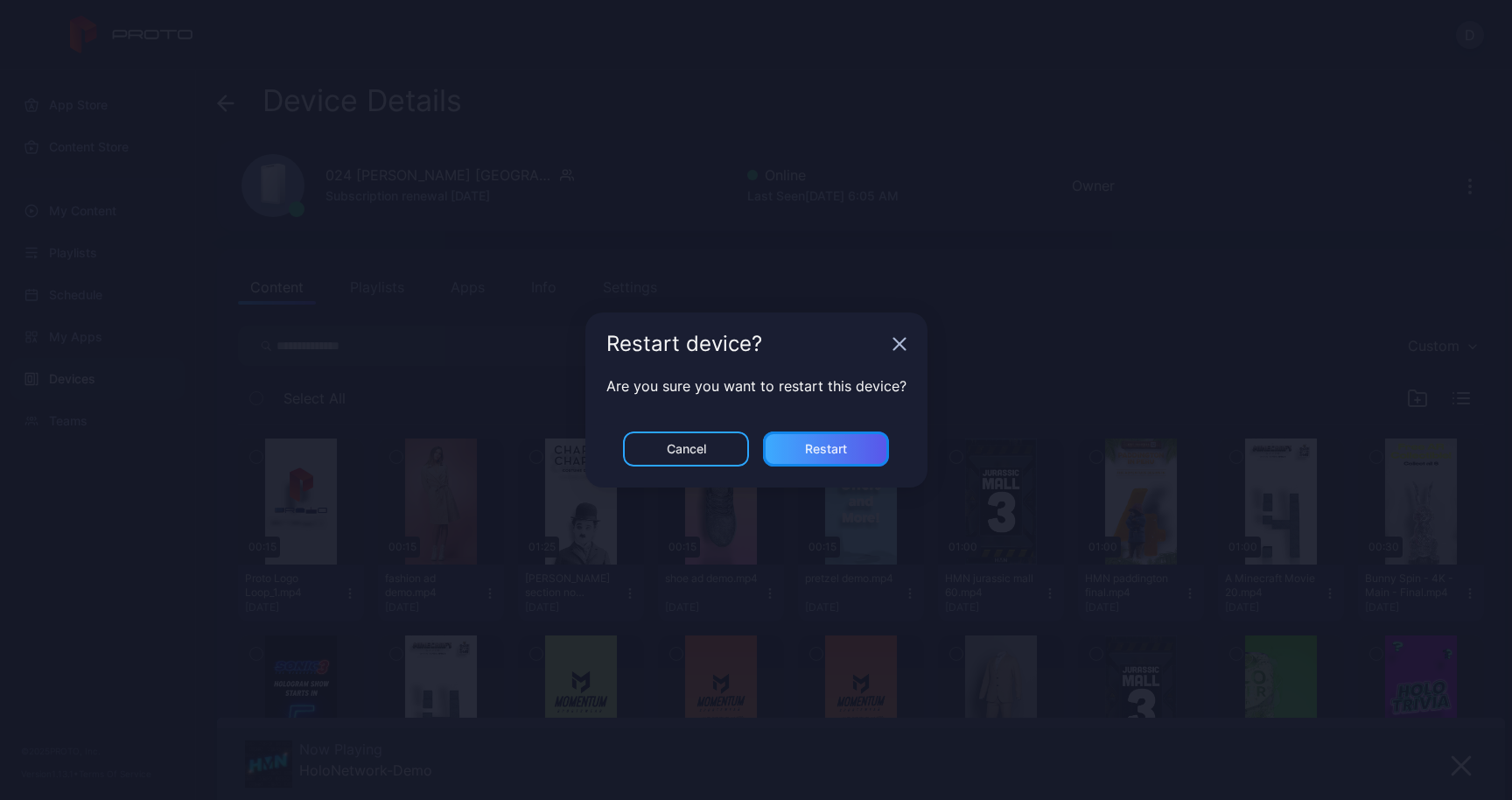
click at [855, 449] on div "Restart" at bounding box center [825, 449] width 126 height 35
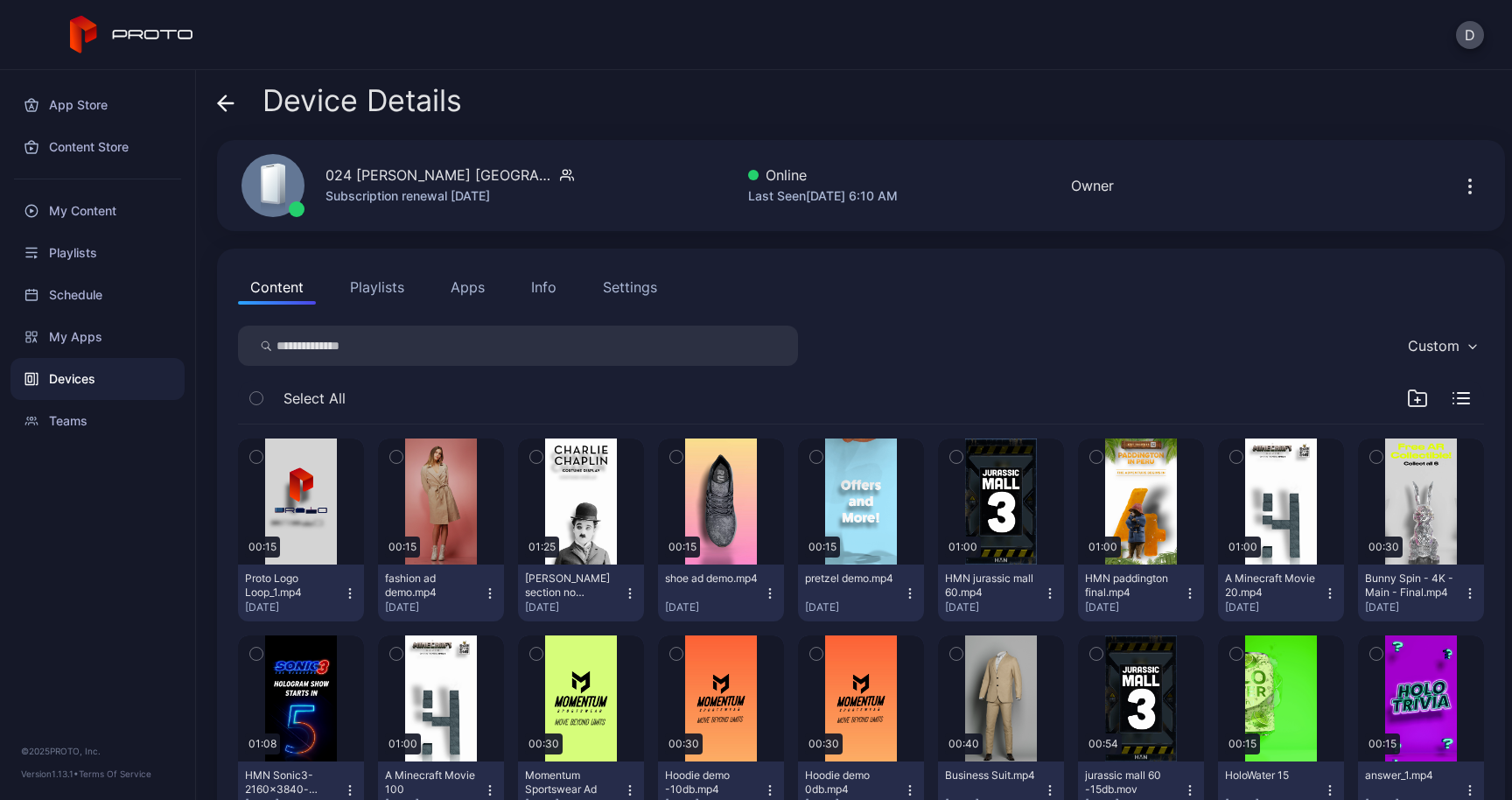
click at [233, 95] on icon at bounding box center [225, 103] width 18 height 18
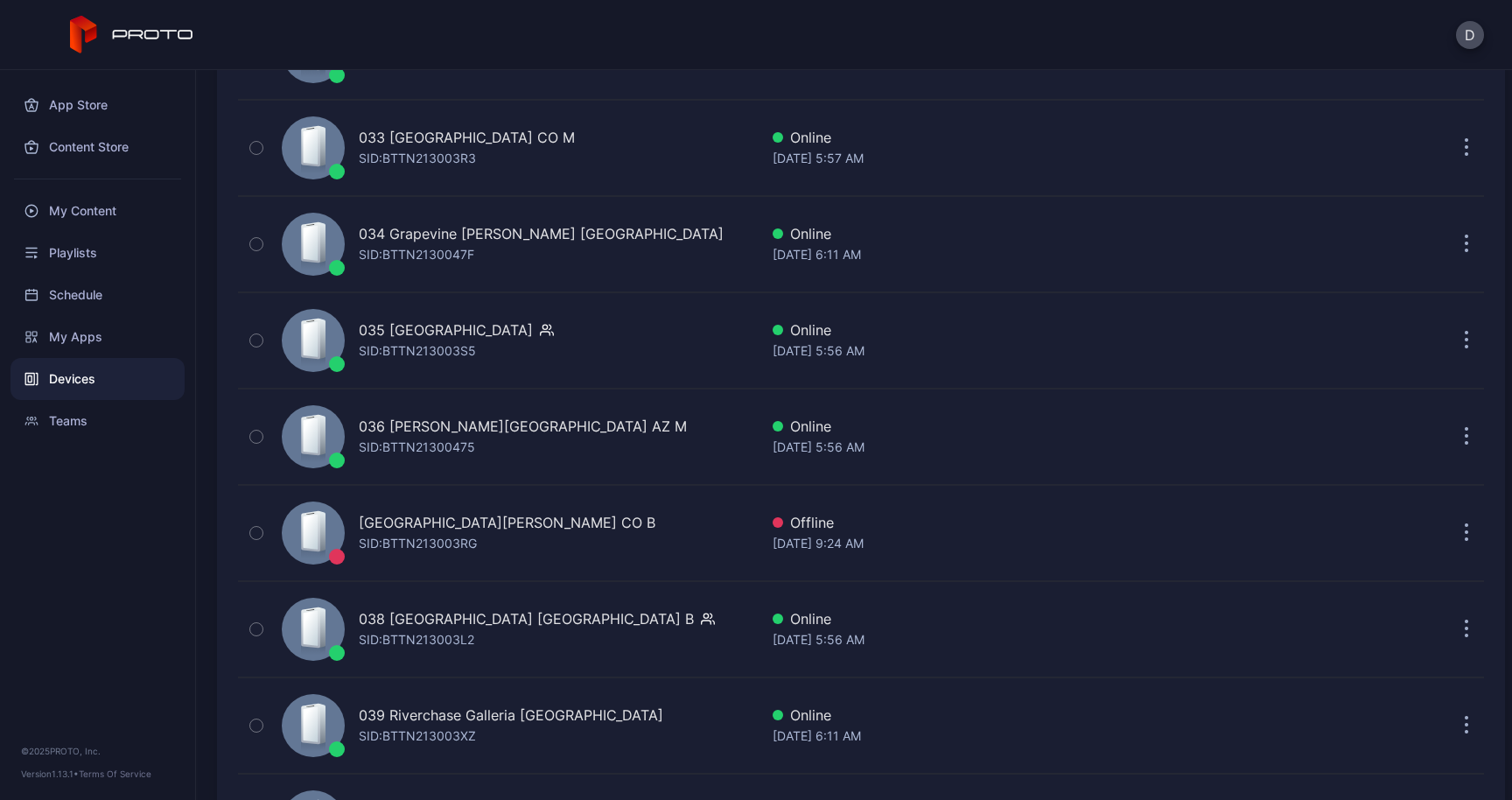
scroll to position [3376, 0]
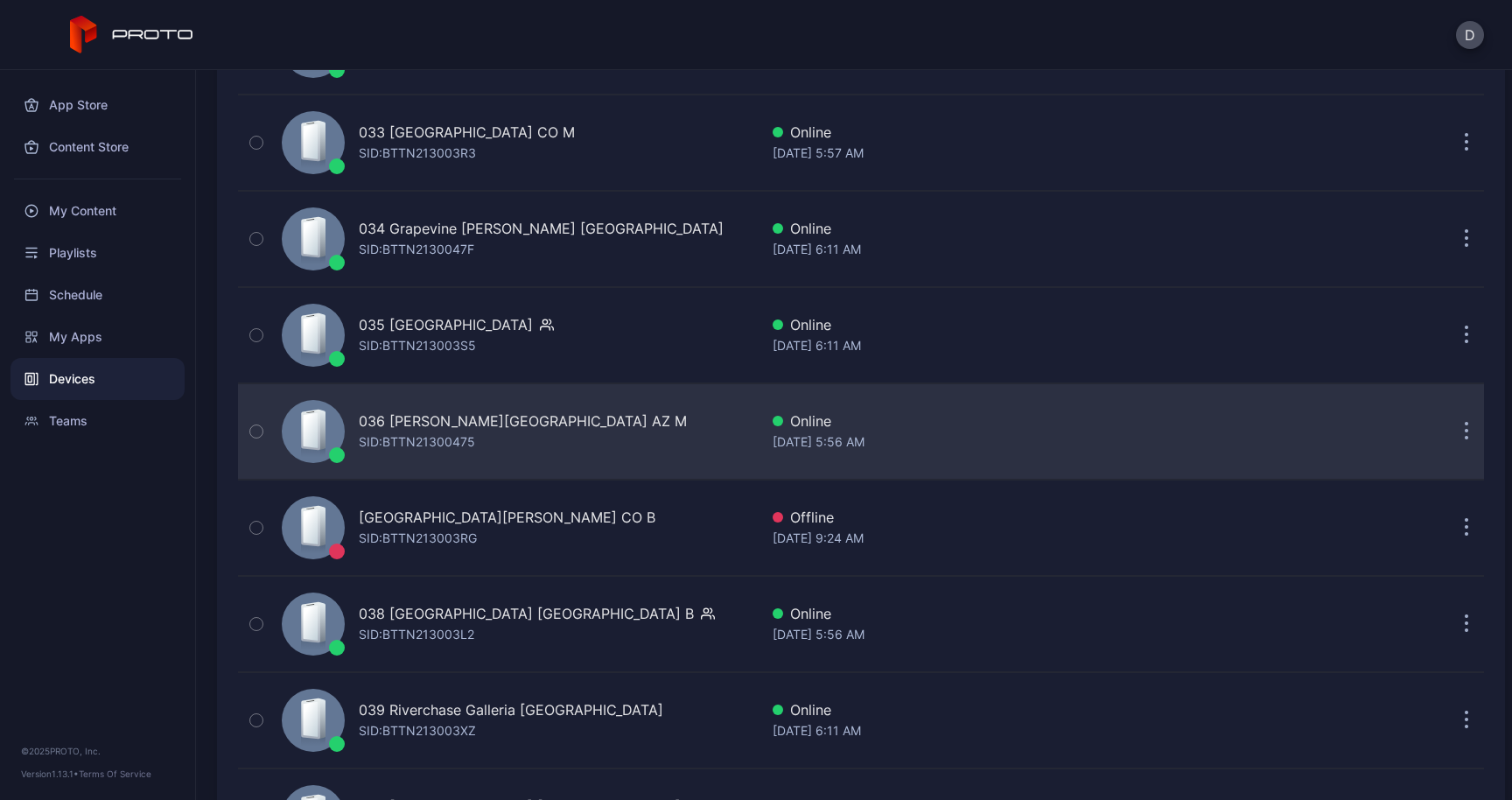
click at [1465, 433] on icon "button" at bounding box center [1466, 432] width 3 height 3
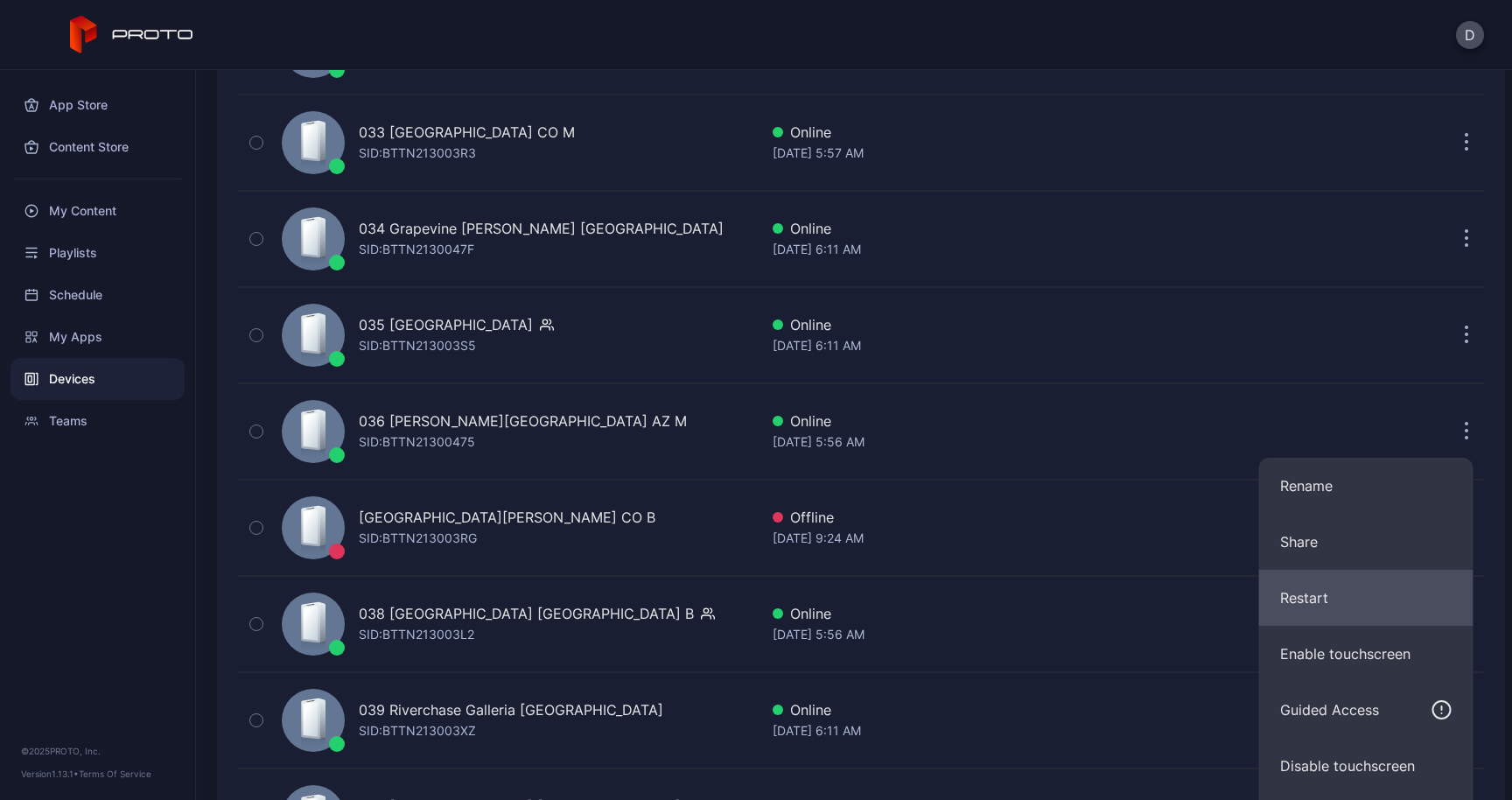
click at [1312, 595] on button "Restart" at bounding box center [1366, 597] width 215 height 56
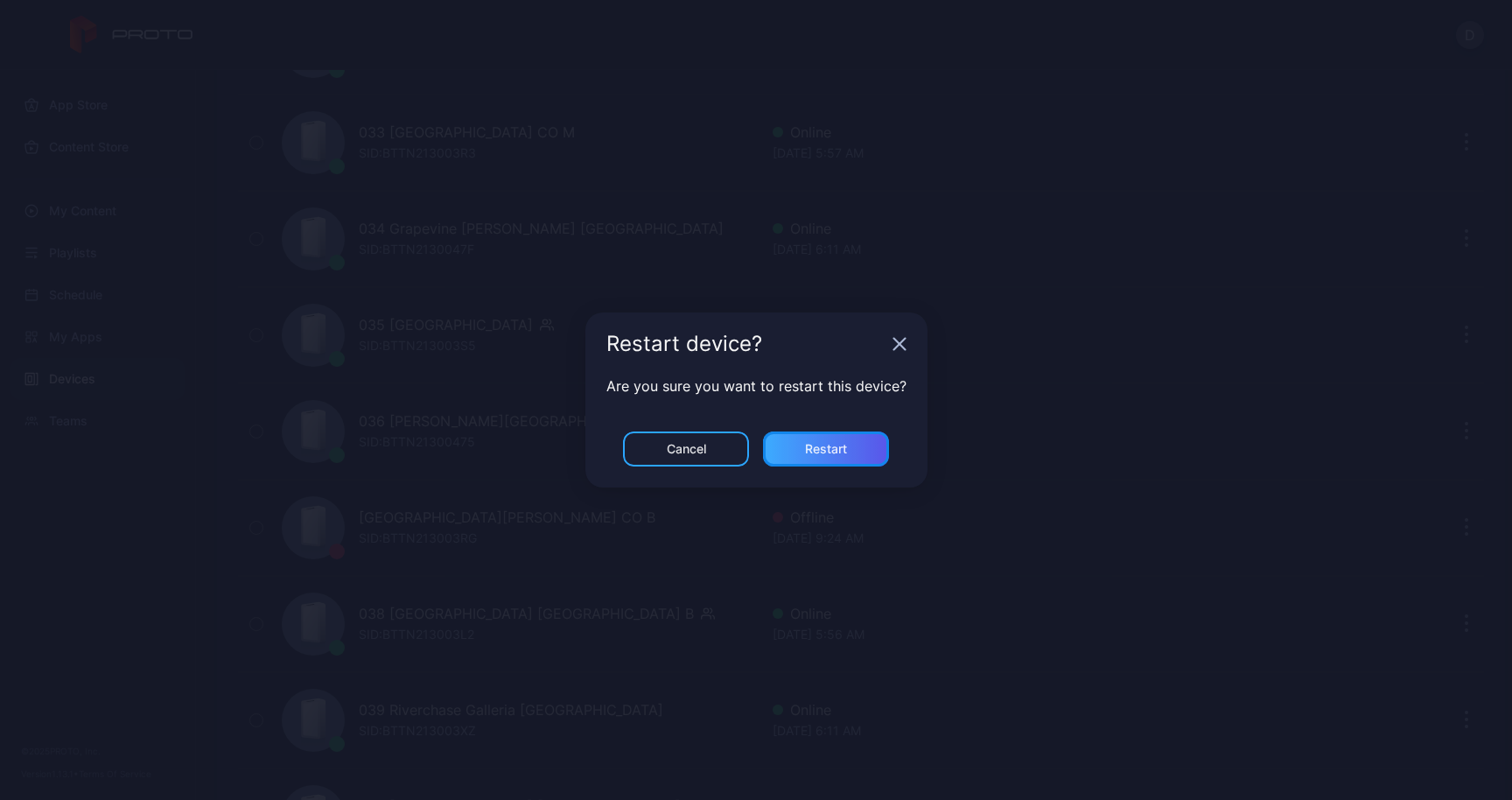
click at [832, 444] on div "Restart" at bounding box center [825, 449] width 42 height 14
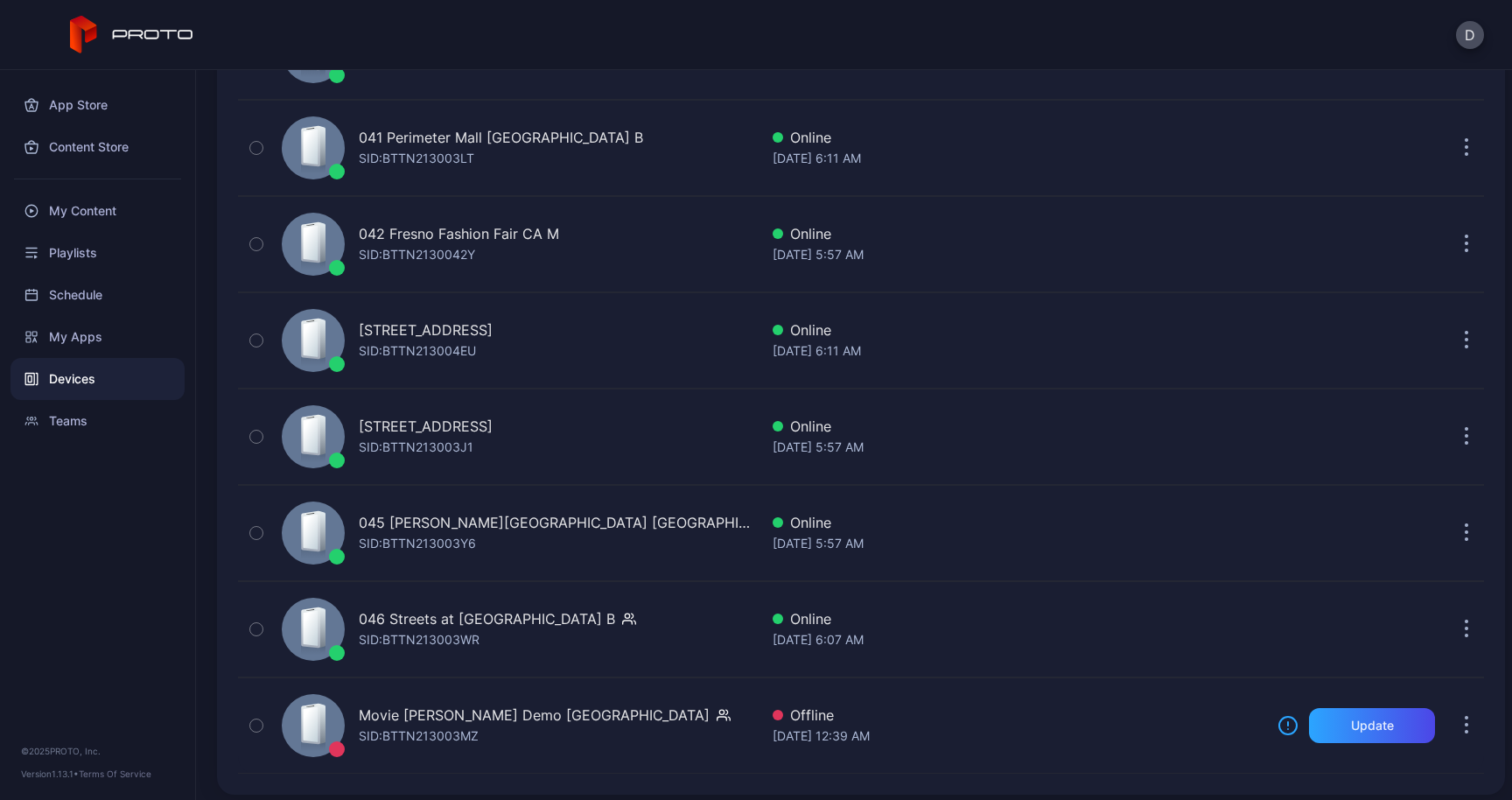
scroll to position [4149, 0]
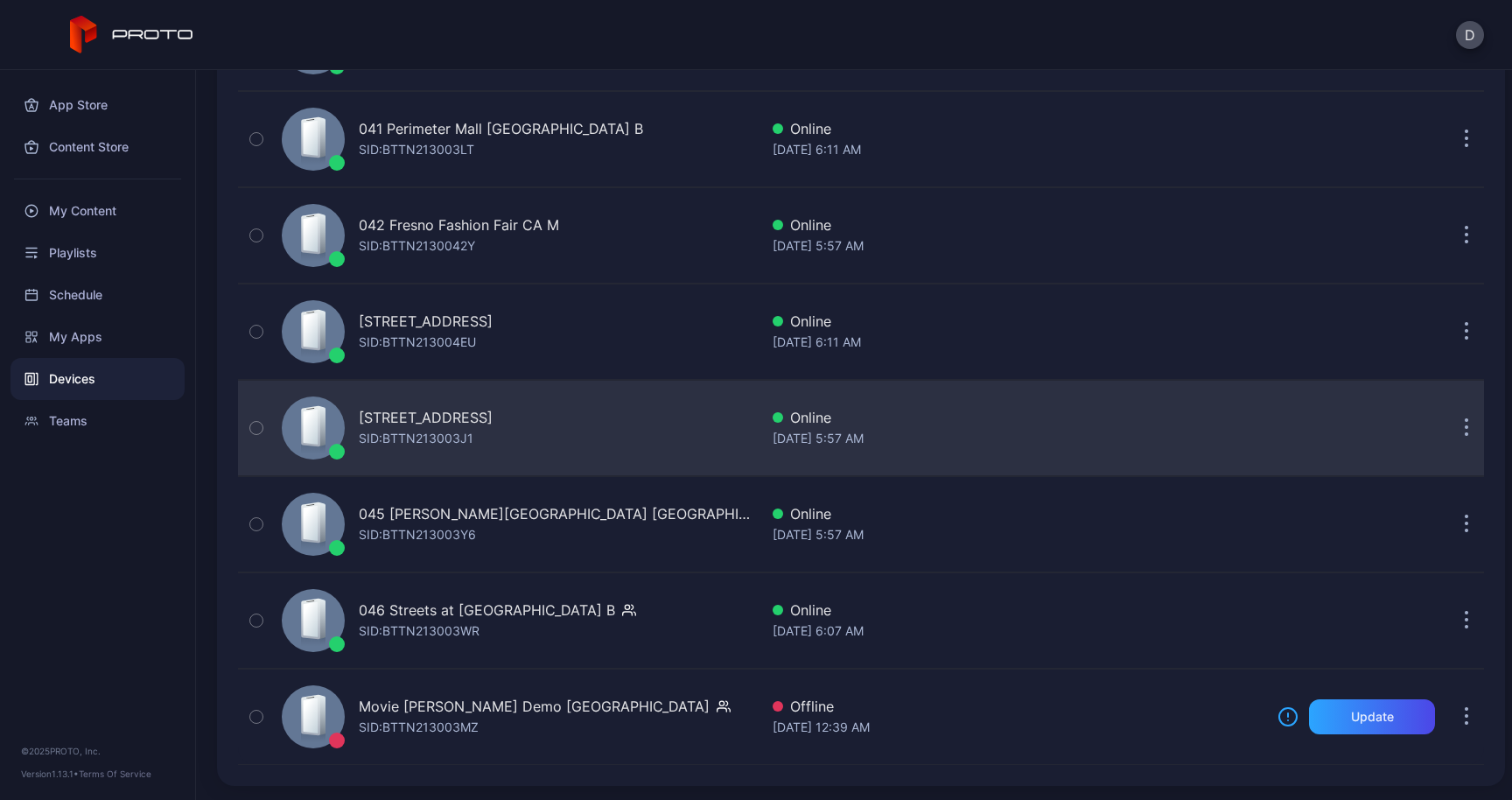
click at [945, 403] on div "[STREET_ADDRESS] B SID: BTTN213003J1 Online [DATE] 5:57 AM" at bounding box center [860, 428] width 1246 height 88
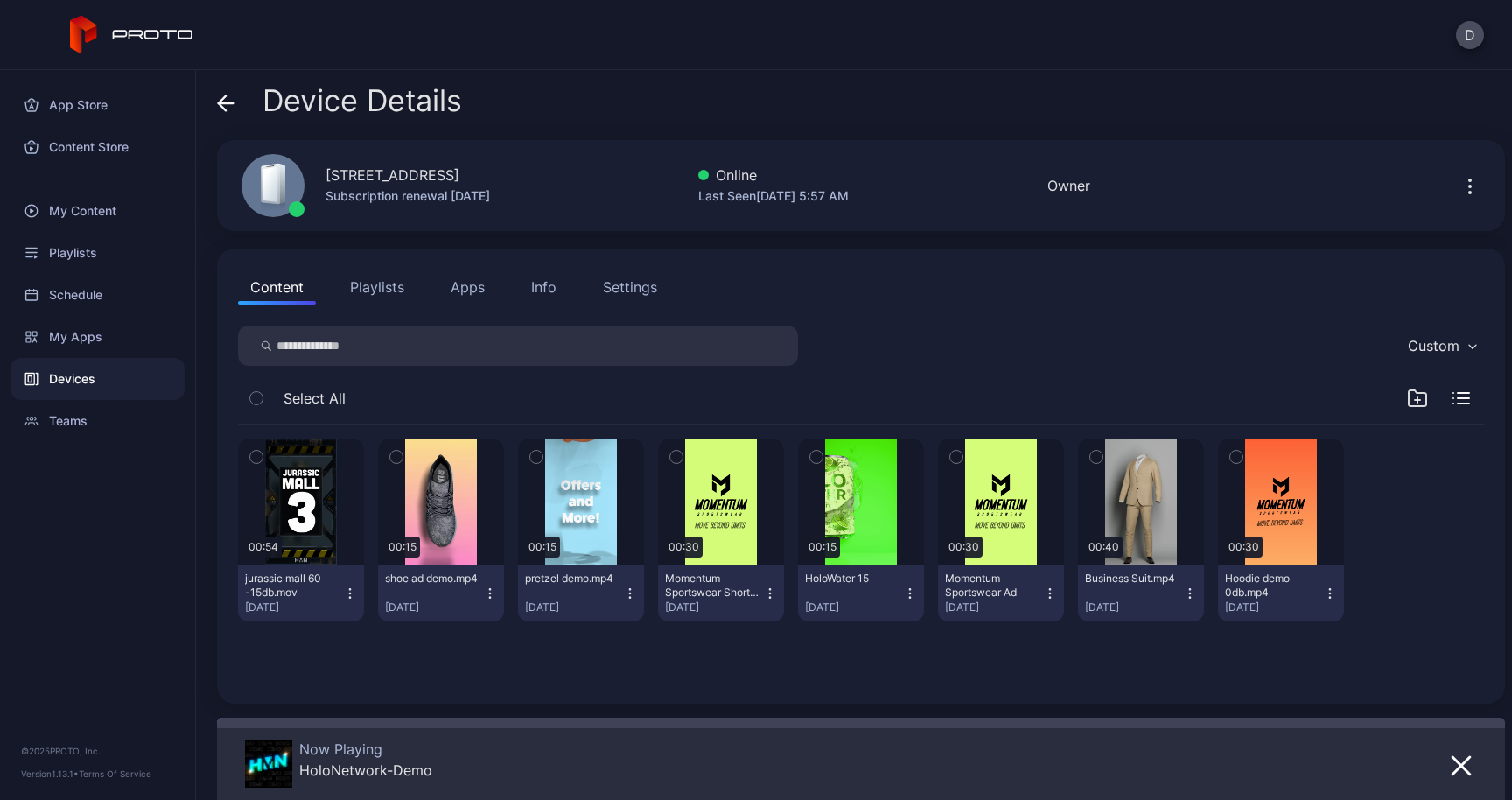
click at [563, 296] on button "Info" at bounding box center [543, 287] width 50 height 35
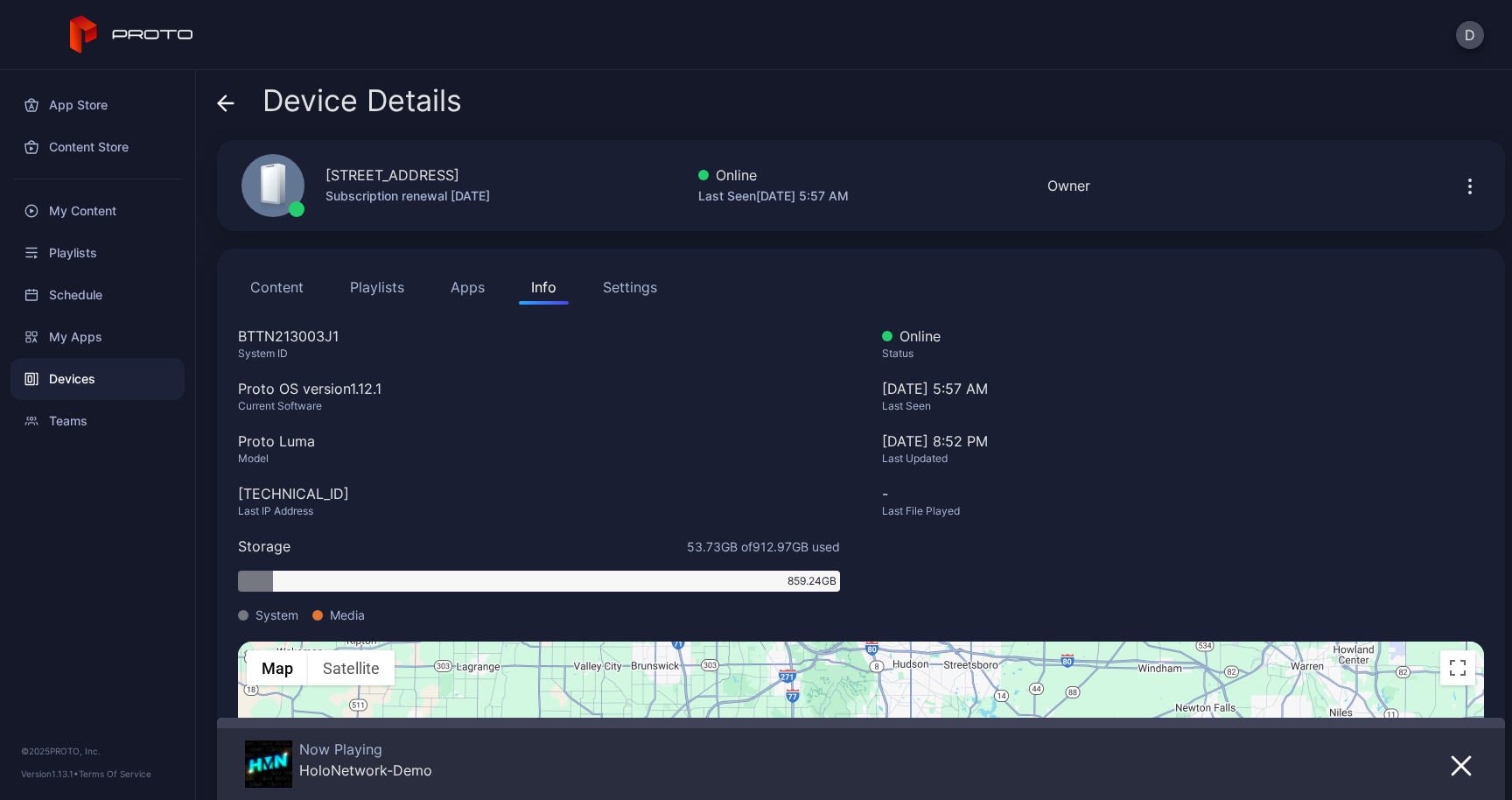
click at [617, 290] on div "Settings" at bounding box center [630, 287] width 55 height 21
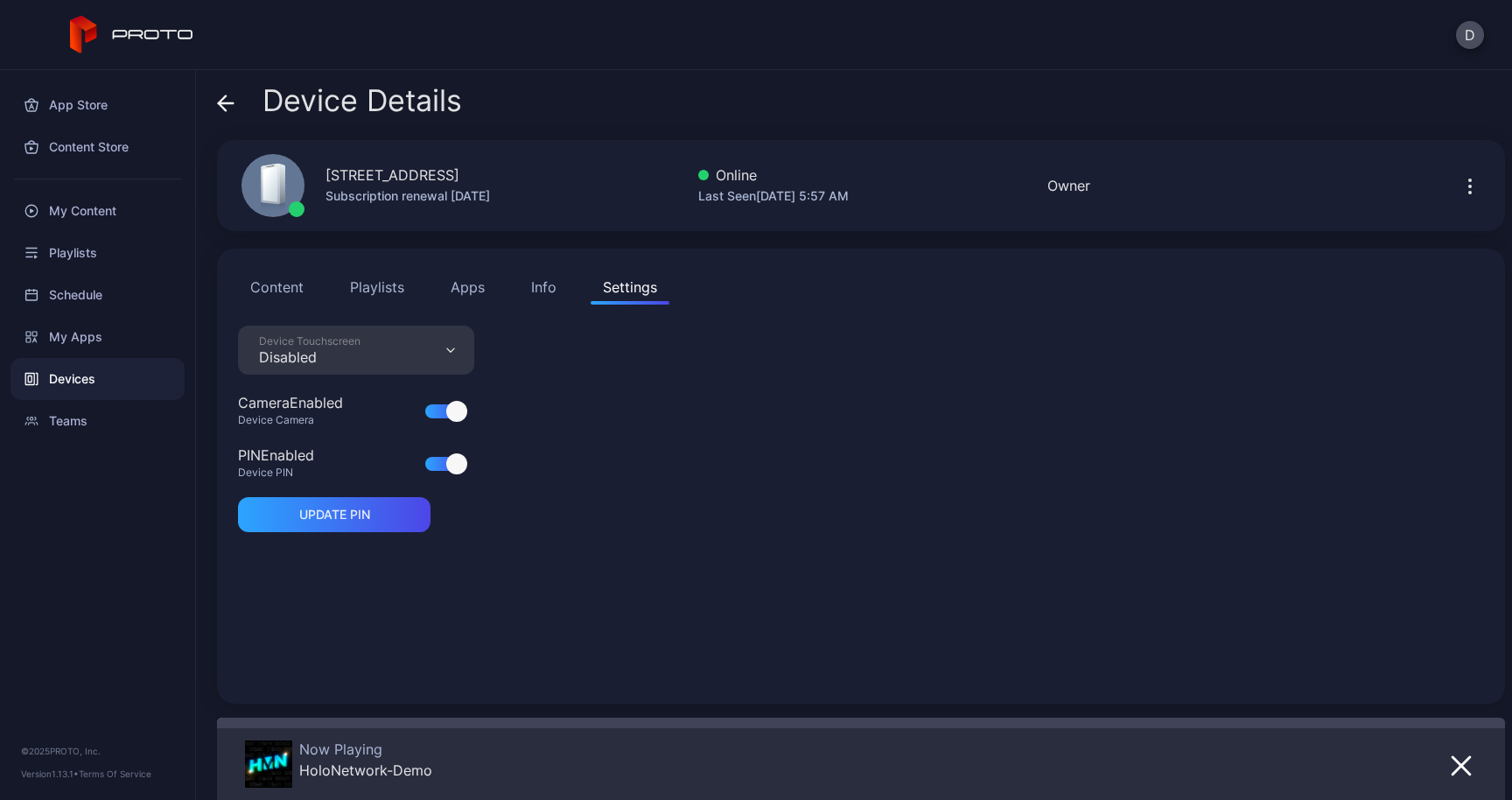
click at [534, 285] on div "Info" at bounding box center [543, 287] width 25 height 21
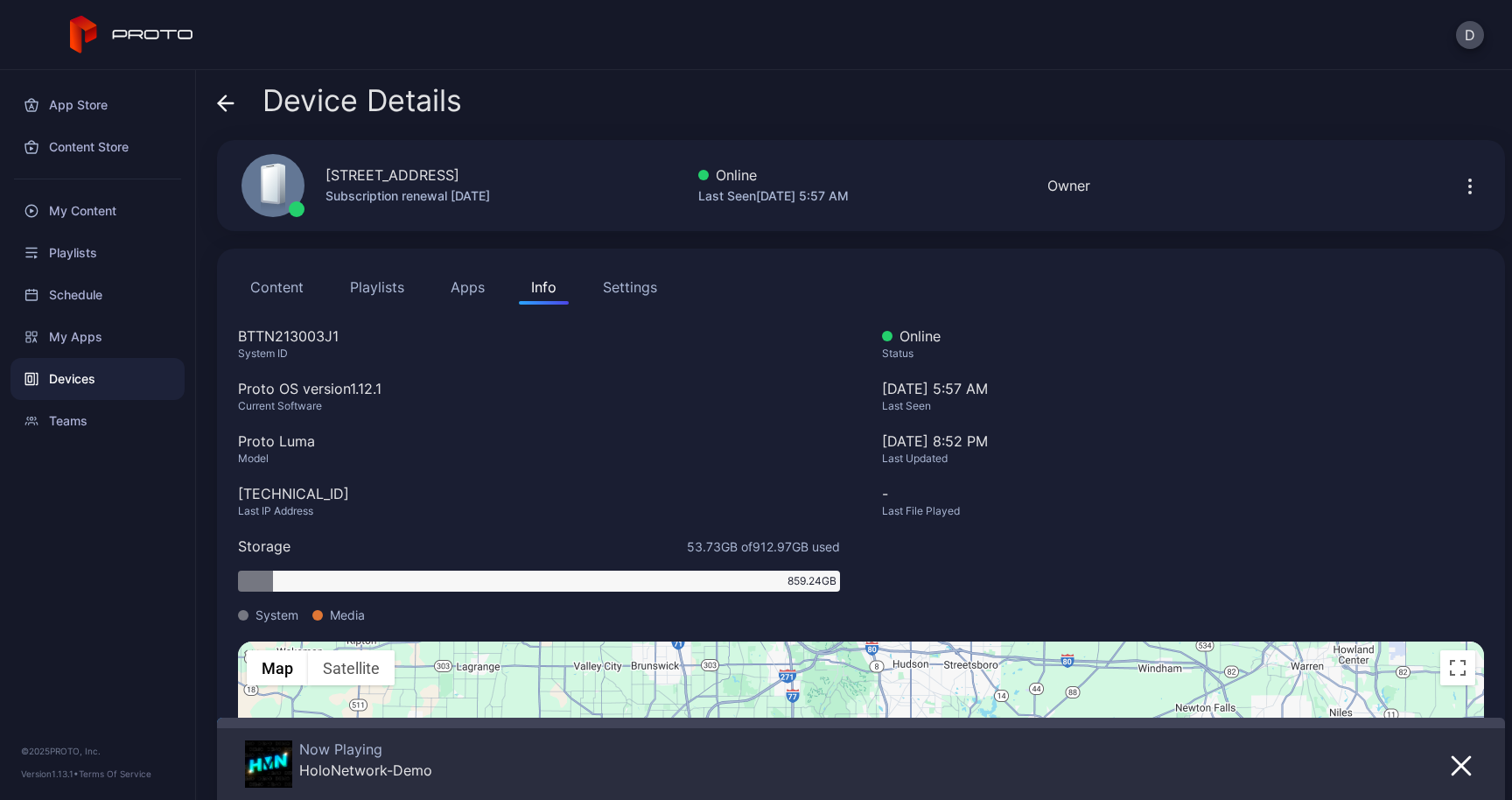
click at [1459, 195] on icon "button" at bounding box center [1470, 186] width 21 height 21
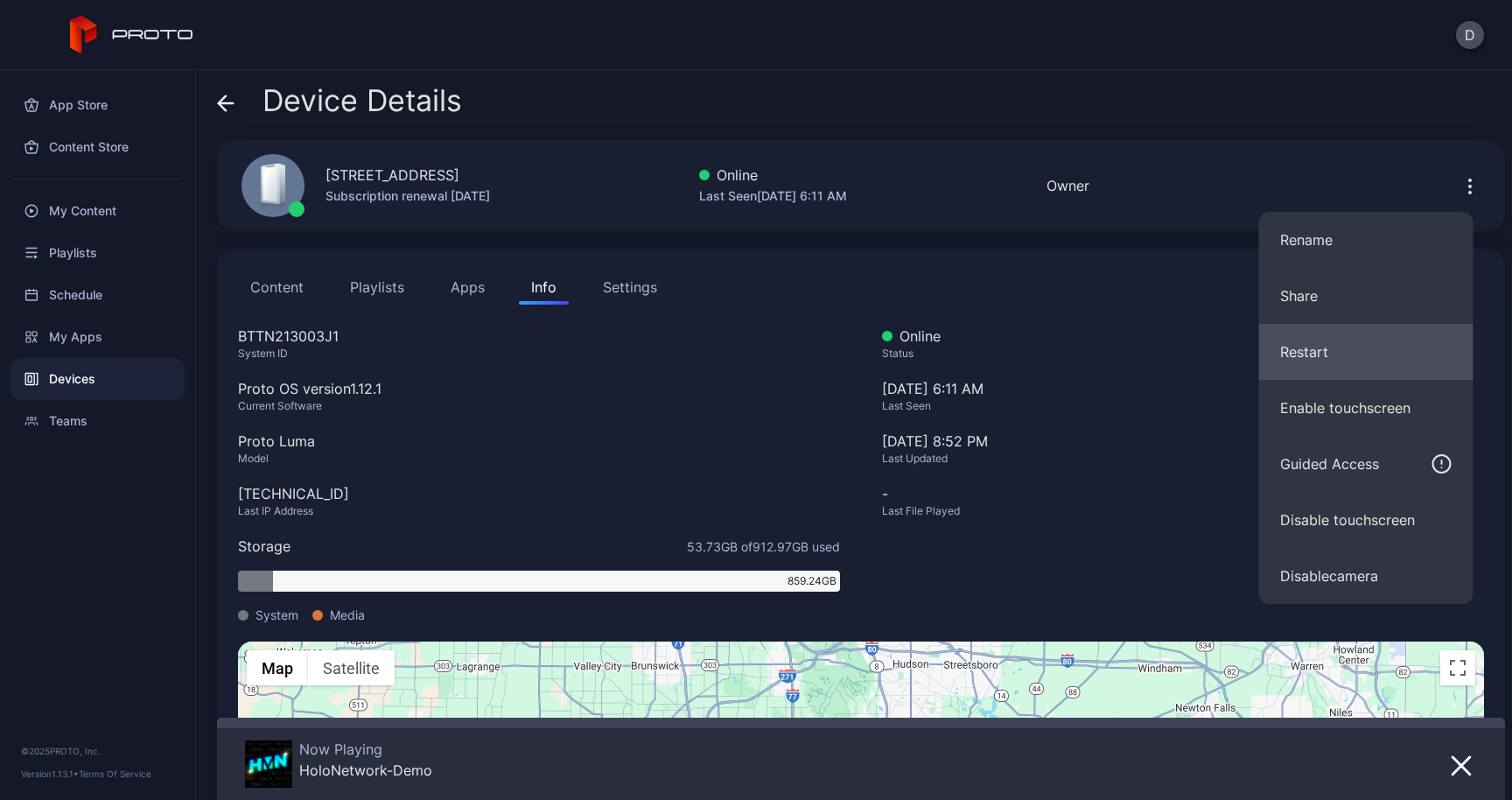
click at [1309, 360] on button "Restart" at bounding box center [1366, 351] width 215 height 56
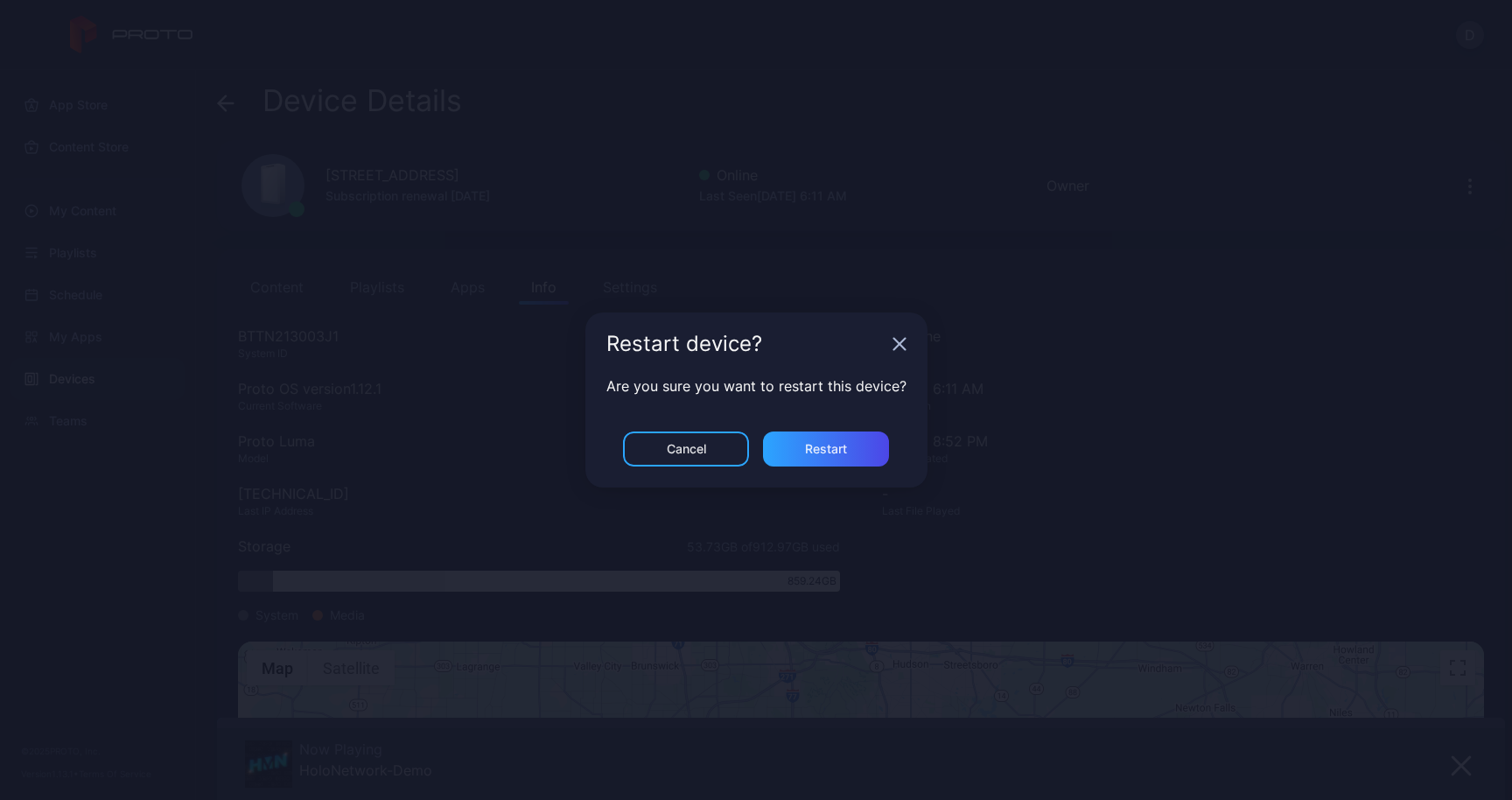
click at [839, 470] on div "Cancel Restart" at bounding box center [756, 459] width 342 height 56
click at [839, 464] on div "Restart" at bounding box center [825, 449] width 126 height 35
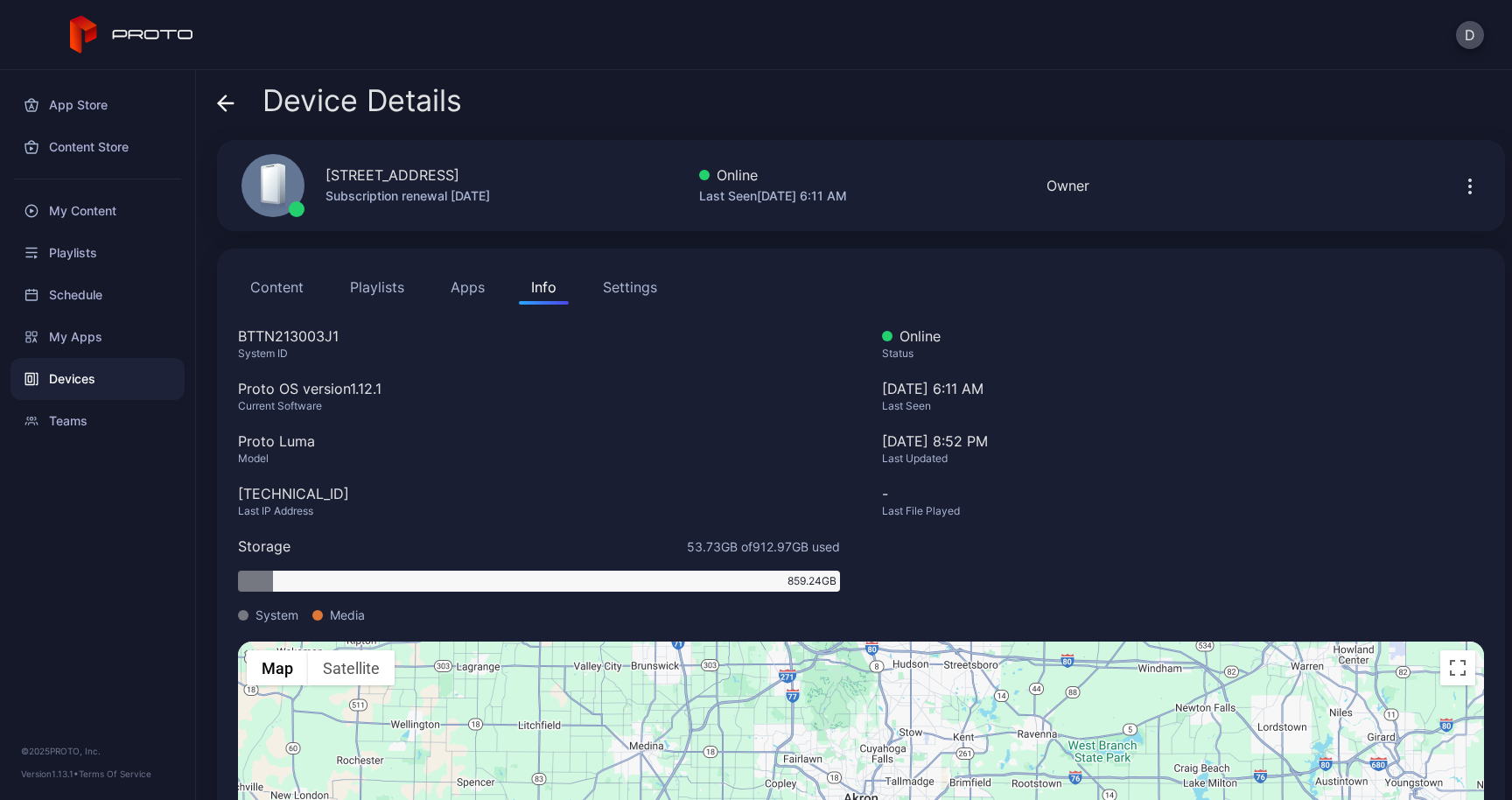
click at [219, 113] on span at bounding box center [225, 100] width 18 height 33
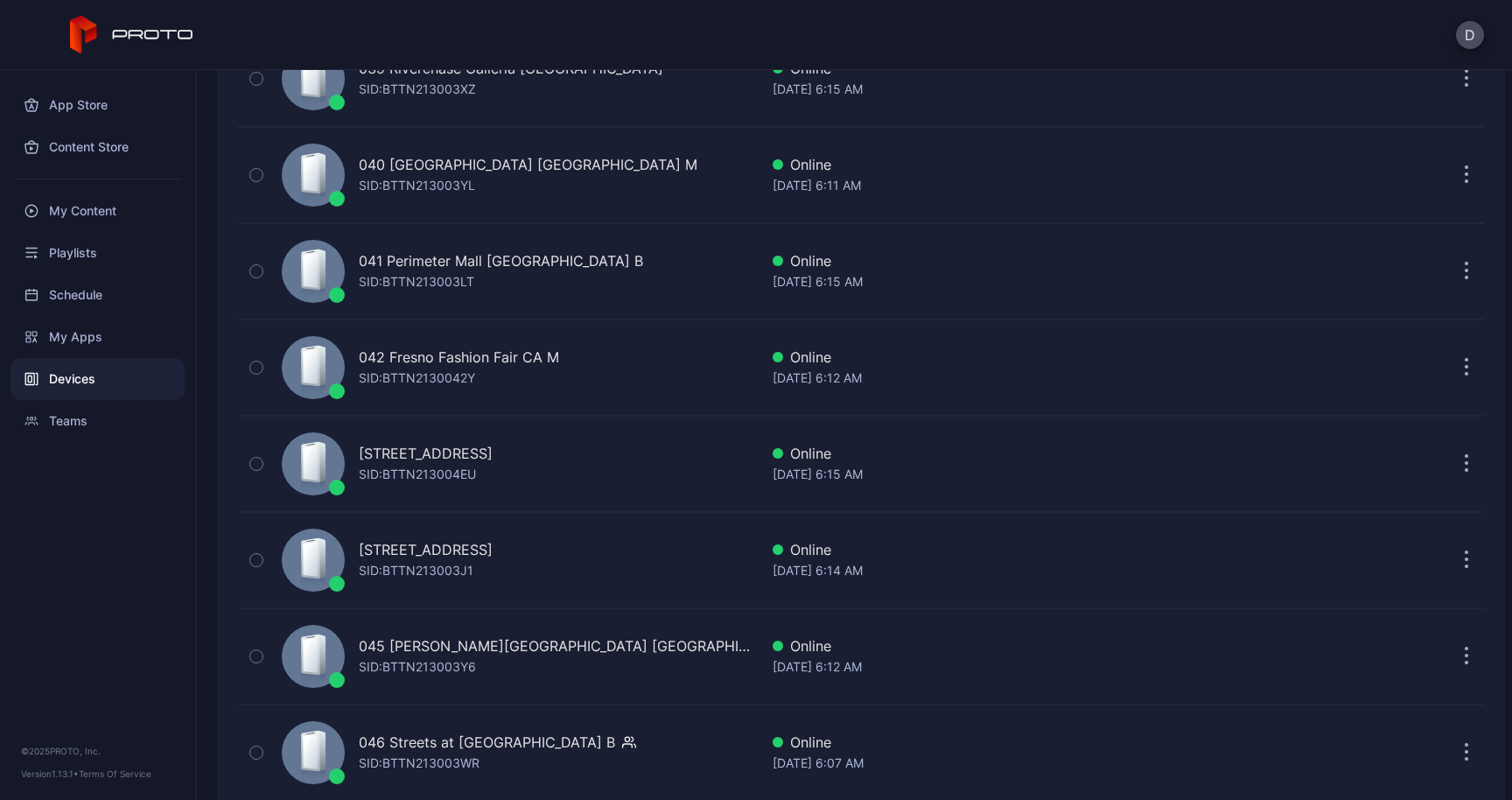
scroll to position [4021, 0]
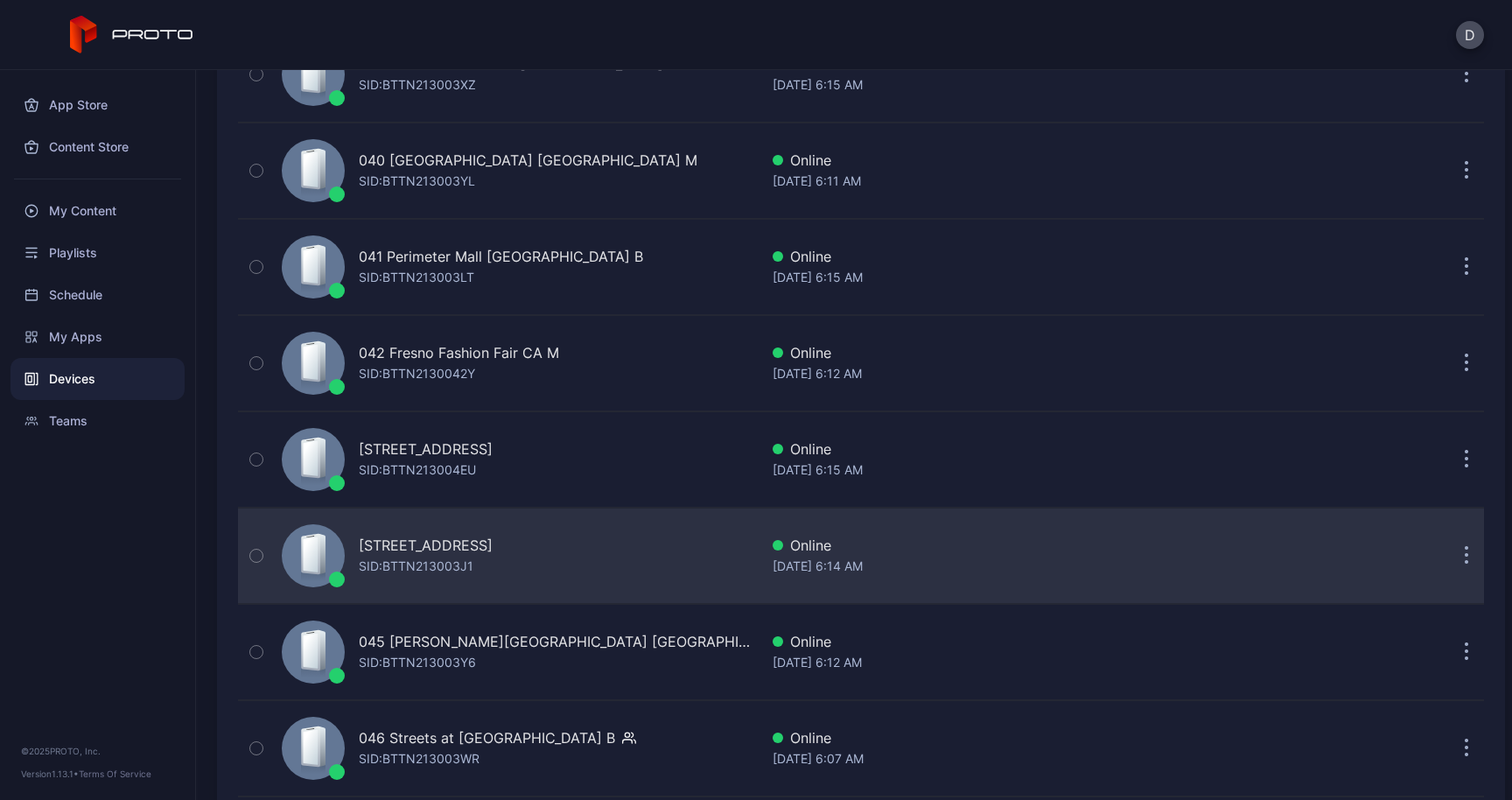
click at [462, 547] on div "[STREET_ADDRESS]" at bounding box center [425, 545] width 134 height 21
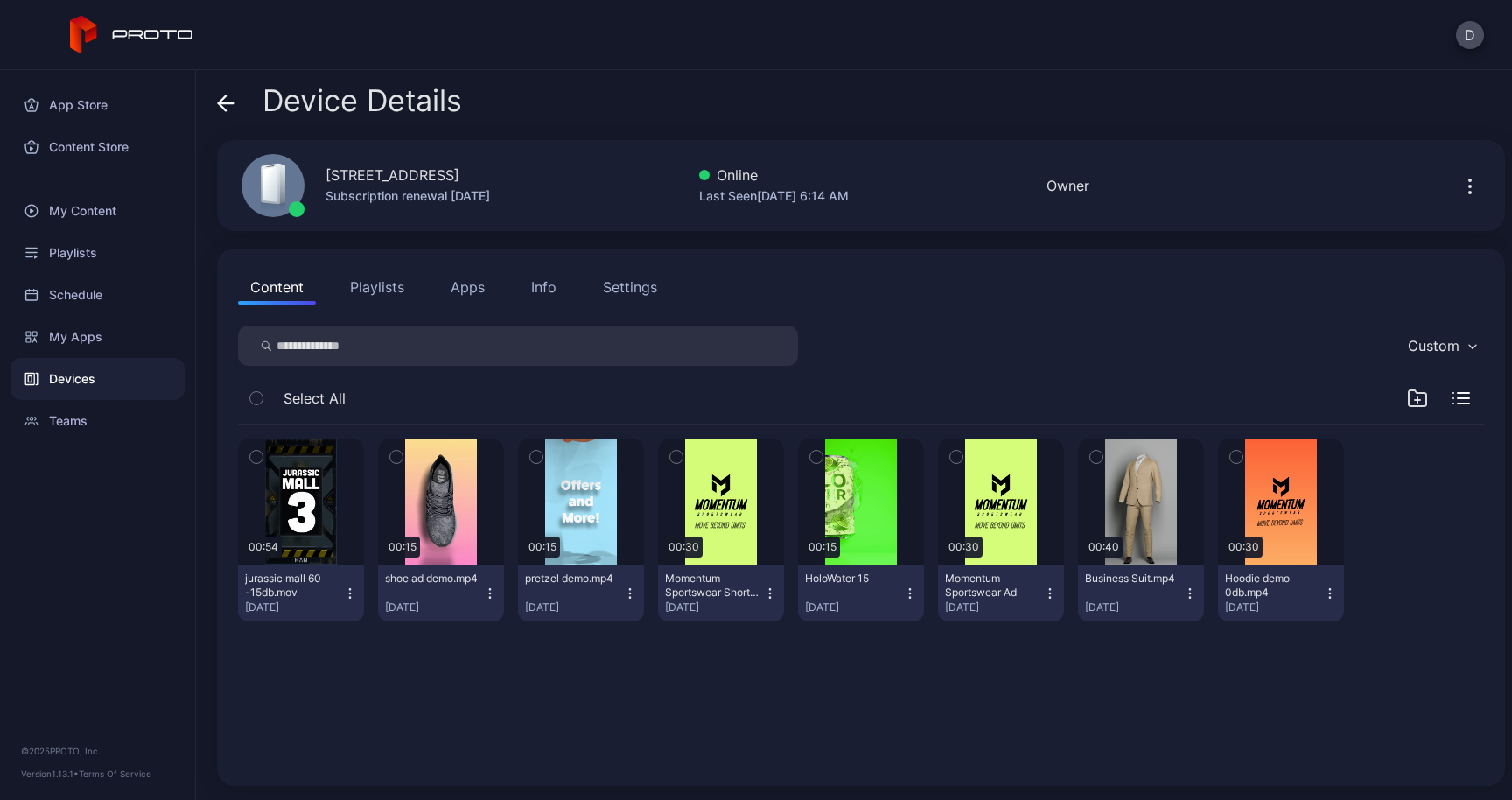
click at [479, 291] on button "Apps" at bounding box center [467, 287] width 59 height 35
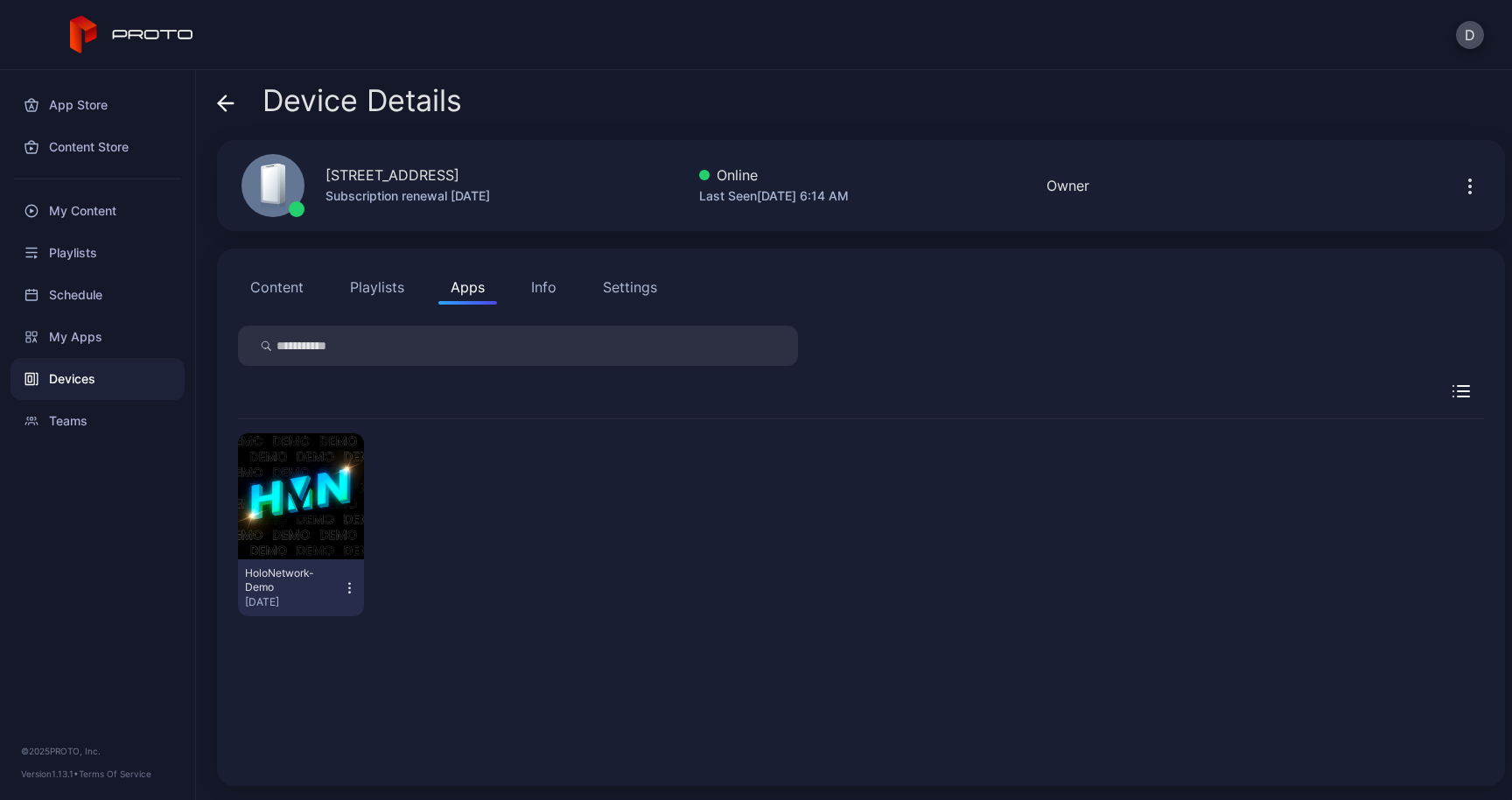
click at [357, 587] on icon "button" at bounding box center [349, 588] width 15 height 18
click at [559, 487] on div "HoloNetwork-Demo [DATE]" at bounding box center [860, 525] width 1246 height 211
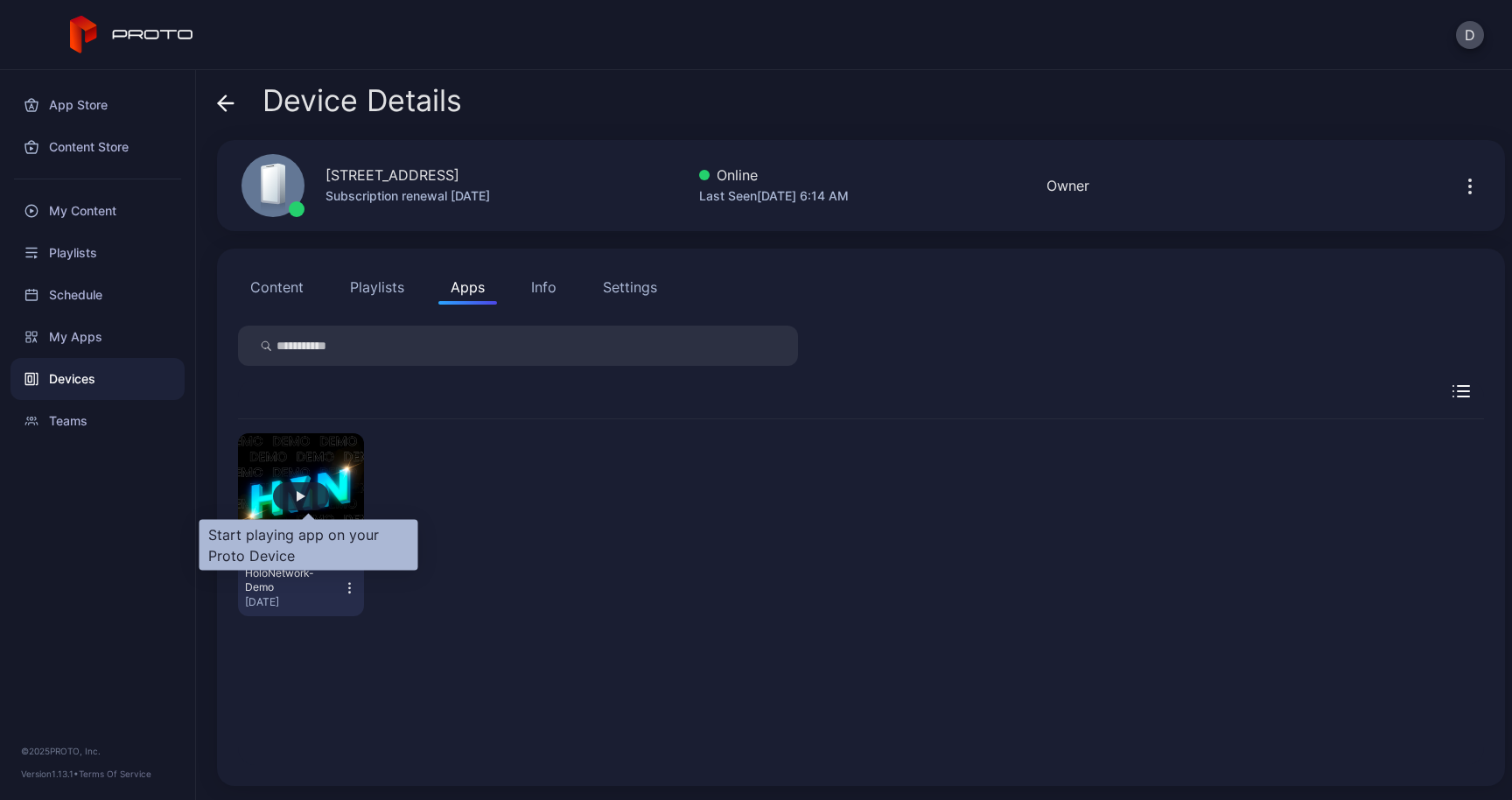
click at [305, 495] on div "button" at bounding box center [300, 496] width 9 height 11
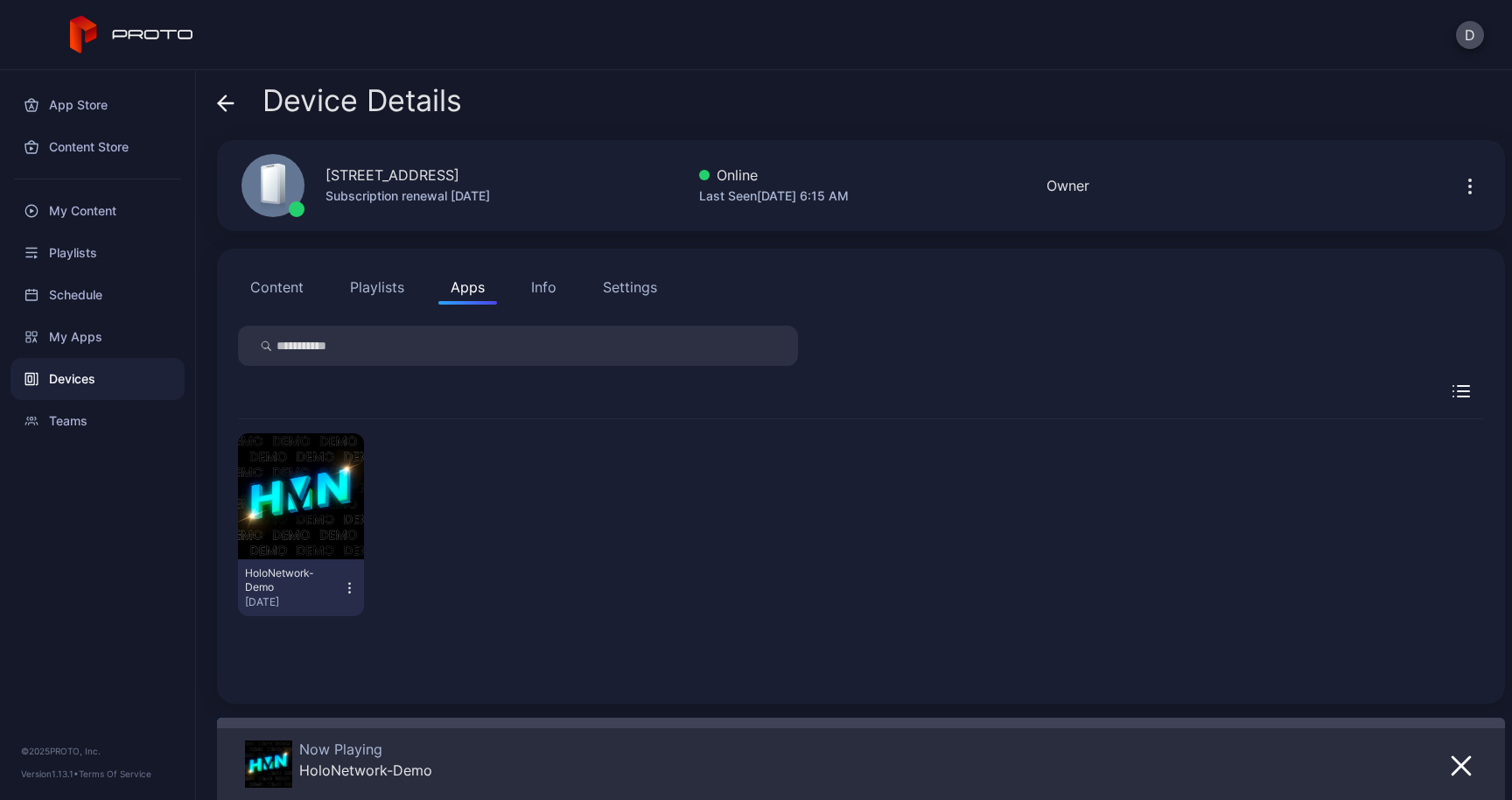
click at [235, 111] on div "Device Details" at bounding box center [338, 104] width 245 height 42
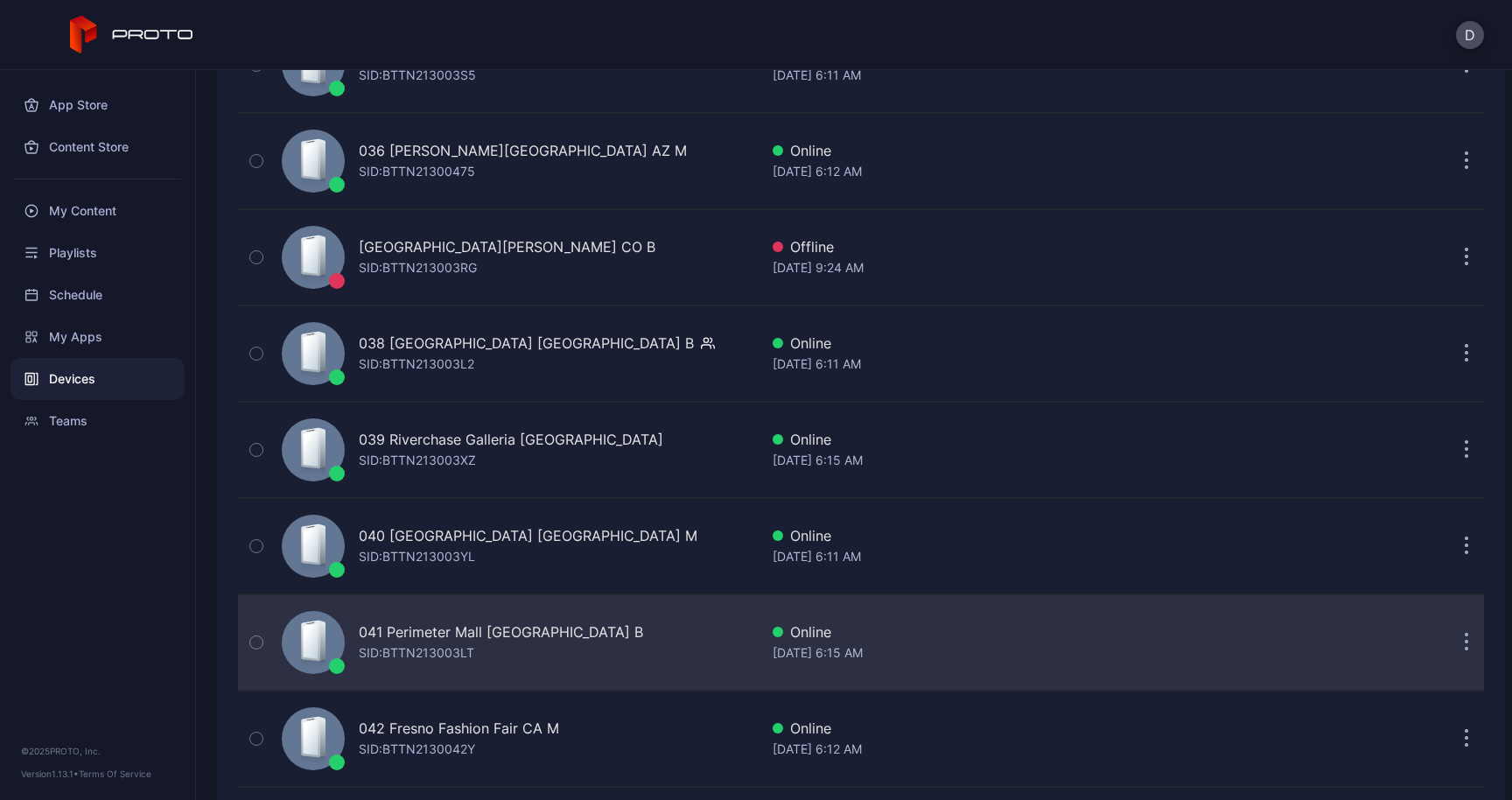
scroll to position [3645, 0]
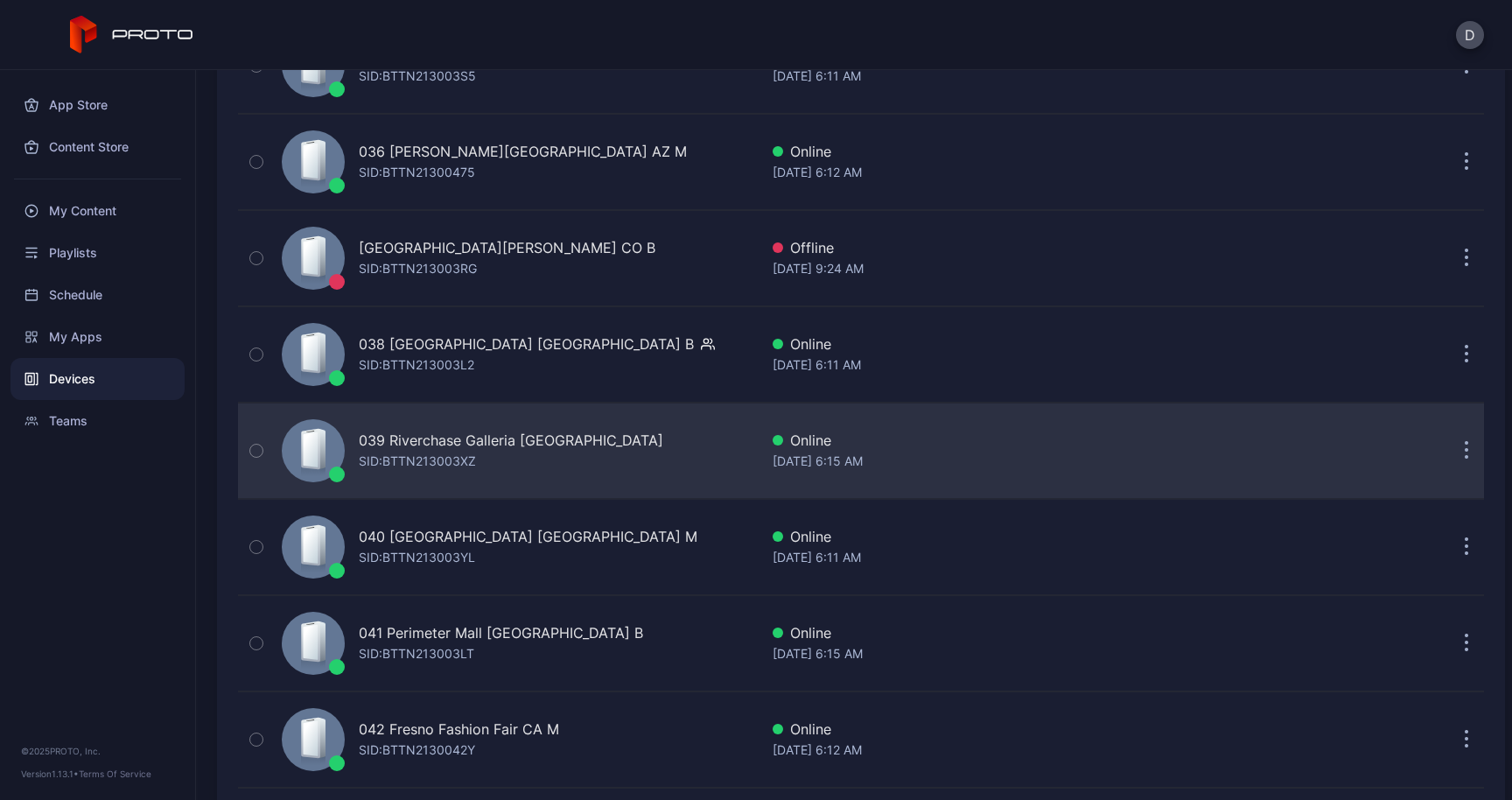
click at [476, 451] on div "SID: BTTN213003XZ" at bounding box center [418, 461] width 117 height 21
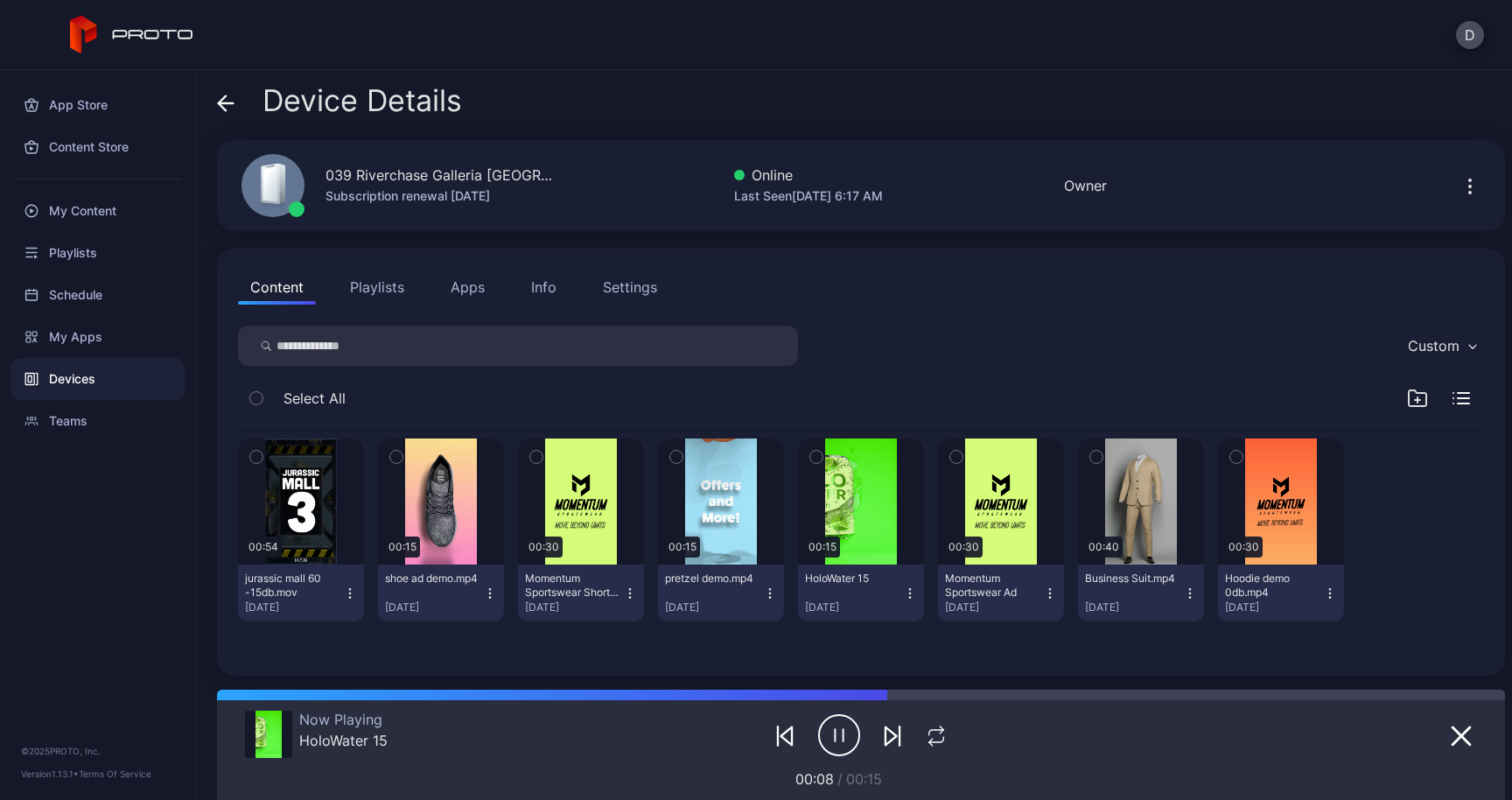
click at [230, 103] on icon at bounding box center [225, 103] width 15 height 0
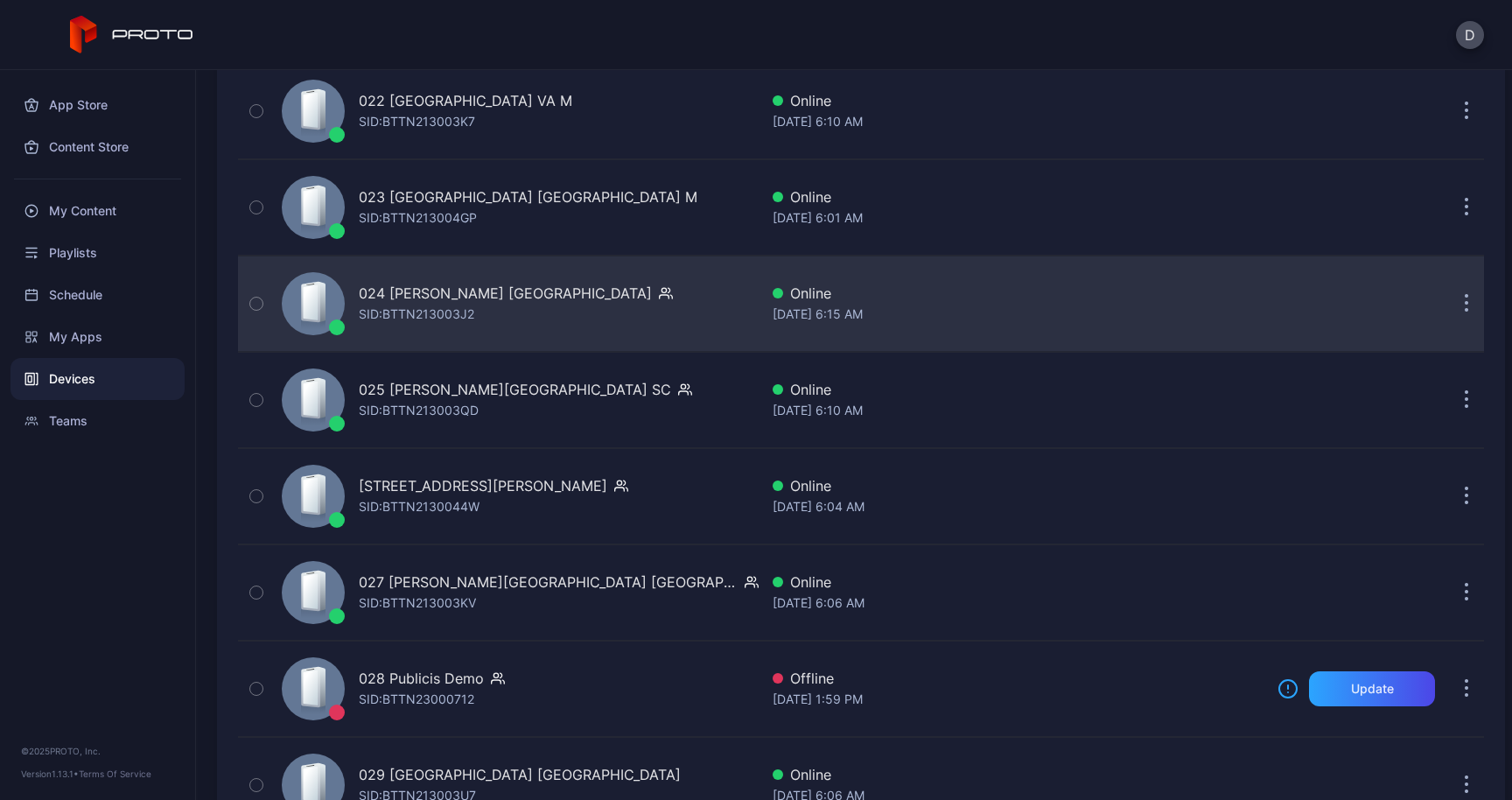
scroll to position [2338, 0]
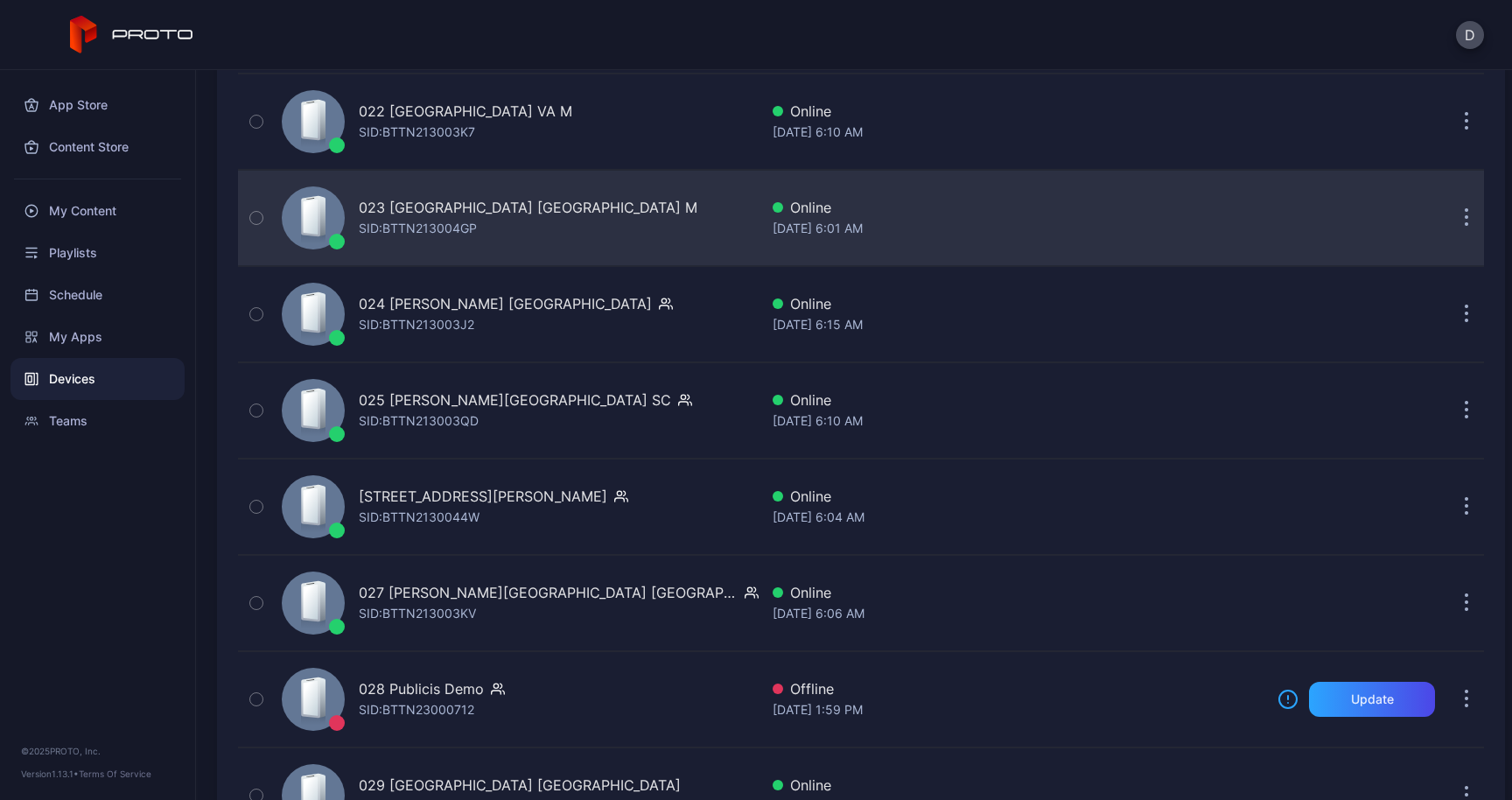
click at [523, 218] on div "023 [GEOGRAPHIC_DATA] NY M SID: BTTN213004GP" at bounding box center [528, 218] width 338 height 42
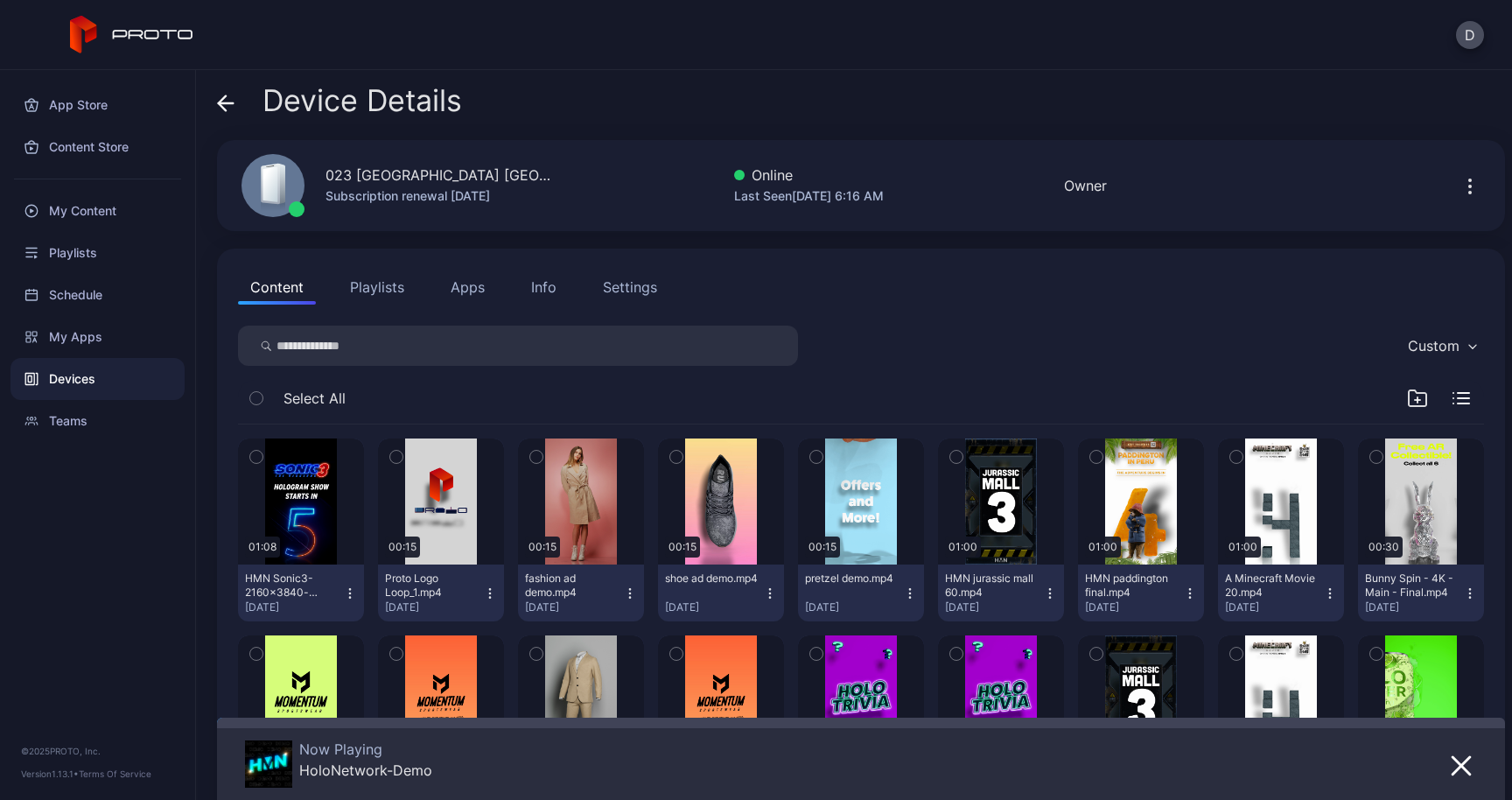
click at [469, 294] on button "Apps" at bounding box center [467, 287] width 59 height 35
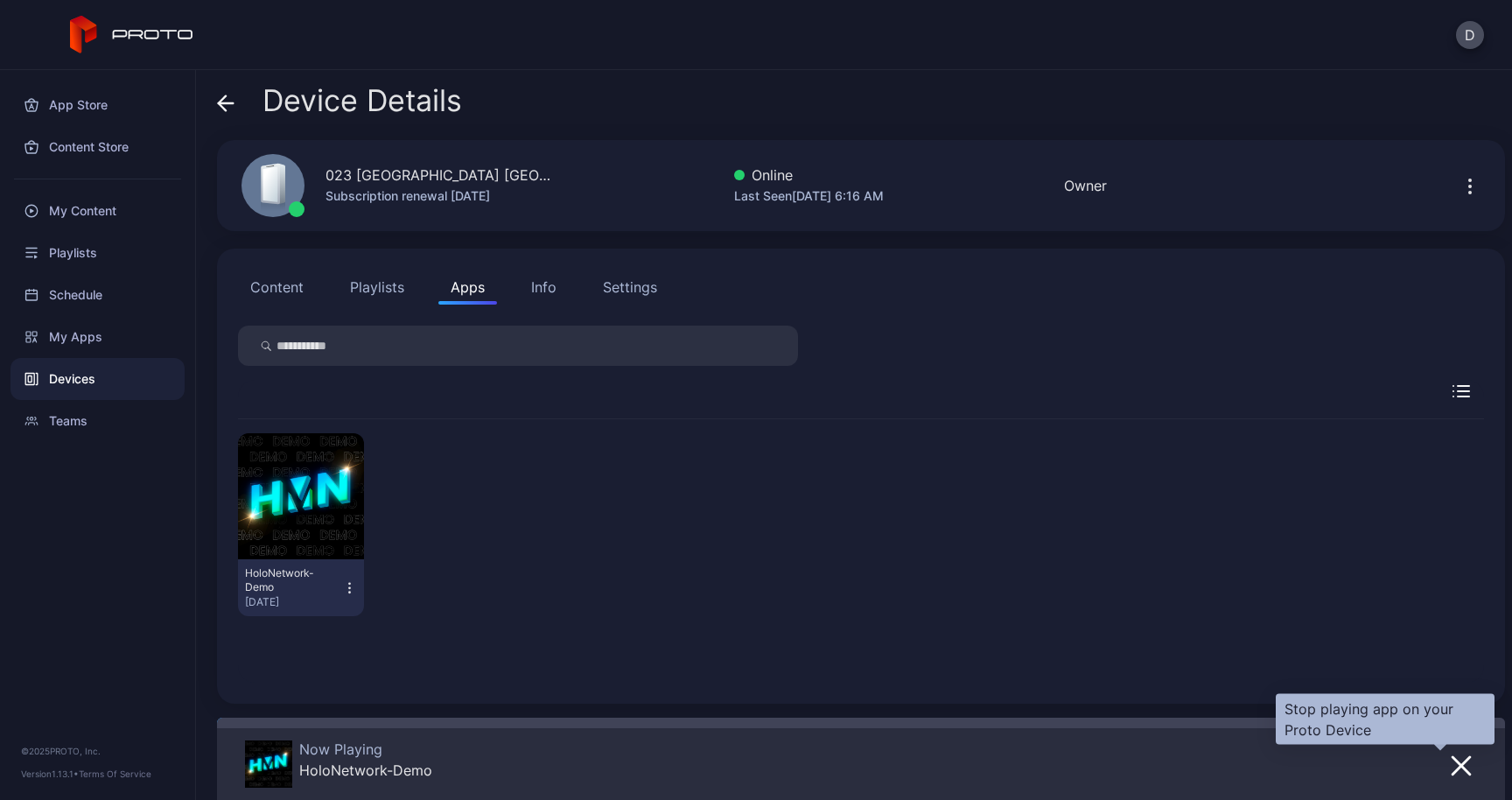
click at [1451, 766] on icon "button" at bounding box center [1461, 766] width 21 height 21
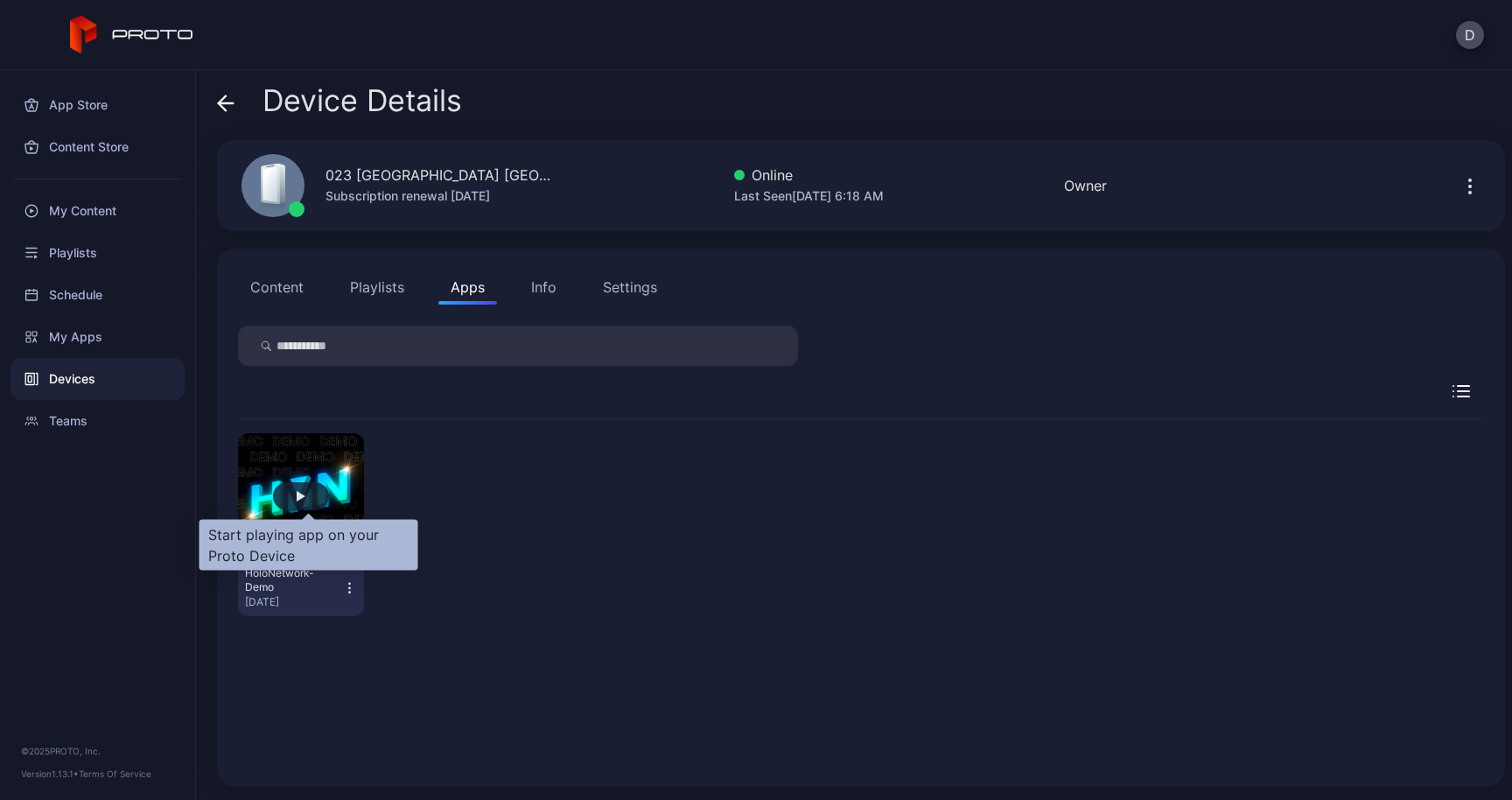
click at [305, 501] on div "button" at bounding box center [300, 496] width 9 height 11
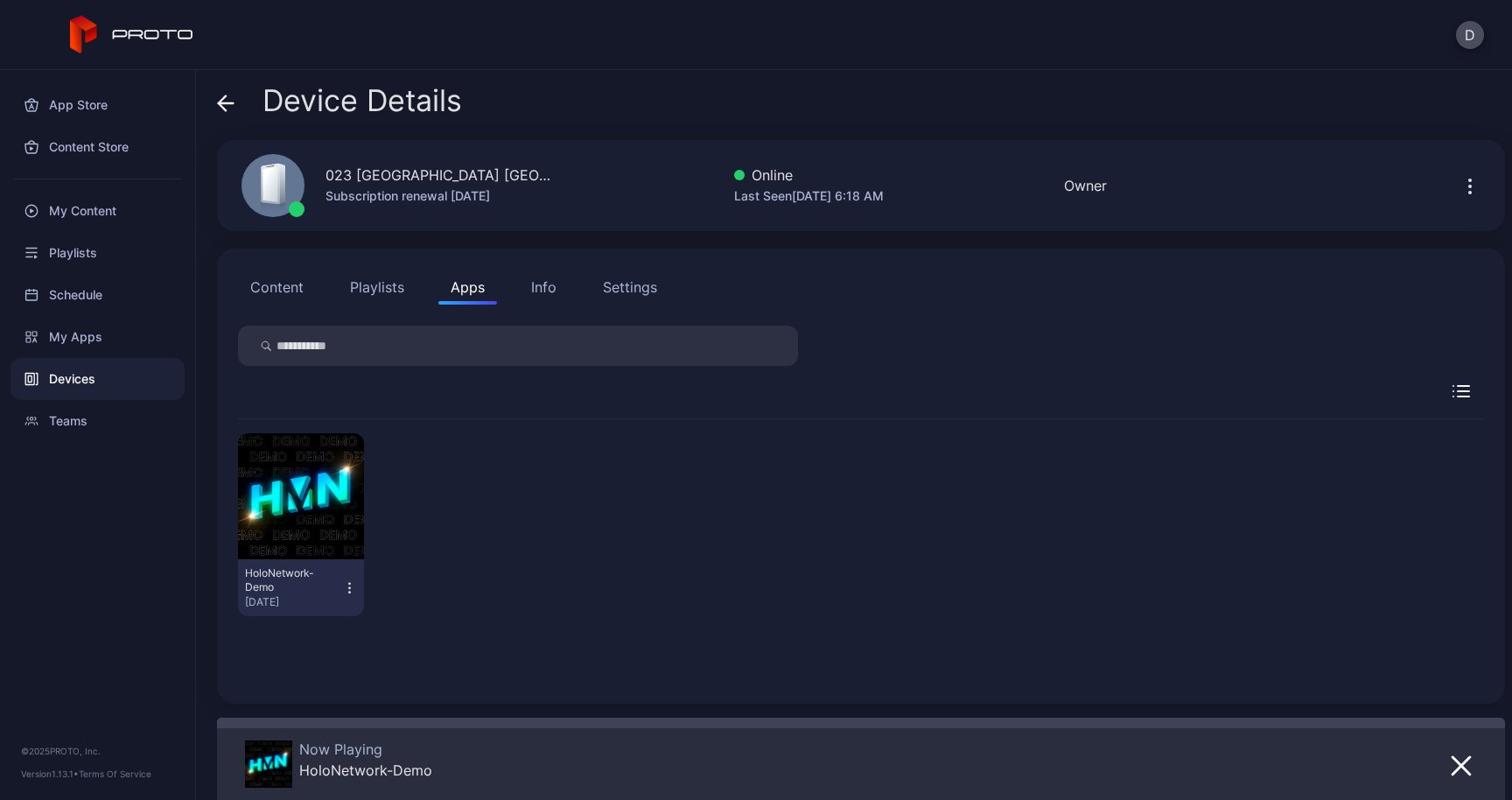
click at [229, 100] on icon at bounding box center [225, 103] width 18 height 18
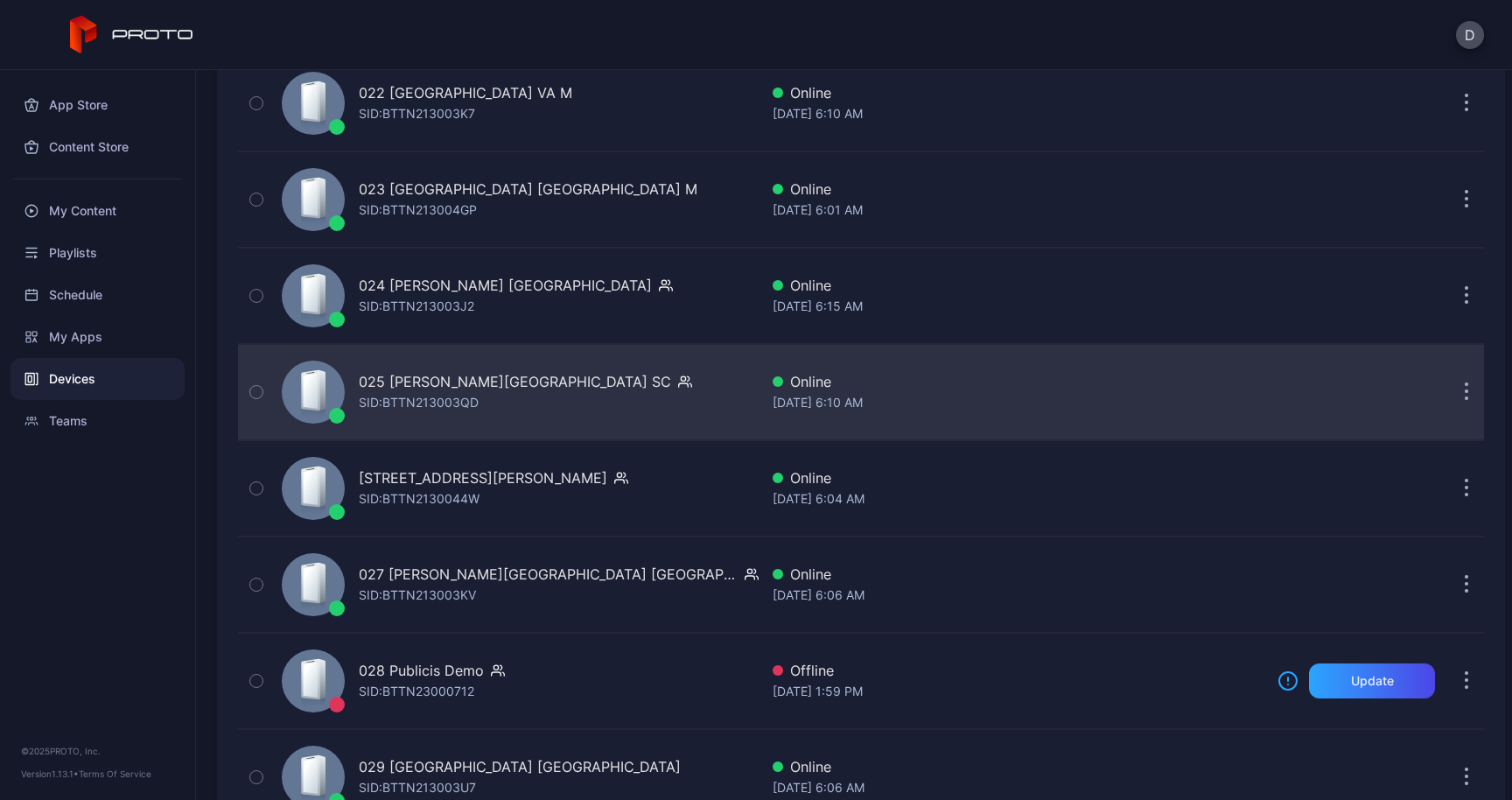
scroll to position [2359, 0]
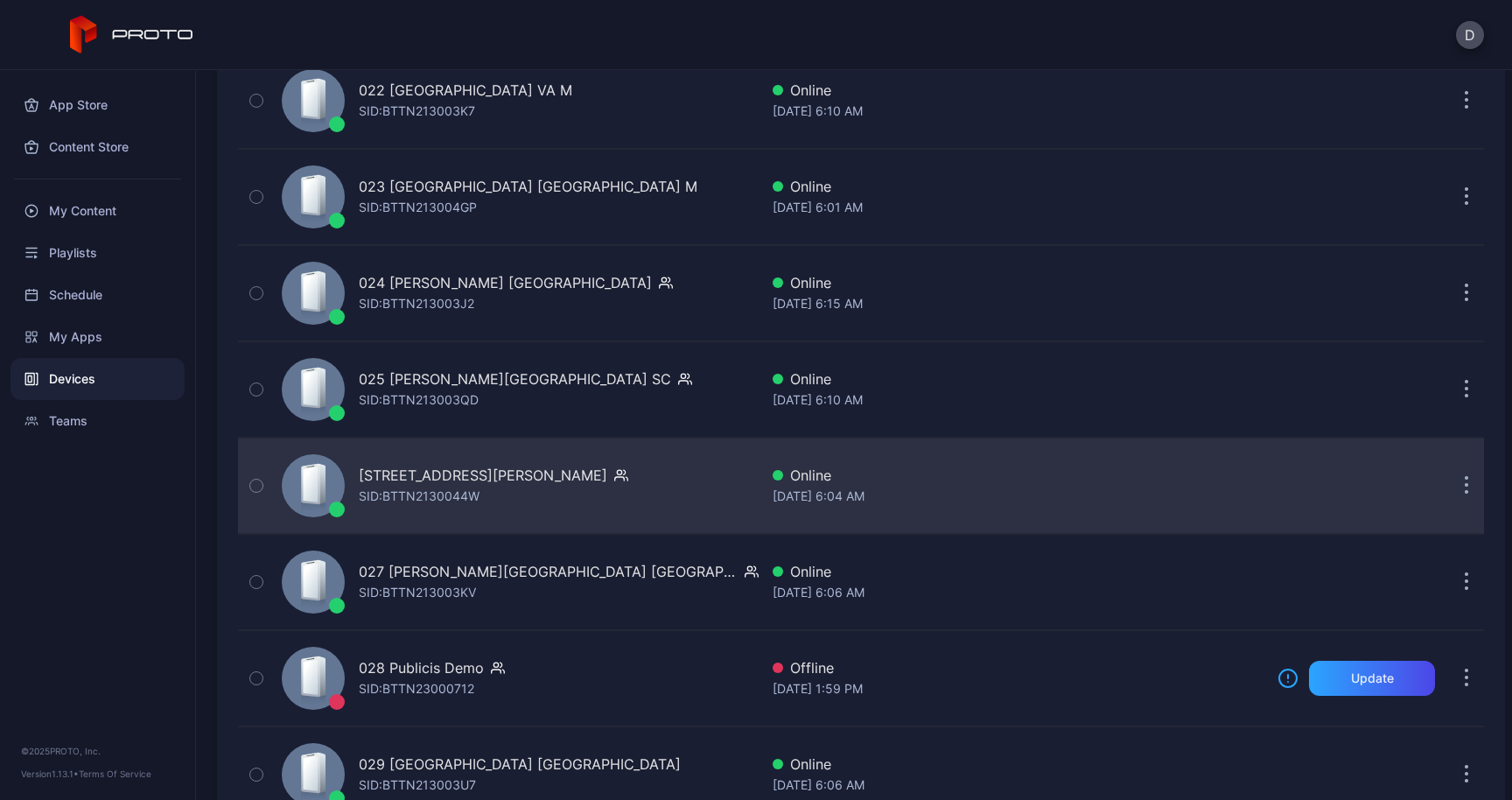
click at [405, 473] on div "[STREET_ADDRESS][PERSON_NAME]" at bounding box center [483, 475] width 249 height 21
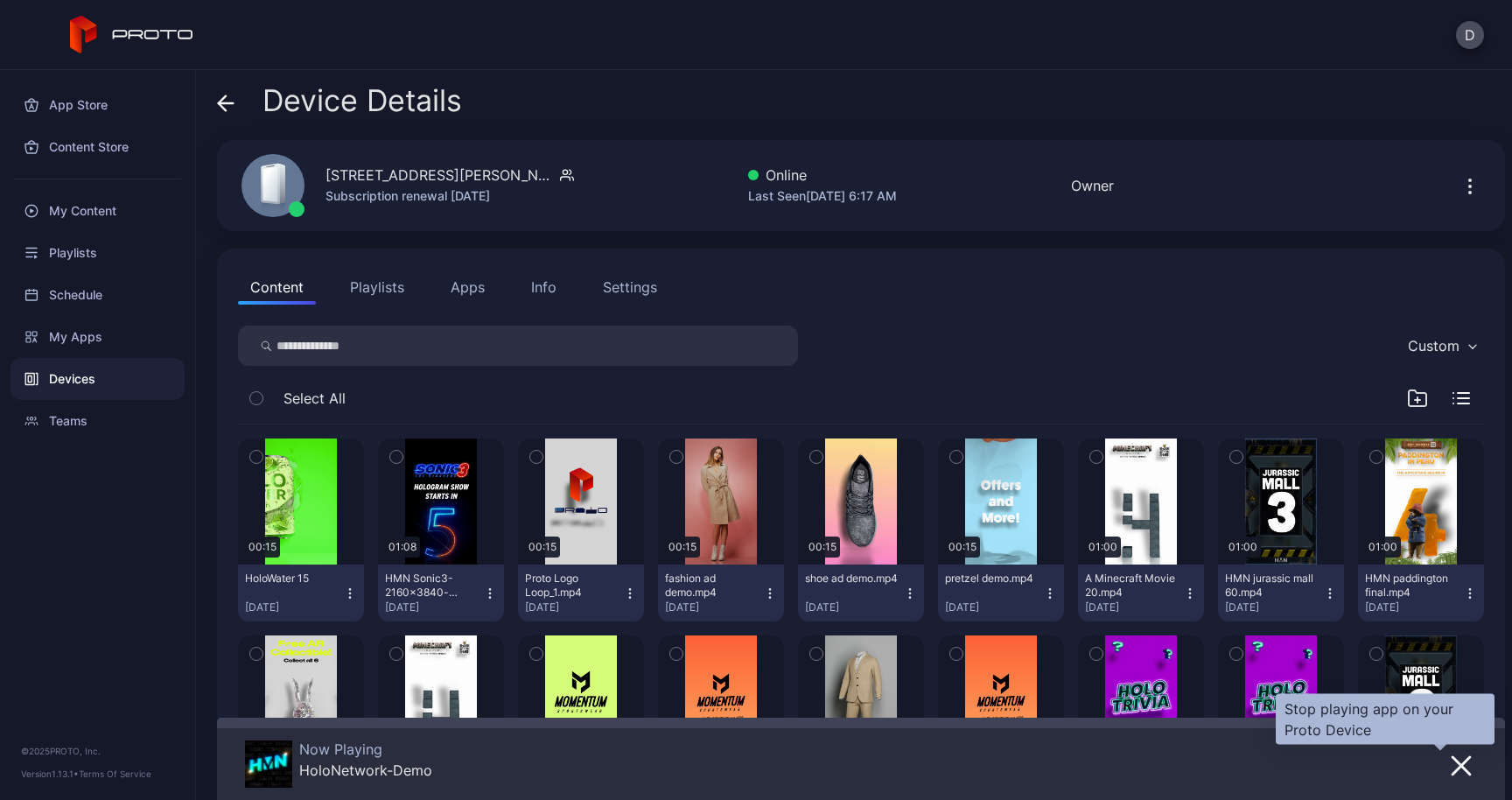
click at [1451, 768] on icon "button" at bounding box center [1461, 766] width 21 height 21
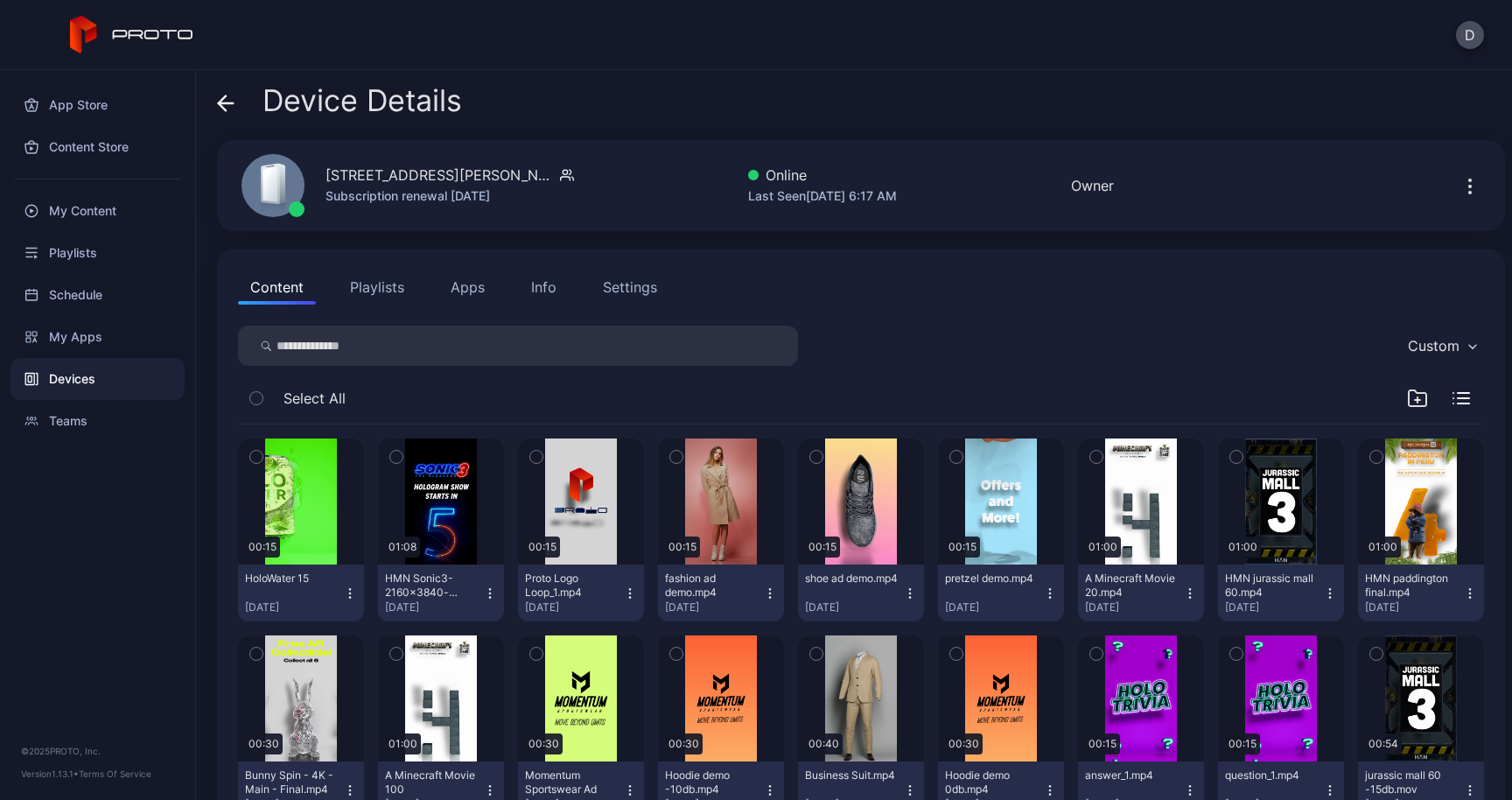
click at [470, 296] on button "Apps" at bounding box center [467, 287] width 59 height 35
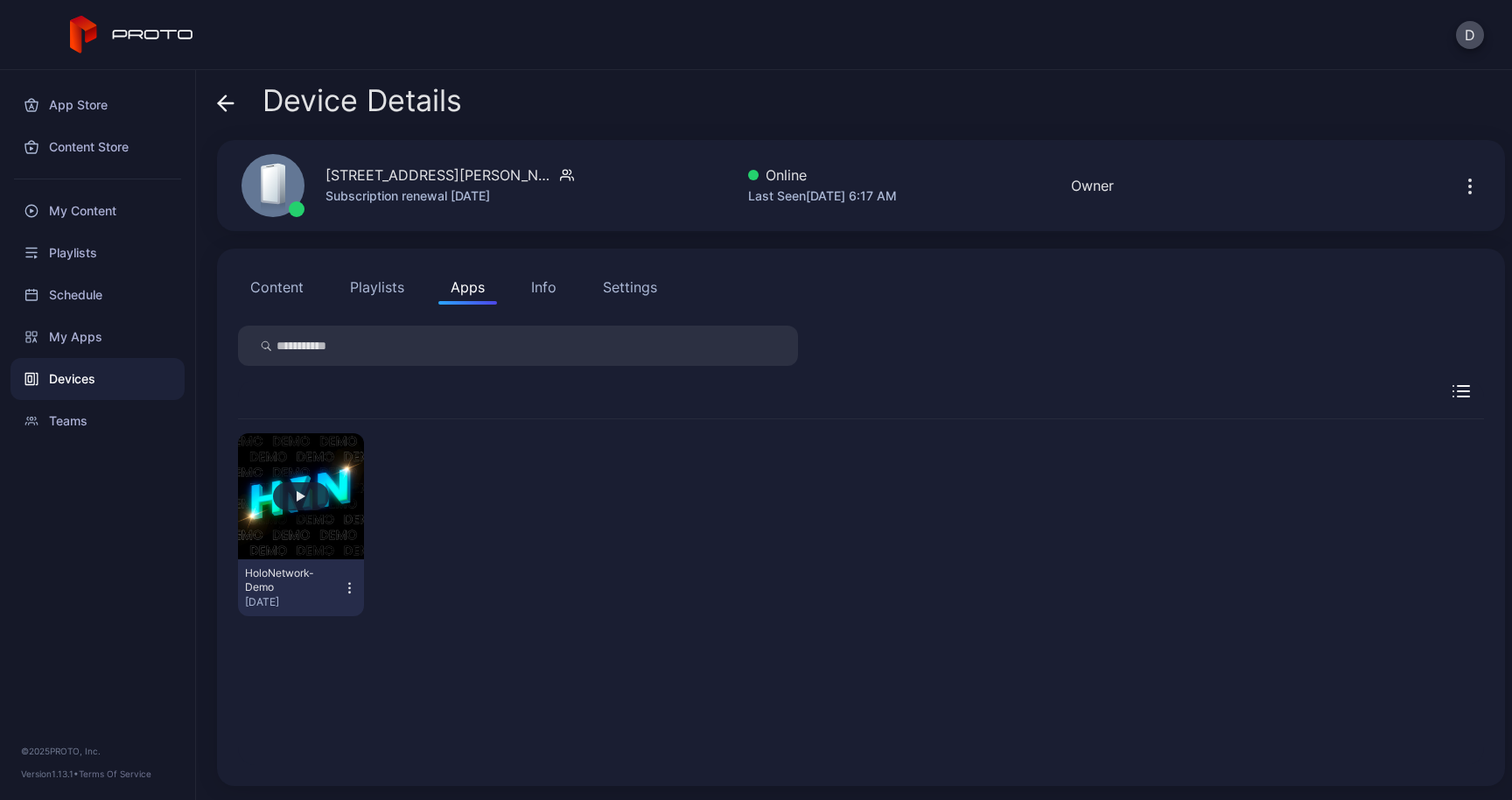
click at [327, 510] on button "button" at bounding box center [300, 496] width 126 height 126
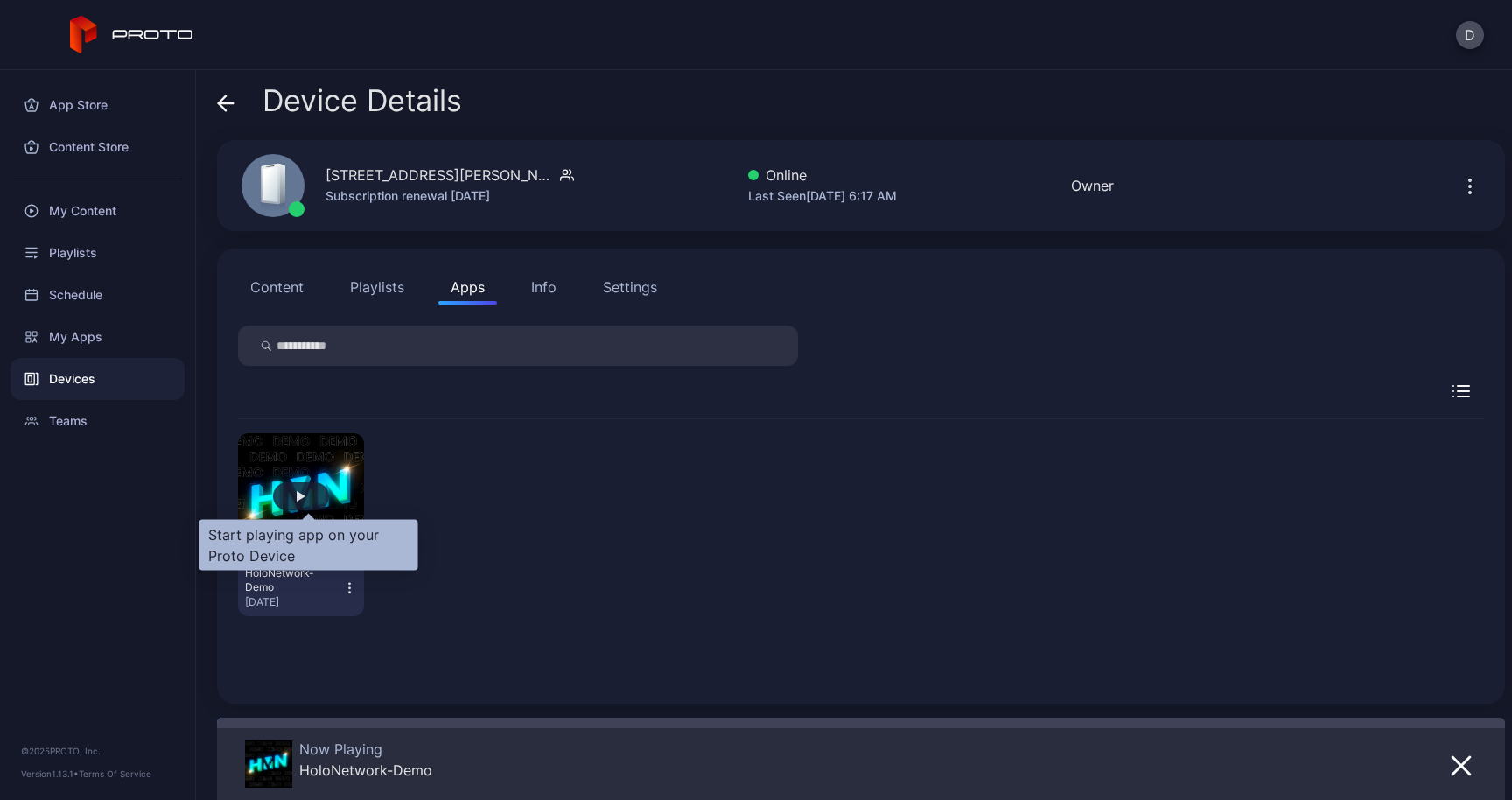
click at [312, 491] on div "button" at bounding box center [300, 496] width 56 height 28
